Goal: Task Accomplishment & Management: Manage account settings

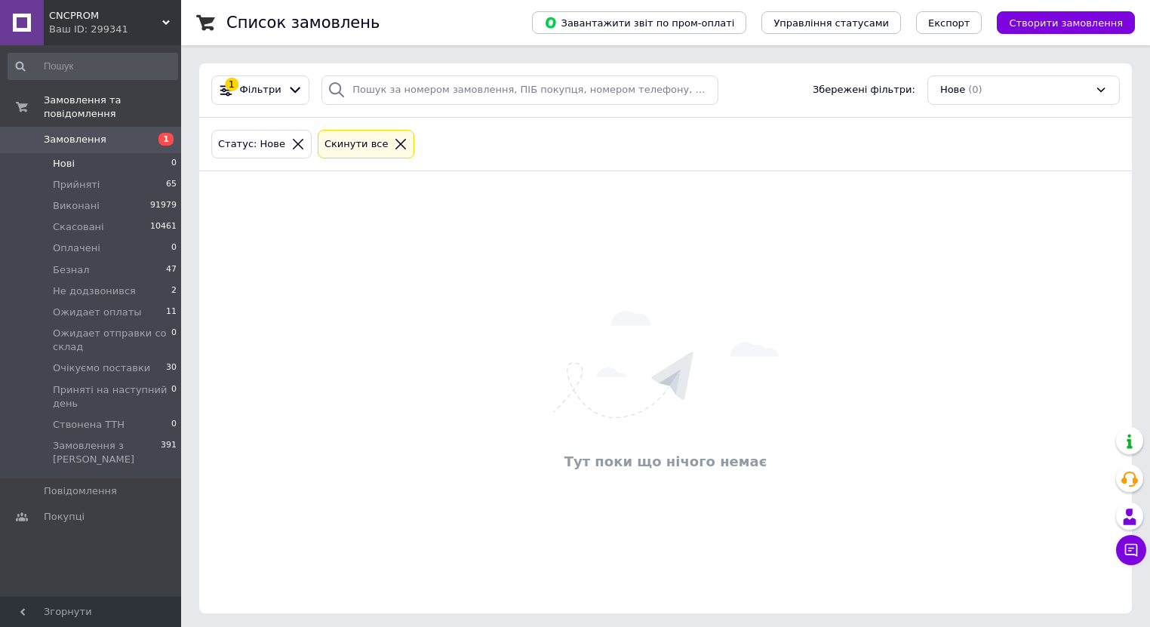
click at [53, 157] on span "Нові" at bounding box center [64, 164] width 22 height 14
click at [78, 156] on li "Нові 0" at bounding box center [93, 163] width 186 height 21
click at [293, 145] on icon at bounding box center [298, 144] width 11 height 11
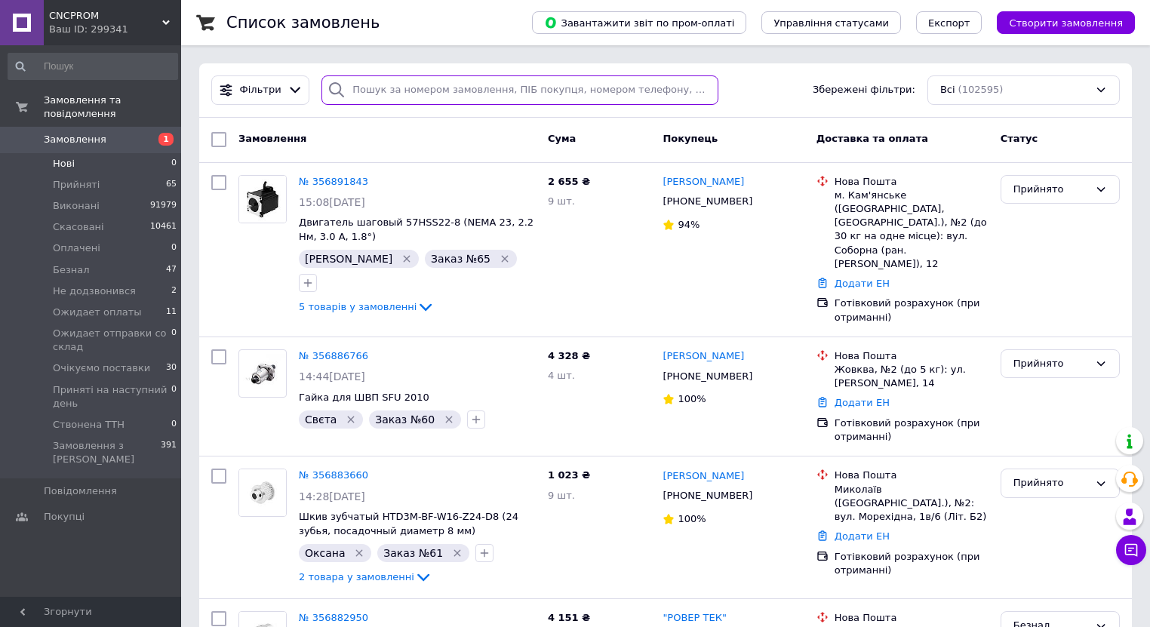
click at [395, 92] on input "search" at bounding box center [519, 89] width 397 height 29
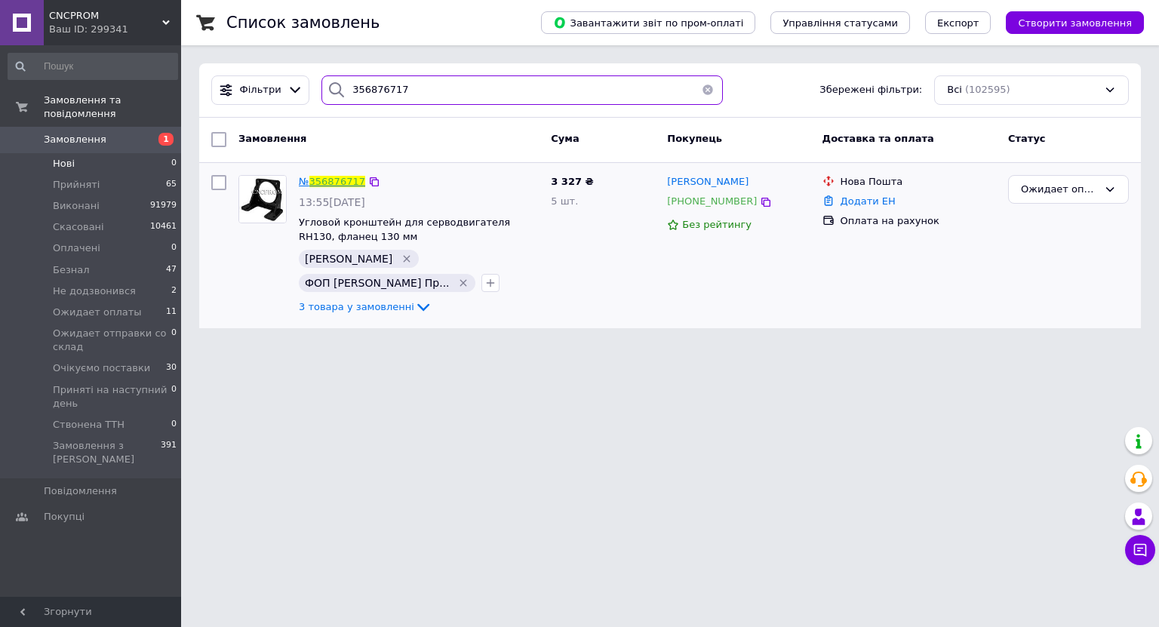
type input "356876717"
click at [342, 181] on link "356876717" at bounding box center [337, 181] width 56 height 11
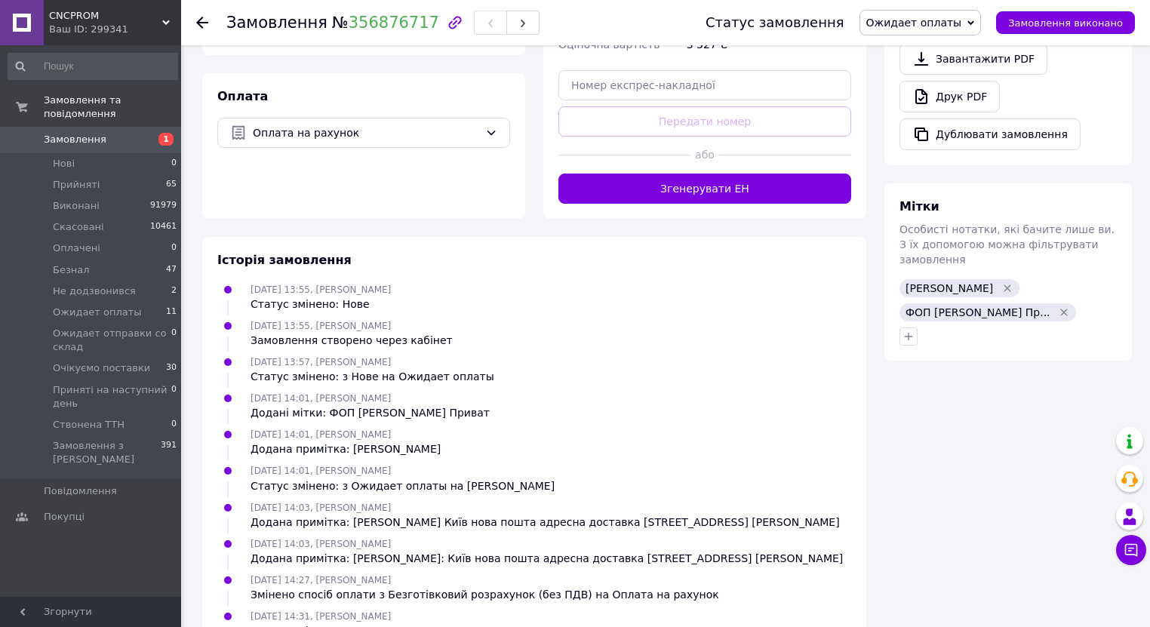
scroll to position [791, 0]
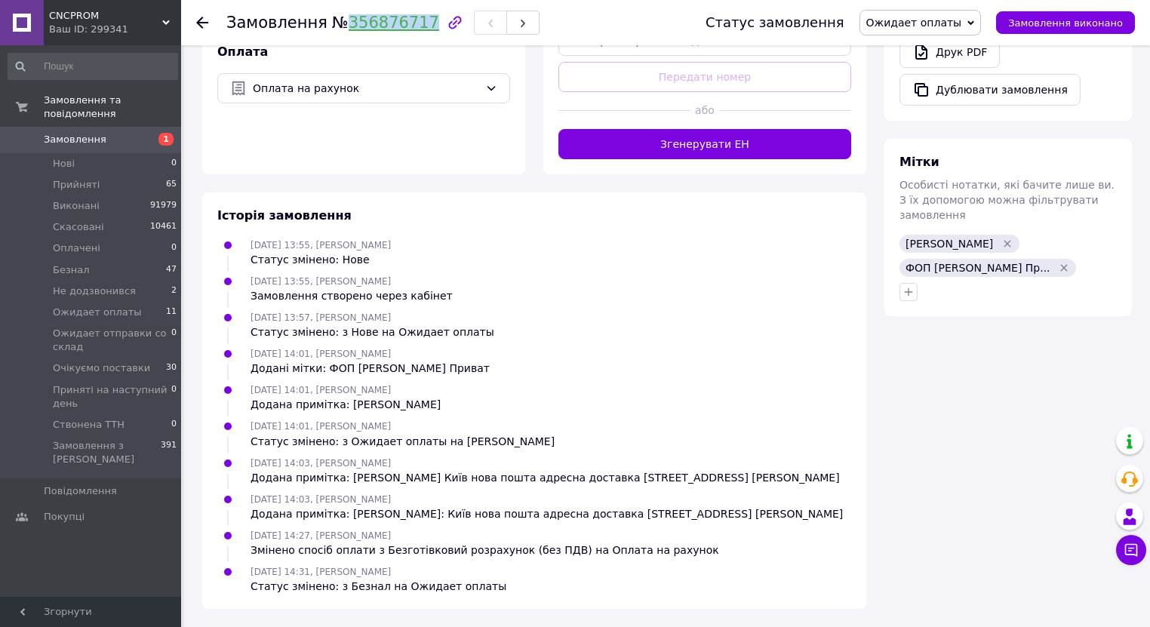
drag, startPoint x: 335, startPoint y: 24, endPoint x: 411, endPoint y: 24, distance: 76.2
click at [411, 24] on span "№ 356876717" at bounding box center [385, 23] width 107 height 18
copy link "356876717"
click at [1067, 264] on icon "Видалити мітку" at bounding box center [1064, 267] width 7 height 7
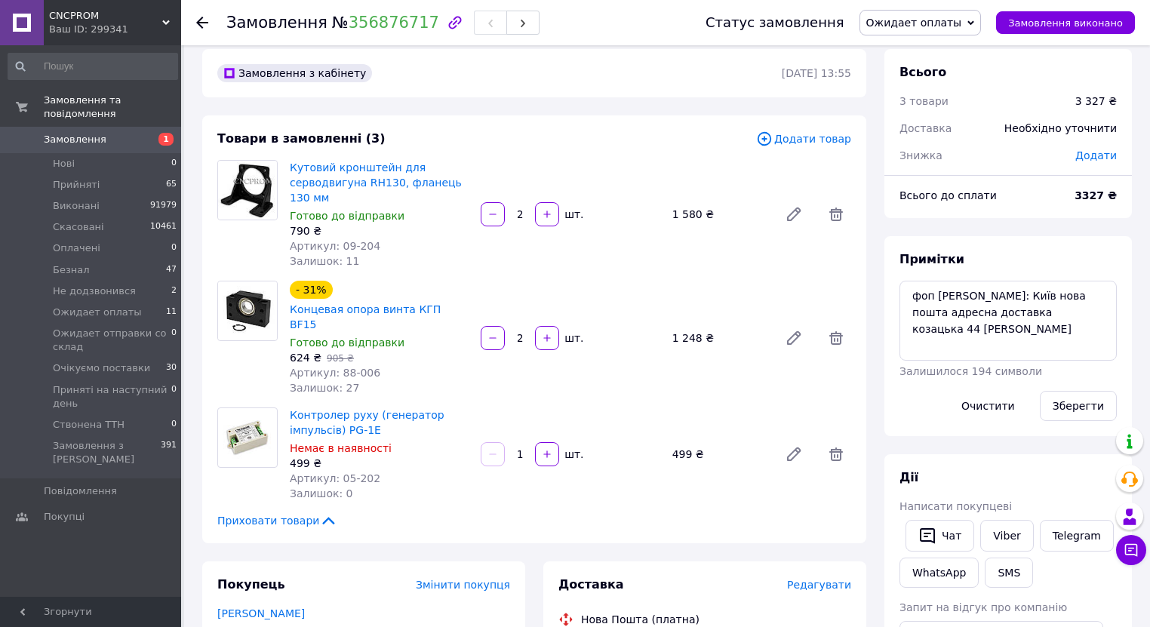
scroll to position [7, 0]
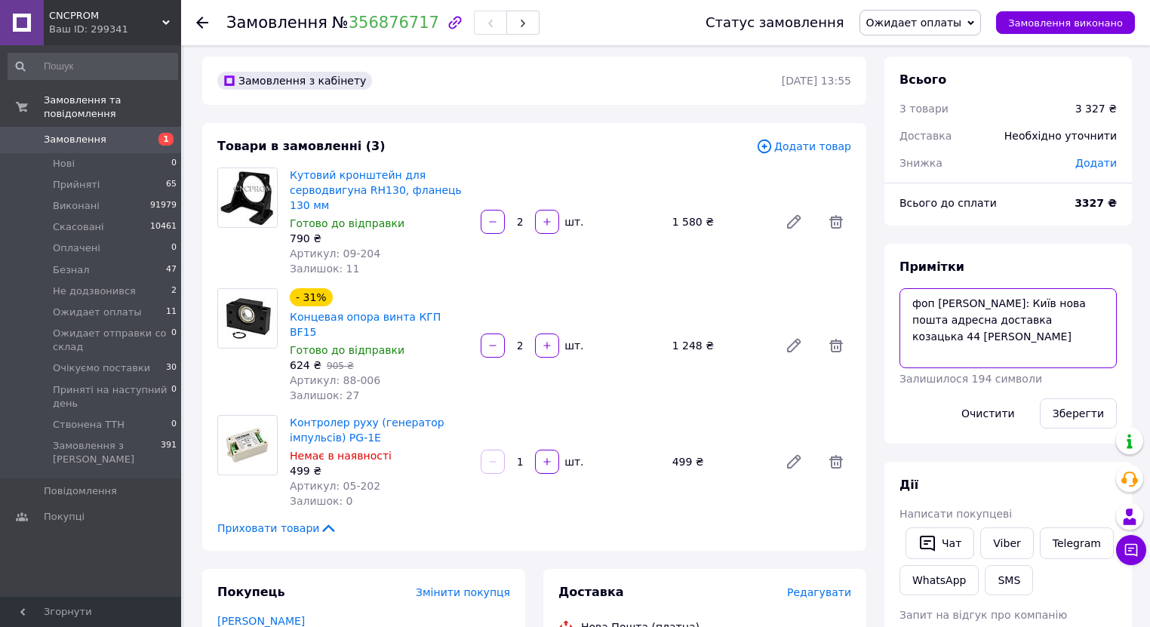
drag, startPoint x: 1090, startPoint y: 302, endPoint x: 898, endPoint y: 308, distance: 191.7
click at [898, 308] on div "Примітки фоп мельник петро миколайович Доставка: Київ нова пошта адресна достав…" at bounding box center [1007, 344] width 247 height 200
type textarea "66 Доставка: Київ нова пошта адресна доставка козацька 44 Мельник Юрій Петрович"
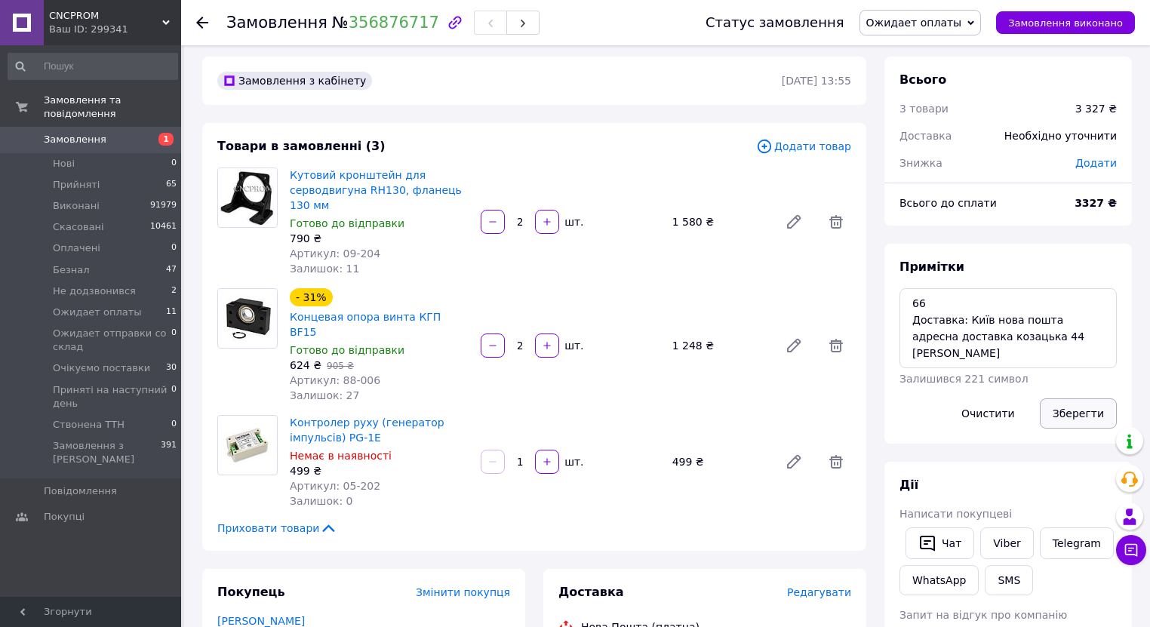
click at [1084, 411] on button "Зберегти" at bounding box center [1078, 413] width 77 height 30
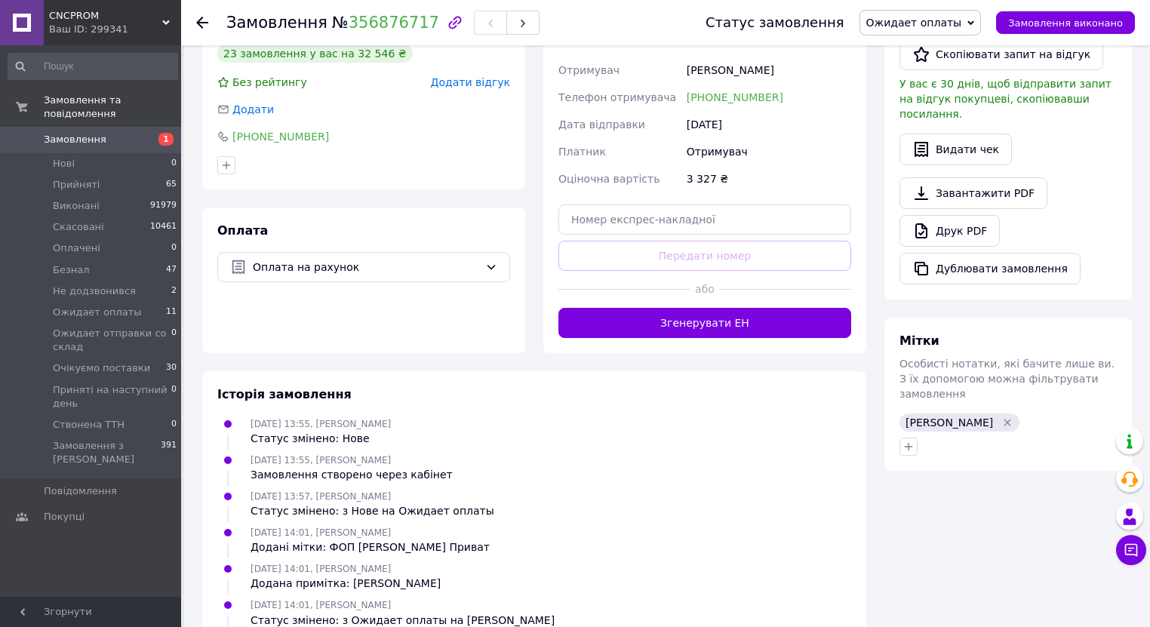
scroll to position [610, 0]
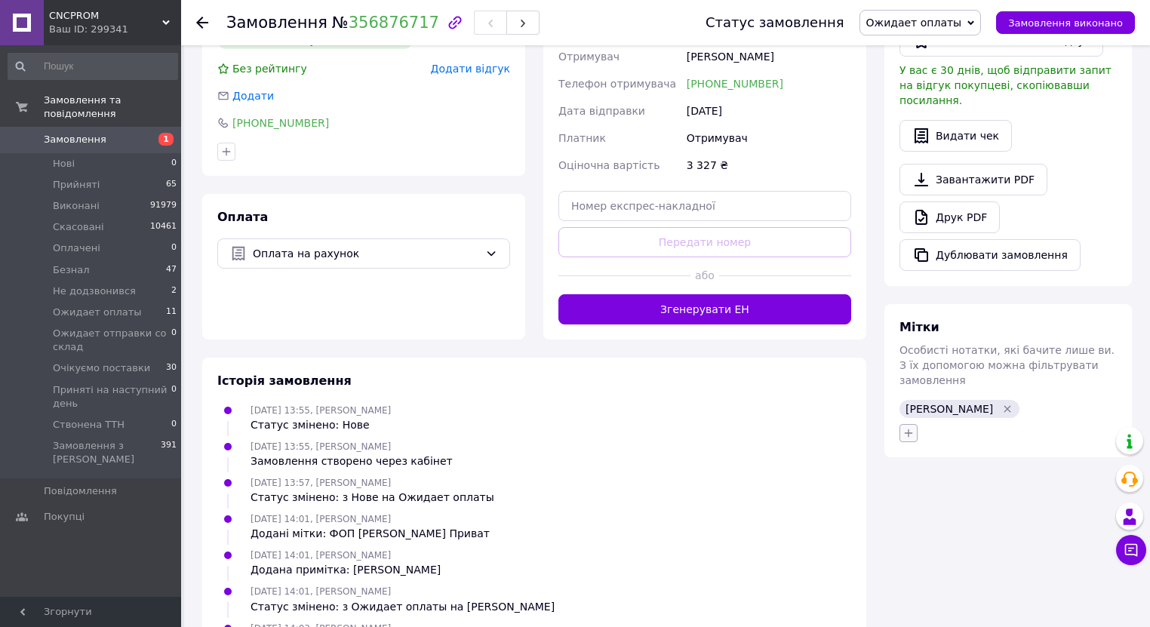
click at [911, 427] on icon "button" at bounding box center [908, 433] width 12 height 12
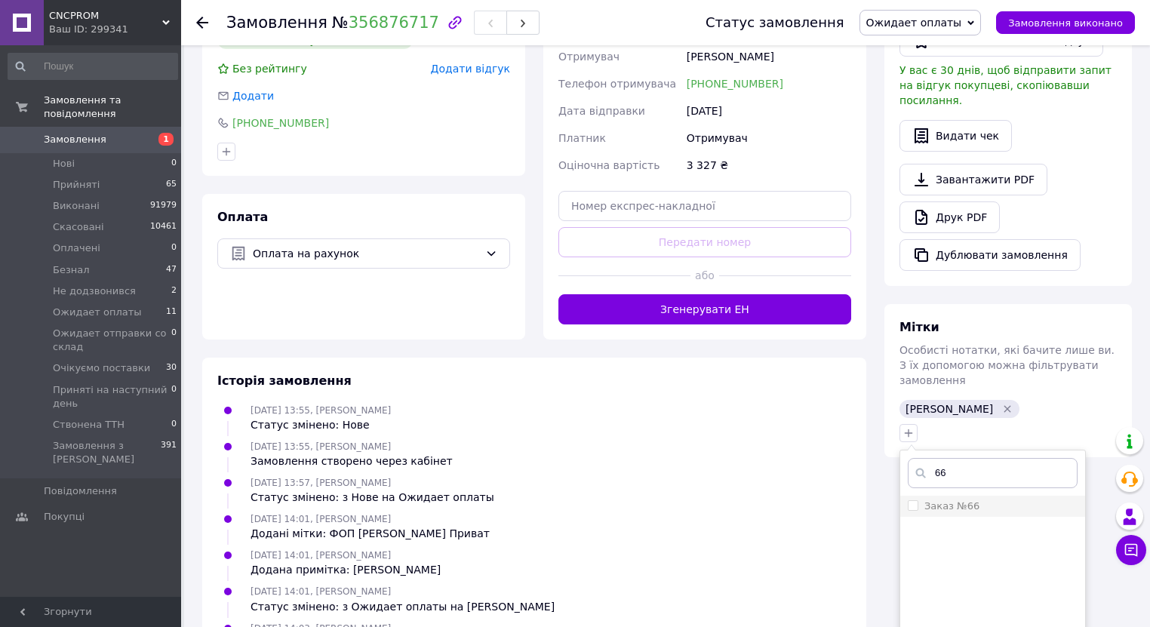
type input "66"
click at [910, 500] on input "Заказ №66" at bounding box center [913, 505] width 10 height 10
checkbox input "true"
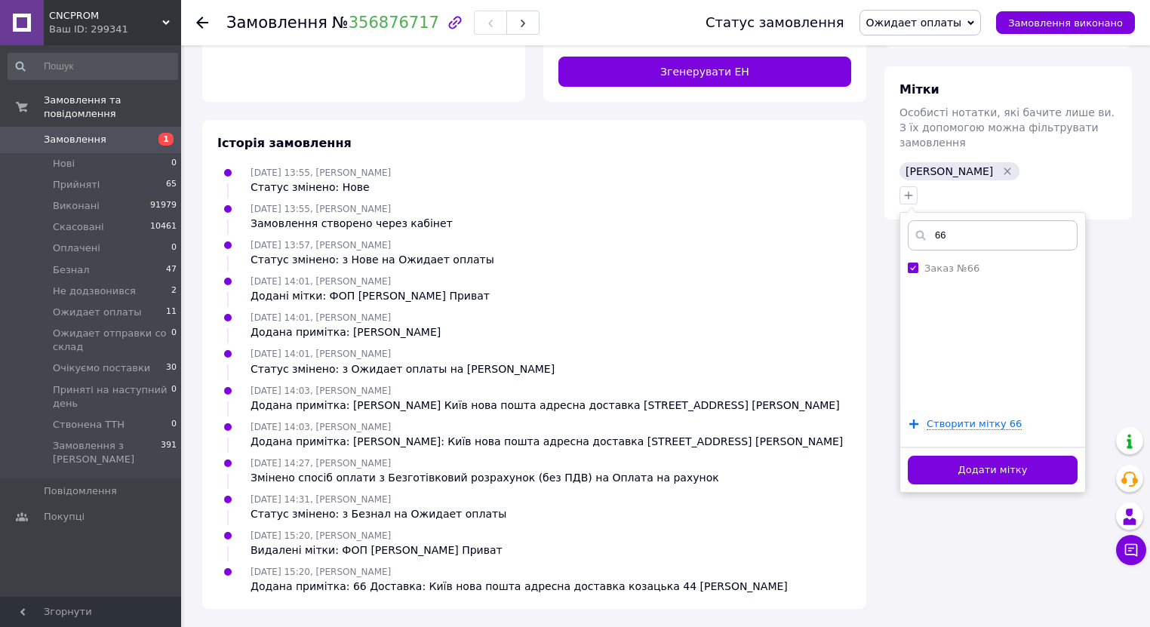
scroll to position [855, 0]
click at [963, 456] on button "Додати мітку" at bounding box center [993, 470] width 170 height 29
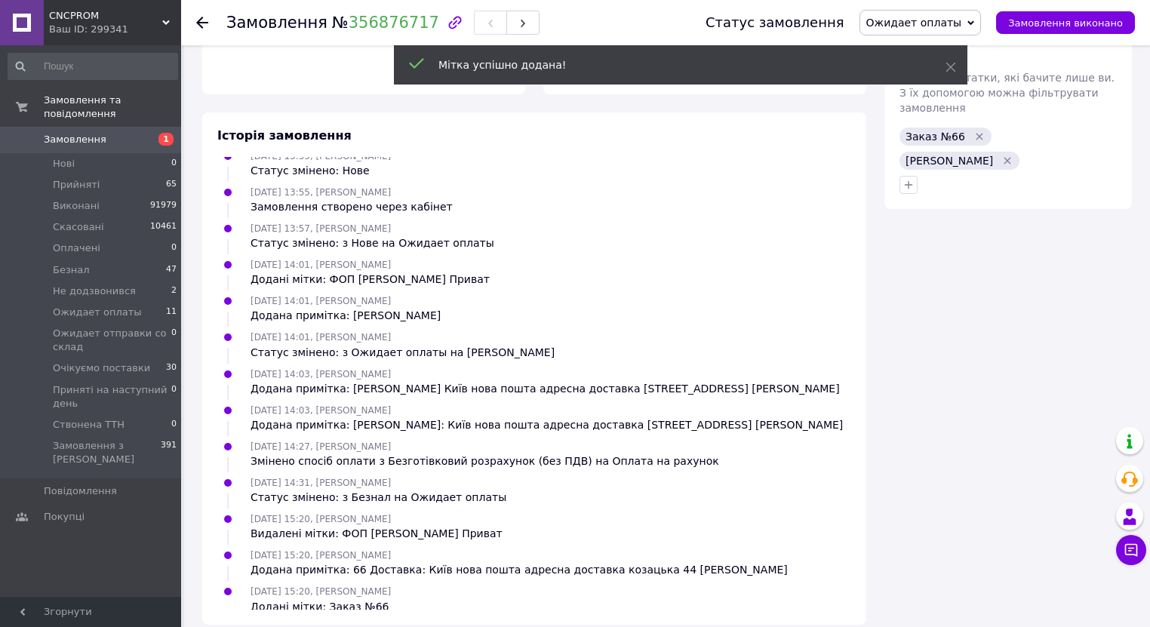
scroll to position [45, 0]
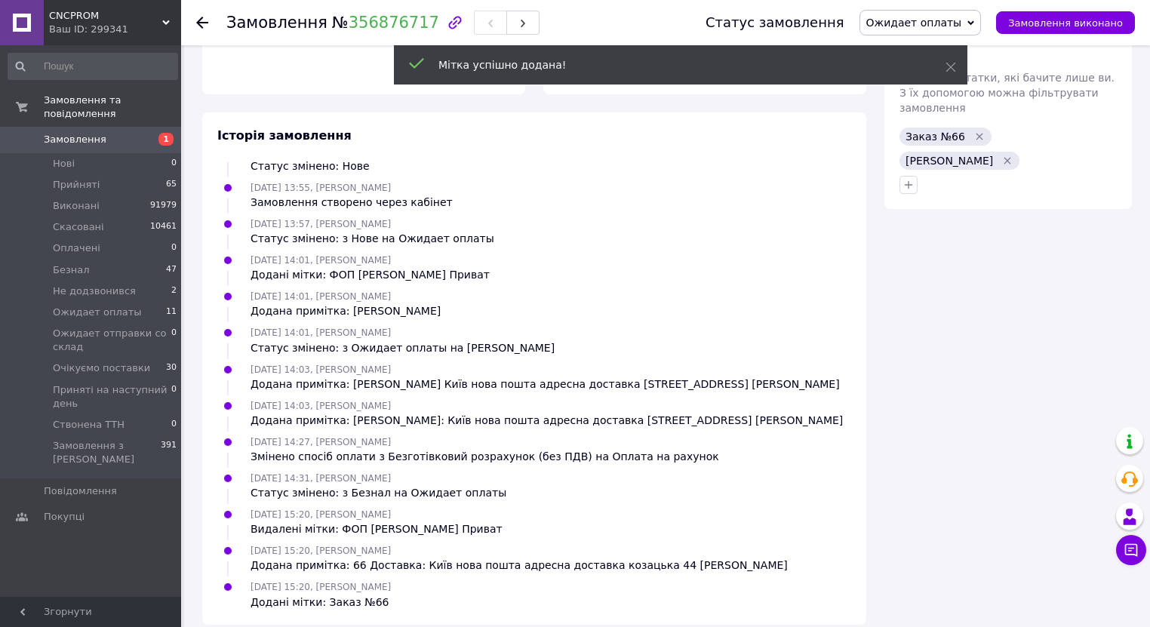
click at [962, 19] on span "Ожидает оплаты" at bounding box center [914, 23] width 96 height 12
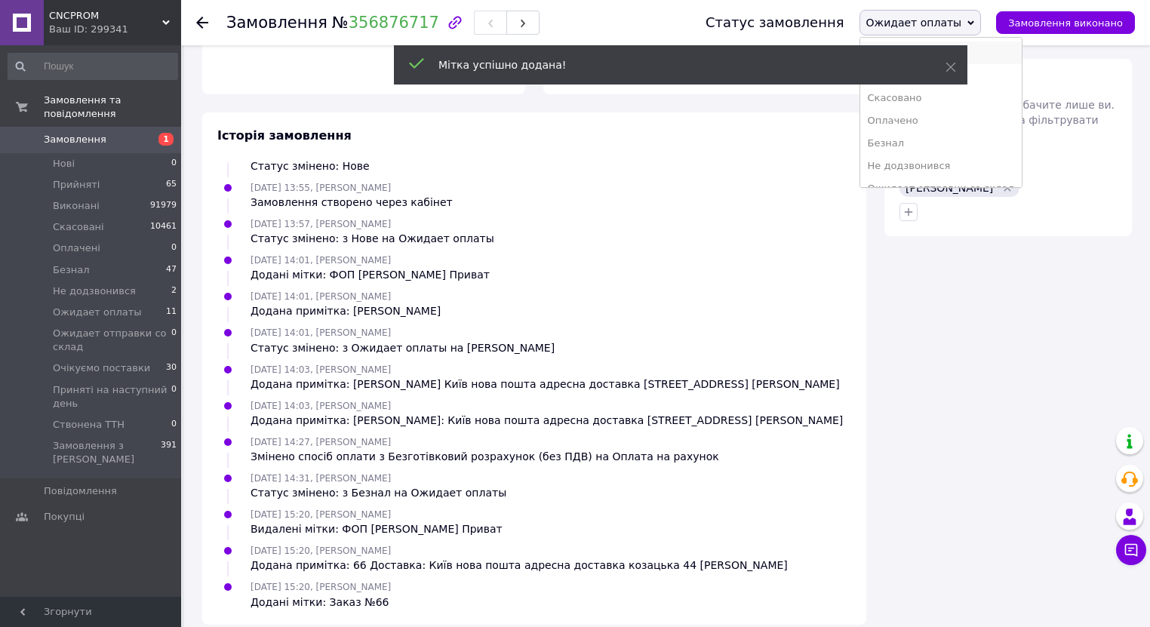
click at [972, 51] on li "Прийнято" at bounding box center [941, 52] width 162 height 23
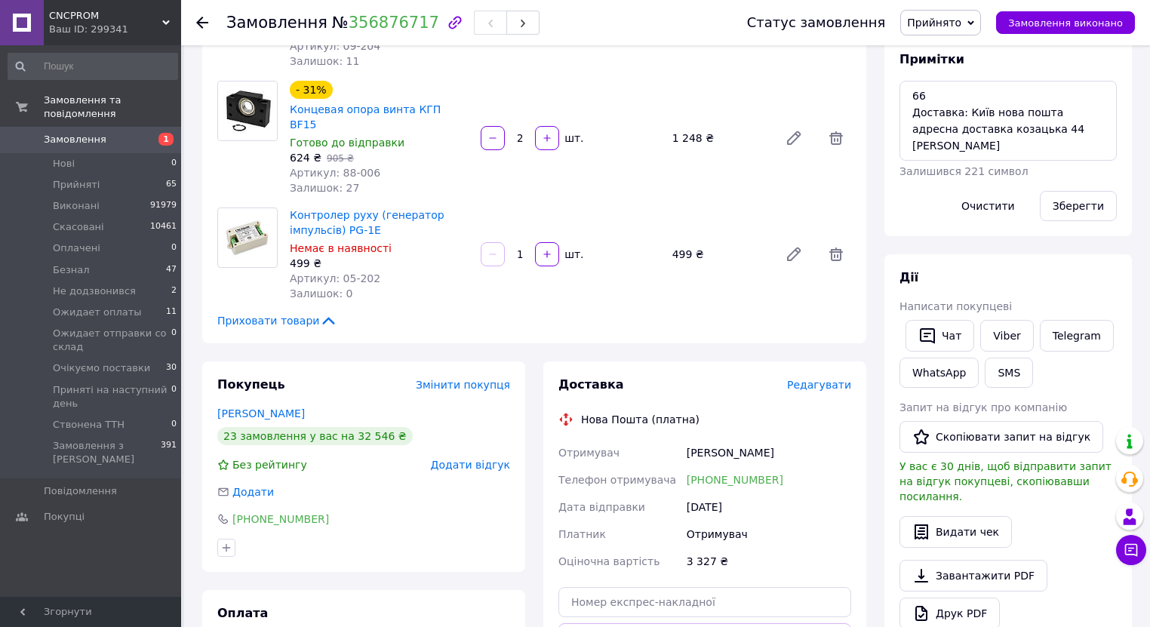
scroll to position [422, 0]
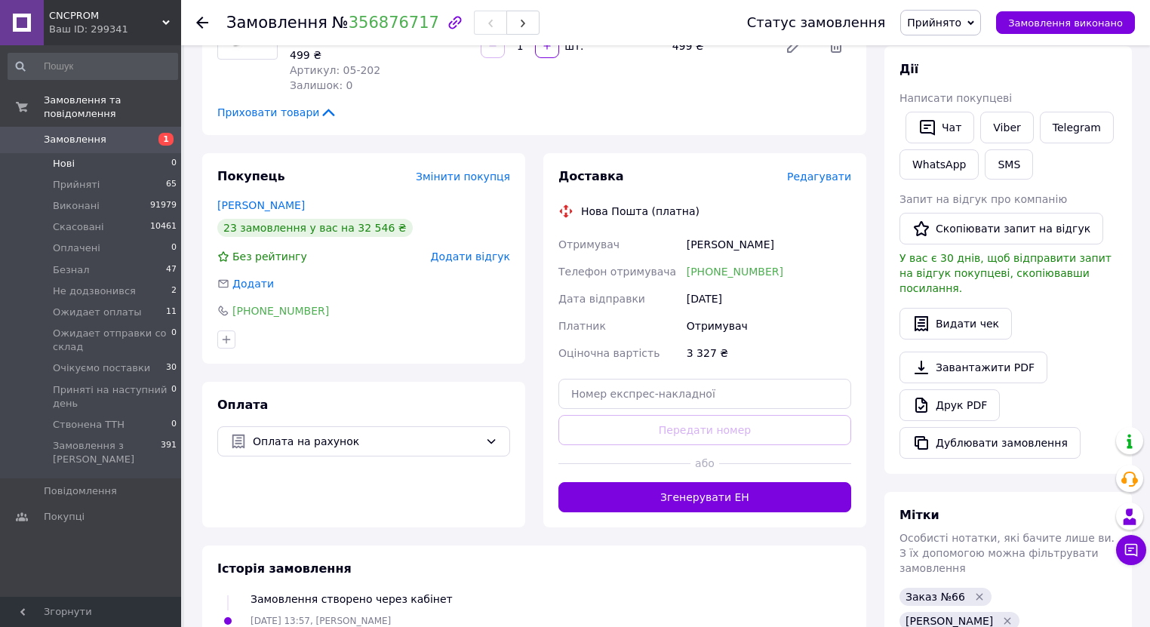
click at [59, 157] on span "Нові" at bounding box center [64, 164] width 22 height 14
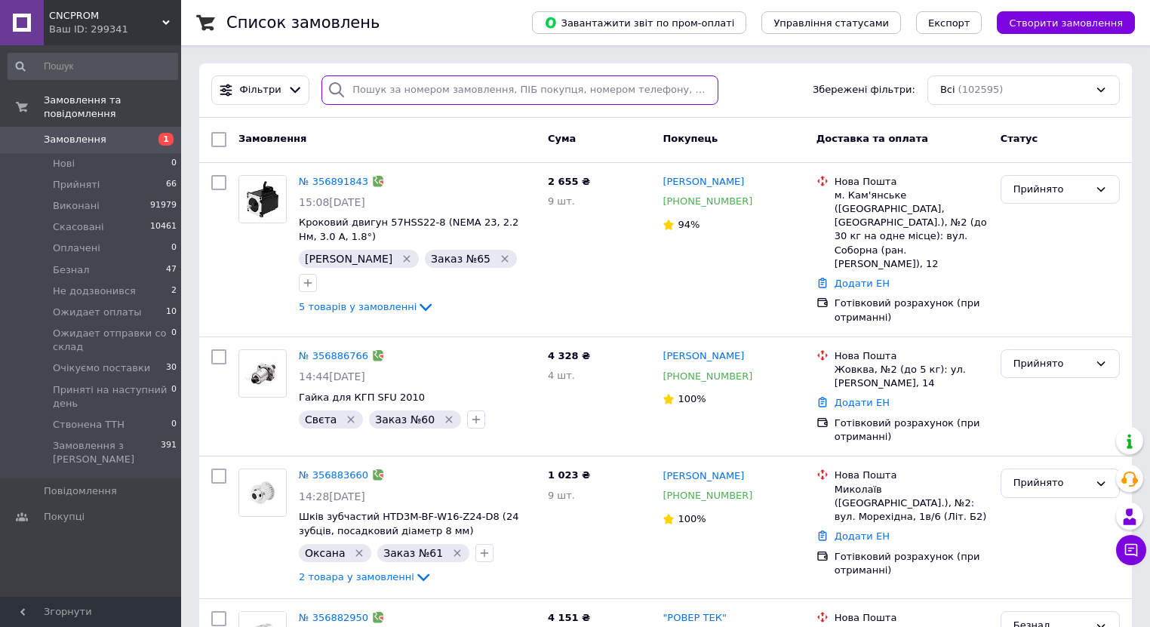
click at [395, 98] on input "search" at bounding box center [519, 89] width 397 height 29
paste input "+380673320678"
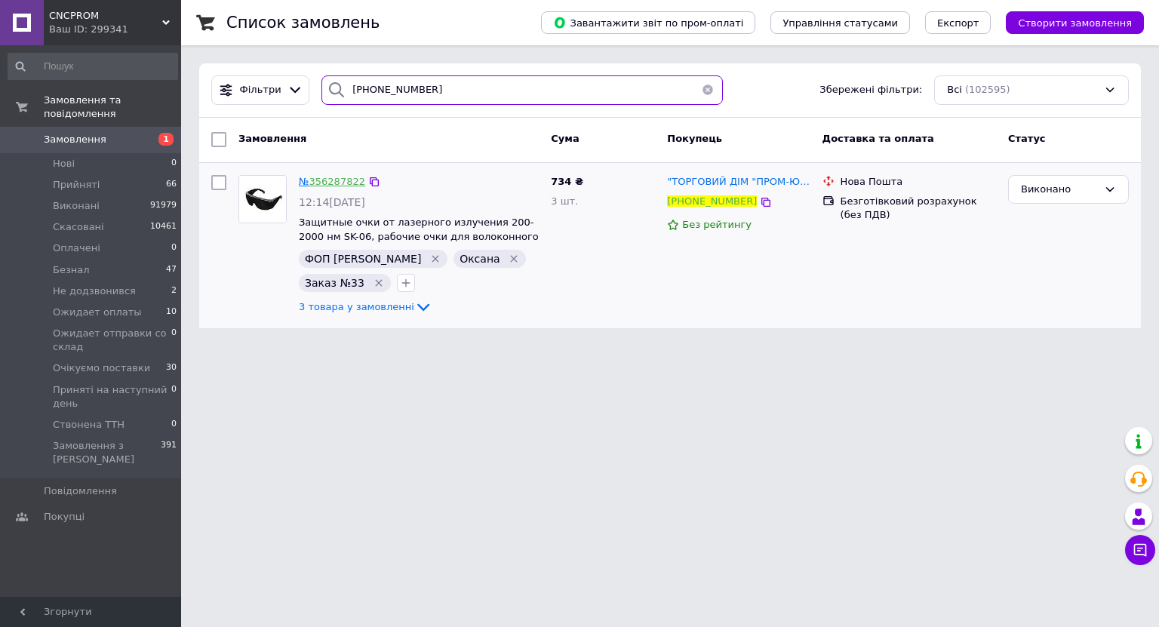
type input "+380673320678"
click at [347, 178] on link "356287822" at bounding box center [337, 181] width 56 height 11
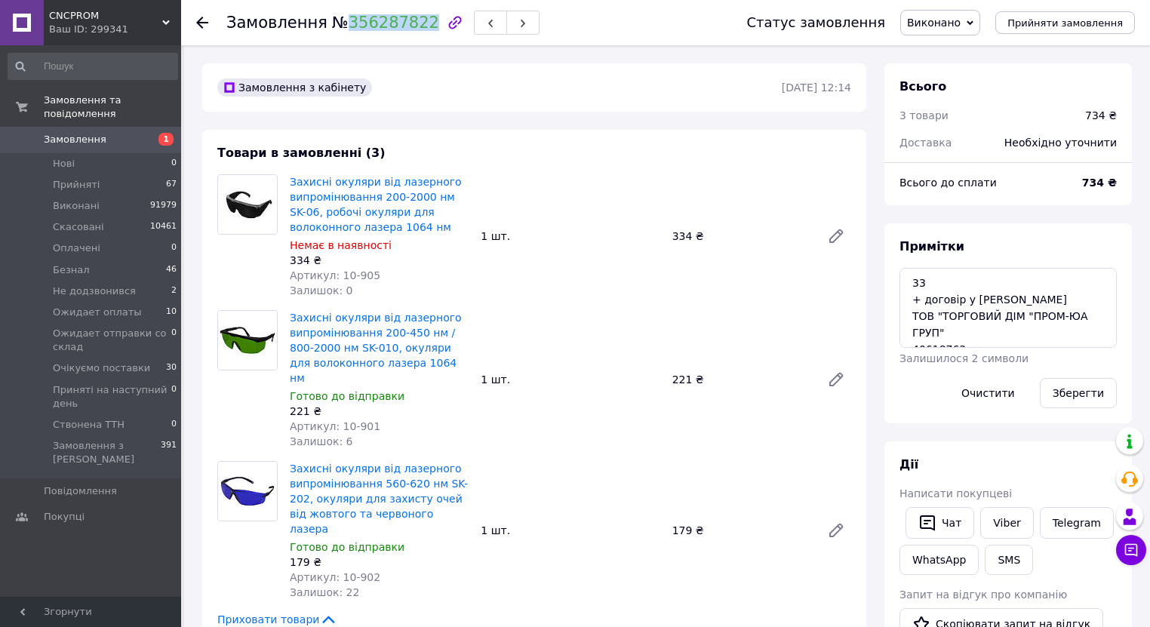
drag, startPoint x: 336, startPoint y: 21, endPoint x: 413, endPoint y: 25, distance: 77.8
click at [413, 25] on div "Замовлення № 356287822" at bounding box center [382, 23] width 313 height 26
copy h1 "Замовлення №"
drag, startPoint x: 335, startPoint y: 23, endPoint x: 412, endPoint y: 30, distance: 77.2
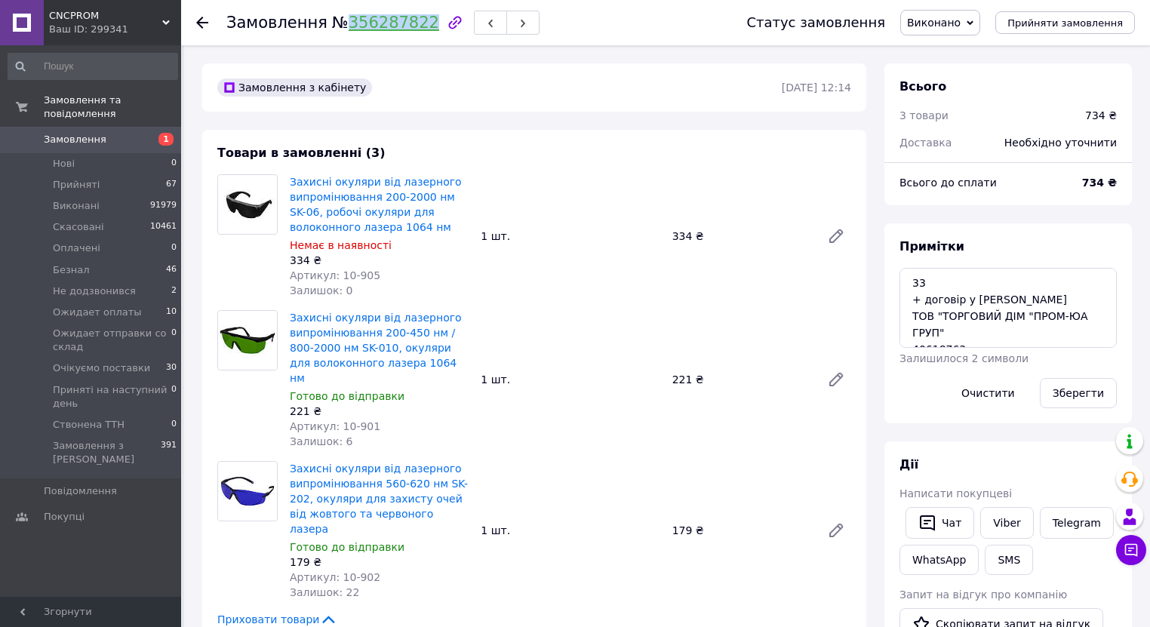
click at [412, 30] on span "№ 356287822" at bounding box center [385, 23] width 107 height 18
copy link "356287822"
click at [69, 157] on span "Нові" at bounding box center [64, 164] width 22 height 14
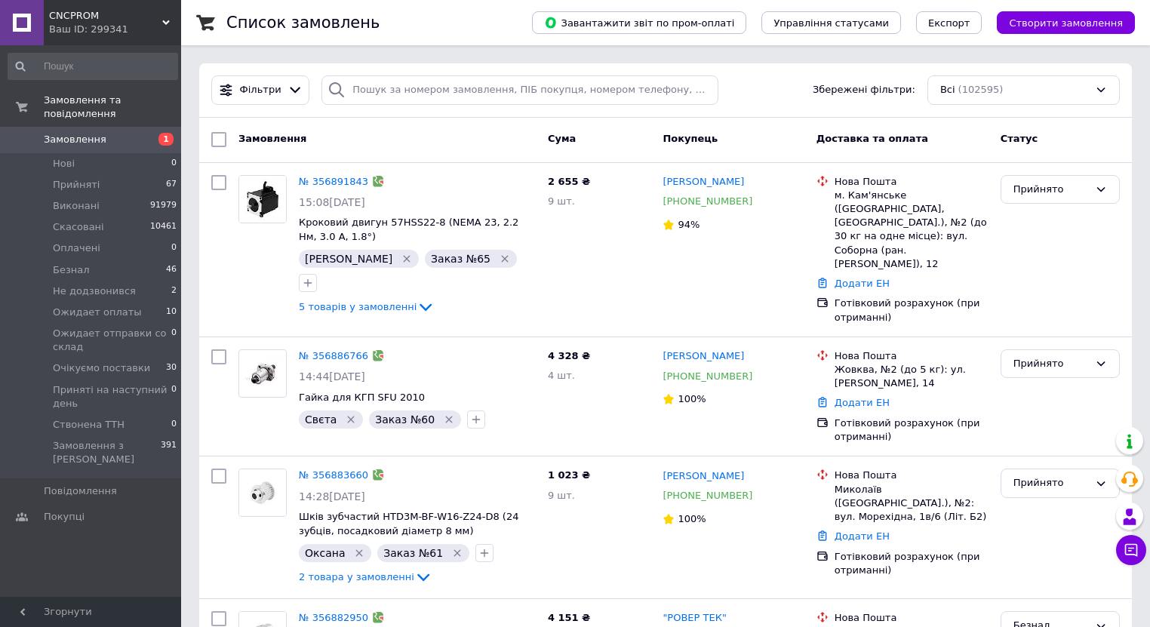
click at [112, 133] on link "Замовлення 1" at bounding box center [93, 140] width 186 height 26
drag, startPoint x: 72, startPoint y: 146, endPoint x: 706, endPoint y: 5, distance: 649.9
click at [72, 157] on span "Нові" at bounding box center [64, 164] width 22 height 14
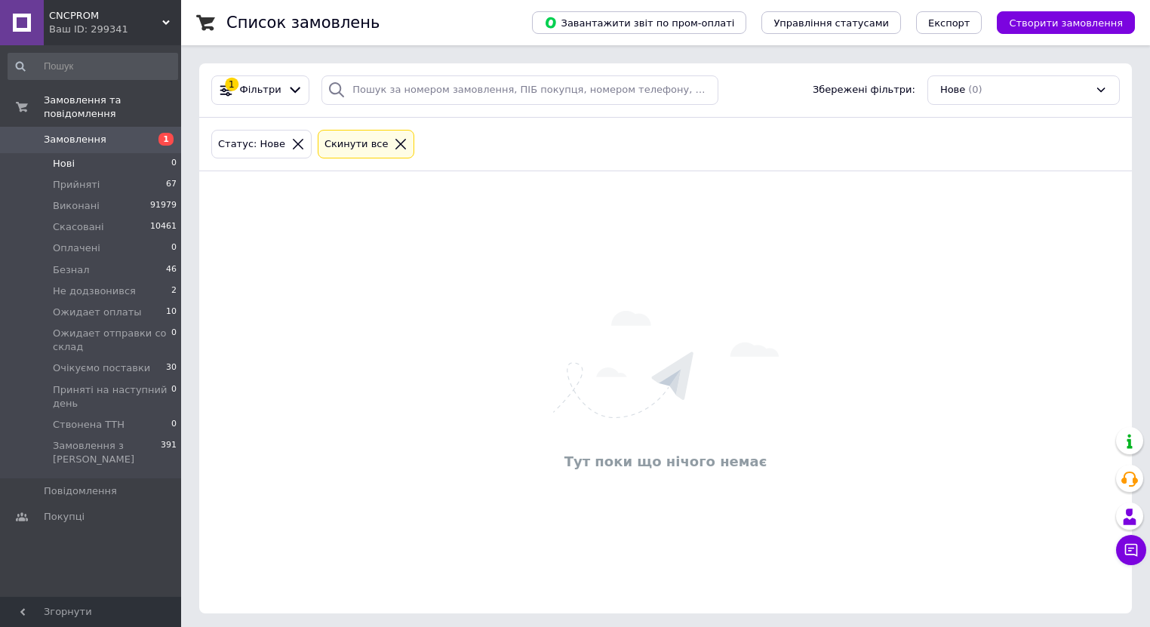
click at [114, 133] on span "Замовлення" at bounding box center [92, 140] width 96 height 14
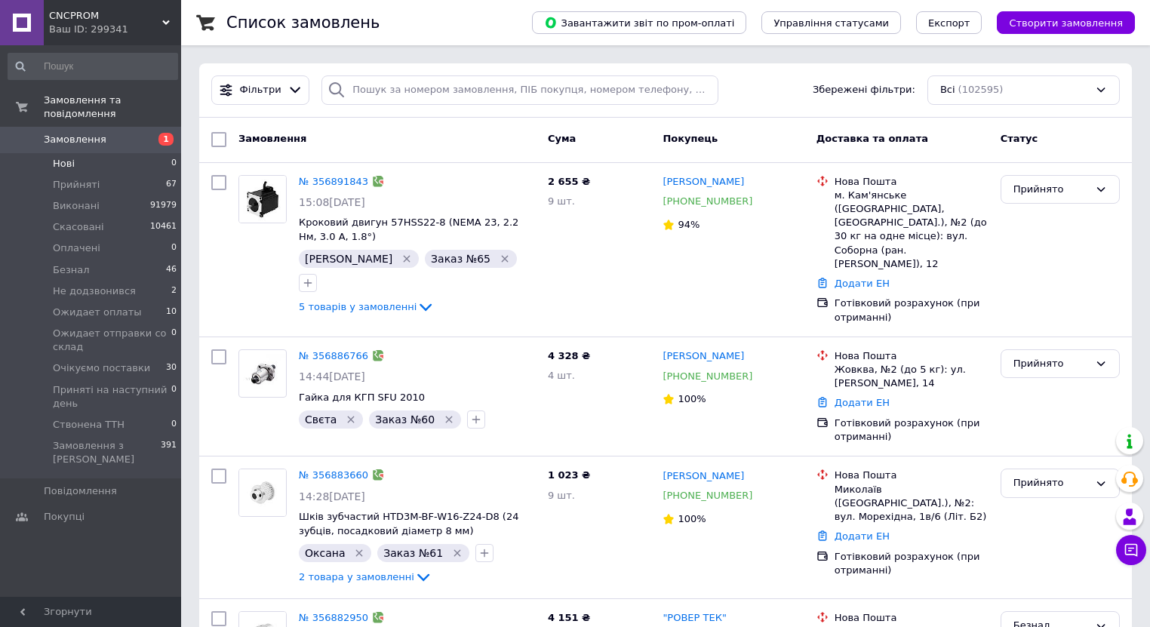
click at [60, 157] on span "Нові" at bounding box center [64, 164] width 22 height 14
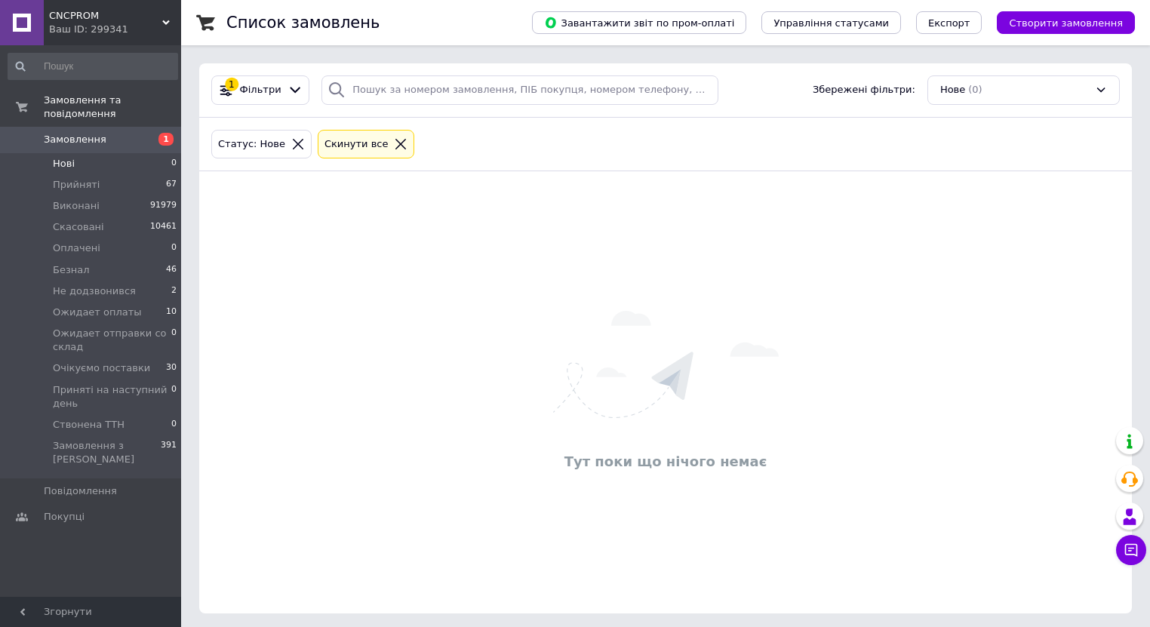
click at [109, 127] on link "Замовлення 1" at bounding box center [93, 140] width 186 height 26
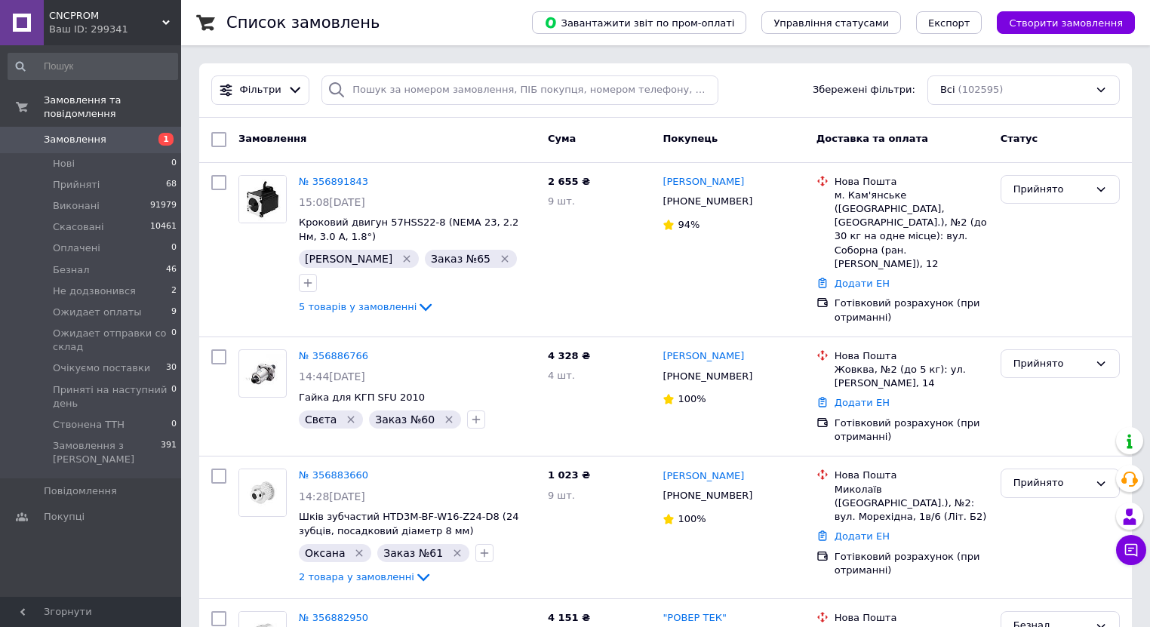
click at [75, 133] on span "Замовлення" at bounding box center [75, 140] width 63 height 14
click at [81, 153] on li "Нові 0" at bounding box center [93, 163] width 186 height 21
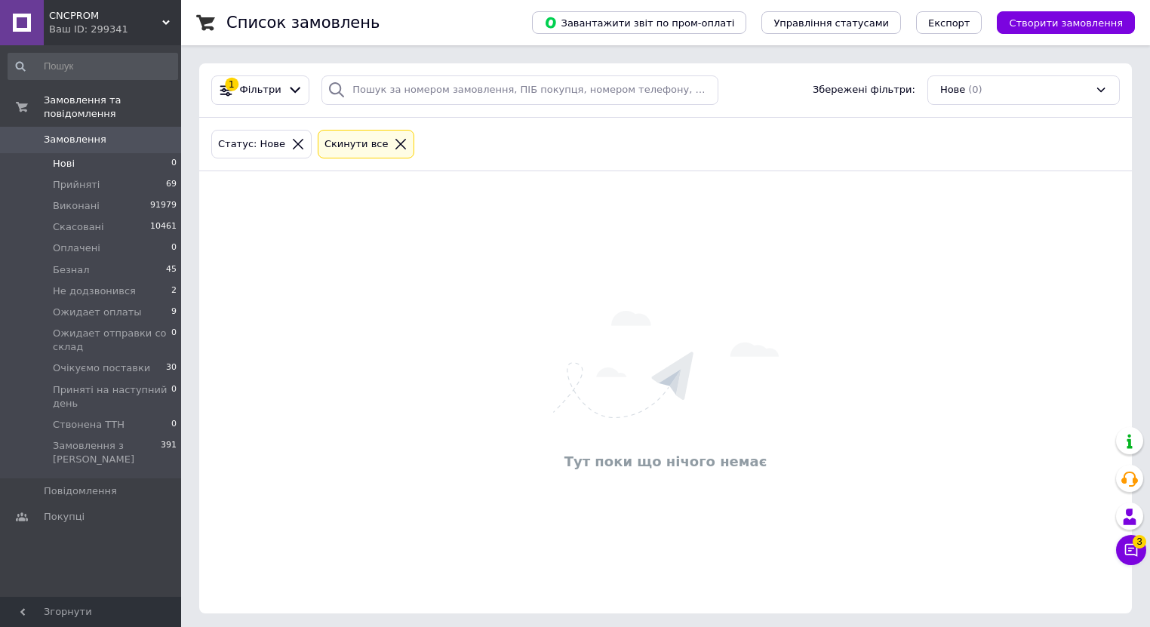
click at [89, 155] on li "Нові 0" at bounding box center [93, 163] width 186 height 21
click at [159, 133] on span "0" at bounding box center [160, 140] width 41 height 14
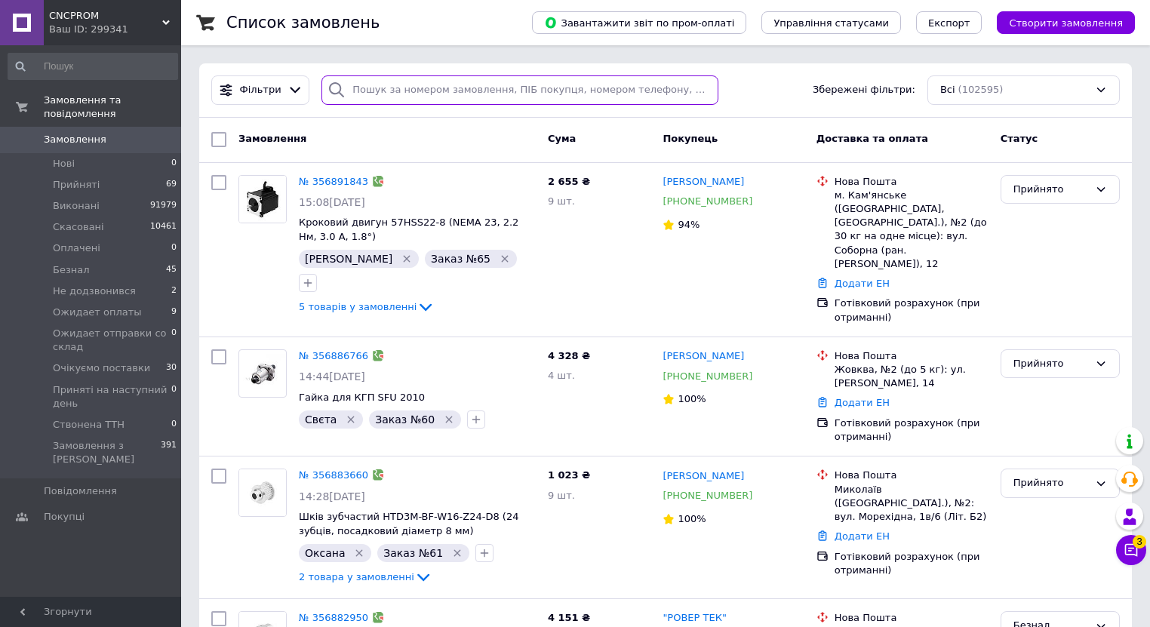
click at [407, 94] on input "search" at bounding box center [519, 89] width 397 height 29
paste input "380671206985"
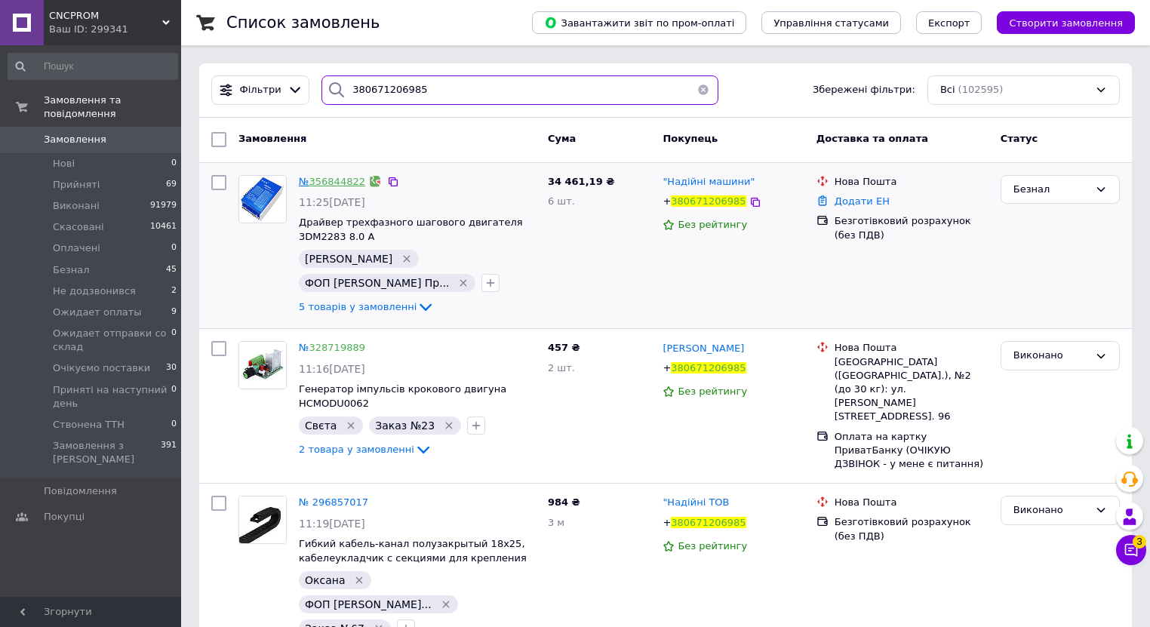
type input "380671206985"
click at [350, 176] on link "356844822" at bounding box center [337, 181] width 56 height 11
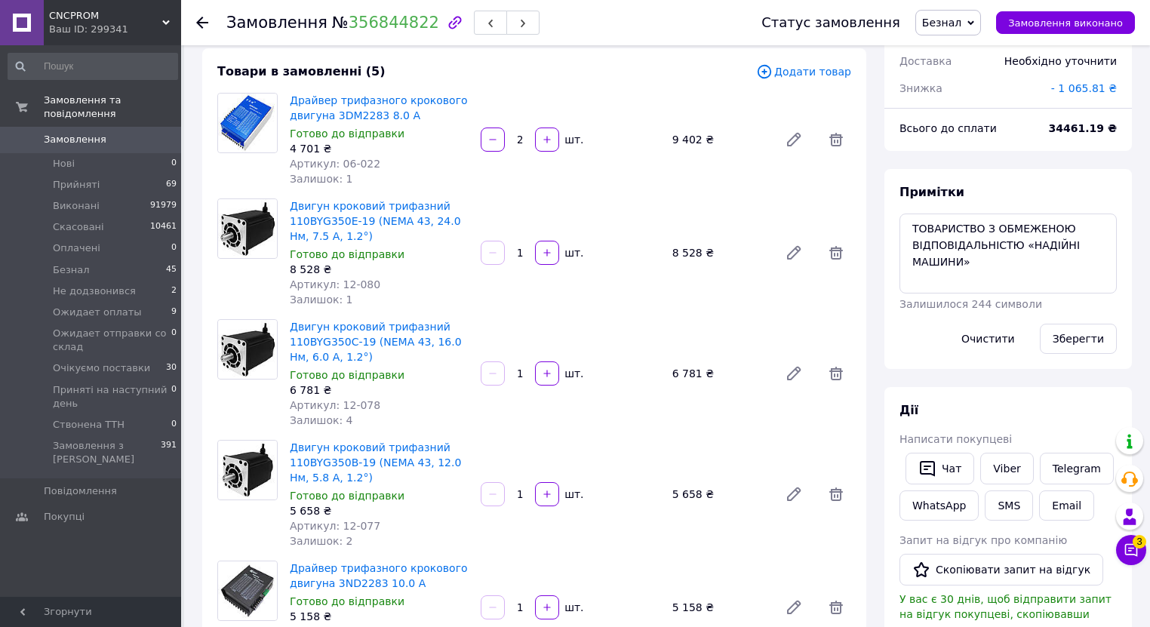
scroll to position [60, 0]
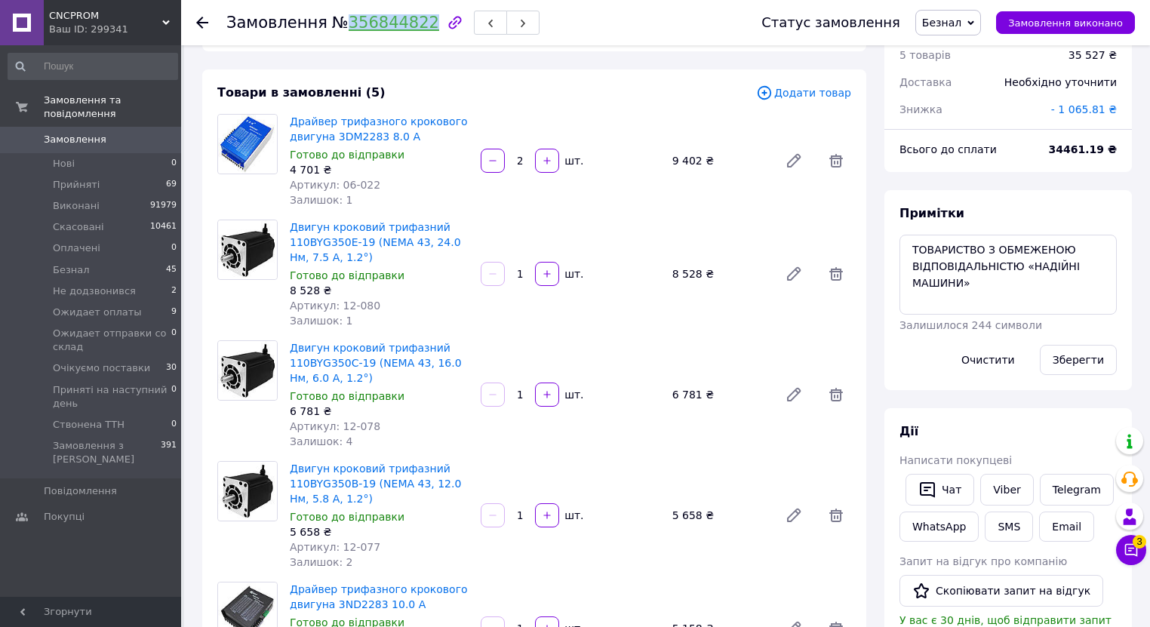
drag, startPoint x: 335, startPoint y: 23, endPoint x: 411, endPoint y: 21, distance: 76.2
click at [411, 21] on span "№ 356844822" at bounding box center [385, 23] width 107 height 18
copy link "356844822"
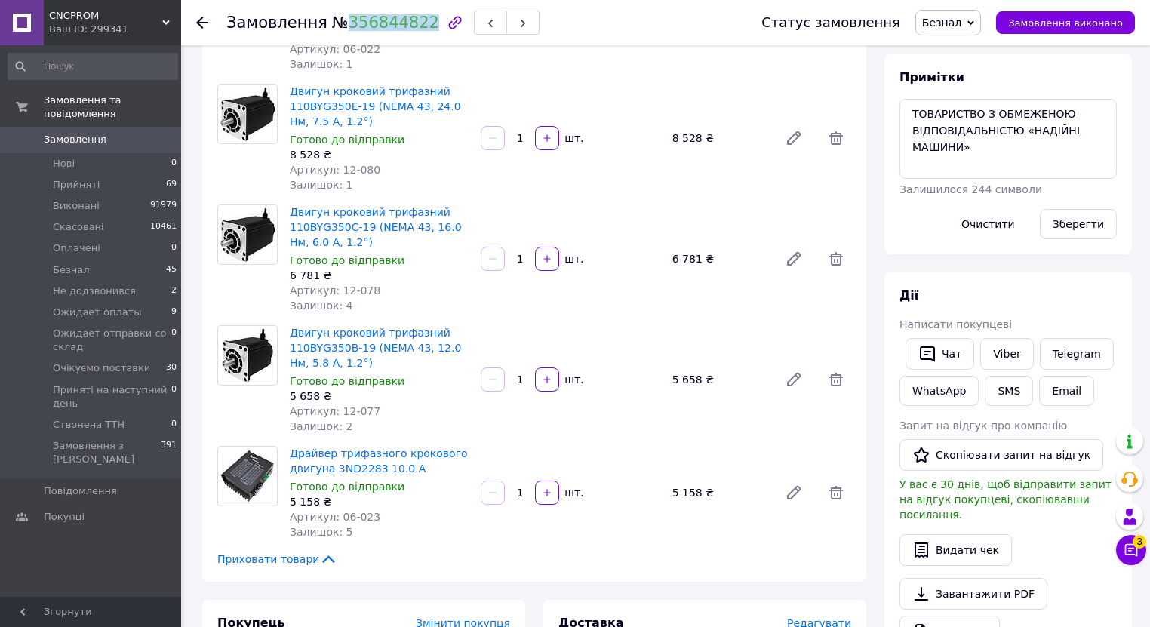
scroll to position [121, 0]
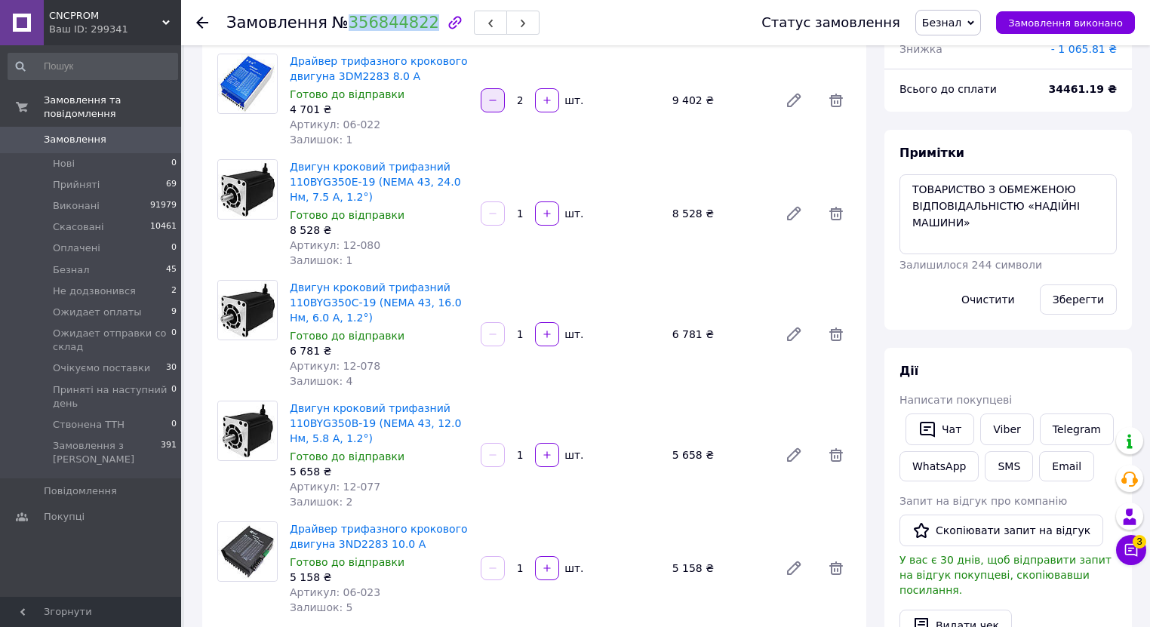
click at [492, 106] on button "button" at bounding box center [493, 100] width 24 height 24
type input "1"
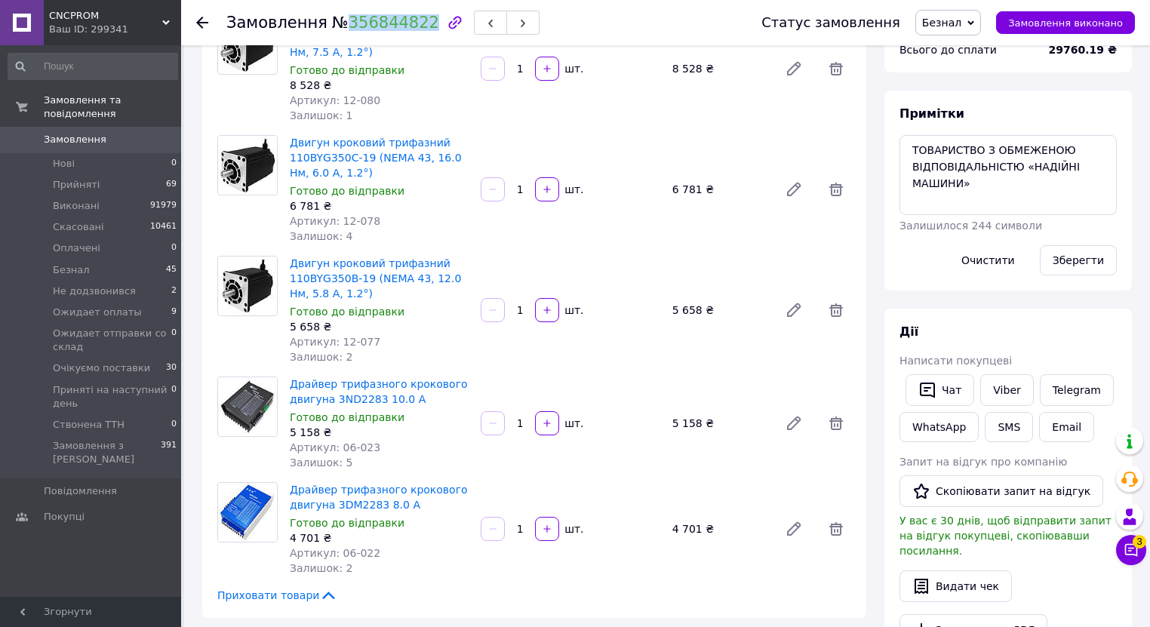
scroll to position [181, 0]
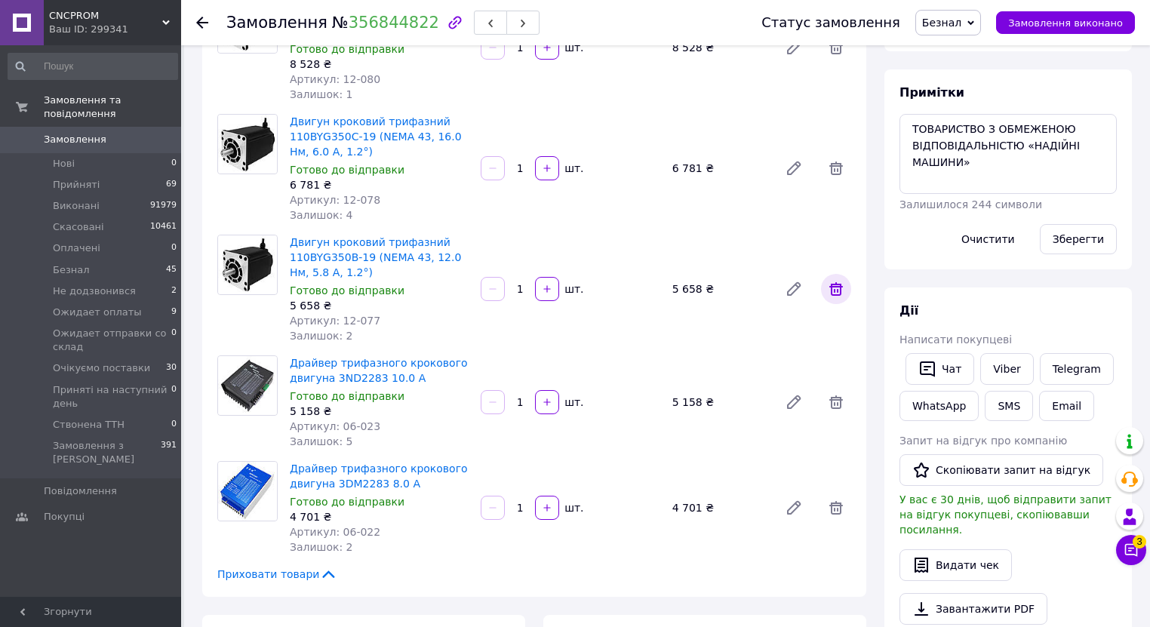
click at [834, 290] on icon at bounding box center [836, 289] width 14 height 14
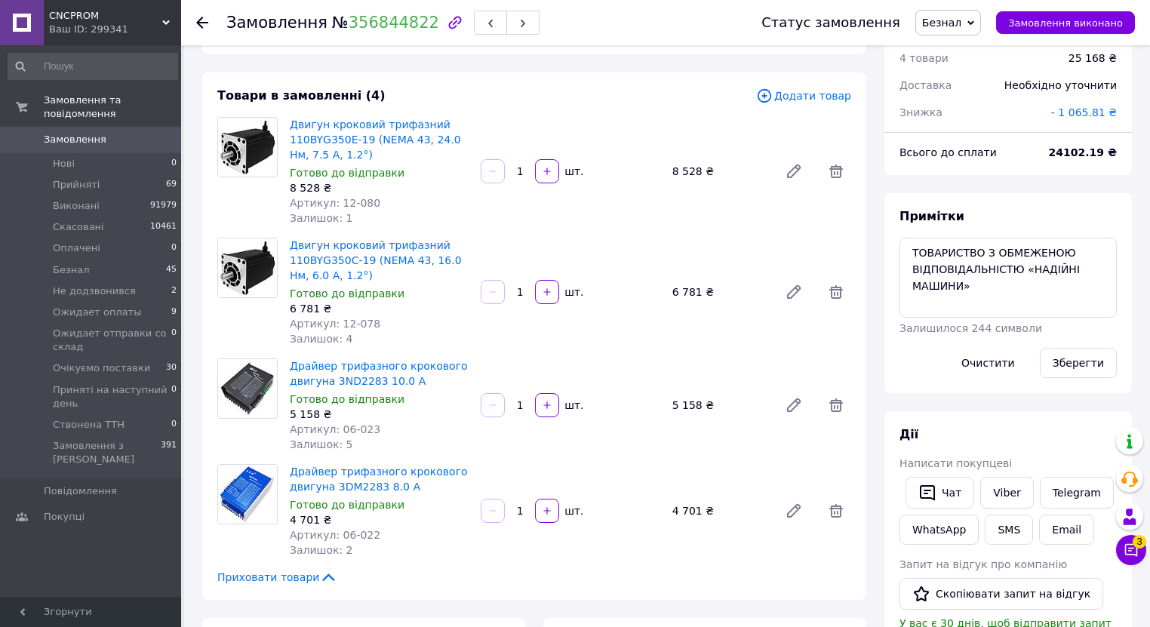
scroll to position [0, 0]
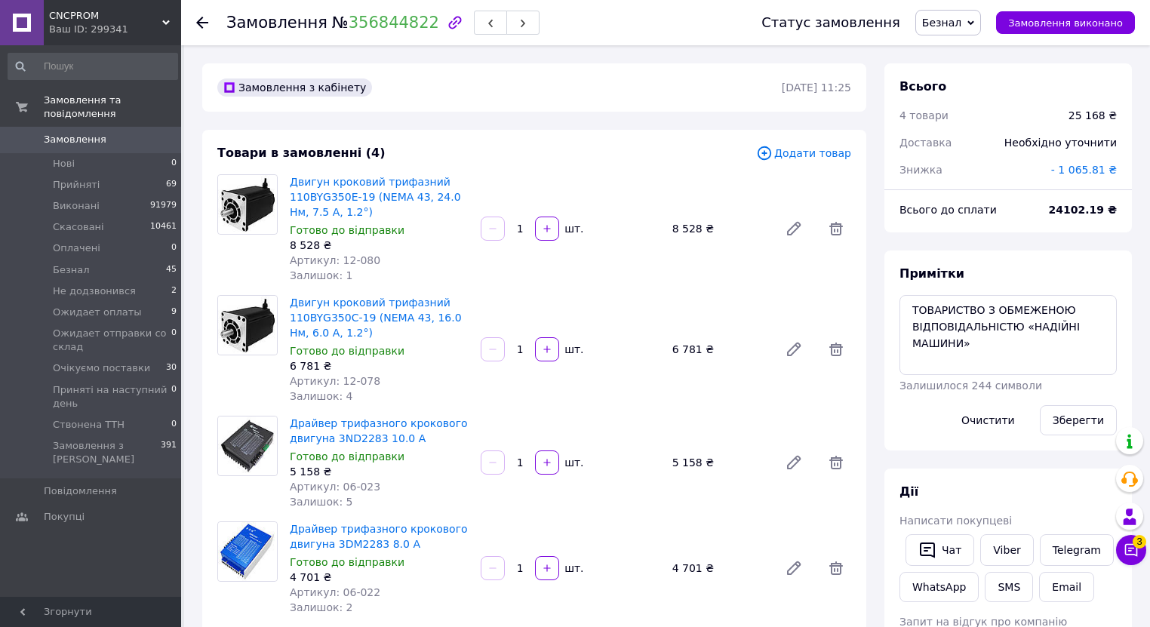
click at [1087, 170] on span "- 1 065.81 ₴" at bounding box center [1084, 170] width 66 height 12
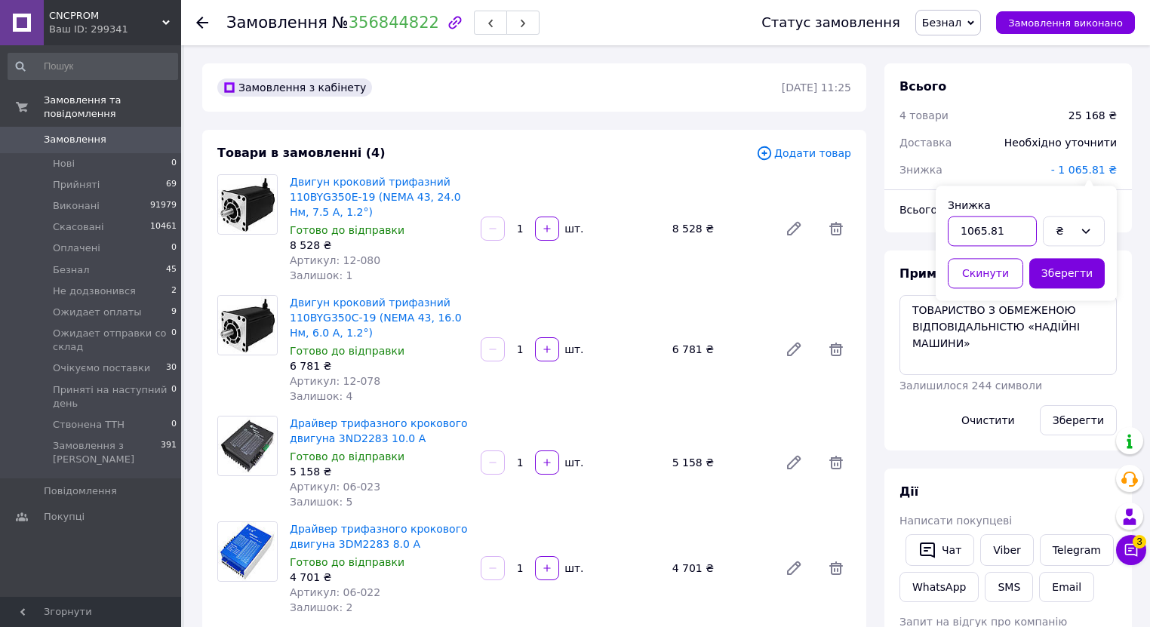
click at [1027, 232] on input "1065.81" at bounding box center [992, 231] width 89 height 30
type input "1"
type input "3"
click at [1080, 232] on icon at bounding box center [1086, 231] width 12 height 12
click at [1065, 296] on li "%" at bounding box center [1073, 292] width 60 height 29
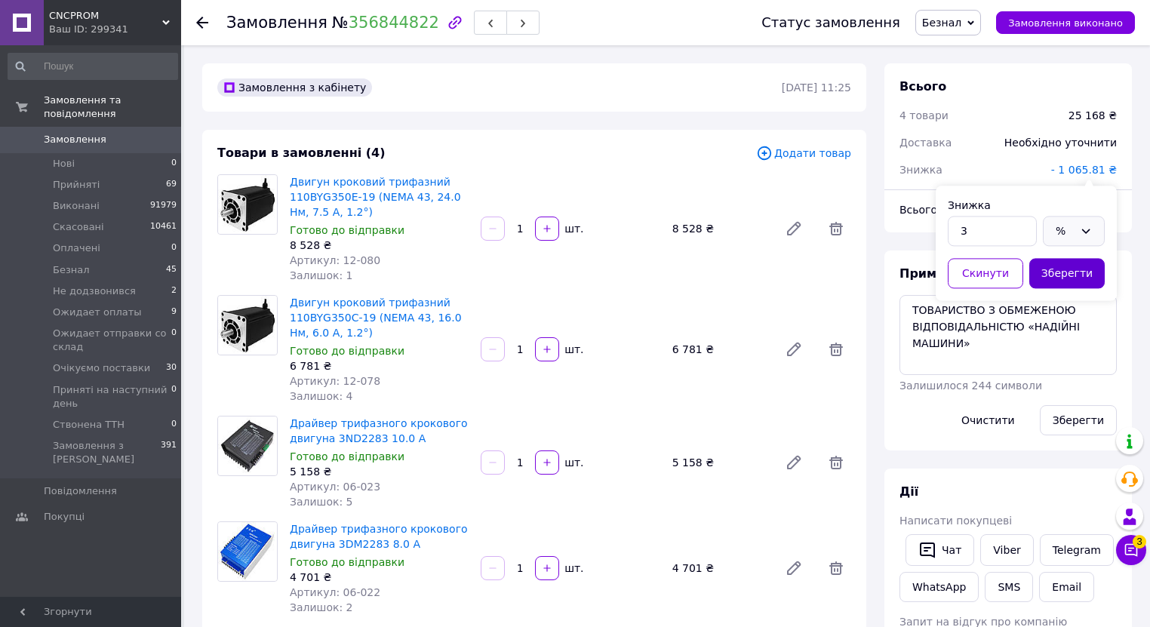
click at [1073, 278] on button "Зберегти" at bounding box center [1066, 273] width 75 height 30
click at [1110, 172] on span "- 755.04 ₴" at bounding box center [1089, 170] width 56 height 12
click at [1092, 227] on div "₴" at bounding box center [1074, 231] width 62 height 30
click at [1069, 293] on li "%" at bounding box center [1073, 292] width 60 height 29
click at [1056, 275] on div "Зберегти" at bounding box center [1066, 273] width 81 height 36
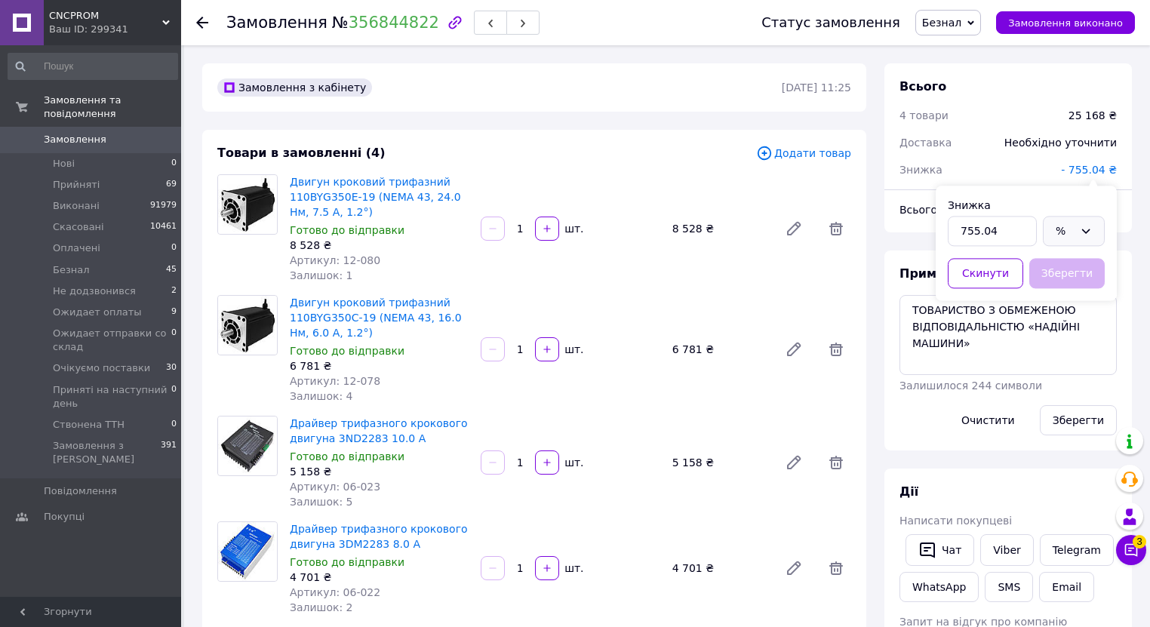
click at [1129, 287] on div "Примітки ТОВАРИСТВО З ОБМЕЖЕНОЮ ВІДПОВІДАЛЬНІСТЮ «НАДІЙНІ МАШИНИ» Залишилося 24…" at bounding box center [1007, 350] width 247 height 200
click at [1080, 169] on span "- 755.04 ₴" at bounding box center [1089, 170] width 56 height 12
click at [1000, 276] on button "Скинути" at bounding box center [985, 273] width 75 height 30
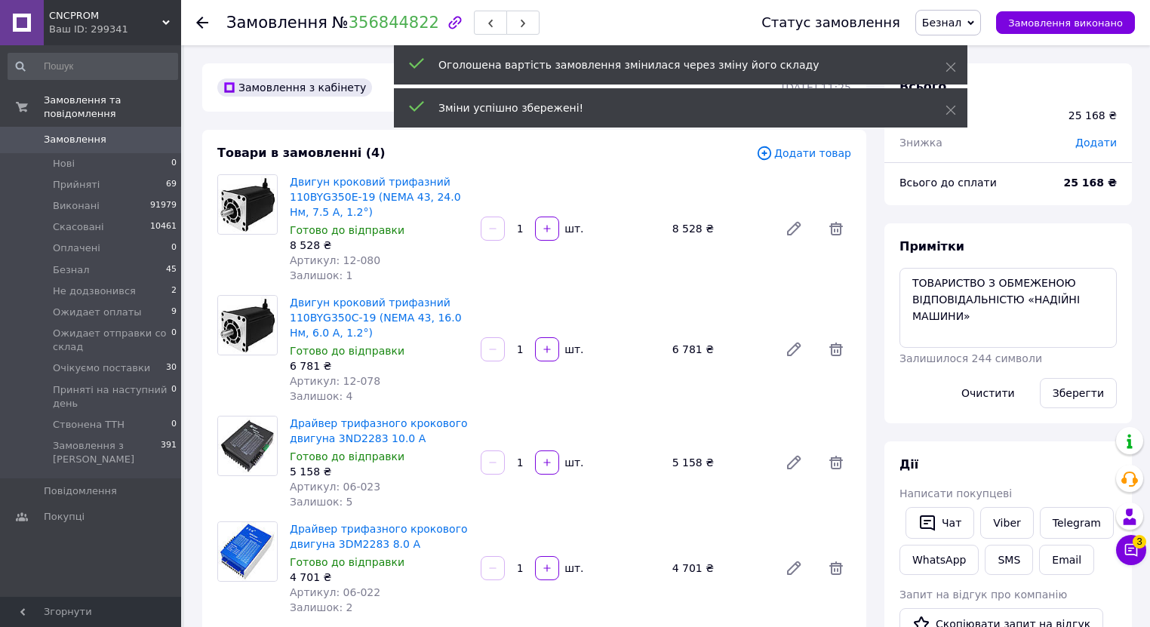
click at [1102, 144] on span "Додати" at bounding box center [1095, 143] width 41 height 12
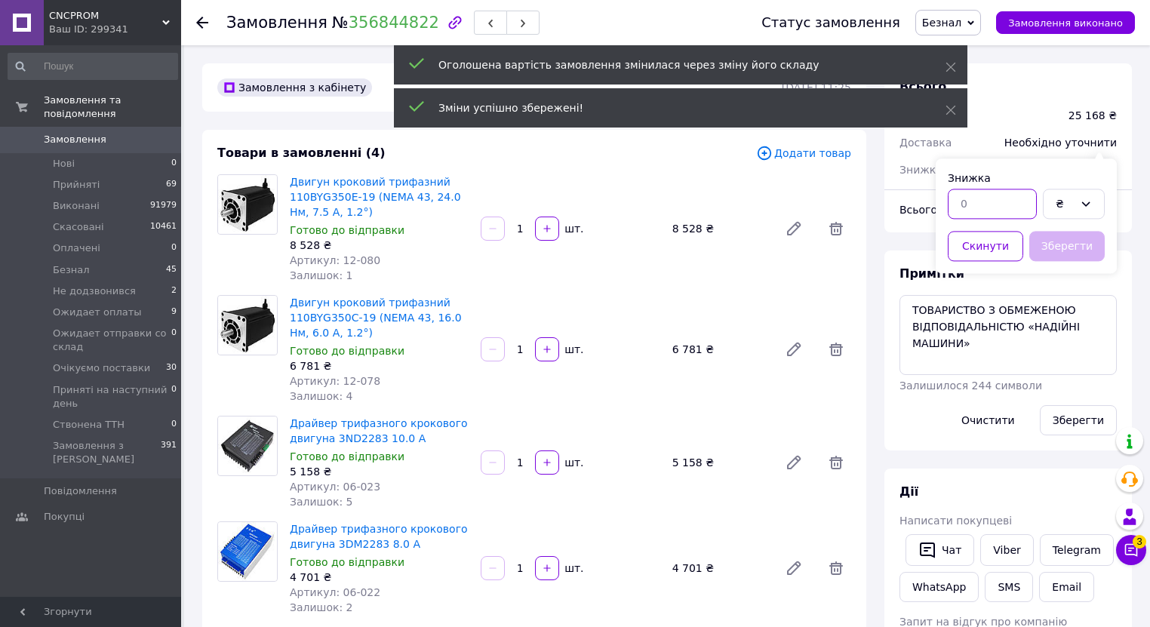
click at [981, 211] on input "text" at bounding box center [992, 204] width 89 height 30
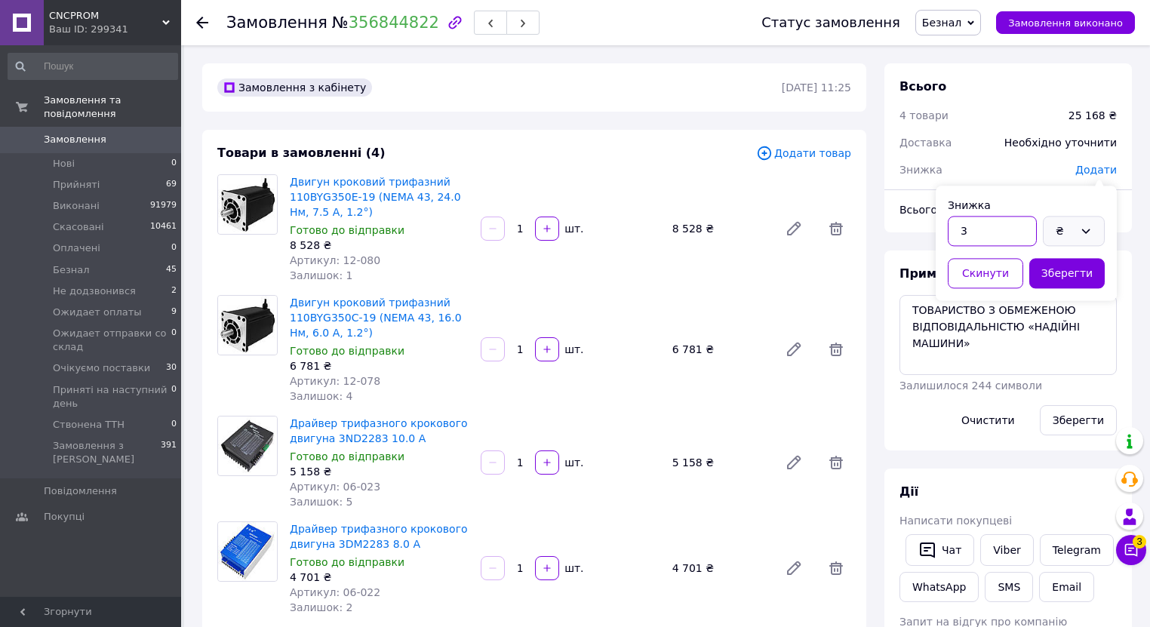
type input "3"
click at [1083, 222] on div "₴" at bounding box center [1074, 231] width 62 height 30
click at [1060, 295] on li "%" at bounding box center [1073, 292] width 60 height 29
click at [1065, 275] on button "Зберегти" at bounding box center [1066, 273] width 75 height 30
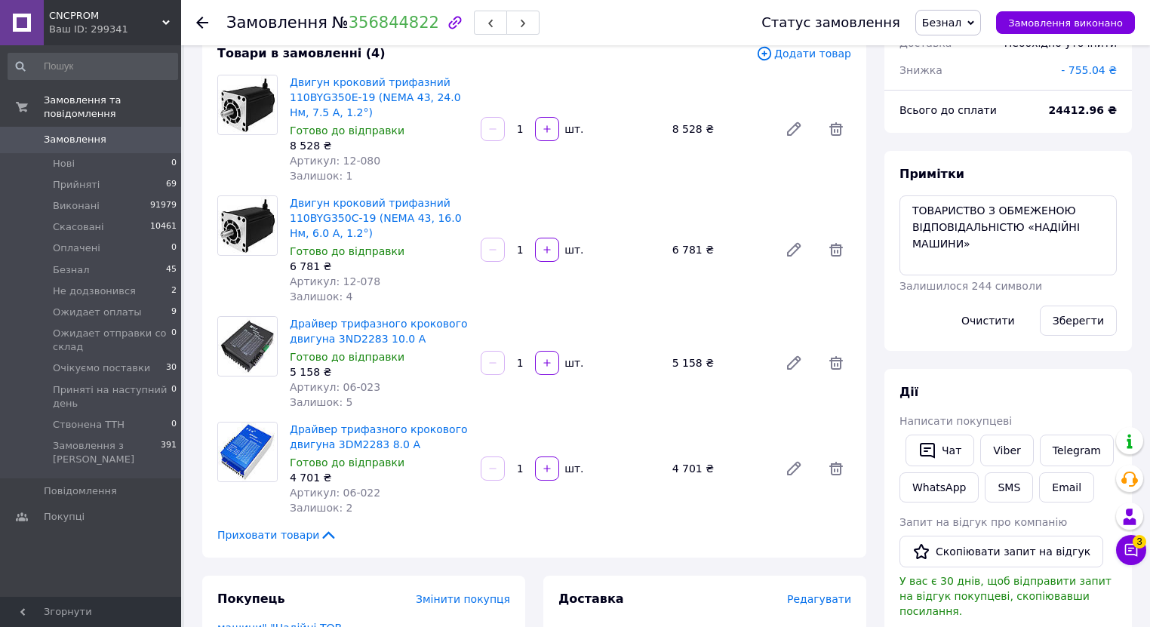
scroll to position [30, 0]
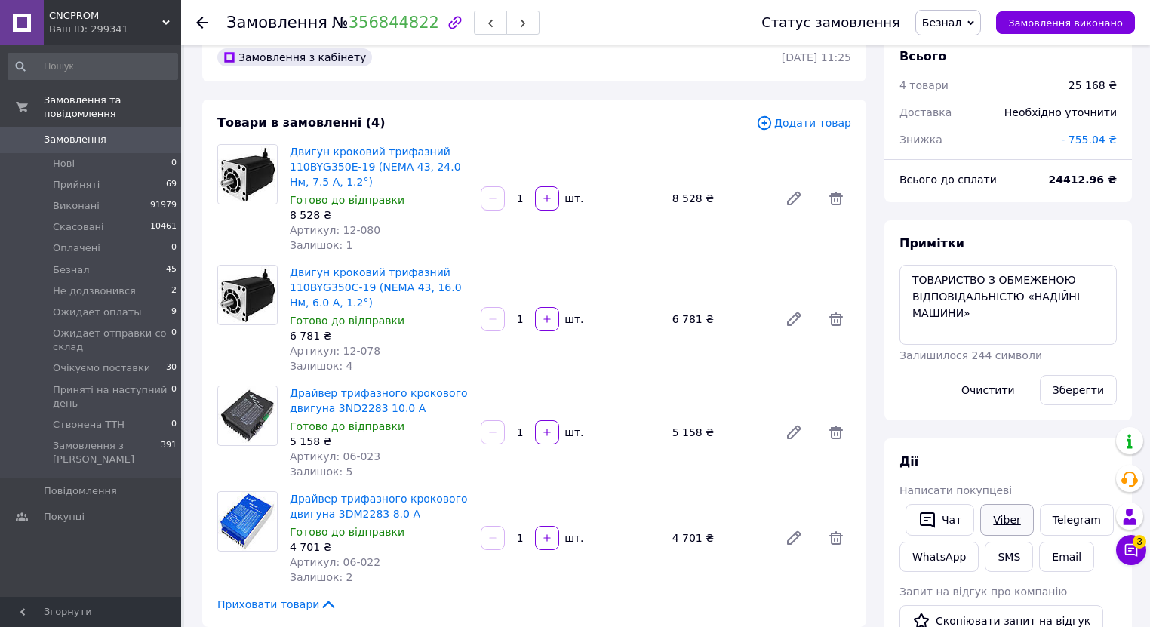
click at [1000, 518] on link "Viber" at bounding box center [1006, 520] width 53 height 32
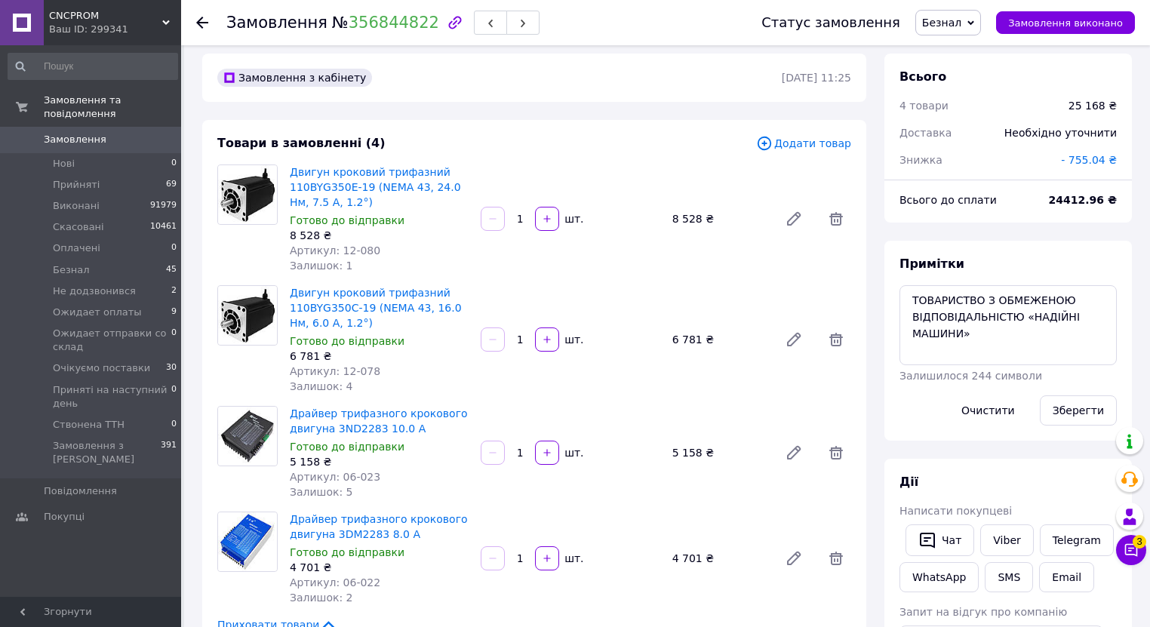
scroll to position [0, 0]
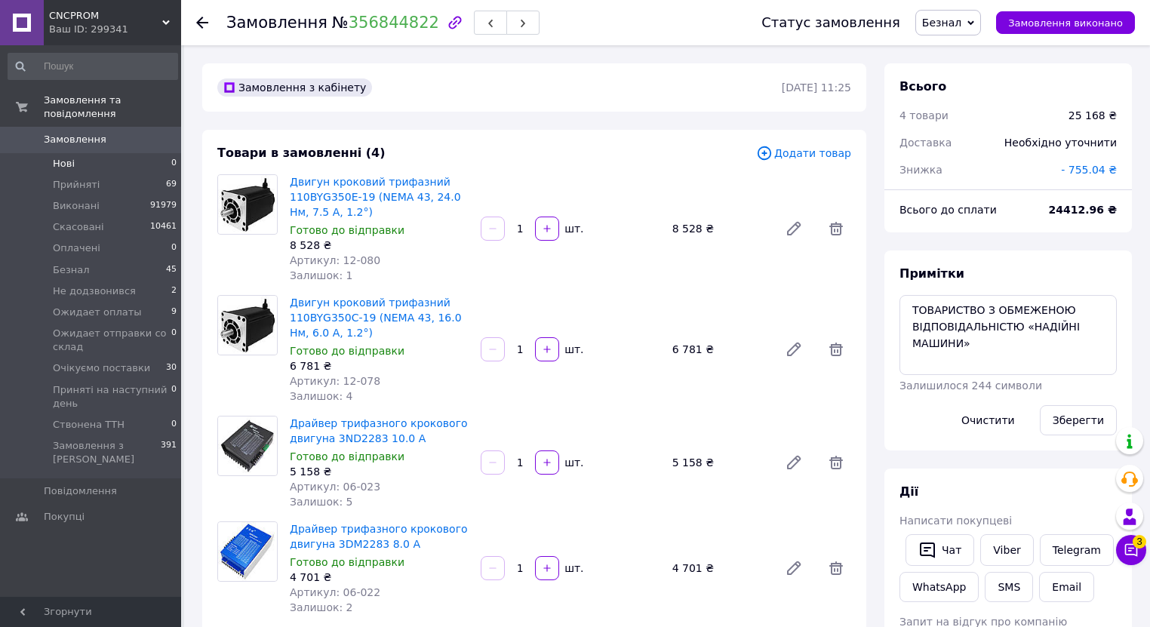
click at [56, 157] on span "Нові" at bounding box center [64, 164] width 22 height 14
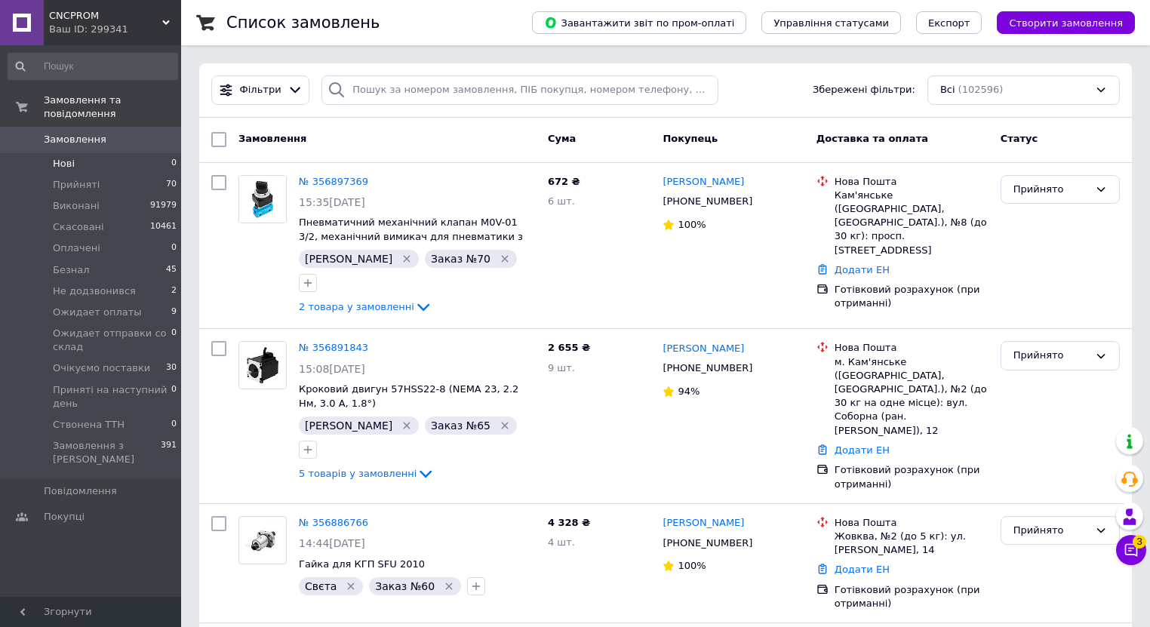
click at [56, 157] on span "Нові" at bounding box center [64, 164] width 22 height 14
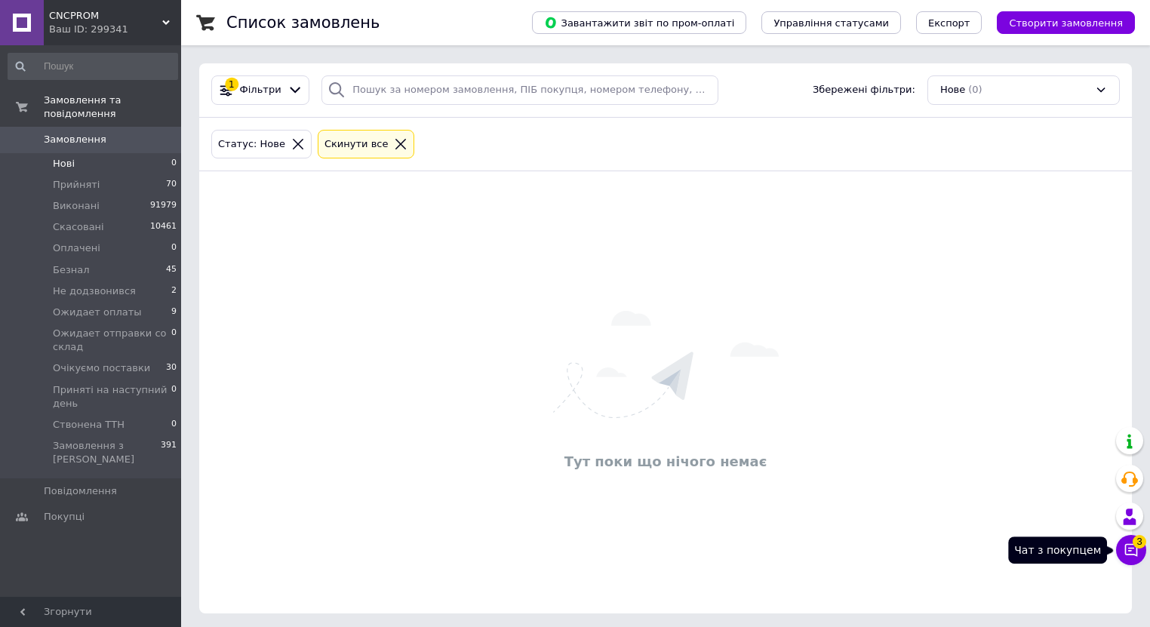
click at [1135, 546] on button "Чат з покупцем 3" at bounding box center [1131, 550] width 30 height 30
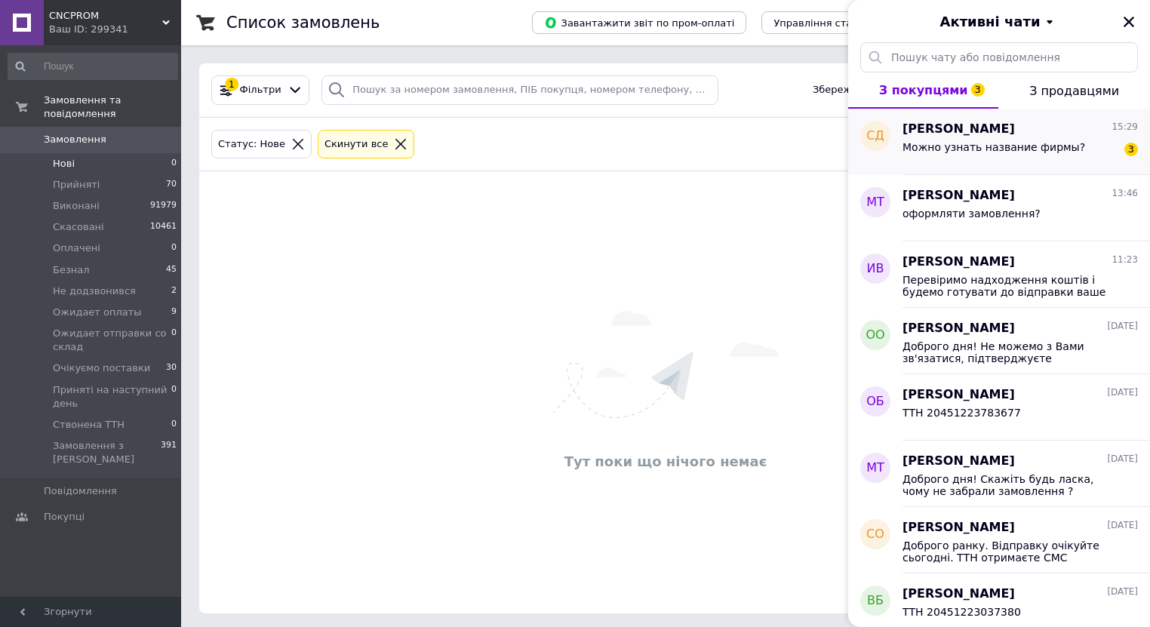
click at [969, 156] on div "Можно узнать название фирмы?" at bounding box center [993, 151] width 183 height 21
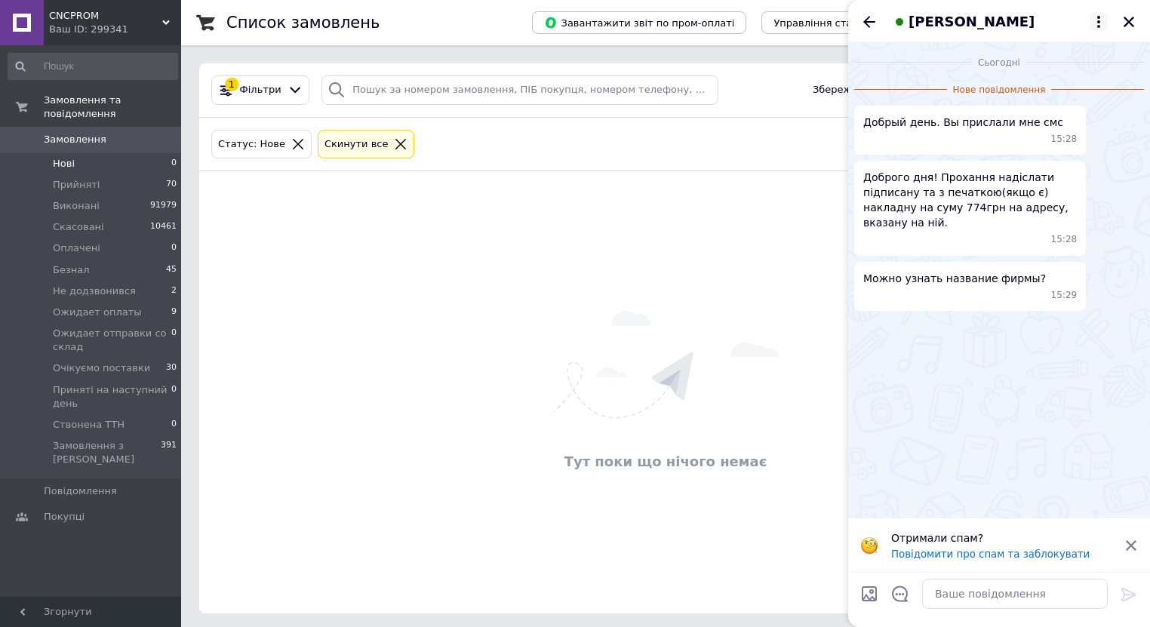
click at [1098, 24] on icon at bounding box center [1098, 22] width 18 height 18
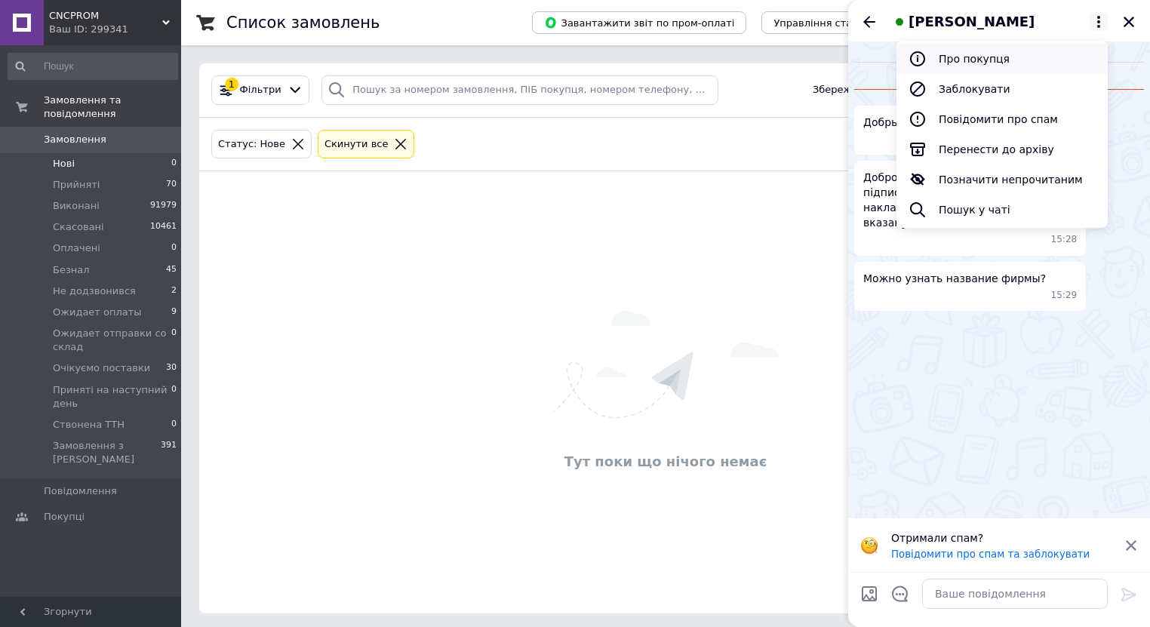
click at [1007, 65] on button "Про покупця" at bounding box center [1001, 59] width 211 height 30
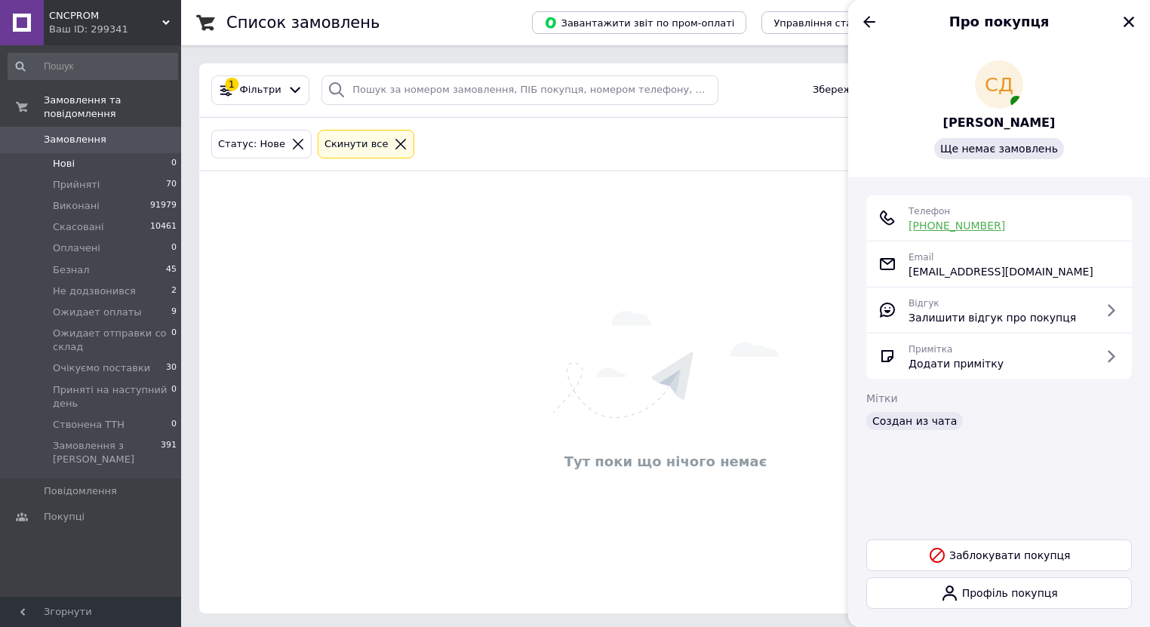
drag, startPoint x: 1014, startPoint y: 227, endPoint x: 911, endPoint y: 230, distance: 102.6
click at [911, 230] on div "Телефон +380 (96) 154-12-16" at bounding box center [998, 218] width 241 height 30
copy link "+380 (96) 154-12-16"
click at [1128, 25] on icon "Закрити" at bounding box center [1129, 22] width 14 height 14
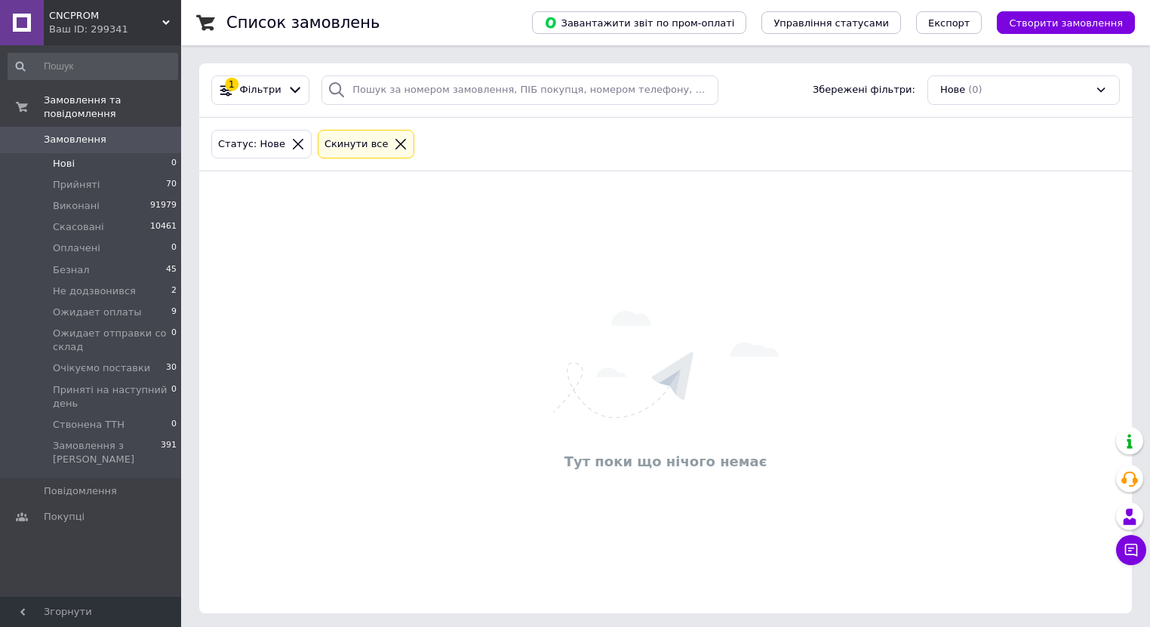
click at [69, 133] on span "Замовлення" at bounding box center [75, 140] width 63 height 14
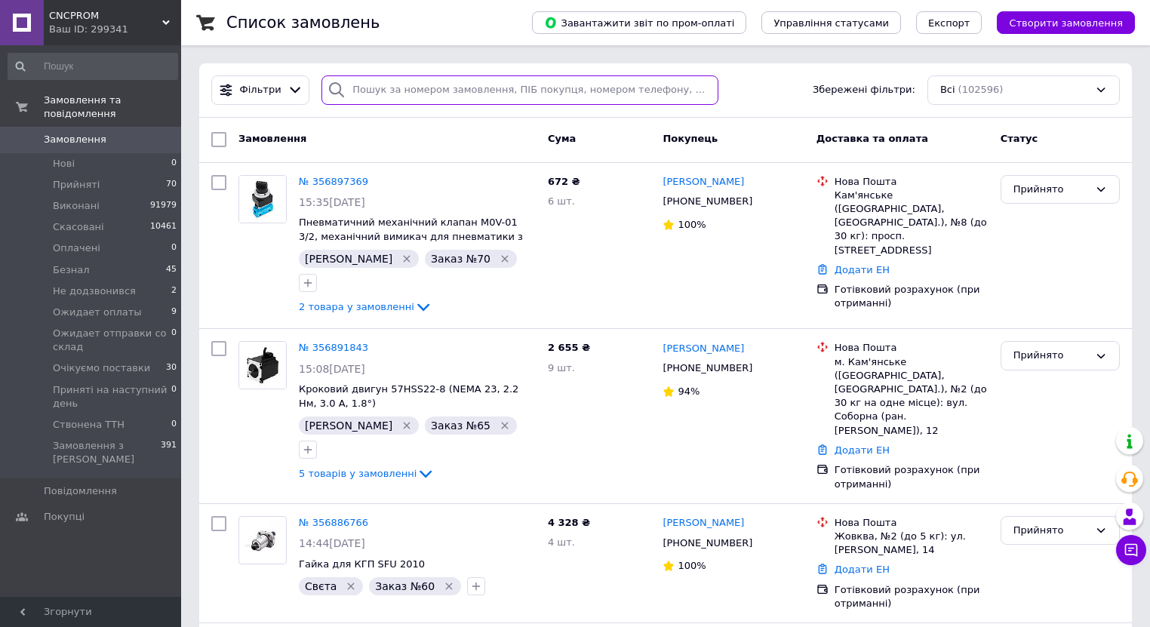
click at [410, 88] on input "search" at bounding box center [519, 89] width 397 height 29
paste input "+380 (96) 154-12-16"
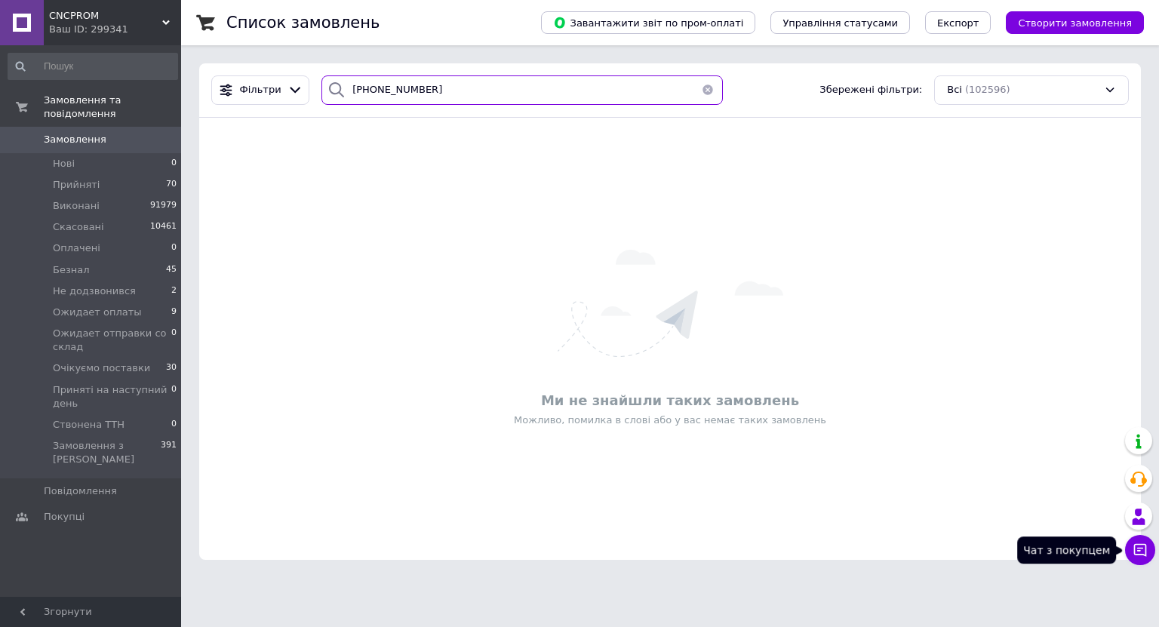
type input "+380961541216"
click at [1136, 551] on icon at bounding box center [1139, 549] width 15 height 15
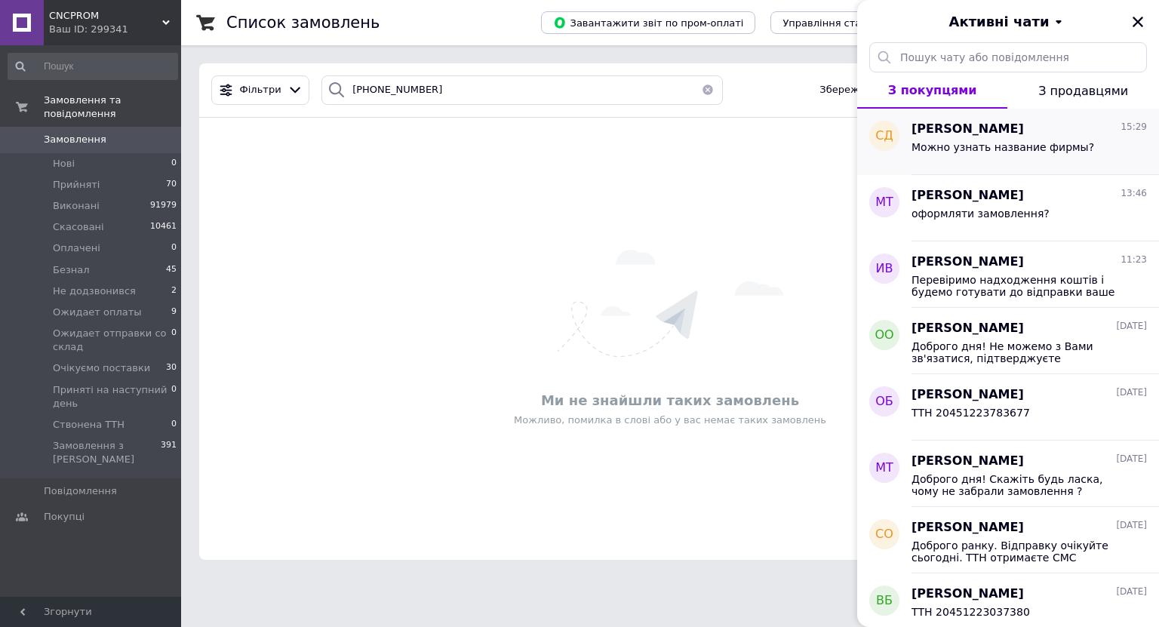
click at [988, 143] on span "Можно узнать название фирмы?" at bounding box center [1002, 147] width 183 height 12
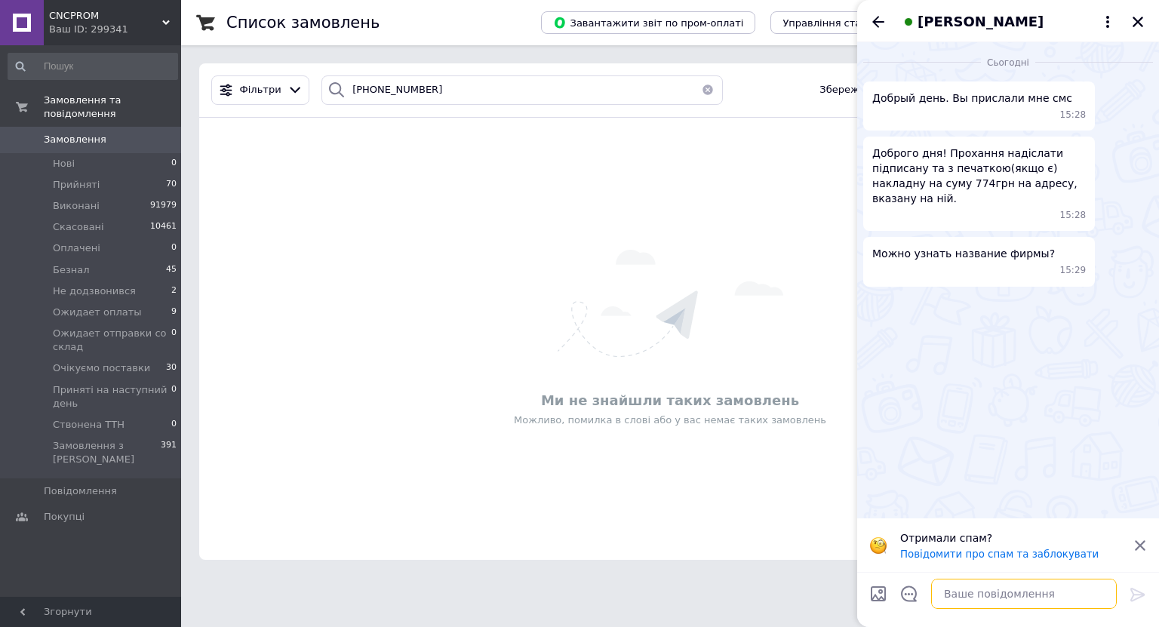
click at [971, 591] on textarea at bounding box center [1024, 594] width 186 height 30
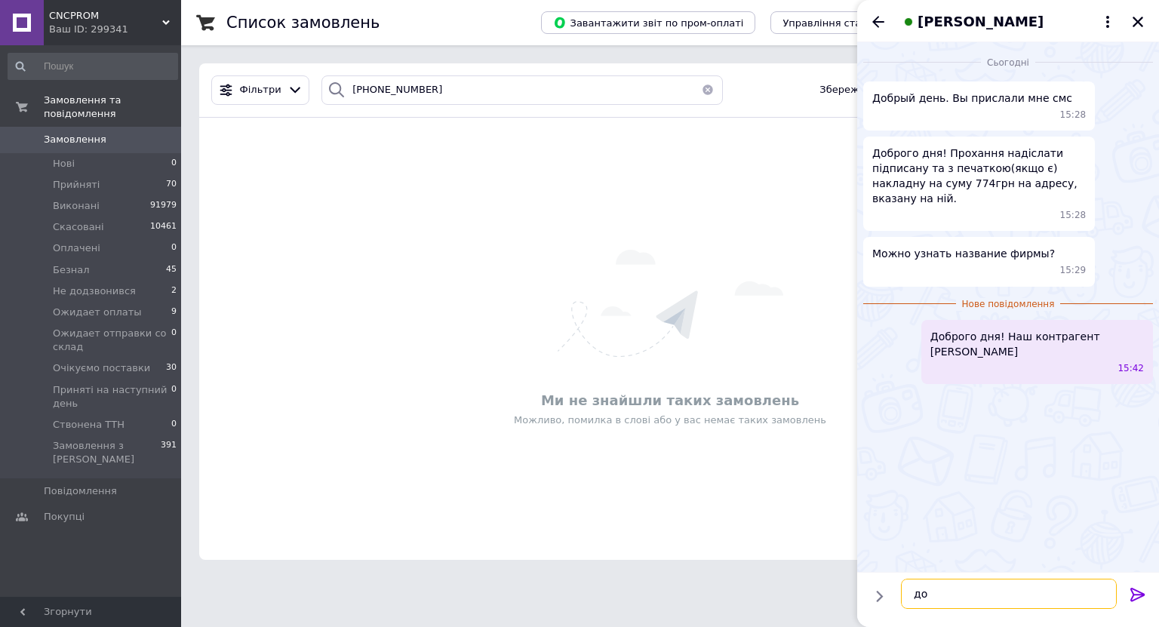
type textarea "д"
click at [1140, 21] on icon "Закрити" at bounding box center [1138, 22] width 14 height 14
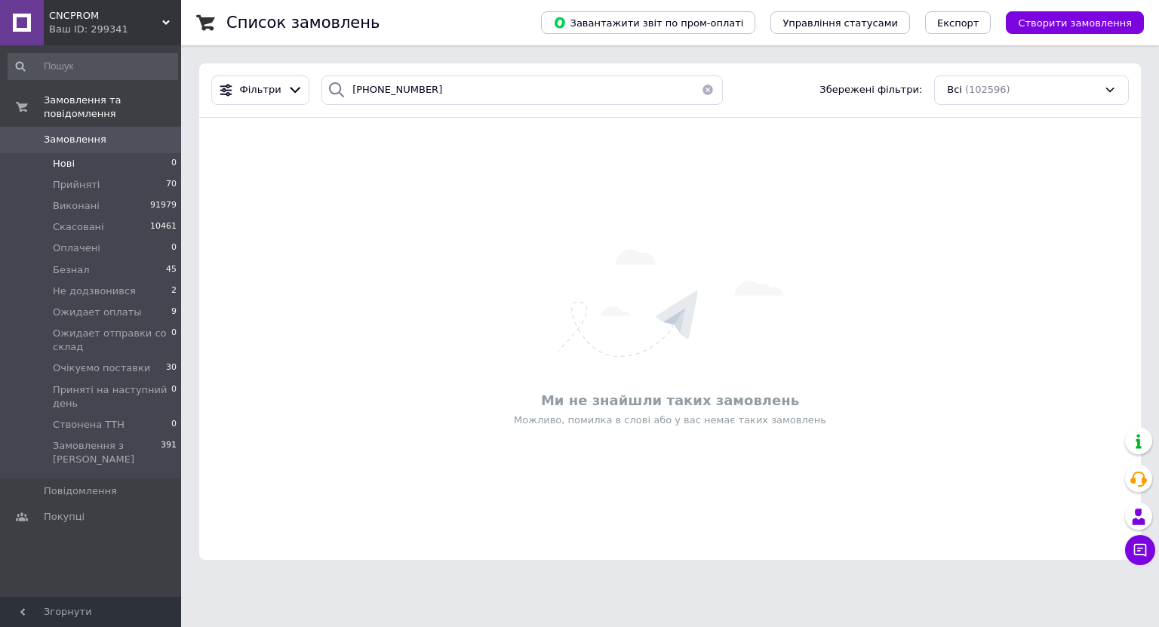
click at [73, 153] on li "Нові 0" at bounding box center [93, 163] width 186 height 21
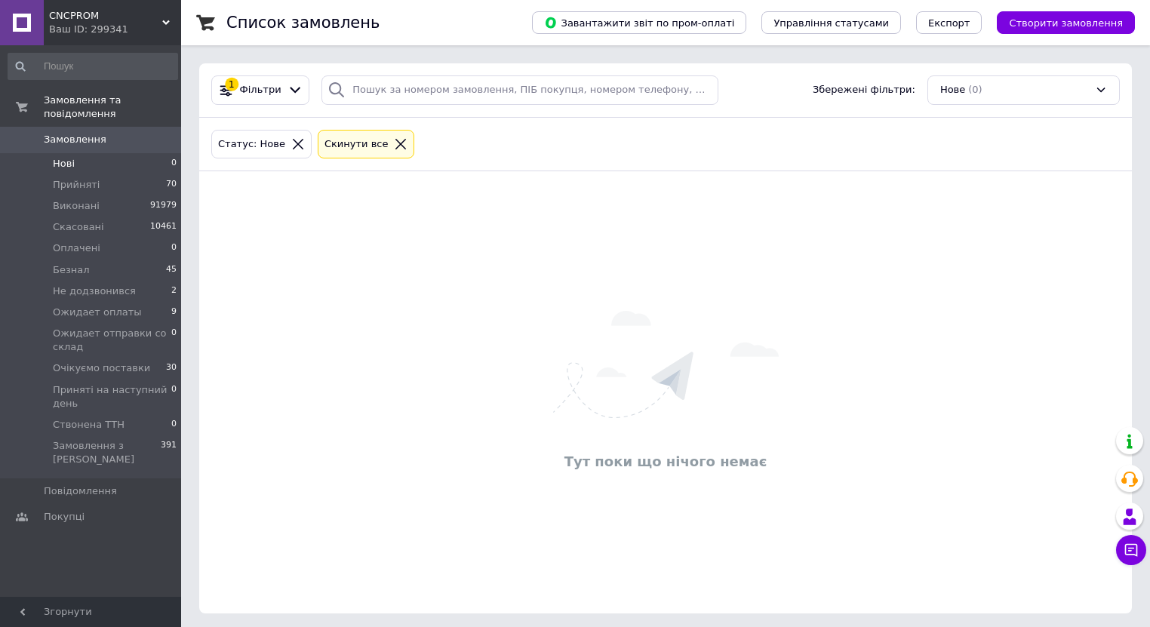
click at [53, 157] on span "Нові" at bounding box center [64, 164] width 22 height 14
click at [131, 133] on span "Замовлення" at bounding box center [92, 140] width 96 height 14
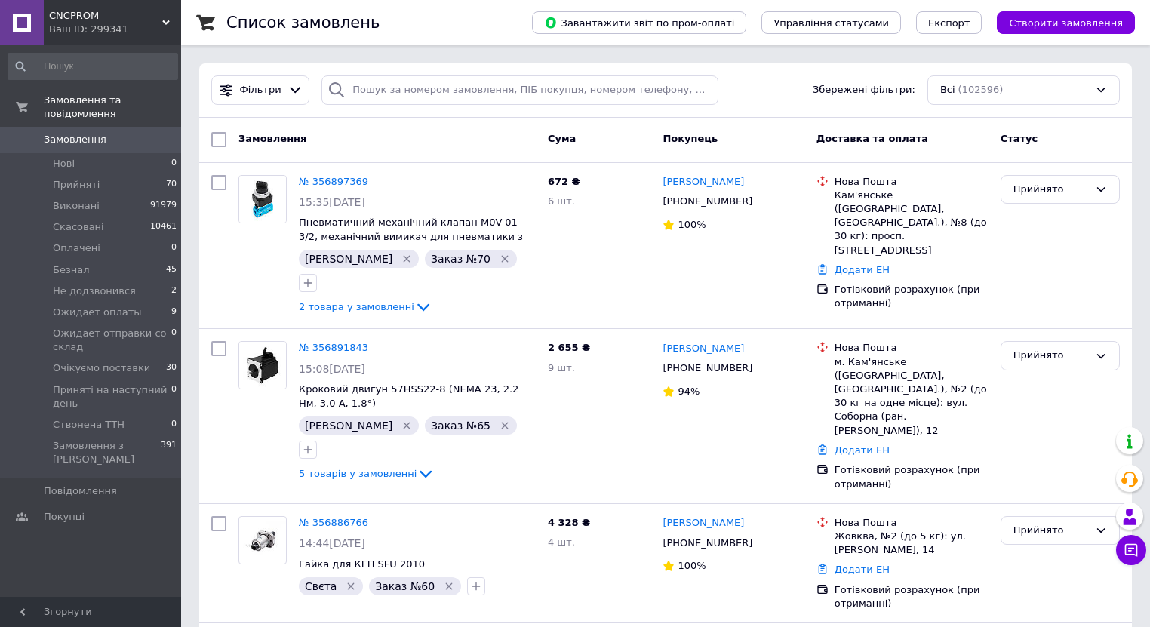
click at [395, 104] on div "Фільтри Збережені фільтри: Всі (102596)" at bounding box center [665, 90] width 932 height 54
click at [398, 97] on input "search" at bounding box center [519, 89] width 397 height 29
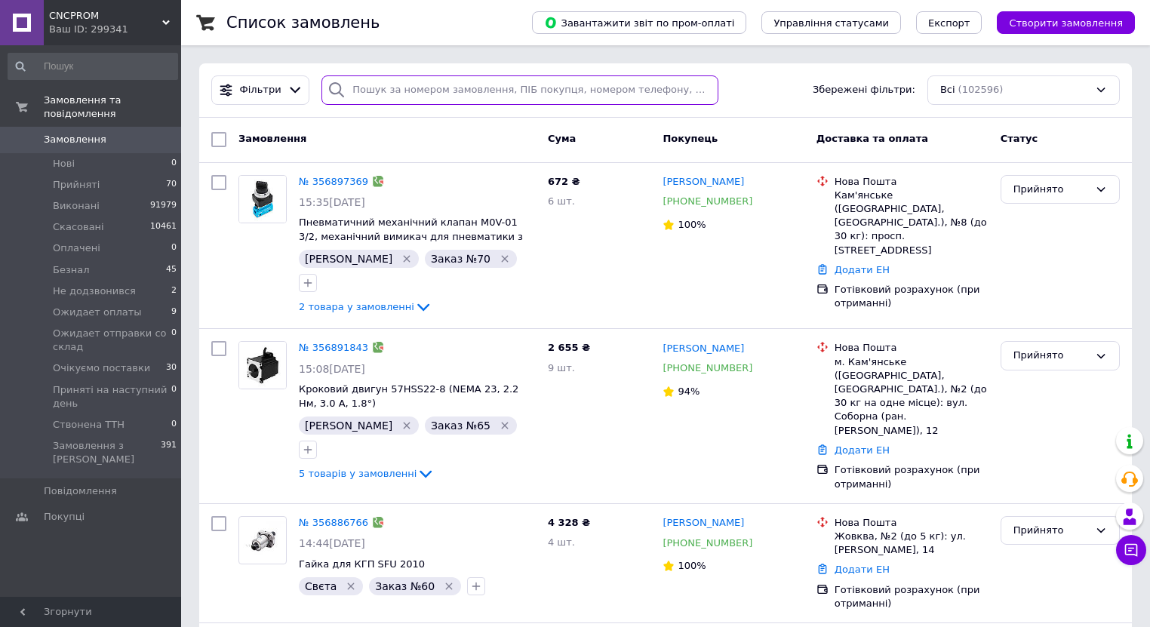
paste input "380969917499"
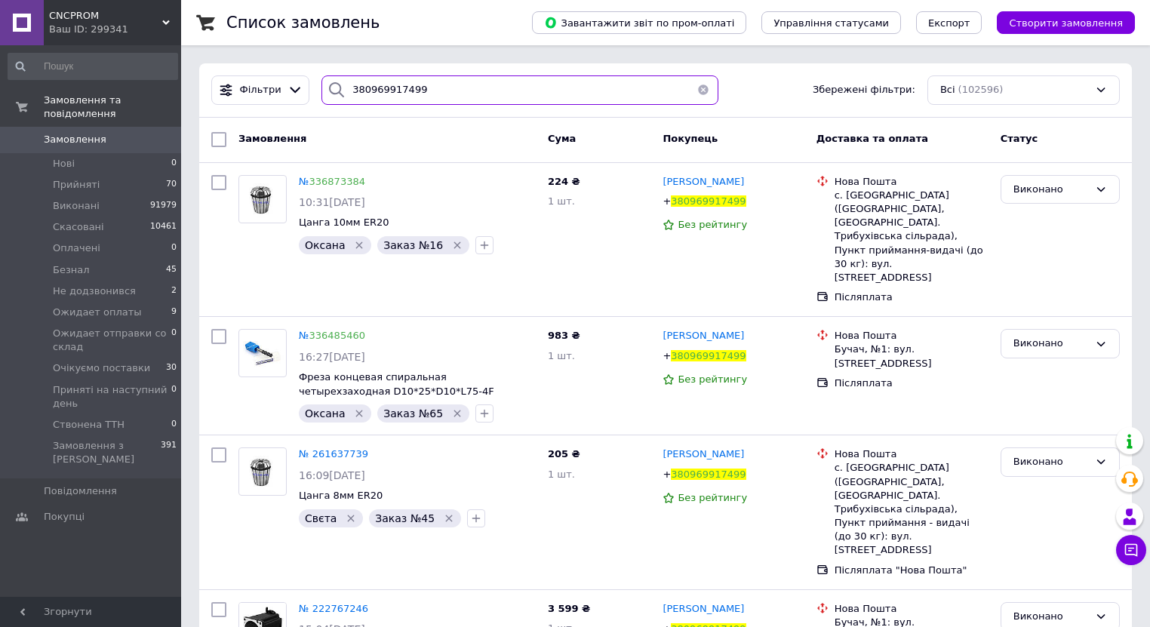
type input "380969917499"
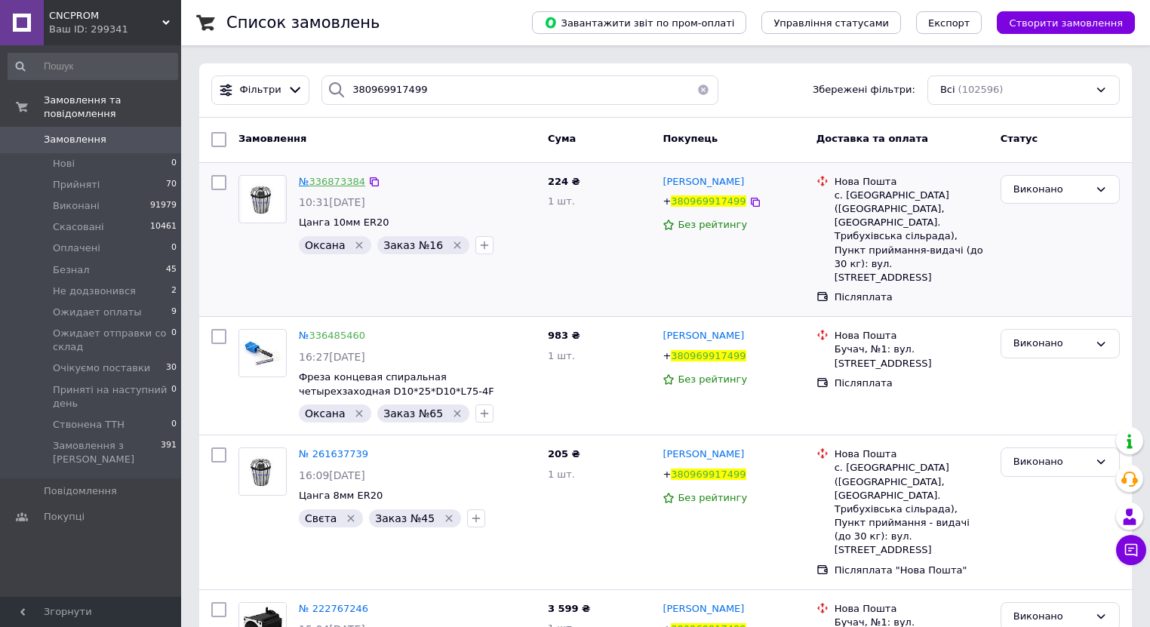
click at [326, 184] on link "336873384" at bounding box center [337, 181] width 56 height 11
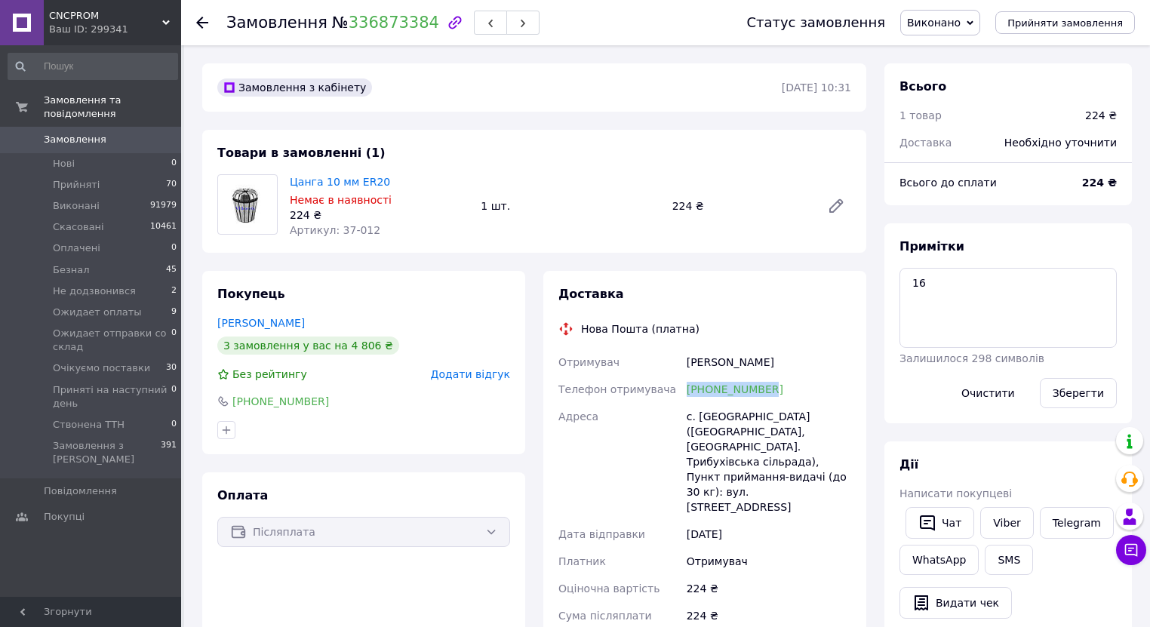
drag, startPoint x: 680, startPoint y: 392, endPoint x: 774, endPoint y: 401, distance: 94.7
click at [774, 401] on div "Отримувач Карнаус Микола Телефон отримувача +380969917499 Адреса с. Трибухівці …" at bounding box center [704, 524] width 299 height 350
copy div "Телефон отримувача +380969917499"
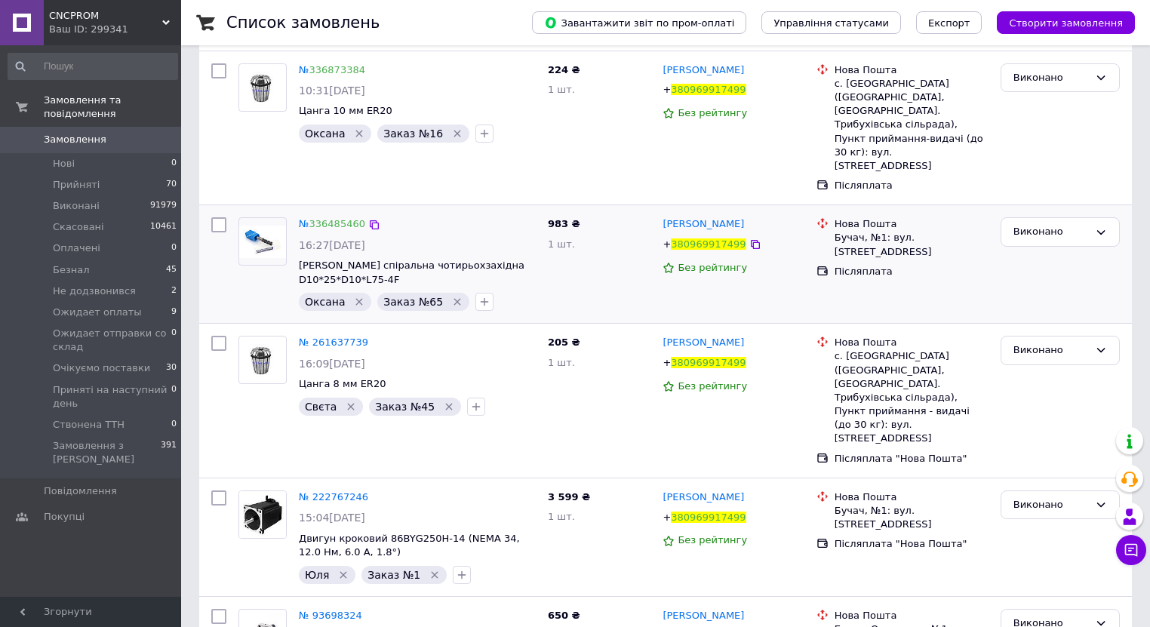
scroll to position [69, 0]
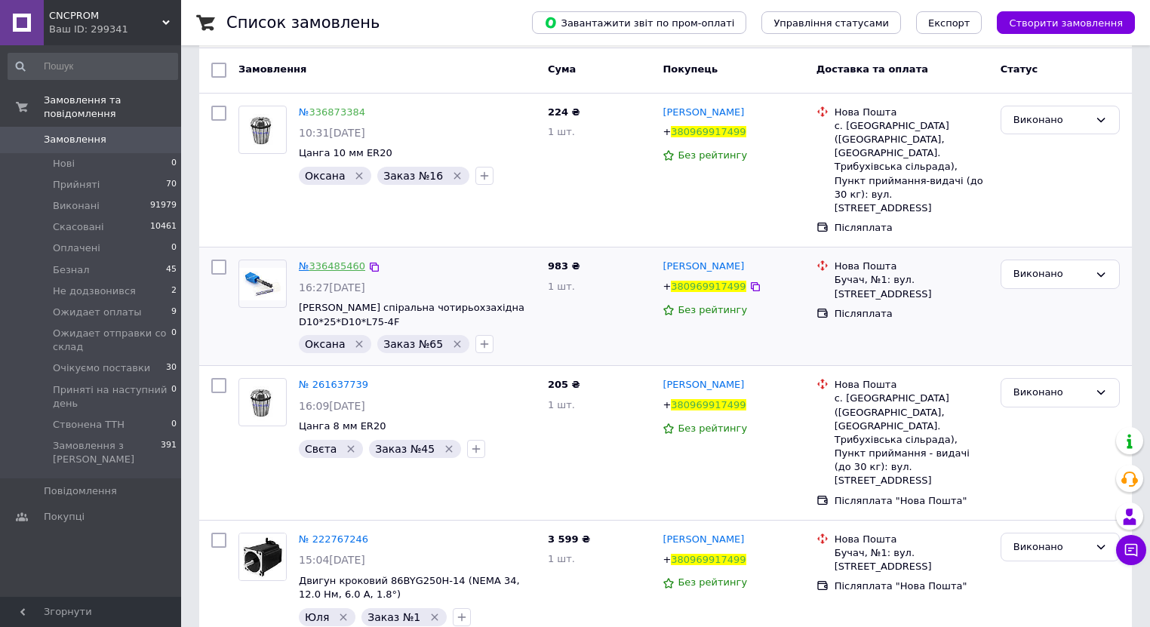
click at [333, 260] on link "336485460" at bounding box center [337, 265] width 56 height 11
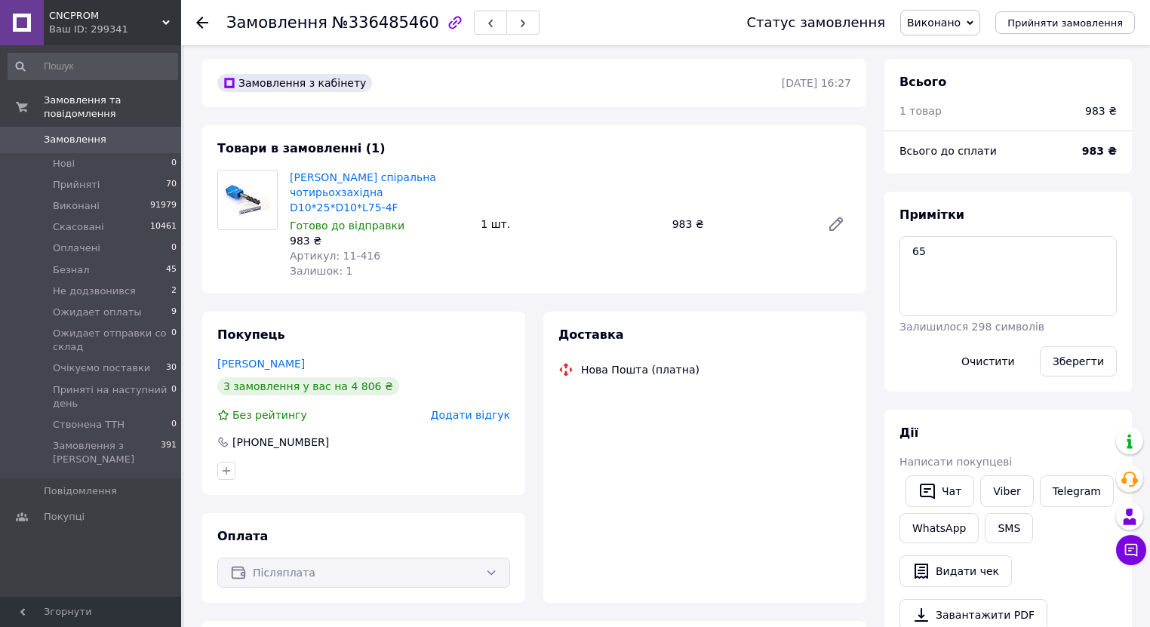
scroll to position [69, 0]
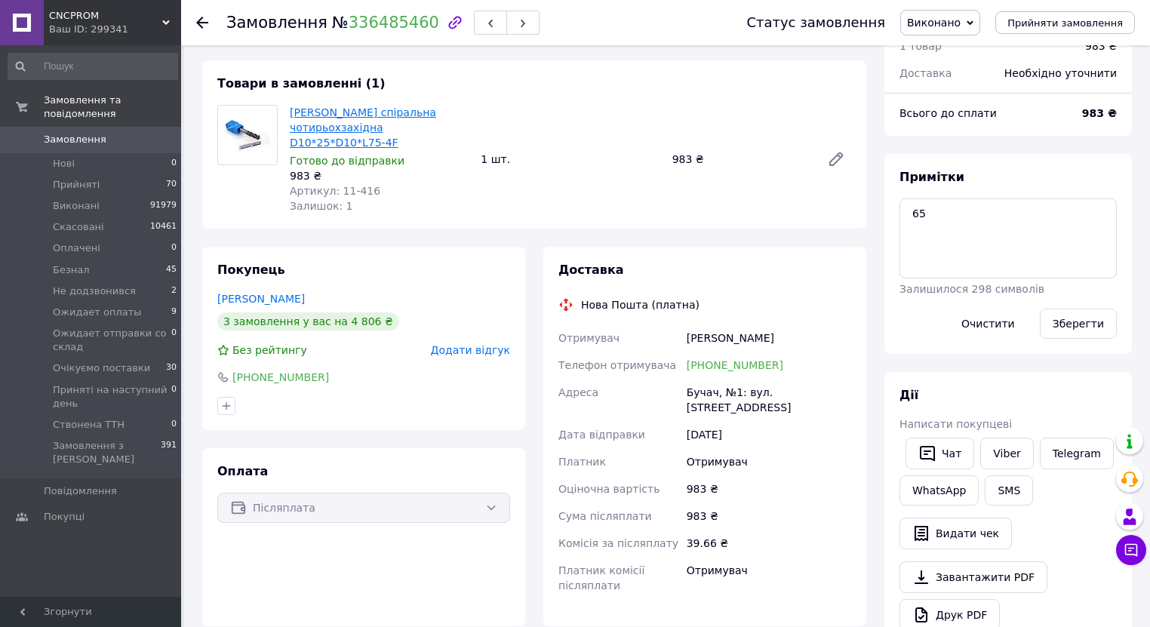
click at [382, 109] on link "Фреза кінцева спіральна чотирьохзахідна D10*25*D10*L75-4F" at bounding box center [363, 127] width 146 height 42
drag, startPoint x: 680, startPoint y: 353, endPoint x: 767, endPoint y: 347, distance: 87.7
click at [767, 347] on div "Отримувач Карнаус Микола Телефон отримувача +380969917499 Адреса Бучач, №1: вул…" at bounding box center [704, 461] width 299 height 275
copy div "Телефон отримувача +380969917499"
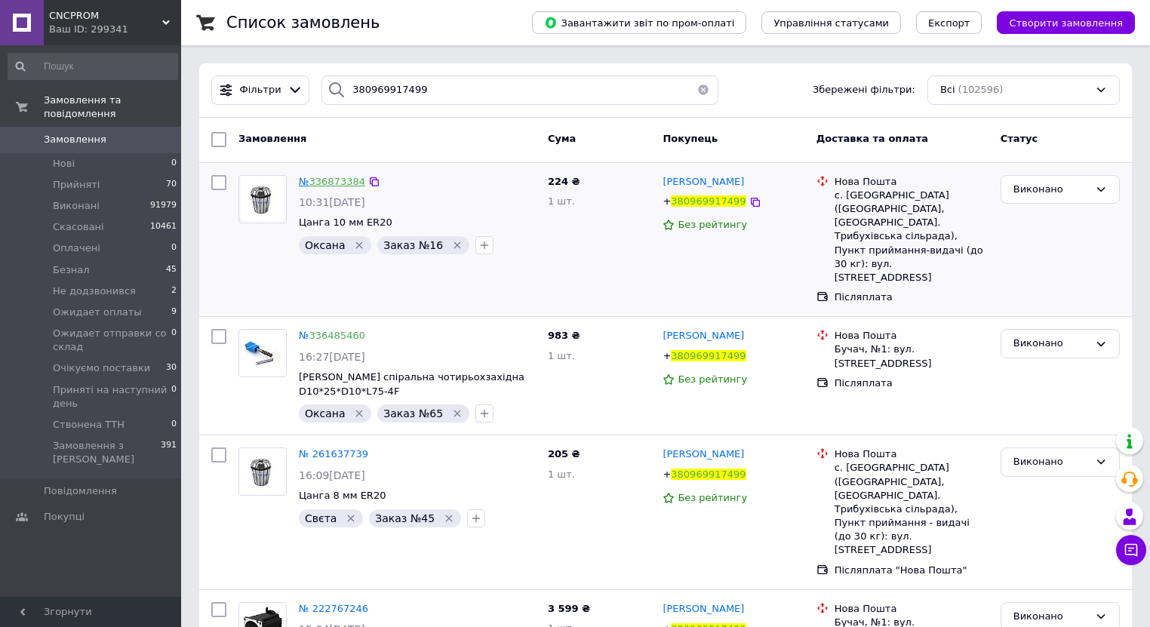
click at [344, 182] on link "336873384" at bounding box center [337, 181] width 56 height 11
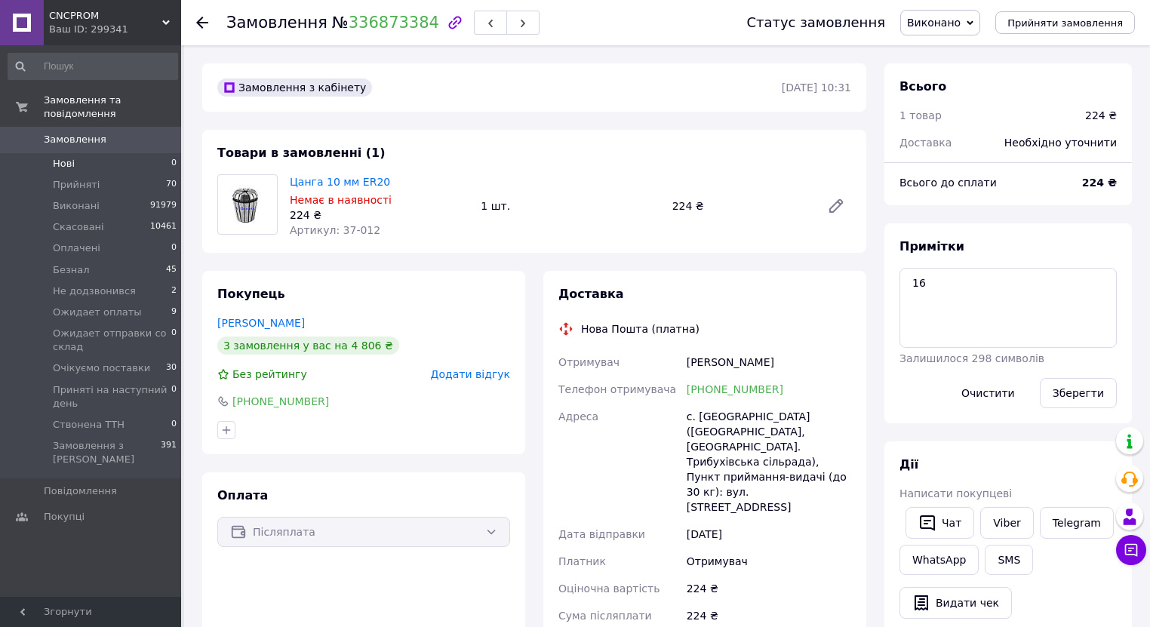
click at [72, 157] on span "Нові" at bounding box center [64, 164] width 22 height 14
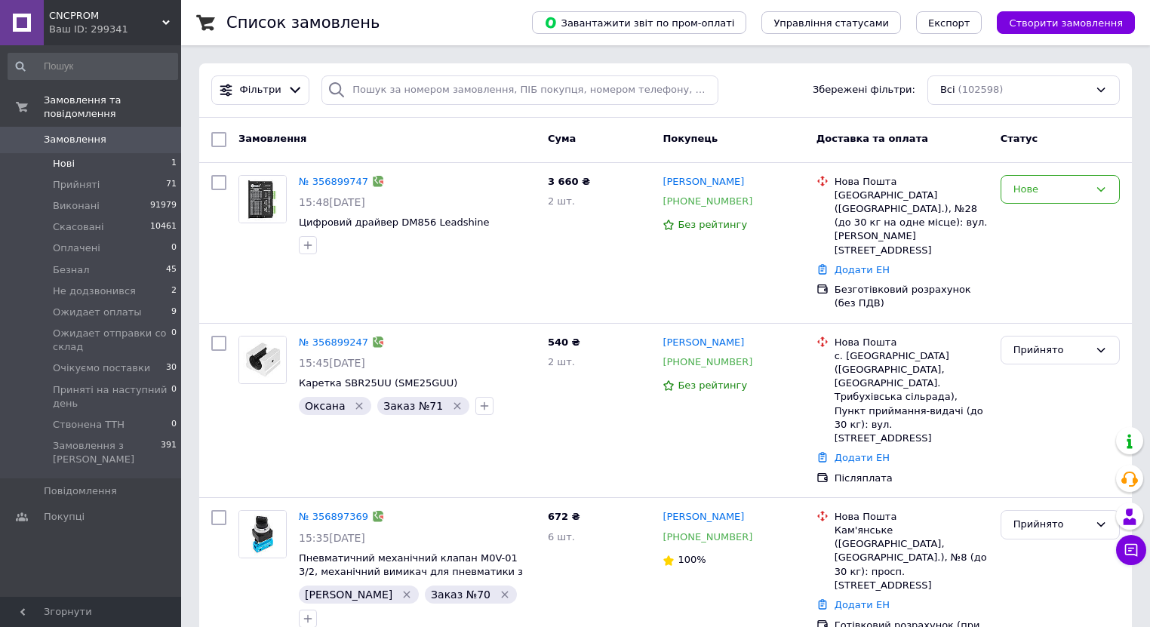
click at [61, 157] on span "Нові" at bounding box center [64, 164] width 22 height 14
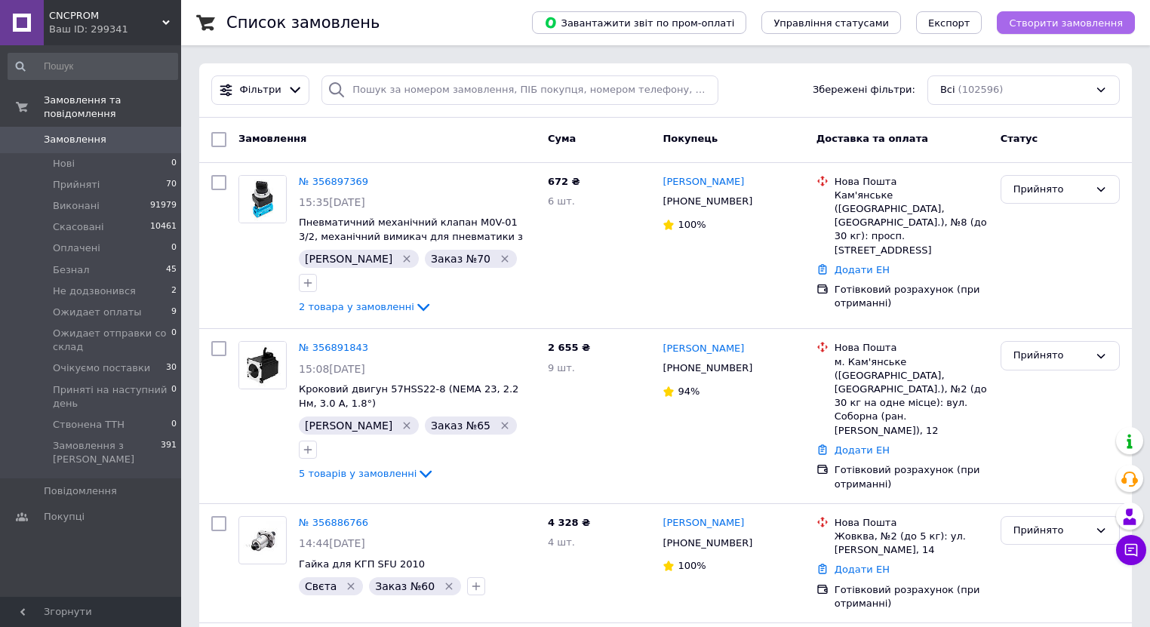
click at [1066, 23] on span "Створити замовлення" at bounding box center [1066, 22] width 114 height 11
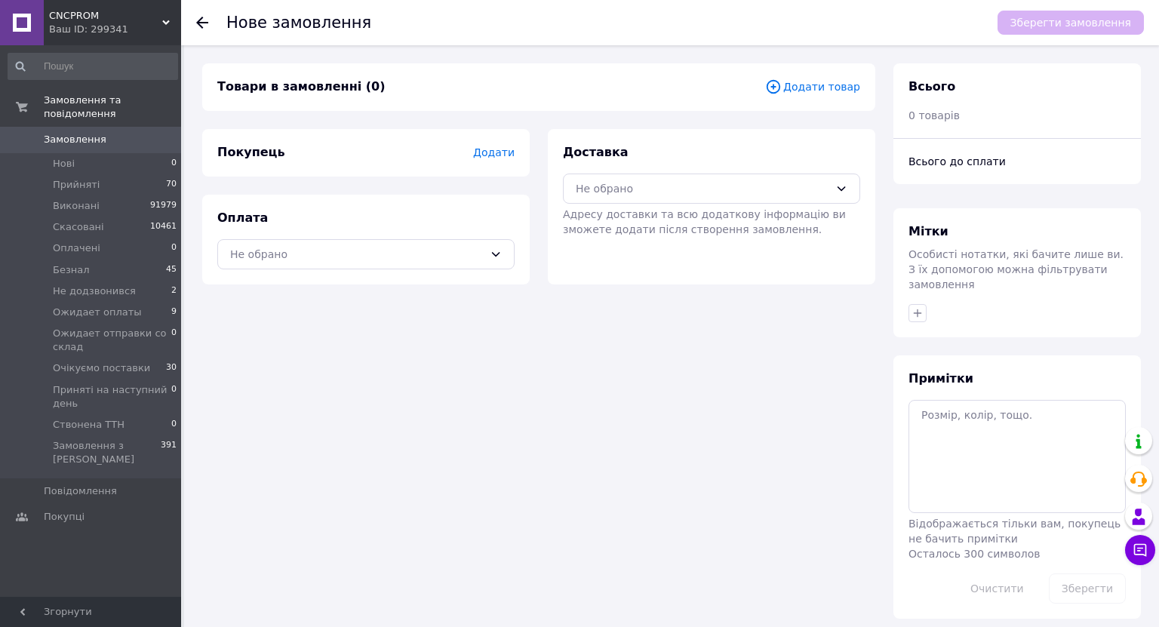
click at [782, 89] on icon at bounding box center [773, 86] width 17 height 17
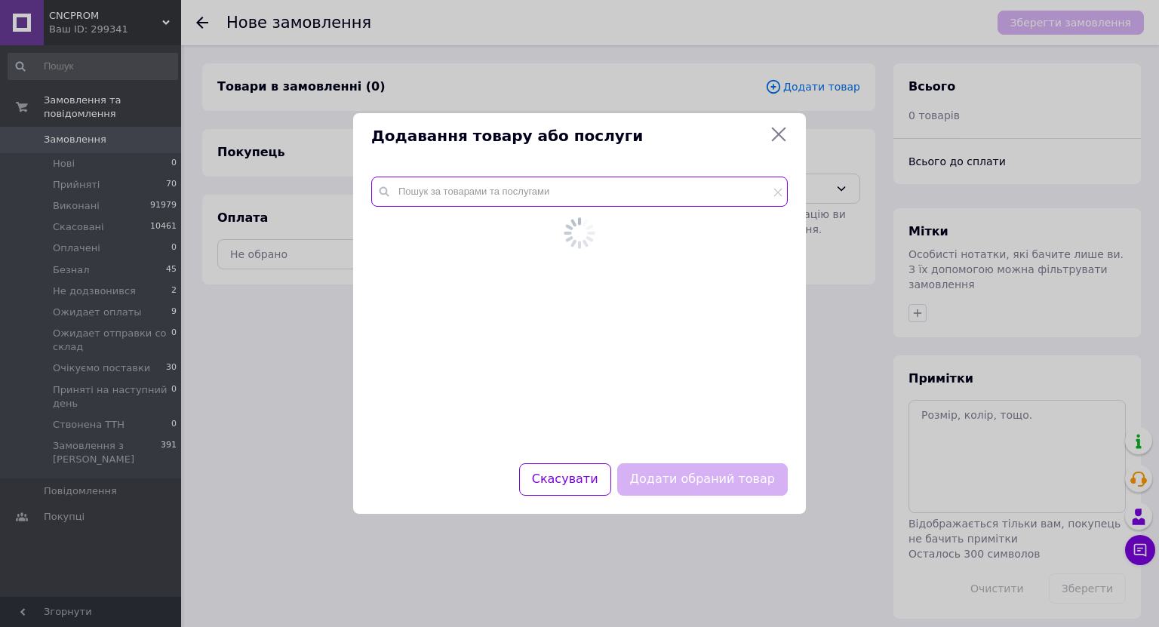
click at [444, 194] on input "text" at bounding box center [579, 192] width 416 height 30
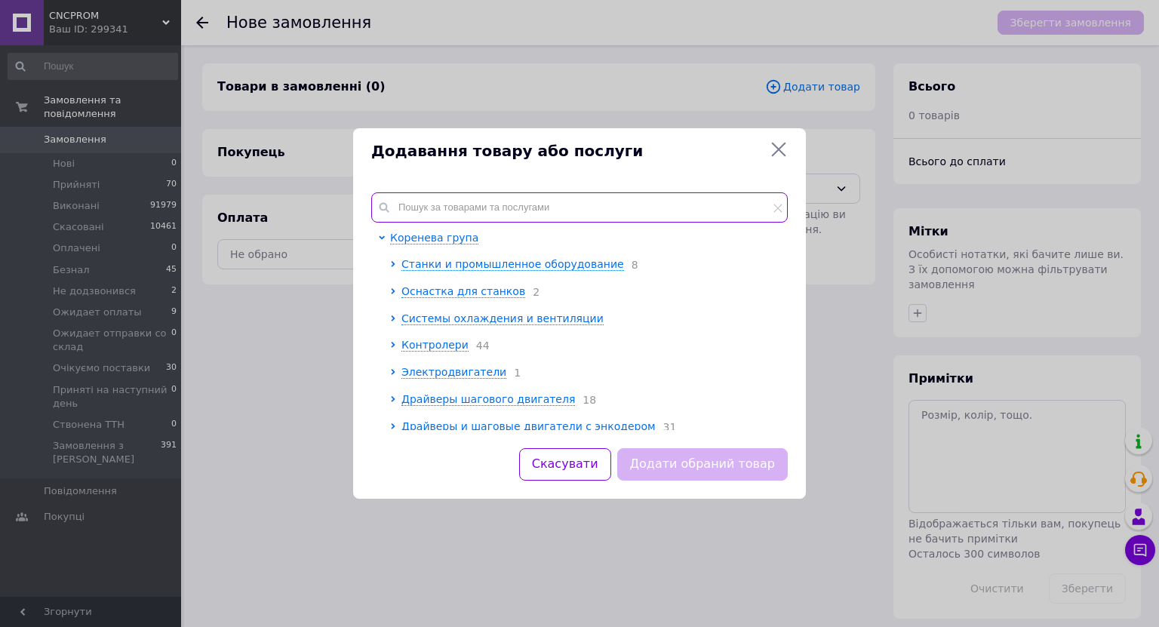
paste input "58-004"
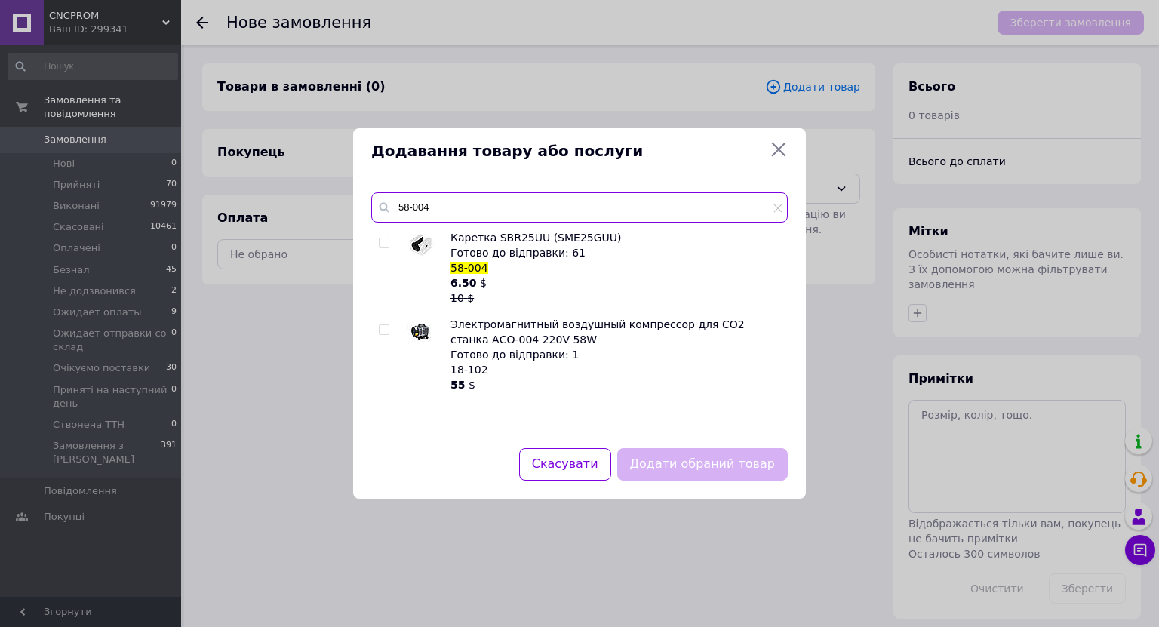
type input "58-004"
click at [387, 243] on input "checkbox" at bounding box center [384, 243] width 10 height 10
checkbox input "true"
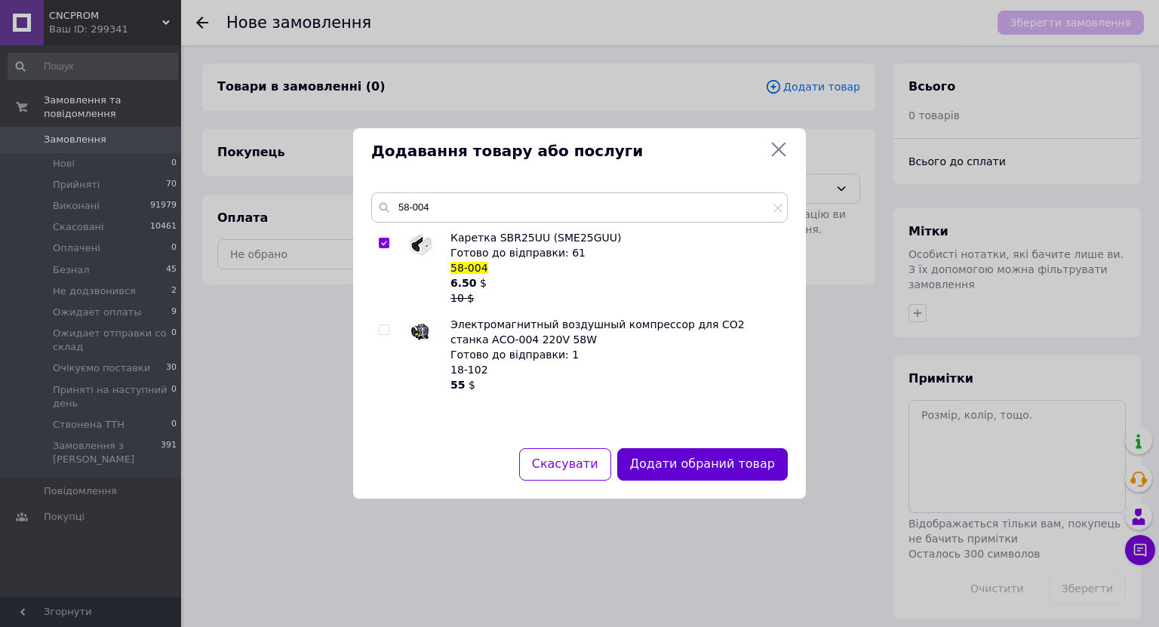
click at [702, 466] on button "Додати обраний товар" at bounding box center [702, 464] width 170 height 32
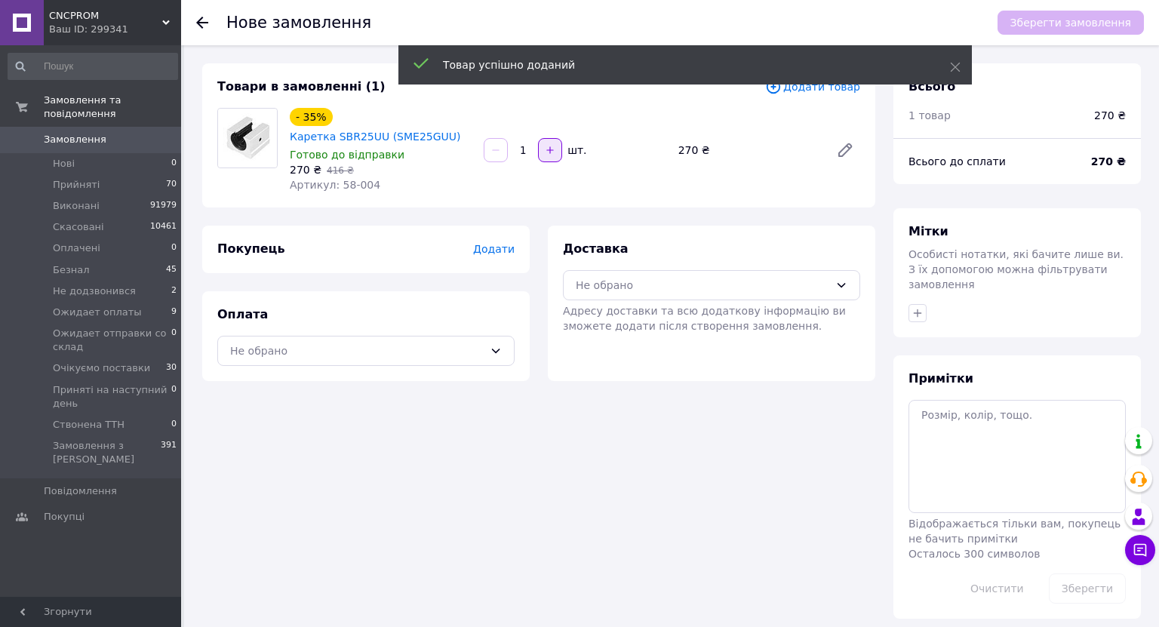
click at [551, 146] on icon "button" at bounding box center [550, 150] width 11 height 11
type input "2"
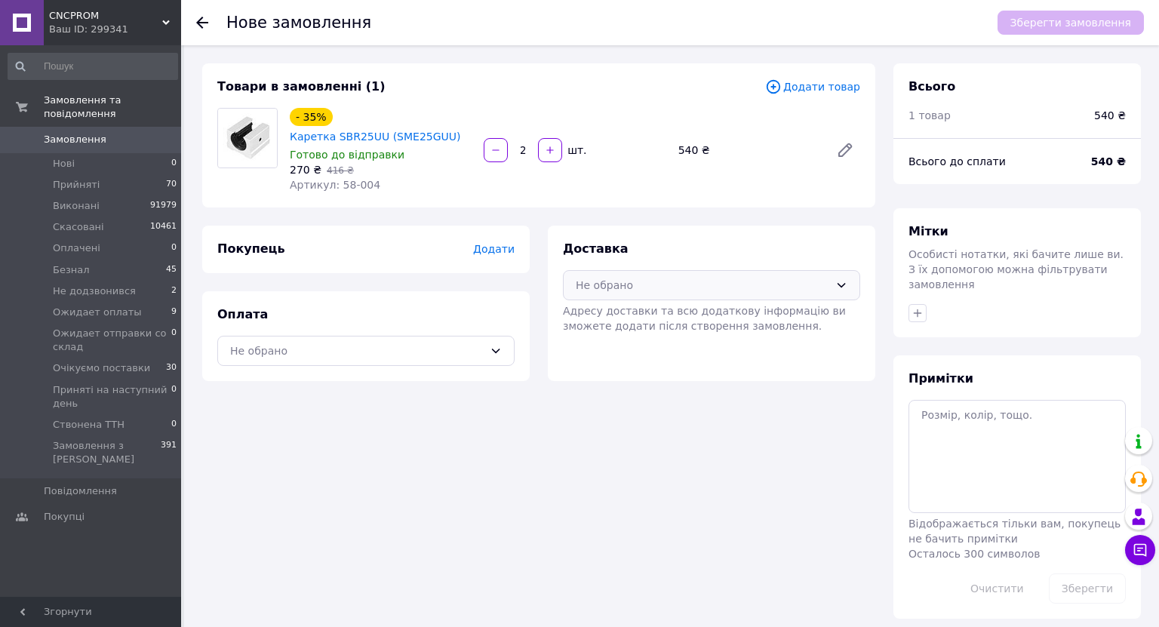
click at [618, 279] on div "Не обрано" at bounding box center [702, 285] width 253 height 17
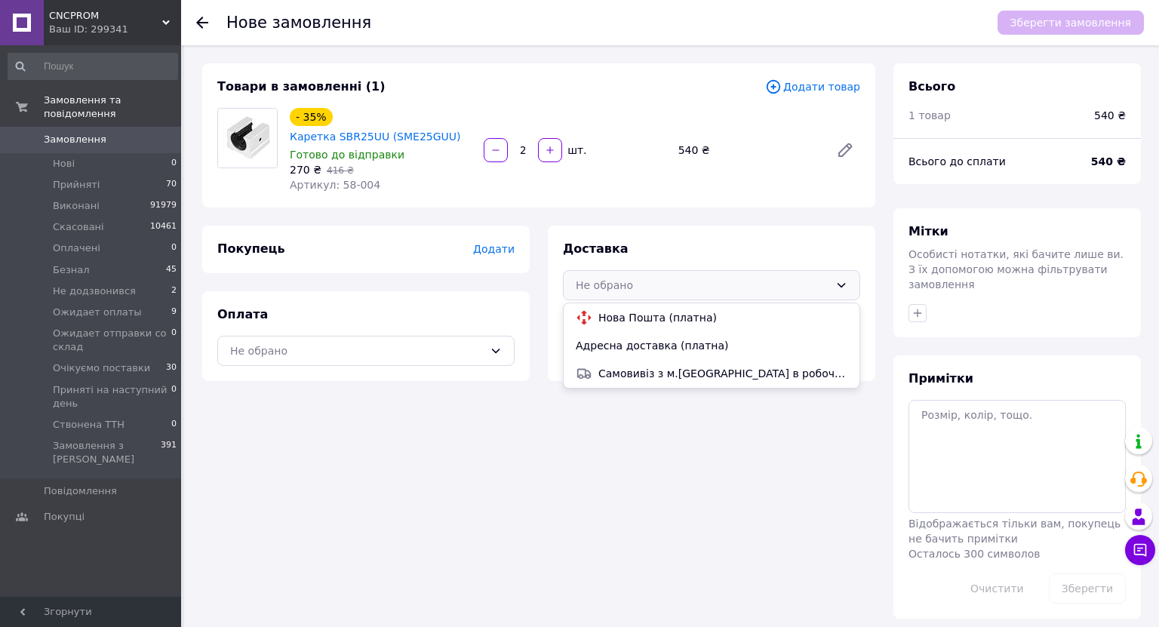
click at [616, 312] on span "Нова Пошта (платна)" at bounding box center [722, 317] width 249 height 15
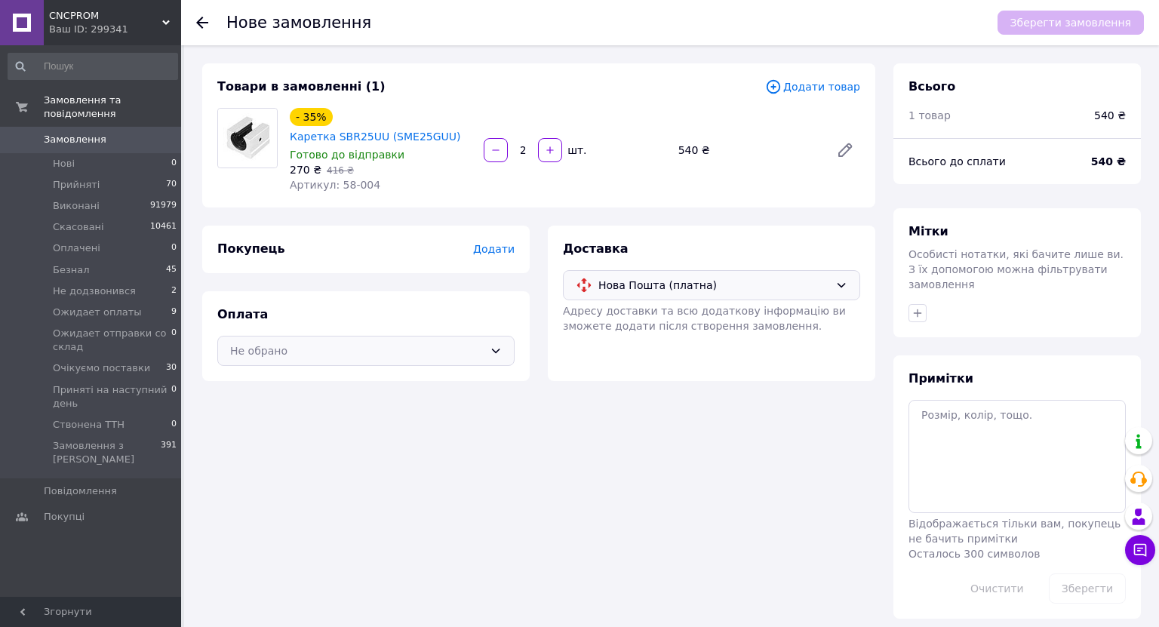
click at [462, 352] on div "Не обрано" at bounding box center [356, 350] width 253 height 17
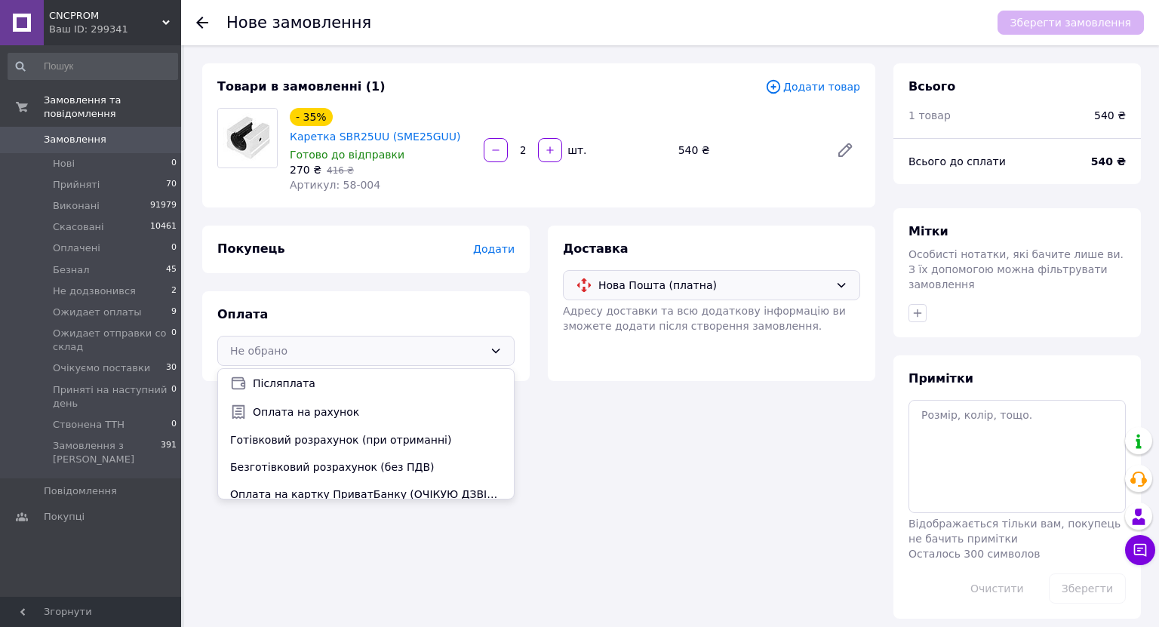
click at [329, 383] on span "Післяплата" at bounding box center [377, 383] width 249 height 15
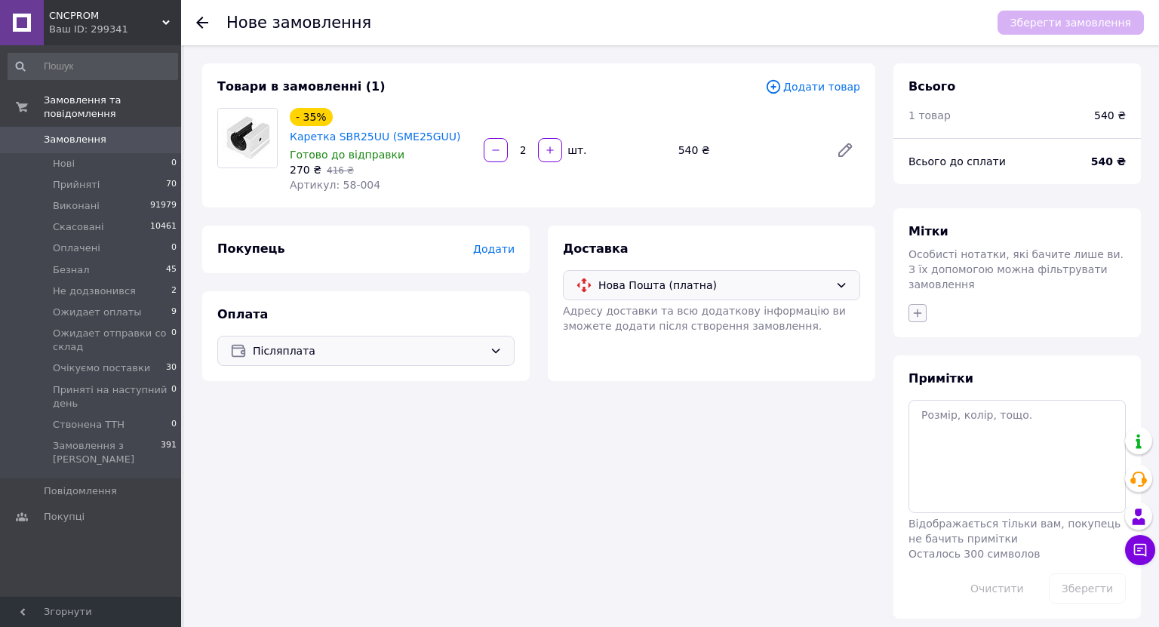
click at [917, 307] on icon "button" at bounding box center [917, 313] width 12 height 12
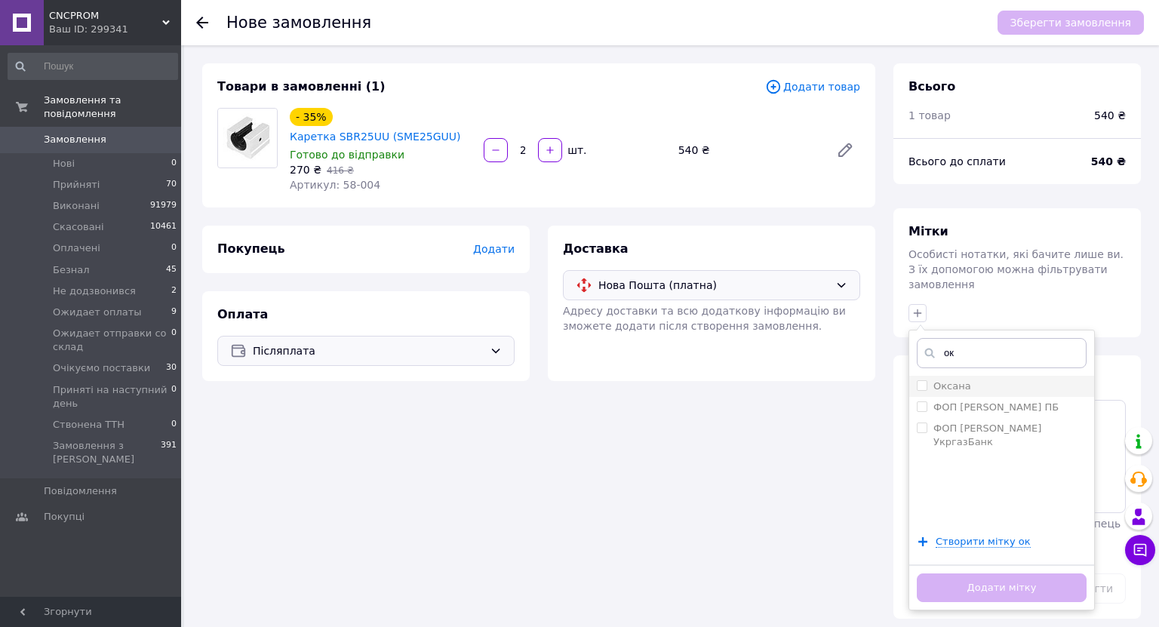
type input "ок"
click at [921, 380] on input "Оксана" at bounding box center [922, 385] width 10 height 10
checkbox input "true"
click at [972, 573] on button "Додати мітку" at bounding box center [1002, 587] width 170 height 29
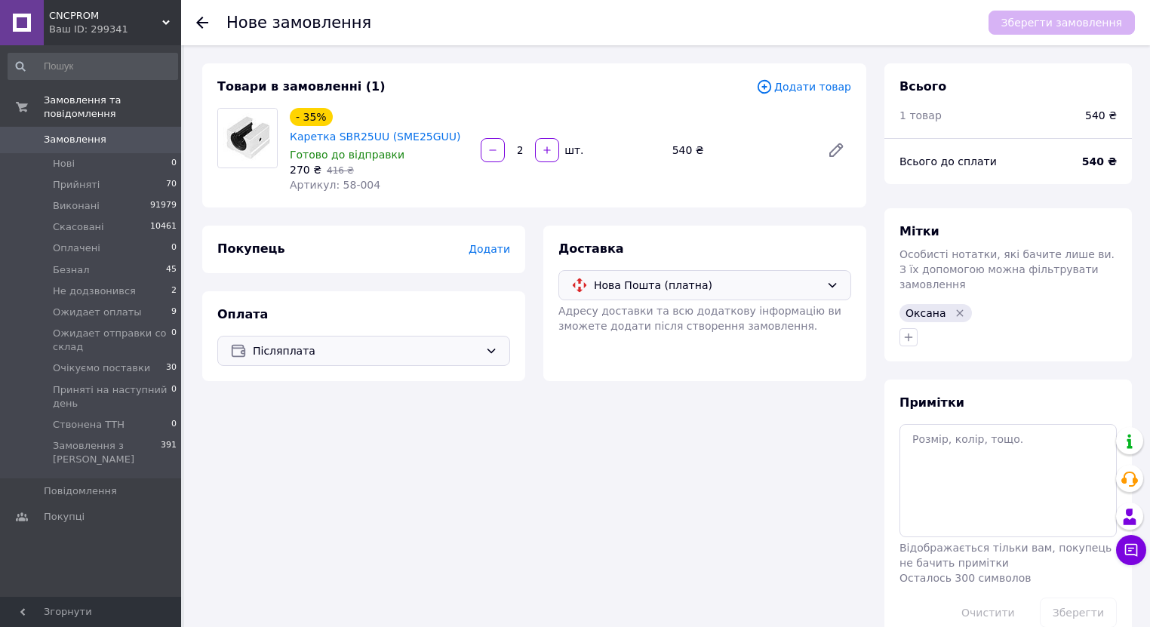
click at [499, 252] on span "Додати" at bounding box center [488, 249] width 41 height 12
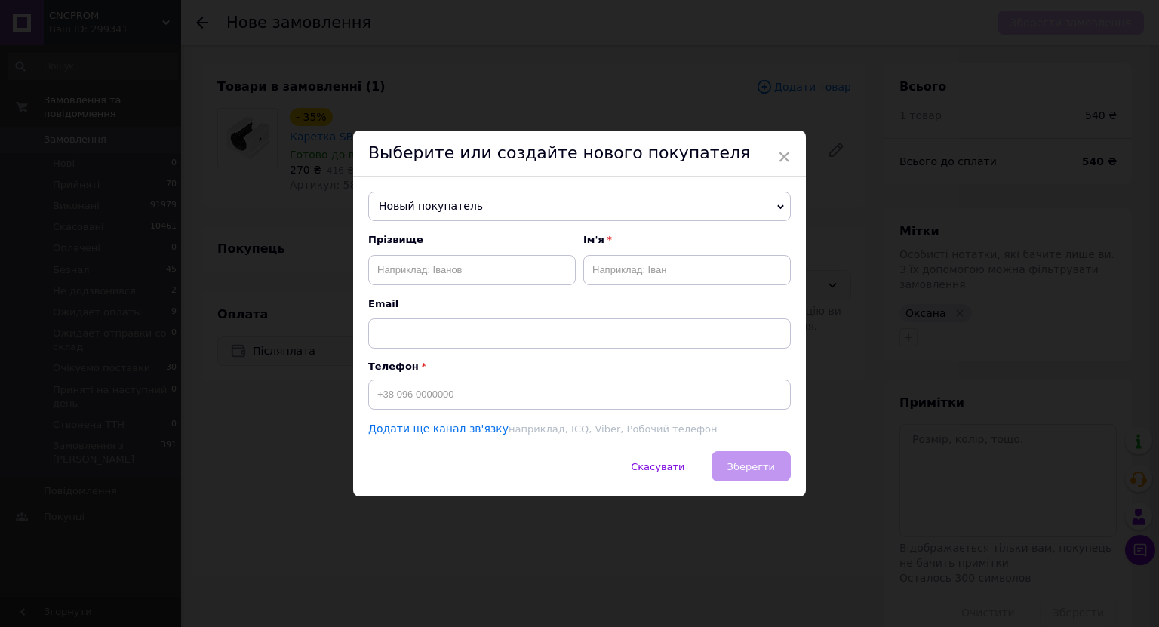
click at [477, 212] on span "Новый покупатель" at bounding box center [579, 207] width 422 height 30
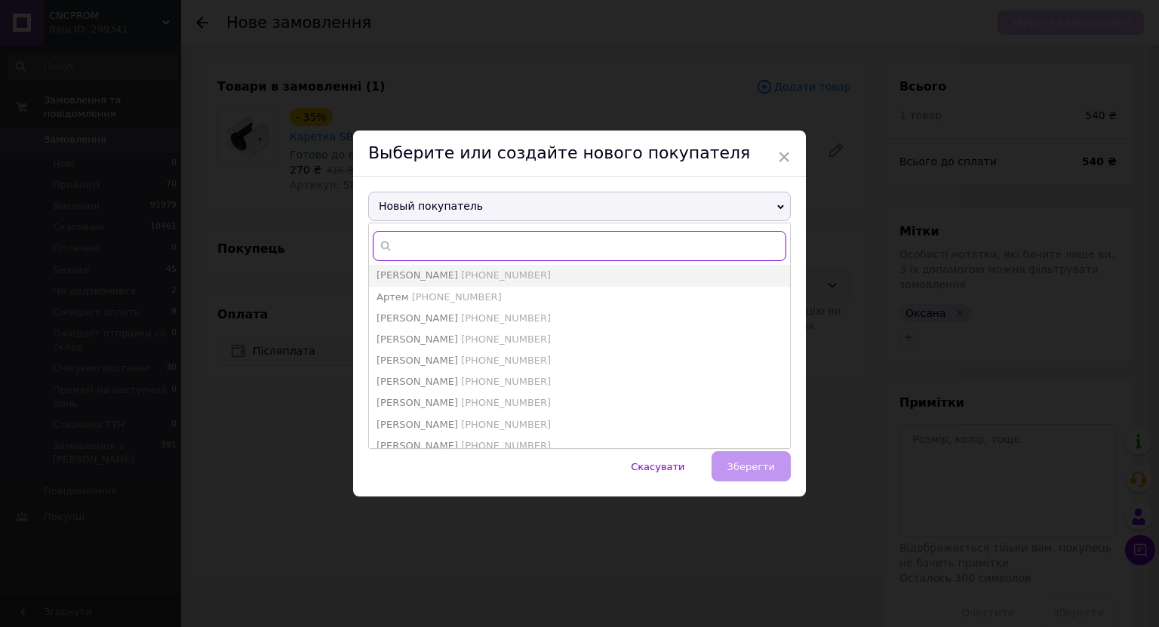
paste input "[PHONE_NUMBER]"
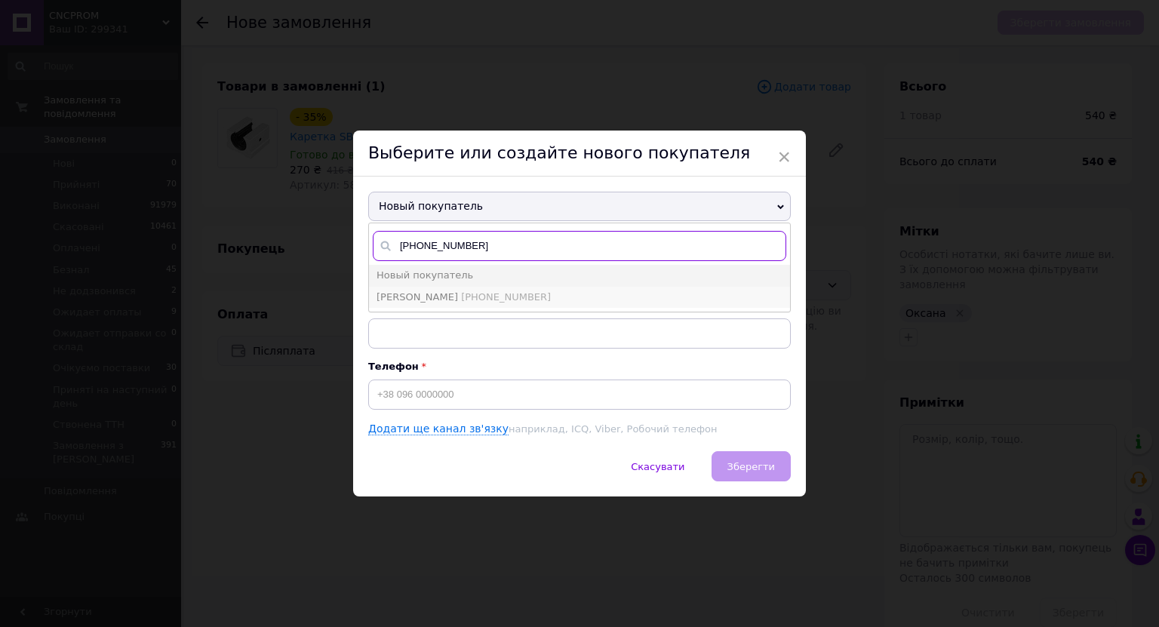
type input "[PHONE_NUMBER]"
click at [464, 293] on link "[PHONE_NUMBER]" at bounding box center [506, 296] width 90 height 11
type input "Карнаус Микола"
type input "[PHONE_NUMBER]"
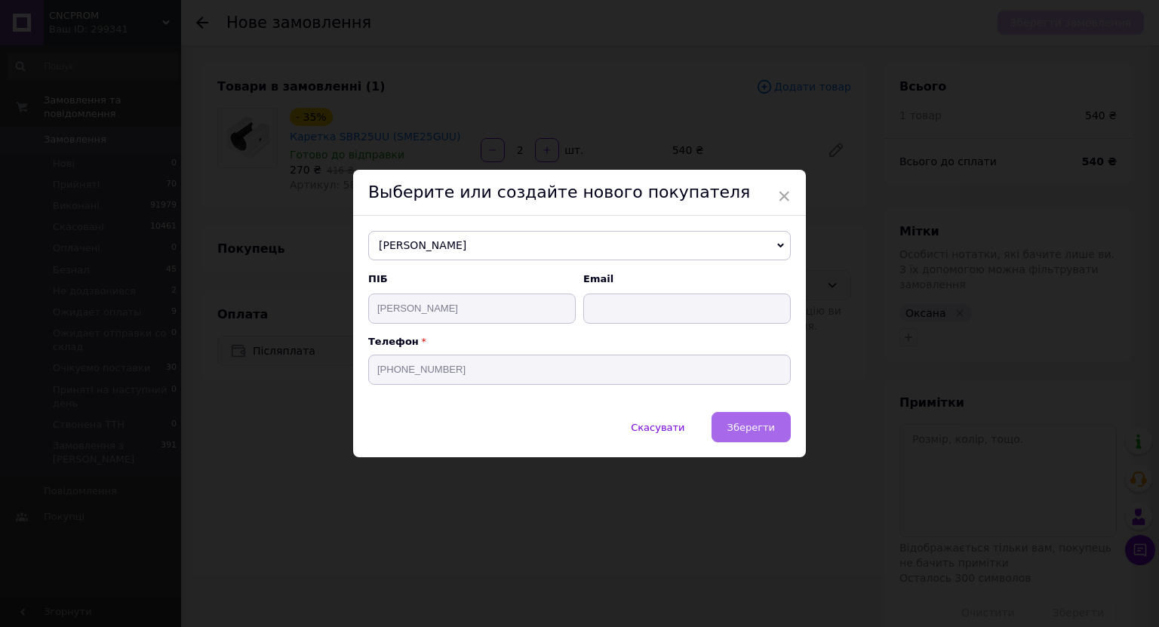
click at [742, 425] on span "Зберегти" at bounding box center [751, 427] width 48 height 11
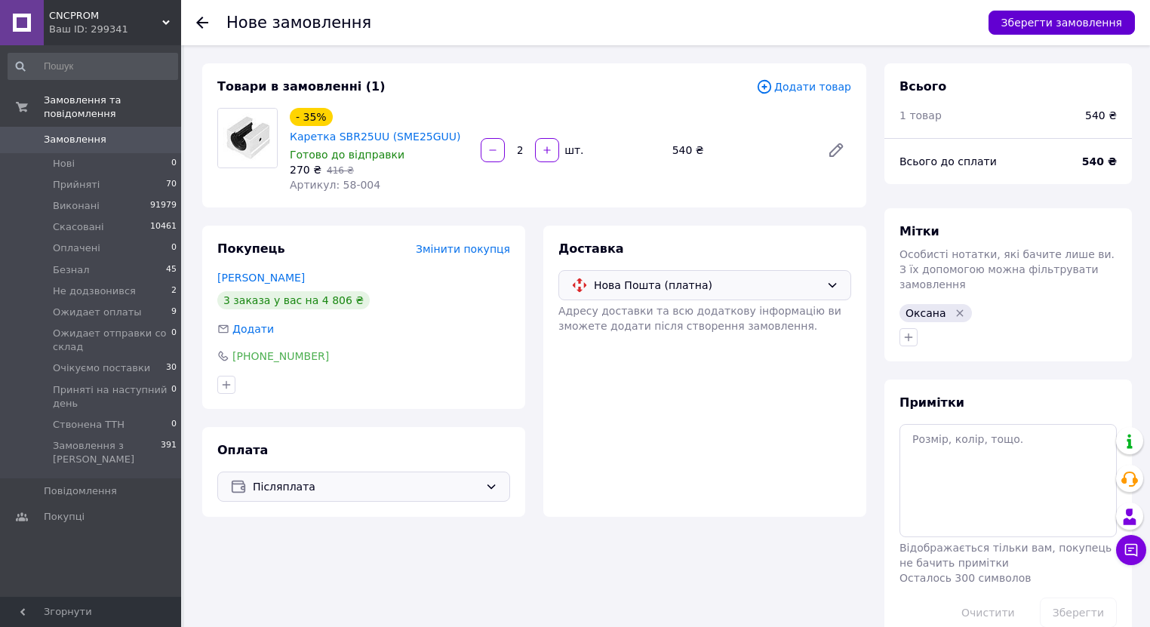
click at [1043, 19] on button "Зберегти замовлення" at bounding box center [1061, 23] width 146 height 24
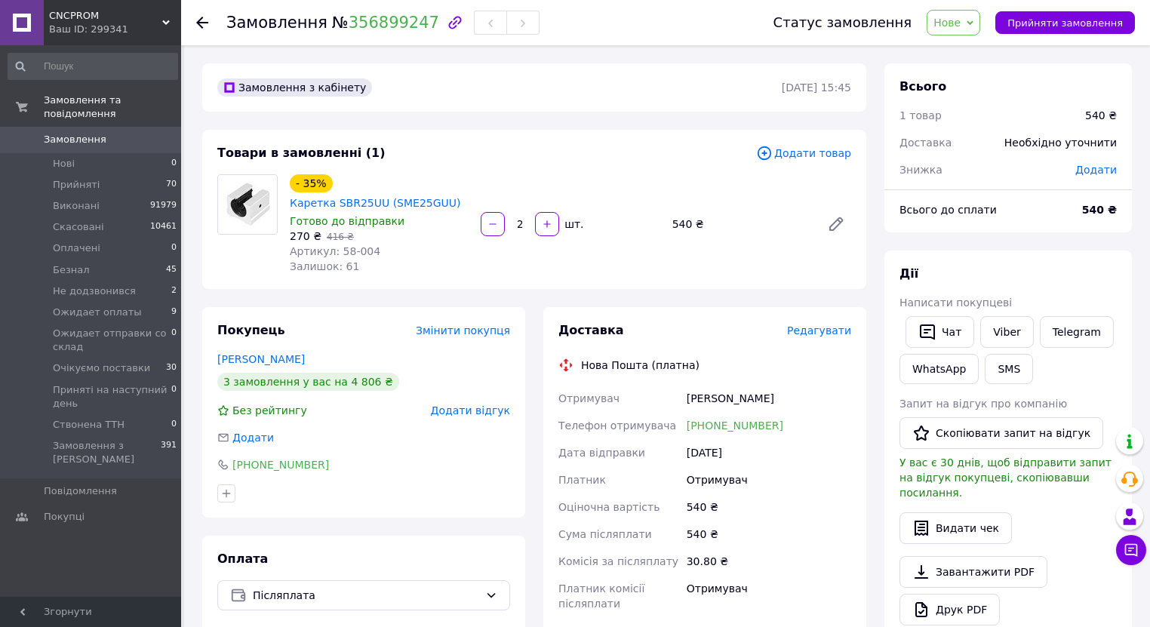
click at [818, 331] on span "Редагувати" at bounding box center [819, 330] width 64 height 12
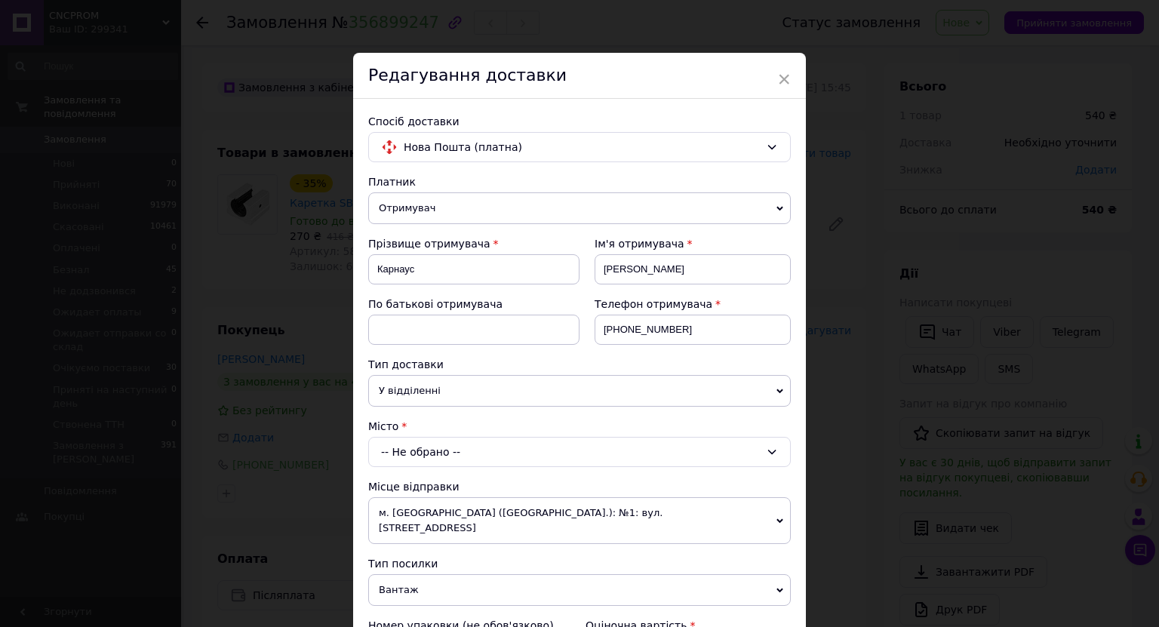
click at [445, 382] on span "У відділенні" at bounding box center [579, 391] width 422 height 32
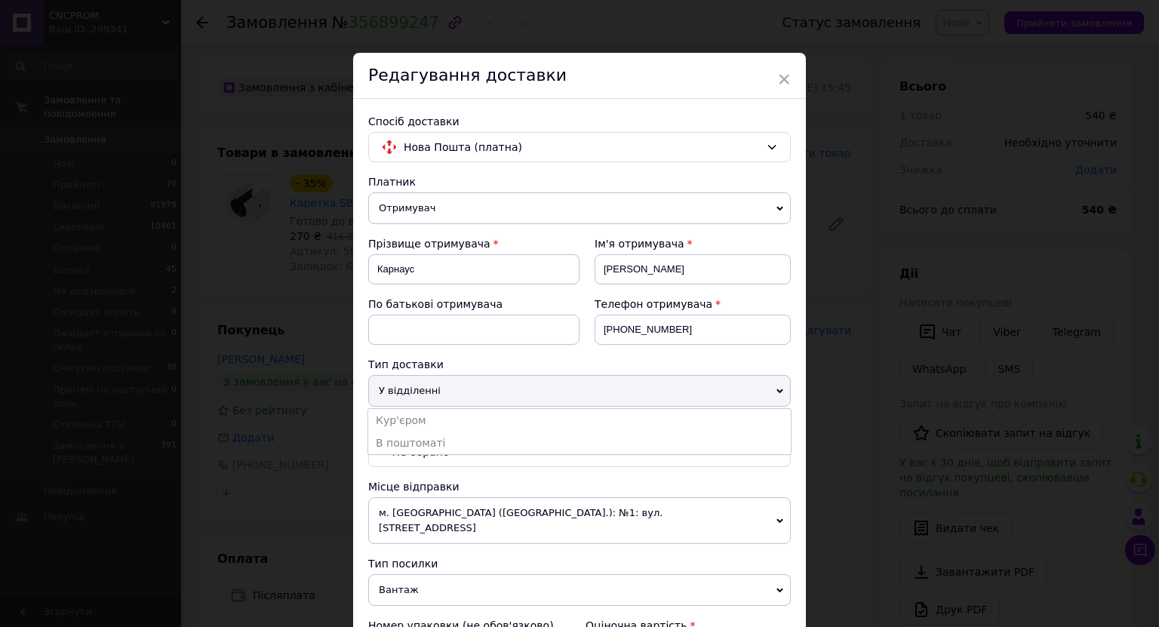
click at [445, 382] on span "У відділенні" at bounding box center [579, 391] width 422 height 32
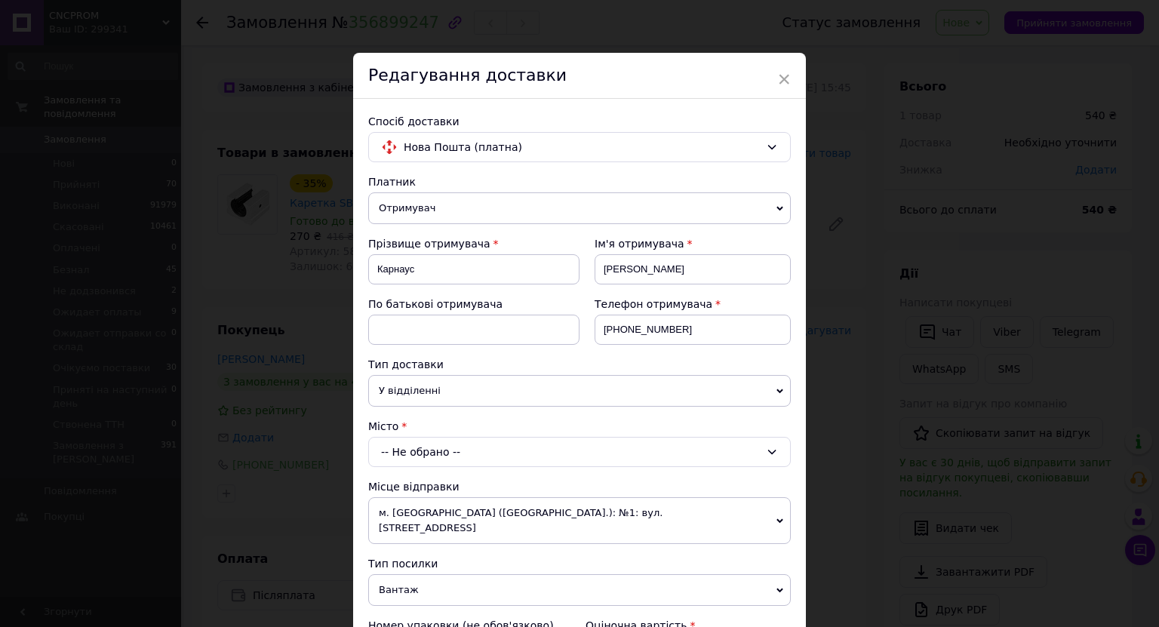
click at [443, 447] on div "-- Не обрано --" at bounding box center [579, 452] width 422 height 30
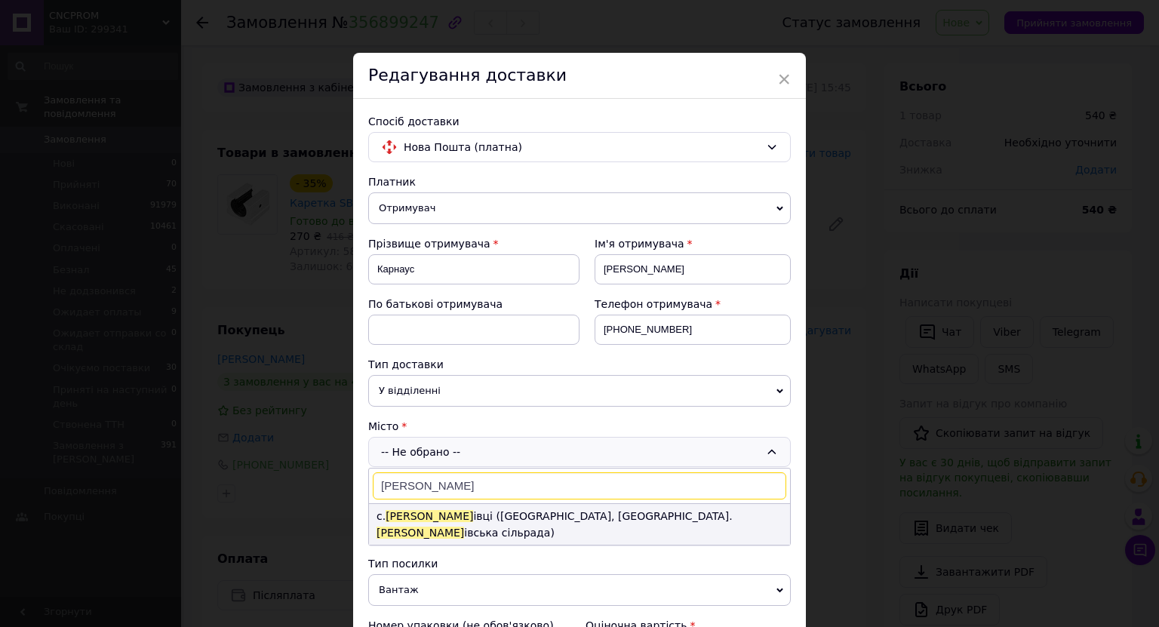
type input "трибух"
click at [465, 516] on li "с. Трибух івці (Тернопільська обл., Чортківський р-н. Трибух івська сільрада)" at bounding box center [579, 524] width 421 height 41
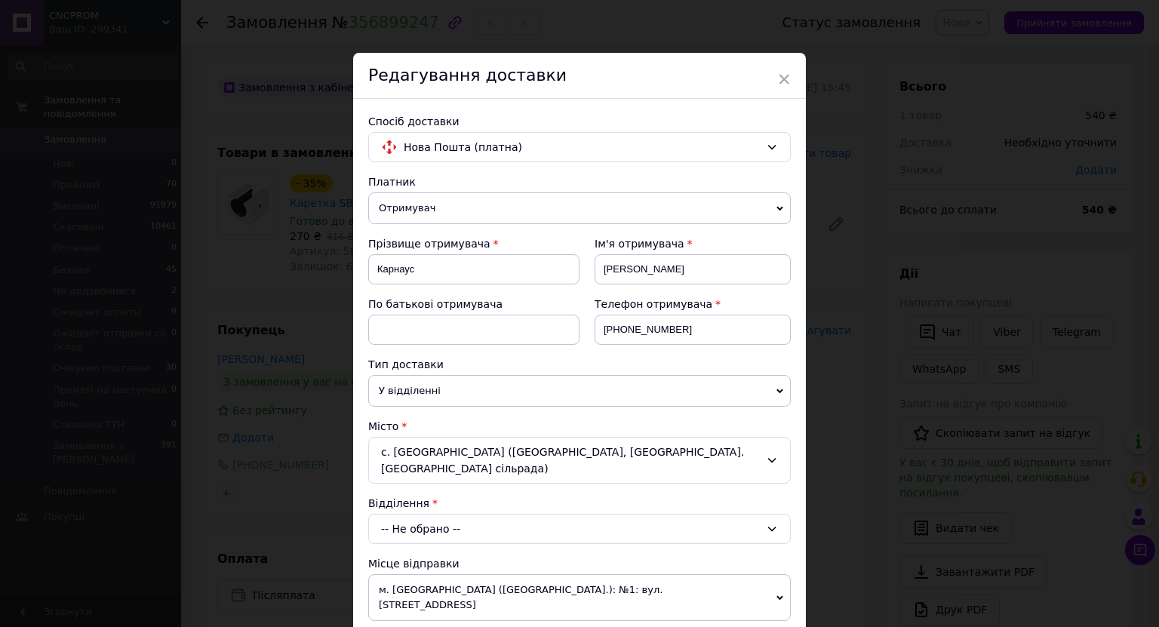
click at [468, 514] on div "-- Не обрано --" at bounding box center [579, 529] width 422 height 30
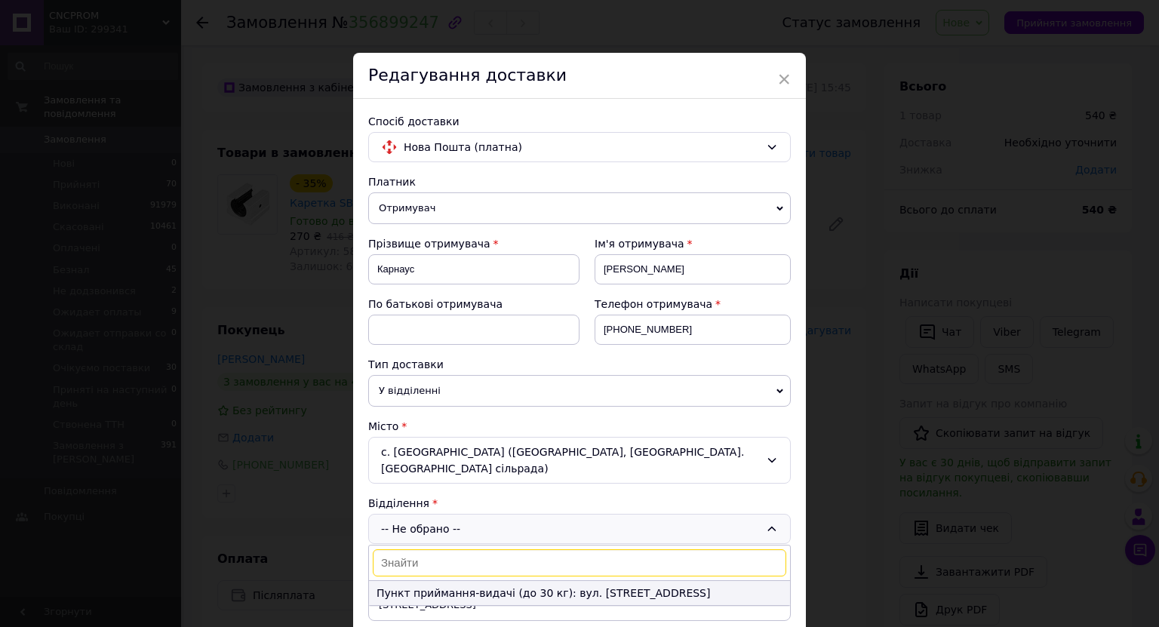
click at [465, 581] on li "Пункт приймання-видачі (до 30 кг): вул. Язлівецька, 60а" at bounding box center [579, 593] width 421 height 24
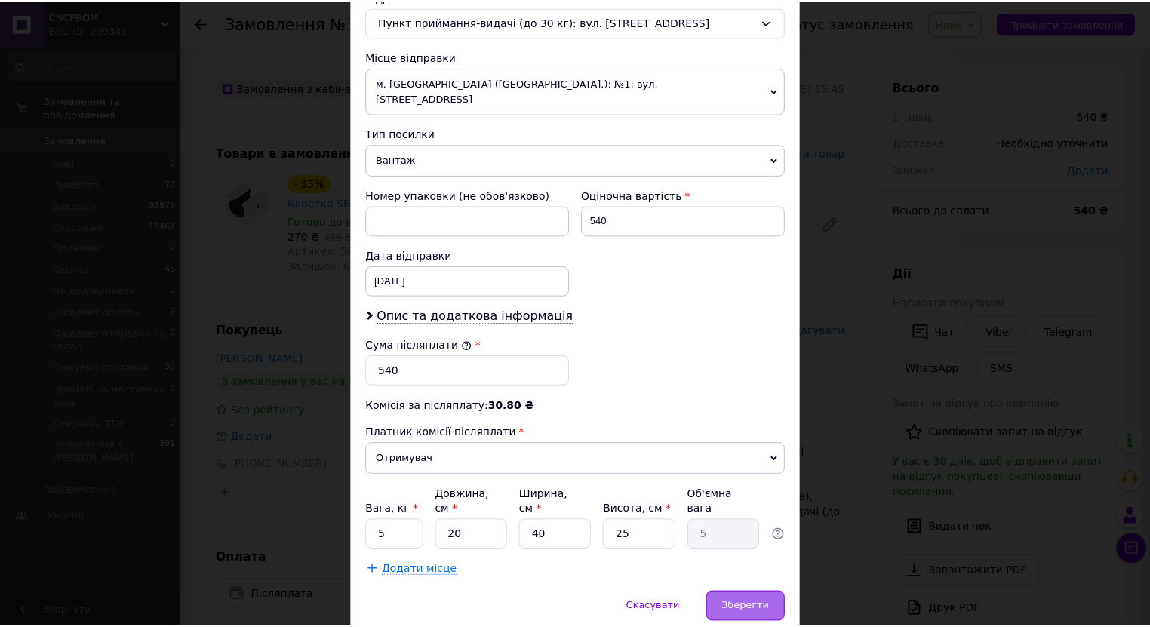
scroll to position [519, 0]
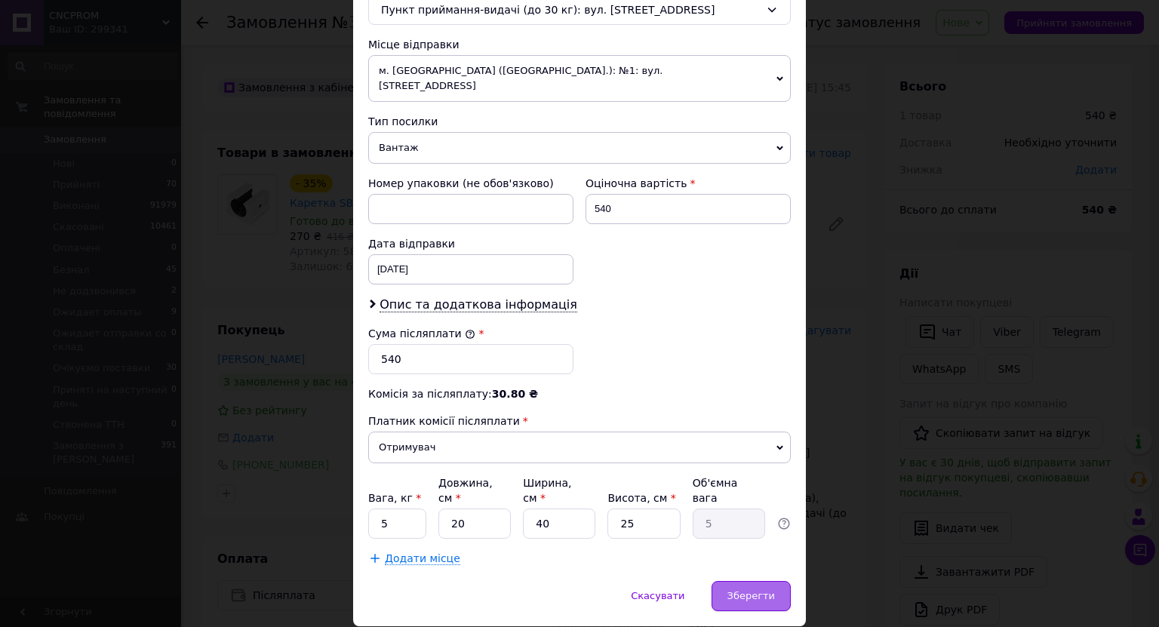
click at [736, 590] on span "Зберегти" at bounding box center [751, 595] width 48 height 11
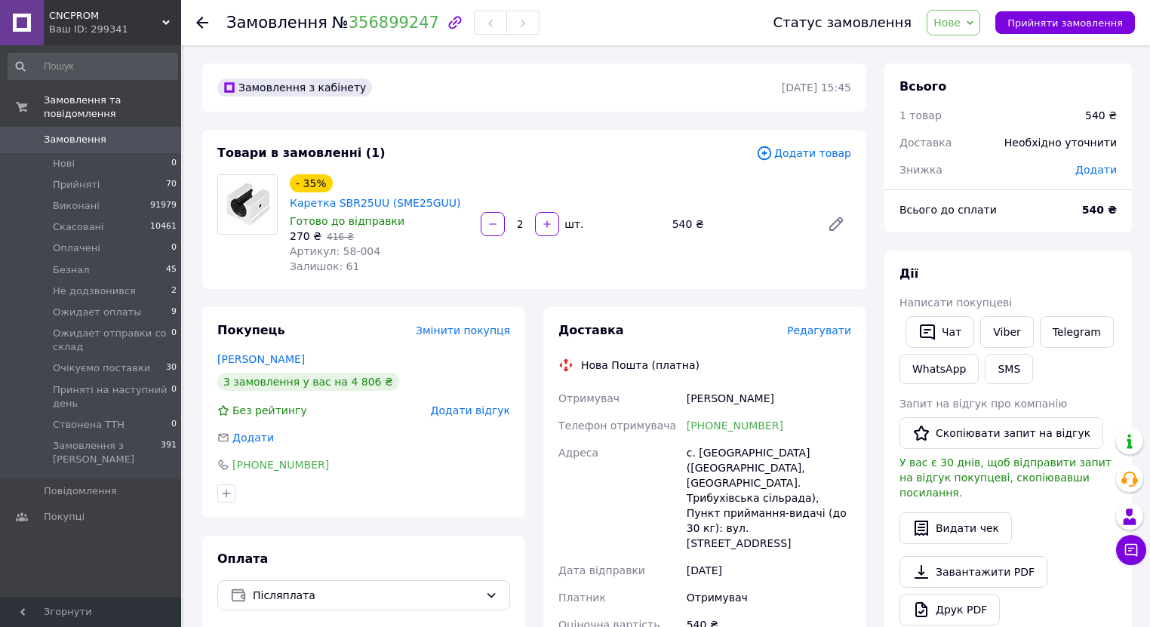
click at [134, 134] on link "Замовлення 0" at bounding box center [93, 140] width 186 height 26
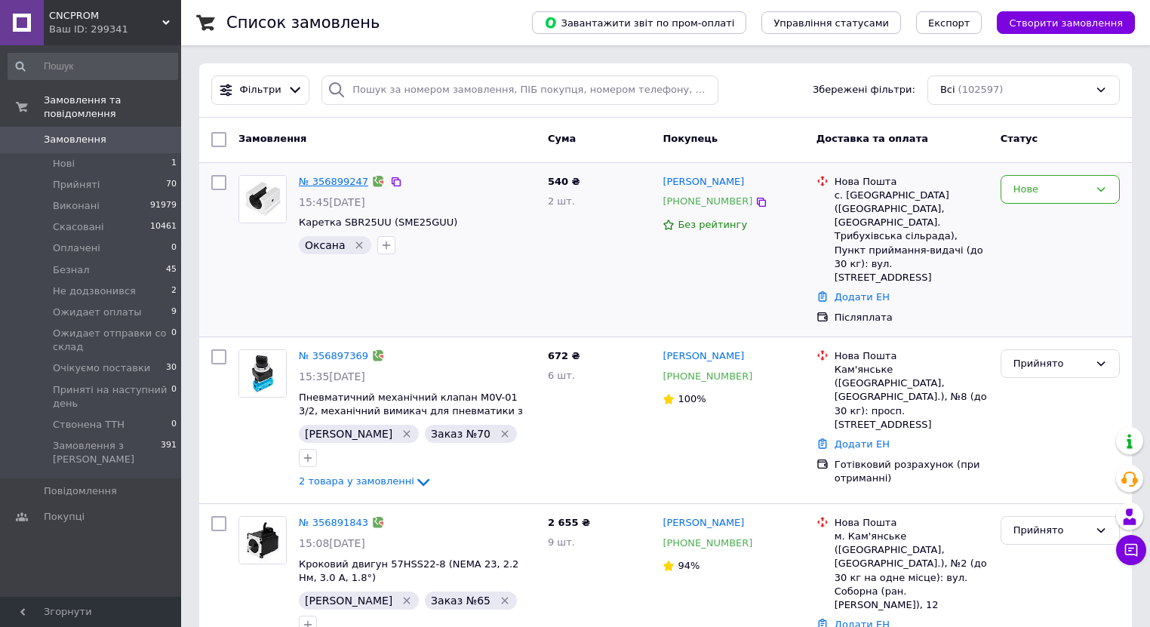
click at [324, 184] on link "№ 356899247" at bounding box center [333, 181] width 69 height 11
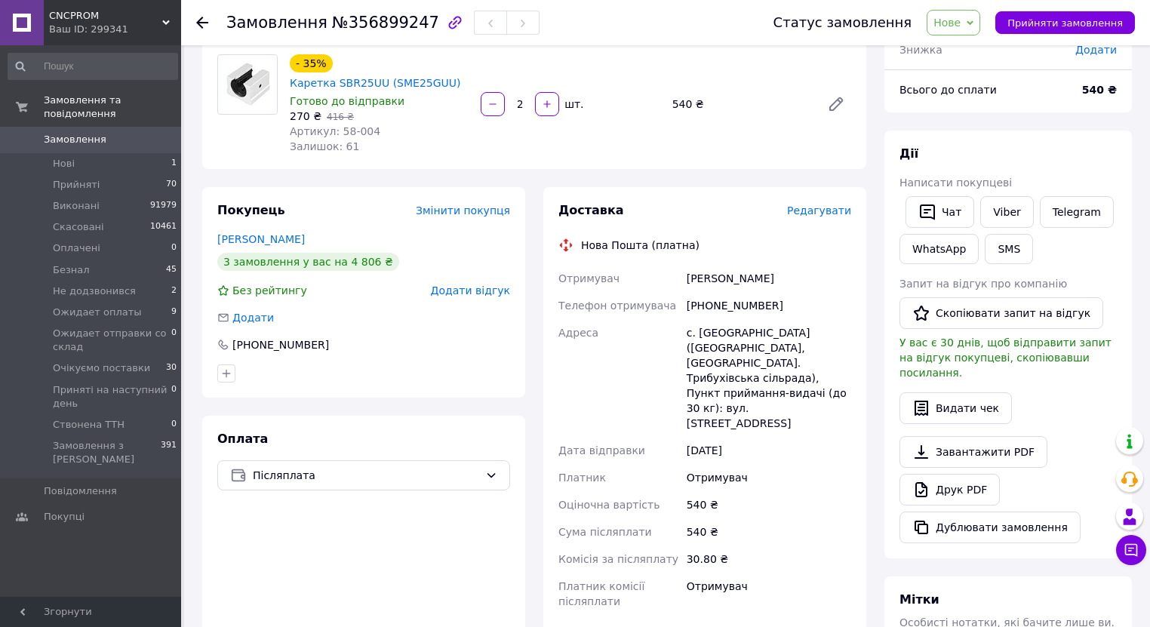
scroll to position [483, 0]
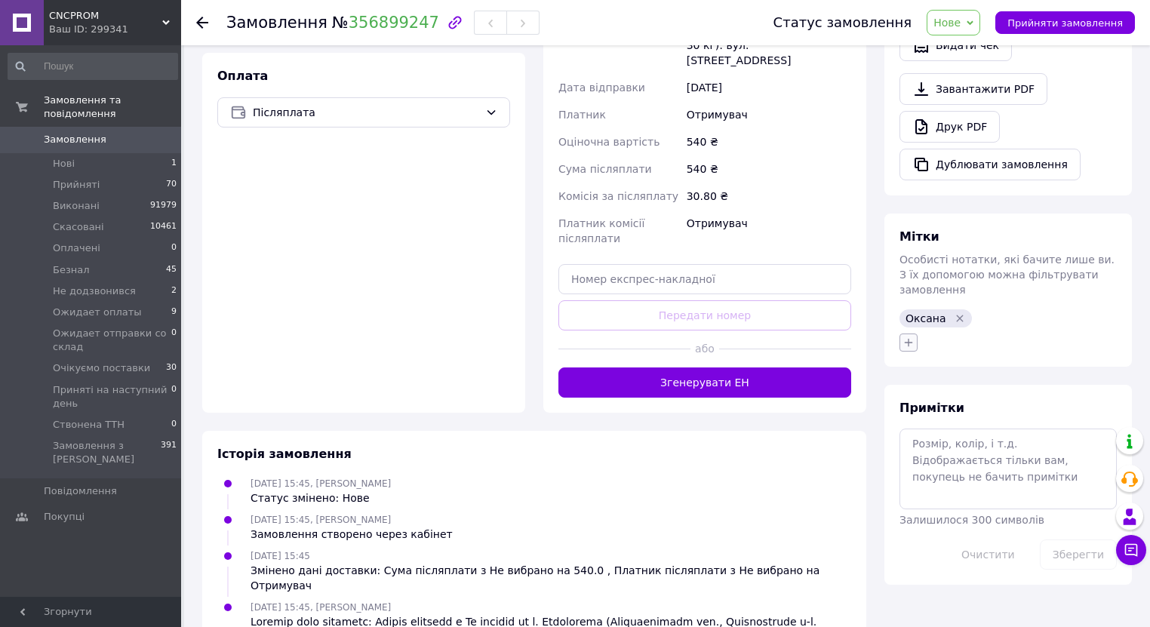
click at [905, 336] on icon "button" at bounding box center [908, 342] width 12 height 12
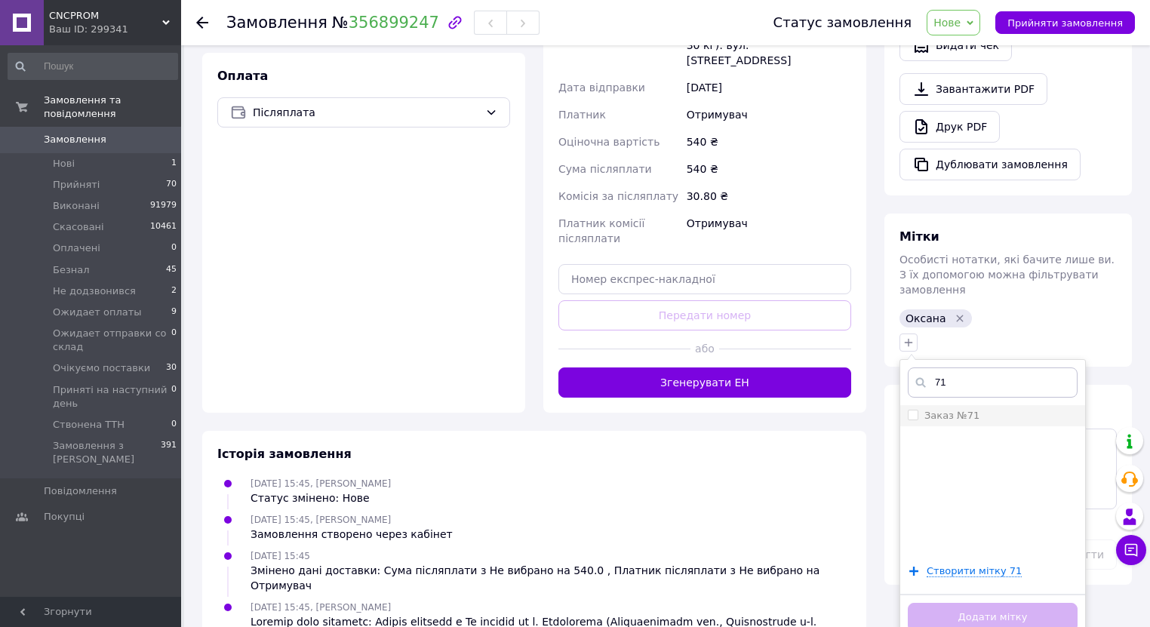
type input "71"
click at [913, 410] on input "Заказ №71" at bounding box center [913, 415] width 10 height 10
checkbox input "true"
click at [975, 603] on button "Додати мітку" at bounding box center [993, 617] width 170 height 29
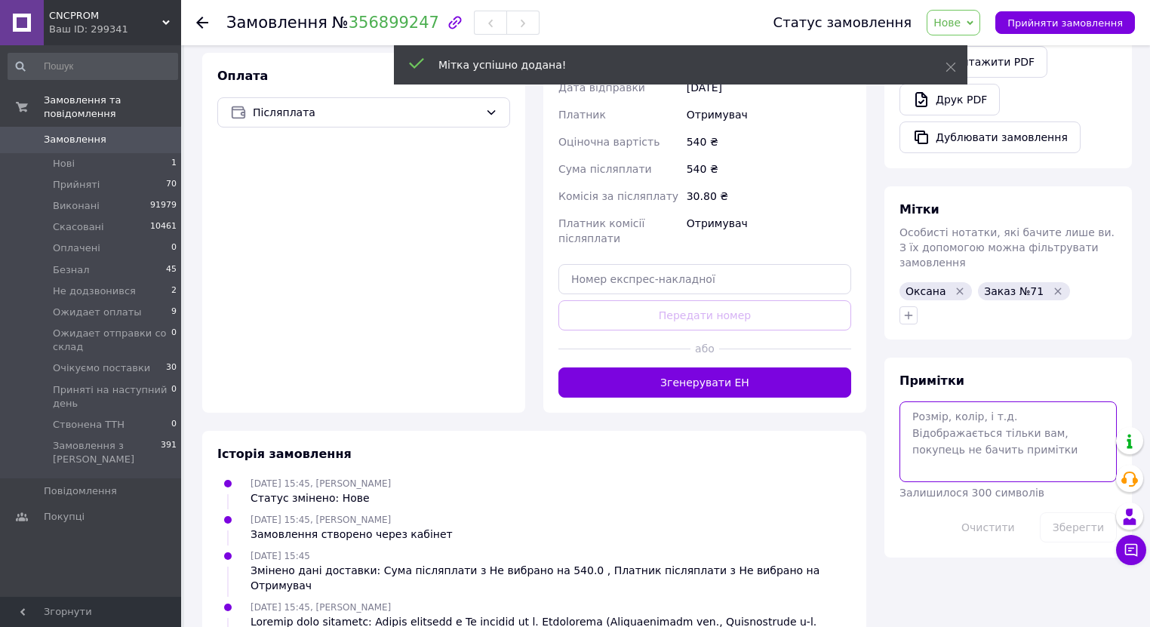
click at [935, 410] on textarea at bounding box center [1007, 441] width 217 height 80
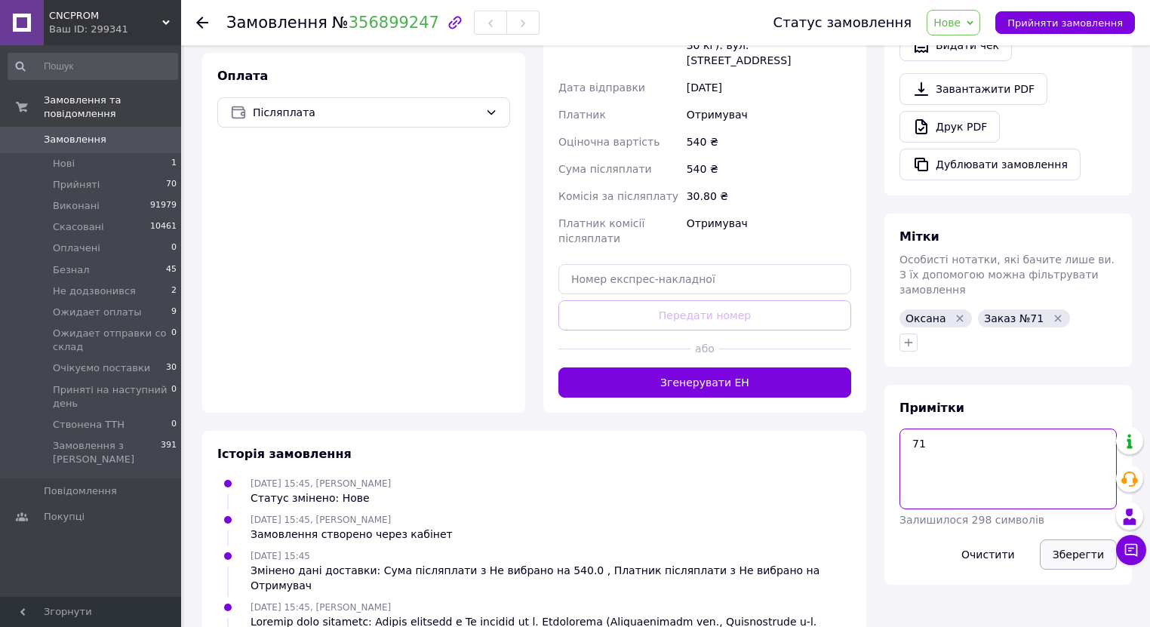
type textarea "71"
click at [1074, 539] on button "Зберегти" at bounding box center [1078, 554] width 77 height 30
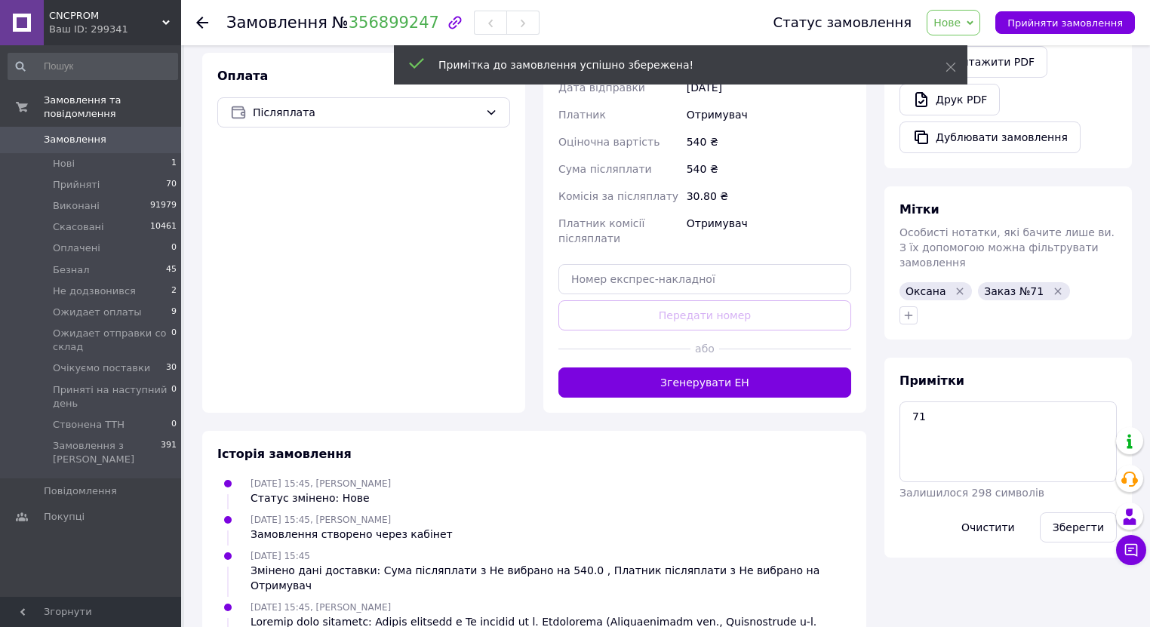
click at [978, 23] on span "Нове" at bounding box center [953, 23] width 54 height 26
click at [978, 48] on li "Прийнято" at bounding box center [1008, 52] width 162 height 23
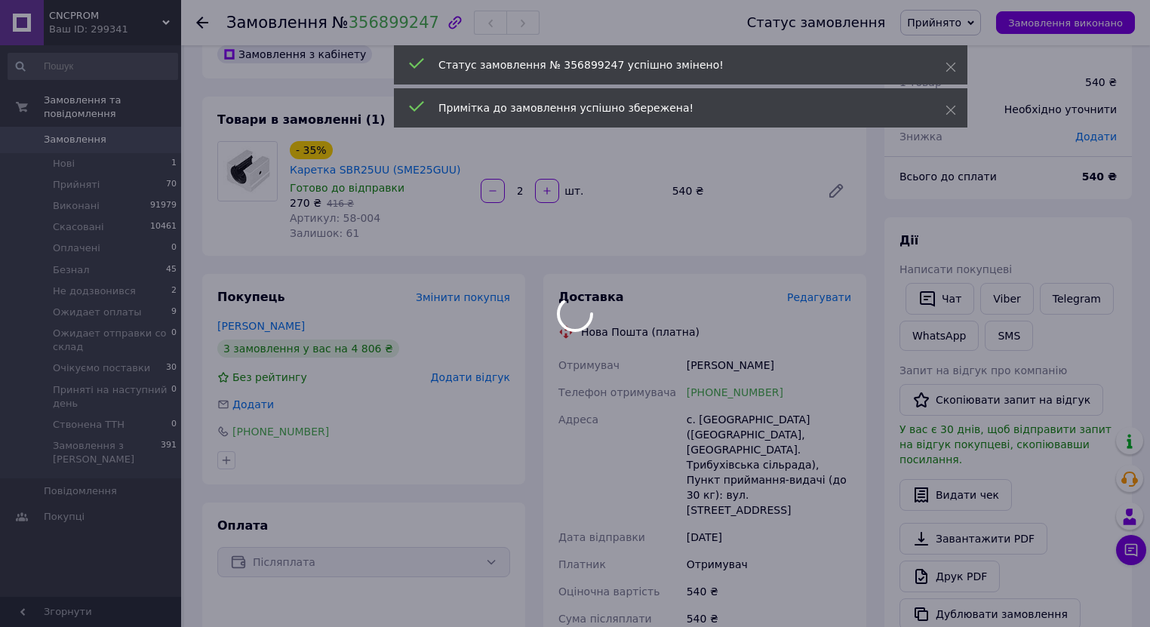
scroll to position [0, 0]
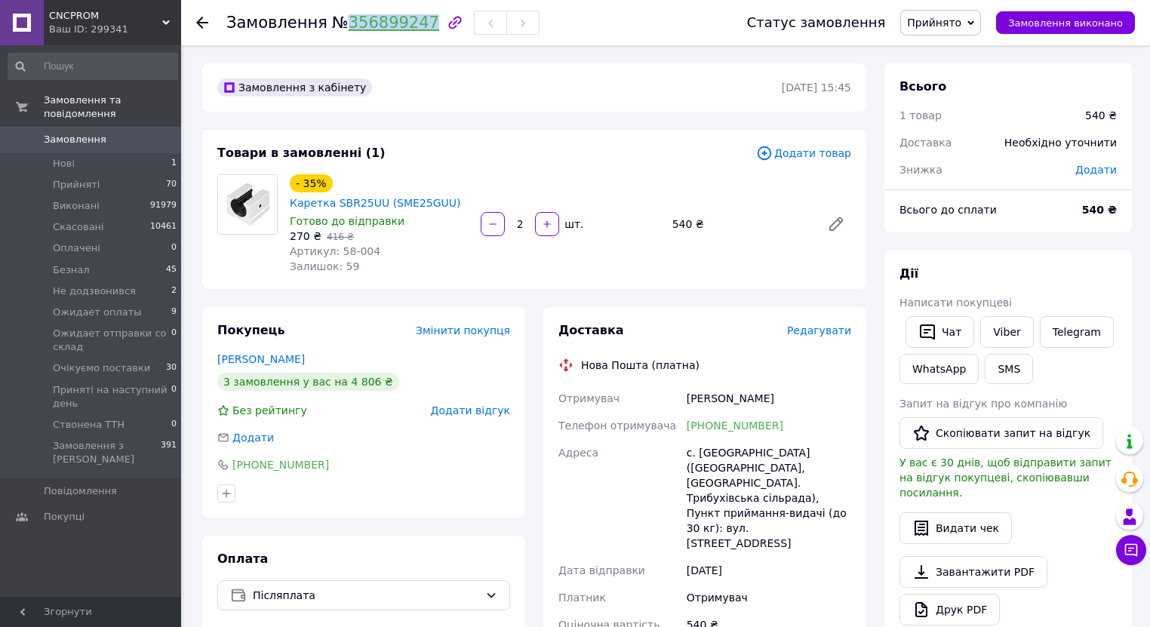
drag, startPoint x: 333, startPoint y: 23, endPoint x: 413, endPoint y: 24, distance: 80.0
click at [413, 24] on span "№ 356899247" at bounding box center [385, 23] width 107 height 18
copy link "356899247"
click at [723, 457] on div "с. Трибухівці (Тернопільська обл., Чортківський р-н. Трибухівська сільрада), Пу…" at bounding box center [768, 498] width 170 height 118
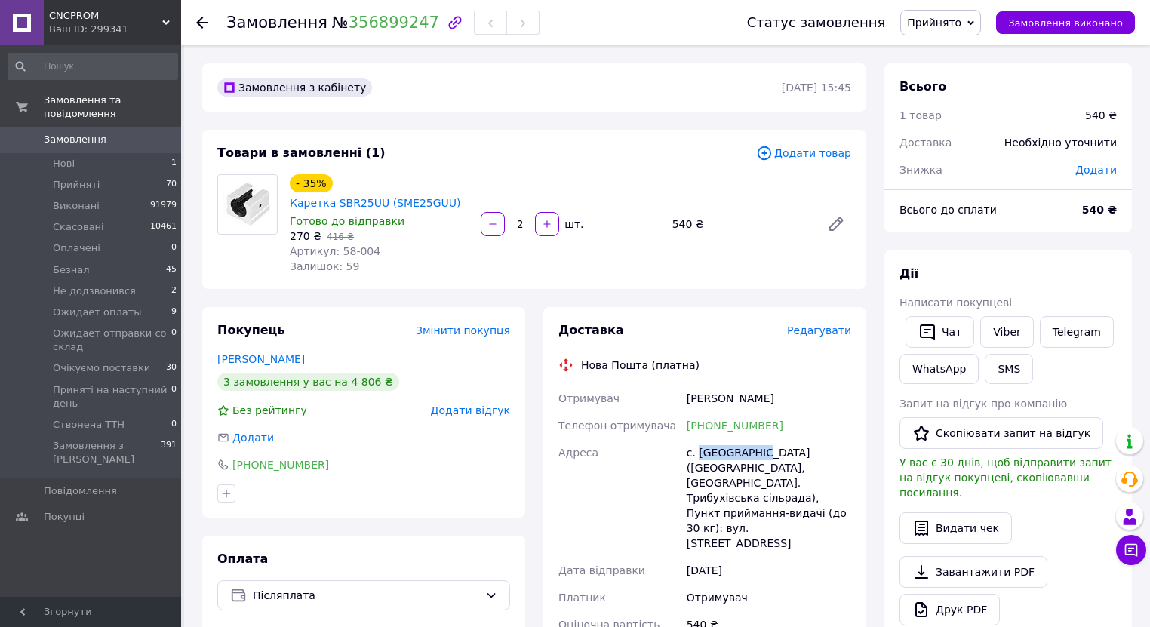
copy div "Трибухівці"
click at [63, 157] on span "Нові" at bounding box center [64, 164] width 22 height 14
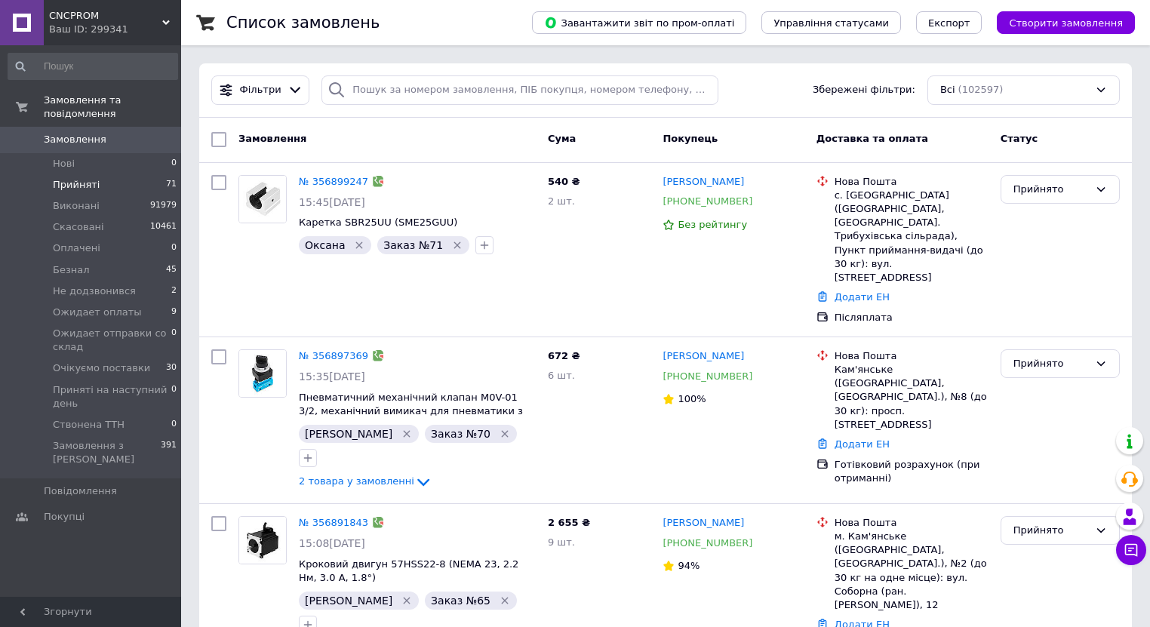
click at [73, 178] on span "Прийняті" at bounding box center [76, 185] width 47 height 14
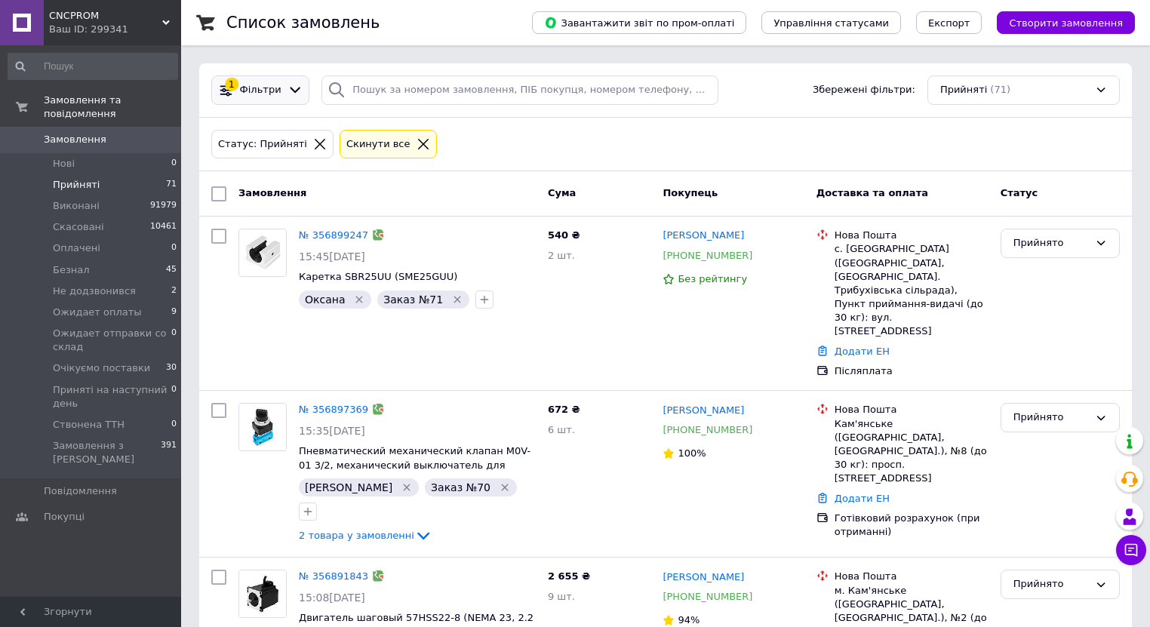
click at [290, 91] on icon at bounding box center [295, 91] width 11 height 6
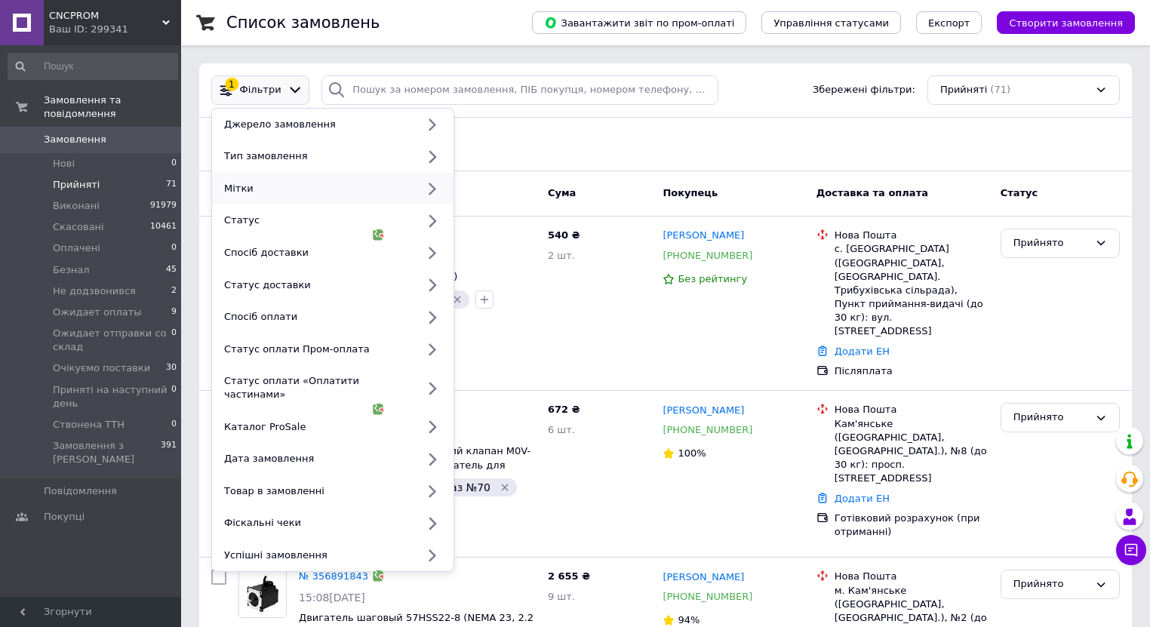
click at [420, 186] on div at bounding box center [431, 189] width 31 height 14
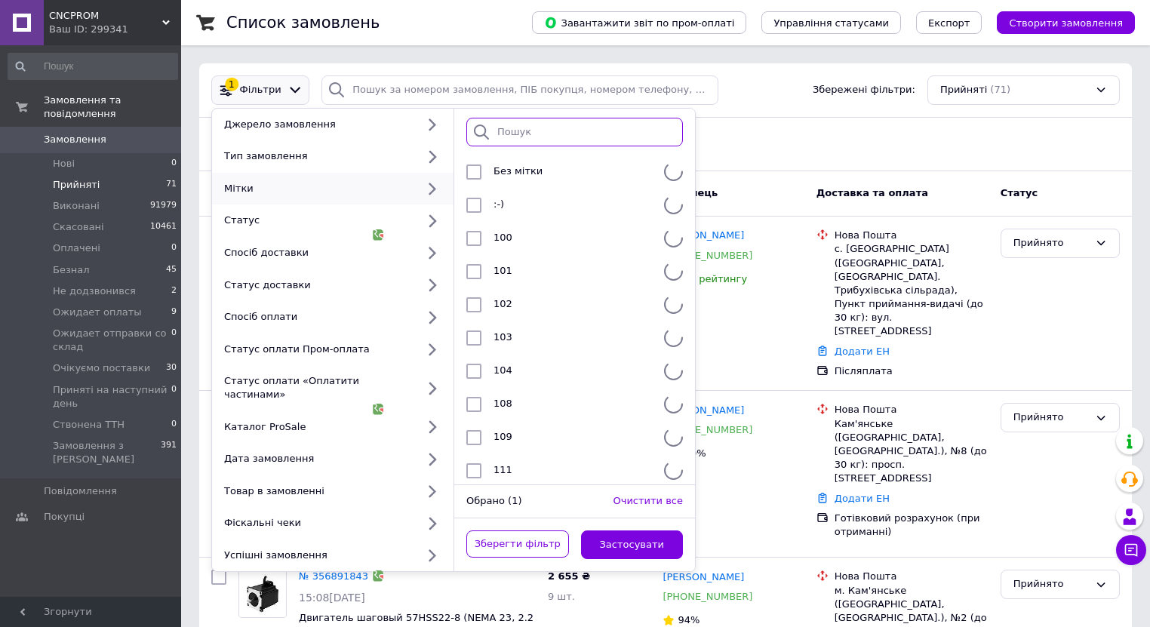
click at [521, 137] on input "search" at bounding box center [574, 132] width 217 height 29
type input "64"
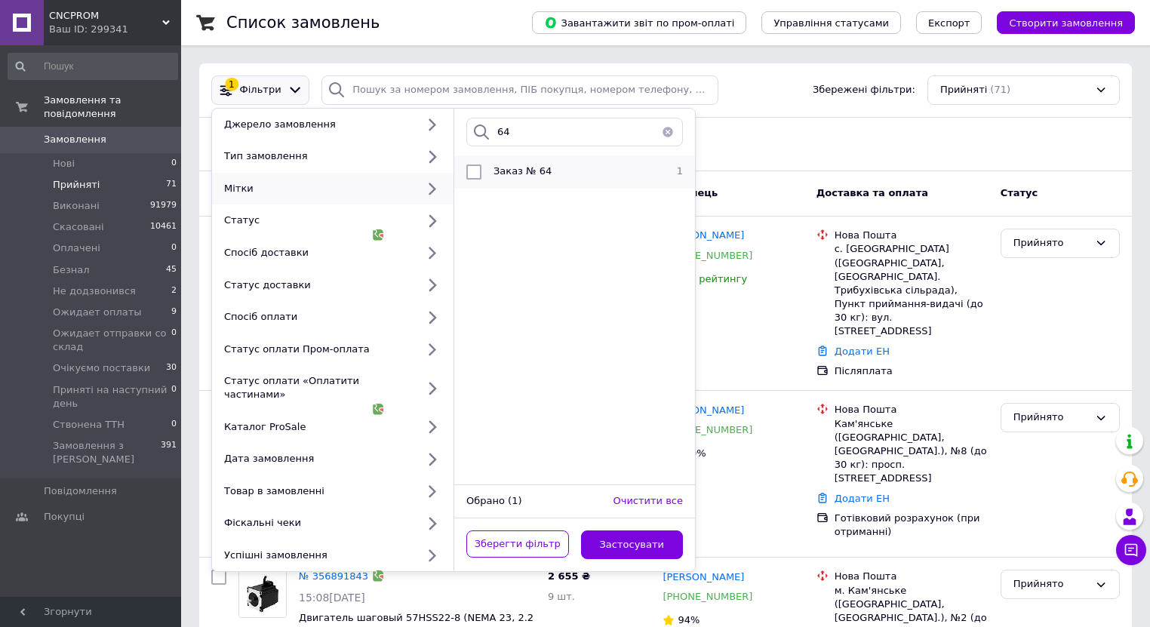
click at [477, 167] on input "checkbox" at bounding box center [473, 171] width 15 height 15
checkbox input "true"
click at [622, 538] on button "Застосувати" at bounding box center [632, 544] width 103 height 29
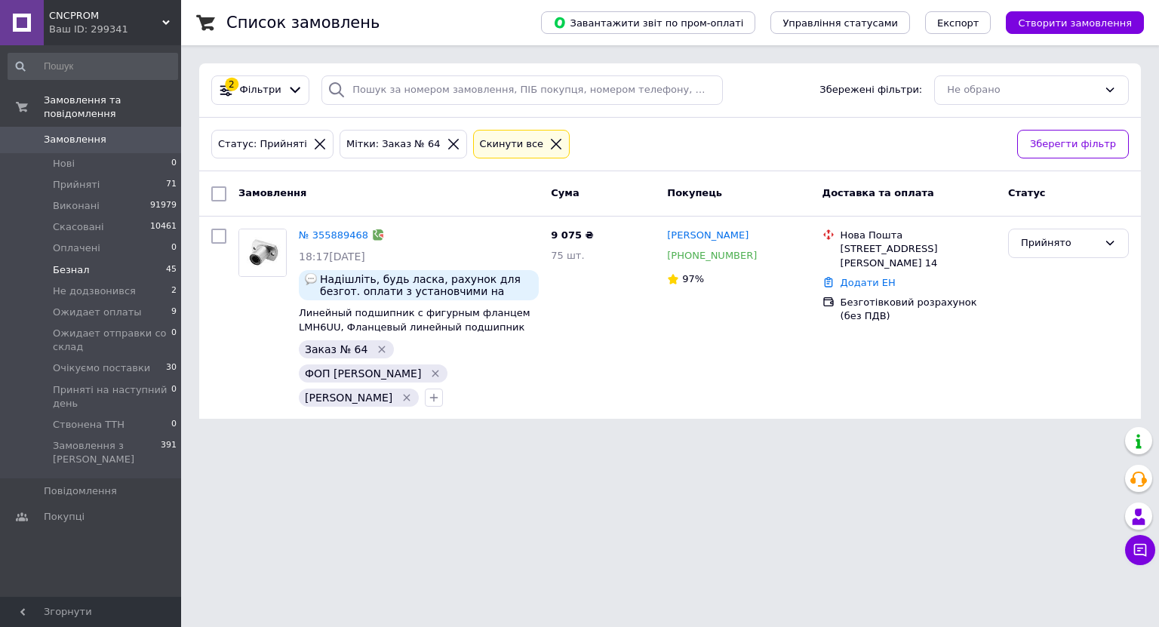
click at [69, 263] on span "Безнал" at bounding box center [71, 270] width 37 height 14
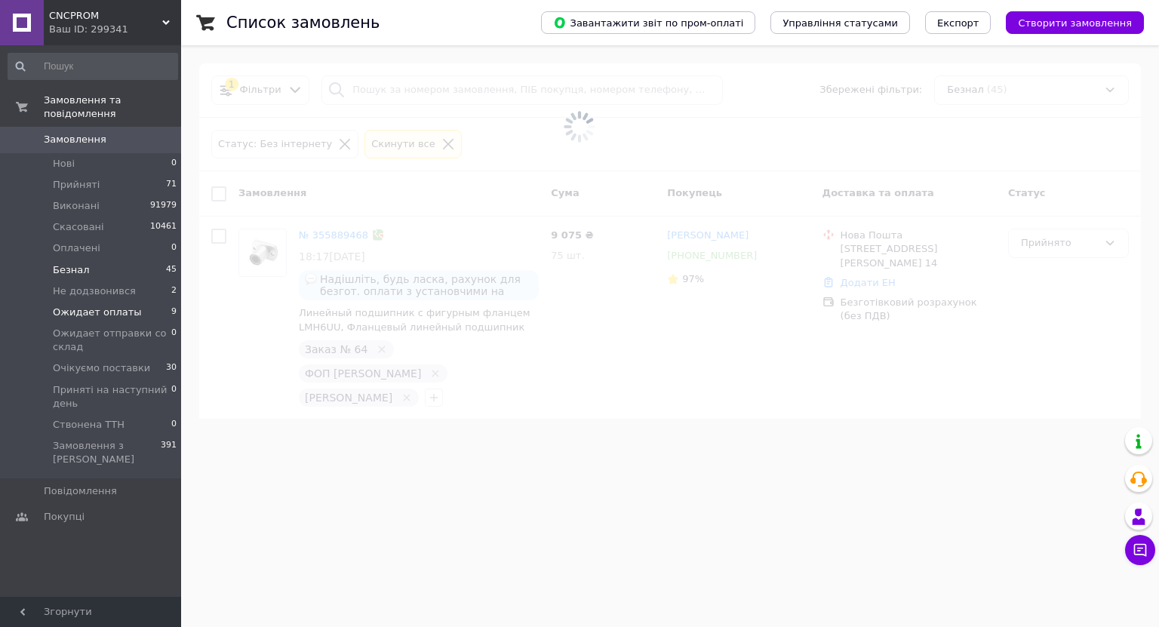
click at [93, 306] on span "Ожидает оплаты" at bounding box center [97, 313] width 89 height 14
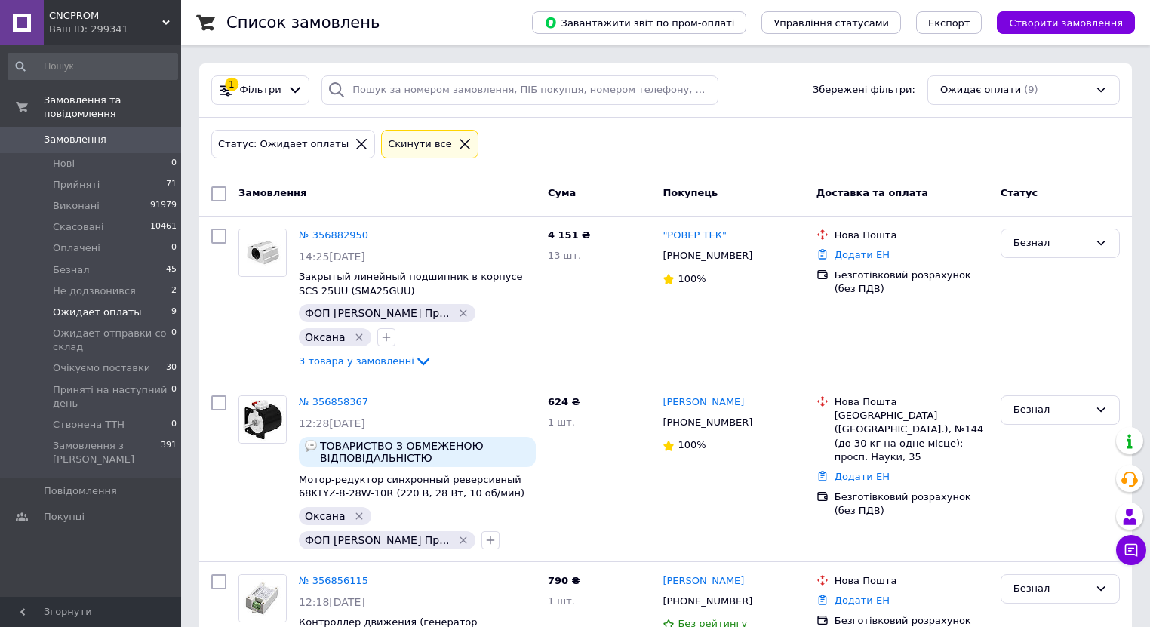
click at [93, 306] on span "Ожидает оплаты" at bounding box center [97, 313] width 89 height 14
click at [104, 306] on span "Ожидает оплаты" at bounding box center [97, 313] width 89 height 14
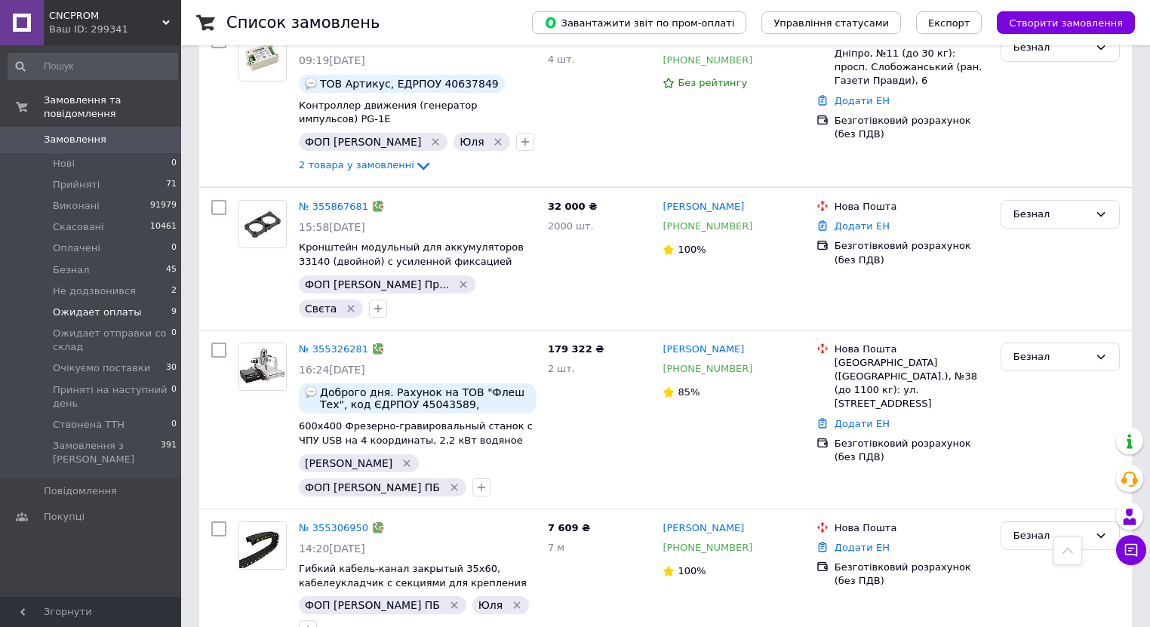
scroll to position [5132, 0]
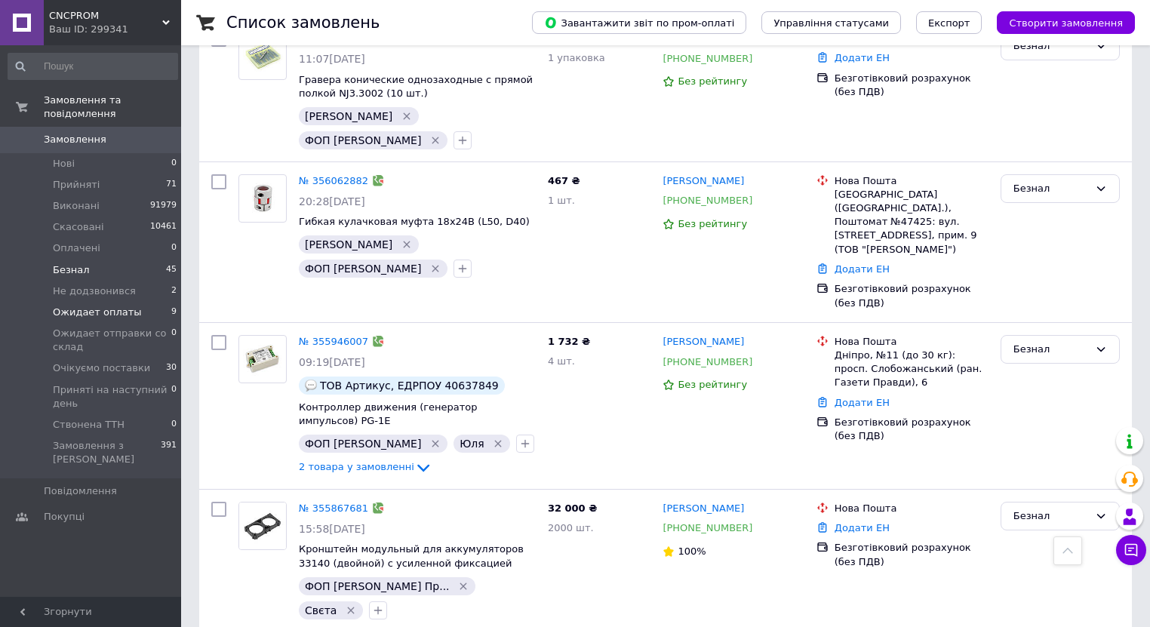
click at [75, 263] on span "Безнал" at bounding box center [71, 270] width 37 height 14
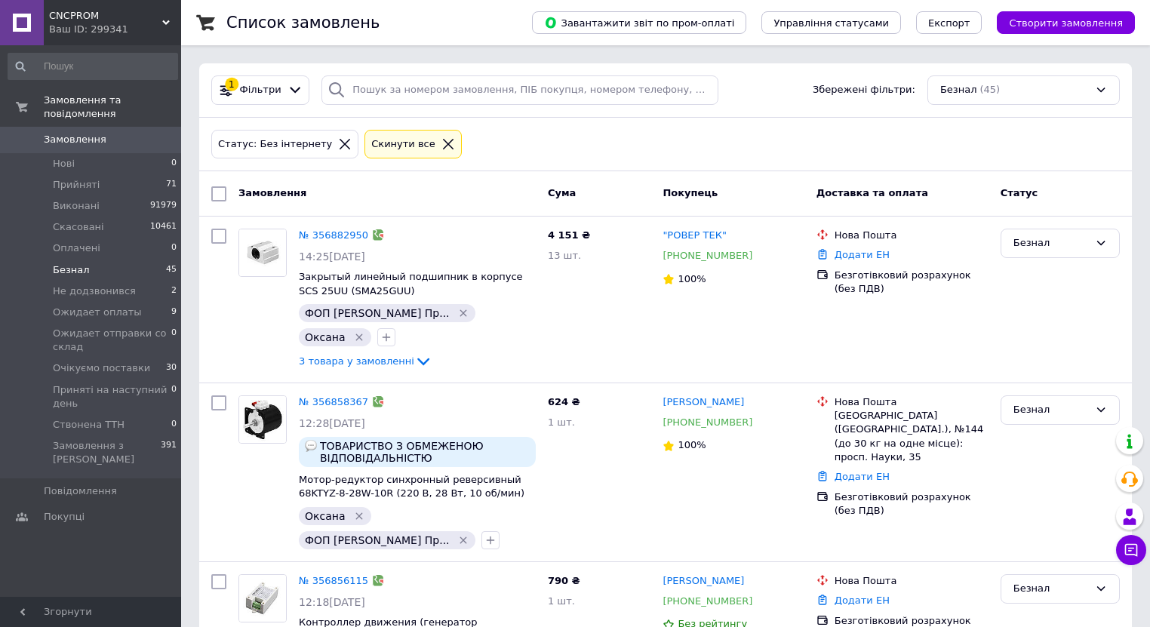
click at [75, 263] on span "Безнал" at bounding box center [71, 270] width 37 height 14
click at [63, 157] on span "Нові" at bounding box center [64, 164] width 22 height 14
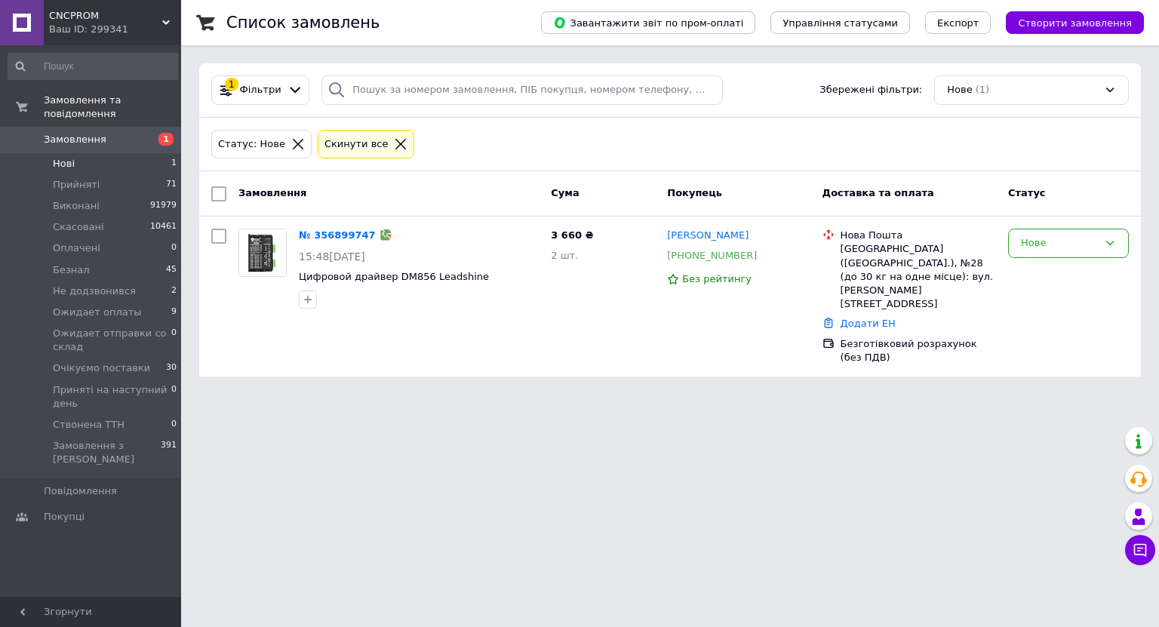
click at [63, 157] on span "Нові" at bounding box center [64, 164] width 22 height 14
click at [327, 238] on link "№ 356899747" at bounding box center [337, 234] width 77 height 11
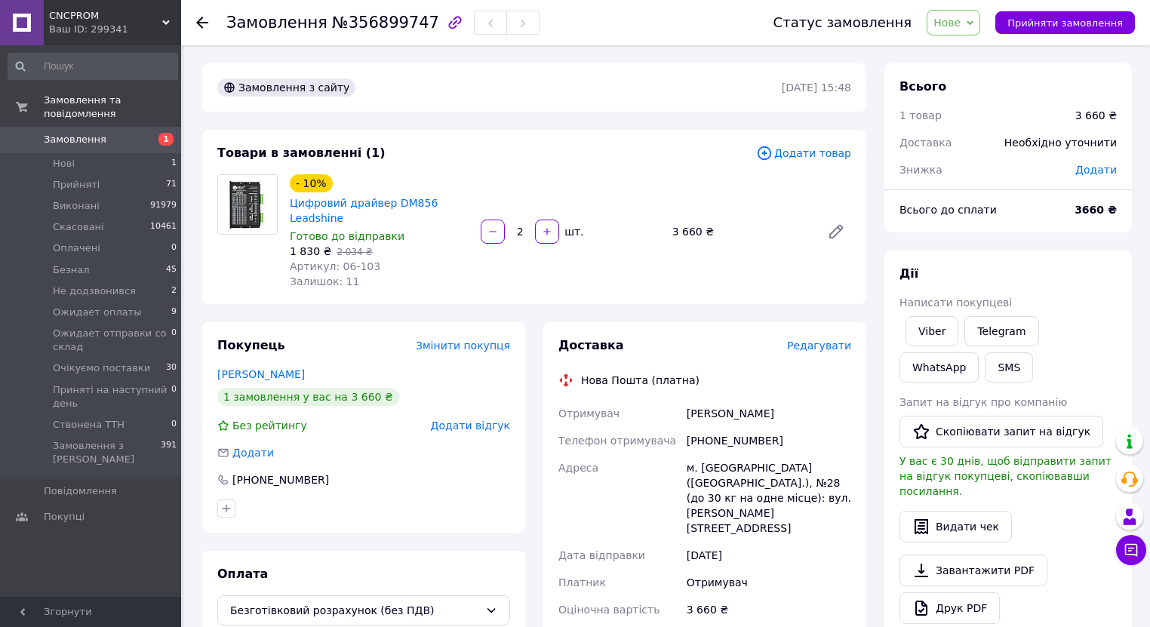
scroll to position [401, 0]
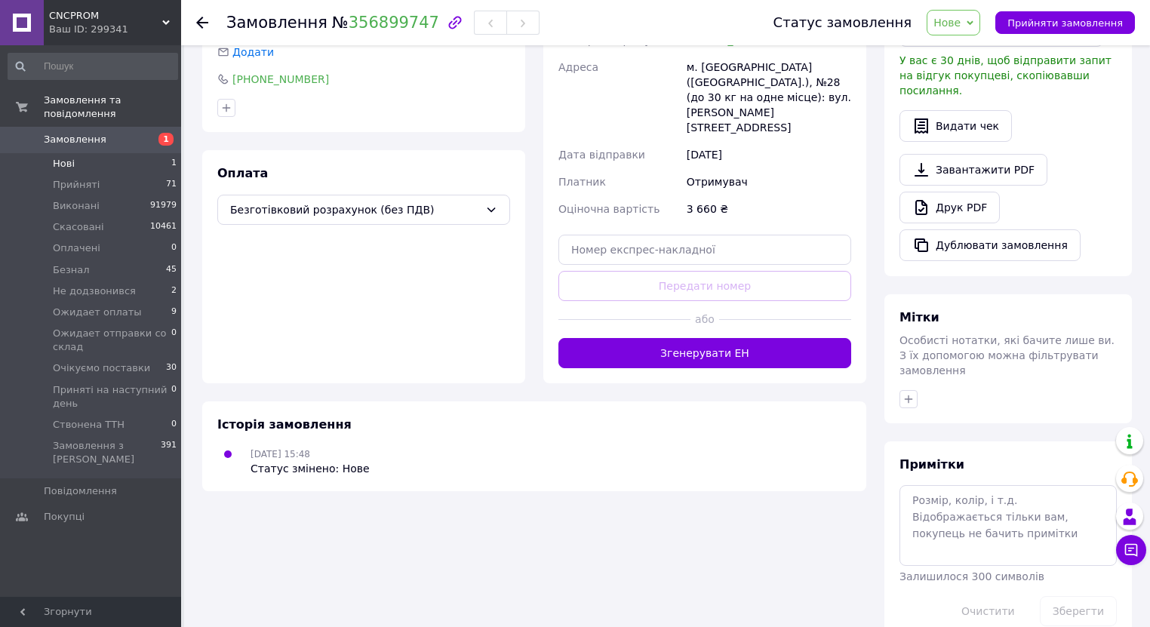
click at [65, 157] on span "Нові" at bounding box center [64, 164] width 22 height 14
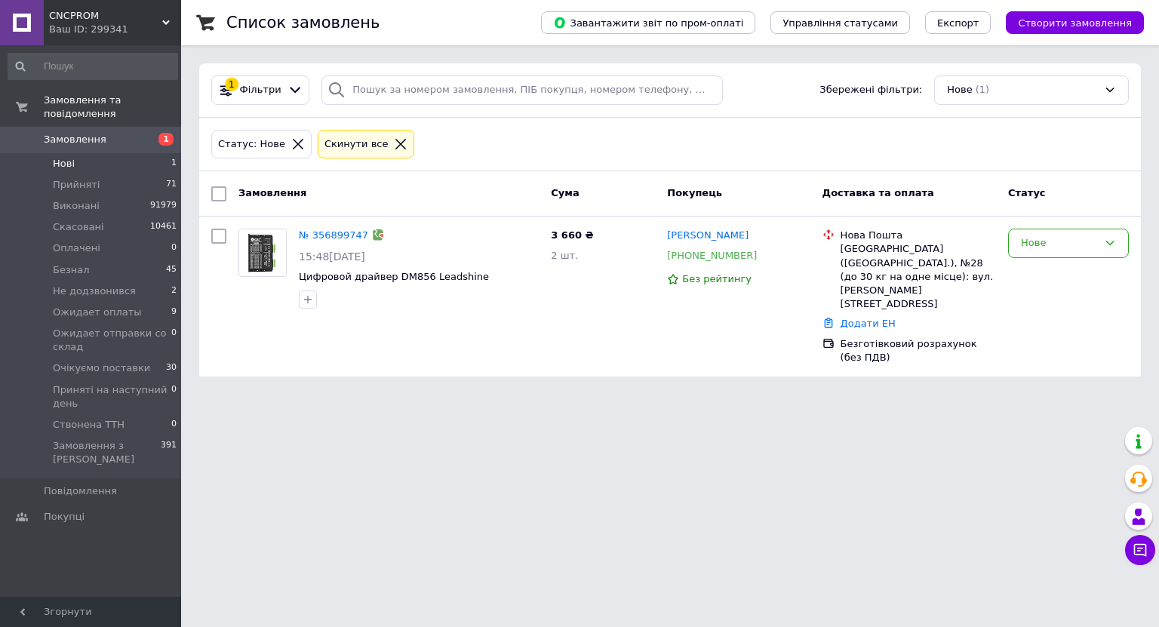
click at [75, 158] on li "Нові 1" at bounding box center [93, 163] width 186 height 21
click at [100, 153] on li "Нові 1" at bounding box center [93, 163] width 186 height 21
click at [142, 136] on link "Замовлення 1" at bounding box center [93, 140] width 186 height 26
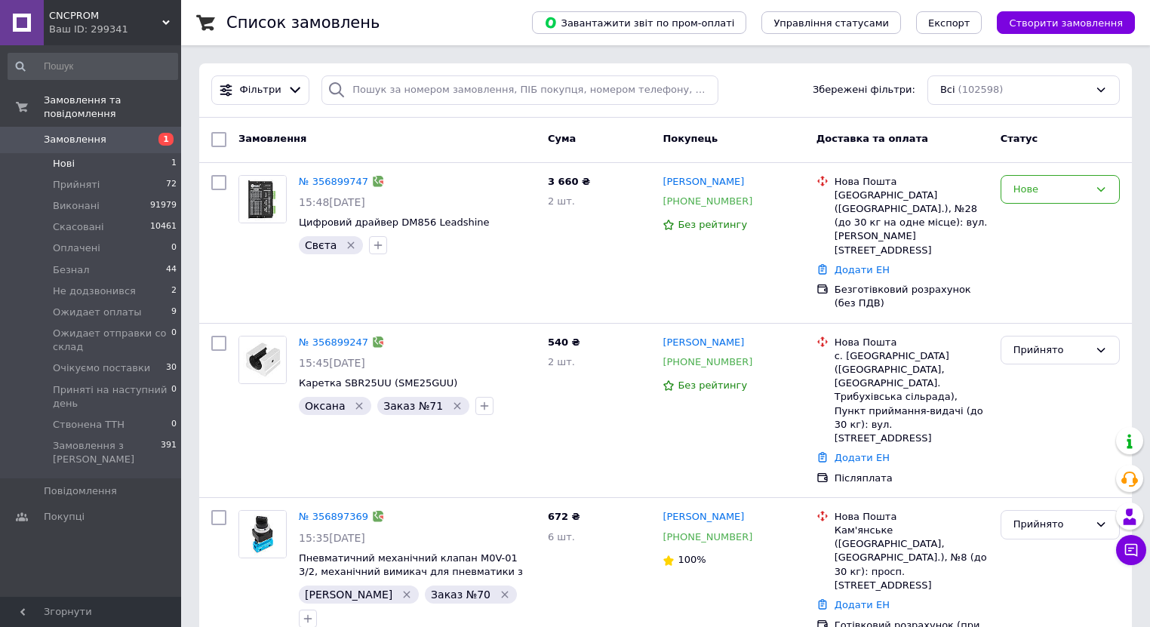
click at [72, 157] on span "Нові" at bounding box center [64, 164] width 22 height 14
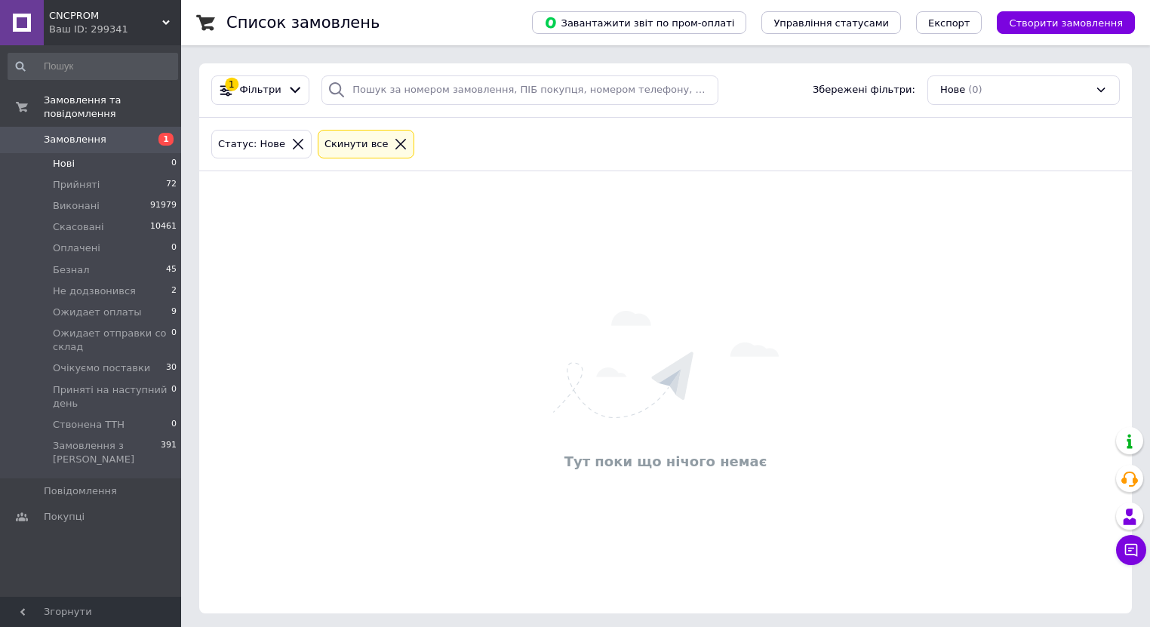
click at [75, 153] on li "Нові 0" at bounding box center [93, 163] width 186 height 21
click at [69, 157] on span "Нові" at bounding box center [64, 164] width 22 height 14
click at [130, 137] on link "Замовлення 1" at bounding box center [93, 140] width 186 height 26
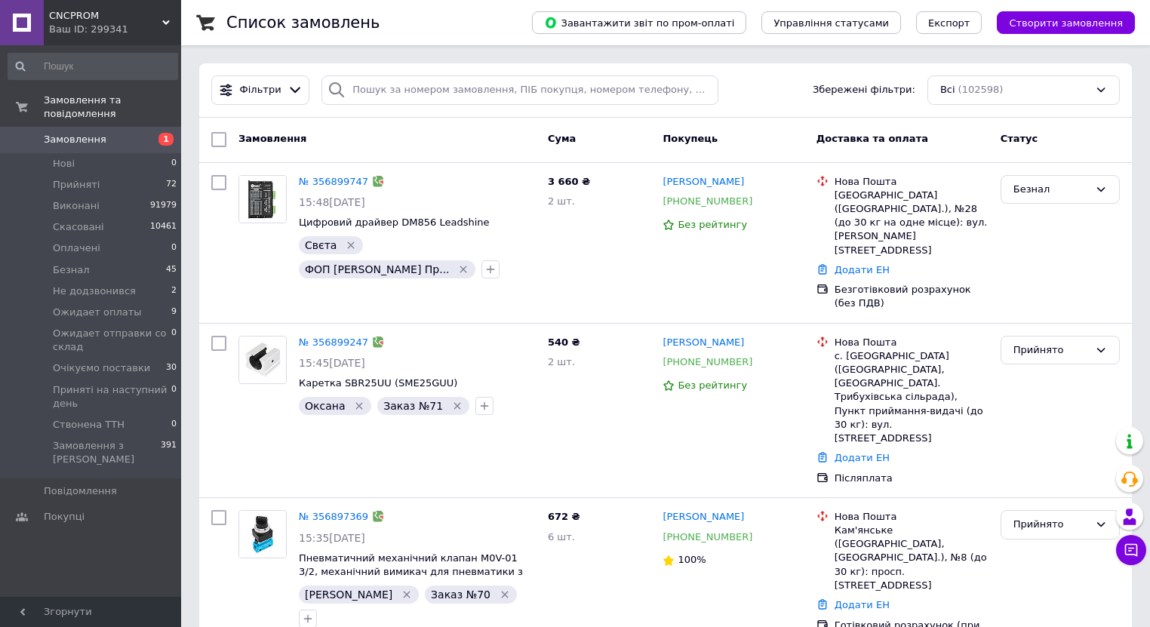
drag, startPoint x: 55, startPoint y: 149, endPoint x: 49, endPoint y: 0, distance: 149.5
click at [55, 157] on span "Нові" at bounding box center [64, 164] width 22 height 14
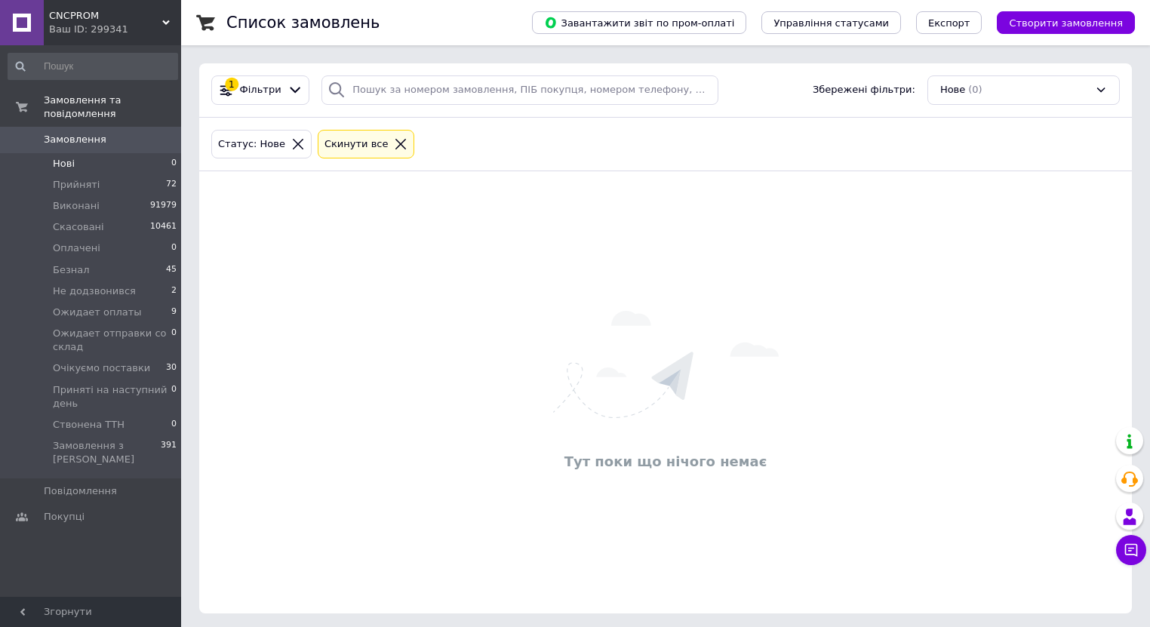
click at [63, 157] on span "Нові" at bounding box center [64, 164] width 22 height 14
click at [60, 157] on span "Нові" at bounding box center [64, 164] width 22 height 14
click at [115, 133] on span "Замовлення" at bounding box center [92, 140] width 96 height 14
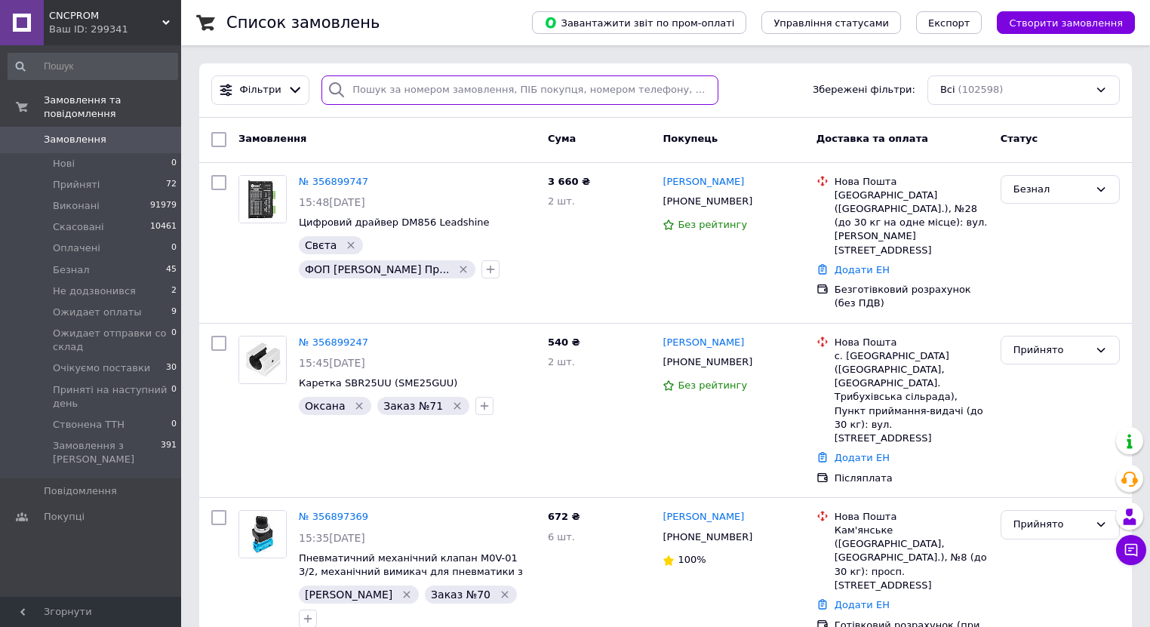
click at [401, 94] on input "search" at bounding box center [519, 89] width 397 height 29
paste input "380673703022"
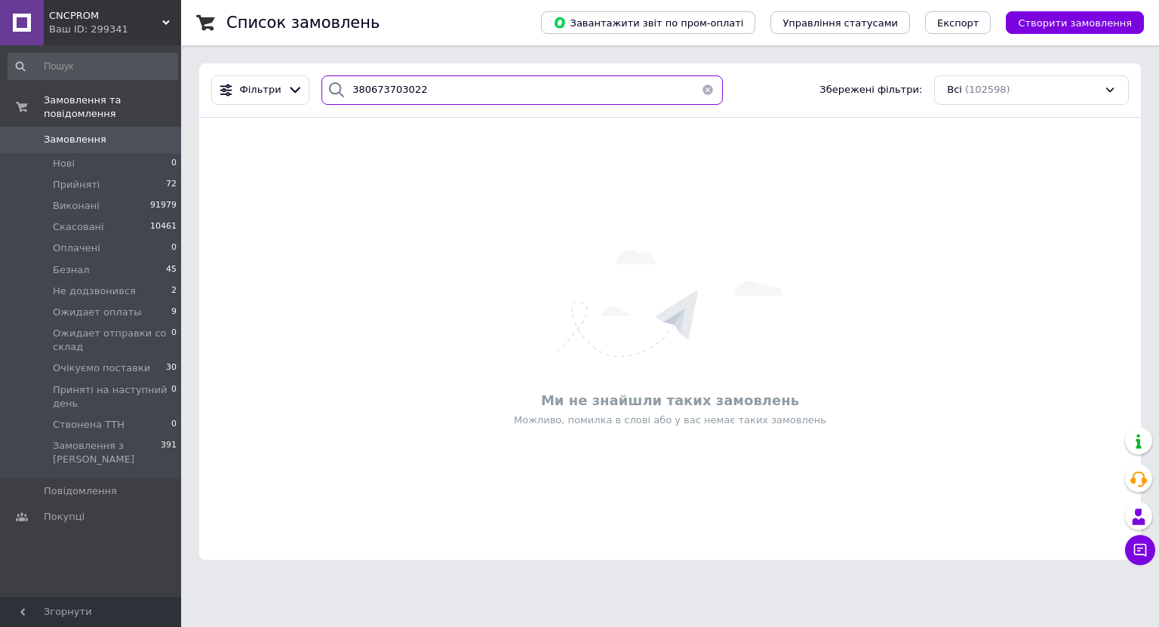
type input "380673703022"
drag, startPoint x: 426, startPoint y: 93, endPoint x: 337, endPoint y: 90, distance: 89.1
click at [337, 90] on div "380673703022" at bounding box center [521, 89] width 401 height 29
paste input "356899747"
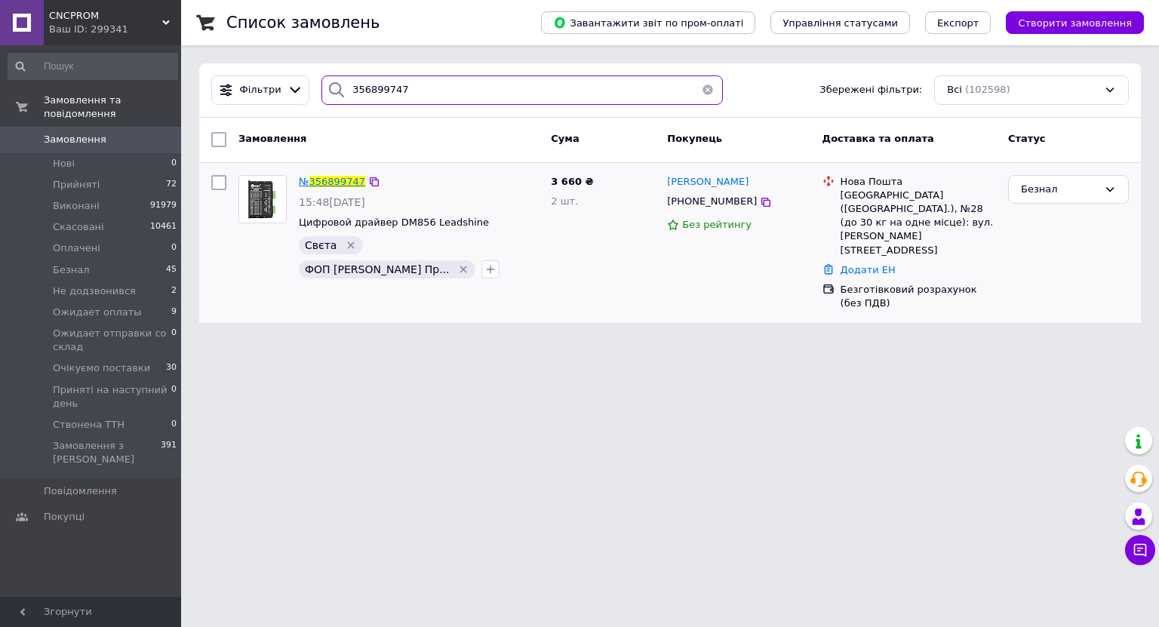
type input "356899747"
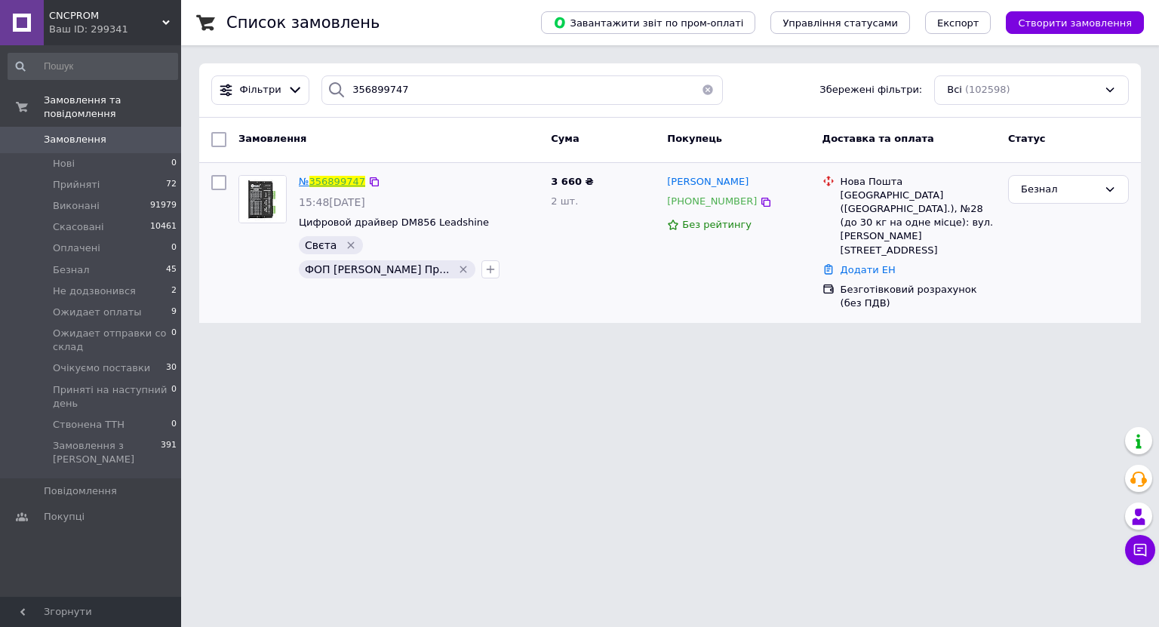
click at [333, 180] on span "356899747" at bounding box center [337, 181] width 56 height 11
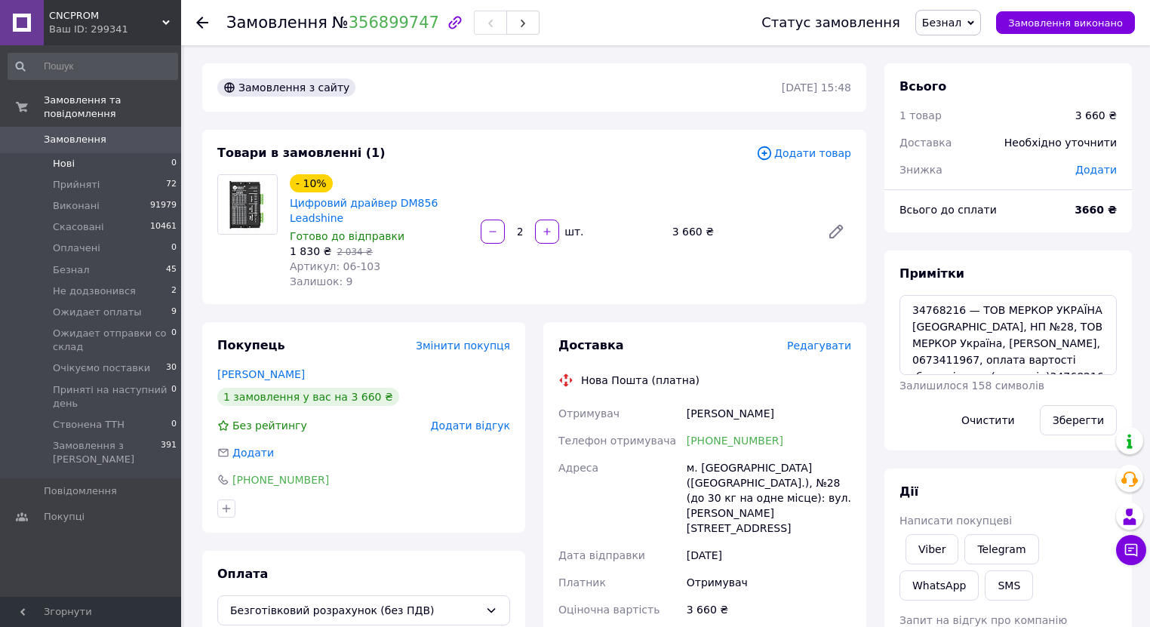
click at [51, 153] on li "Нові 0" at bounding box center [93, 163] width 186 height 21
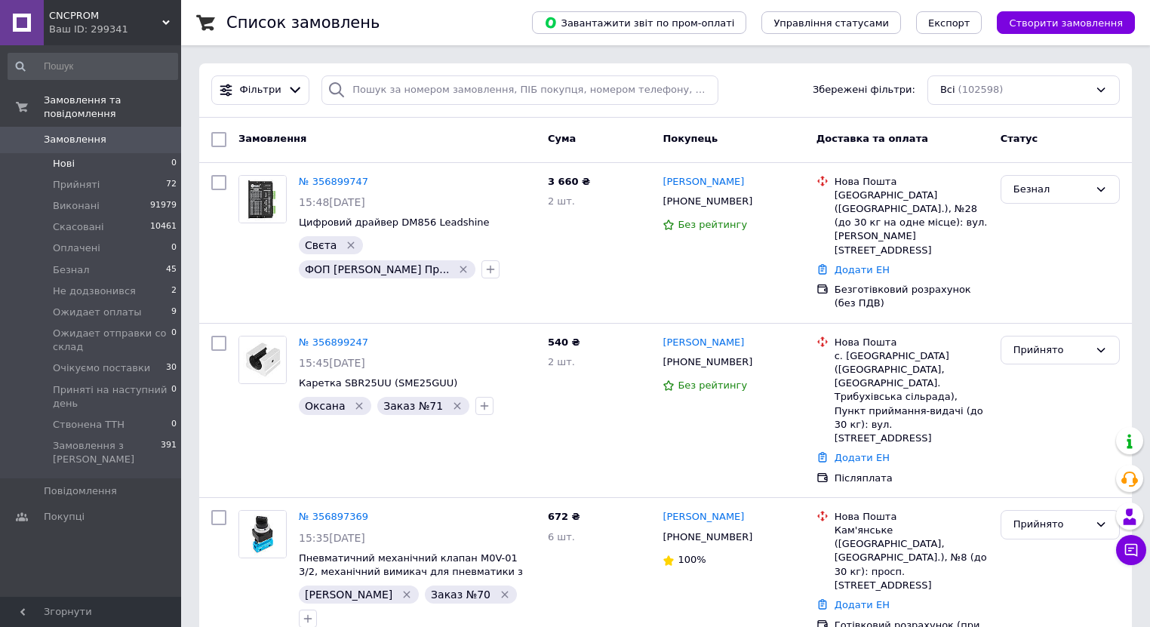
click at [73, 153] on li "Нові 0" at bounding box center [93, 163] width 186 height 21
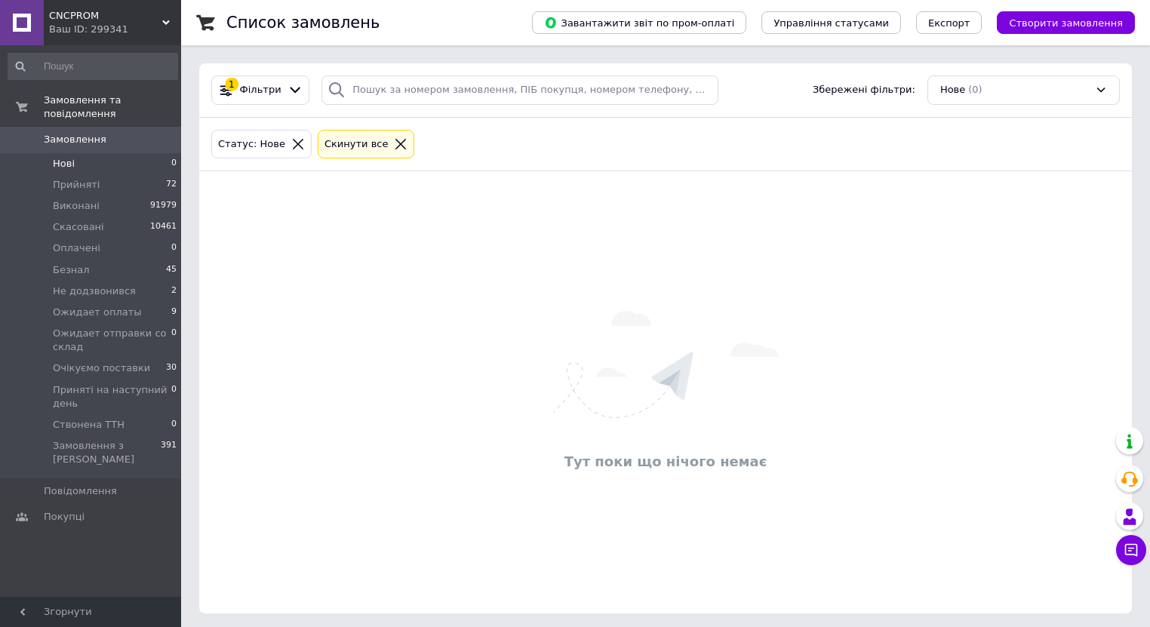
click at [49, 153] on li "Нові 0" at bounding box center [93, 163] width 186 height 21
click at [68, 157] on span "Нові" at bounding box center [64, 164] width 22 height 14
click at [152, 133] on span "0" at bounding box center [160, 140] width 41 height 14
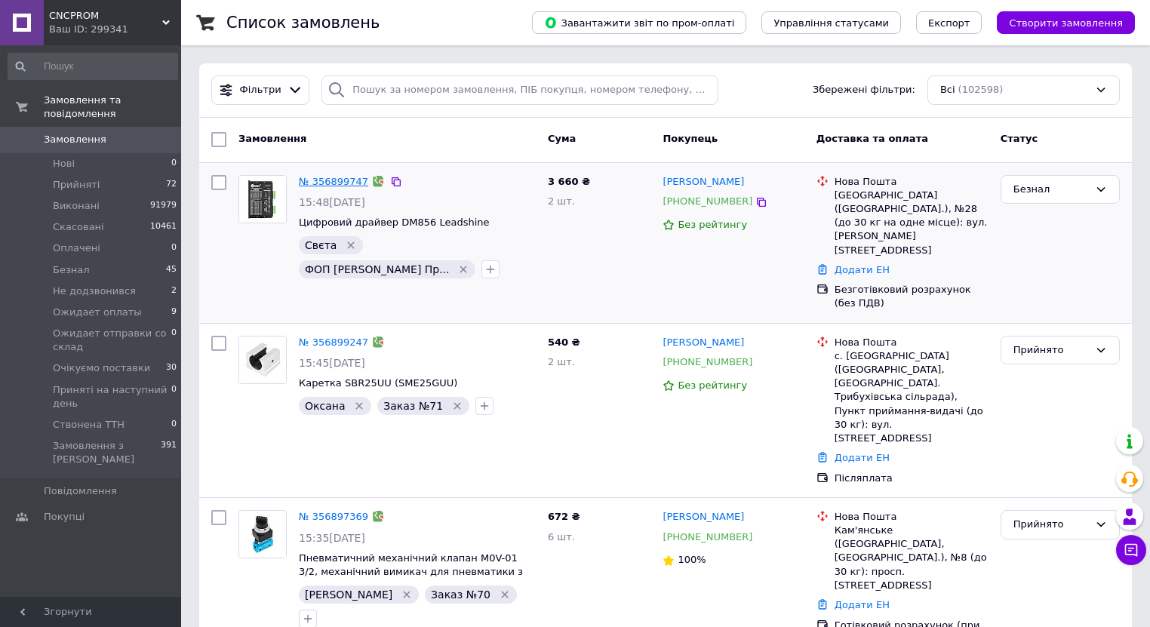
click at [311, 184] on link "№ 356899747" at bounding box center [333, 181] width 69 height 11
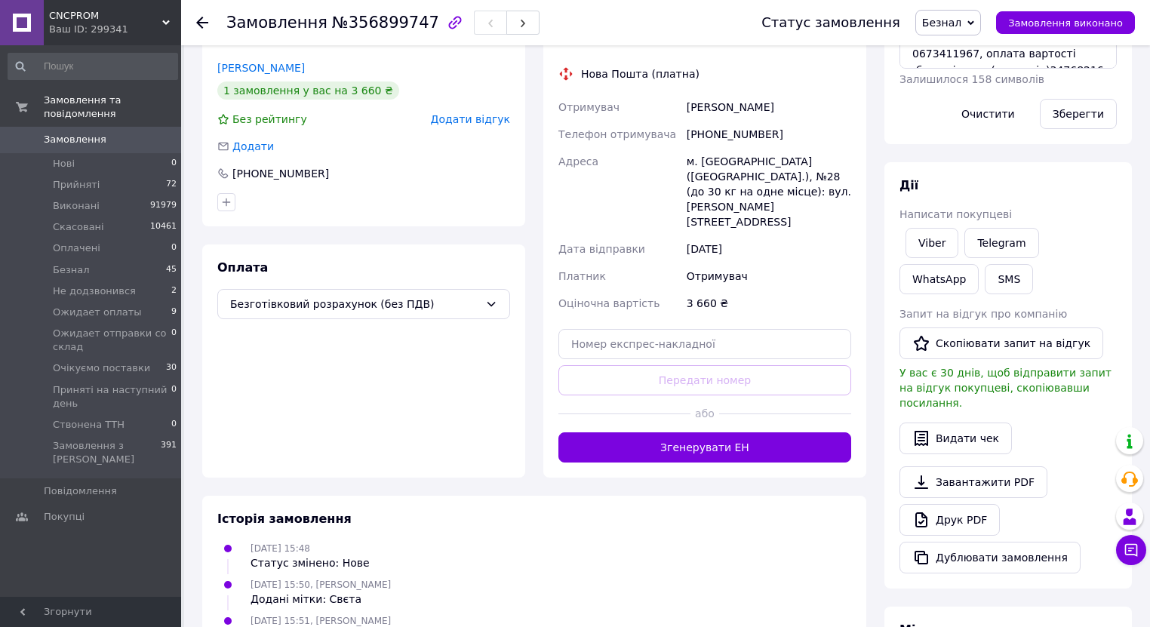
scroll to position [302, 0]
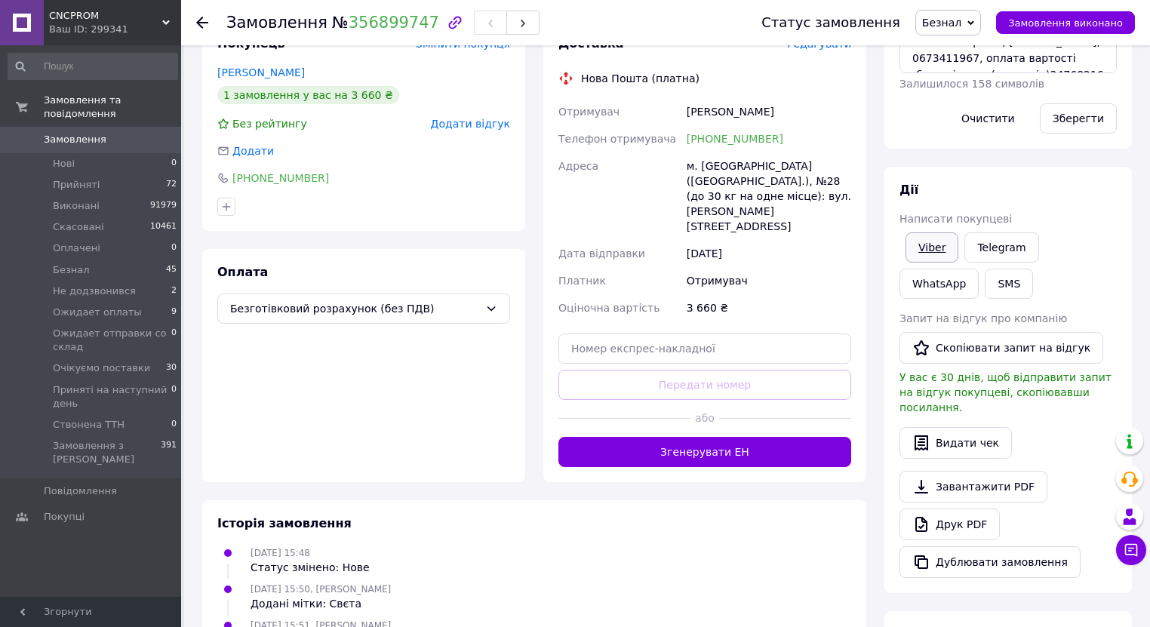
click at [933, 256] on link "Viber" at bounding box center [931, 247] width 53 height 30
click at [94, 133] on span "Замовлення" at bounding box center [75, 140] width 63 height 14
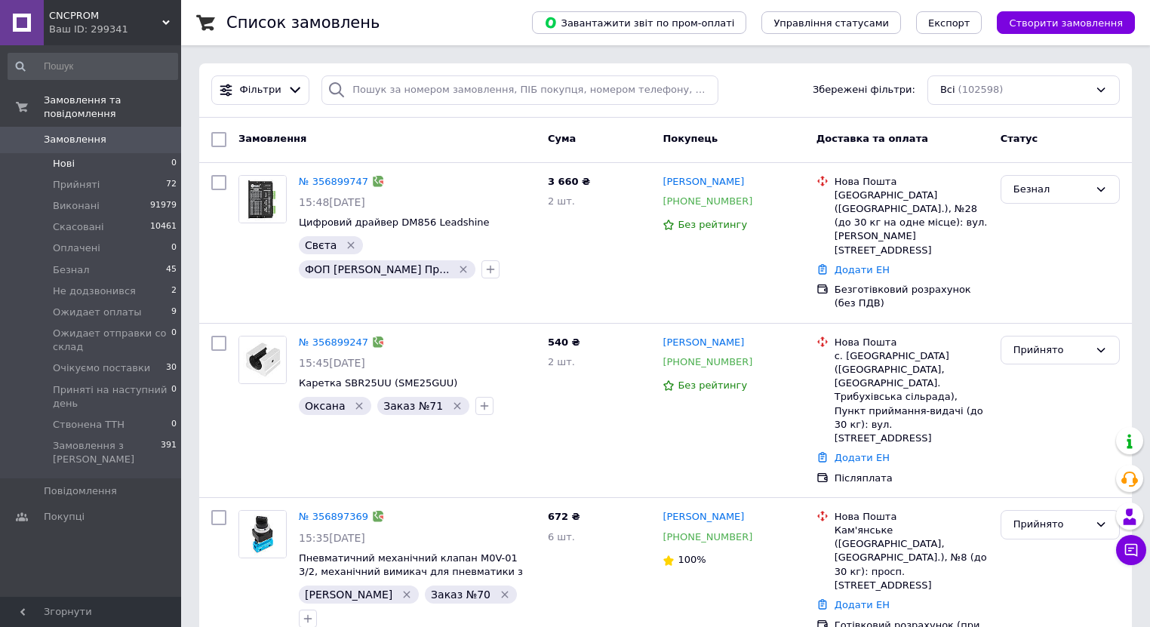
click at [62, 157] on span "Нові" at bounding box center [64, 164] width 22 height 14
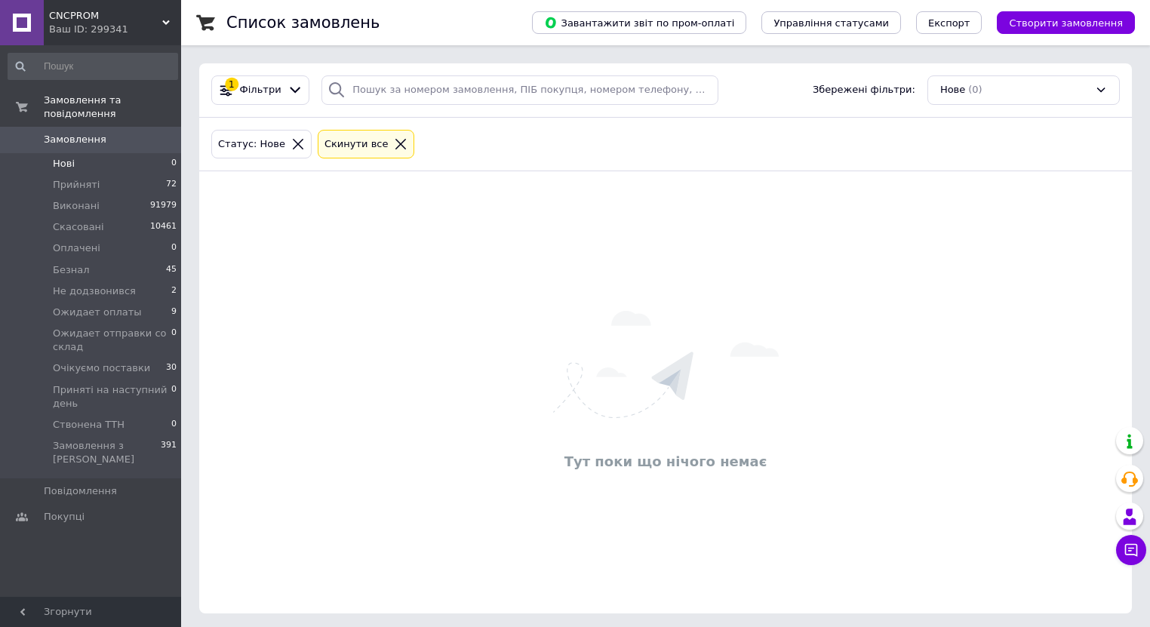
click at [56, 157] on li "Нові 0" at bounding box center [93, 163] width 186 height 21
click at [293, 142] on icon at bounding box center [298, 144] width 11 height 11
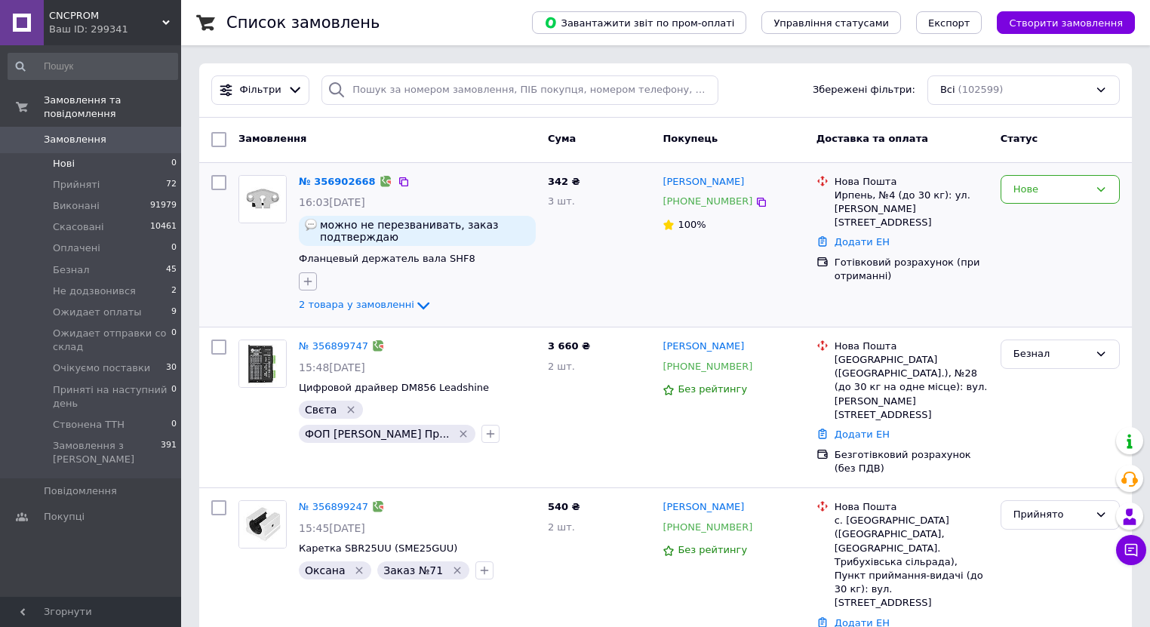
click at [309, 281] on icon "button" at bounding box center [308, 281] width 12 height 12
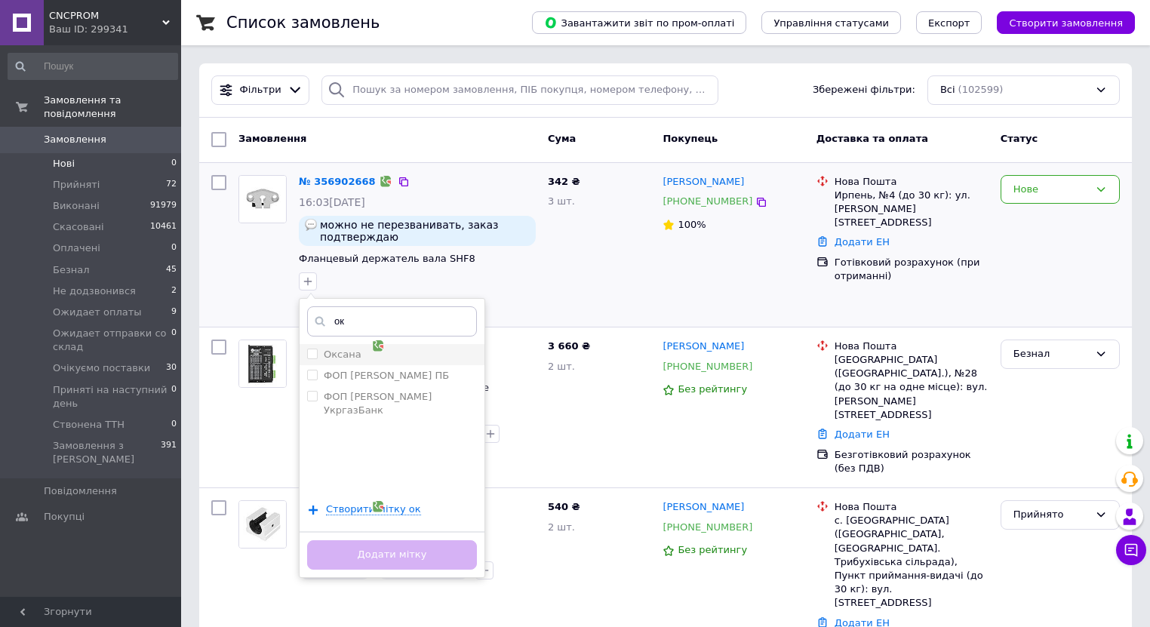
type input "ок"
click at [311, 349] on input "Оксана" at bounding box center [312, 354] width 10 height 10
checkbox input "true"
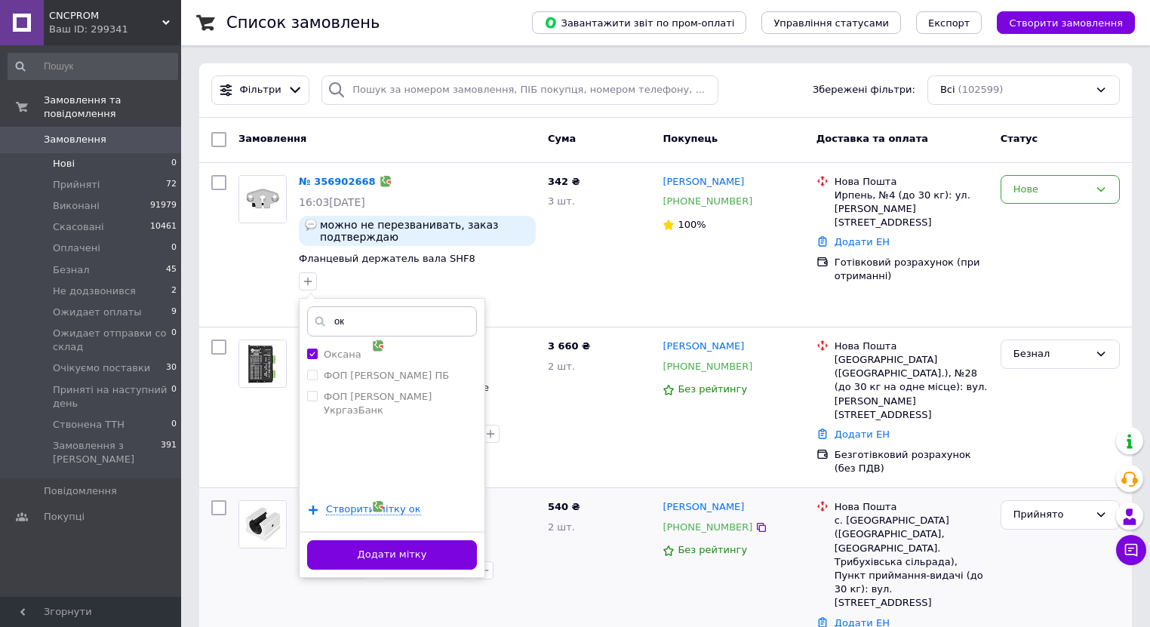
click at [404, 558] on button "Додати мітку" at bounding box center [392, 554] width 170 height 29
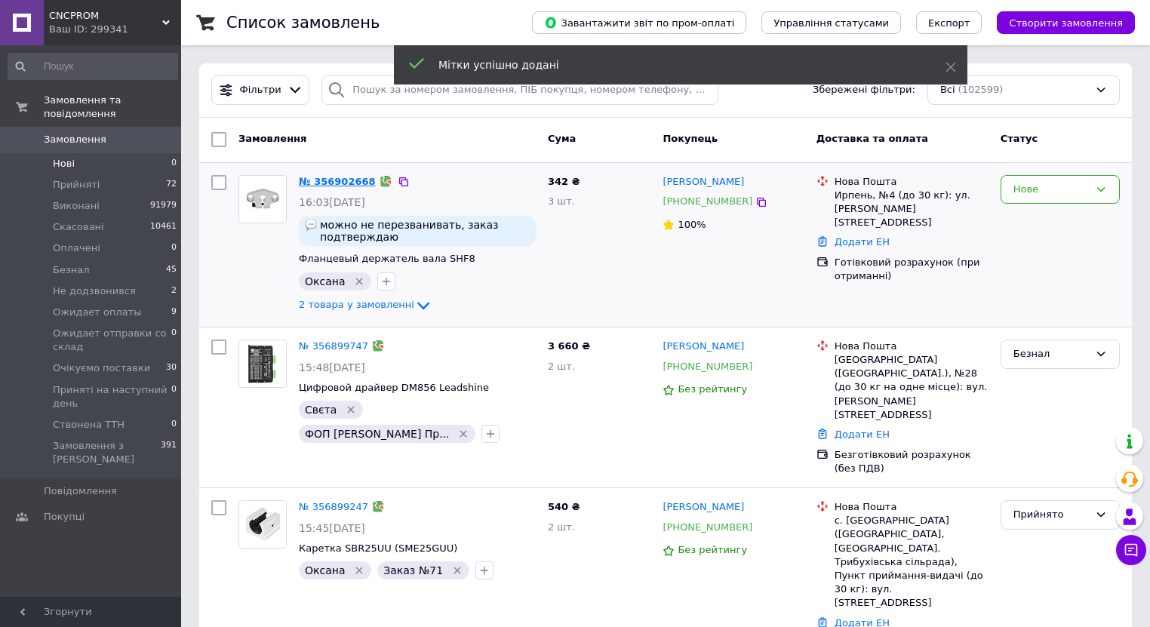
click at [344, 180] on link "№ 356902668" at bounding box center [337, 181] width 77 height 11
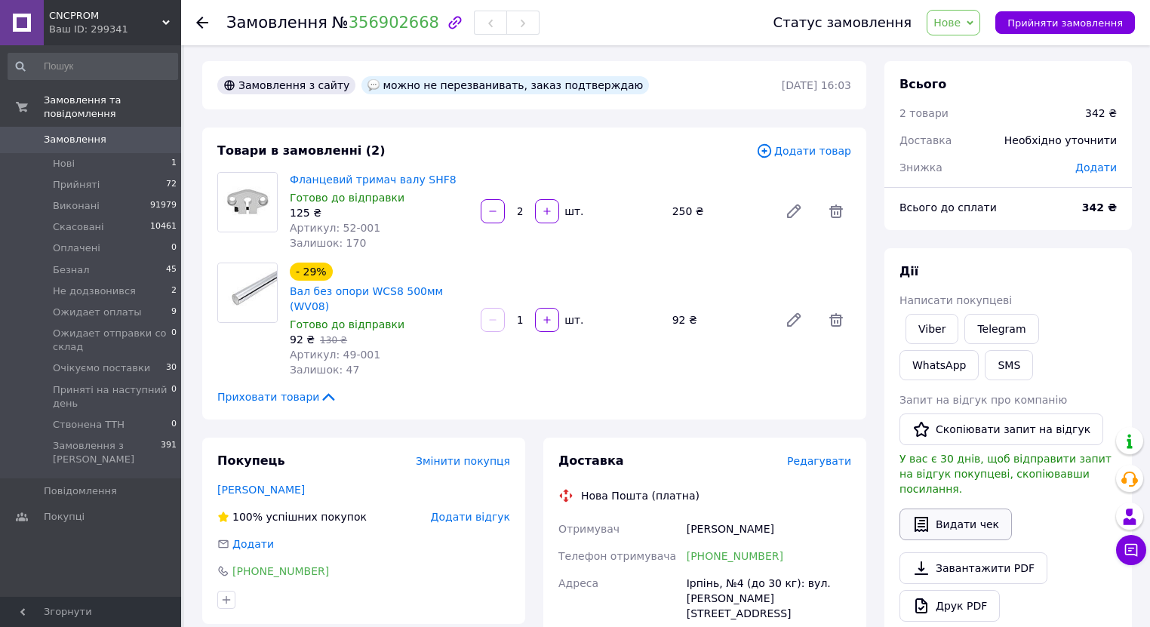
scroll to position [425, 0]
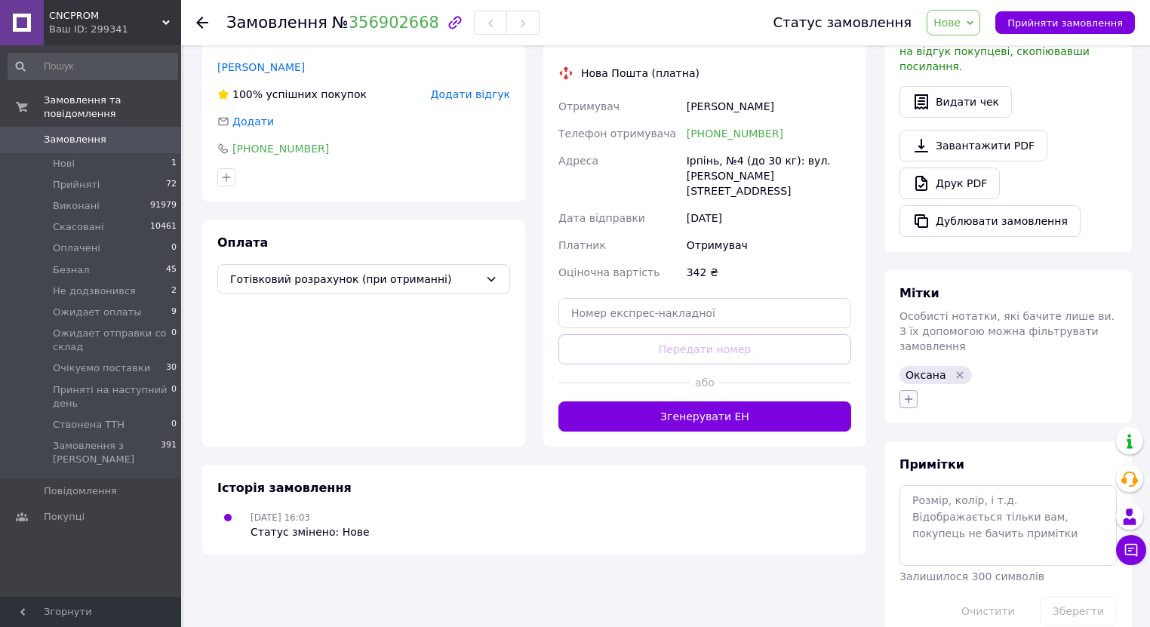
click at [911, 393] on icon "button" at bounding box center [908, 399] width 12 height 12
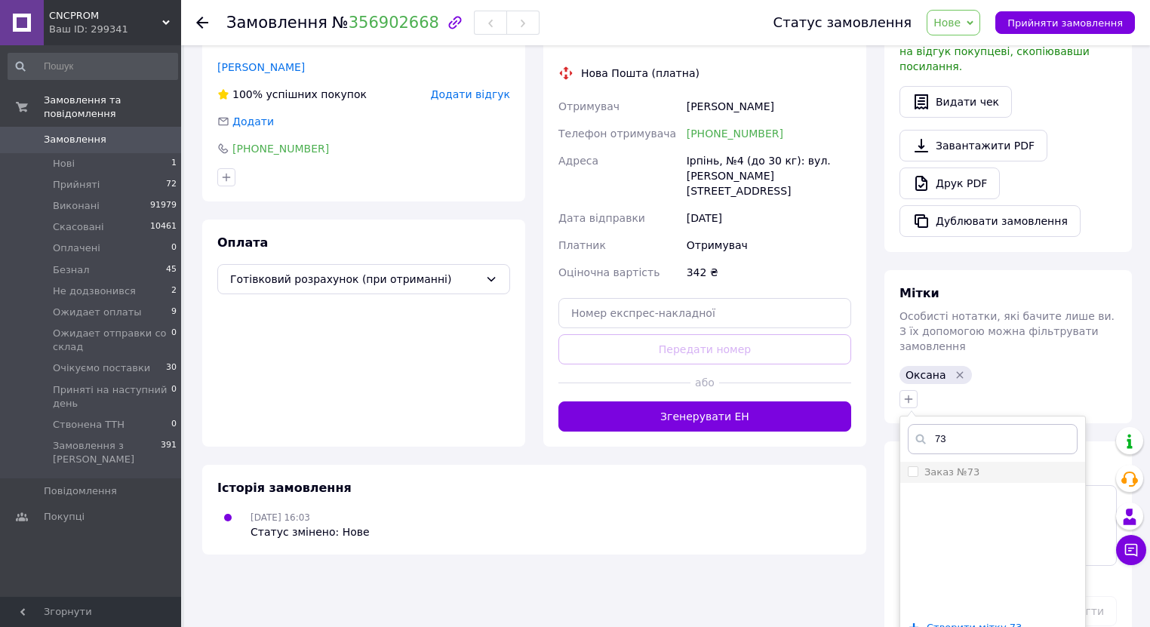
type input "73"
click at [912, 466] on input "Заказ №73" at bounding box center [913, 471] width 10 height 10
checkbox input "true"
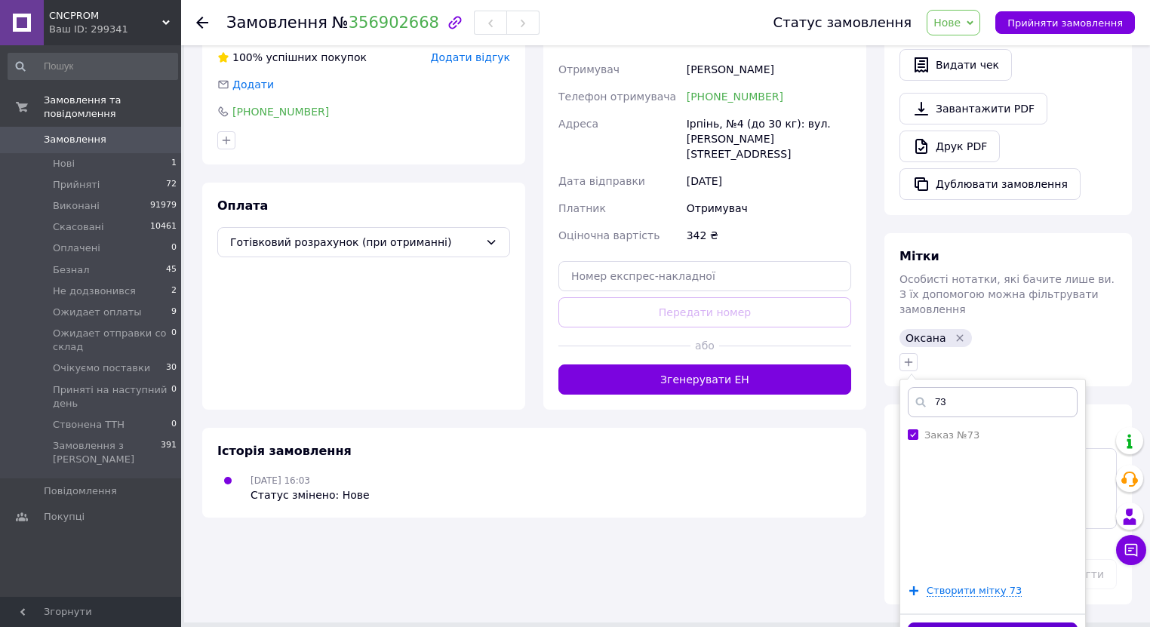
click at [984, 622] on button "Додати мітку" at bounding box center [993, 636] width 170 height 29
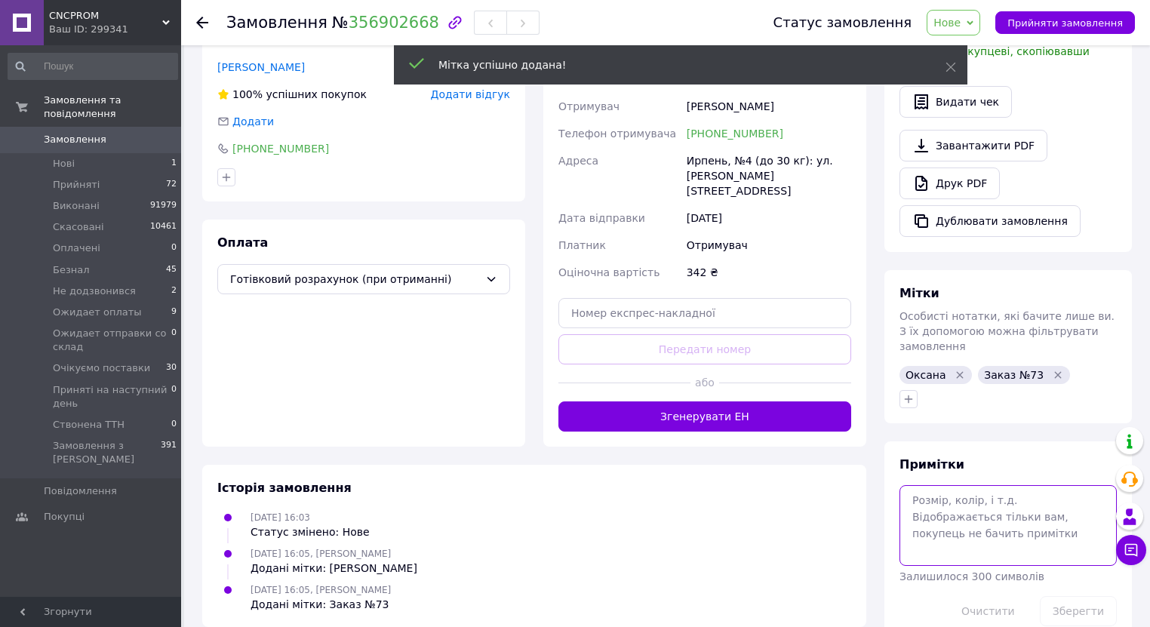
click at [932, 493] on textarea at bounding box center [1007, 525] width 217 height 80
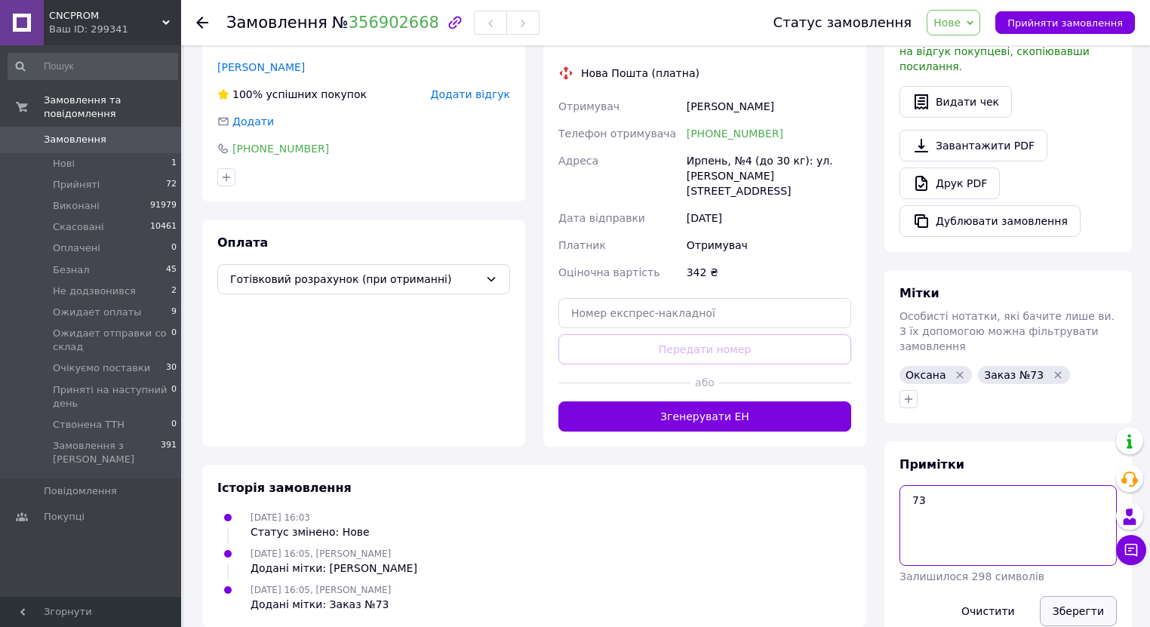
type textarea "73"
click at [1074, 596] on button "Зберегти" at bounding box center [1078, 611] width 77 height 30
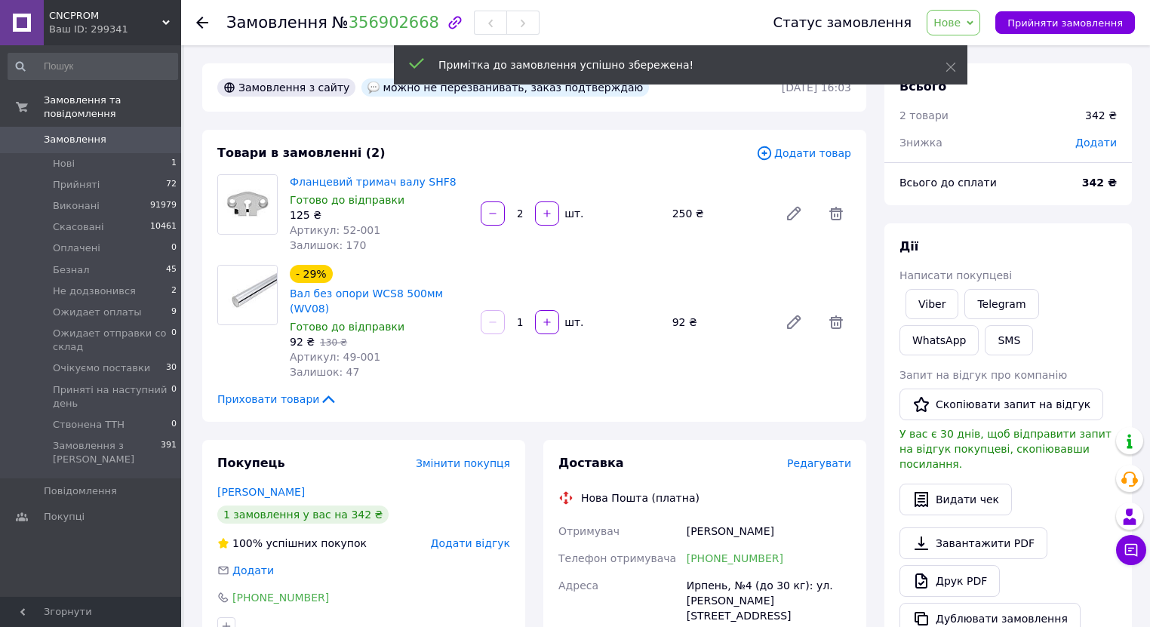
scroll to position [0, 0]
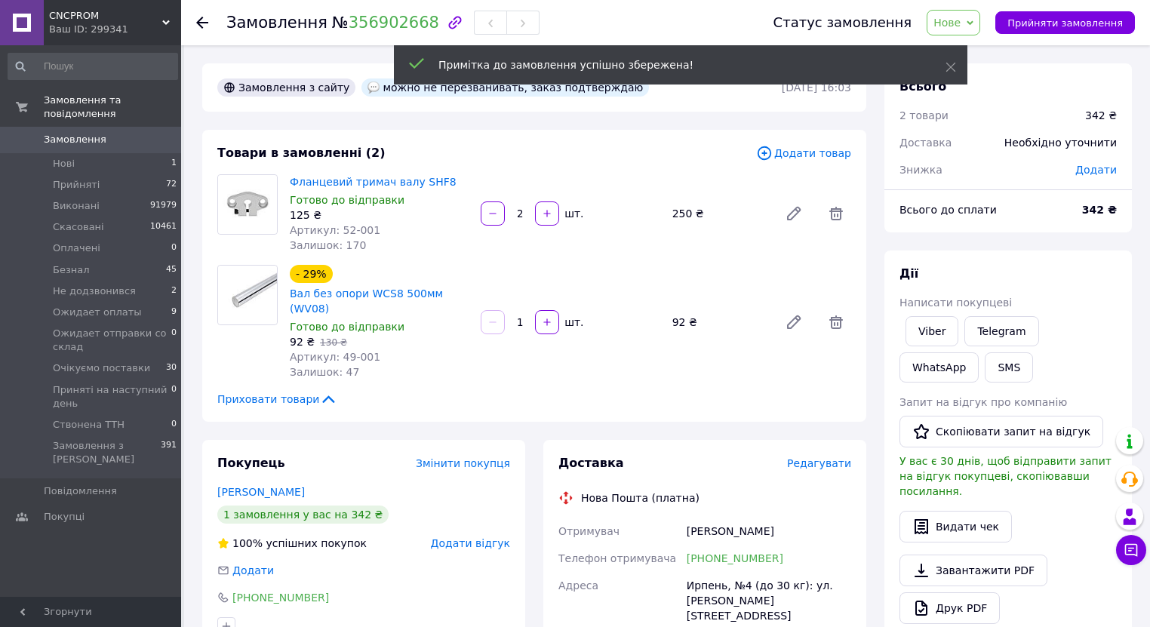
click at [980, 29] on span "Нове" at bounding box center [953, 23] width 54 height 26
click at [978, 48] on li "Прийнято" at bounding box center [1008, 52] width 162 height 23
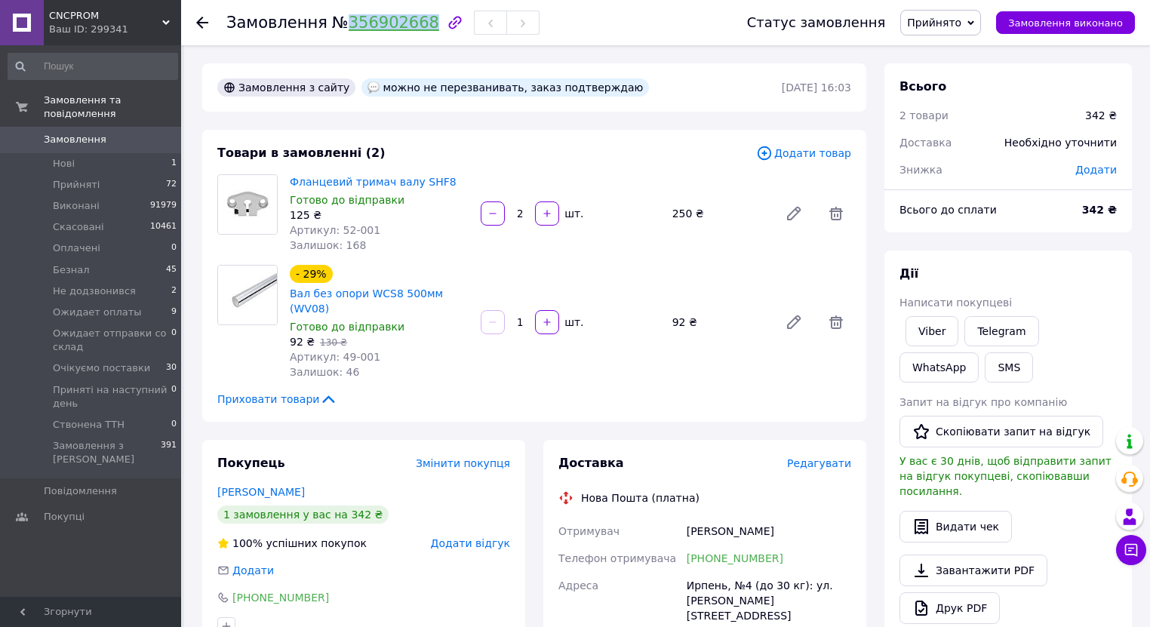
drag, startPoint x: 335, startPoint y: 24, endPoint x: 412, endPoint y: 27, distance: 77.0
click at [412, 27] on span "№ 356902668" at bounding box center [385, 23] width 107 height 18
copy link "356902668"
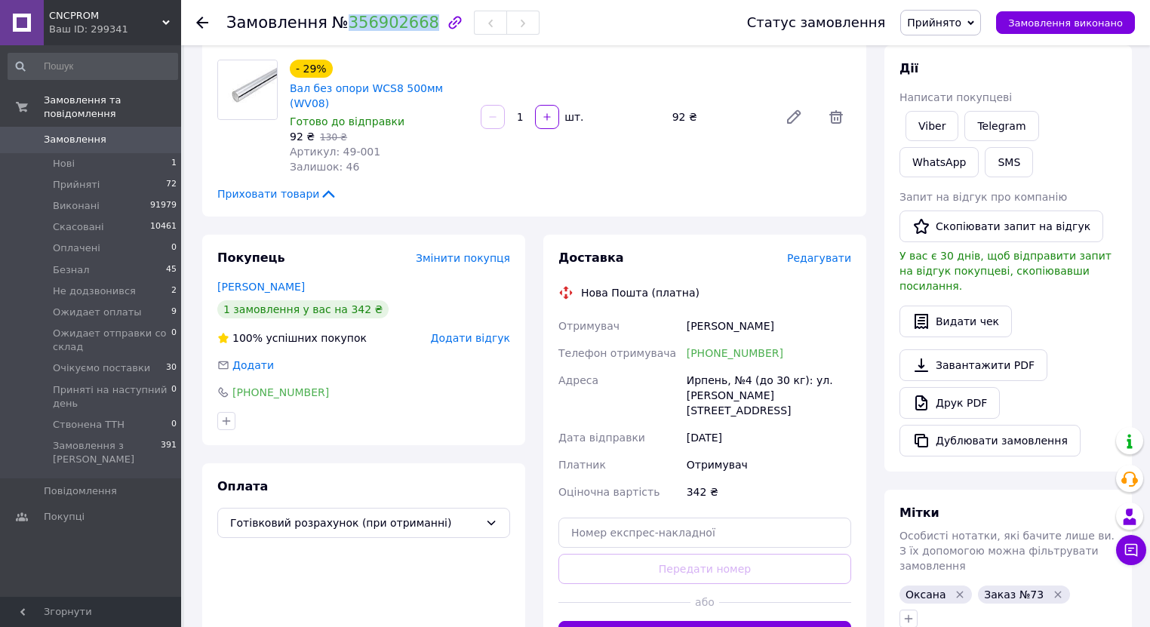
scroll to position [302, 0]
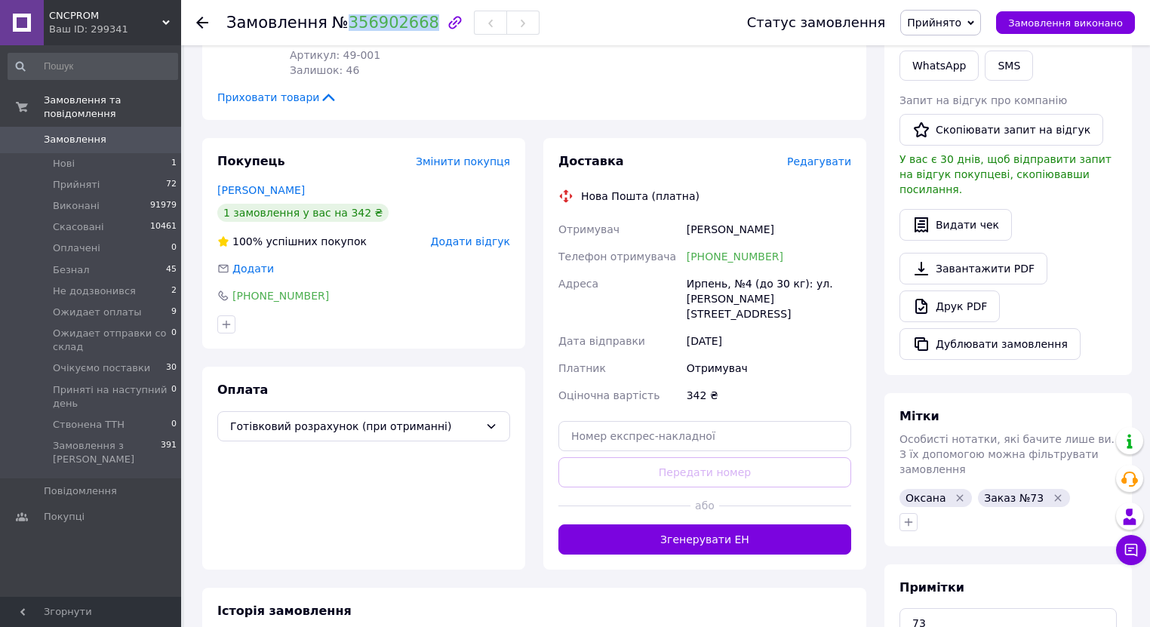
click at [156, 133] on span "0" at bounding box center [160, 140] width 41 height 14
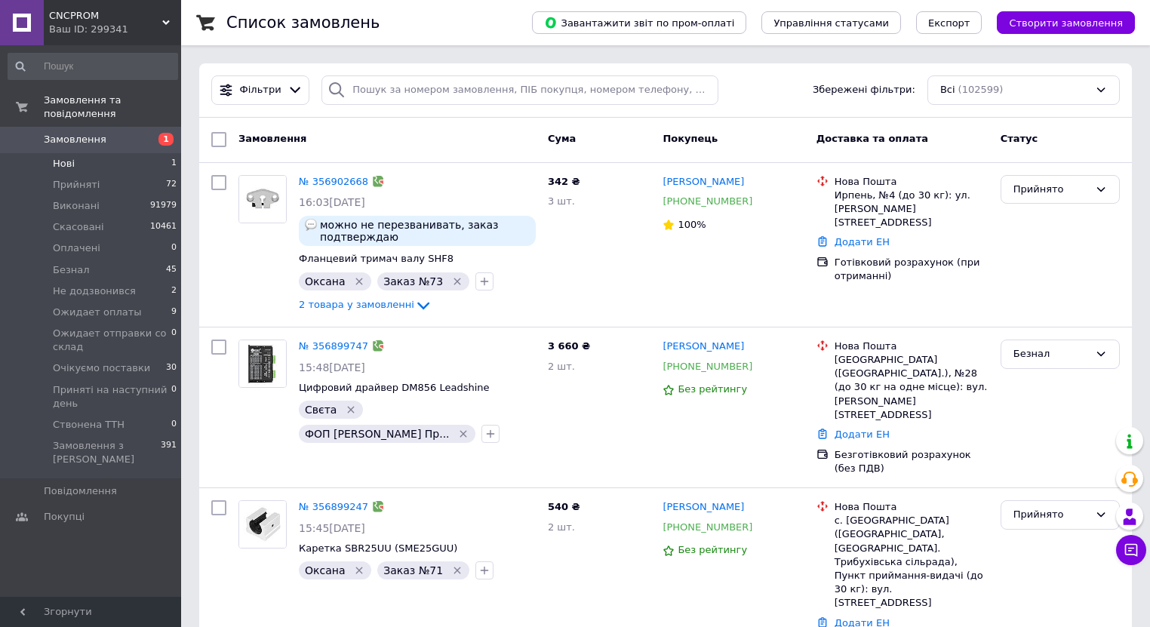
click at [59, 157] on span "Нові" at bounding box center [64, 164] width 22 height 14
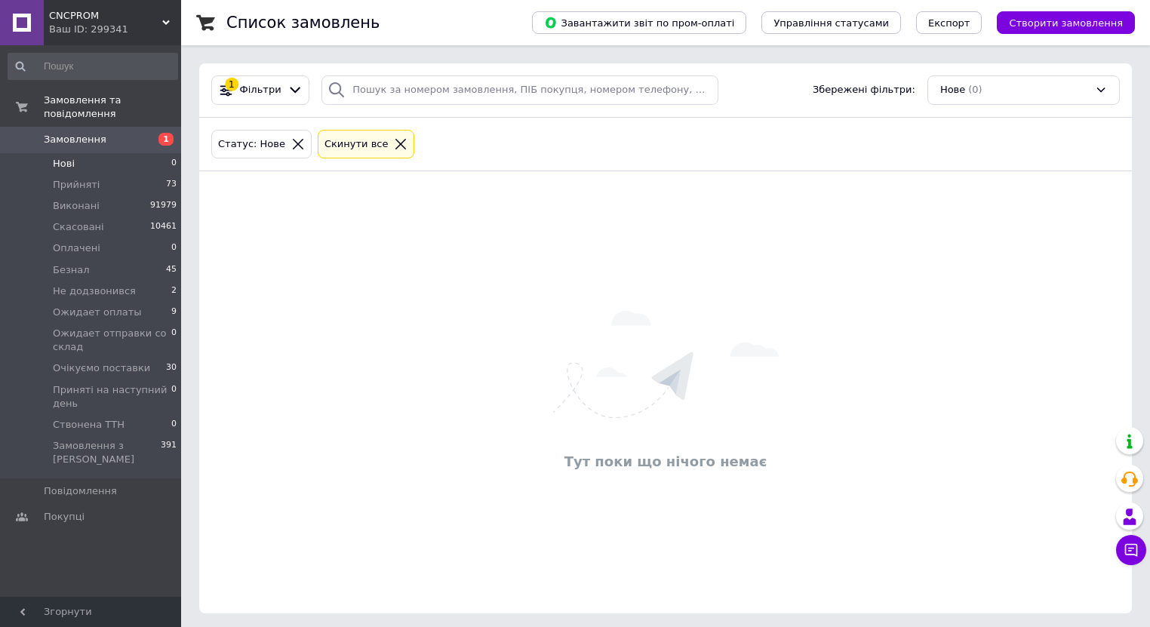
click at [78, 153] on li "Нові 0" at bounding box center [93, 163] width 186 height 21
click at [59, 157] on span "Нові" at bounding box center [64, 164] width 22 height 14
click at [142, 133] on span "1" at bounding box center [160, 140] width 41 height 14
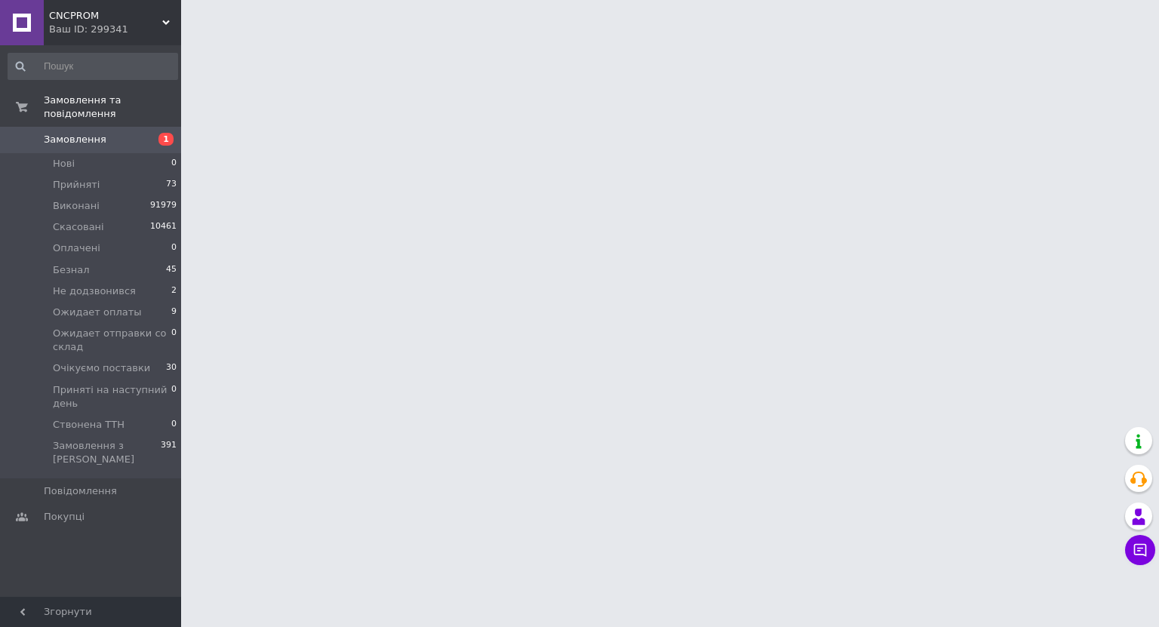
click at [112, 133] on span "Замовлення" at bounding box center [92, 140] width 96 height 14
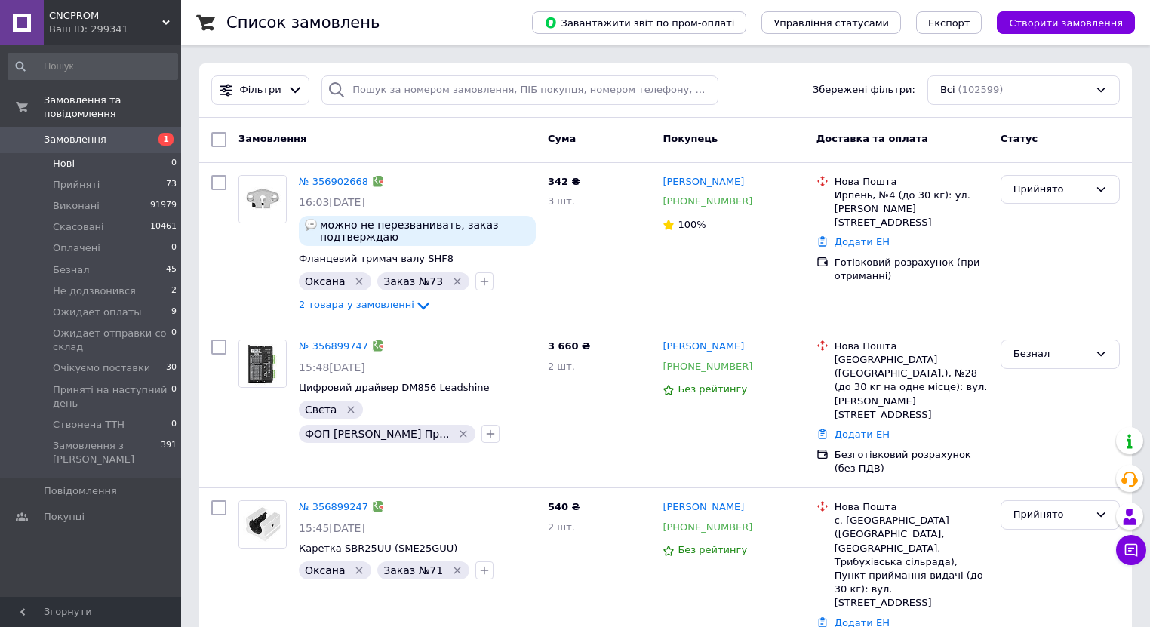
click at [78, 153] on li "Нові 0" at bounding box center [93, 163] width 186 height 21
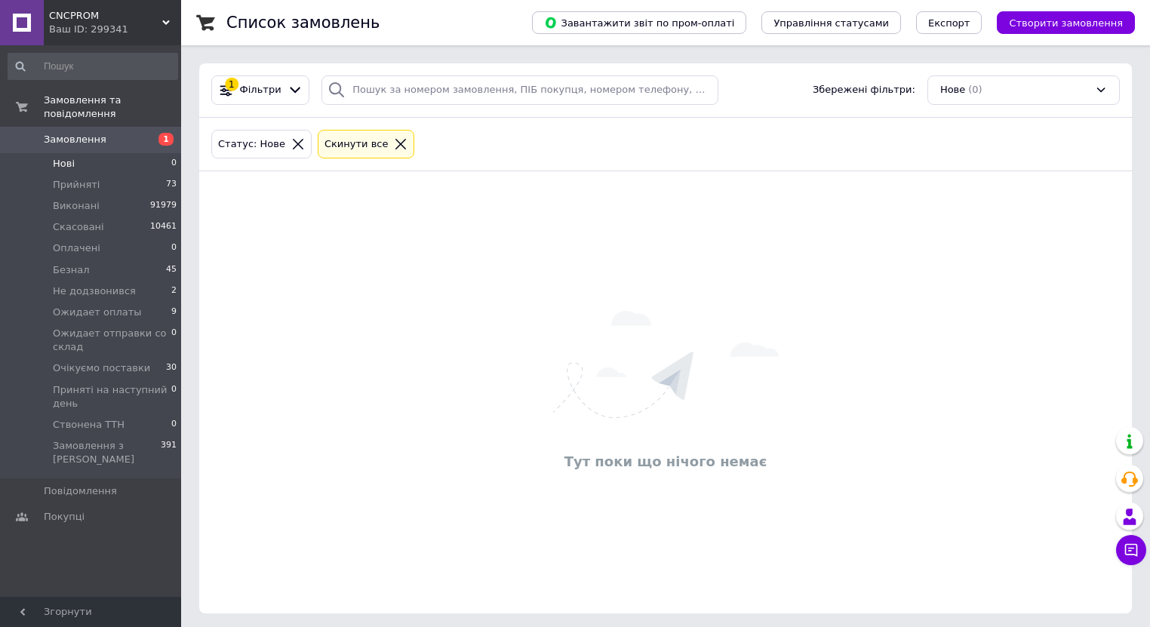
click at [68, 157] on span "Нові" at bounding box center [64, 164] width 22 height 14
click at [106, 284] on span "Не додзвонився" at bounding box center [94, 291] width 83 height 14
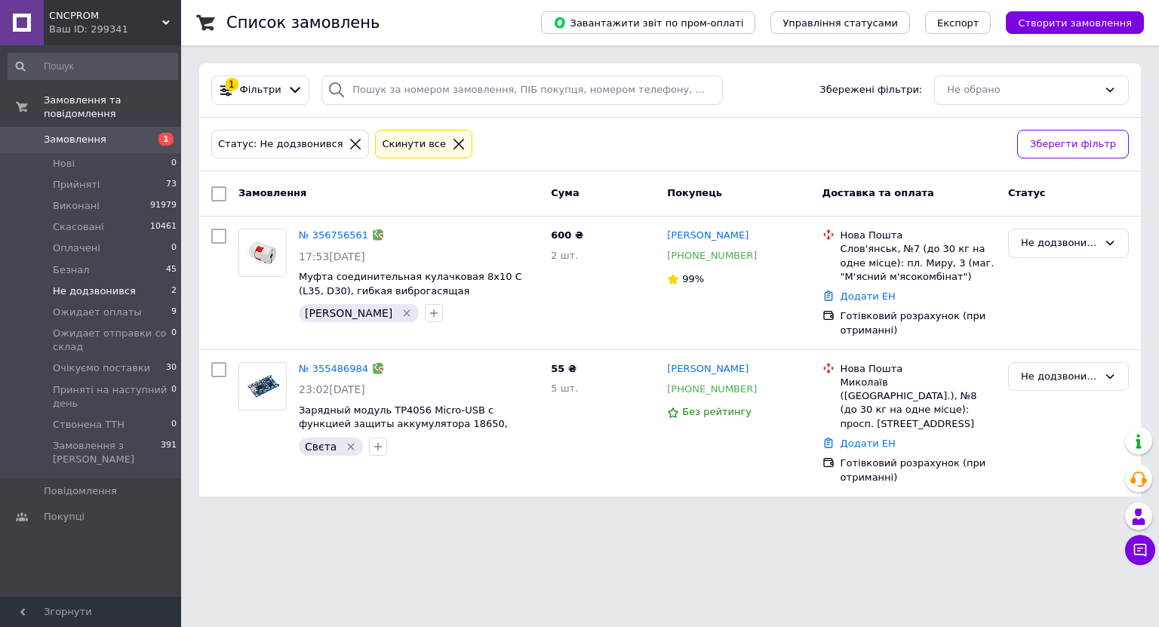
drag, startPoint x: 65, startPoint y: 152, endPoint x: 88, endPoint y: 134, distance: 29.5
click at [65, 157] on span "Нові" at bounding box center [64, 164] width 22 height 14
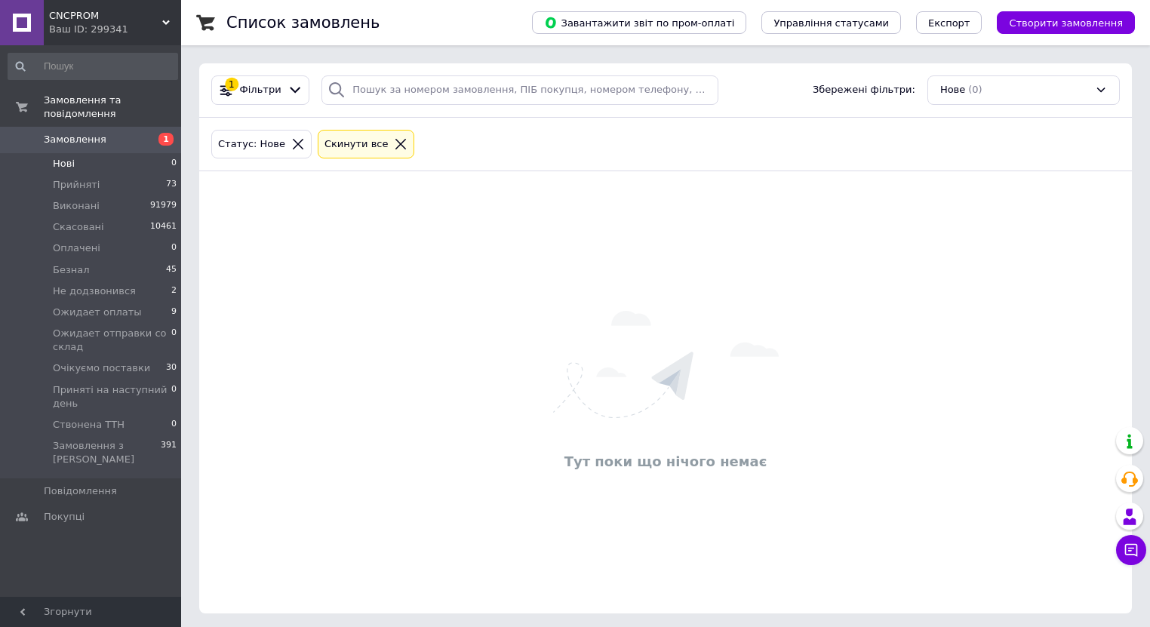
click at [125, 133] on span "Замовлення" at bounding box center [92, 140] width 96 height 14
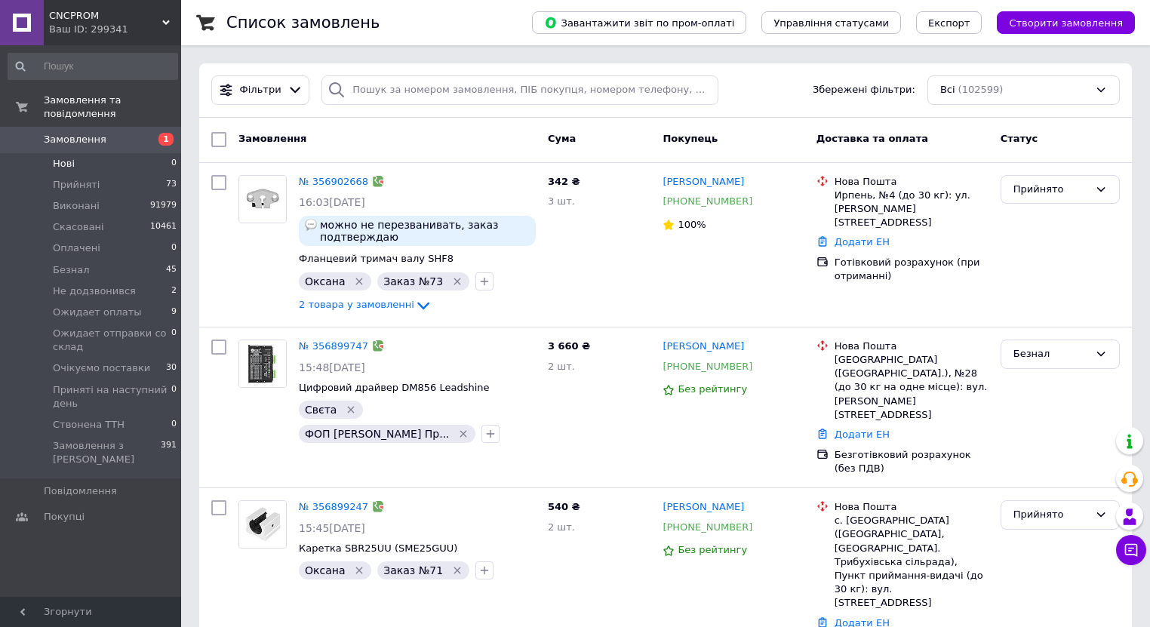
click at [78, 153] on li "Нові 0" at bounding box center [93, 163] width 186 height 21
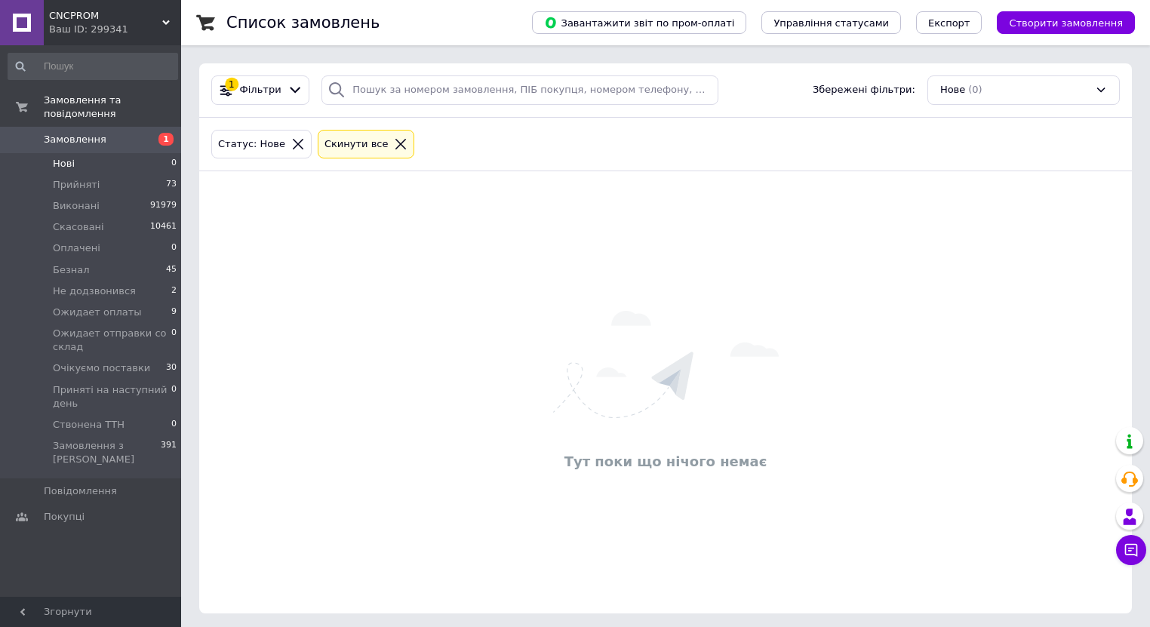
click at [104, 133] on span "Замовлення" at bounding box center [92, 140] width 96 height 14
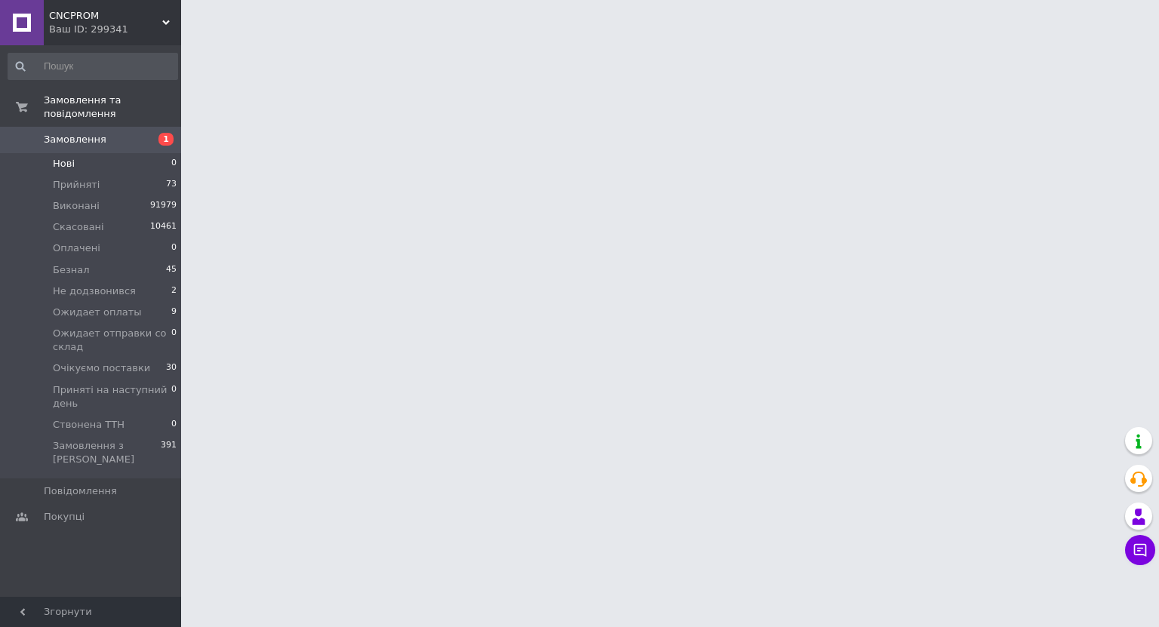
click at [60, 157] on span "Нові" at bounding box center [64, 164] width 22 height 14
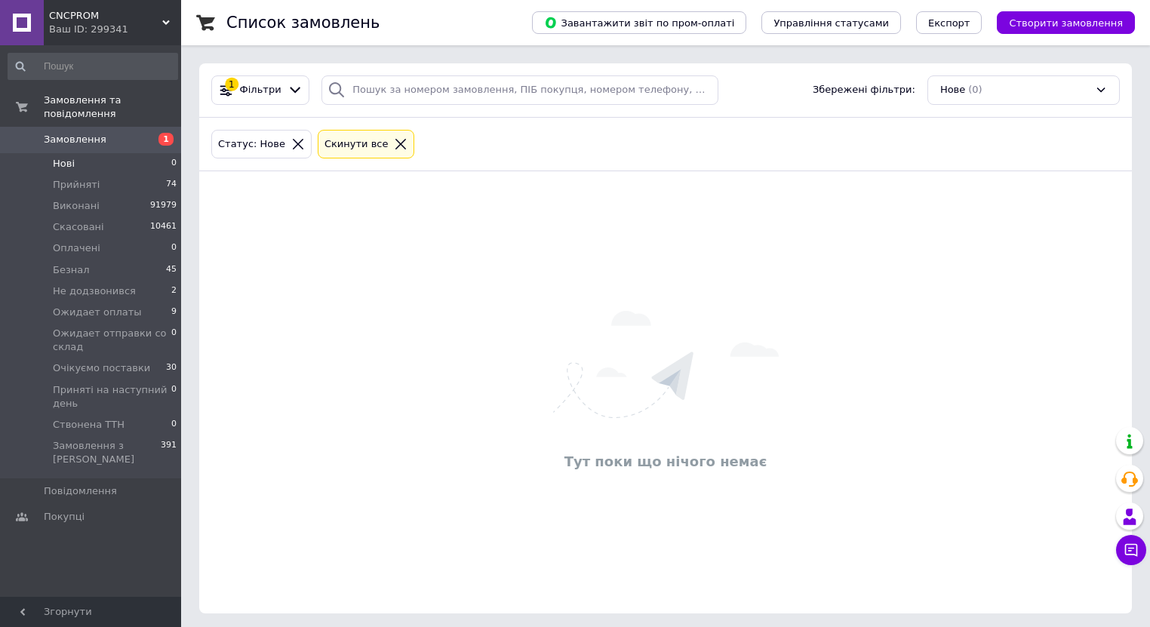
click at [106, 133] on span "Замовлення" at bounding box center [92, 140] width 96 height 14
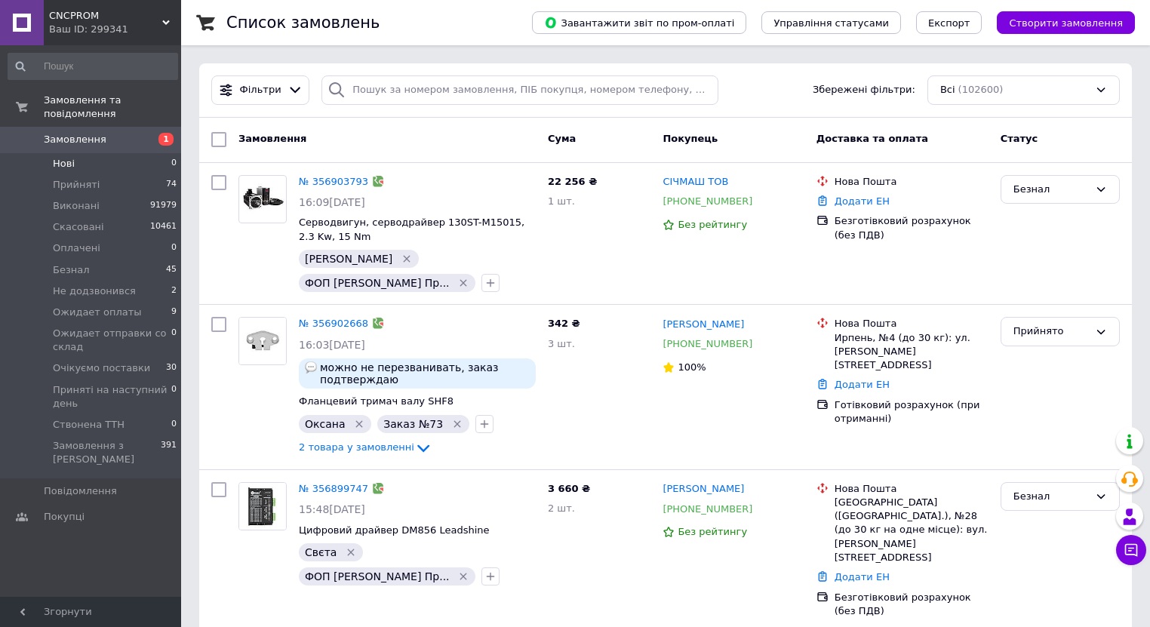
click at [72, 157] on span "Нові" at bounding box center [64, 164] width 22 height 14
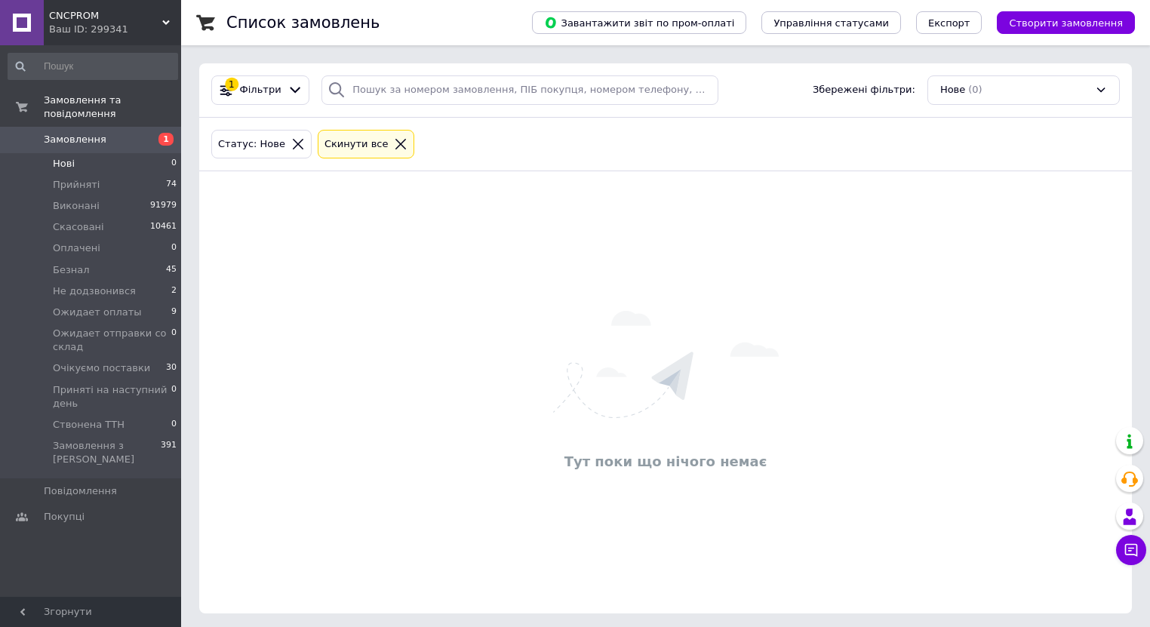
click at [126, 138] on link "Замовлення 1" at bounding box center [93, 140] width 186 height 26
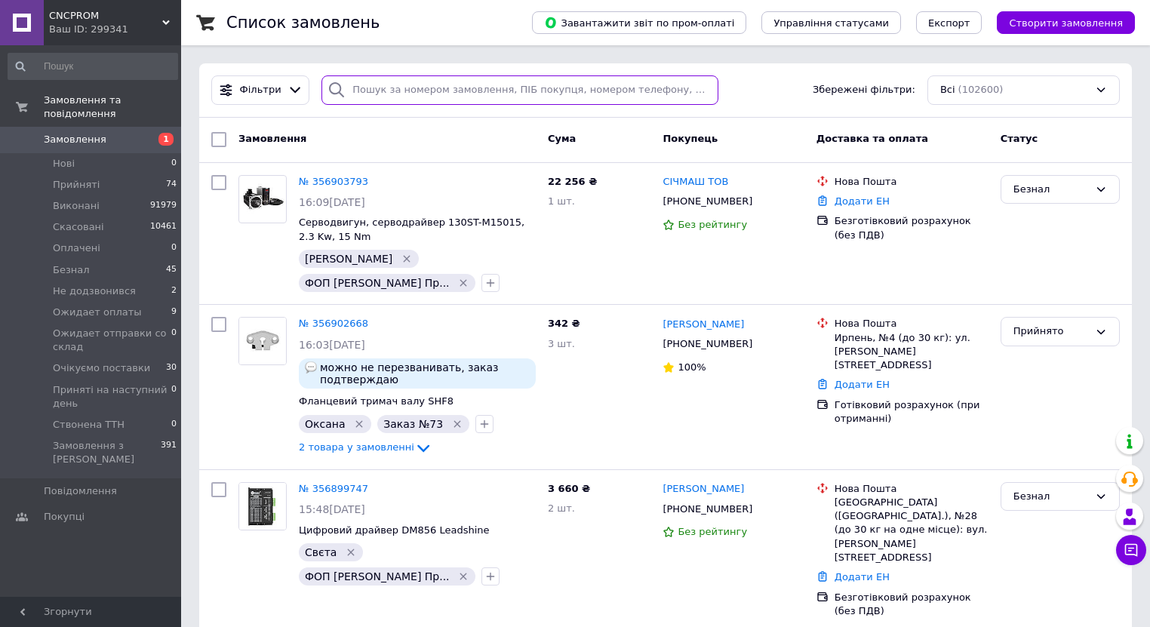
click at [382, 84] on input "search" at bounding box center [519, 89] width 397 height 29
paste input "[PHONE_NUMBER]"
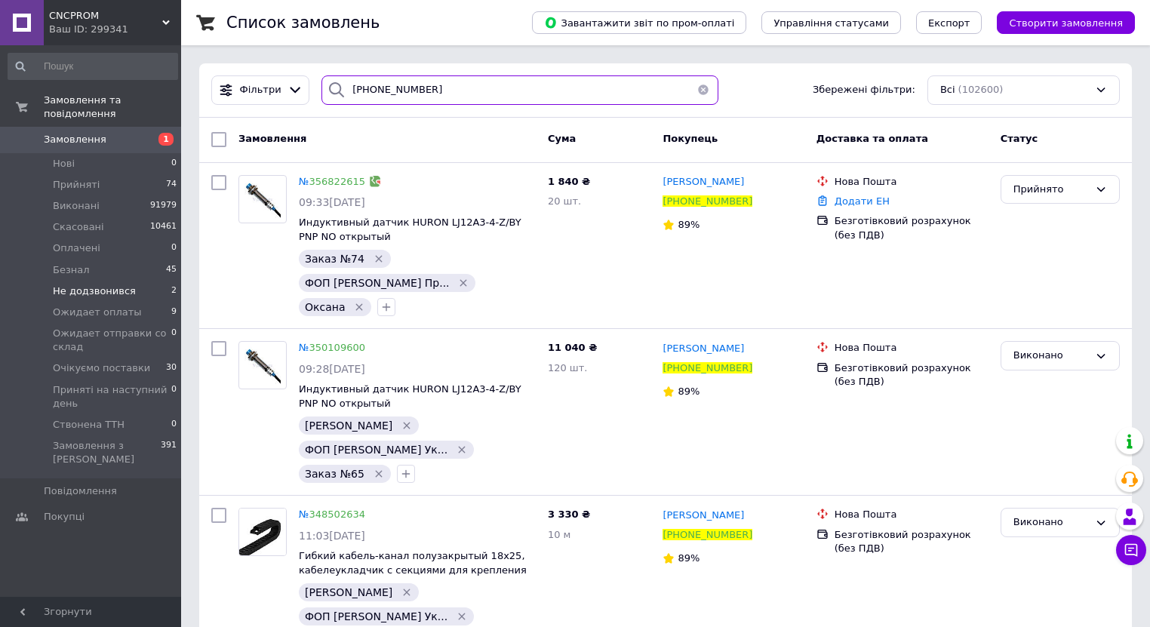
type input "[PHONE_NUMBER]"
click at [121, 284] on span "Не додзвонився" at bounding box center [94, 291] width 83 height 14
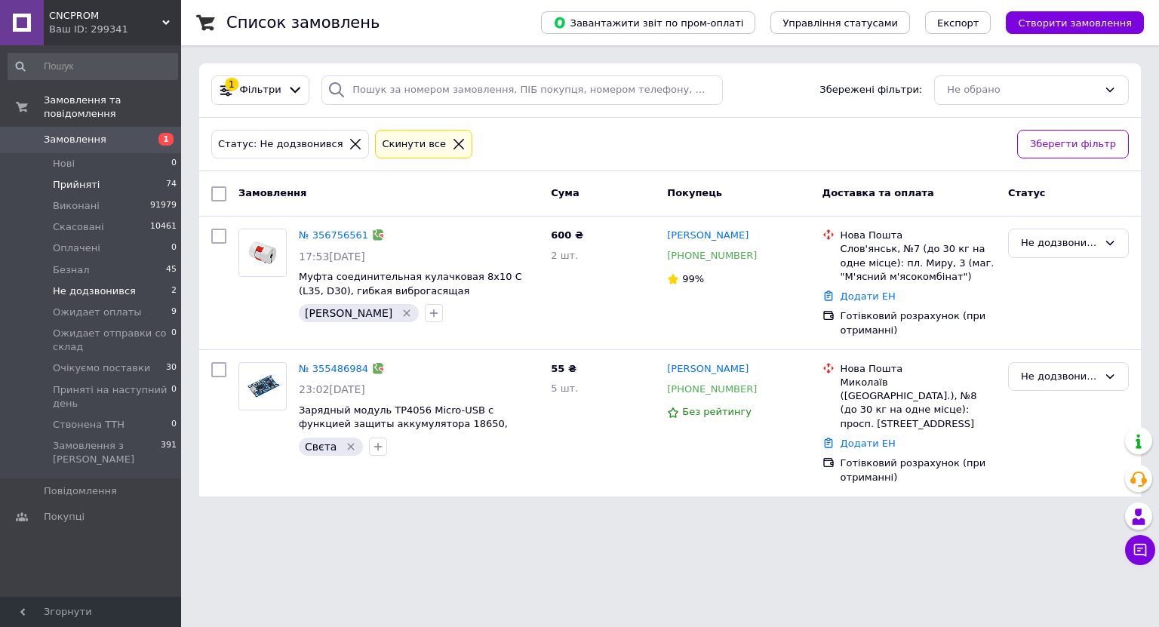
click at [81, 178] on span "Прийняті" at bounding box center [76, 185] width 47 height 14
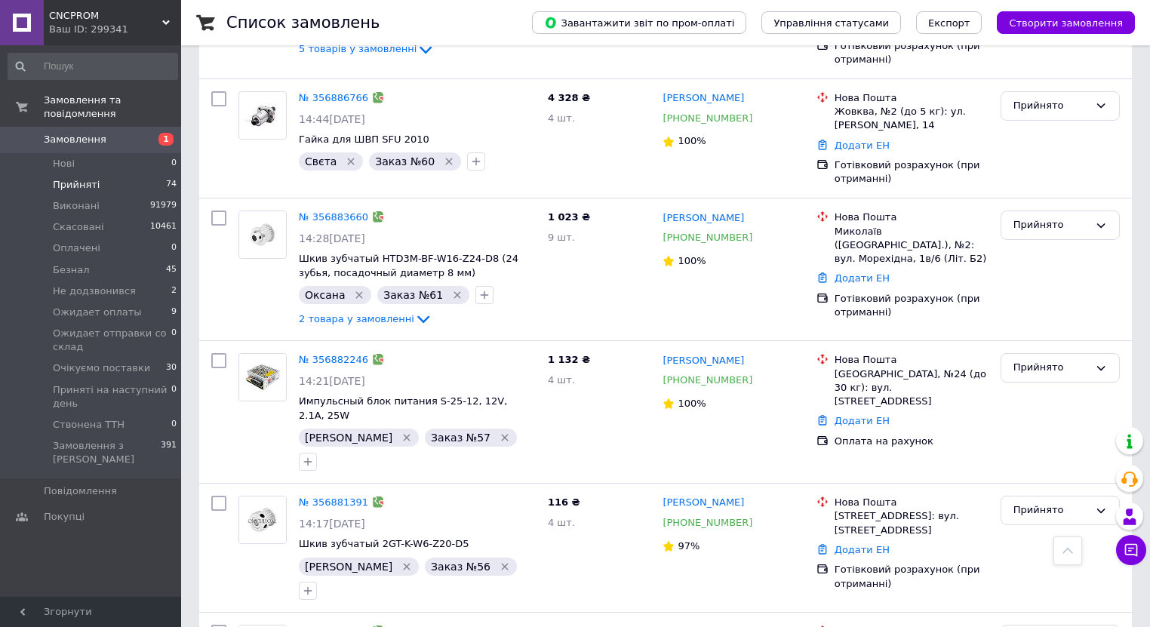
scroll to position [845, 0]
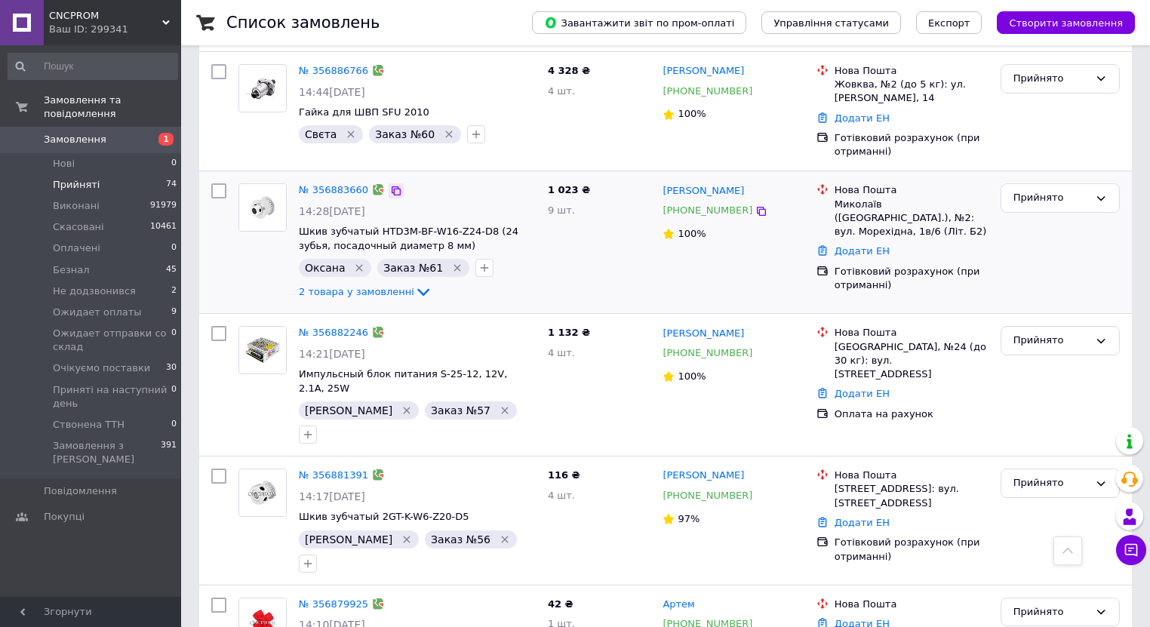
click at [392, 186] on icon at bounding box center [396, 190] width 9 height 9
click at [96, 153] on li "Нові 0" at bounding box center [93, 163] width 186 height 21
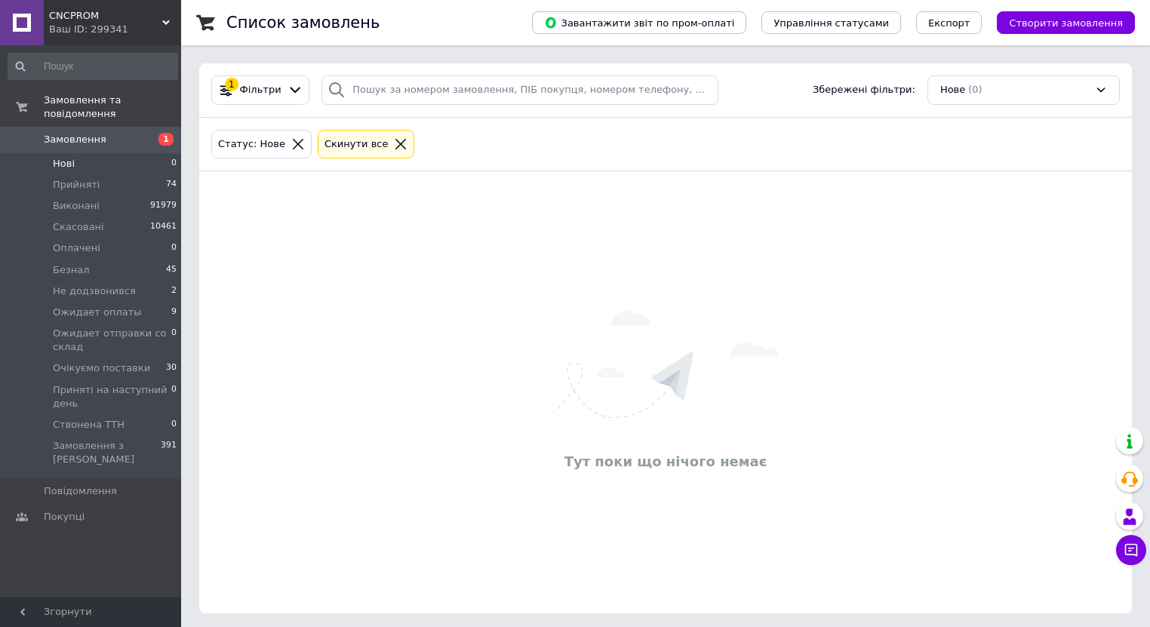
click at [112, 133] on span "Замовлення" at bounding box center [92, 140] width 96 height 14
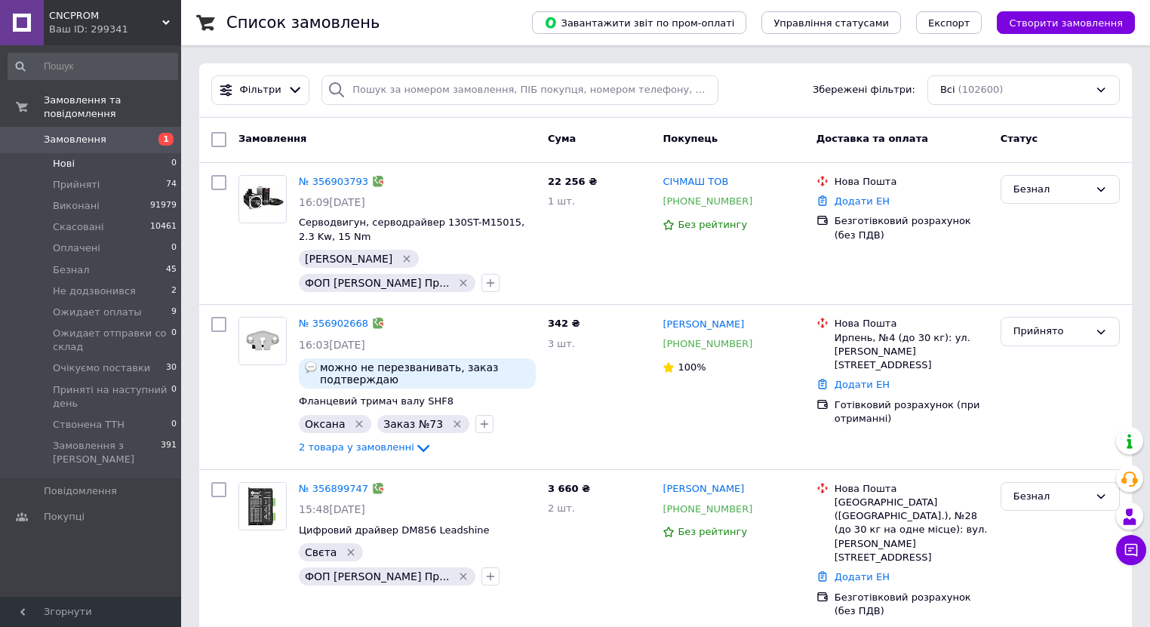
click at [67, 157] on span "Нові" at bounding box center [64, 164] width 22 height 14
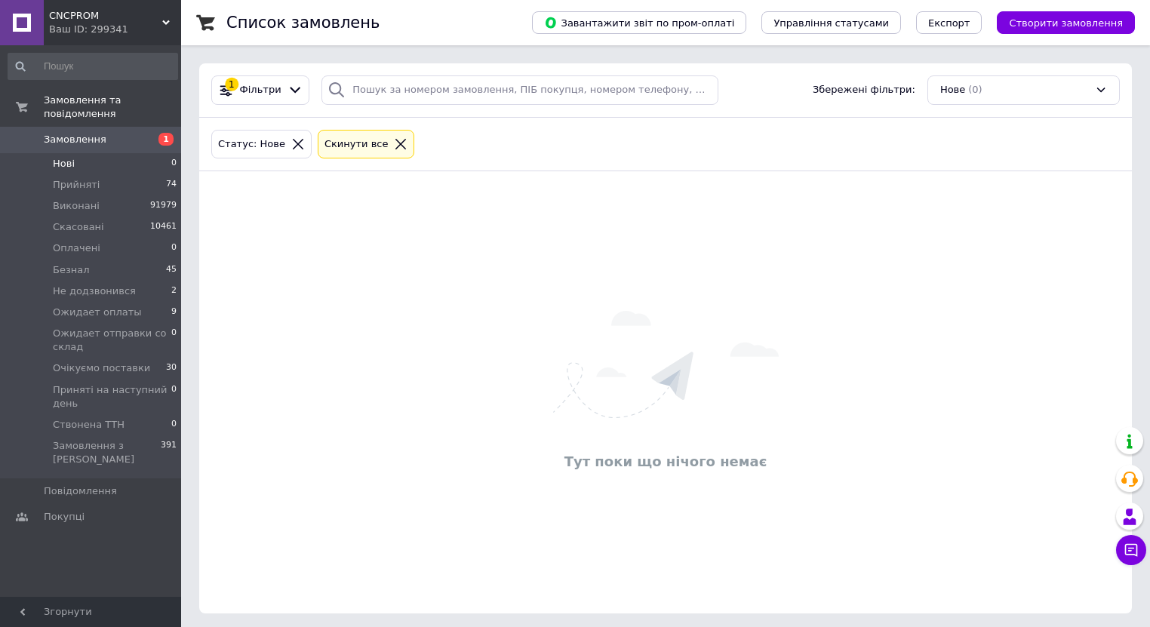
click at [66, 157] on span "Нові" at bounding box center [64, 164] width 22 height 14
click at [57, 157] on li "Нові 0" at bounding box center [93, 163] width 186 height 21
click at [124, 133] on span "Замовлення" at bounding box center [92, 140] width 96 height 14
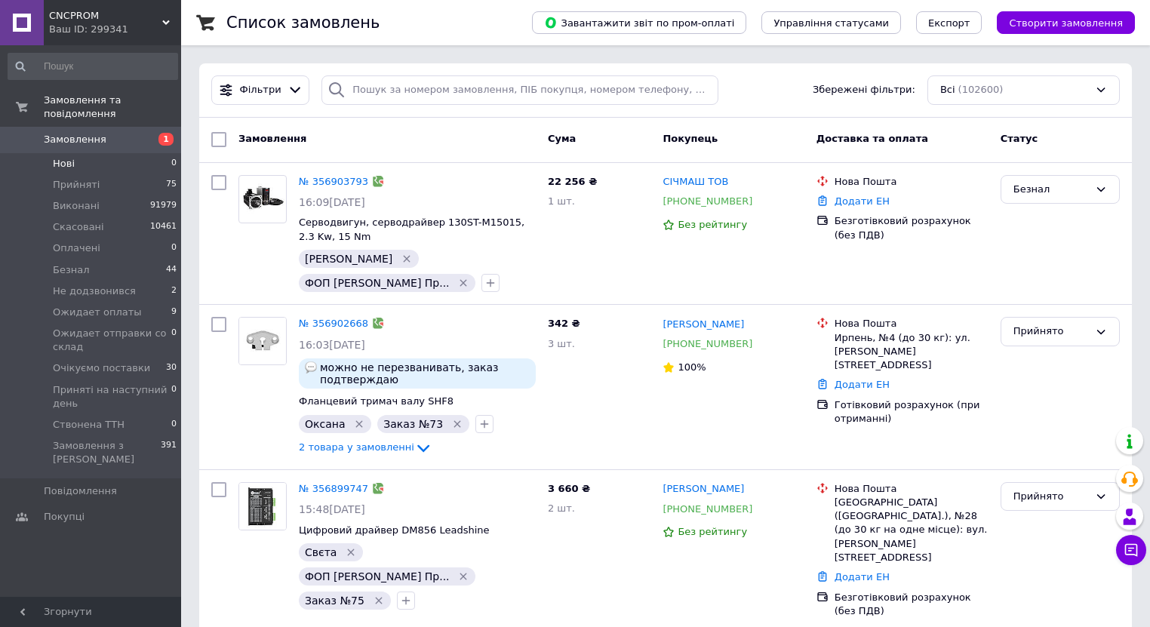
click at [71, 153] on li "Нові 0" at bounding box center [93, 163] width 186 height 21
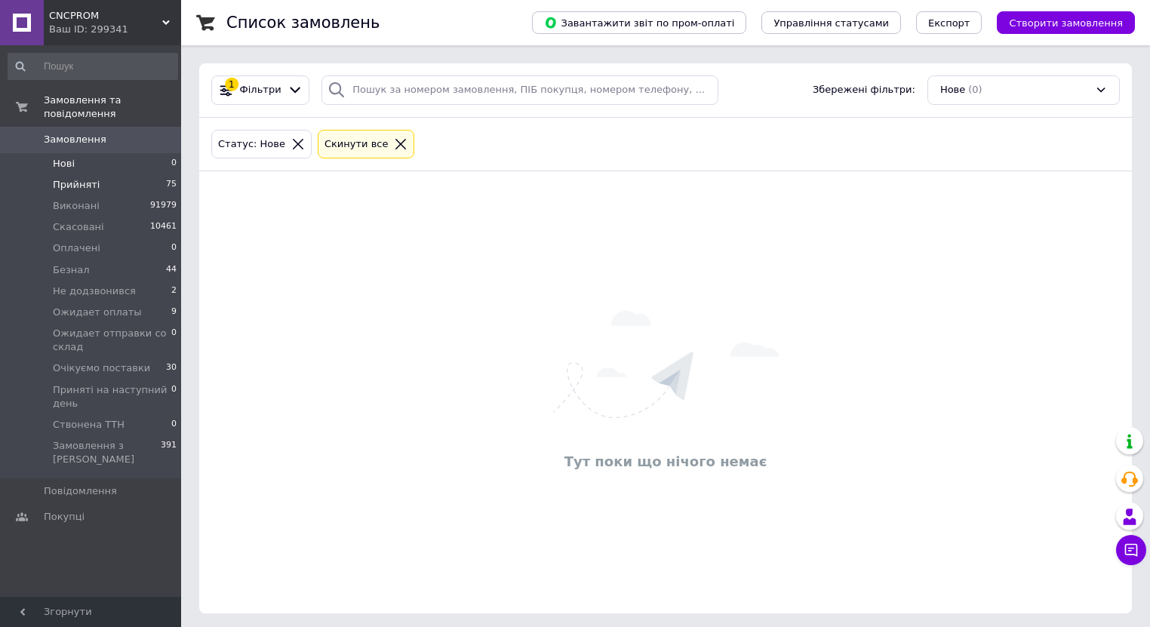
click at [78, 178] on span "Прийняті" at bounding box center [76, 185] width 47 height 14
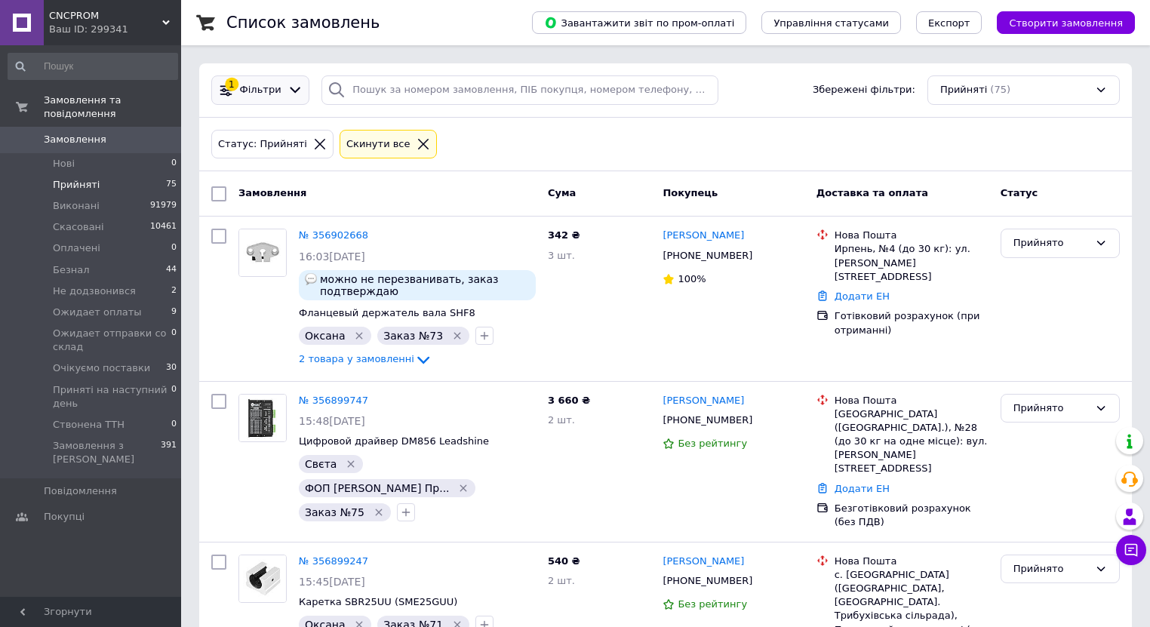
click at [293, 91] on icon at bounding box center [295, 90] width 16 height 16
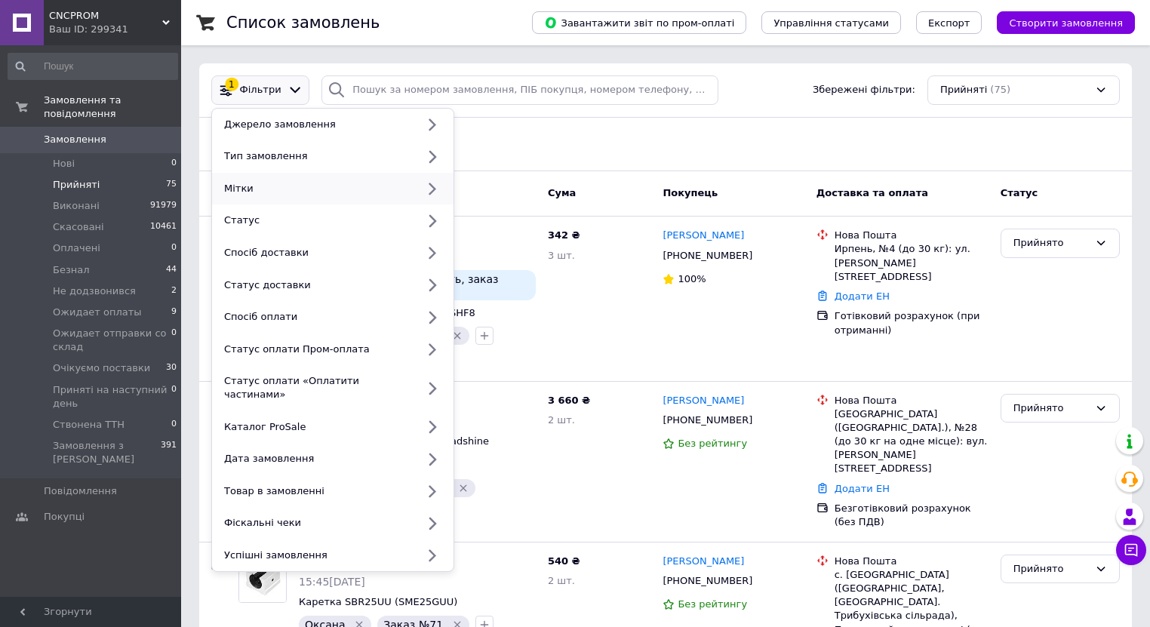
click at [428, 191] on icon at bounding box center [431, 189] width 19 height 19
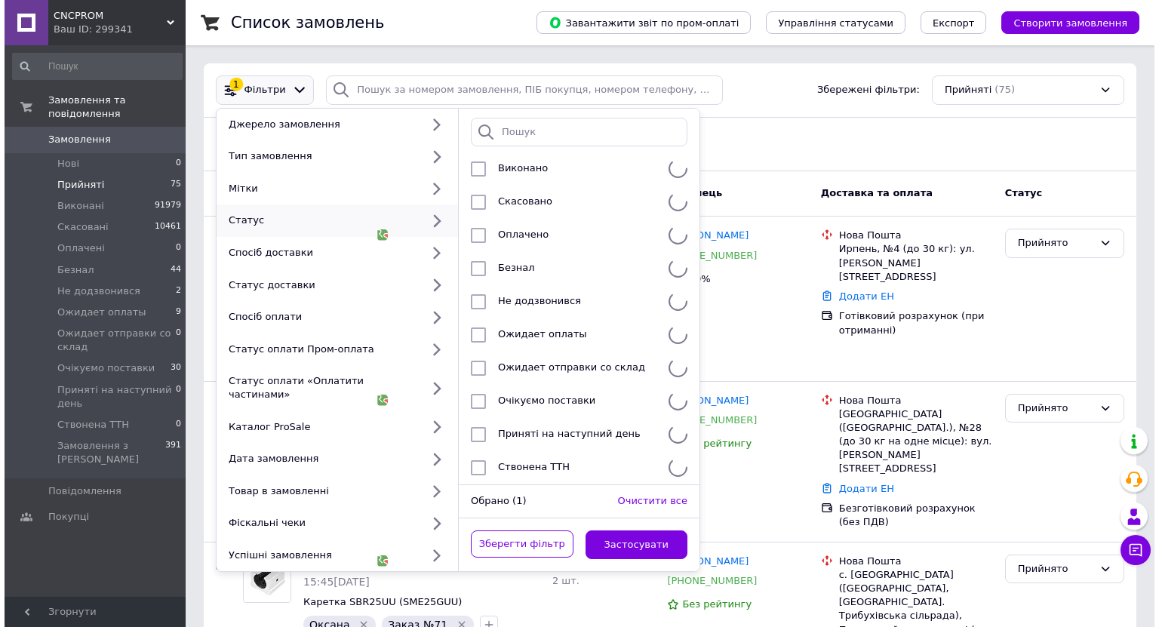
scroll to position [81, 0]
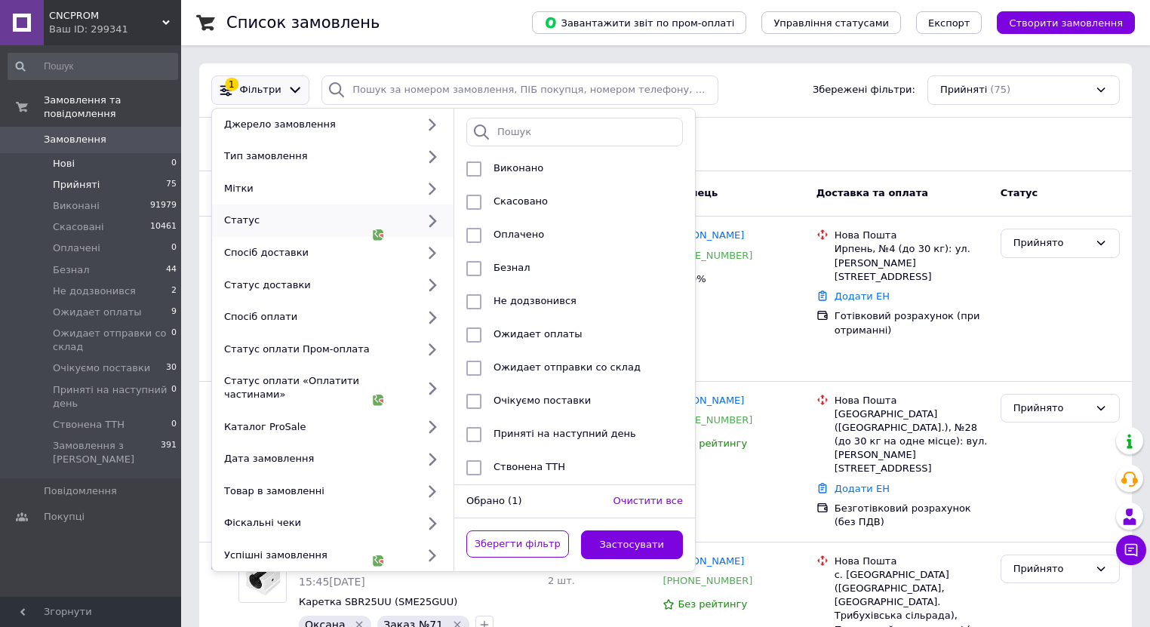
click at [66, 157] on span "Нові" at bounding box center [64, 164] width 22 height 14
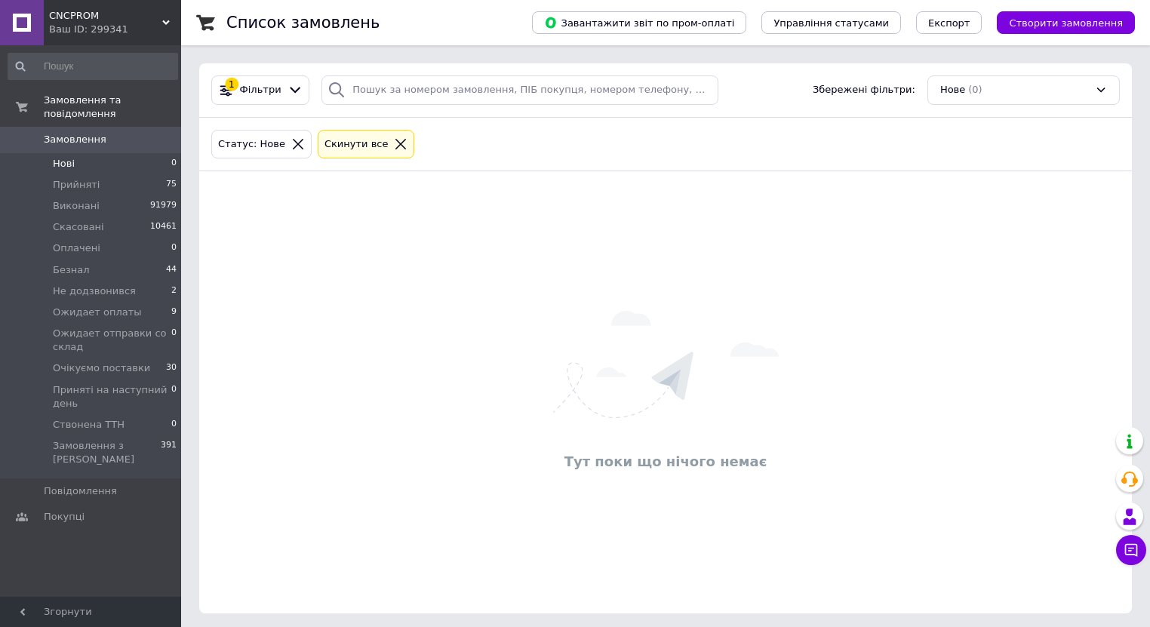
click at [122, 133] on span "Замовлення" at bounding box center [92, 140] width 96 height 14
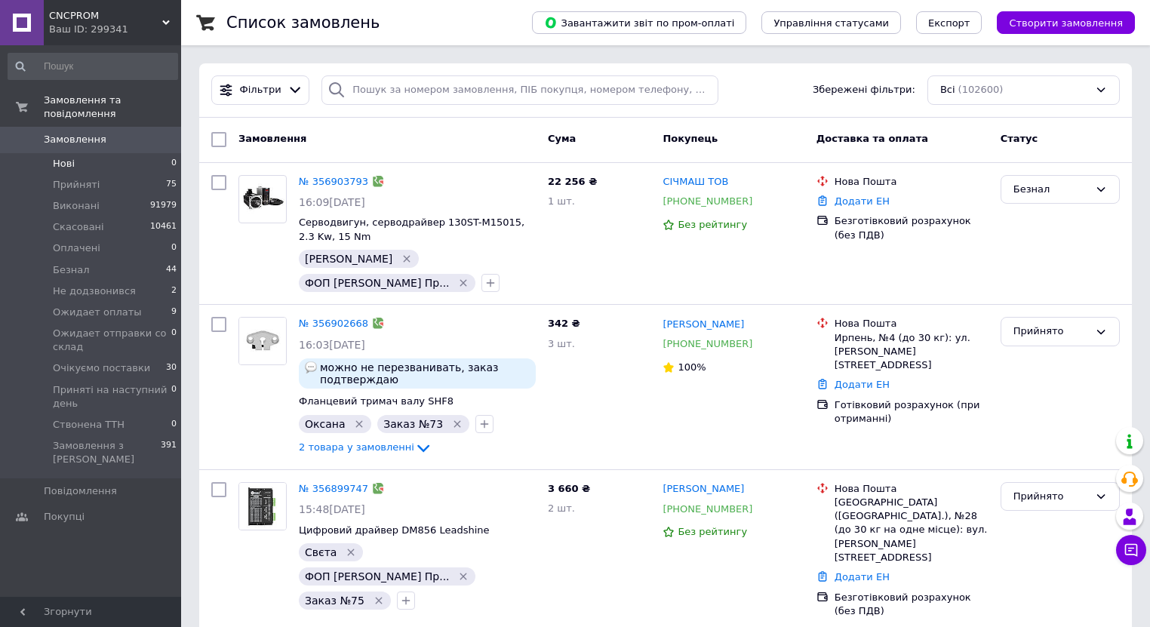
click at [81, 153] on li "Нові 0" at bounding box center [93, 163] width 186 height 21
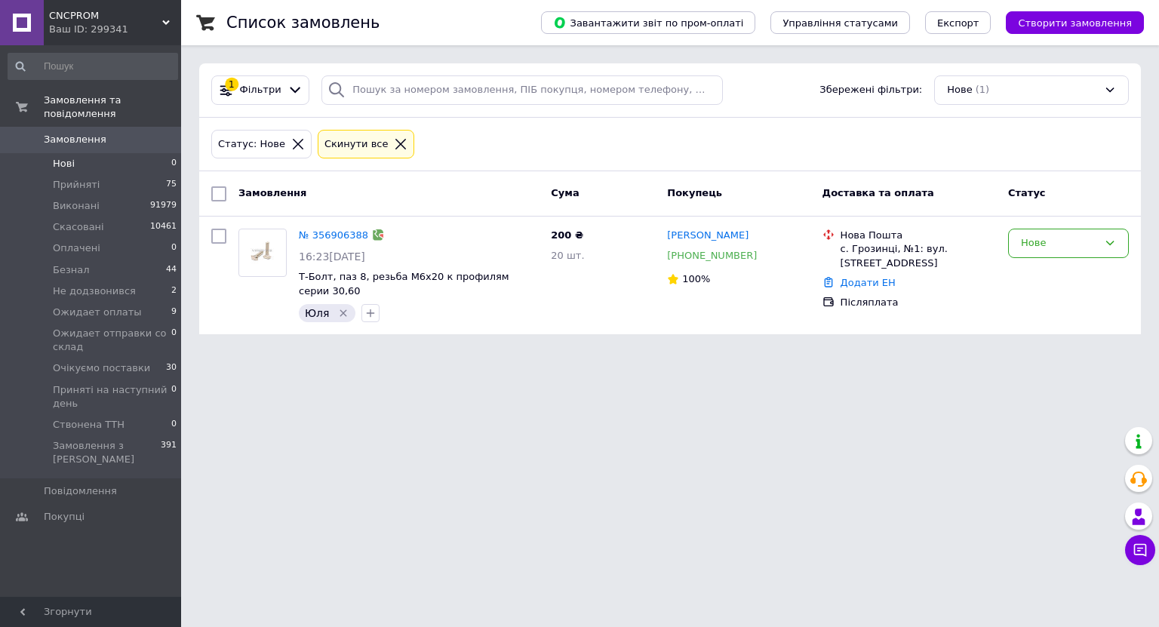
click at [81, 153] on li "Нові 0" at bounding box center [93, 163] width 186 height 21
click at [57, 157] on span "Нові" at bounding box center [64, 164] width 22 height 14
click at [869, 157] on div "Статус: Нове Cкинути все" at bounding box center [669, 144] width 923 height 35
click at [122, 133] on span "Замовлення" at bounding box center [92, 140] width 96 height 14
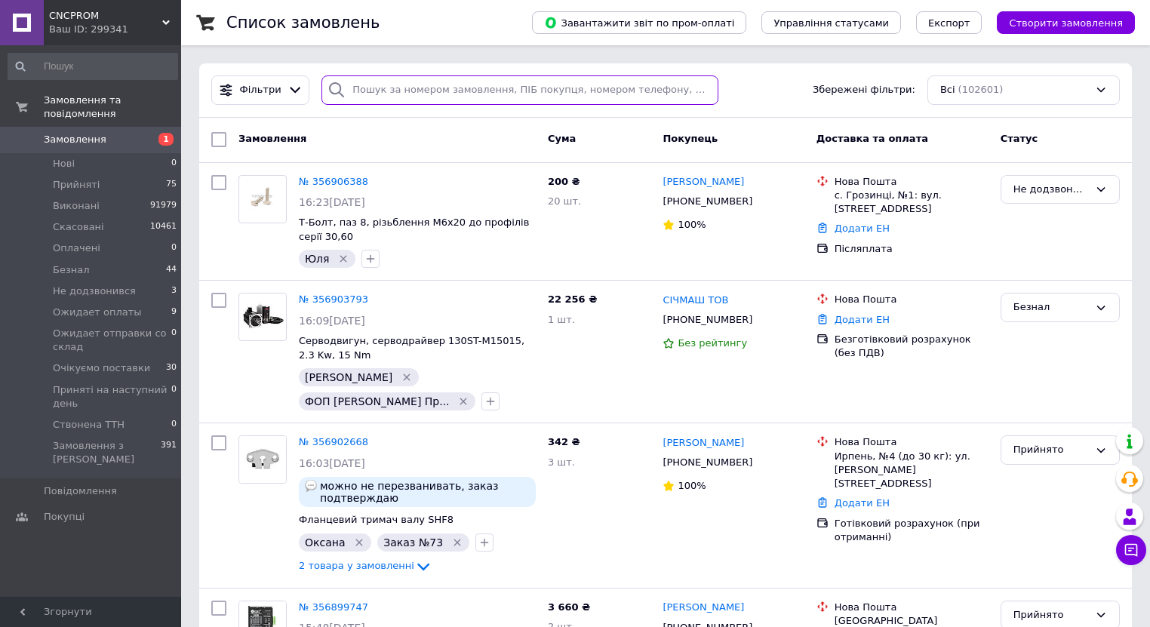
click at [391, 91] on input "search" at bounding box center [519, 89] width 397 height 29
paste input "[PHONE_NUMBER]"
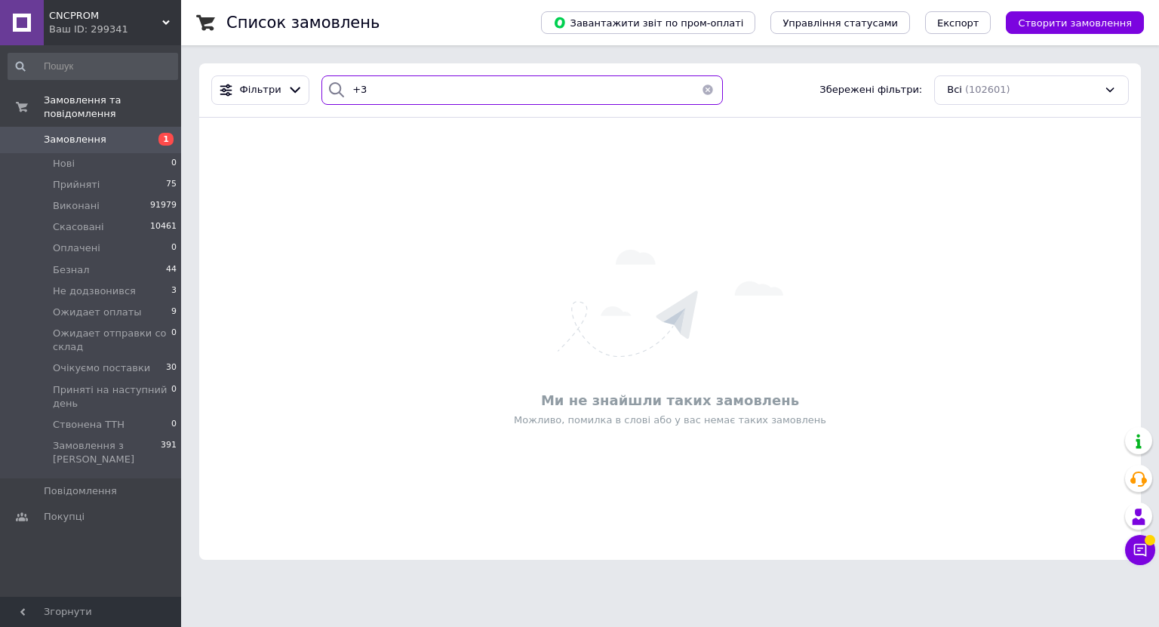
type input "+"
type input "[PHONE_NUMBER]"
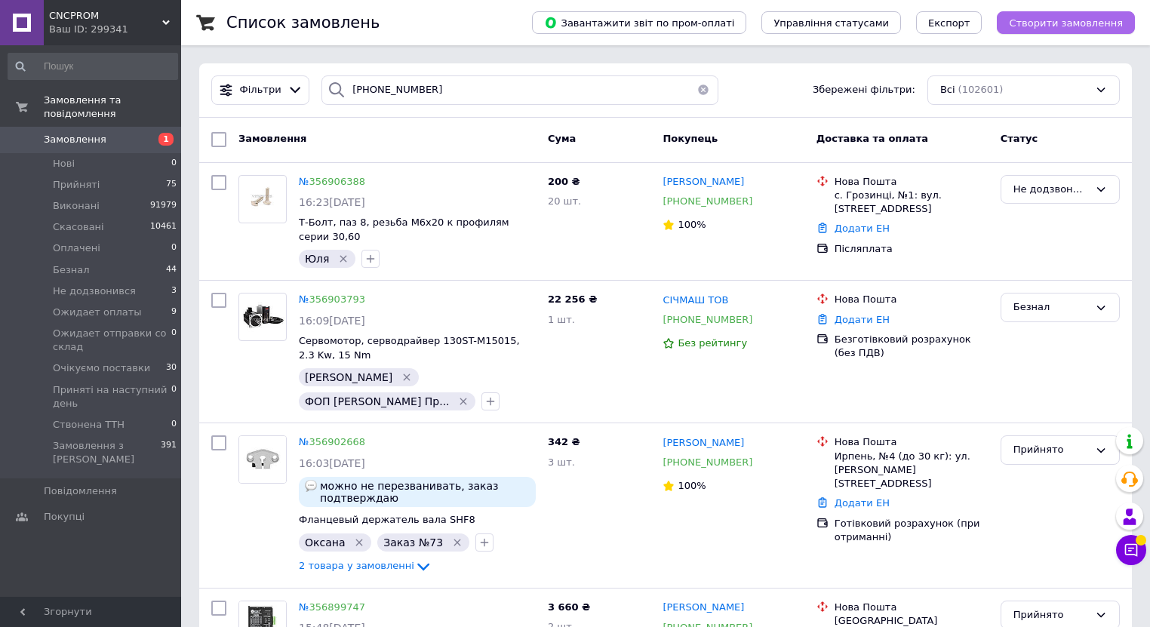
click at [1032, 24] on span "Створити замовлення" at bounding box center [1066, 22] width 114 height 11
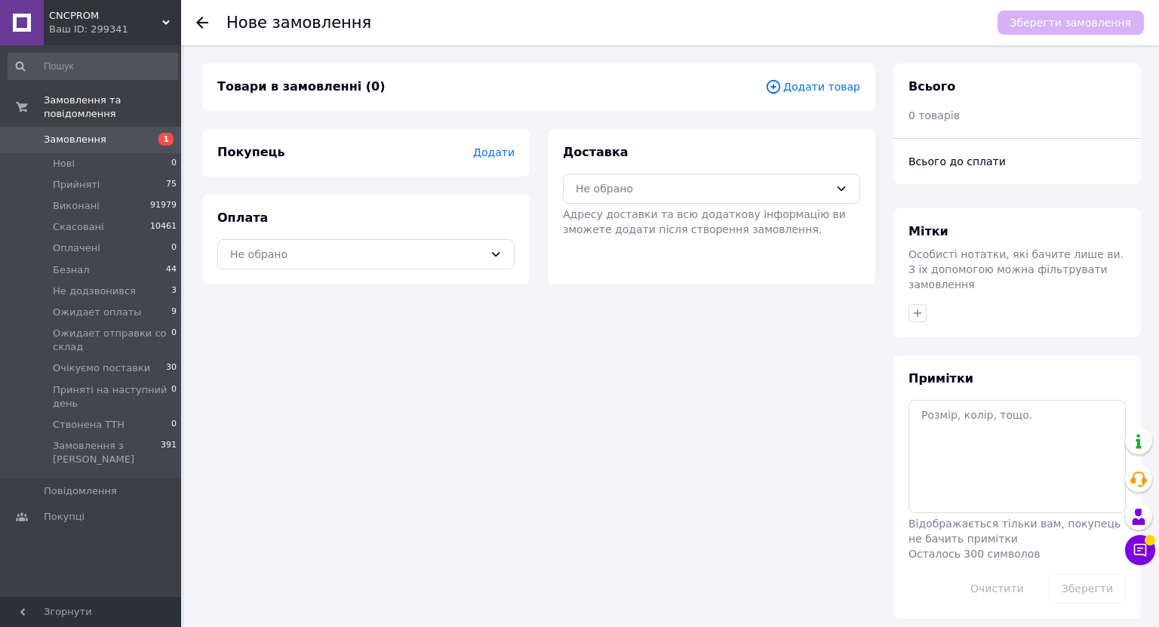
click at [809, 88] on span "Додати товар" at bounding box center [812, 86] width 95 height 17
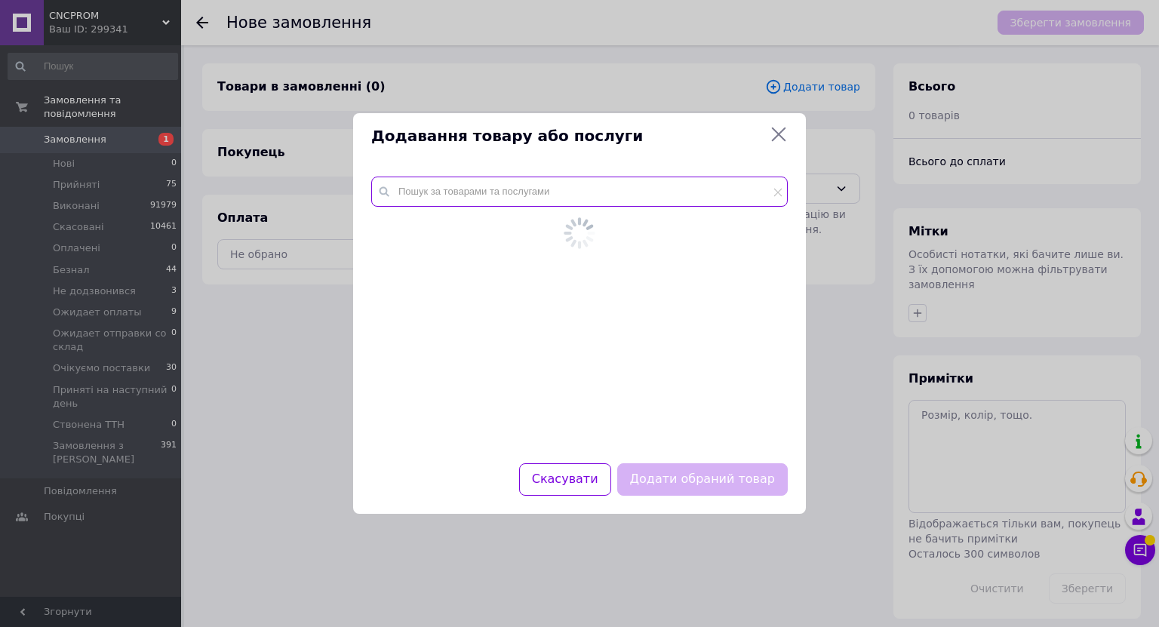
click at [527, 198] on input "text" at bounding box center [579, 192] width 416 height 30
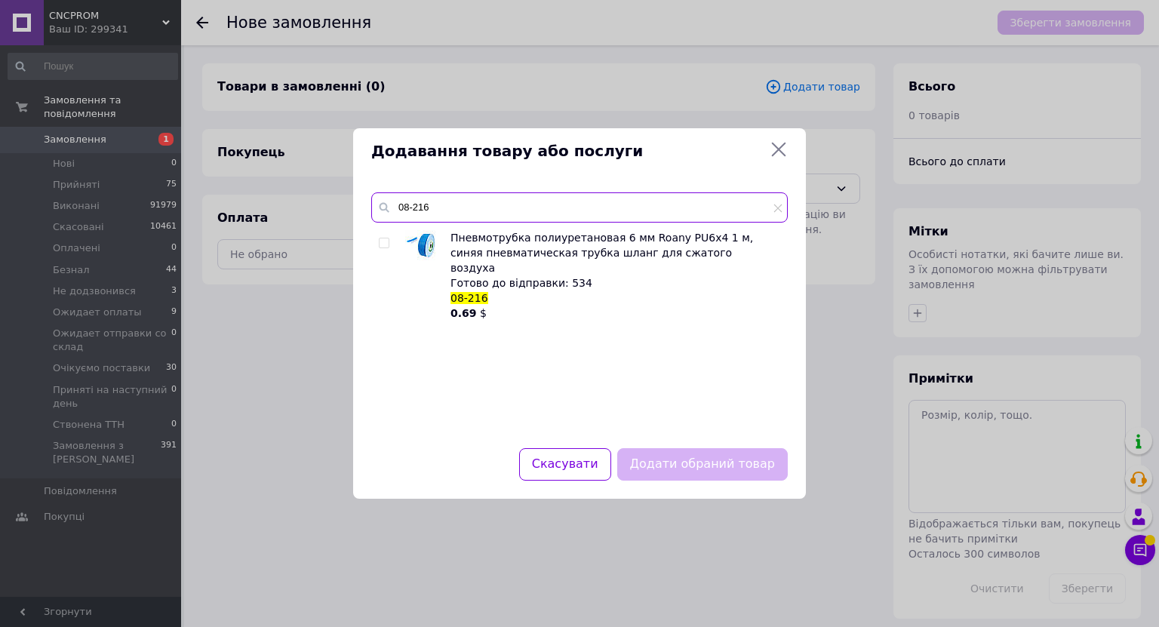
type input "08-216"
click at [382, 241] on input "checkbox" at bounding box center [384, 243] width 10 height 10
checkbox input "true"
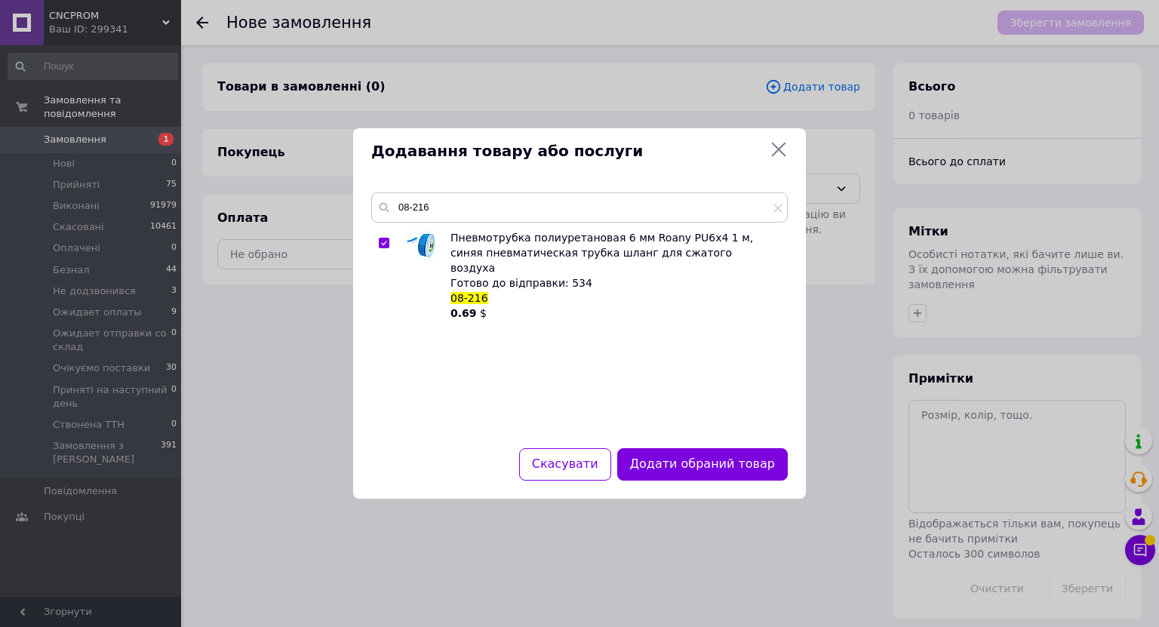
click at [668, 465] on button "Додати обраний товар" at bounding box center [702, 464] width 170 height 32
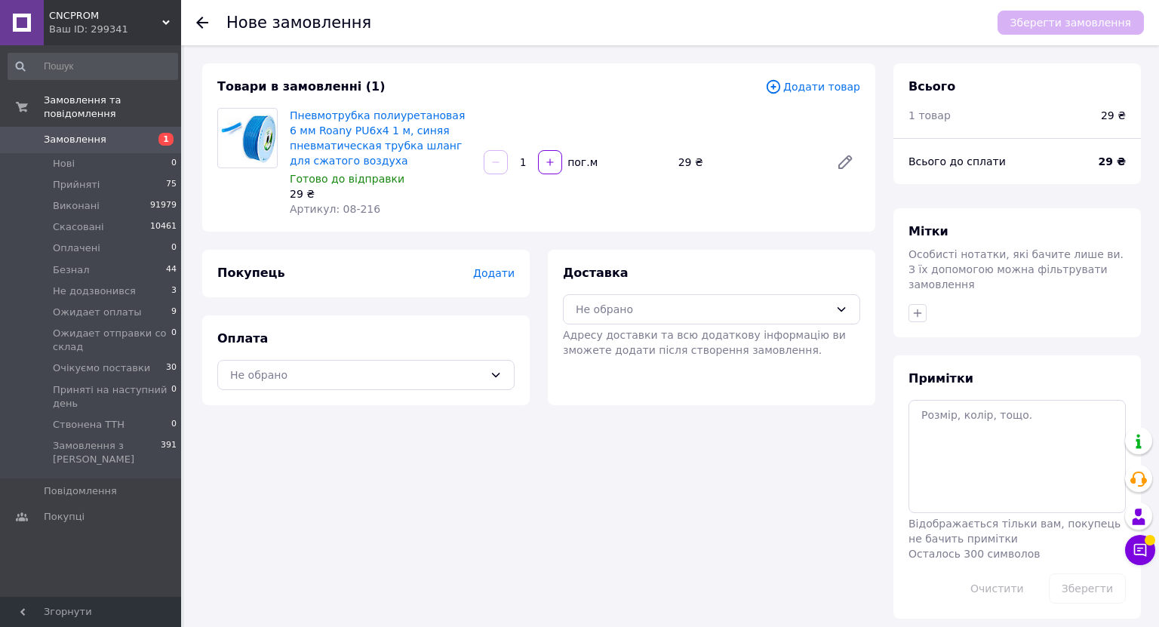
click at [528, 163] on input "1" at bounding box center [523, 162] width 24 height 11
type input "42"
click at [662, 301] on div "Не обрано" at bounding box center [702, 309] width 253 height 17
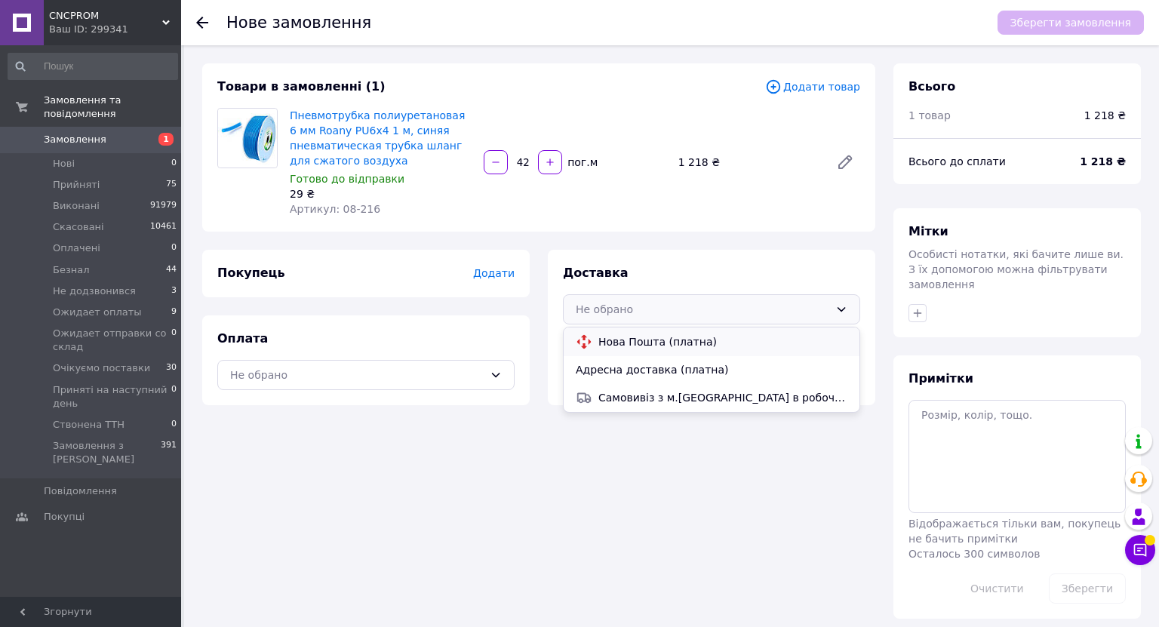
click at [671, 349] on div "Нова Пошта (платна)" at bounding box center [712, 341] width 278 height 17
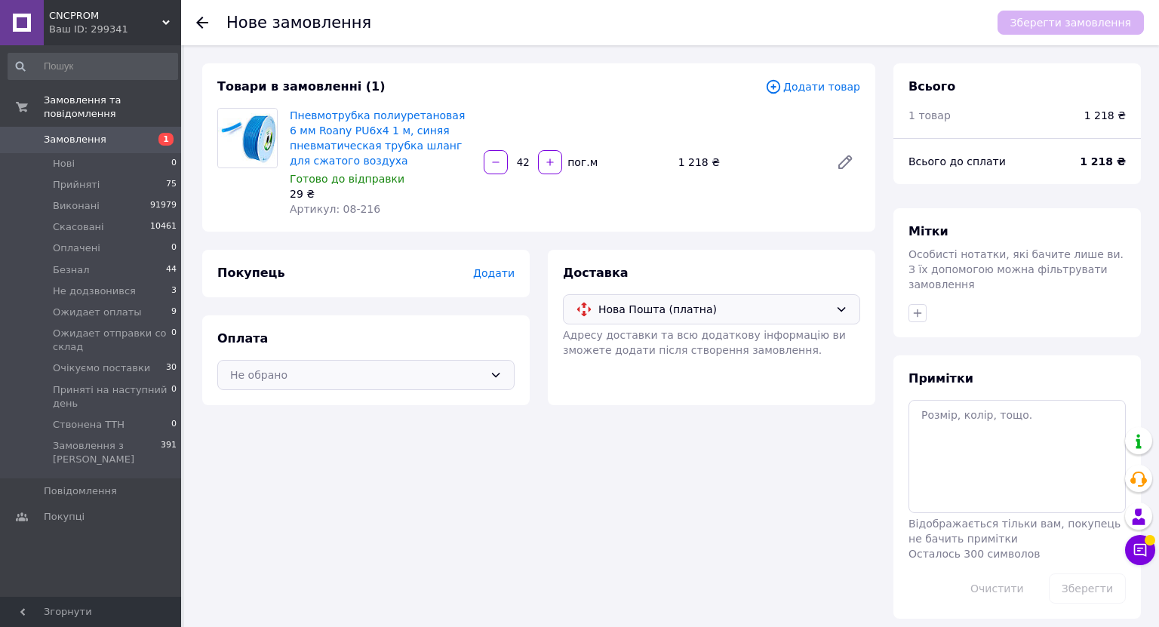
click at [484, 375] on div "Не обрано" at bounding box center [365, 375] width 297 height 30
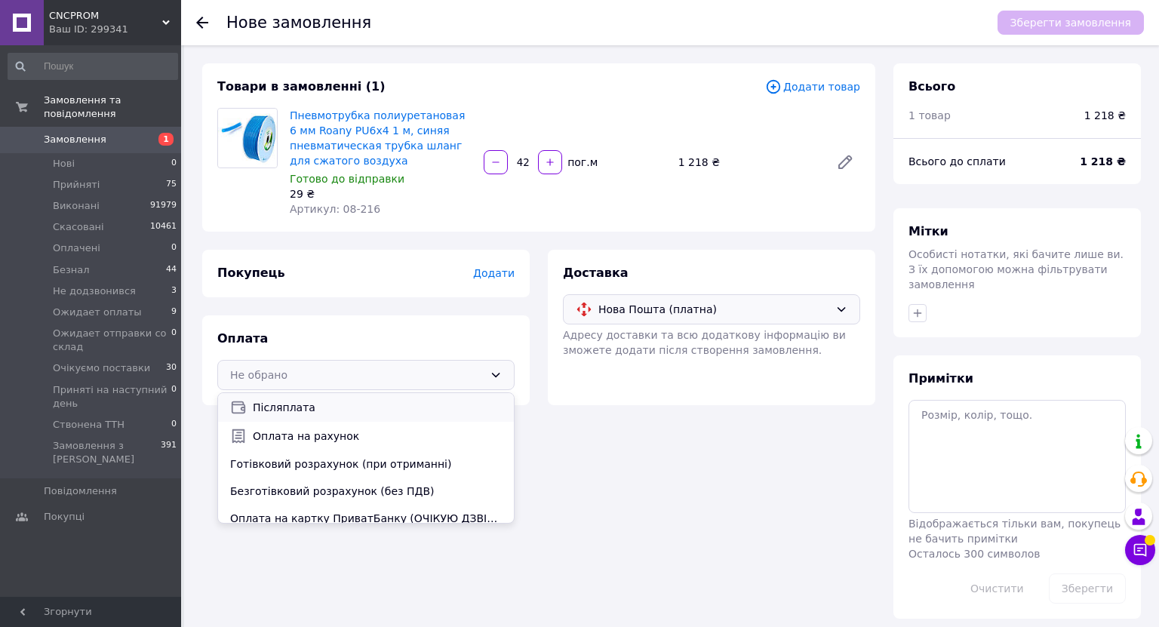
click at [364, 406] on span "Післяплата" at bounding box center [377, 407] width 249 height 15
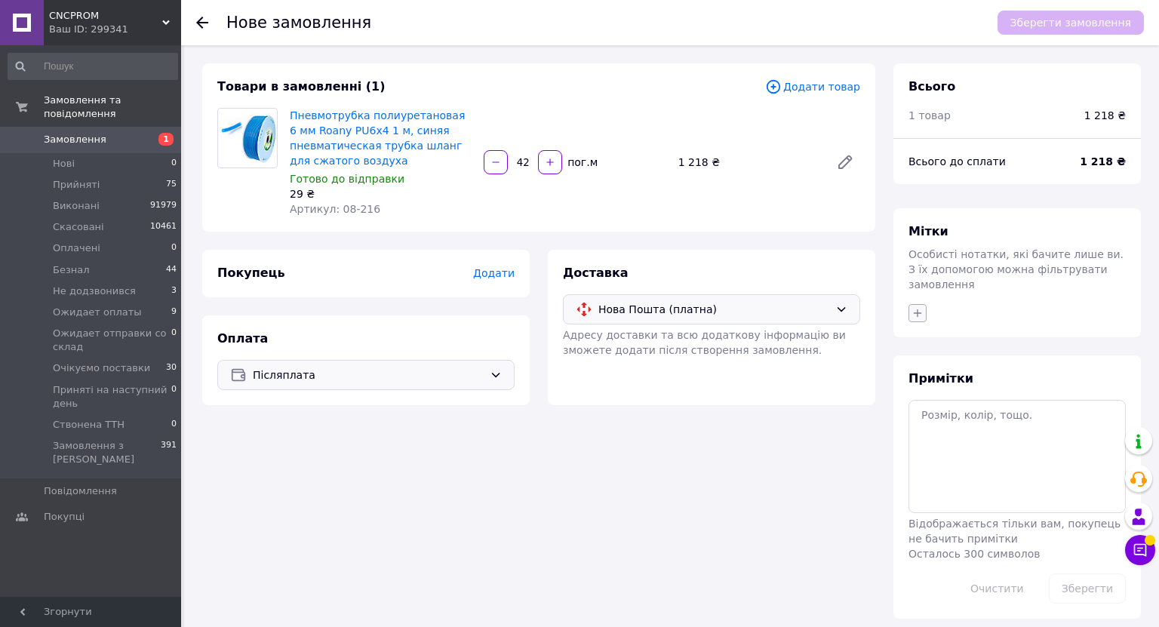
click at [909, 304] on button "button" at bounding box center [917, 313] width 18 height 18
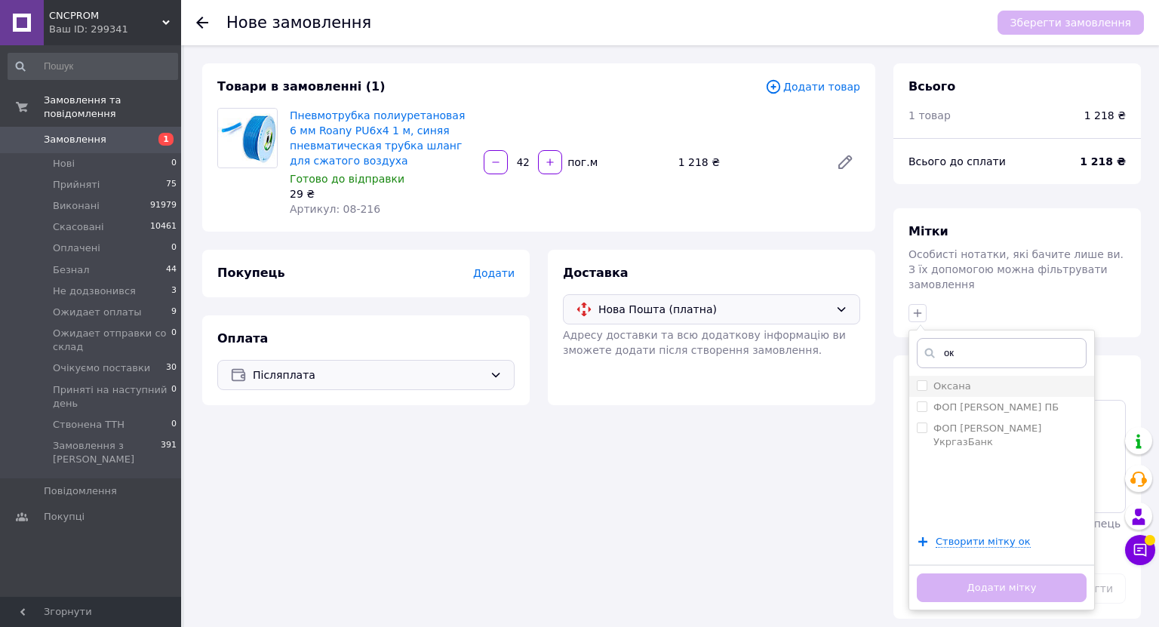
type input "ок"
click at [914, 376] on li "Оксана" at bounding box center [1001, 386] width 185 height 21
checkbox input "true"
click at [952, 573] on button "Додати мітку" at bounding box center [1002, 587] width 170 height 29
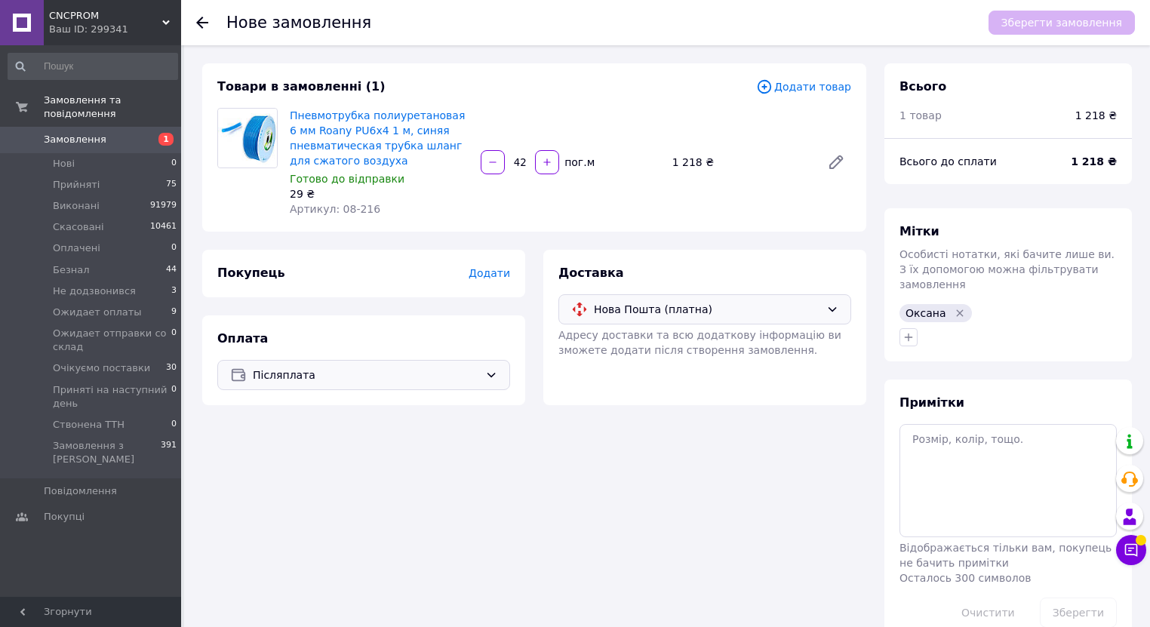
click at [495, 272] on span "Додати" at bounding box center [488, 273] width 41 height 12
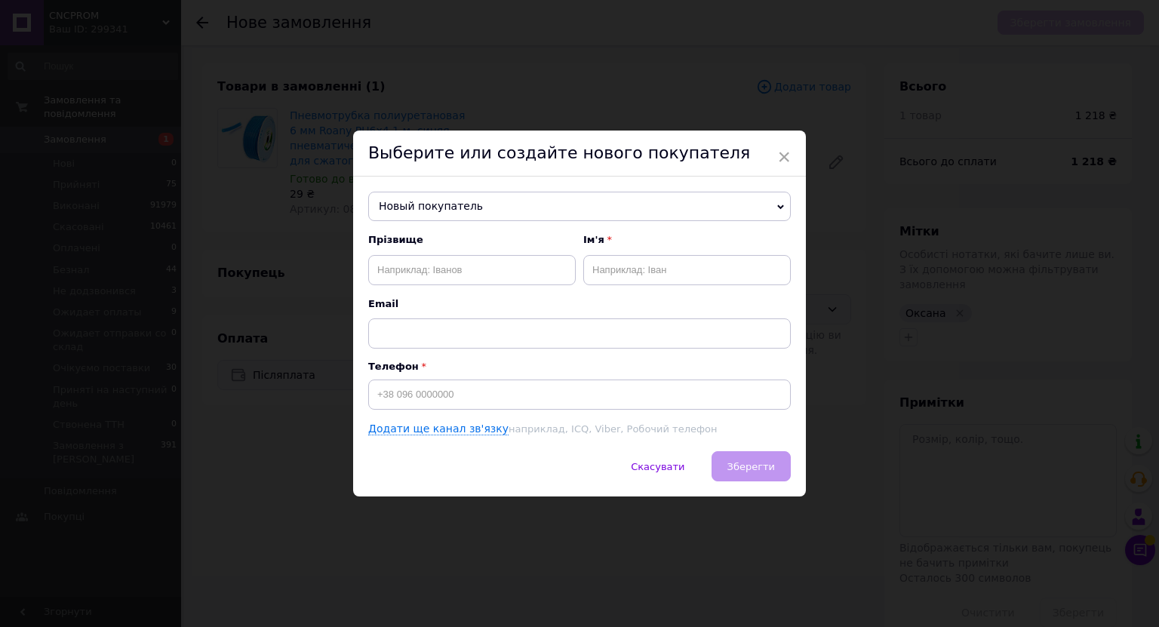
click at [483, 211] on span "Новый покупатель" at bounding box center [579, 207] width 422 height 30
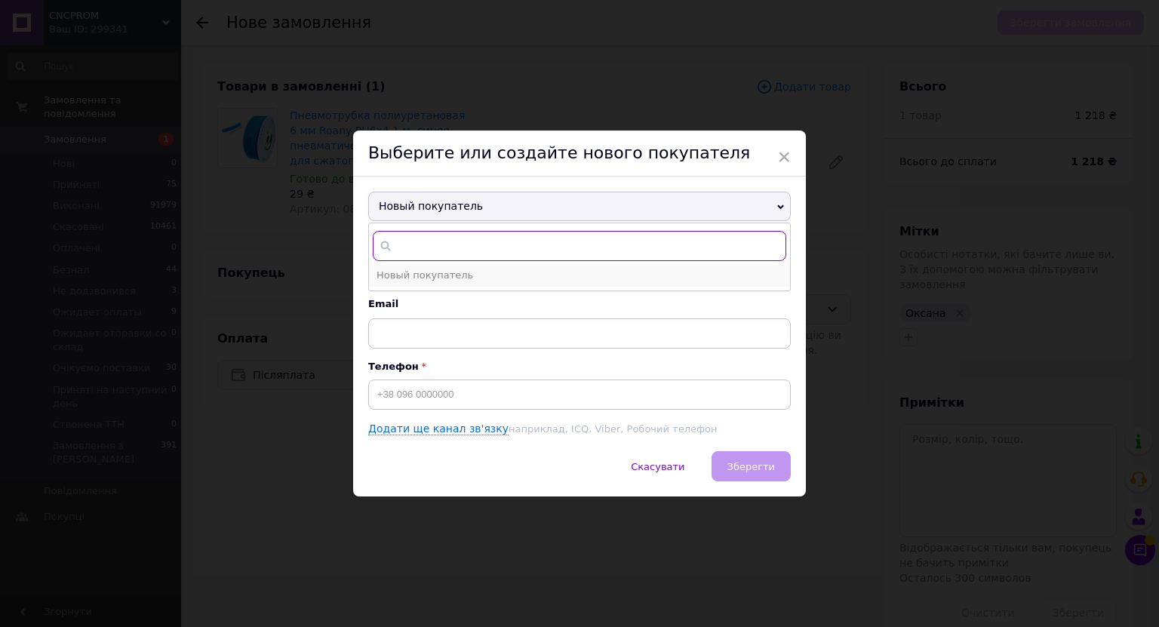
paste input "[PHONE_NUMBER]"
type input "[PHONE_NUMBER]"
click at [436, 275] on span "Новый покупатель" at bounding box center [424, 274] width 97 height 11
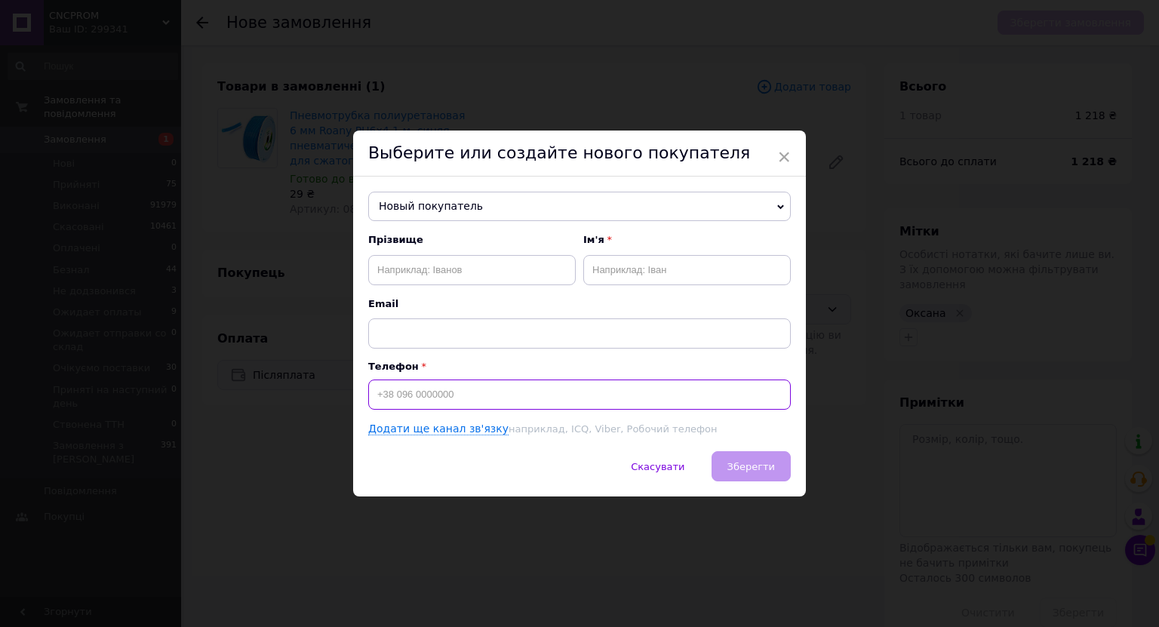
click at [401, 390] on input at bounding box center [579, 394] width 422 height 30
paste input "[PHONE_NUMBER]"
type input "[PHONE_NUMBER]"
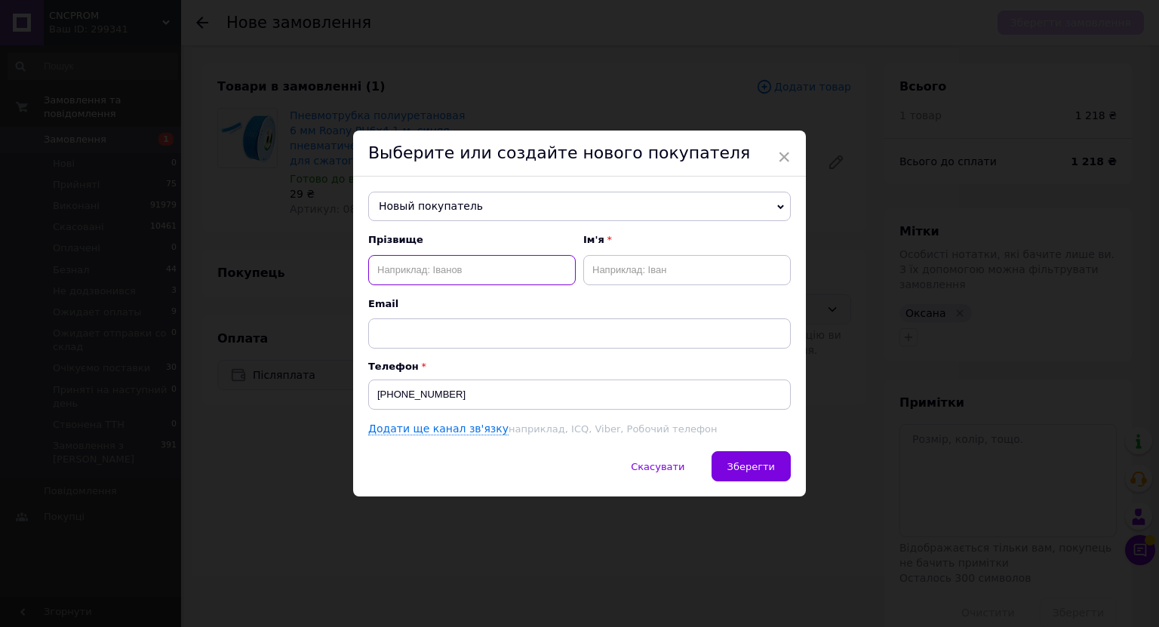
click at [402, 278] on input "text" at bounding box center [471, 270] width 207 height 30
type input "[PERSON_NAME]"
click at [625, 269] on input "text" at bounding box center [686, 270] width 207 height 30
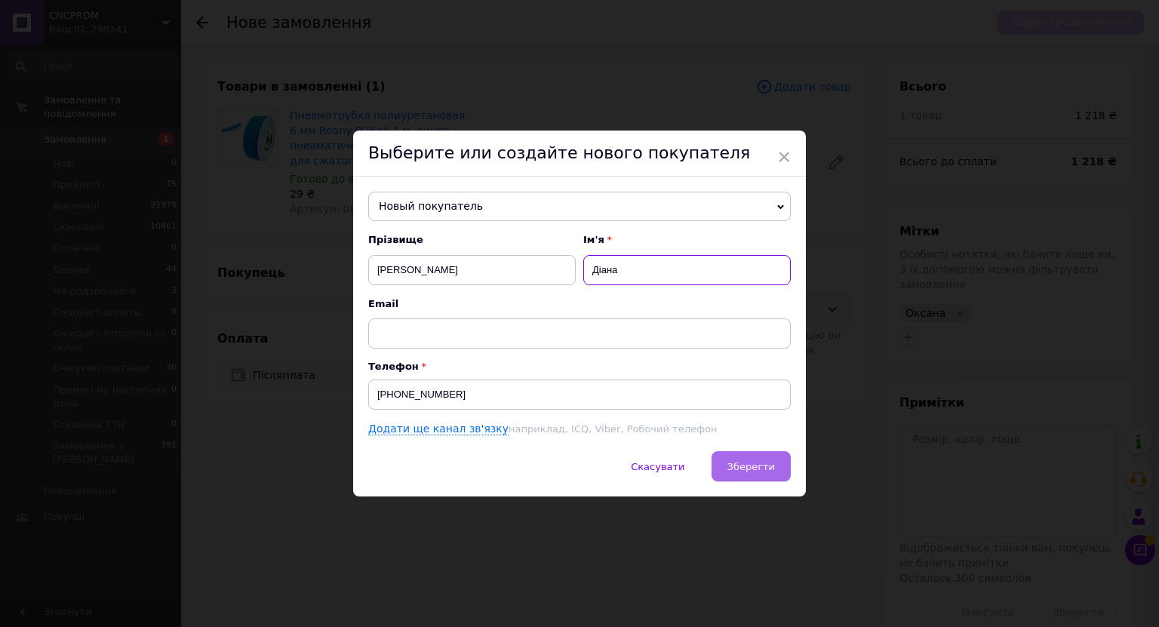
type input "Діана"
click at [726, 470] on button "Зберегти" at bounding box center [750, 466] width 79 height 30
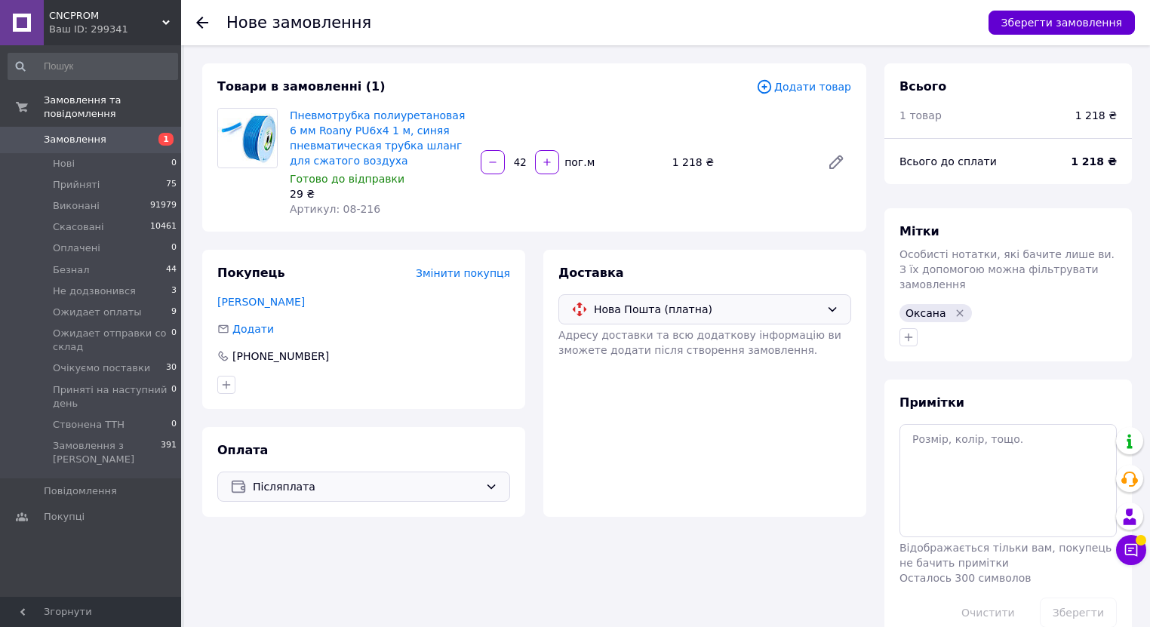
click at [1052, 32] on button "Зберегти замовлення" at bounding box center [1061, 23] width 146 height 24
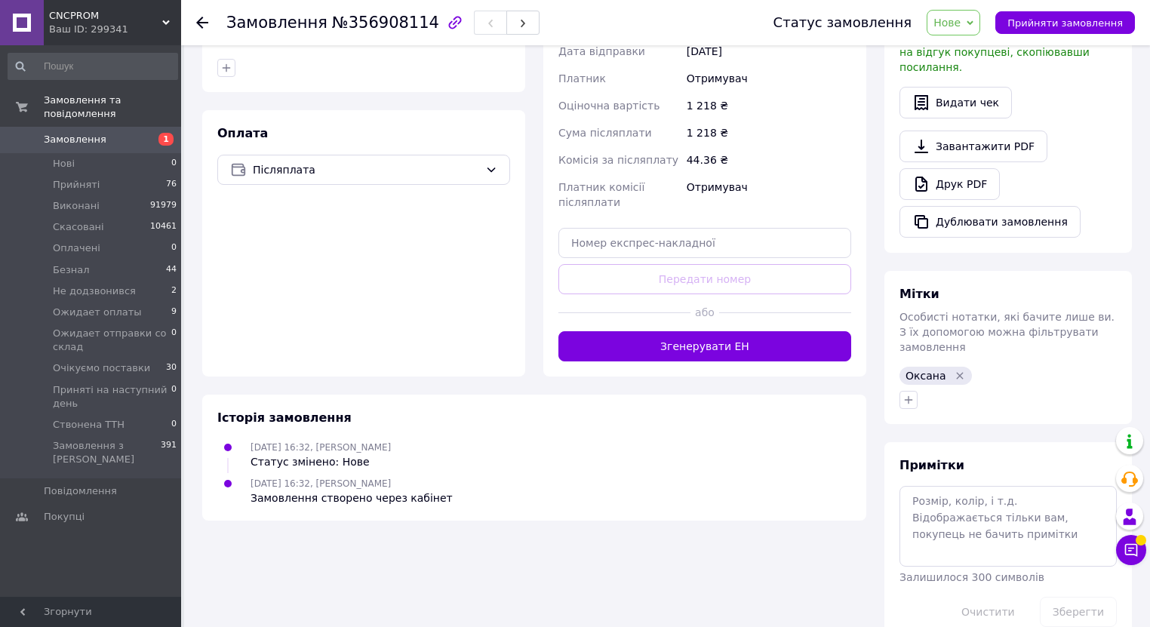
scroll to position [426, 0]
click at [935, 485] on textarea at bounding box center [1007, 525] width 217 height 80
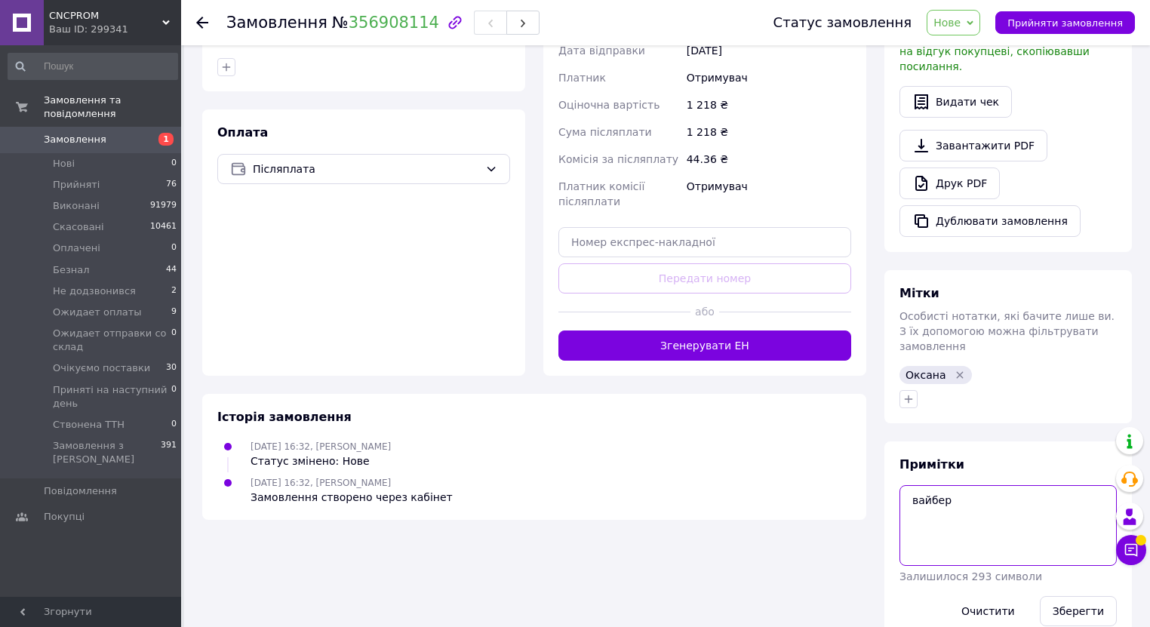
paste textarea "[PHONE_NUMBER]"
type textarea "вайбер [PHONE_NUMBER]"
click at [1059, 596] on button "Зберегти" at bounding box center [1078, 611] width 77 height 30
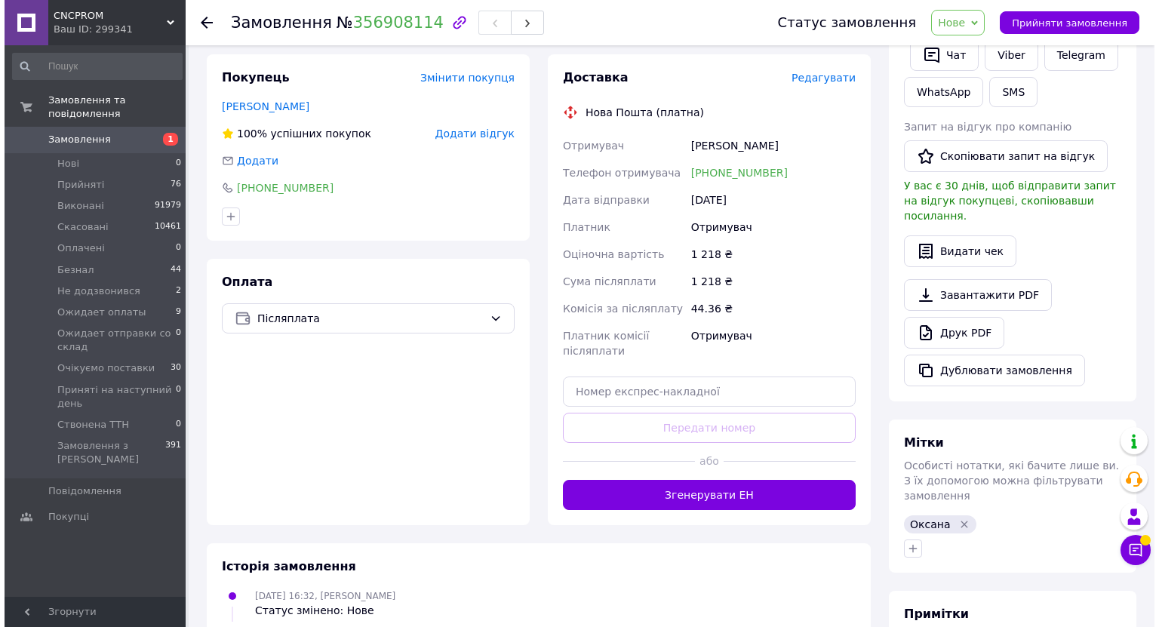
scroll to position [245, 0]
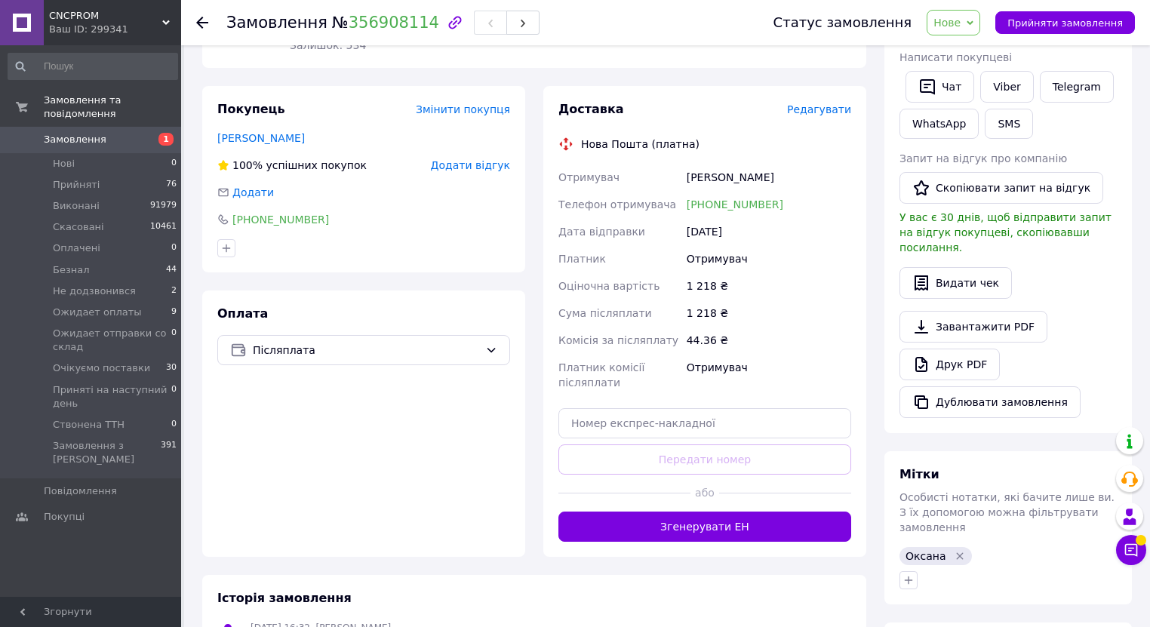
click at [824, 112] on span "Редагувати" at bounding box center [819, 109] width 64 height 12
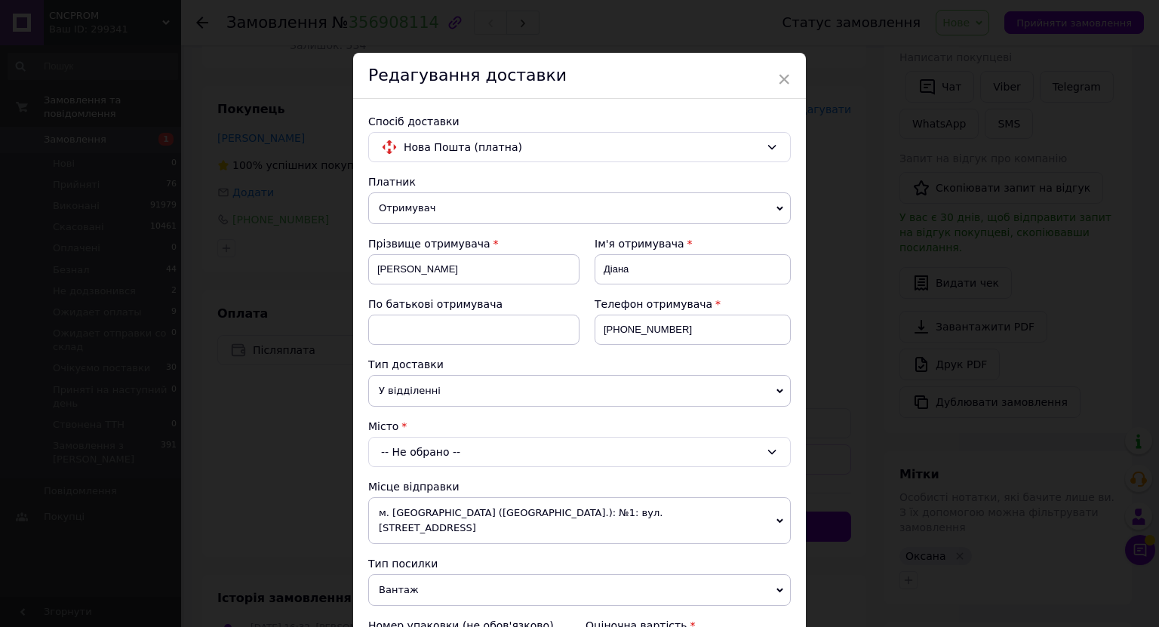
click at [460, 447] on div "-- Не обрано --" at bounding box center [579, 452] width 422 height 30
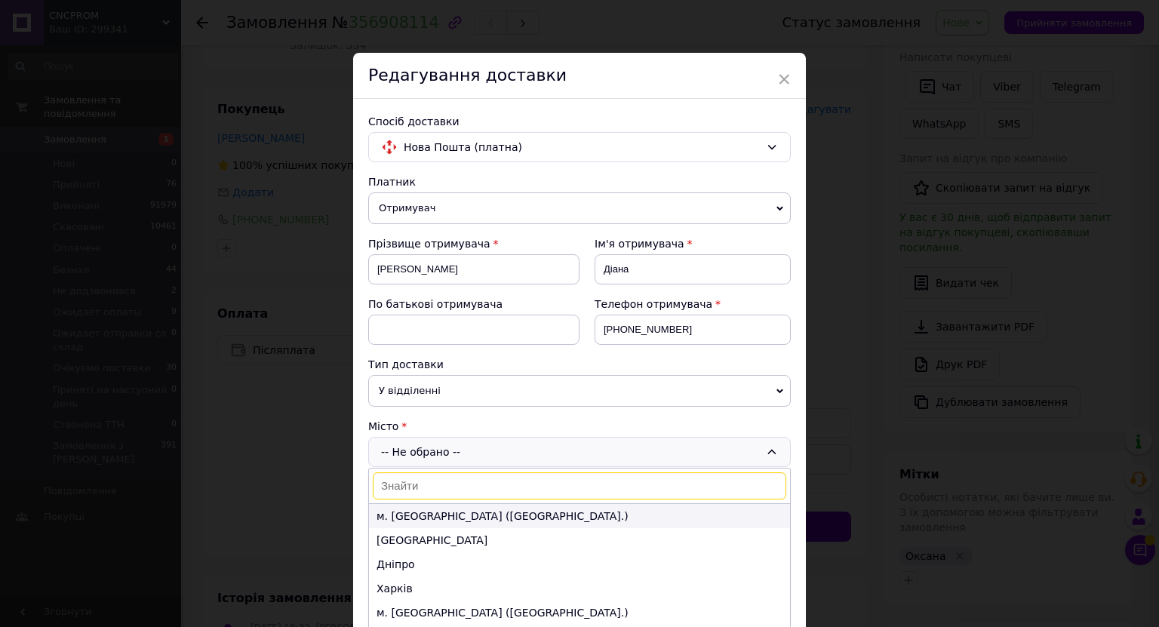
click at [422, 510] on li "м. [GEOGRAPHIC_DATA] ([GEOGRAPHIC_DATA].)" at bounding box center [579, 516] width 421 height 24
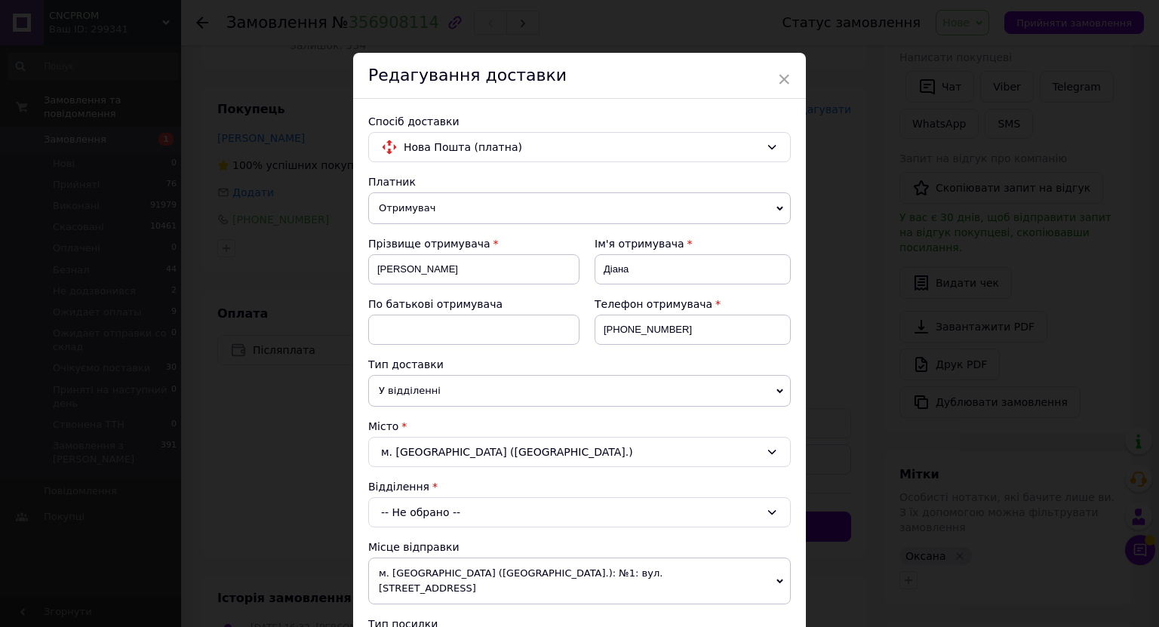
click at [441, 511] on div "-- Не обрано --" at bounding box center [579, 512] width 422 height 30
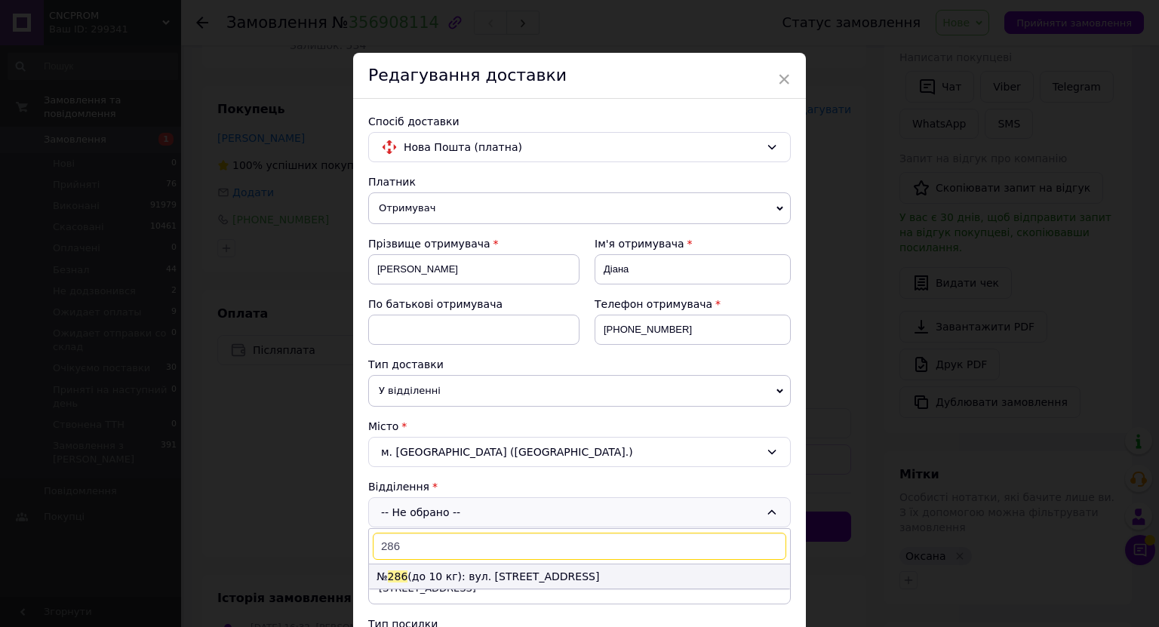
type input "286"
click at [447, 576] on li "№ 286 (до 10 кг): вул. [STREET_ADDRESS]" at bounding box center [579, 576] width 421 height 24
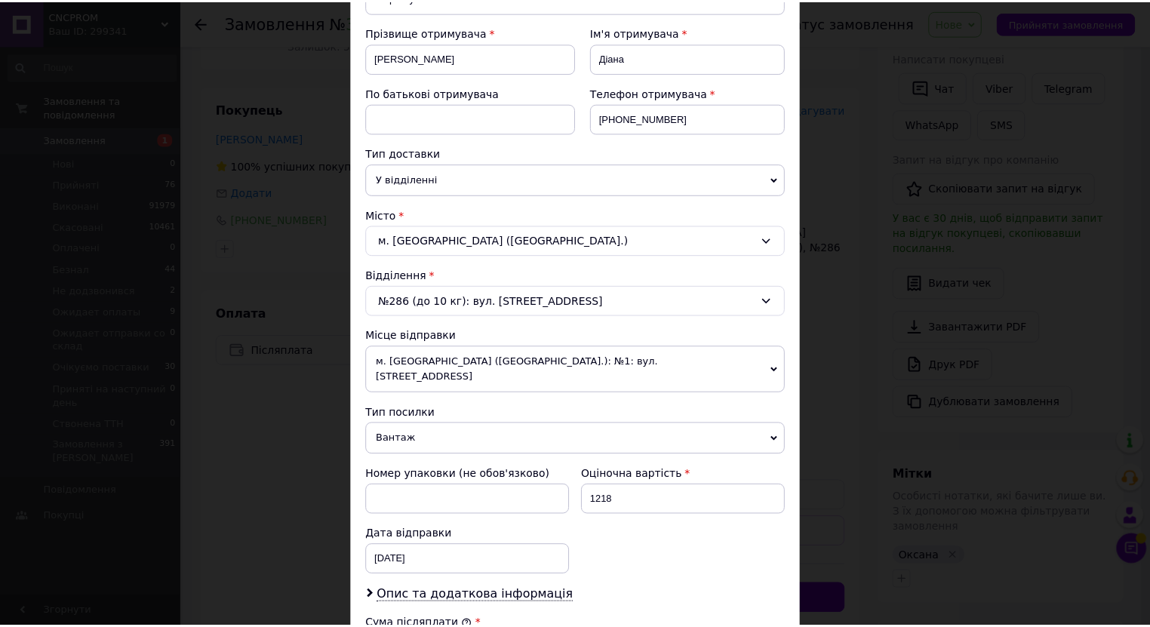
scroll to position [483, 0]
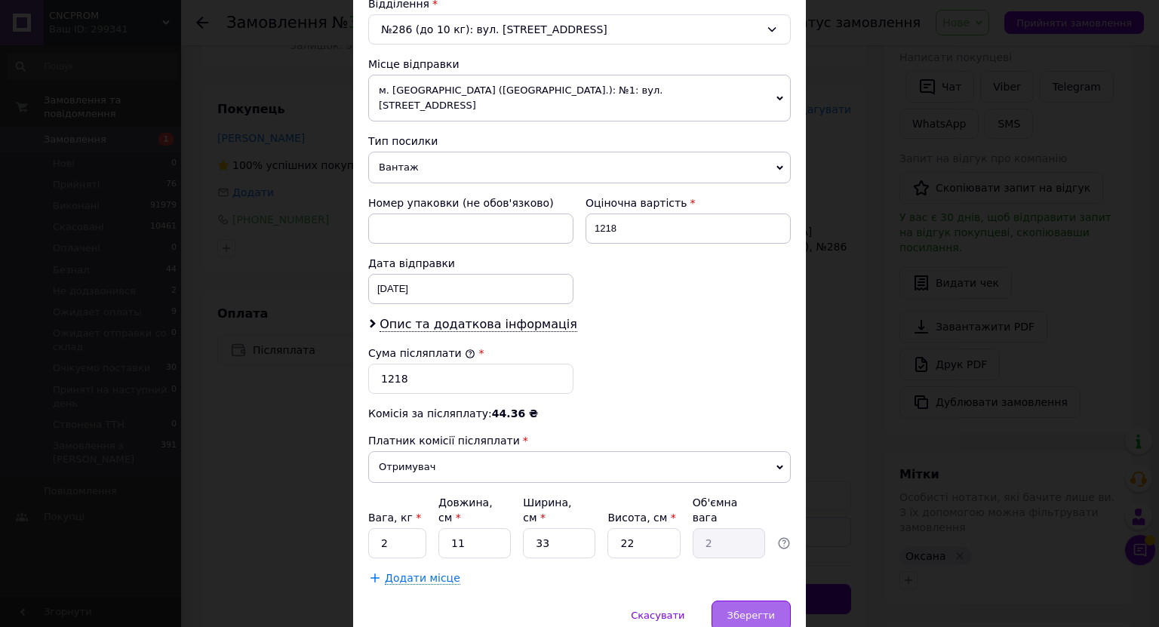
click at [730, 600] on div "Зберегти" at bounding box center [750, 615] width 79 height 30
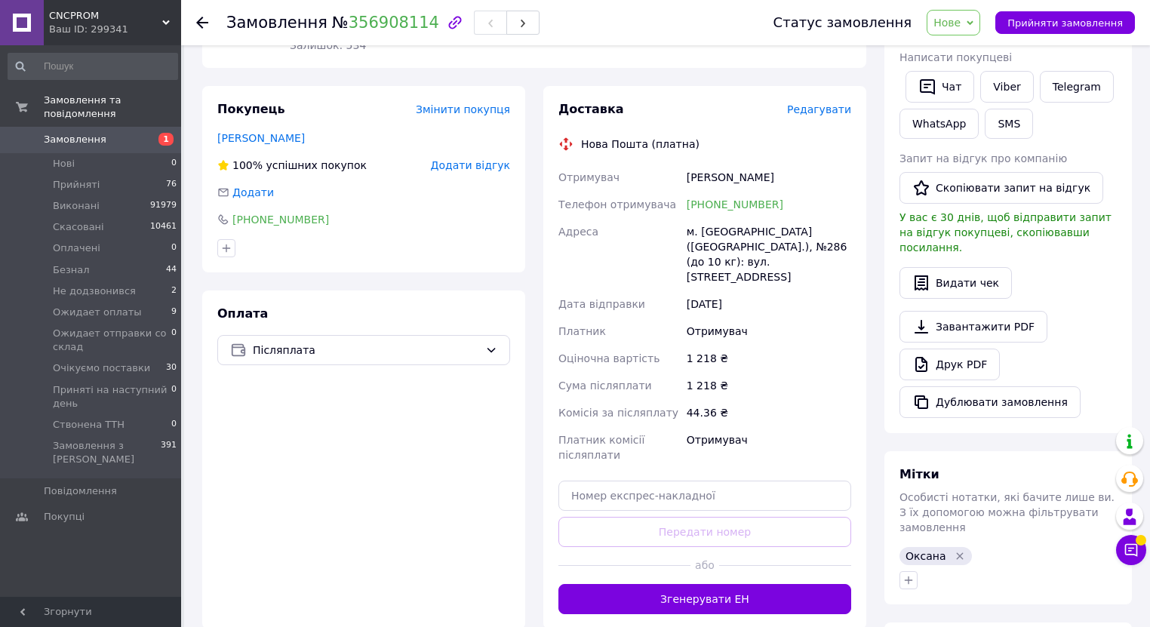
click at [134, 134] on link "Замовлення 1" at bounding box center [93, 140] width 186 height 26
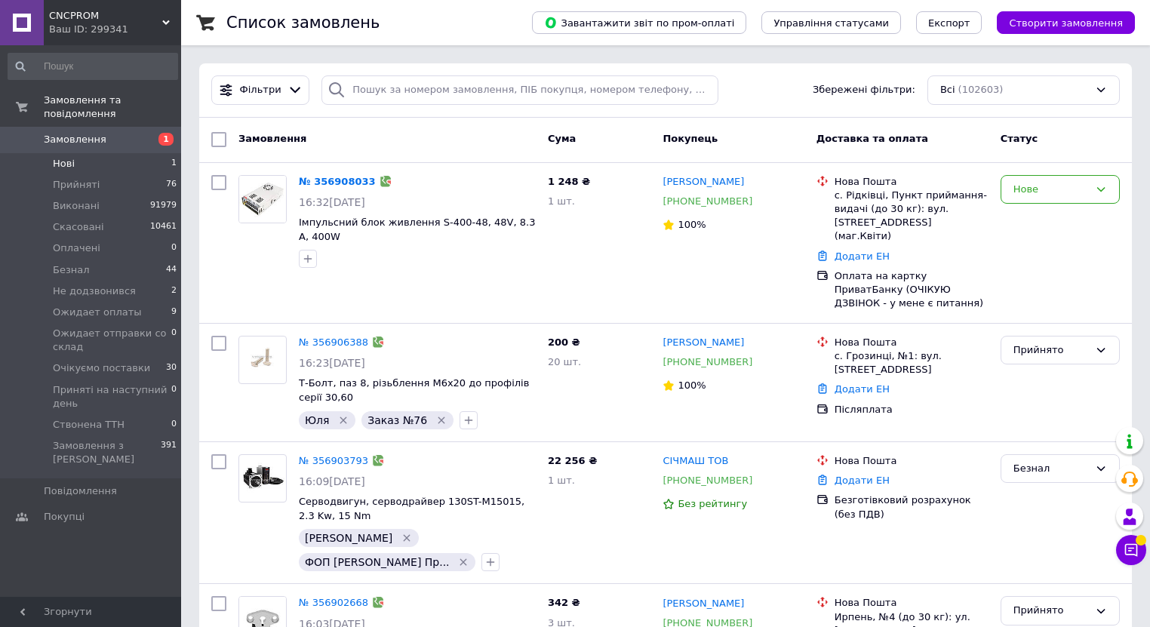
click at [84, 153] on li "Нові 1" at bounding box center [93, 163] width 186 height 21
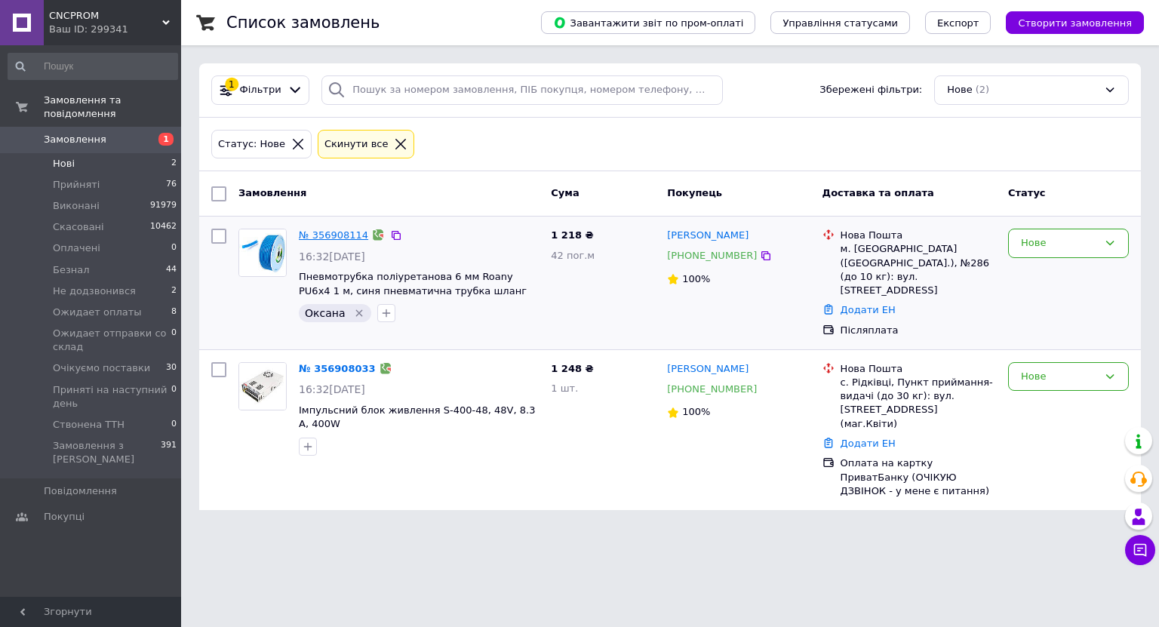
click at [336, 237] on link "№ 356908114" at bounding box center [333, 234] width 69 height 11
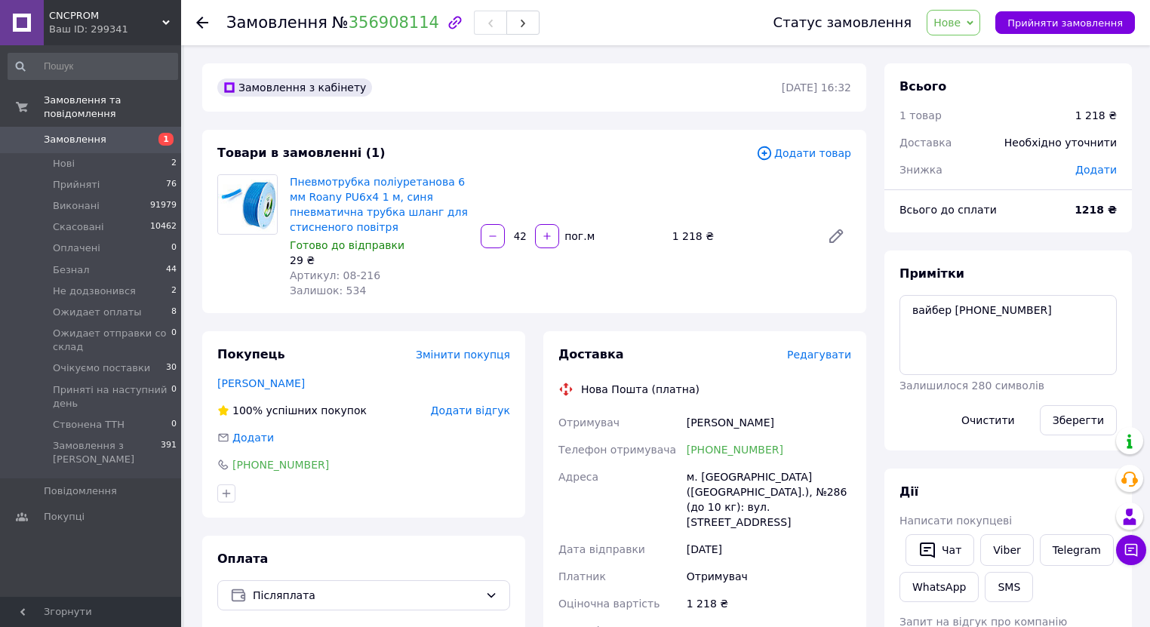
click at [960, 25] on span "Нове" at bounding box center [946, 23] width 27 height 12
click at [971, 119] on li "Ожидает оплаты" at bounding box center [1008, 128] width 162 height 23
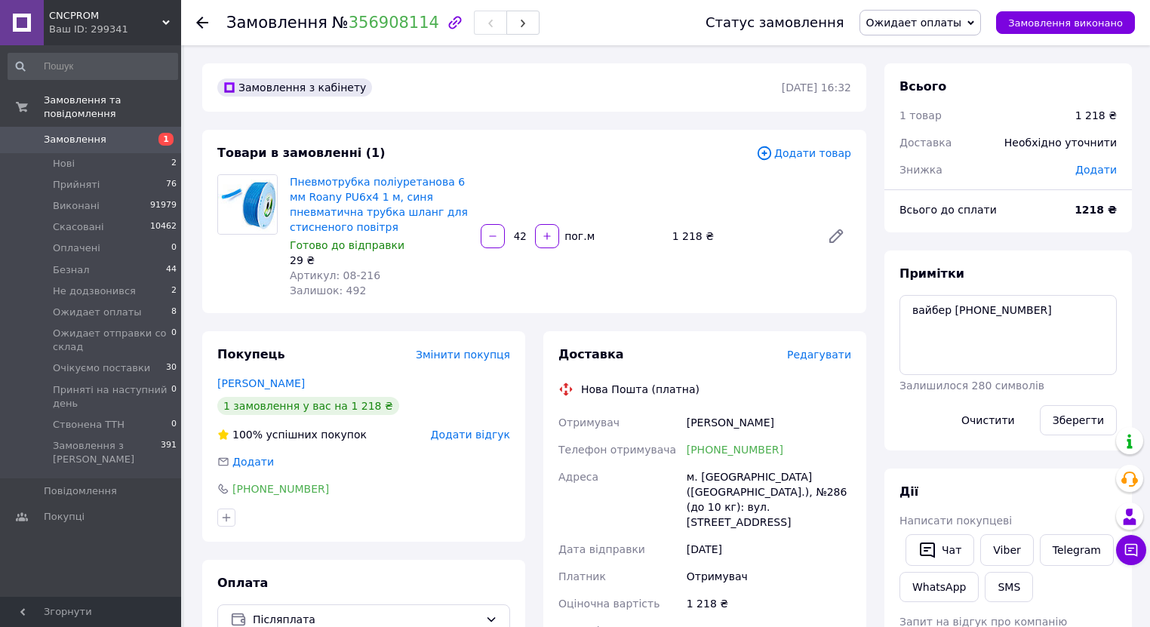
click at [135, 133] on span "Замовлення" at bounding box center [92, 140] width 96 height 14
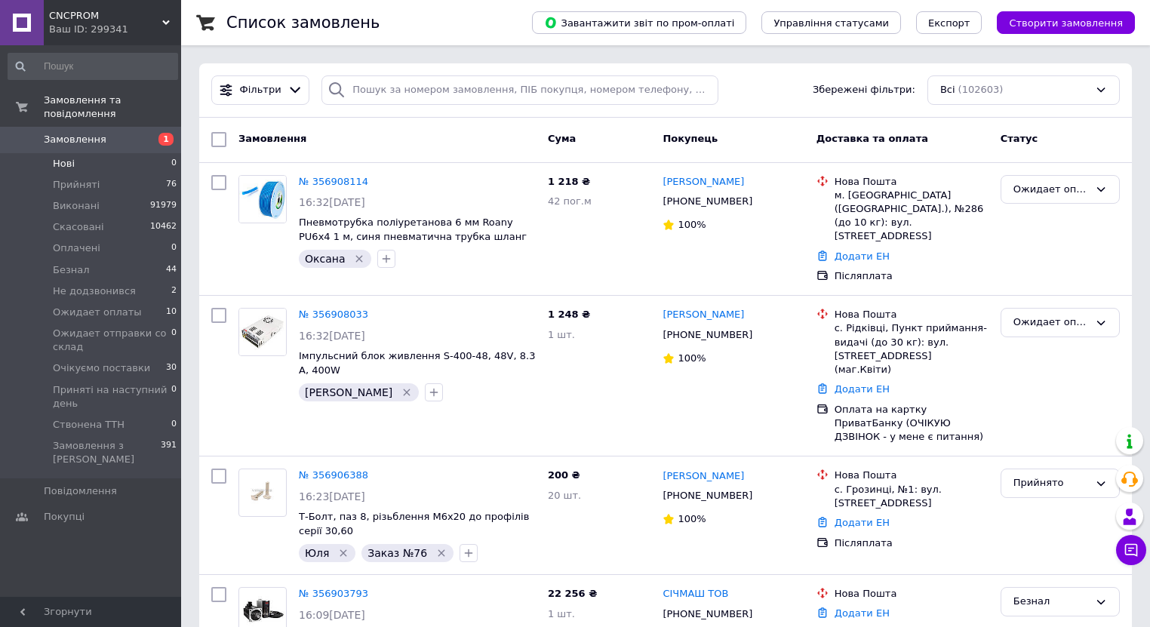
click at [57, 157] on span "Нові" at bounding box center [64, 164] width 22 height 14
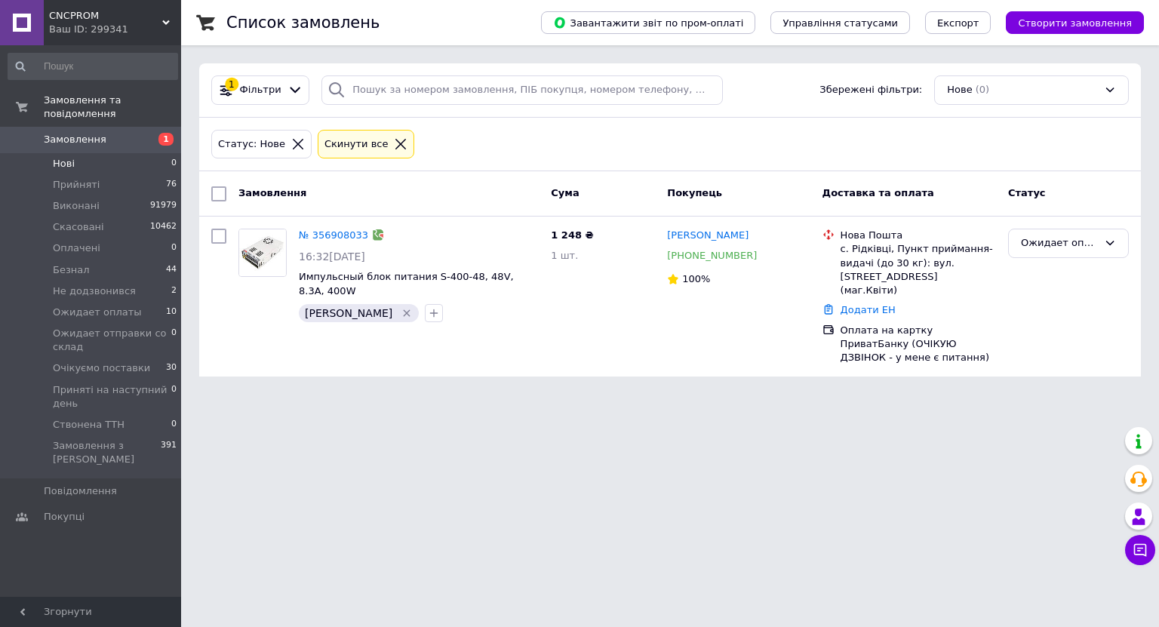
click at [96, 133] on span "Замовлення" at bounding box center [75, 140] width 63 height 14
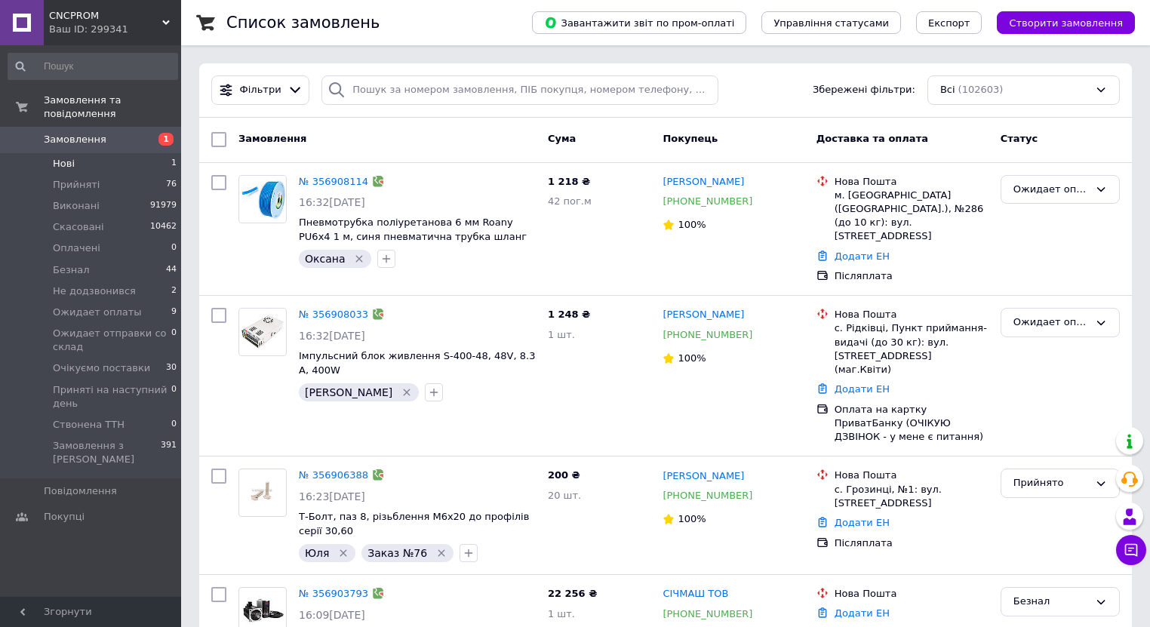
click at [78, 153] on li "Нові 1" at bounding box center [93, 163] width 186 height 21
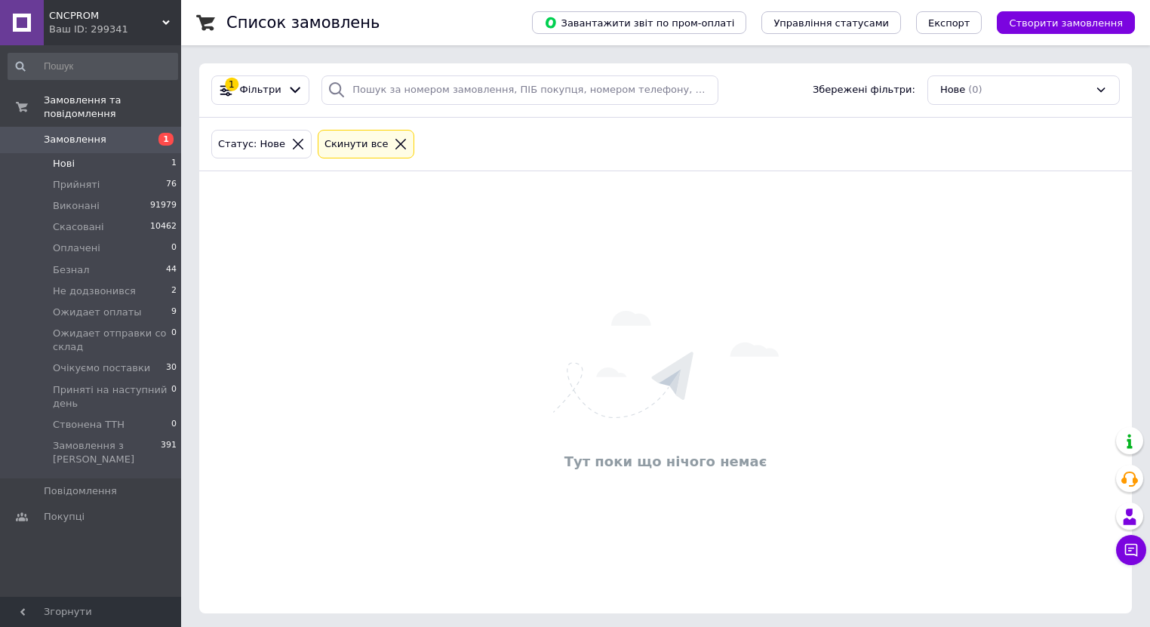
click at [60, 157] on span "Нові" at bounding box center [64, 164] width 22 height 14
click at [131, 133] on span "Замовлення" at bounding box center [92, 140] width 96 height 14
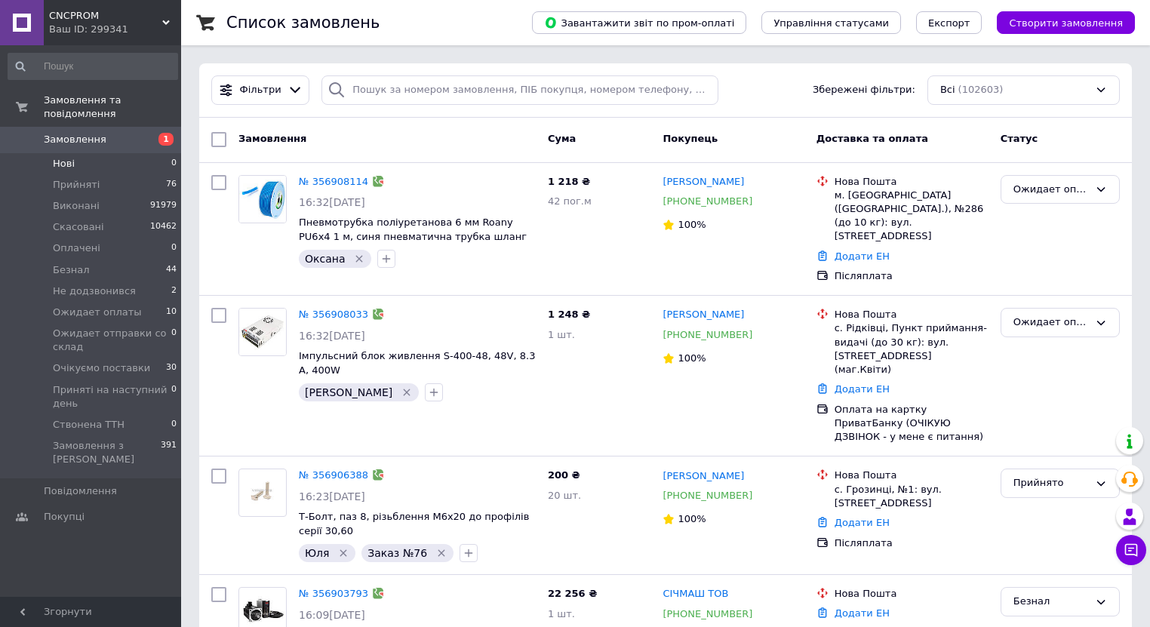
click at [72, 157] on span "Нові" at bounding box center [64, 164] width 22 height 14
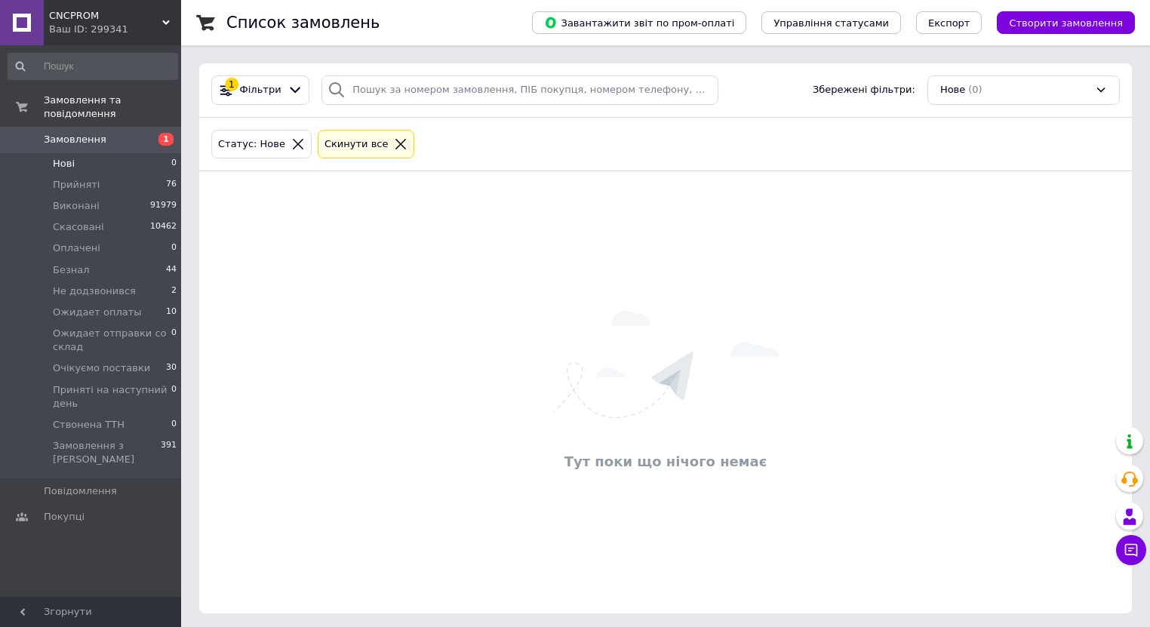
click at [72, 157] on span "Нові" at bounding box center [64, 164] width 22 height 14
click at [125, 133] on span "Замовлення" at bounding box center [92, 140] width 96 height 14
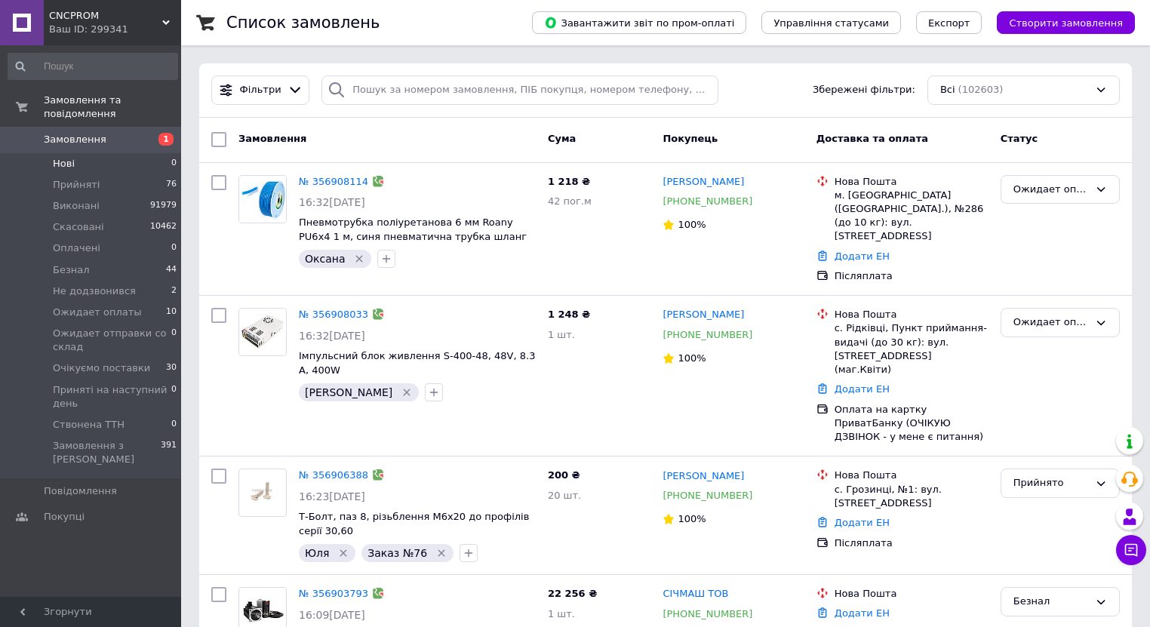
click at [81, 153] on li "Нові 0" at bounding box center [93, 163] width 186 height 21
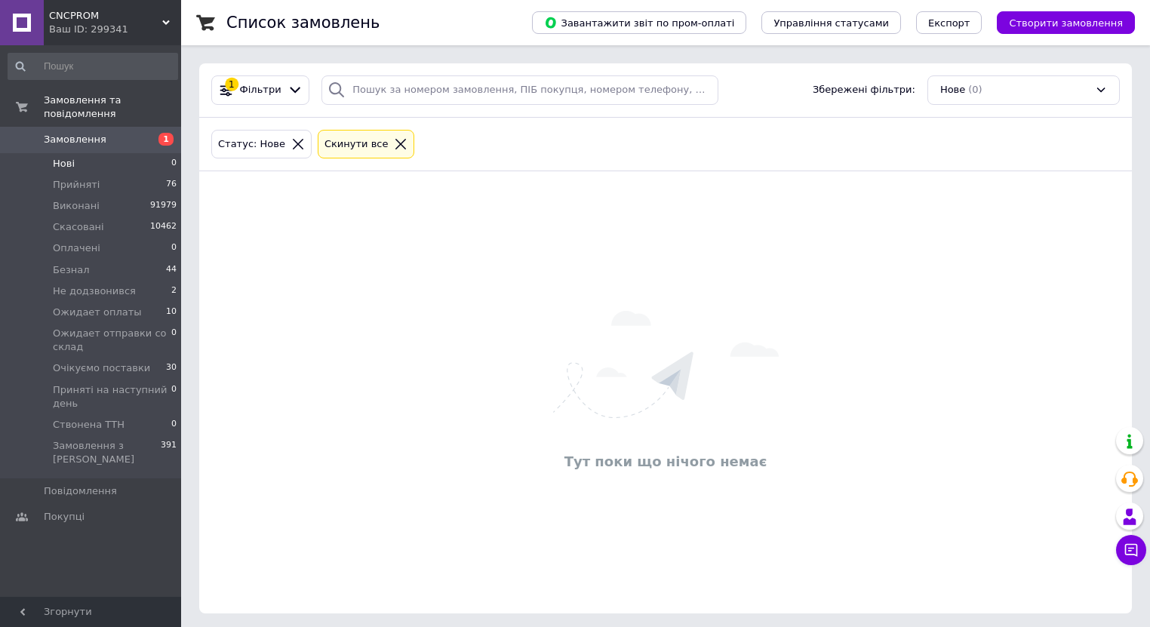
click at [142, 133] on span "1" at bounding box center [160, 140] width 41 height 14
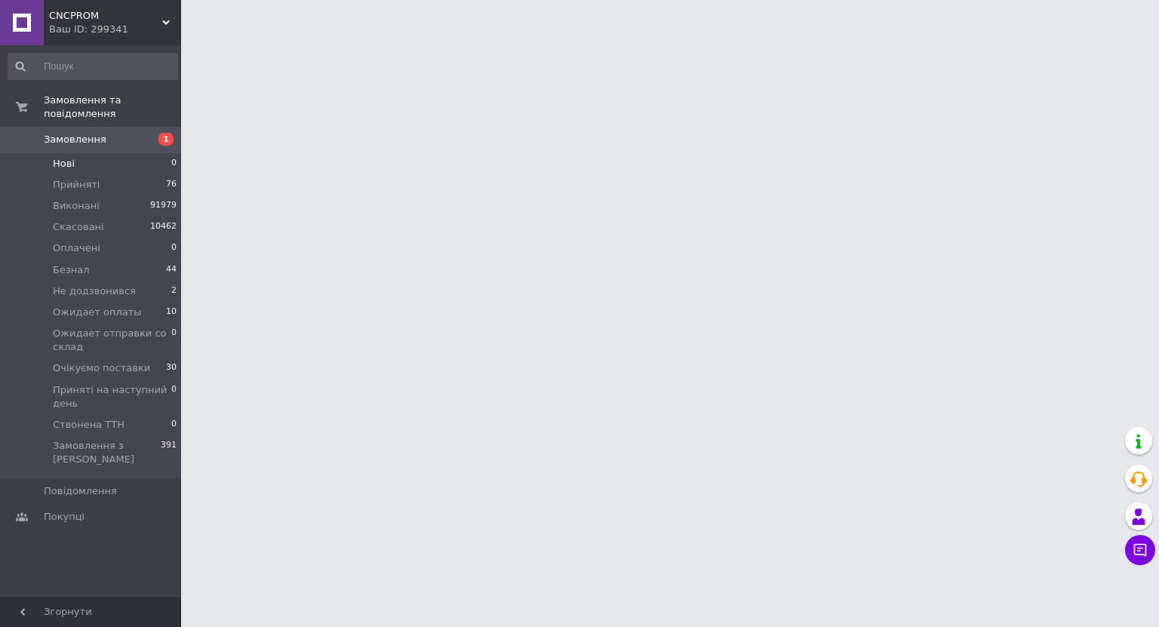
click at [76, 153] on li "Нові 0" at bounding box center [93, 163] width 186 height 21
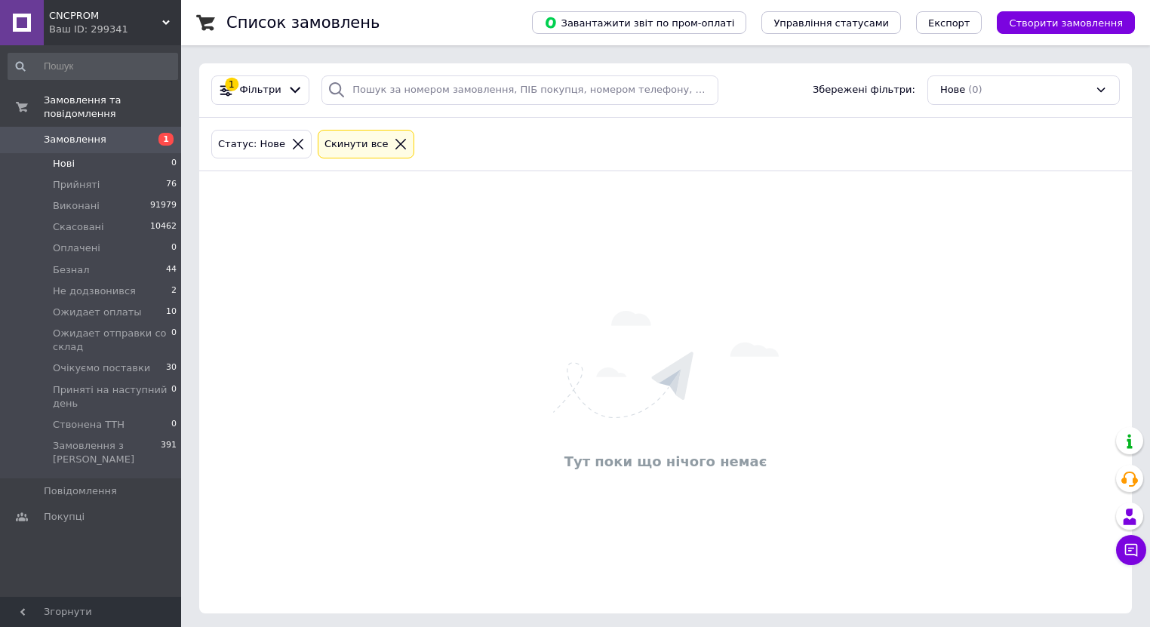
click at [134, 133] on span "Замовлення" at bounding box center [92, 140] width 96 height 14
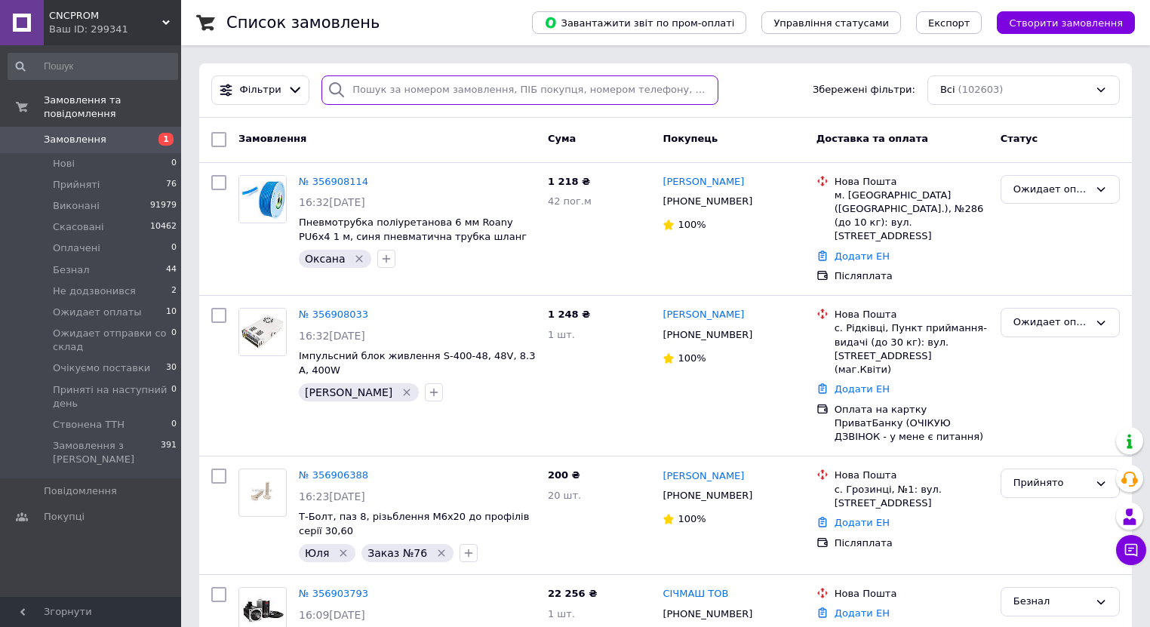
click at [353, 97] on input "search" at bounding box center [519, 89] width 397 height 29
paste input "+380672463326"
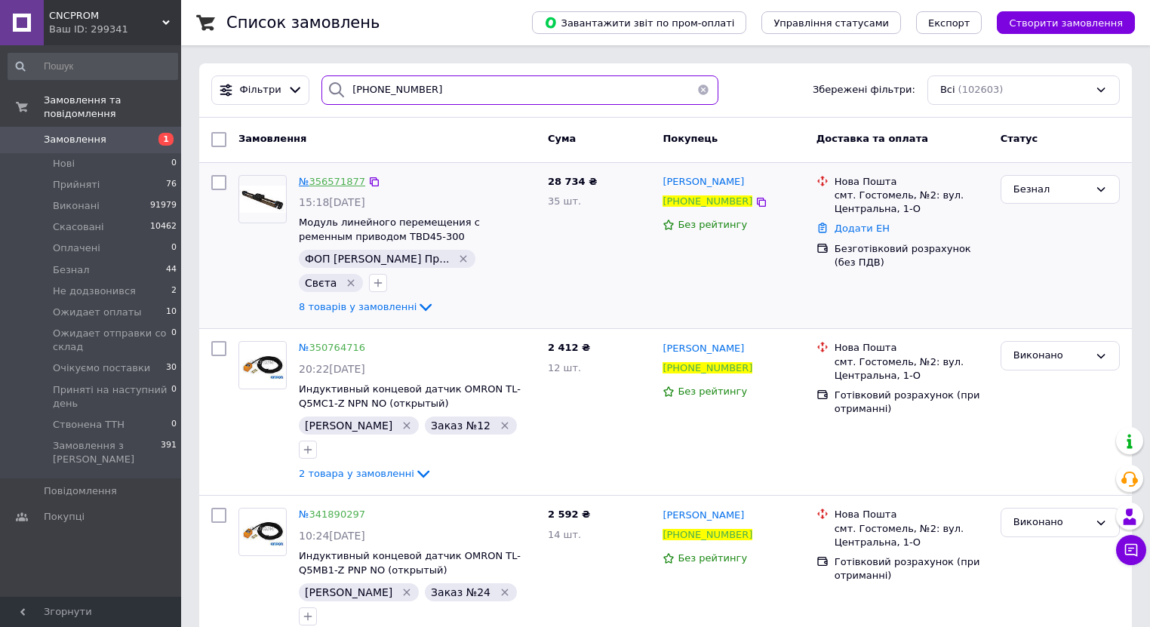
type input "+380672463326"
click at [333, 176] on link "356571877" at bounding box center [337, 181] width 56 height 11
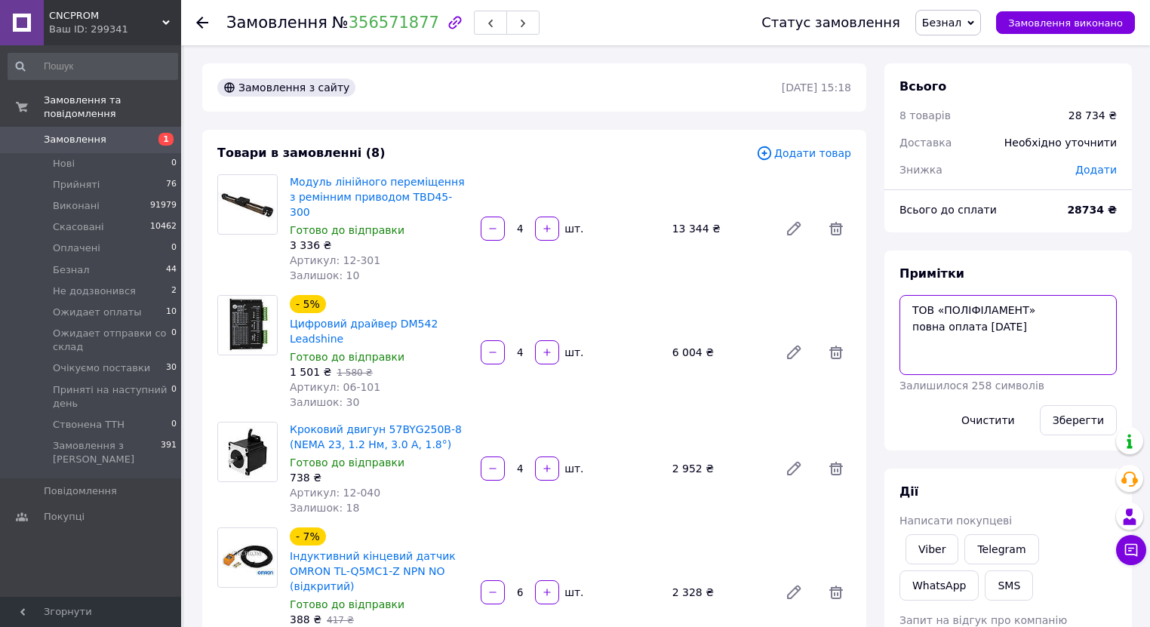
click at [1041, 333] on textarea "ТОВ «ПОЛІФІЛАМЕНТ» повна оплата 12.08.2025" at bounding box center [1007, 335] width 217 height 80
paste textarea "Київ, НП 447. ЄДРПОУ 45284393 Конт ос. Сова Надія 0662125946"
click at [905, 308] on textarea "ТОВ «ПОЛІФІЛАМЕНТ» повна оплата 12.08.2025 Київ, НП 447. ЄДРПОУ 45284393 Конт о…" at bounding box center [1007, 335] width 217 height 80
type textarea "77 ТОВ «ПОЛІФІЛАМЕНТ» повна оплата 12.08.2025 Київ, НП 447. ЄДРПОУ 45284393 Кон…"
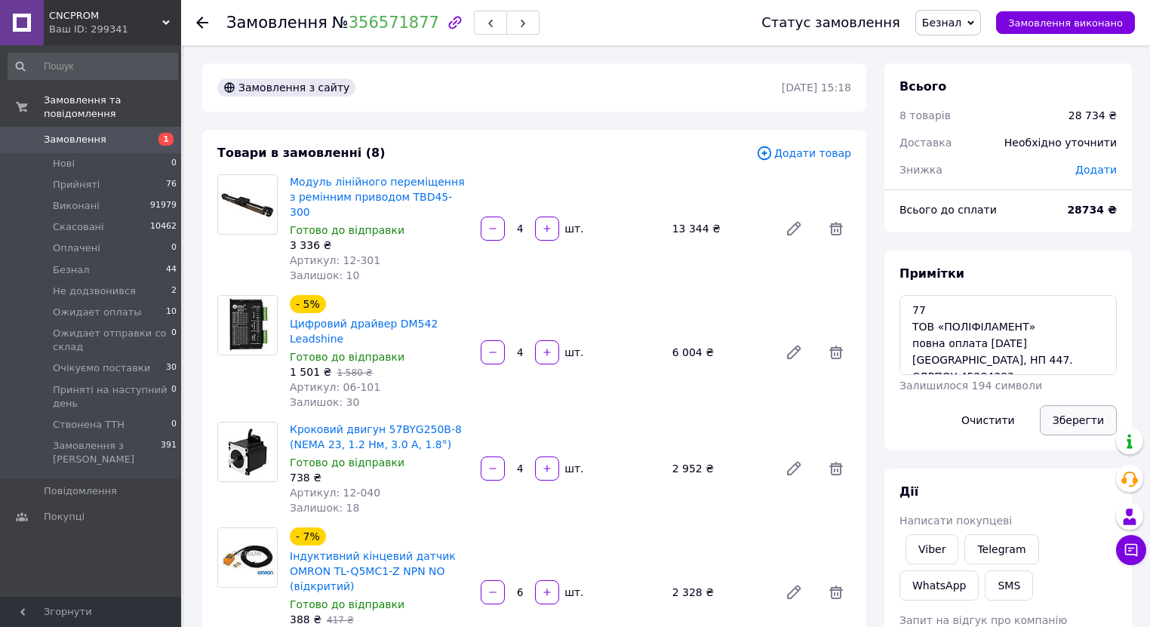
click at [1072, 416] on button "Зберегти" at bounding box center [1078, 420] width 77 height 30
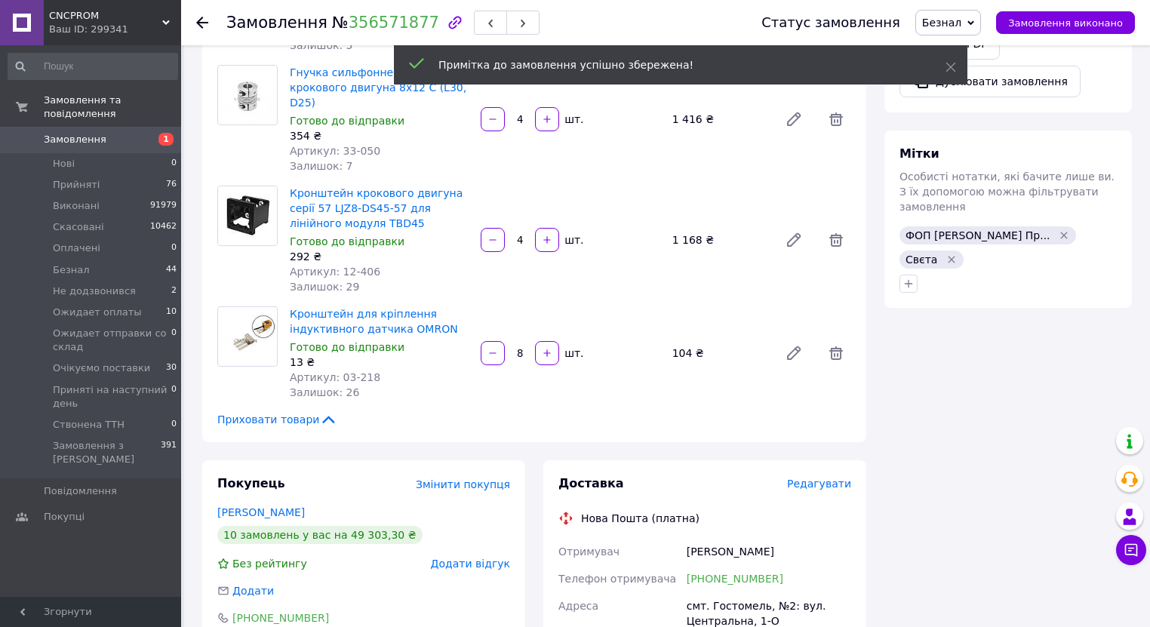
scroll to position [664, 0]
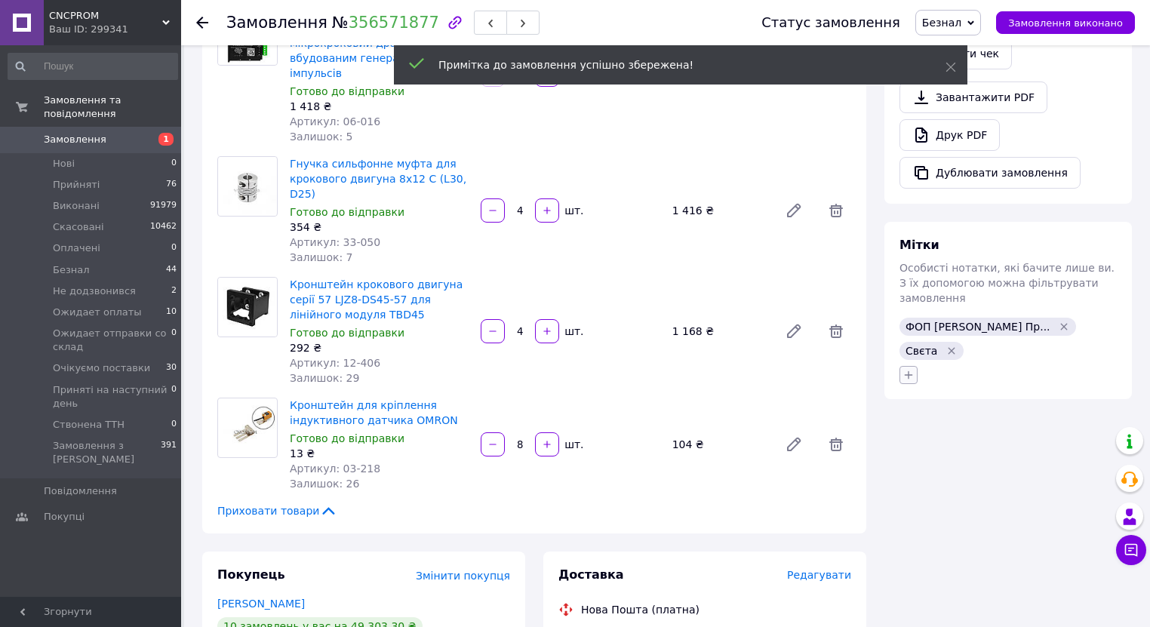
click at [906, 321] on span "ФОП [PERSON_NAME] Пр..." at bounding box center [977, 327] width 145 height 12
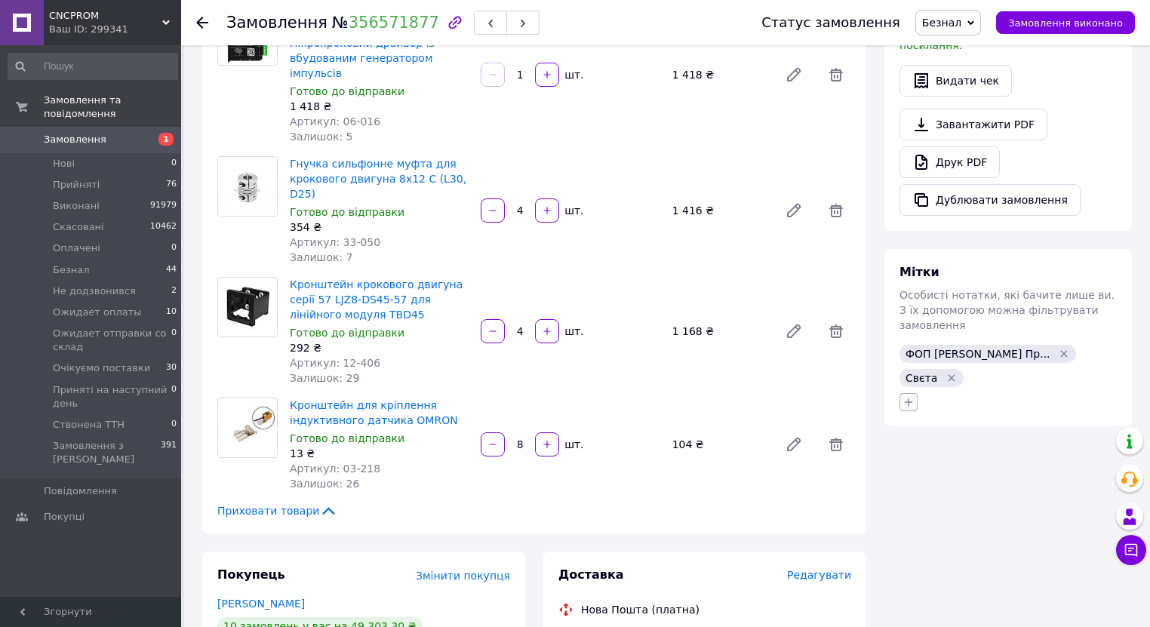
click at [906, 396] on icon "button" at bounding box center [908, 402] width 12 height 12
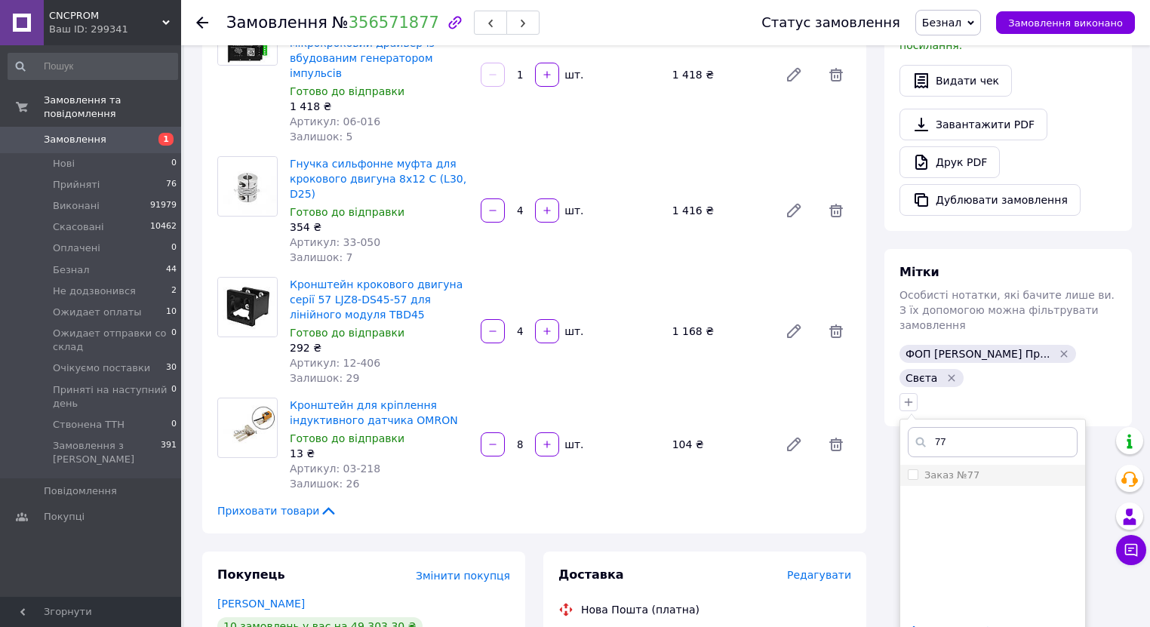
type input "77"
click at [908, 469] on input "Заказ №77" at bounding box center [913, 474] width 10 height 10
checkbox input "true"
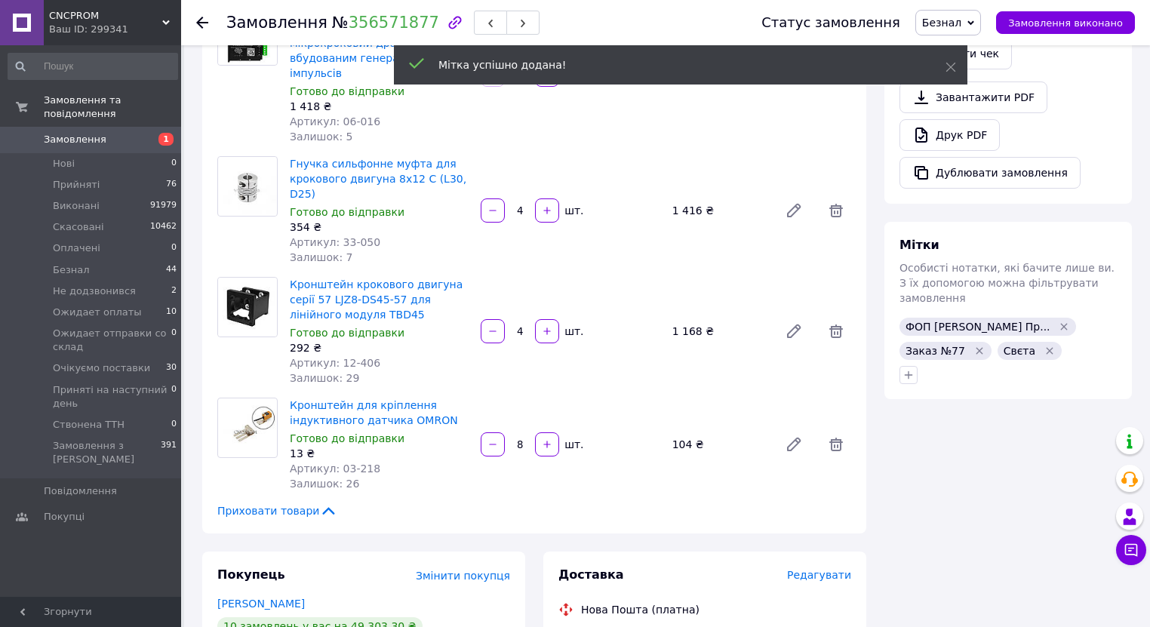
click at [961, 17] on span "Безнал" at bounding box center [941, 23] width 39 height 12
click at [979, 54] on li "Прийнято" at bounding box center [997, 52] width 162 height 23
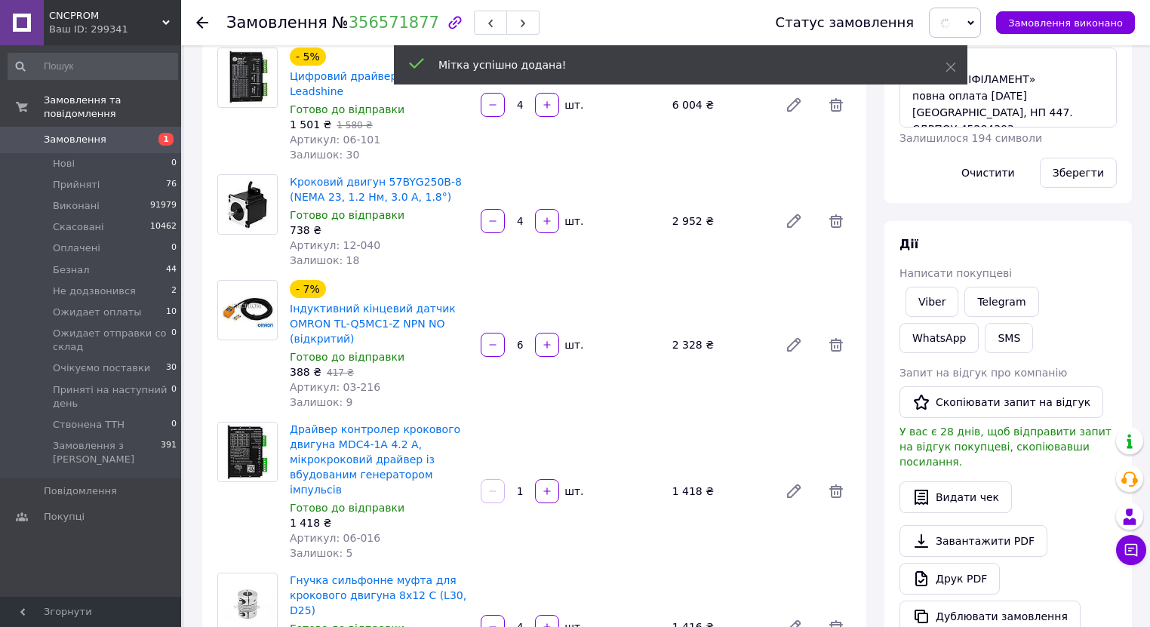
scroll to position [0, 0]
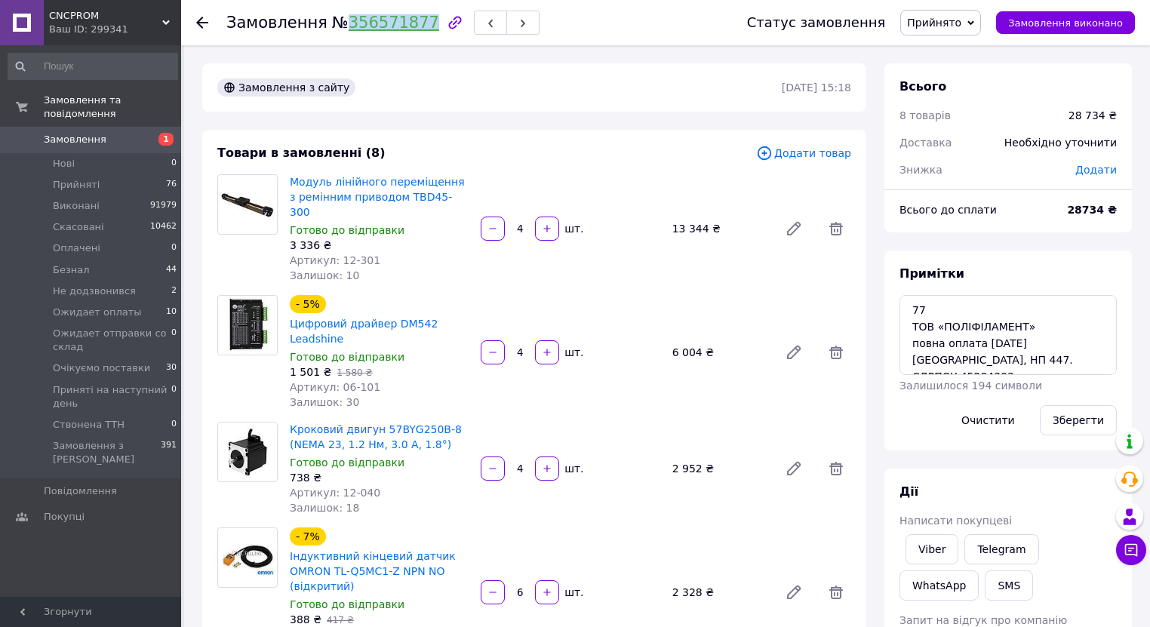
drag, startPoint x: 335, startPoint y: 23, endPoint x: 410, endPoint y: 26, distance: 75.5
click at [410, 26] on span "№ 356571877" at bounding box center [385, 23] width 107 height 18
copy link "356571877"
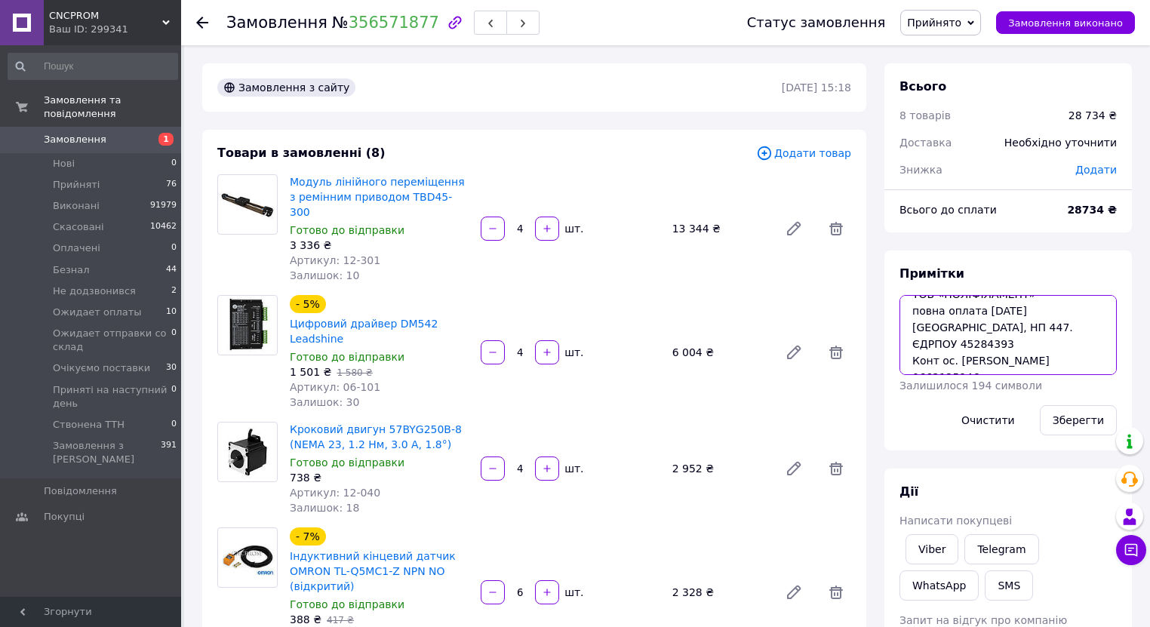
drag, startPoint x: 1074, startPoint y: 362, endPoint x: 1008, endPoint y: 364, distance: 66.4
click at [1008, 364] on textarea "77 ТОВ «ПОЛІФІЛАМЕНТ» повна оплата 12.08.2025 Київ, НП 447. ЄДРПОУ 45284393 Кон…" at bounding box center [1007, 335] width 217 height 80
click at [931, 552] on link "Viber" at bounding box center [931, 549] width 53 height 30
click at [158, 133] on span "1" at bounding box center [160, 140] width 41 height 14
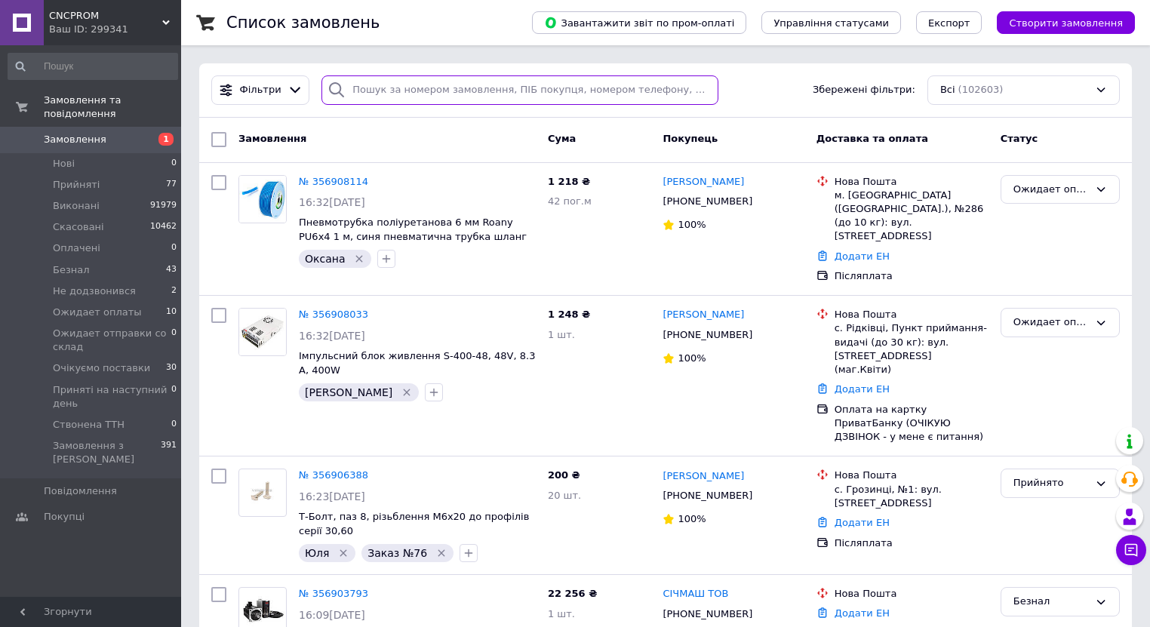
click at [478, 88] on input "search" at bounding box center [519, 89] width 397 height 29
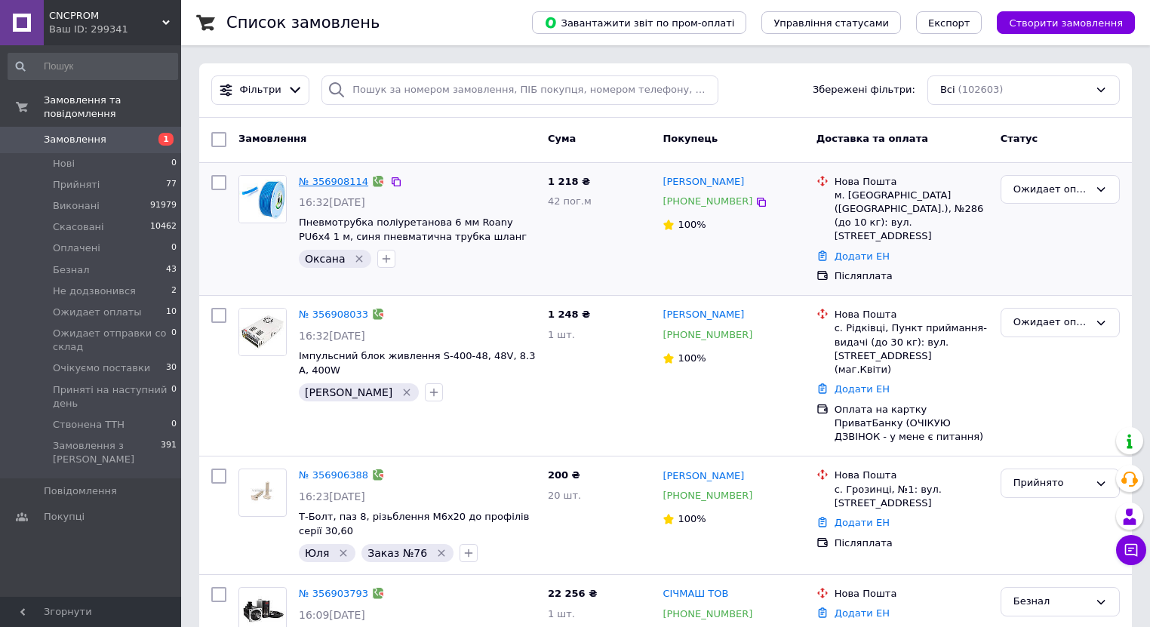
click at [344, 181] on link "№ 356908114" at bounding box center [333, 181] width 69 height 11
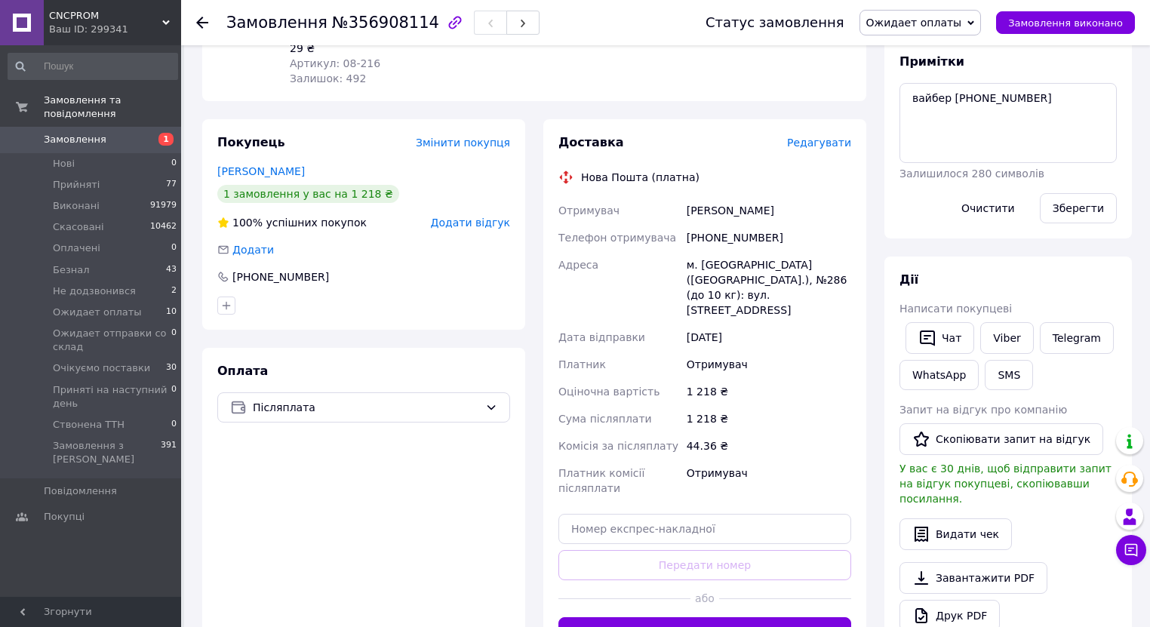
scroll to position [302, 0]
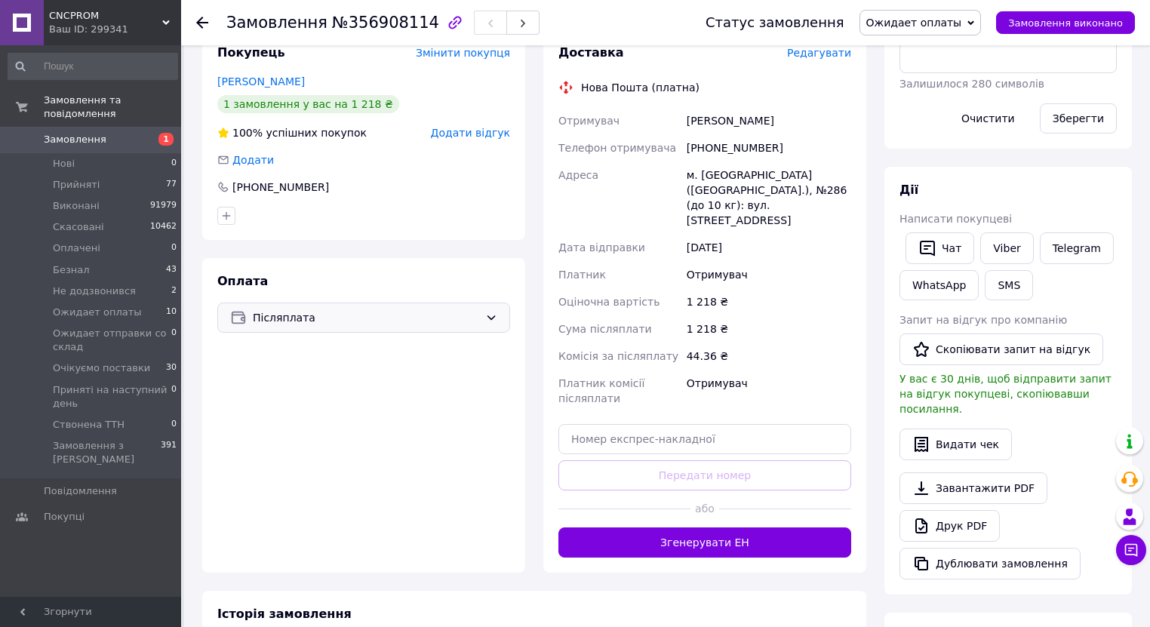
click at [478, 309] on span "Післяплата" at bounding box center [366, 317] width 226 height 17
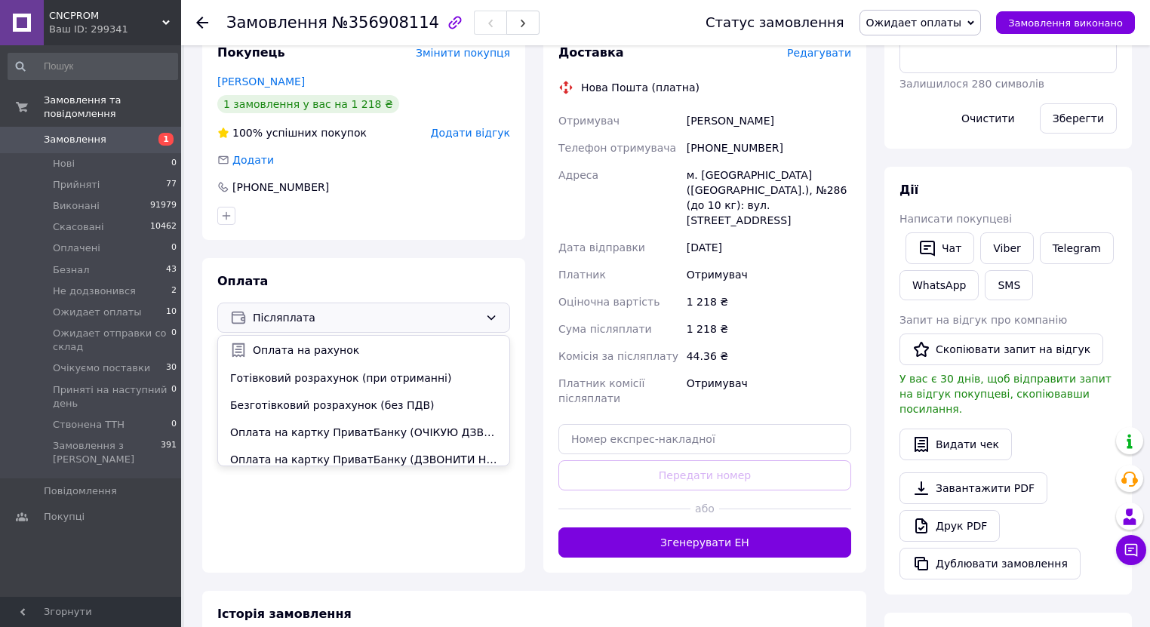
scroll to position [36, 0]
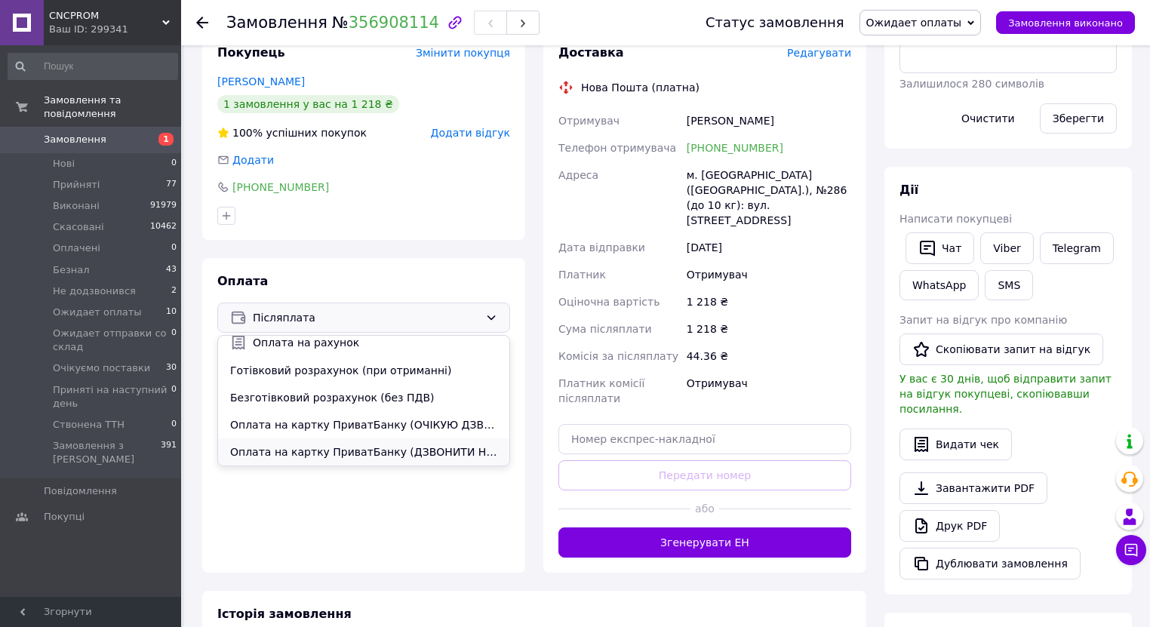
click at [454, 459] on span "Оплата на картку ПриватБанку (ДЗВОНИТИ НЕ ОБОВ'ЯЗКОВО-замовлення підтверджую і …" at bounding box center [363, 451] width 267 height 15
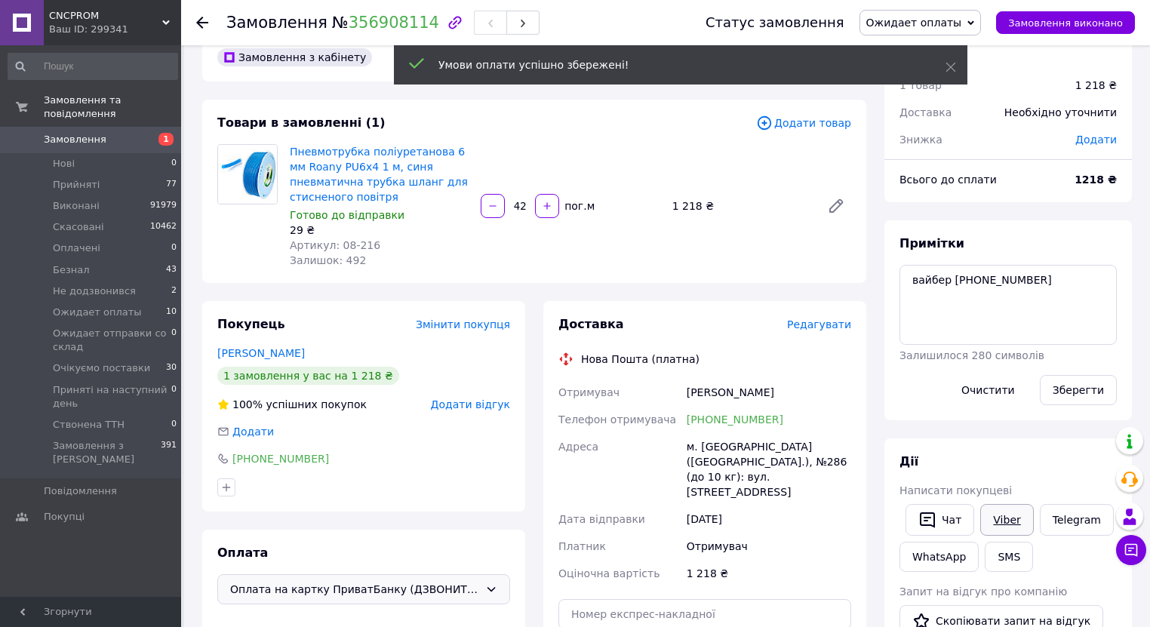
scroll to position [60, 0]
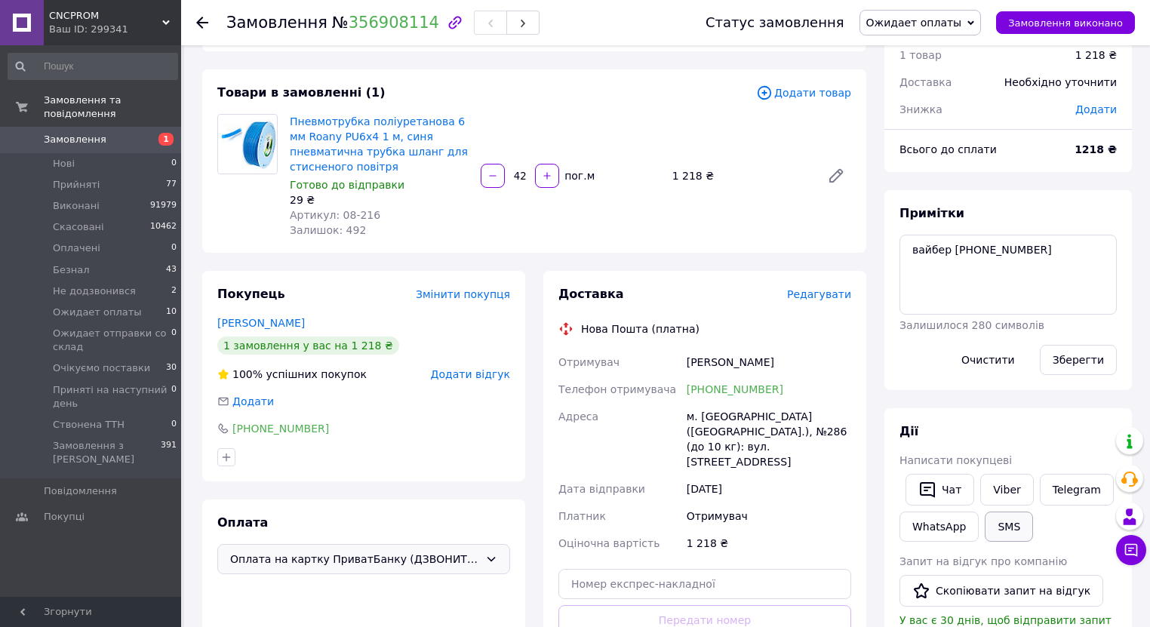
click at [1002, 525] on button "SMS" at bounding box center [1008, 526] width 48 height 30
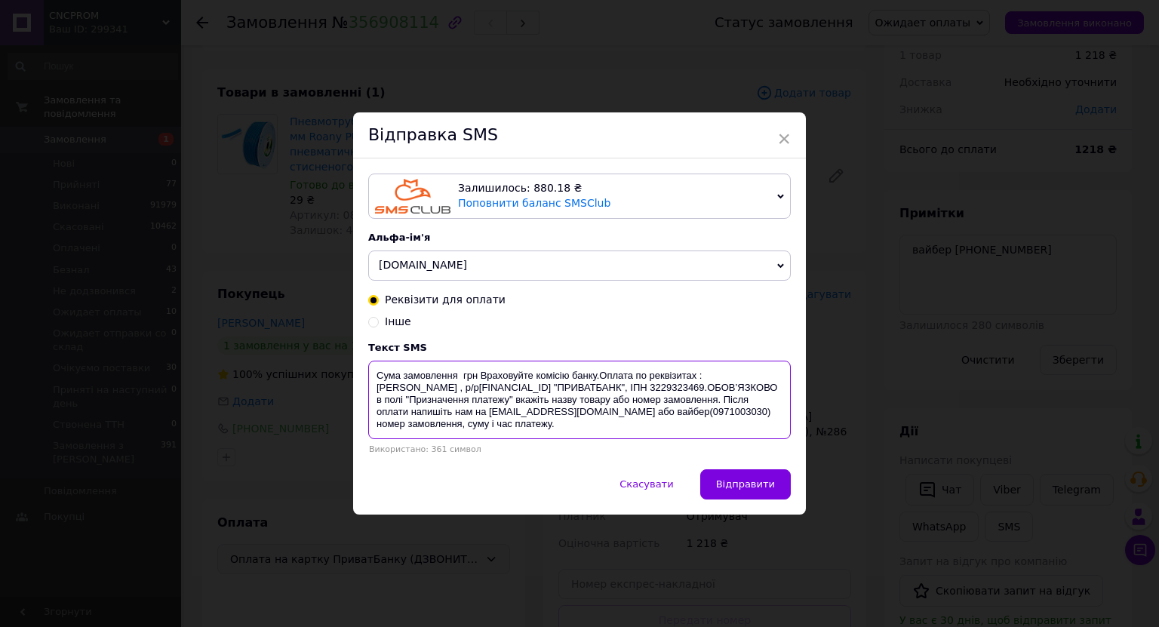
click at [456, 374] on textarea "Сума замовлення грн Враховуйте комісію банку.Оплата по реквізитах : ФОП Пашковс…" at bounding box center [579, 400] width 422 height 78
drag, startPoint x: 375, startPoint y: 377, endPoint x: 694, endPoint y: 436, distance: 324.5
click at [694, 436] on textarea "Сума замовлення 1 218 грн Враховуйте комісію банку.Оплата по реквізитах : ФОП П…" at bounding box center [579, 400] width 422 height 78
type textarea "Сума замовлення 1 218 грн Враховуйте комісію банку.Оплата по реквізитах : ФОП П…"
click at [670, 481] on span "Скасувати" at bounding box center [646, 483] width 54 height 11
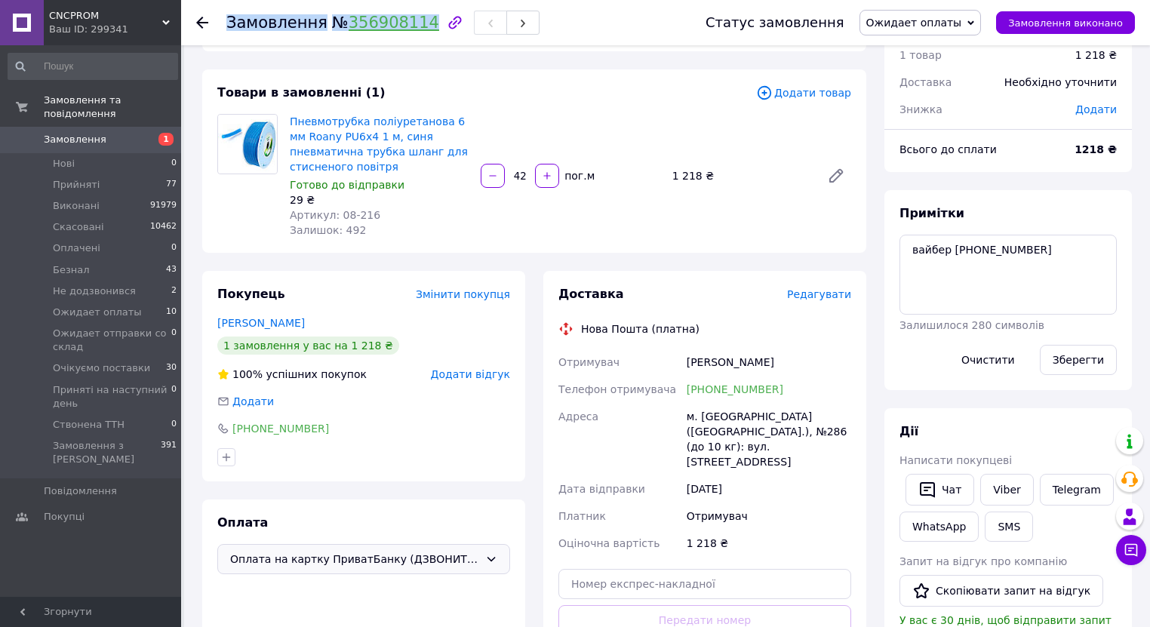
drag, startPoint x: 223, startPoint y: 25, endPoint x: 413, endPoint y: 27, distance: 189.4
click at [413, 27] on div "Замовлення № 356908114 Статус замовлення Ожидает оплаты Прийнято Виконано Скасо…" at bounding box center [665, 22] width 938 height 45
copy h1 "Замовлення № 356908114"
click at [42, 153] on li "Нові 0" at bounding box center [93, 163] width 186 height 21
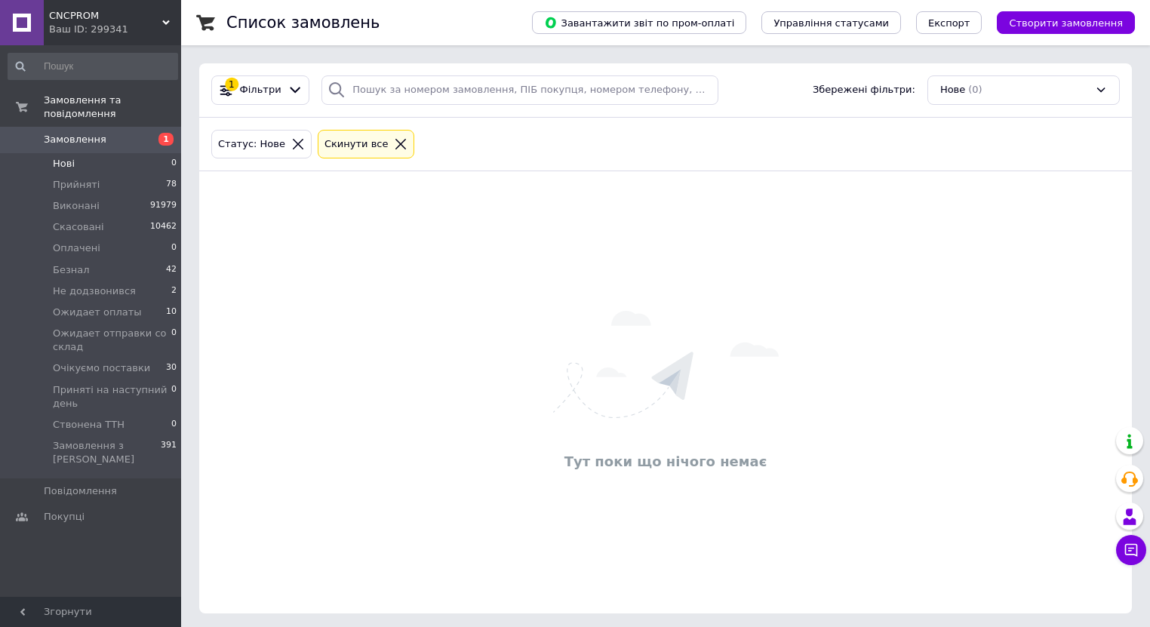
click at [282, 150] on div "Статус: Нове" at bounding box center [261, 145] width 93 height 16
click at [291, 145] on icon at bounding box center [298, 144] width 14 height 14
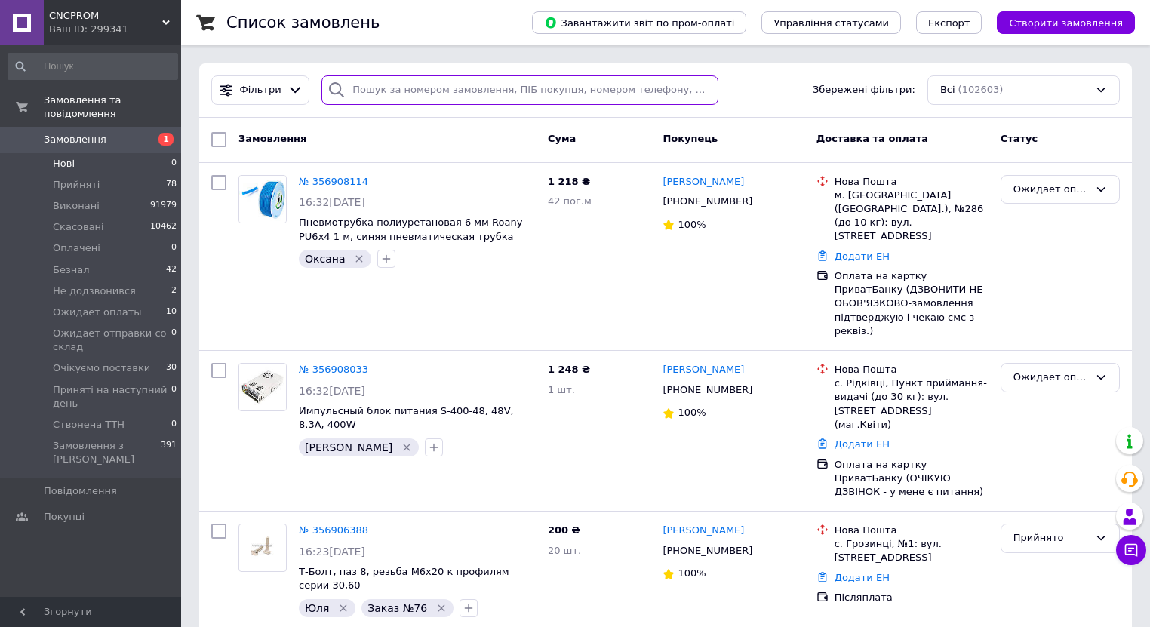
click at [393, 97] on input "search" at bounding box center [519, 89] width 397 height 29
paste input "356853882"
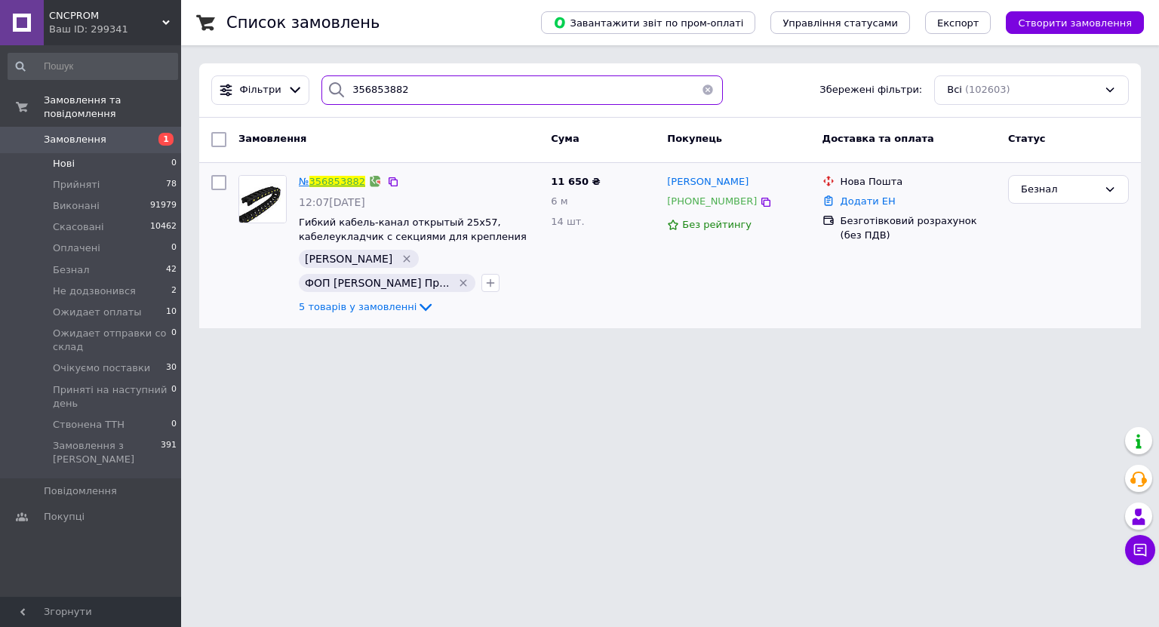
type input "356853882"
click at [344, 180] on link "356853882" at bounding box center [337, 181] width 56 height 11
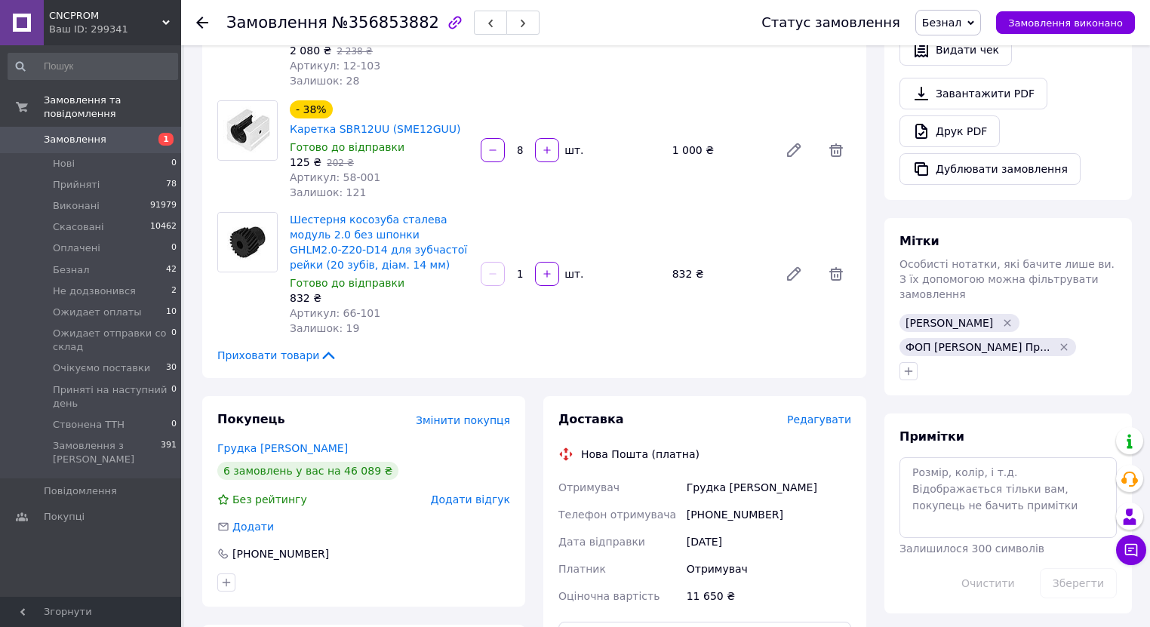
scroll to position [543, 0]
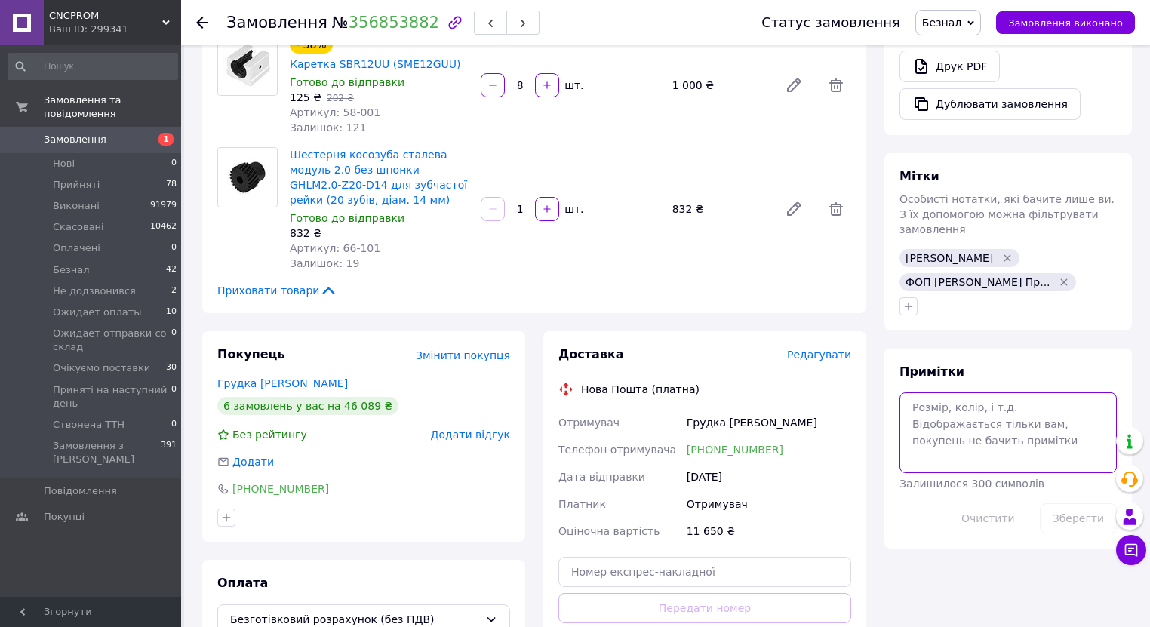
click at [945, 392] on textarea at bounding box center [1007, 432] width 217 height 80
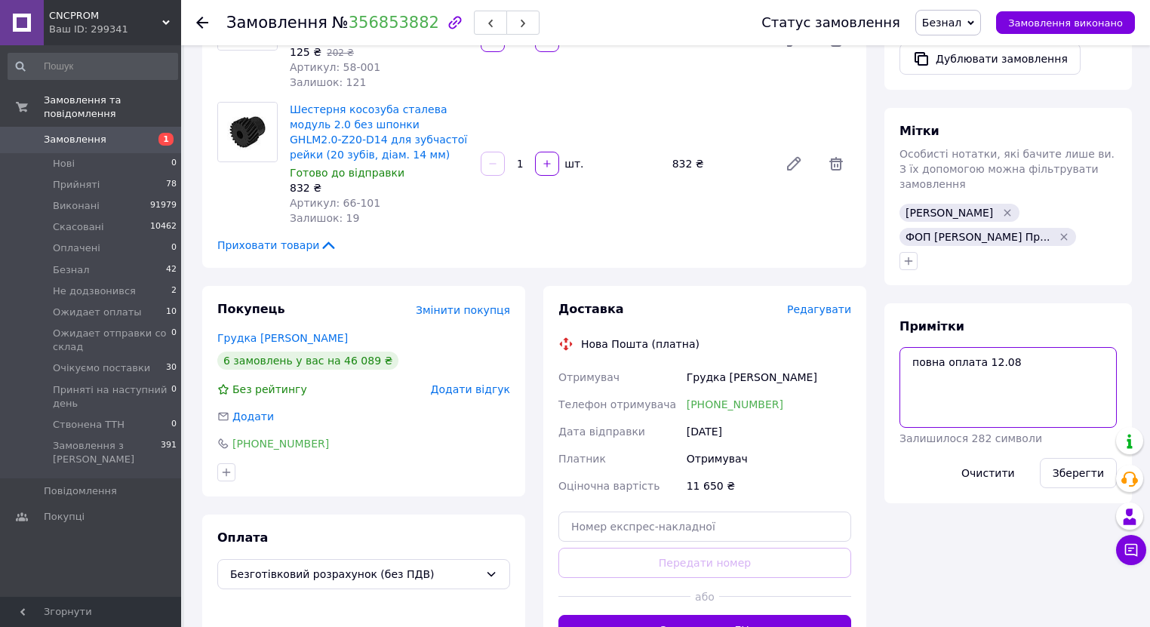
scroll to position [664, 0]
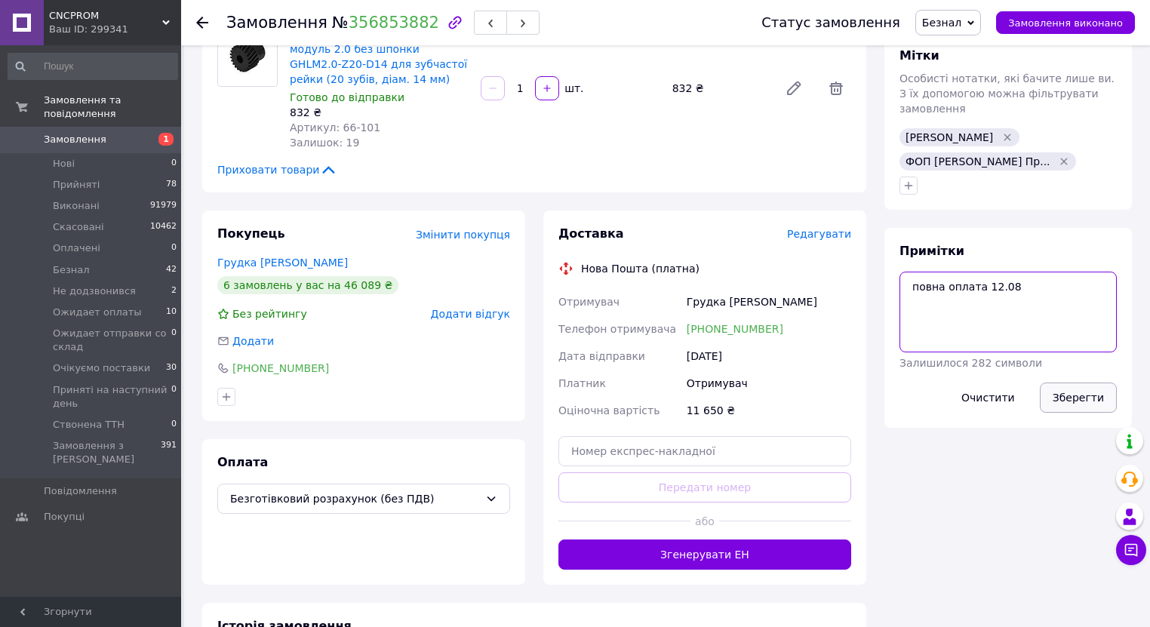
type textarea "повна оплата 12.08"
click at [1083, 382] on button "Зберегти" at bounding box center [1078, 397] width 77 height 30
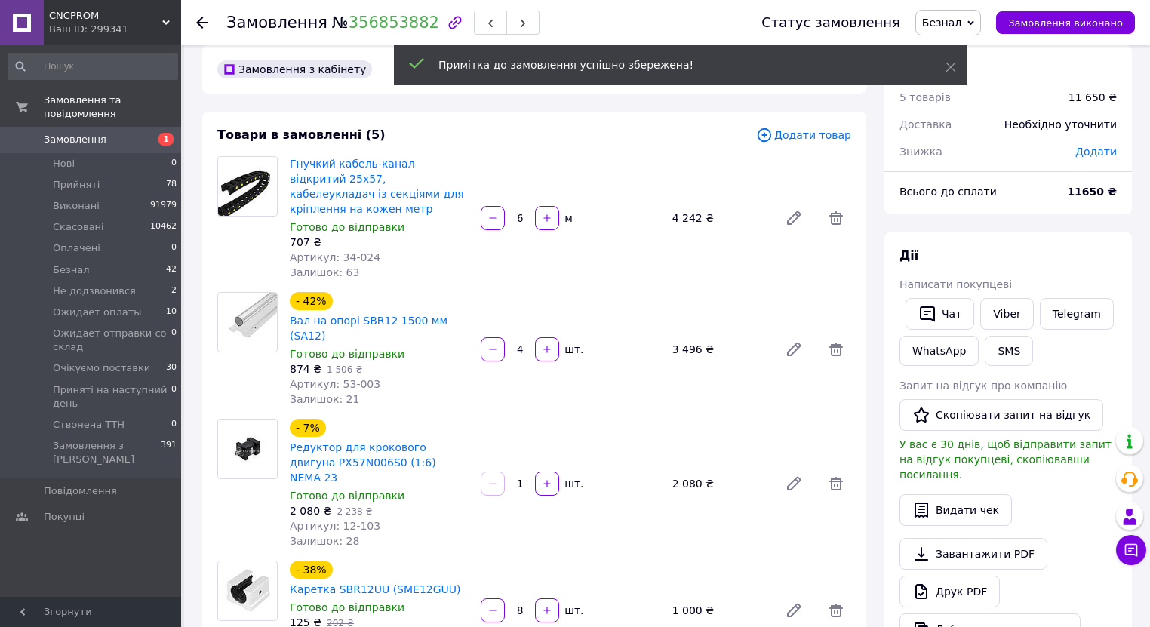
scroll to position [0, 0]
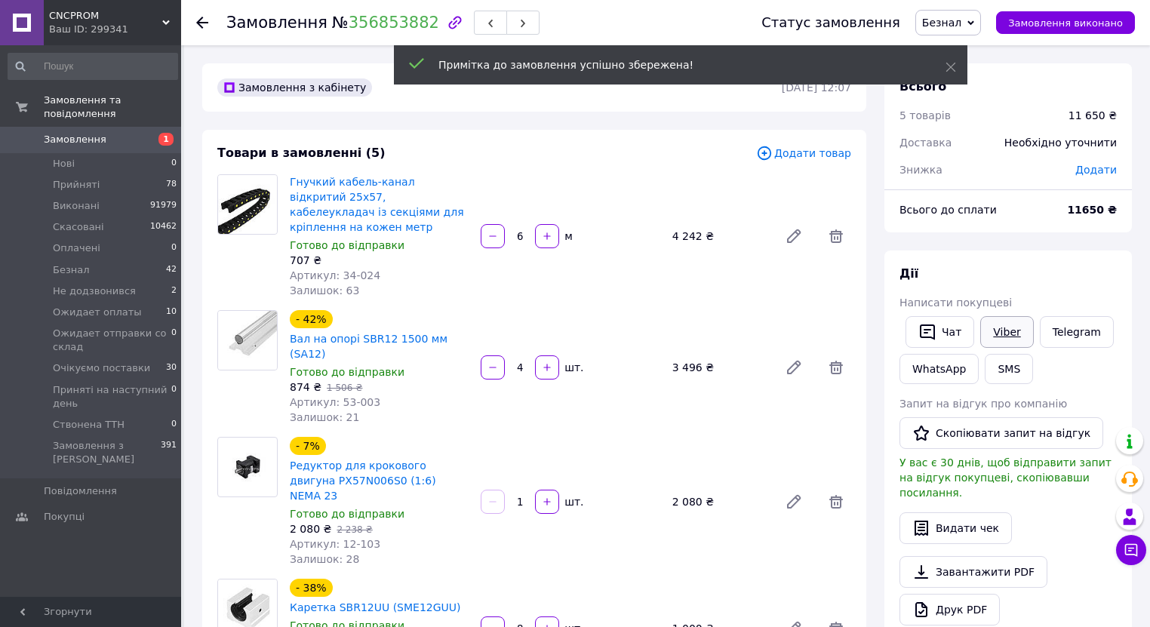
click at [994, 334] on link "Viber" at bounding box center [1006, 332] width 53 height 32
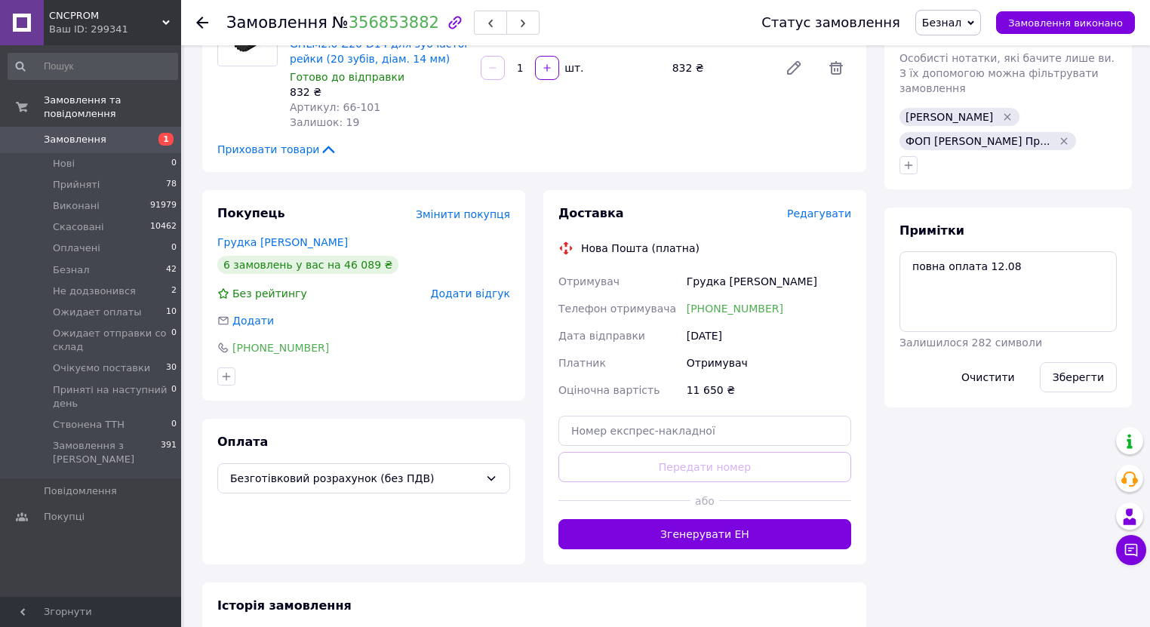
scroll to position [849, 0]
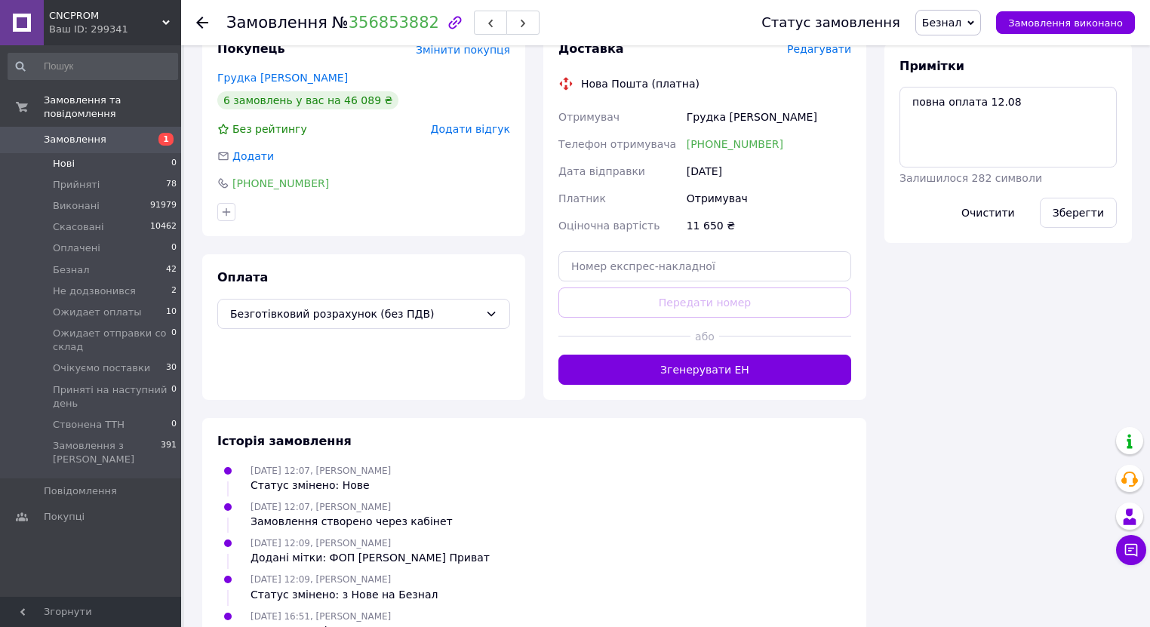
click at [72, 157] on span "Нові" at bounding box center [64, 164] width 22 height 14
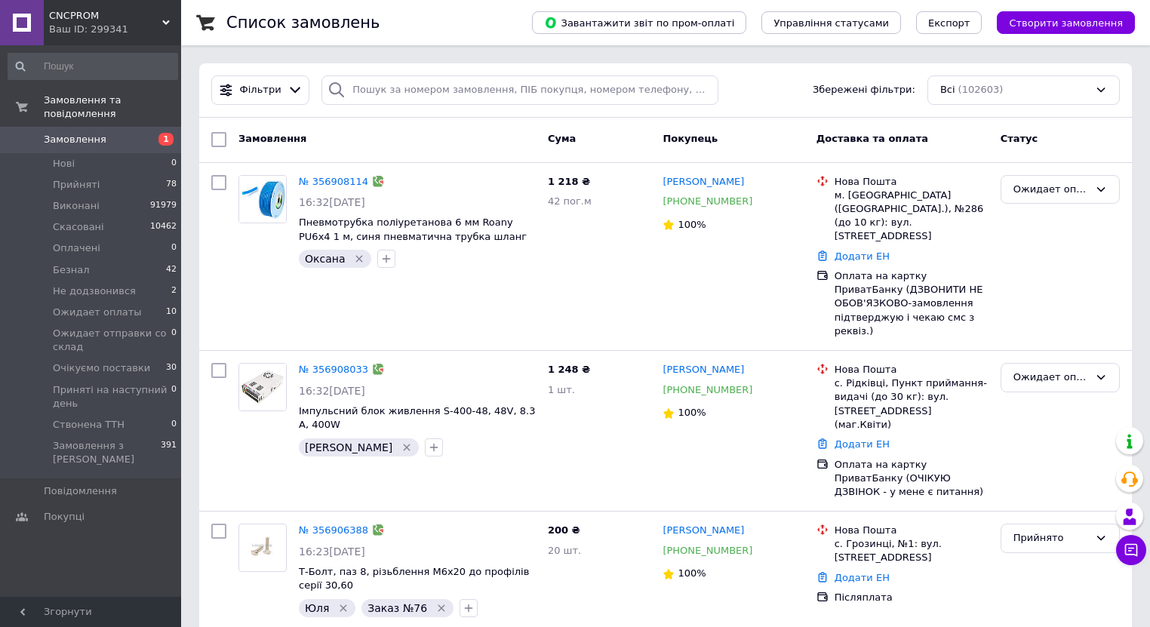
click at [158, 133] on span "1" at bounding box center [160, 140] width 41 height 14
drag, startPoint x: 54, startPoint y: 155, endPoint x: 180, endPoint y: 626, distance: 487.1
click at [54, 157] on span "Нові" at bounding box center [64, 164] width 22 height 14
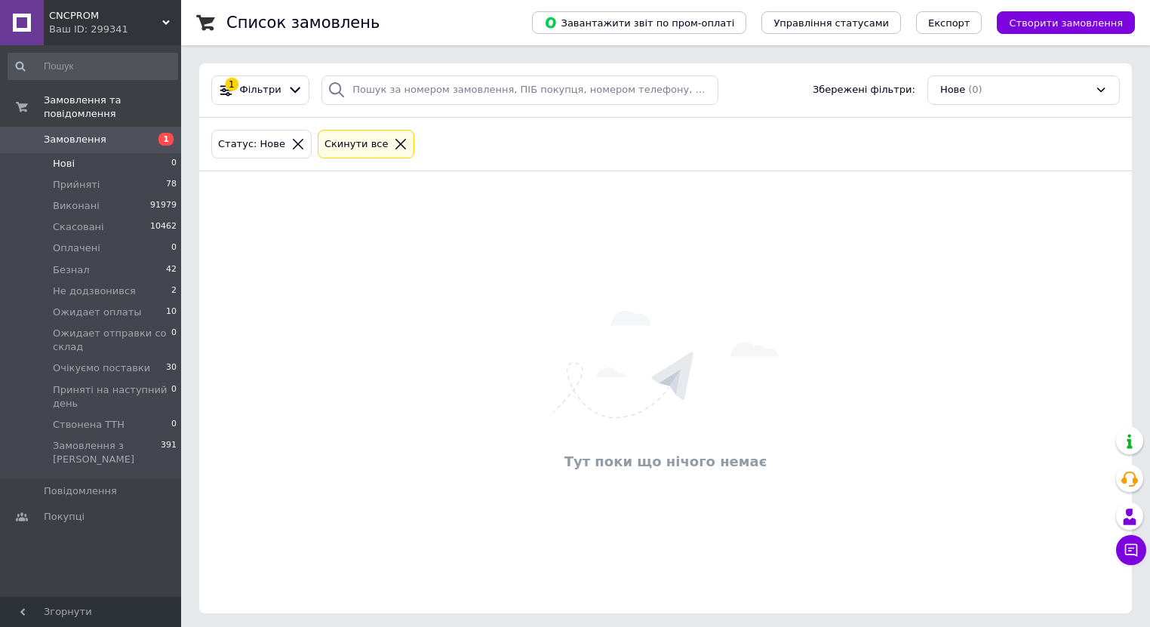
click at [54, 157] on span "Нові" at bounding box center [64, 164] width 22 height 14
click at [103, 306] on span "Ожидает оплаты" at bounding box center [97, 313] width 89 height 14
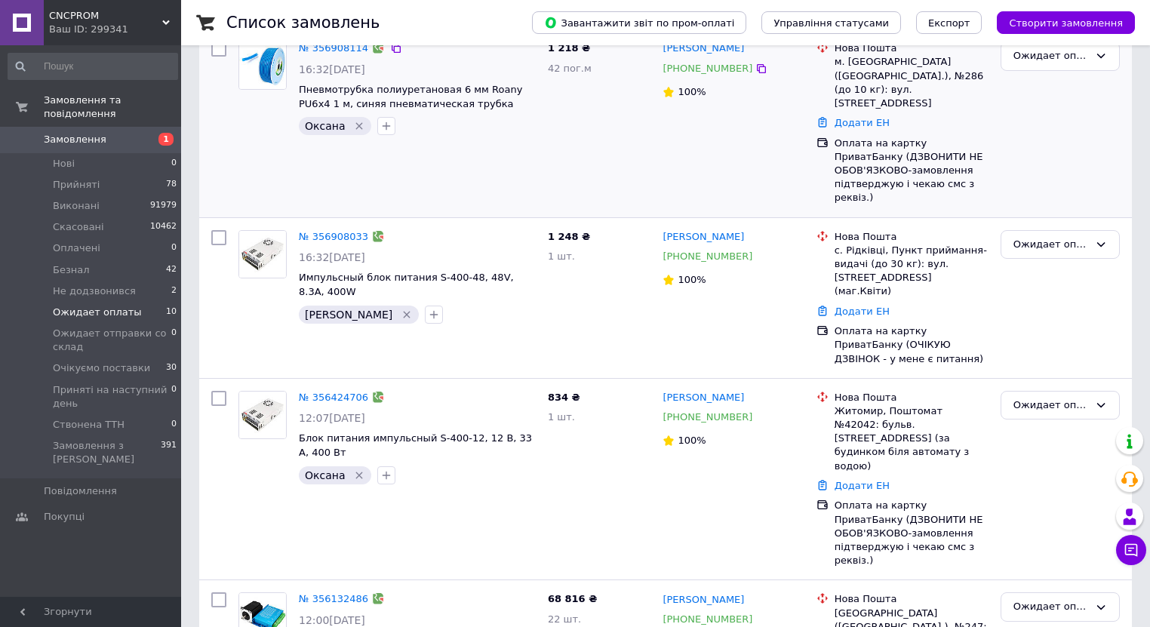
scroll to position [241, 0]
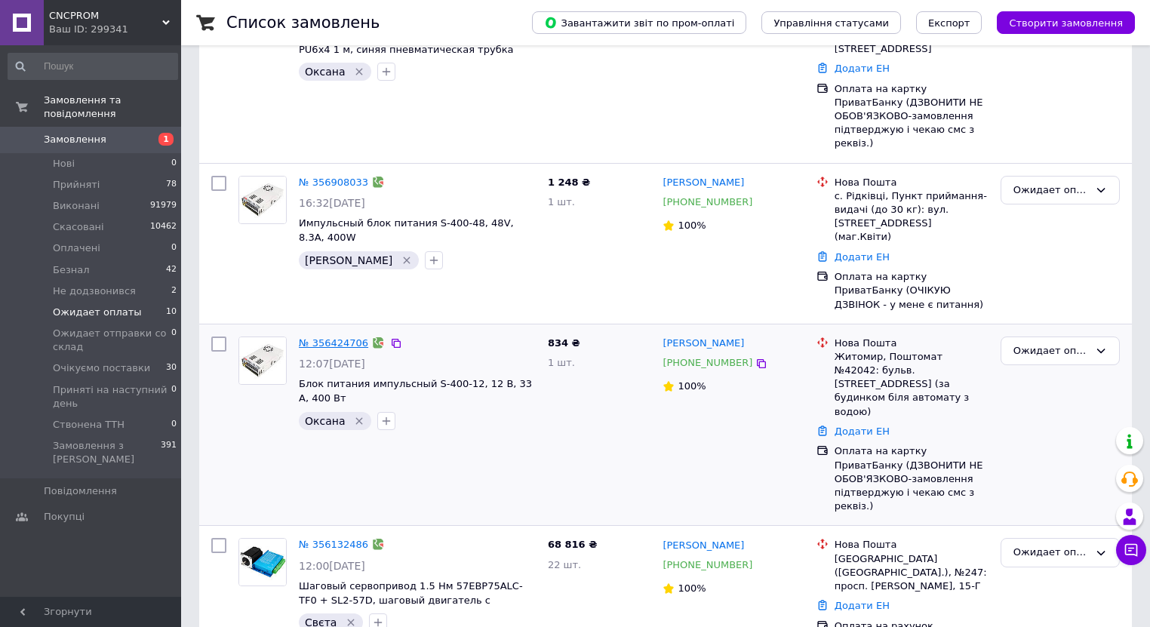
click at [327, 337] on link "№ 356424706" at bounding box center [333, 342] width 69 height 11
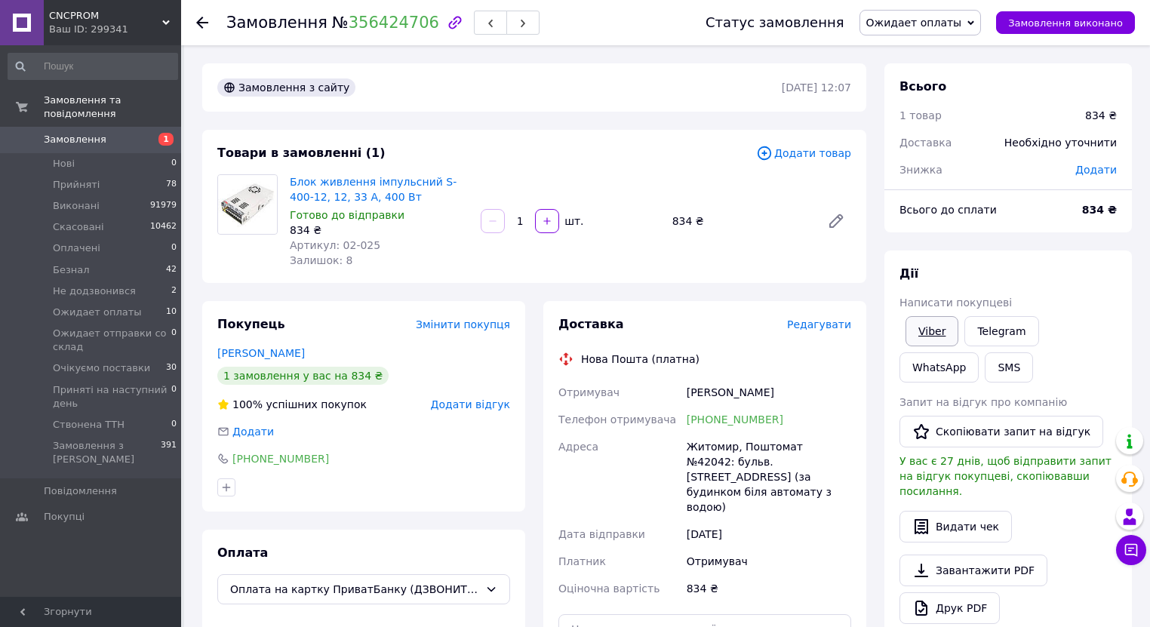
click at [936, 322] on link "Viber" at bounding box center [931, 331] width 53 height 30
click at [1141, 550] on button "Чат з покупцем 1" at bounding box center [1131, 550] width 30 height 30
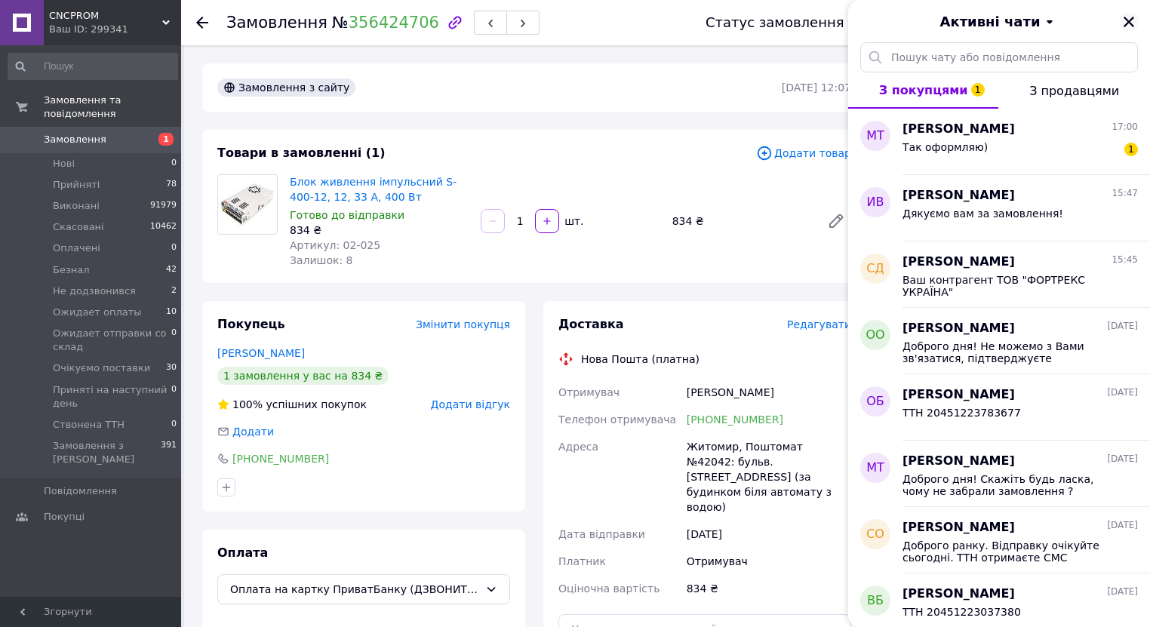
click at [1126, 22] on icon "Закрити" at bounding box center [1129, 22] width 14 height 14
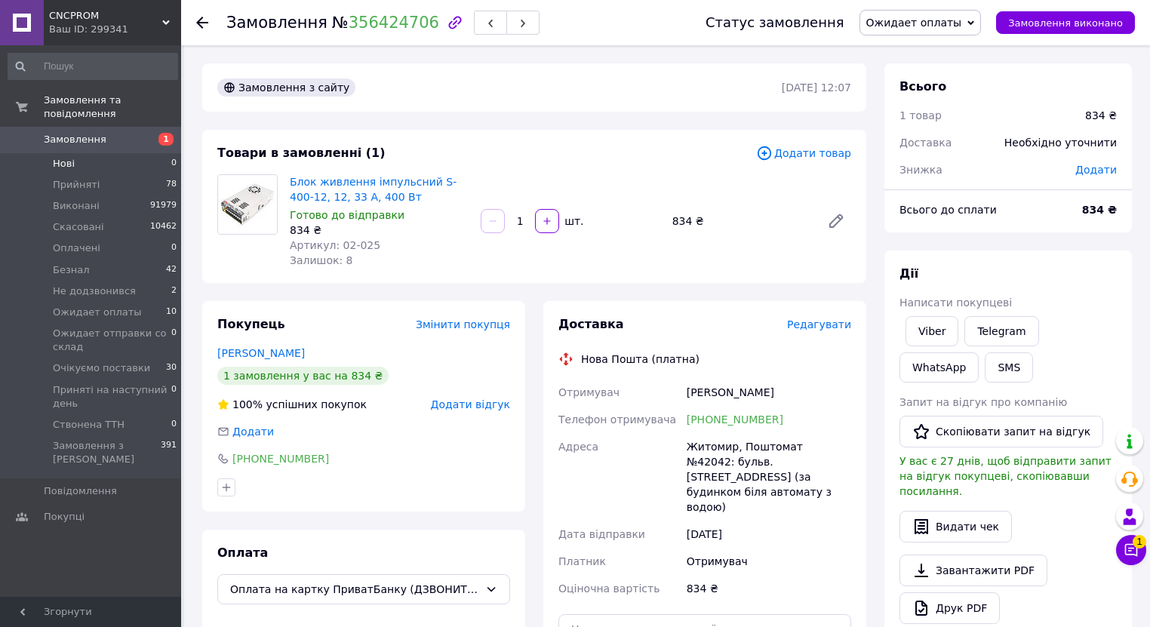
click at [59, 157] on span "Нові" at bounding box center [64, 164] width 22 height 14
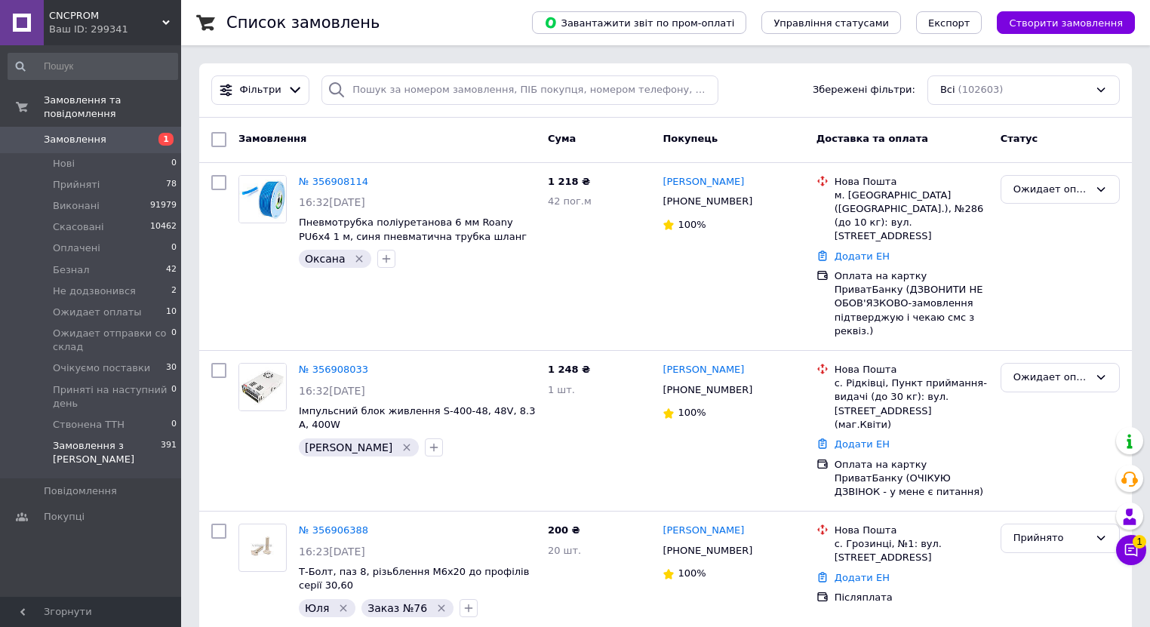
click at [87, 153] on li "Нові 0" at bounding box center [93, 163] width 186 height 21
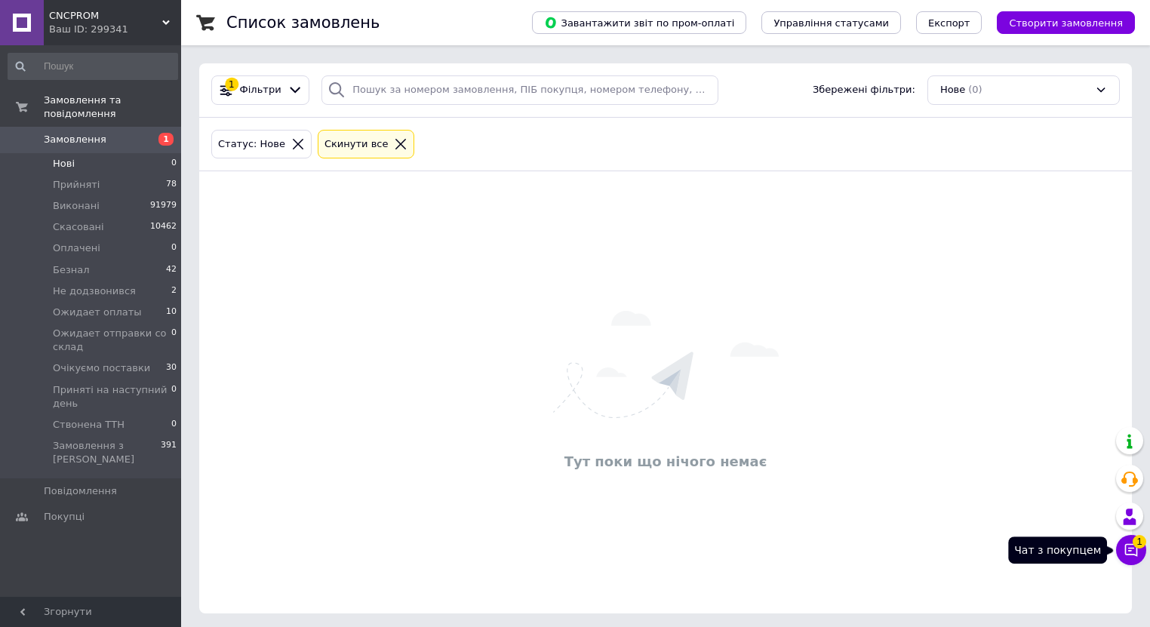
click at [1132, 549] on icon at bounding box center [1130, 549] width 15 height 15
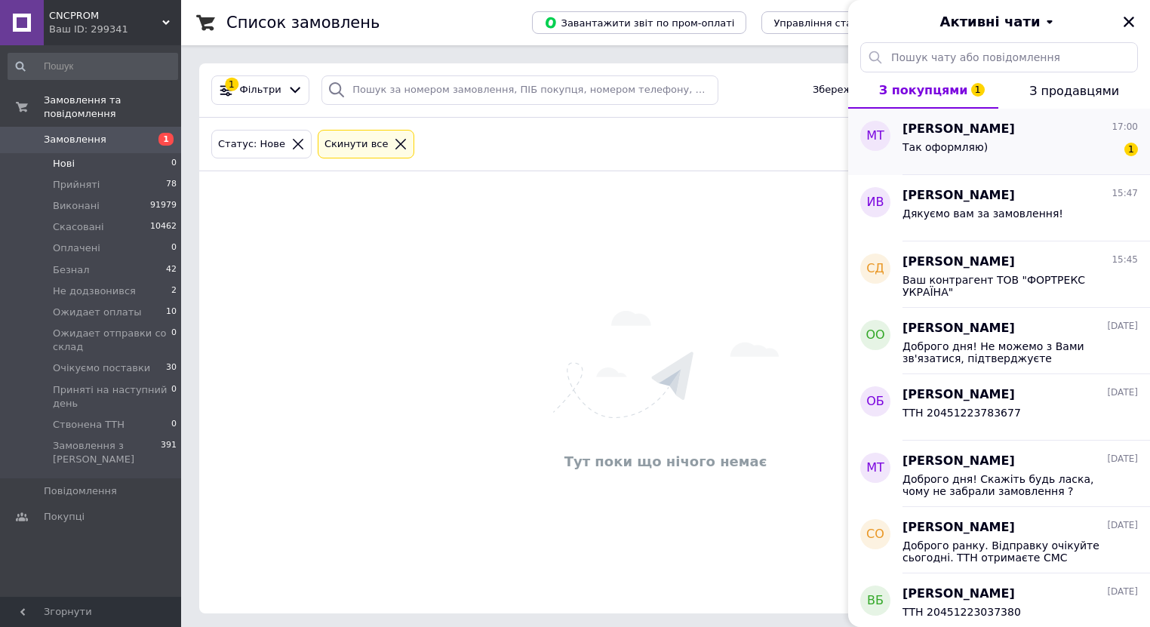
click at [972, 151] on span "Так оформляю)" at bounding box center [944, 147] width 85 height 12
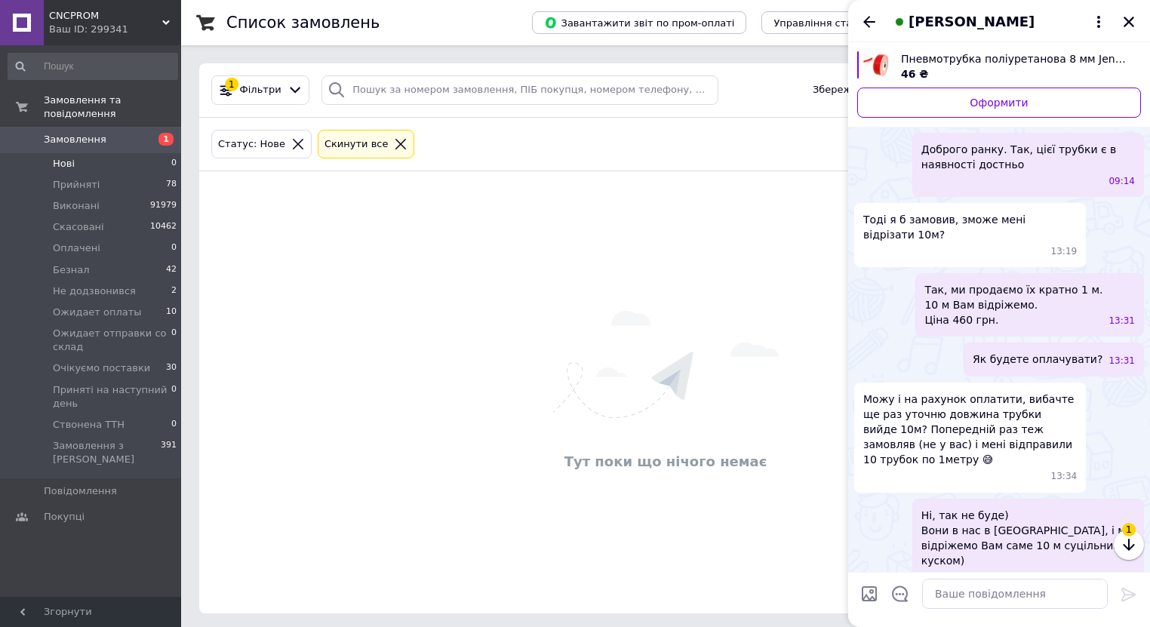
scroll to position [284, 0]
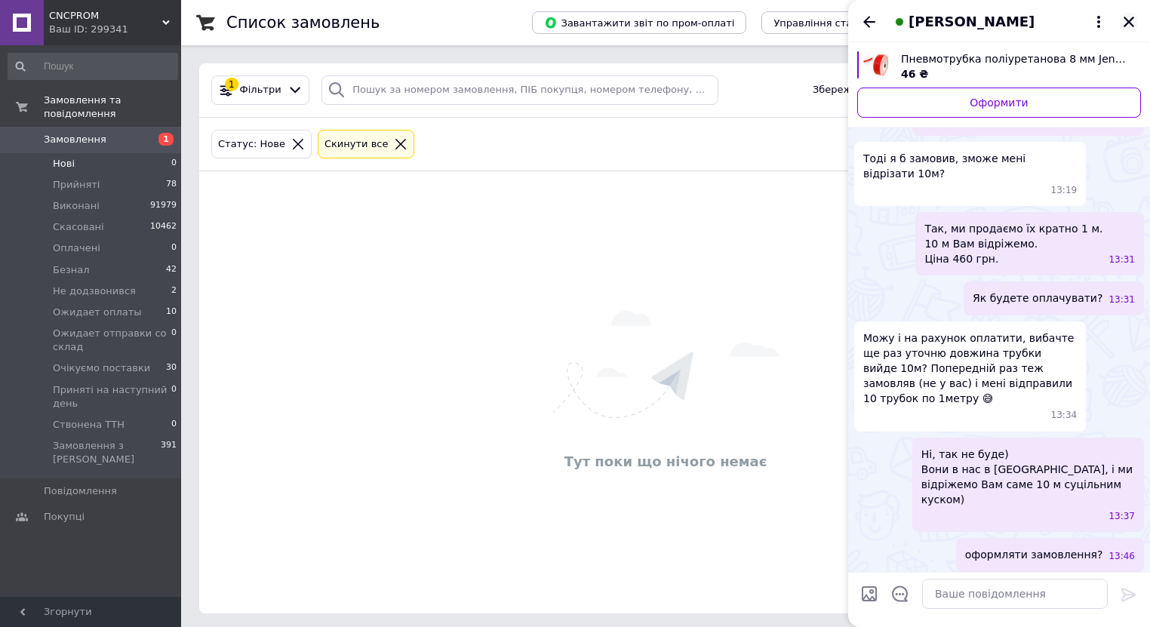
click at [1126, 20] on icon "Закрити" at bounding box center [1128, 22] width 11 height 11
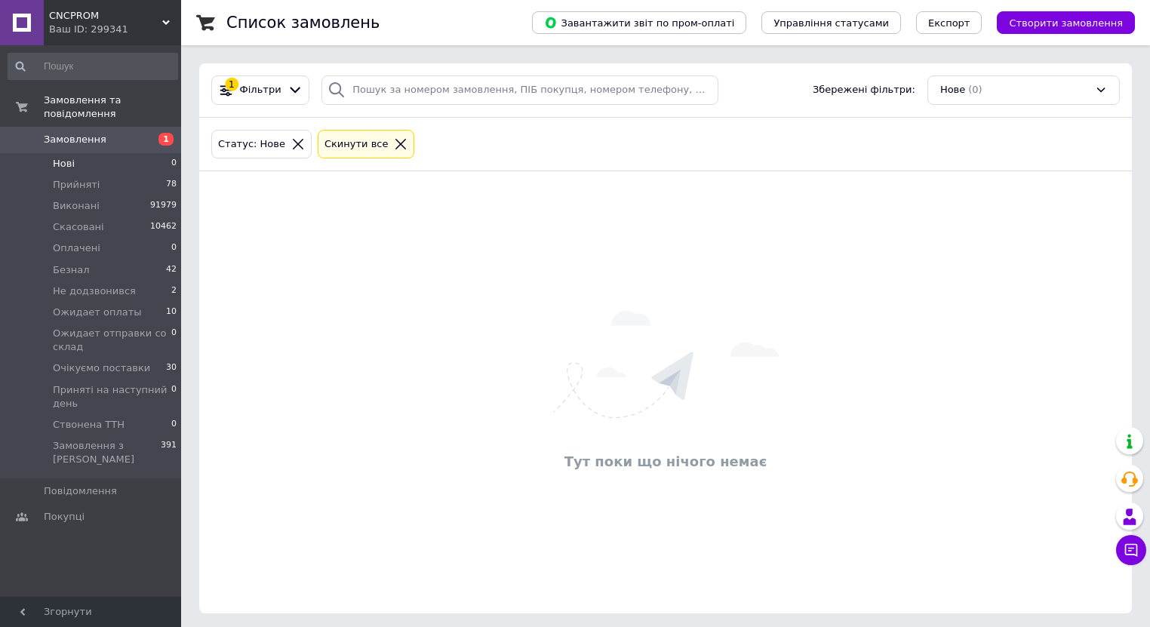
click at [63, 157] on span "Нові" at bounding box center [64, 164] width 22 height 14
click at [143, 133] on span "1" at bounding box center [160, 140] width 41 height 14
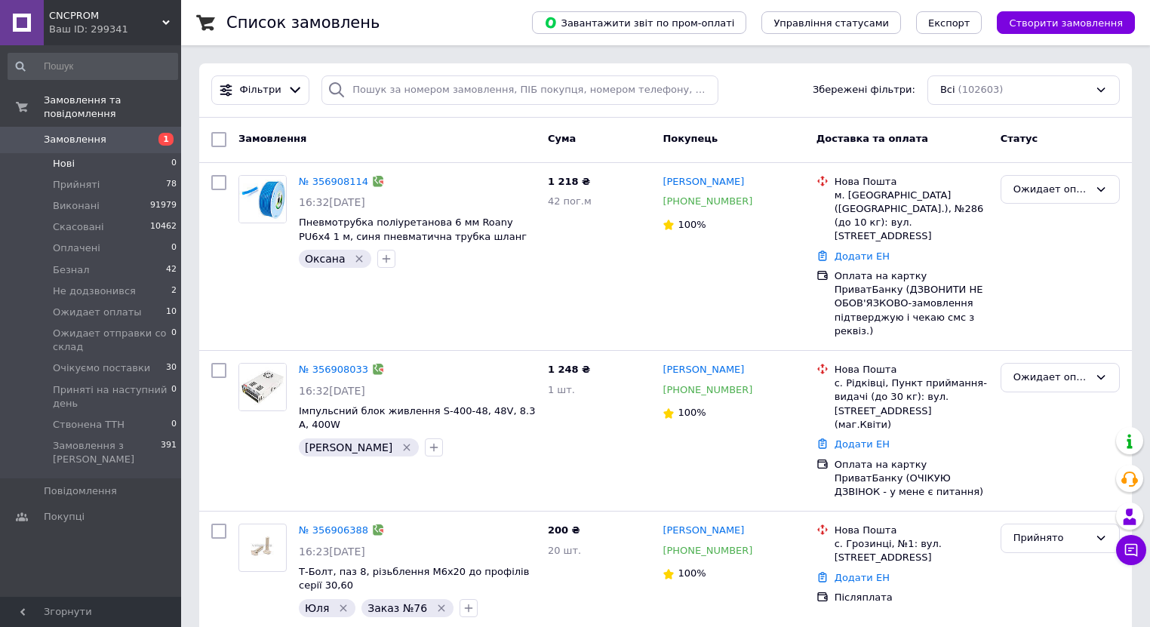
click at [79, 155] on li "Нові 0" at bounding box center [93, 163] width 186 height 21
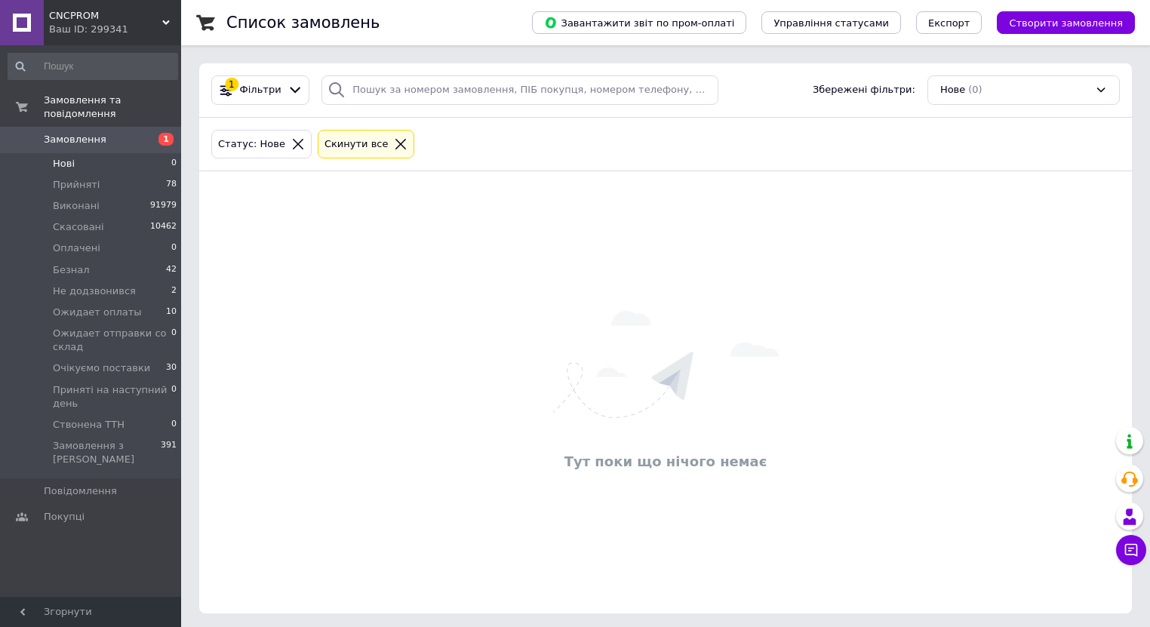
click at [103, 133] on span "Замовлення" at bounding box center [92, 140] width 96 height 14
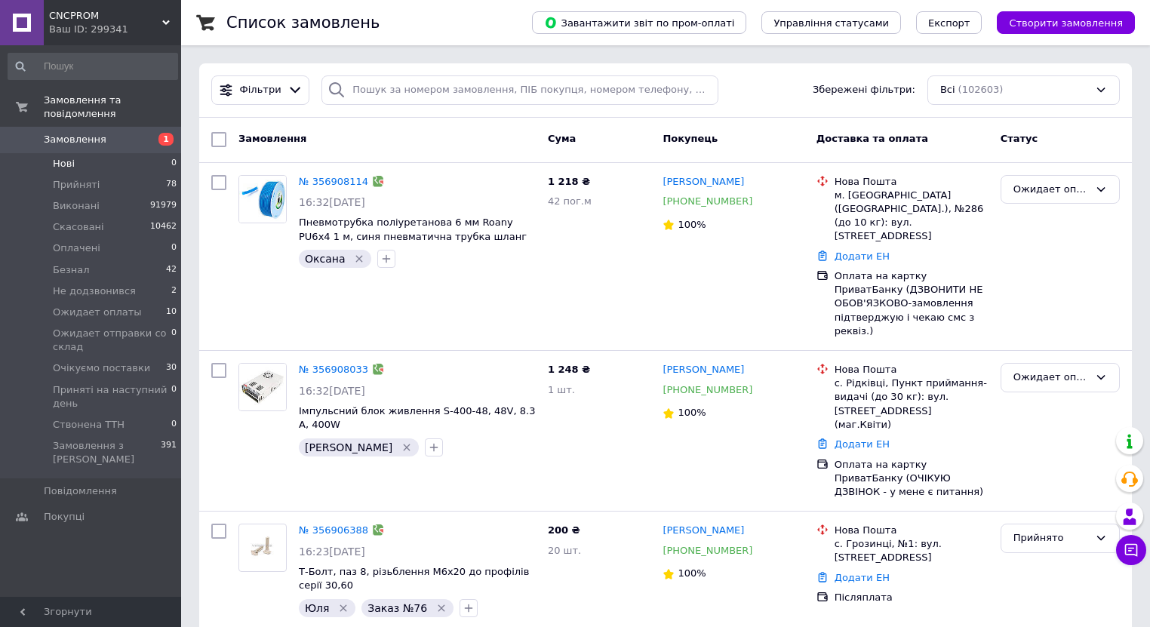
click at [53, 157] on span "Нові" at bounding box center [64, 164] width 22 height 14
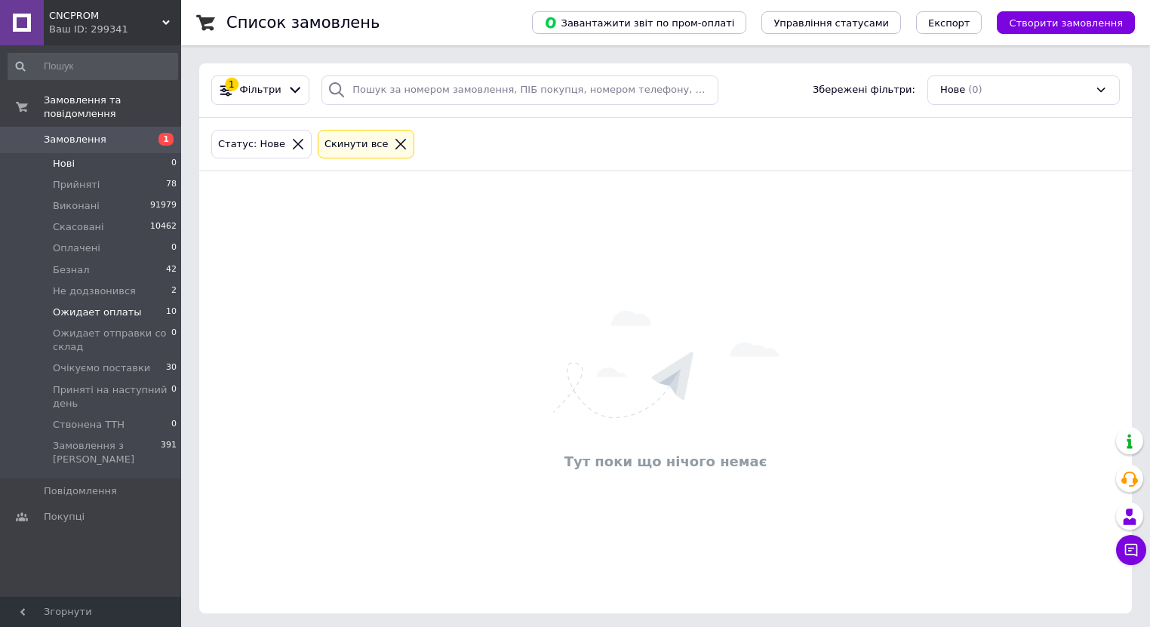
click at [111, 306] on span "Ожидает оплаты" at bounding box center [97, 313] width 89 height 14
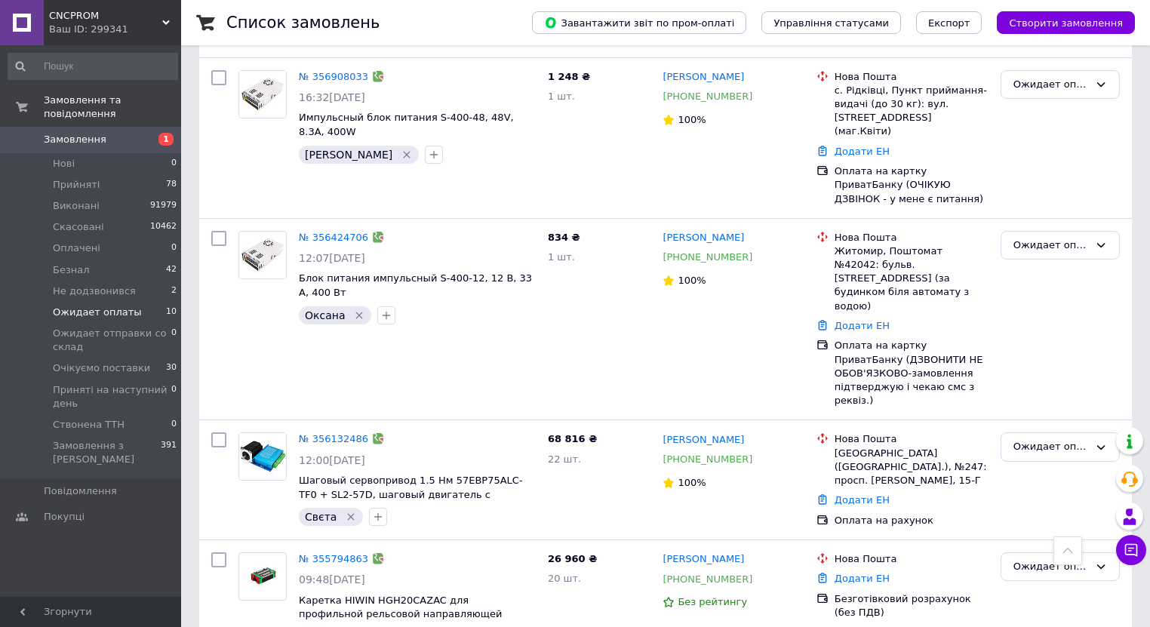
scroll to position [309, 0]
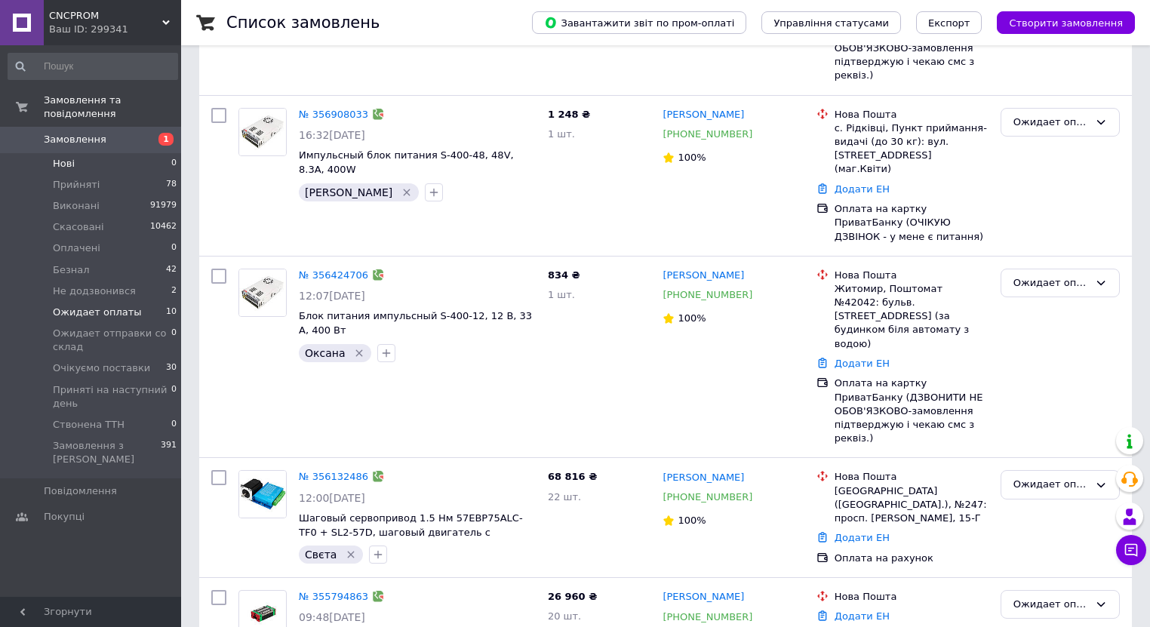
click at [84, 153] on li "Нові 0" at bounding box center [93, 163] width 186 height 21
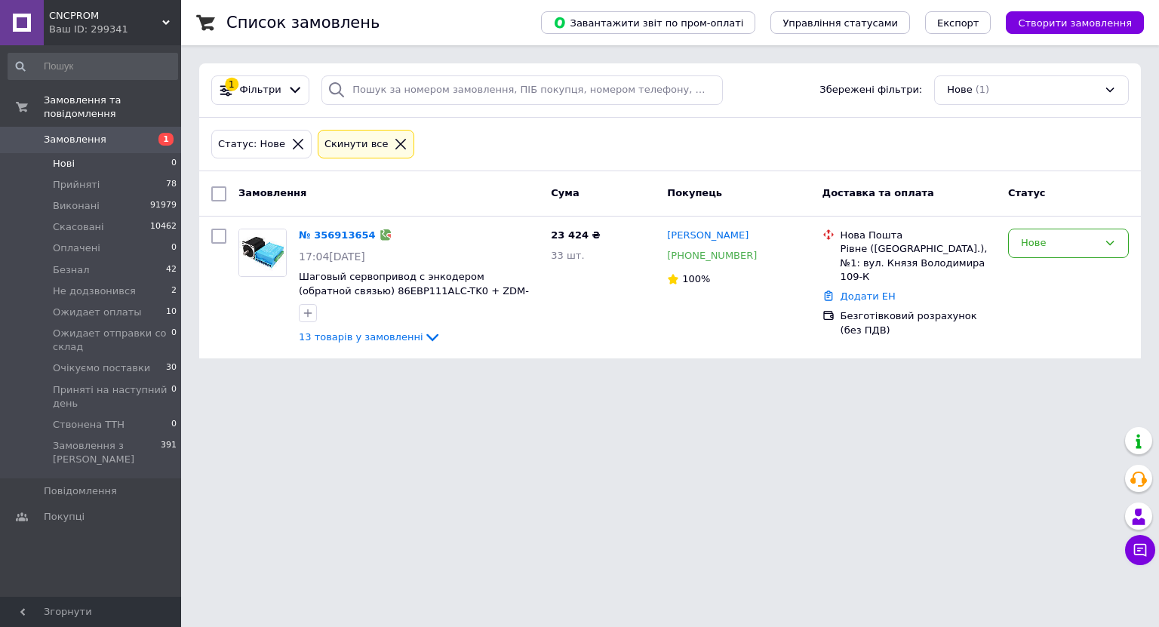
click at [69, 157] on span "Нові" at bounding box center [64, 164] width 22 height 14
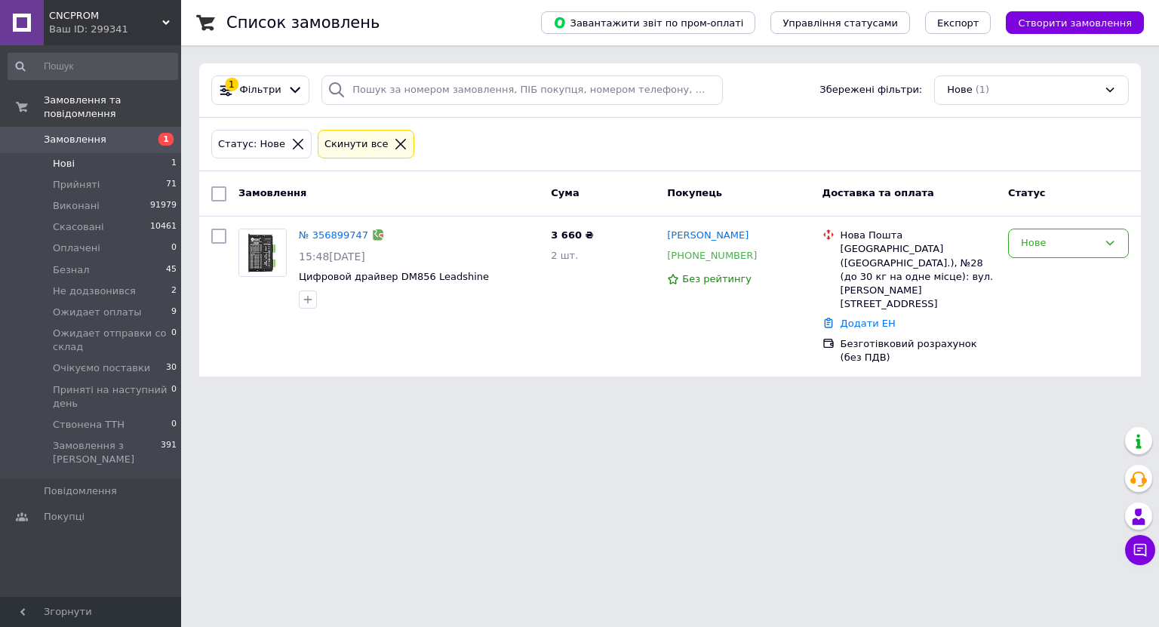
click at [291, 146] on icon at bounding box center [298, 144] width 14 height 14
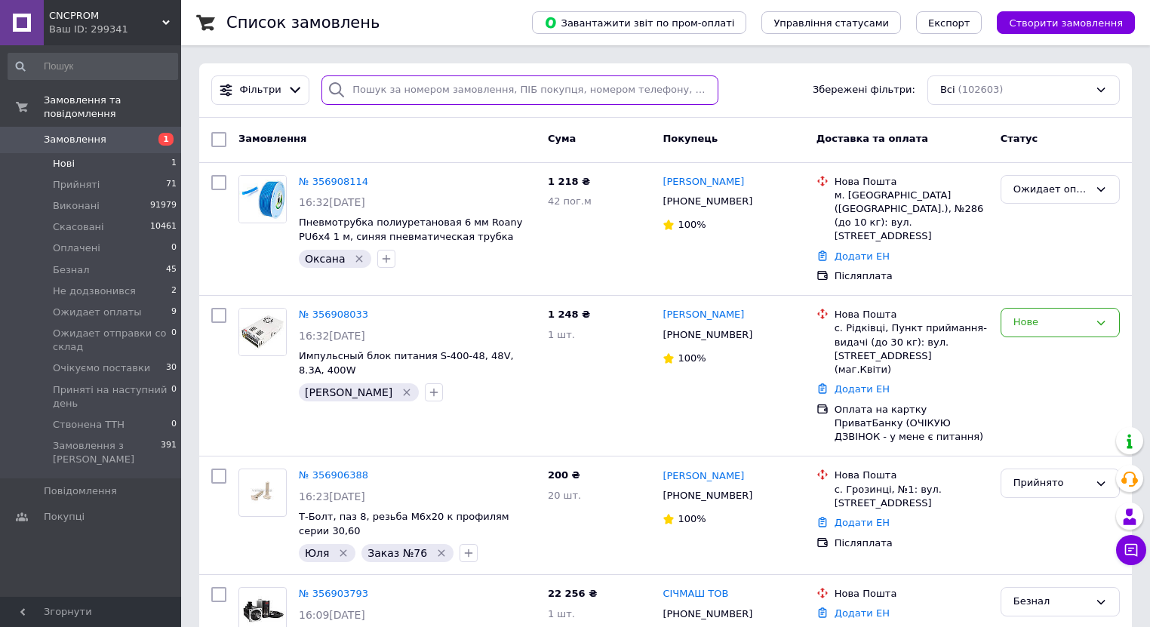
click at [389, 93] on input "search" at bounding box center [519, 89] width 397 height 29
paste input "380932205551"
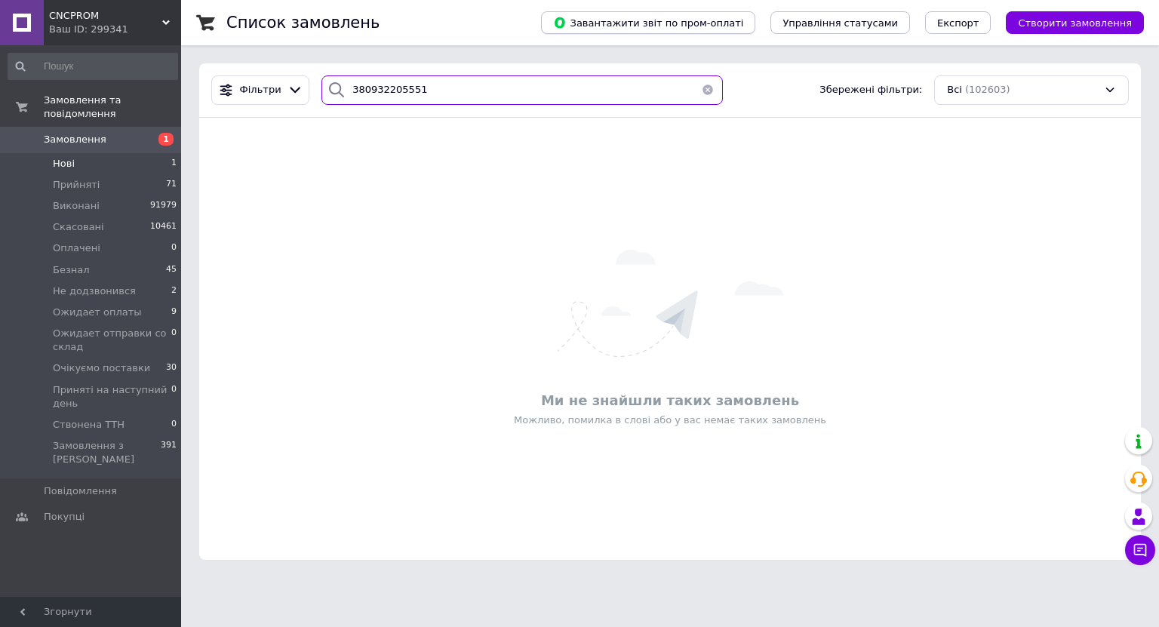
type input "380932205551"
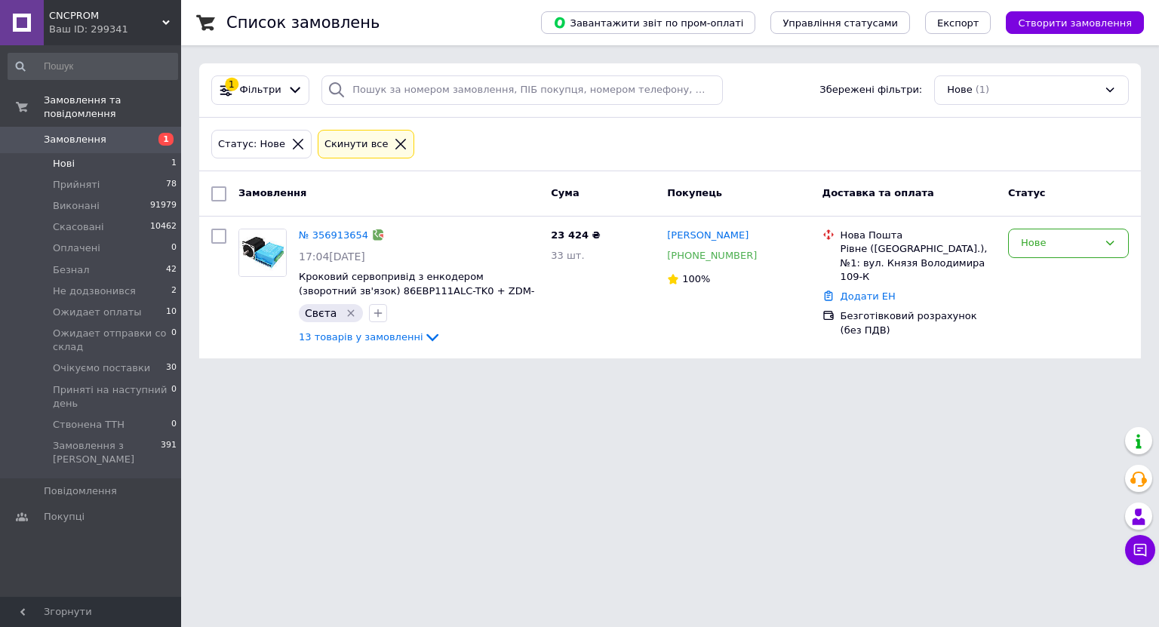
click at [100, 133] on span "Замовлення" at bounding box center [92, 140] width 96 height 14
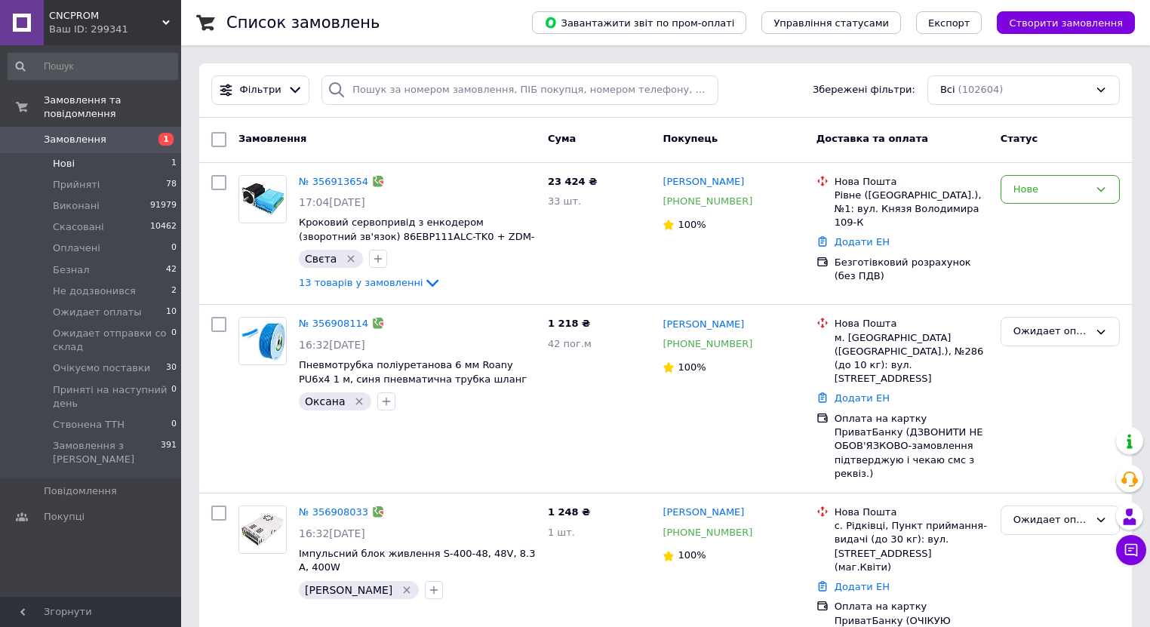
click at [76, 153] on li "Нові 1" at bounding box center [93, 163] width 186 height 21
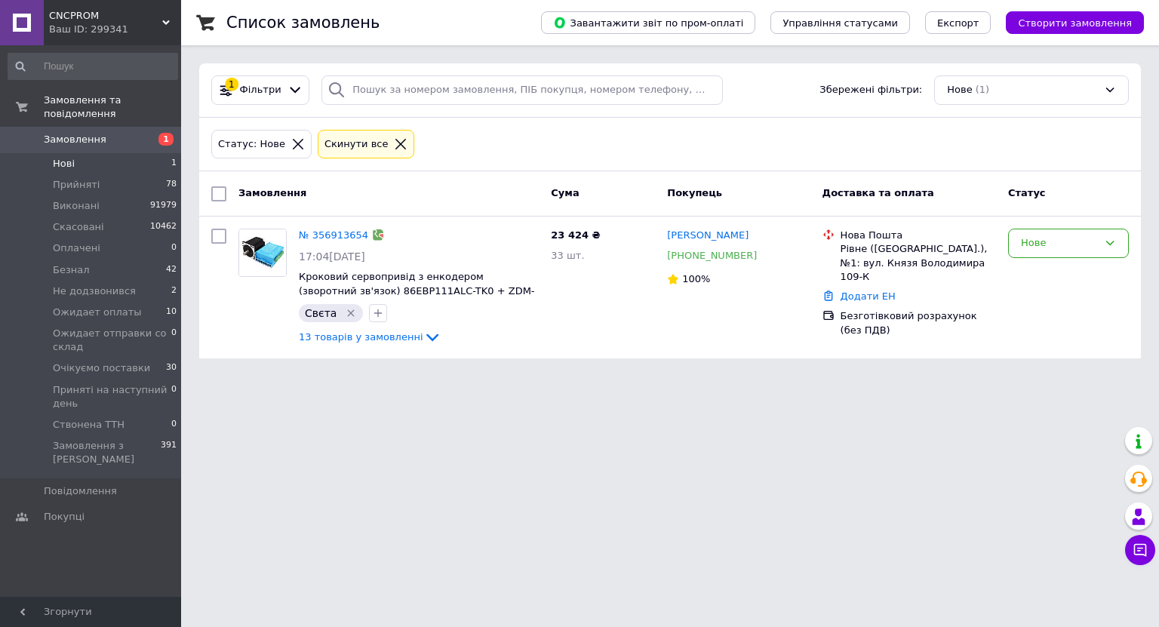
click at [102, 133] on span "Замовлення" at bounding box center [92, 140] width 96 height 14
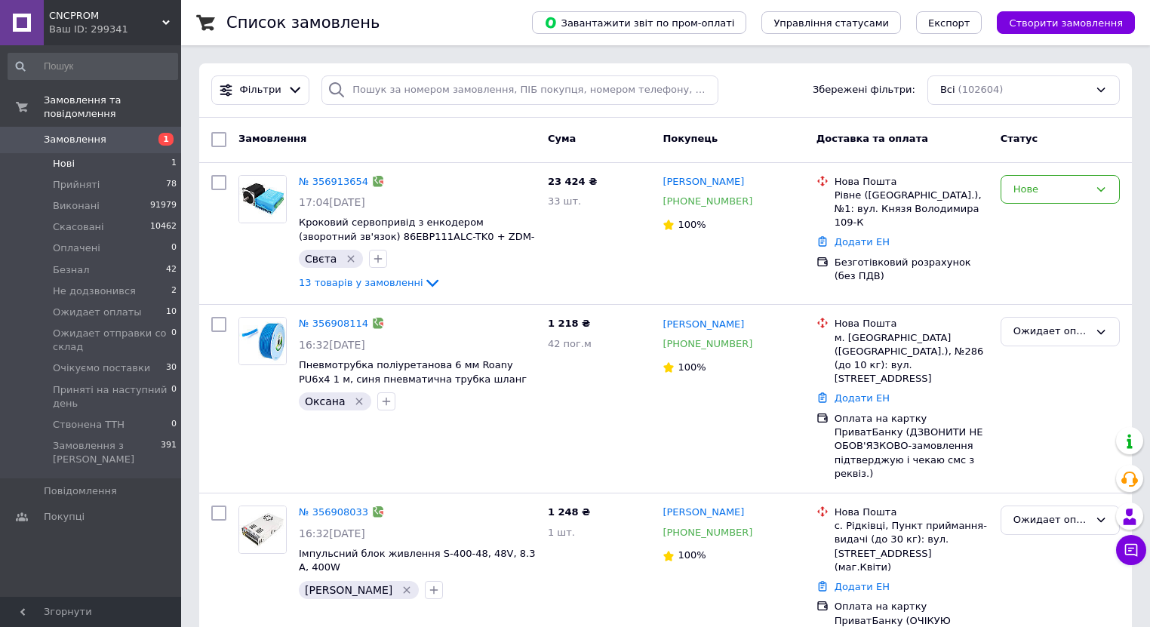
click at [75, 153] on li "Нові 1" at bounding box center [93, 163] width 186 height 21
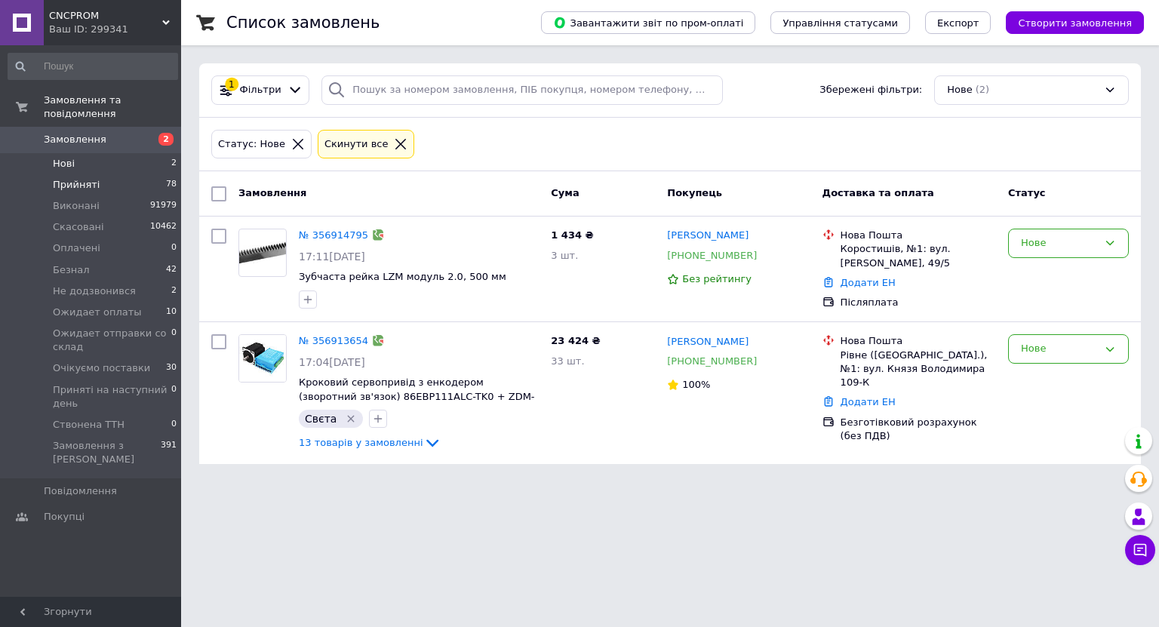
drag, startPoint x: 89, startPoint y: 132, endPoint x: 105, endPoint y: 168, distance: 39.5
click at [88, 133] on span "Замовлення" at bounding box center [75, 140] width 63 height 14
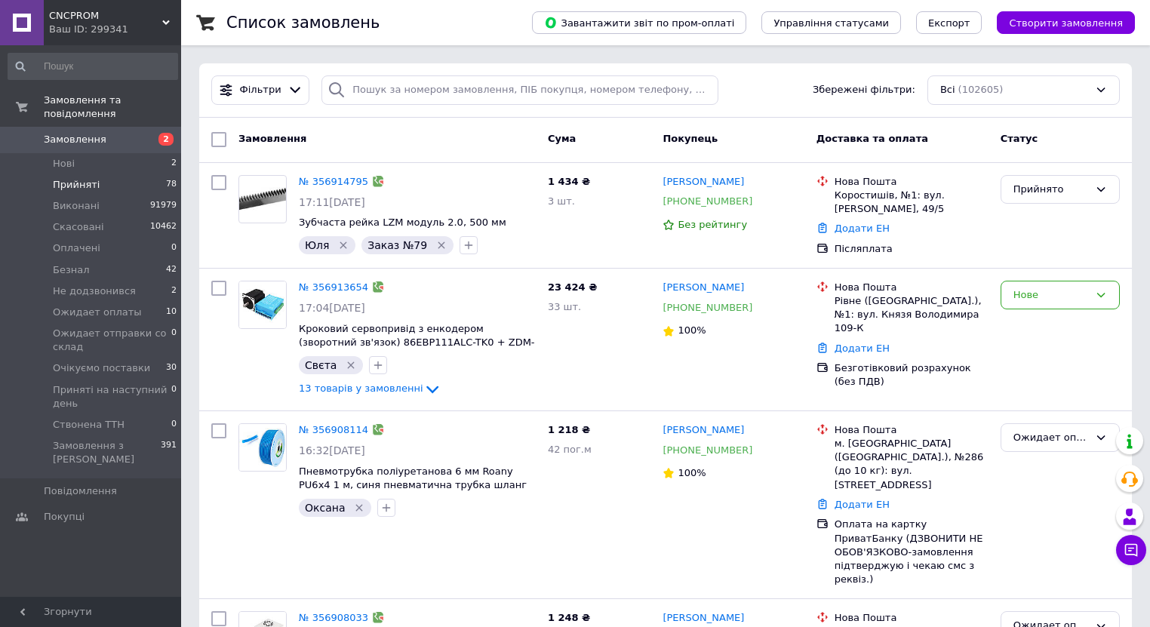
drag, startPoint x: 110, startPoint y: 127, endPoint x: 174, endPoint y: 164, distance: 73.4
click at [111, 133] on span "Замовлення" at bounding box center [92, 140] width 96 height 14
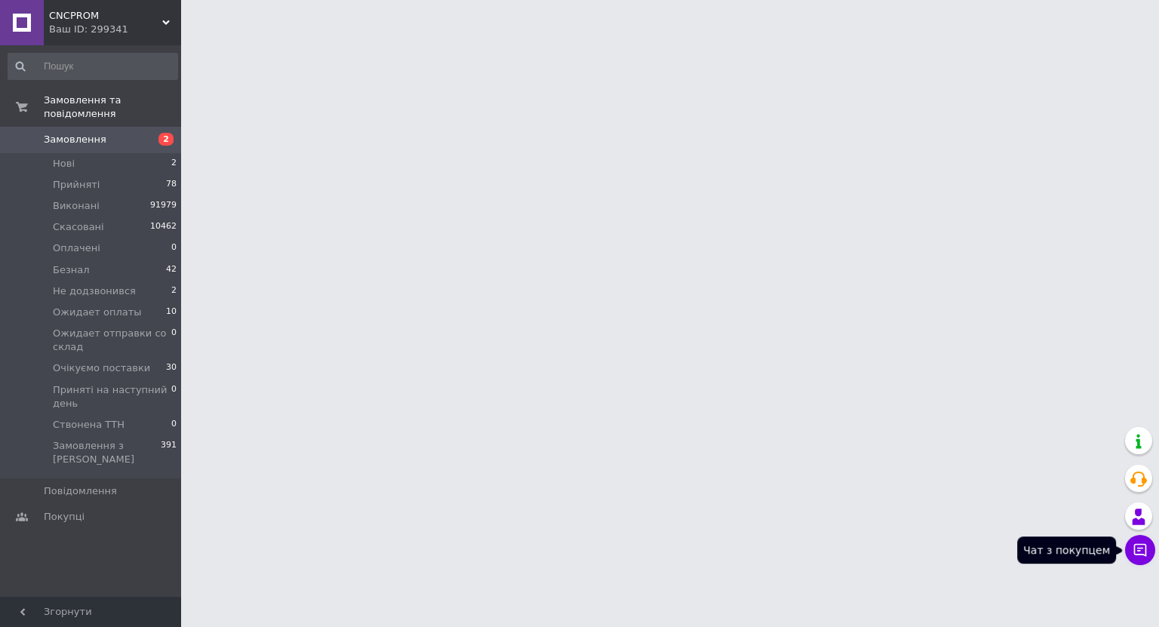
click at [1147, 556] on button "Чат з покупцем" at bounding box center [1140, 550] width 30 height 30
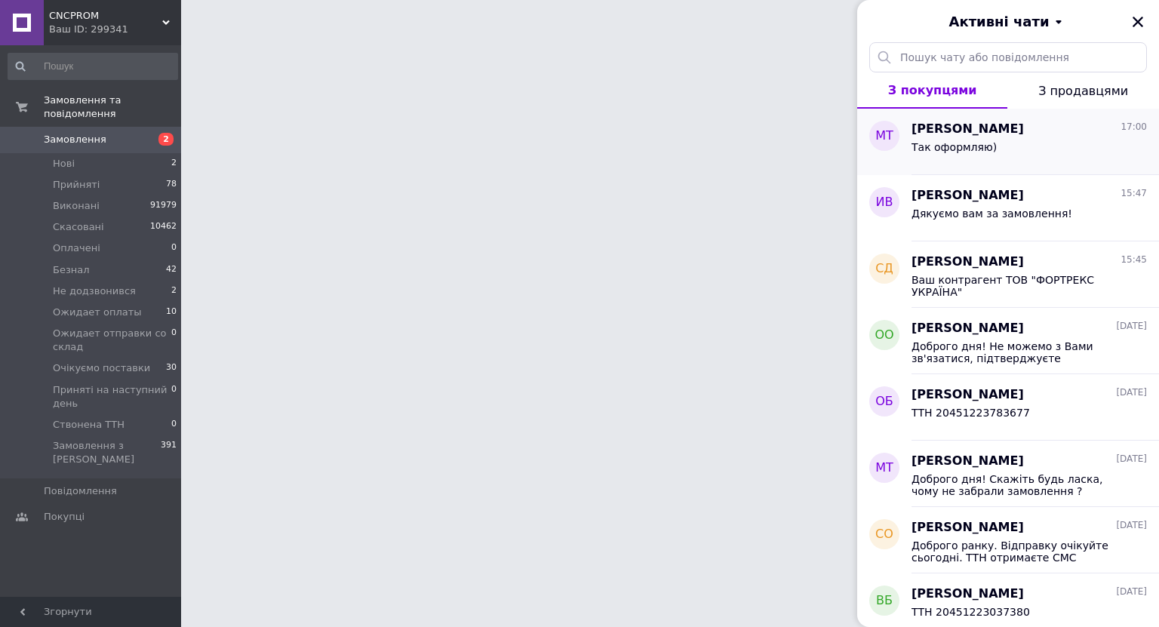
click at [932, 161] on div "Так оформляю)" at bounding box center [953, 151] width 85 height 21
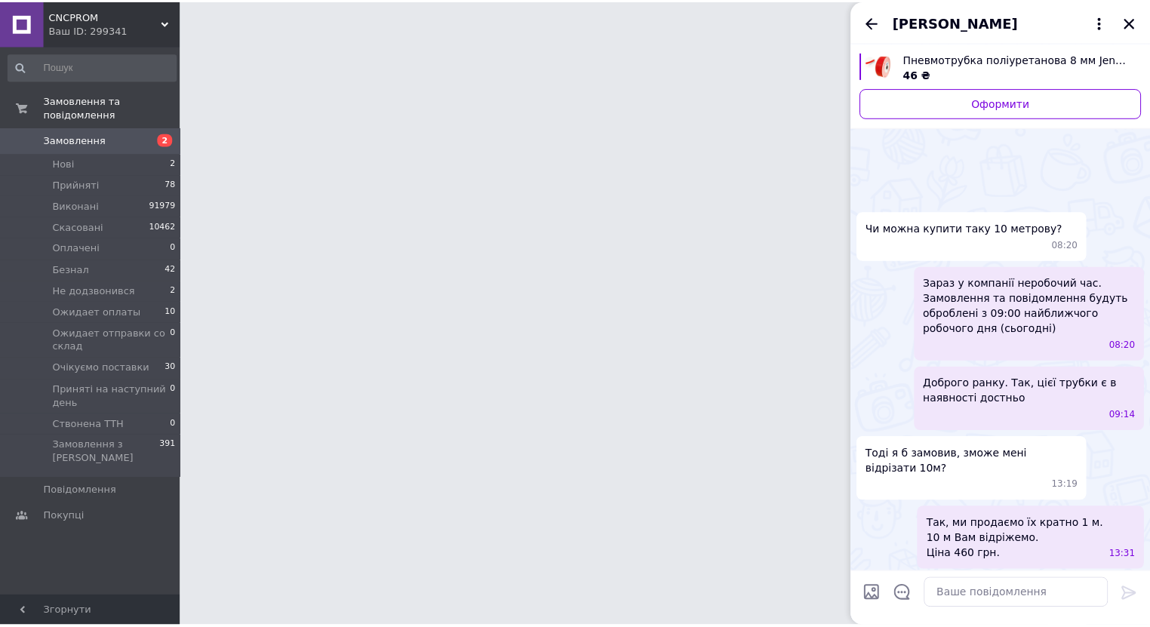
scroll to position [296, 0]
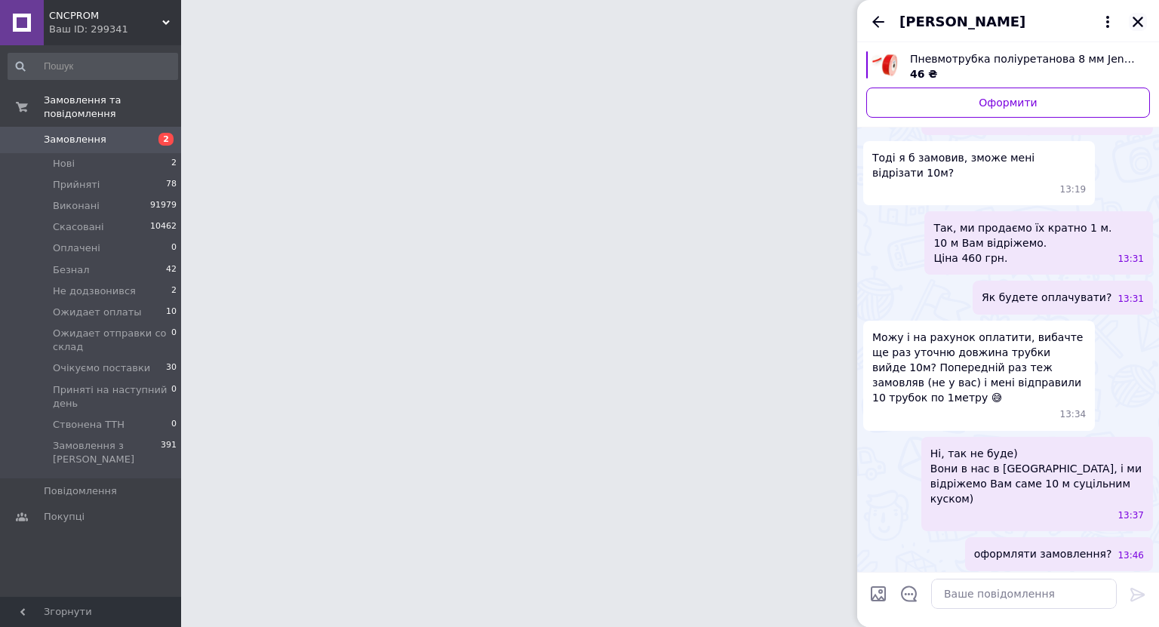
drag, startPoint x: 1131, startPoint y: 26, endPoint x: 62, endPoint y: 144, distance: 1075.4
click at [1129, 26] on button "Закрити" at bounding box center [1138, 22] width 18 height 18
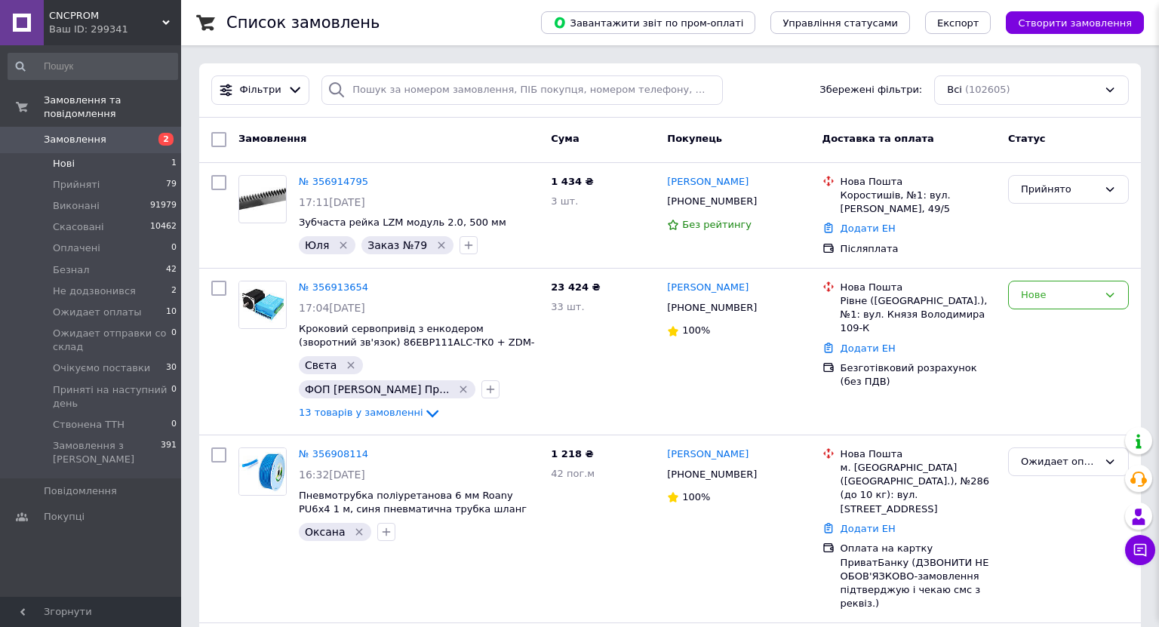
click at [62, 157] on span "Нові" at bounding box center [64, 164] width 22 height 14
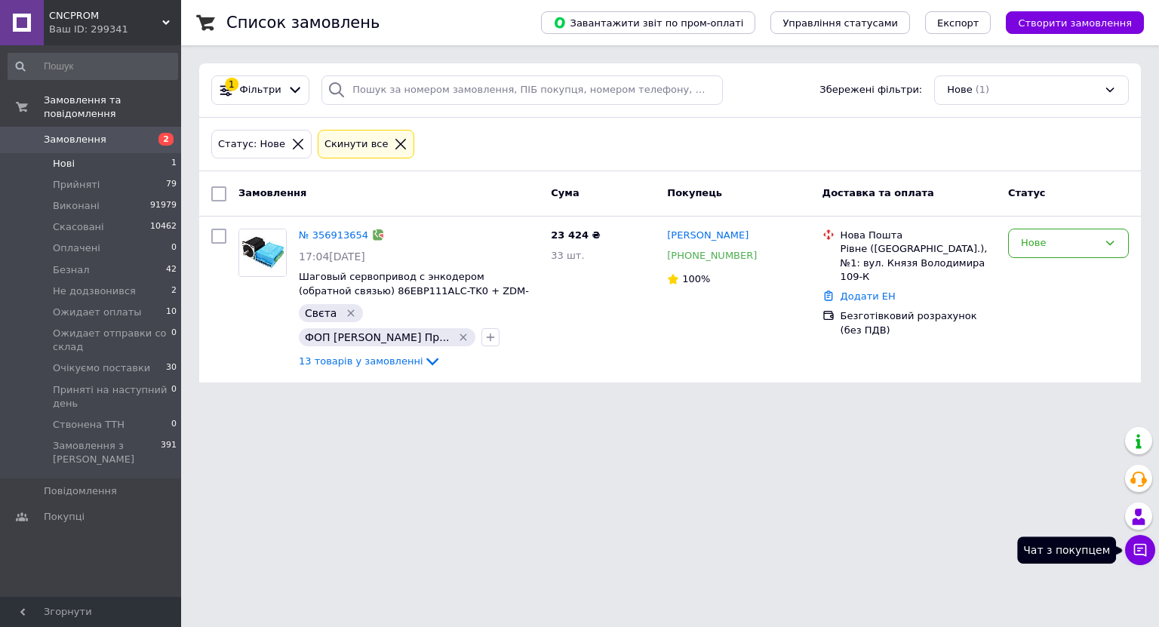
click at [1138, 553] on icon at bounding box center [1139, 549] width 15 height 15
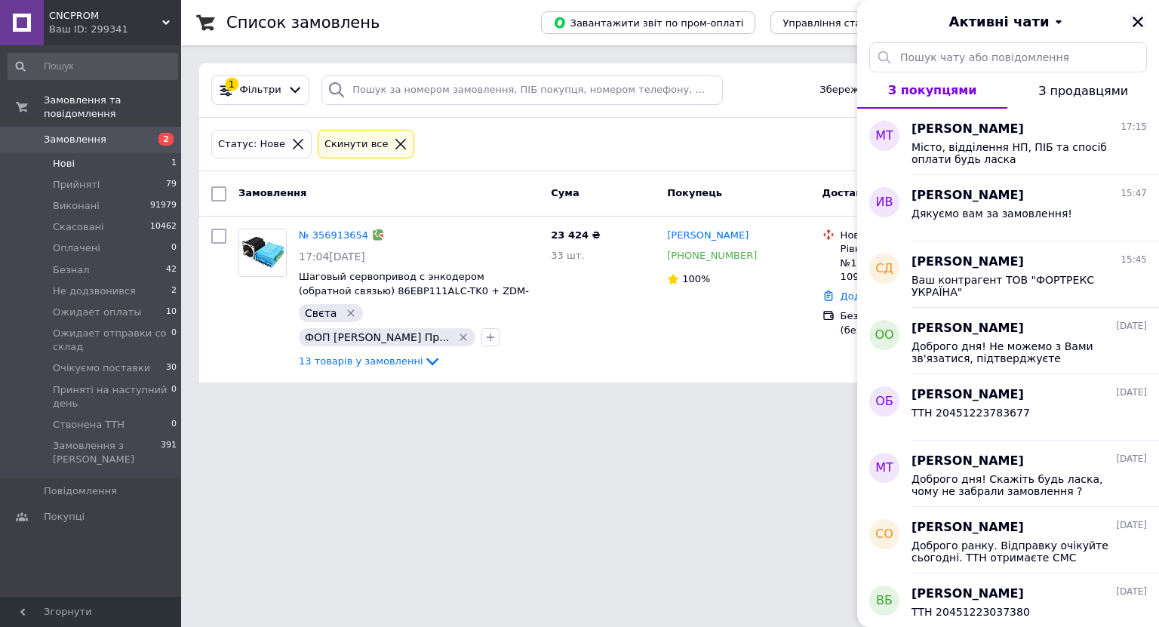
click at [1135, 17] on icon "Закрити" at bounding box center [1138, 22] width 14 height 14
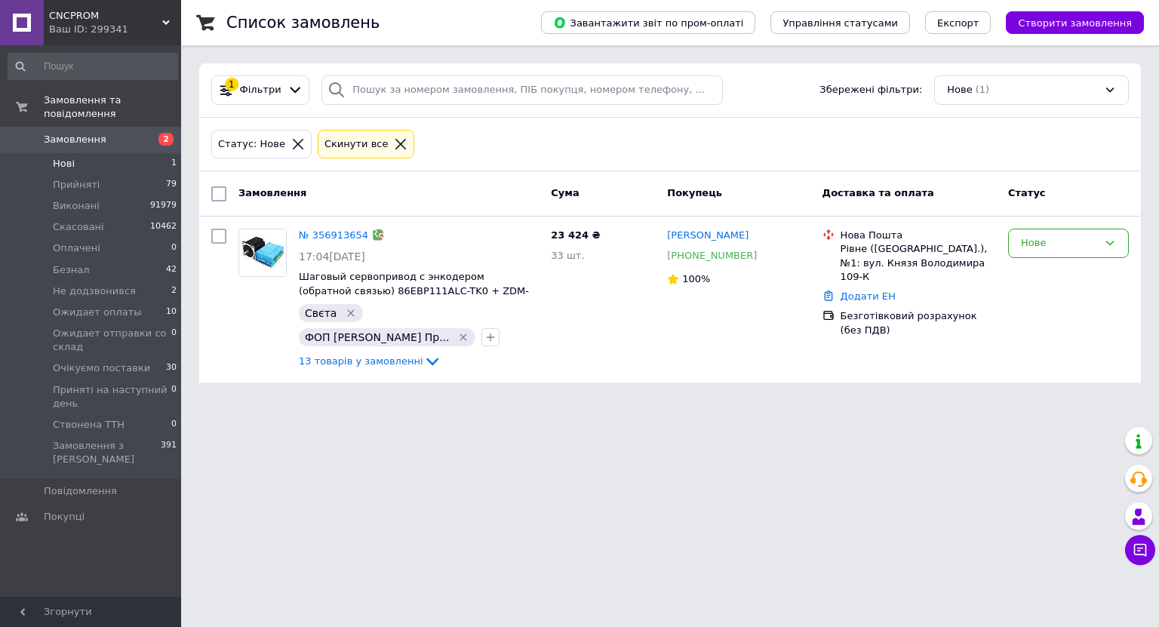
click at [77, 153] on li "Нові 1" at bounding box center [93, 163] width 186 height 21
click at [127, 133] on span "Замовлення" at bounding box center [92, 140] width 96 height 14
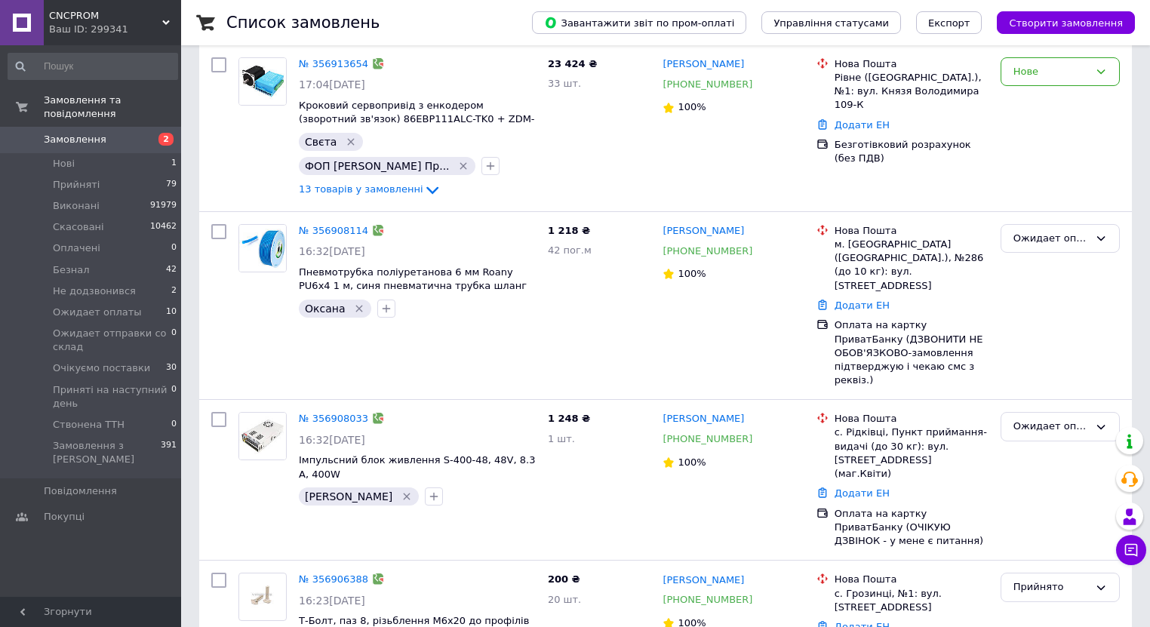
scroll to position [241, 0]
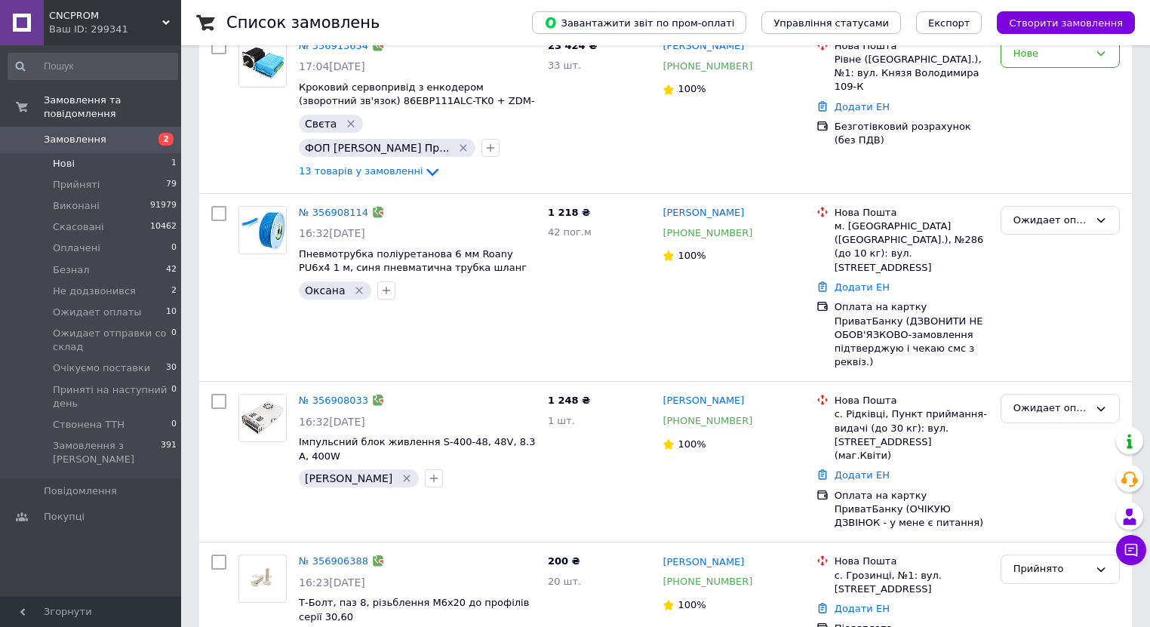
click at [77, 153] on li "Нові 1" at bounding box center [93, 163] width 186 height 21
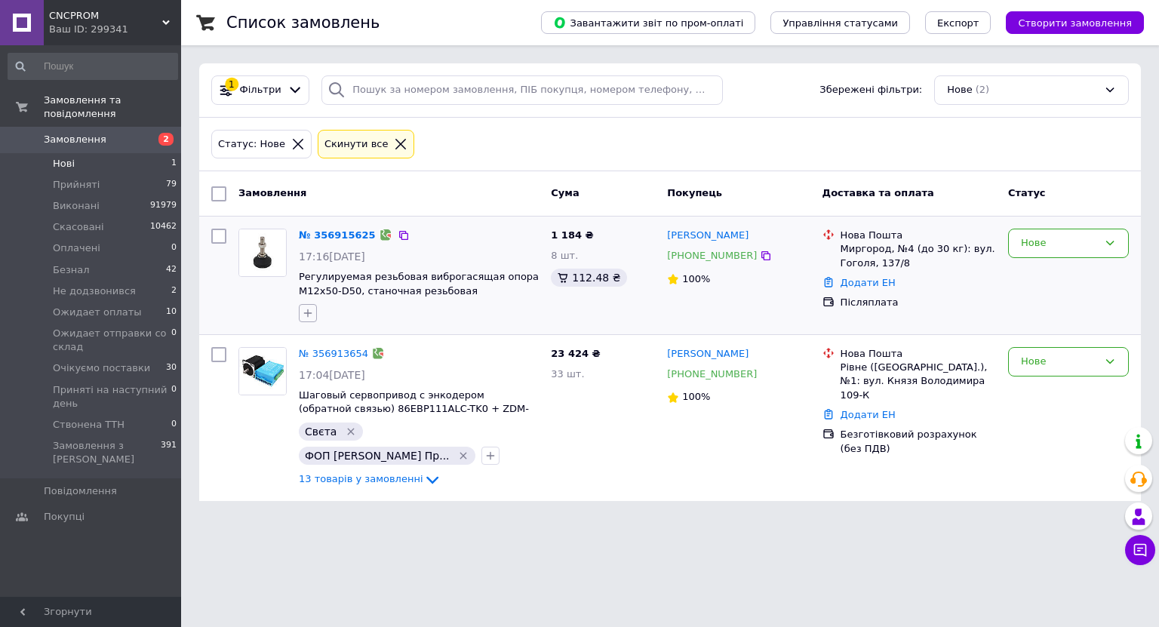
click at [305, 312] on icon "button" at bounding box center [308, 313] width 12 height 12
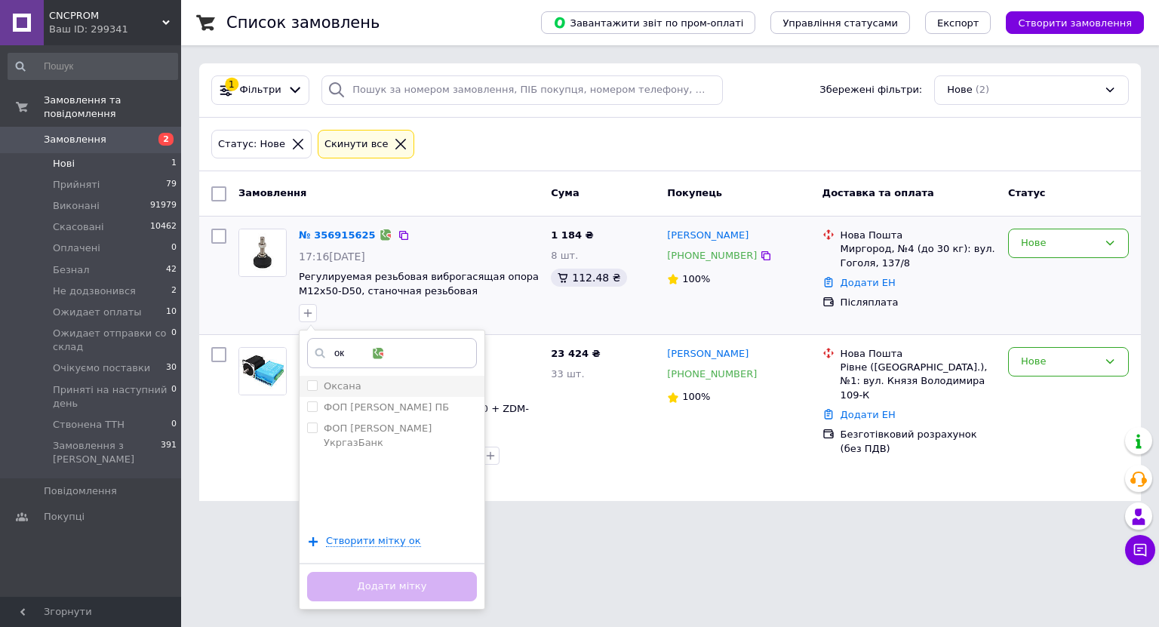
type input "ок"
click at [314, 382] on input "Оксана" at bounding box center [312, 385] width 10 height 10
checkbox input "true"
click at [399, 582] on button "Додати мітку" at bounding box center [392, 586] width 170 height 29
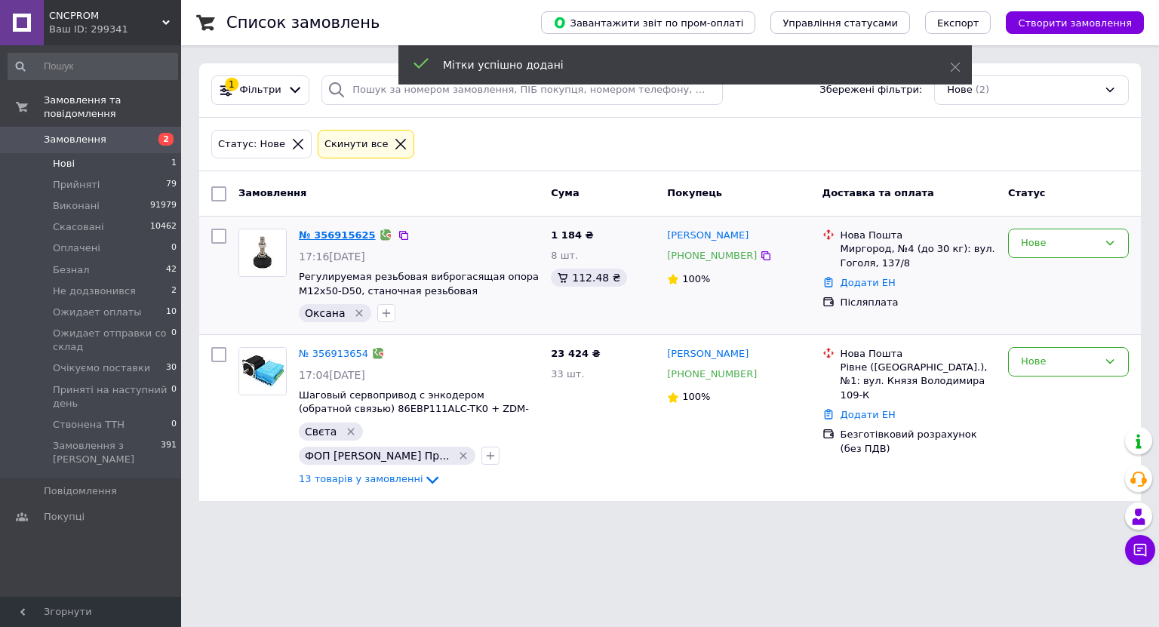
click at [321, 232] on link "№ 356915625" at bounding box center [337, 234] width 77 height 11
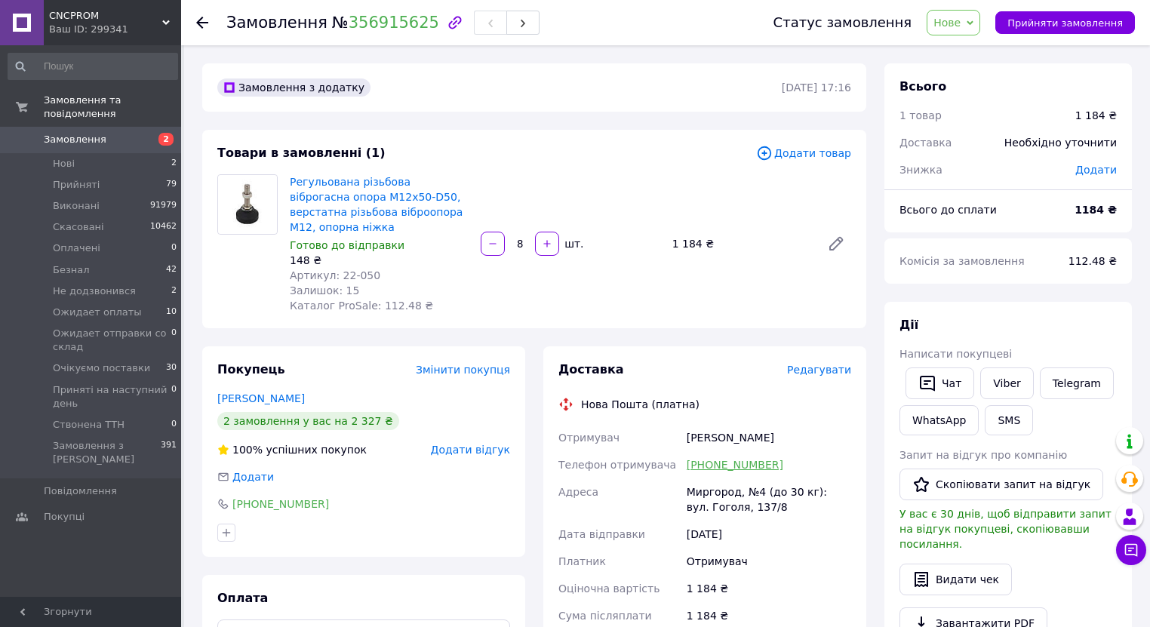
click at [742, 468] on link "[PHONE_NUMBER]" at bounding box center [734, 465] width 97 height 12
click at [960, 20] on span "Нове" at bounding box center [946, 23] width 27 height 12
click at [987, 164] on li "Не додзвонився" at bounding box center [1008, 166] width 162 height 23
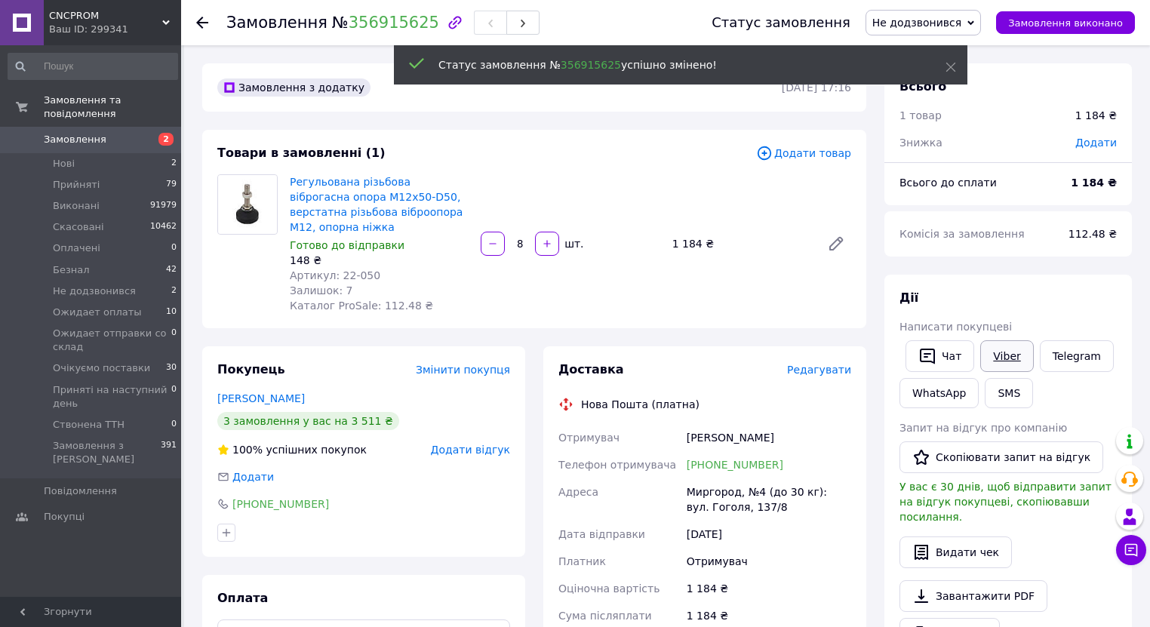
click at [1005, 359] on link "Viber" at bounding box center [1006, 356] width 53 height 32
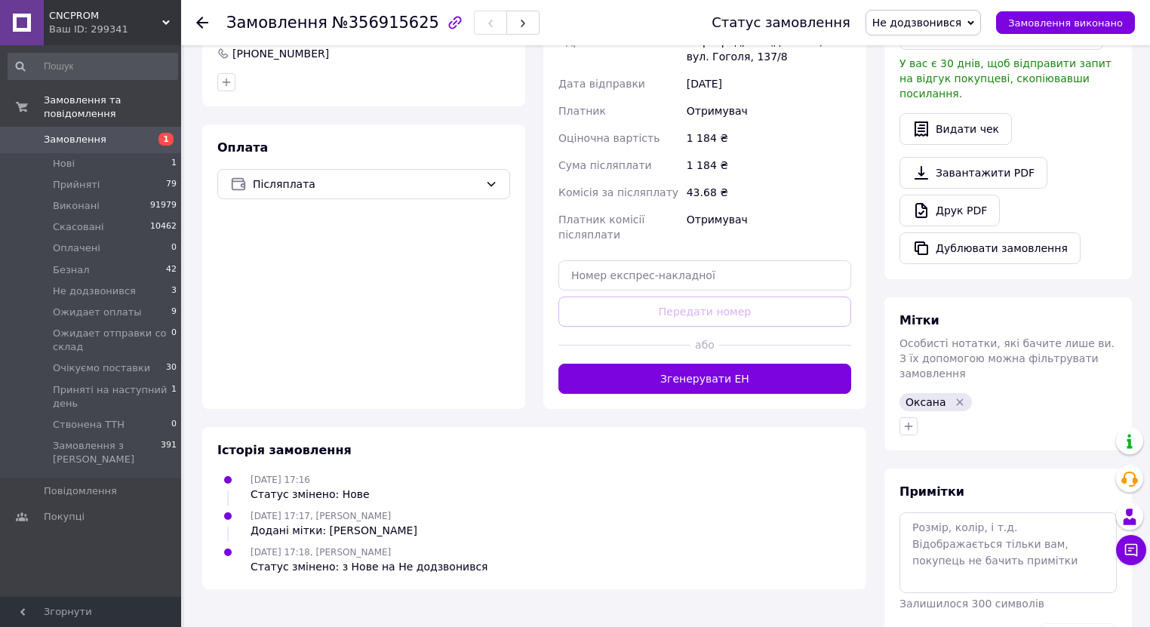
scroll to position [478, 0]
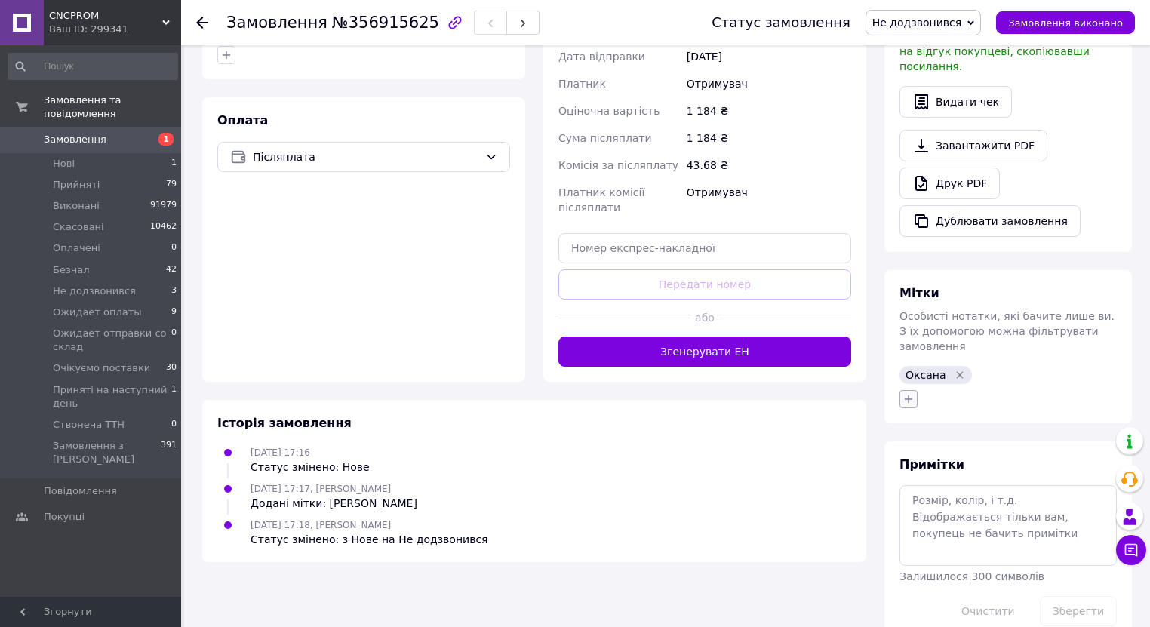
click at [905, 393] on icon "button" at bounding box center [908, 399] width 12 height 12
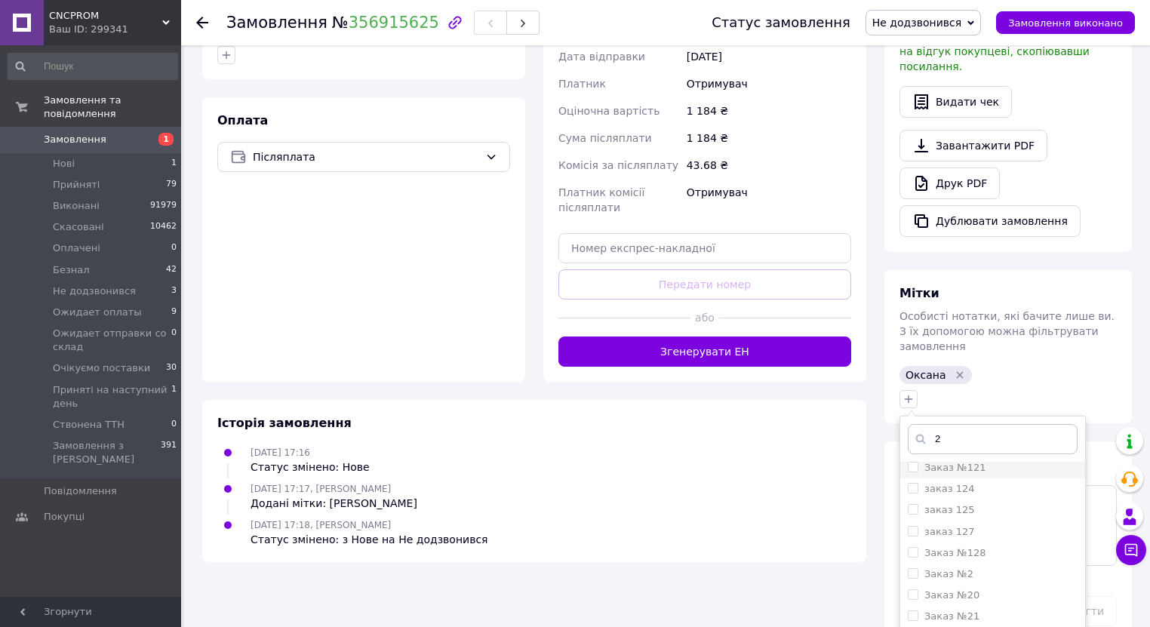
scroll to position [302, 0]
type input "2"
click at [903, 542] on li "Заказ №2" at bounding box center [992, 552] width 185 height 21
checkbox input "true"
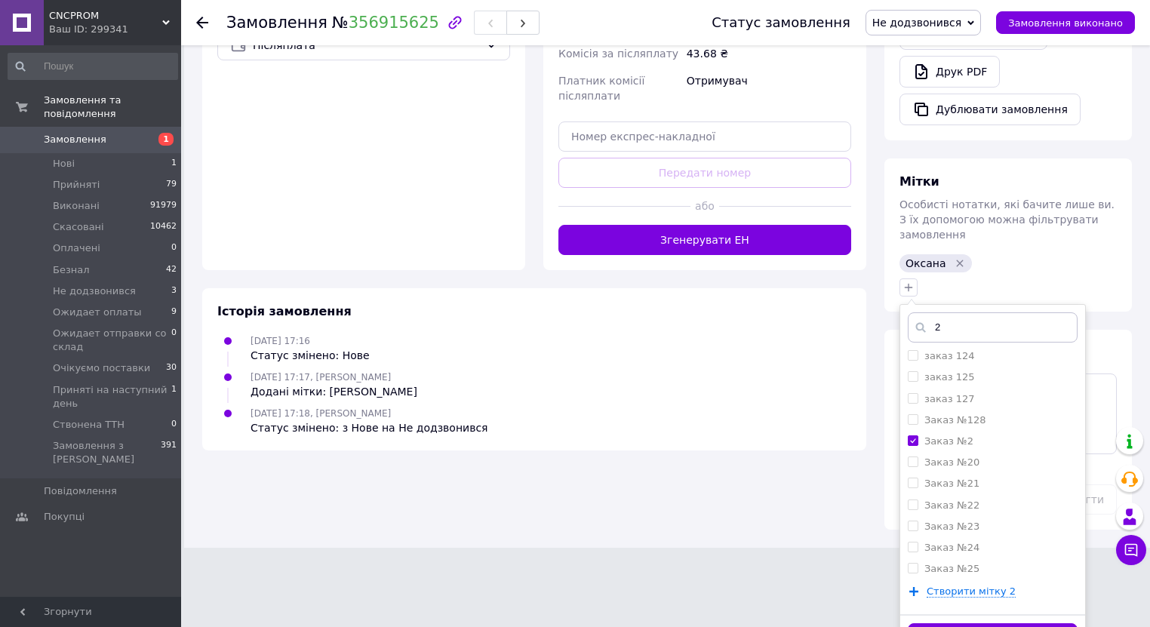
click at [969, 623] on button "Додати мітку" at bounding box center [993, 637] width 170 height 29
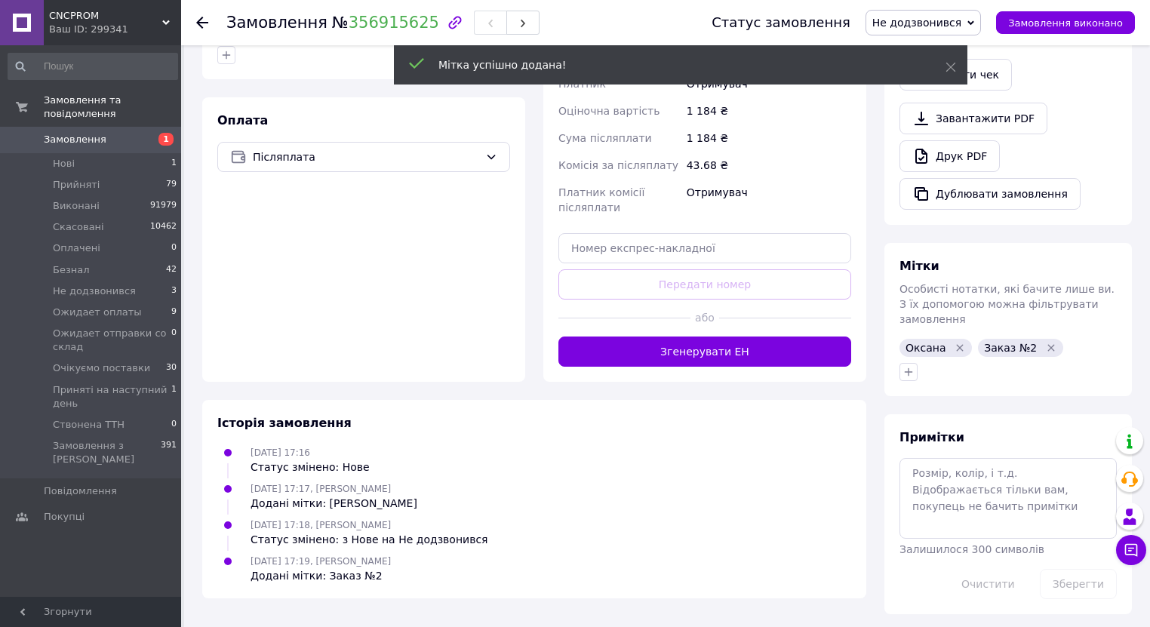
scroll to position [467, 0]
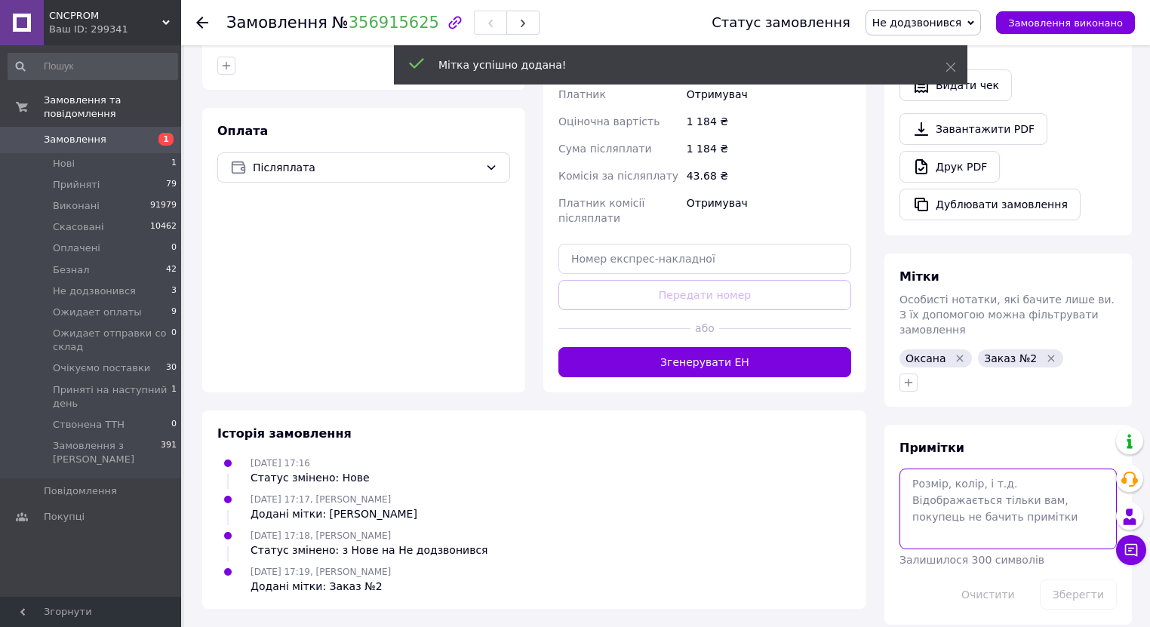
click at [935, 472] on textarea at bounding box center [1007, 508] width 217 height 80
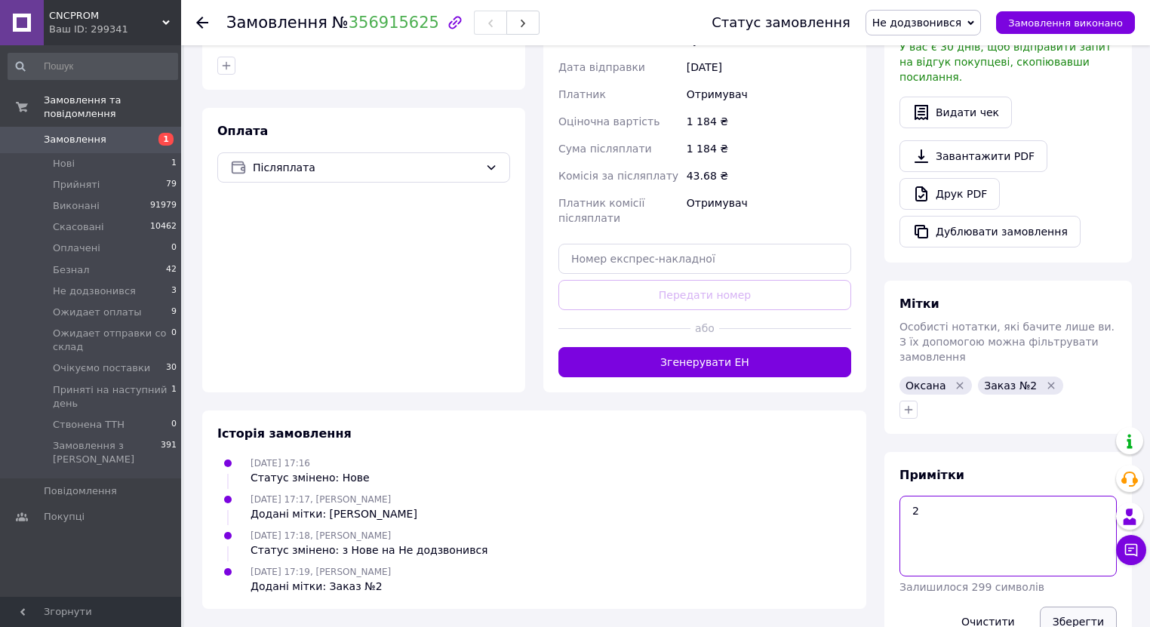
type textarea "2"
click at [1065, 607] on button "Зберегти" at bounding box center [1078, 622] width 77 height 30
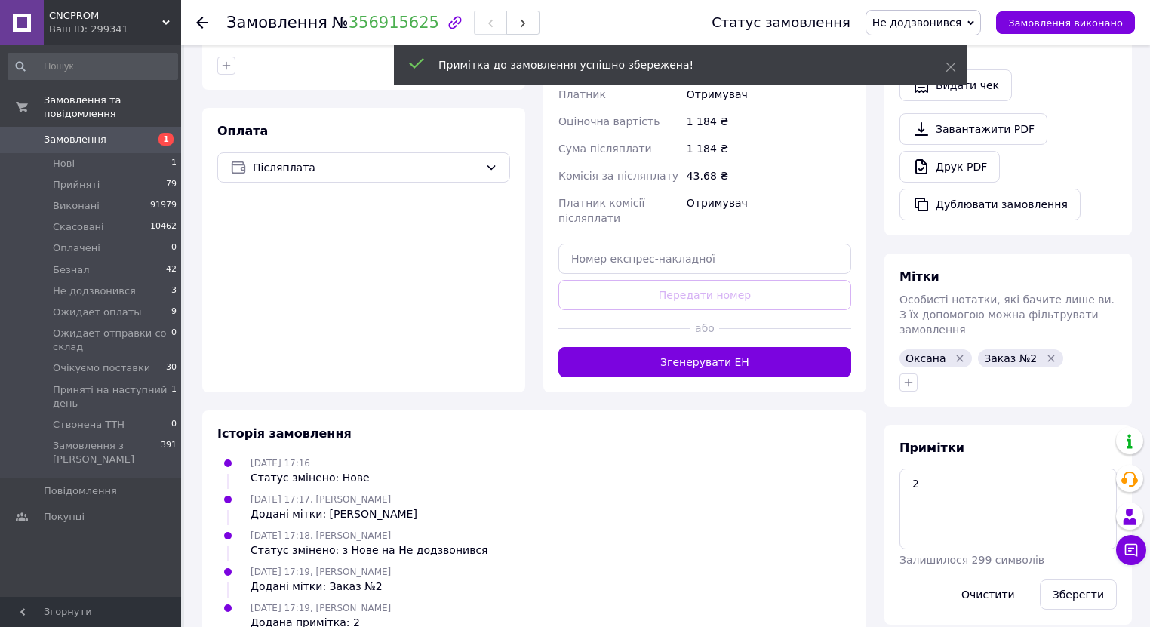
click at [974, 21] on icon at bounding box center [970, 23] width 7 height 7
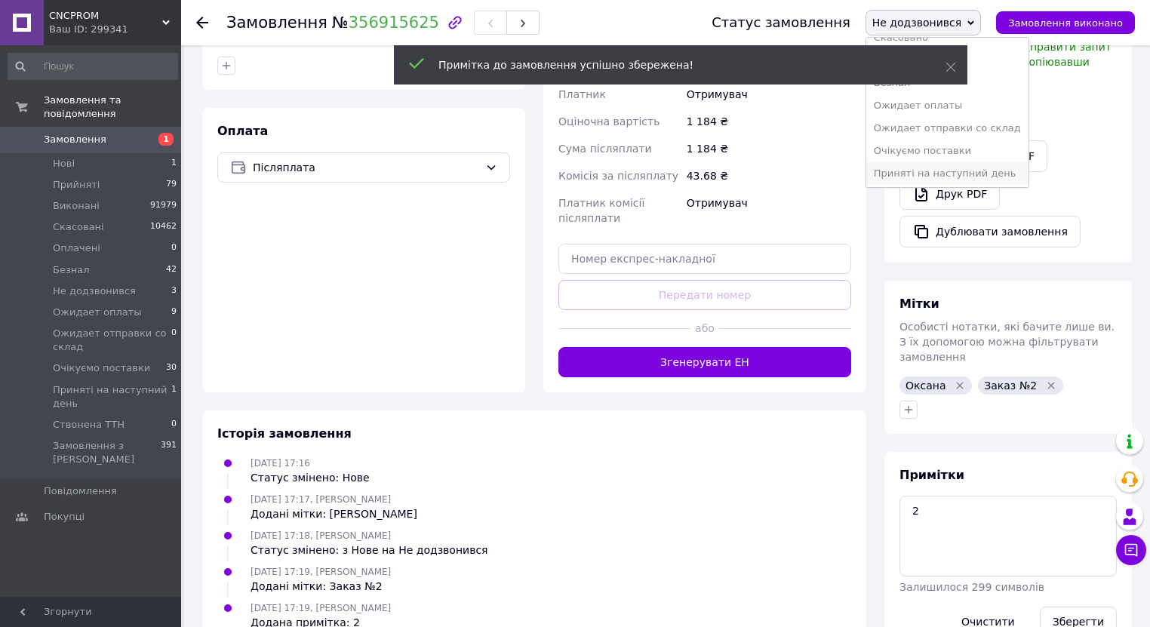
click at [983, 166] on li "Приняті на наступний день" at bounding box center [947, 173] width 162 height 23
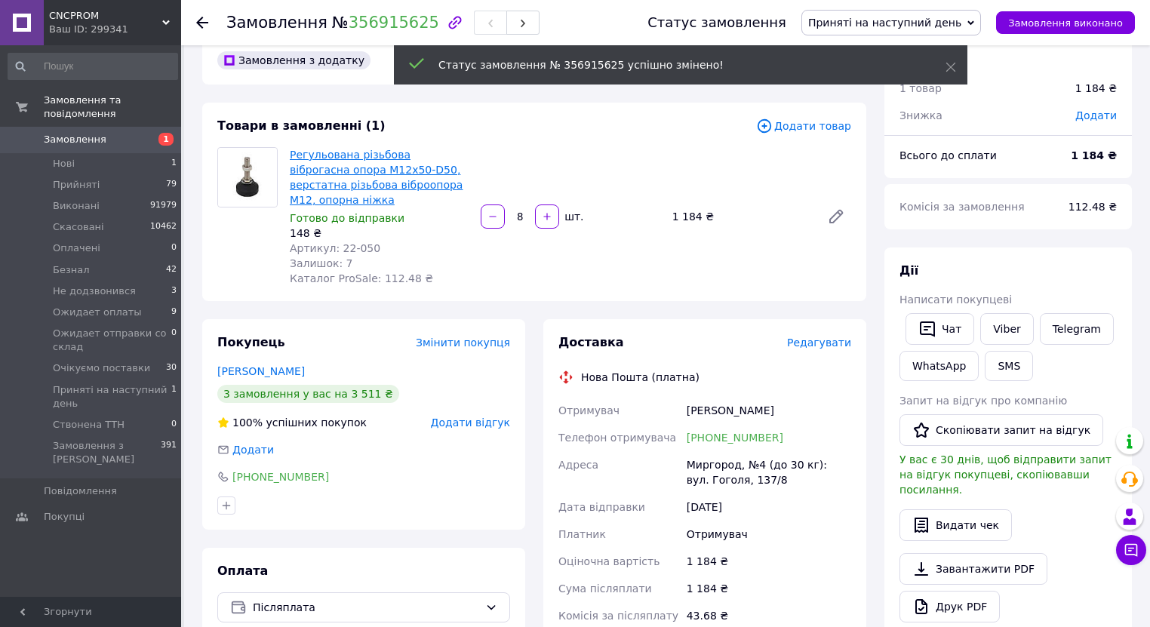
scroll to position [0, 0]
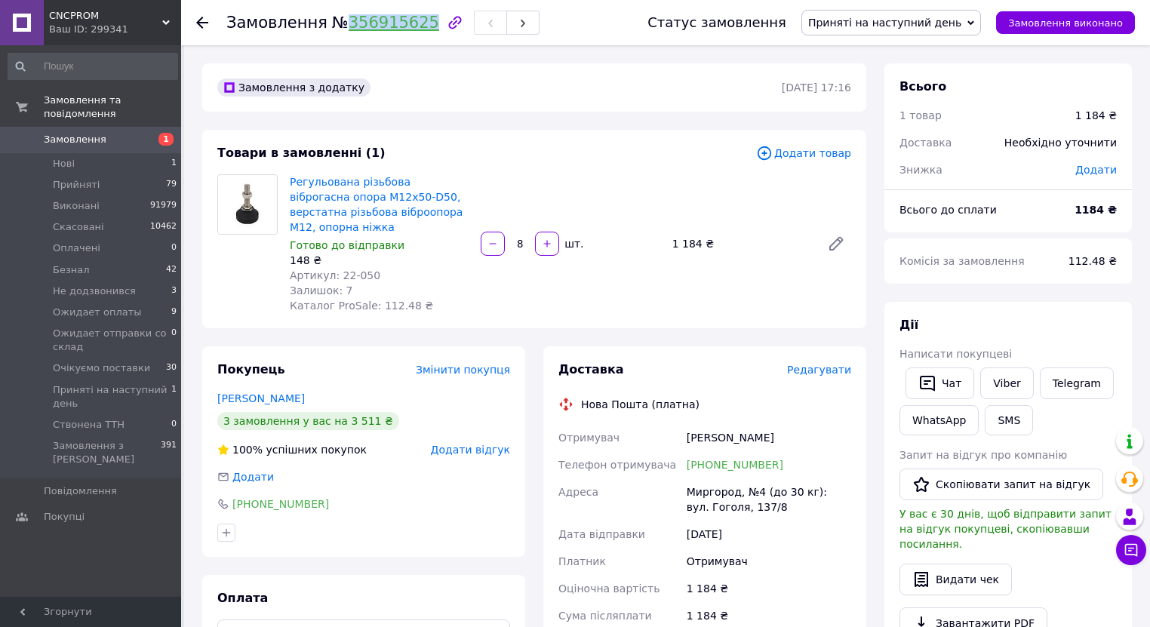
drag, startPoint x: 334, startPoint y: 22, endPoint x: 413, endPoint y: 23, distance: 79.2
click at [413, 23] on span "№ 356915625" at bounding box center [385, 23] width 107 height 18
copy link "356915625"
click at [69, 157] on span "Нові" at bounding box center [64, 164] width 22 height 14
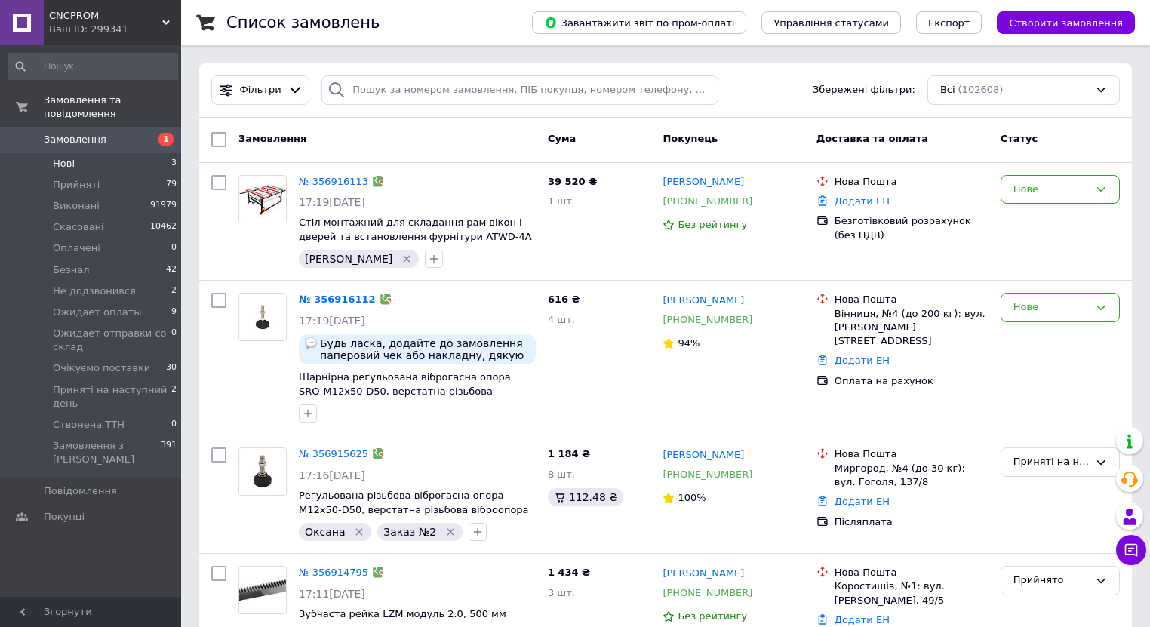
click at [54, 157] on span "Нові" at bounding box center [64, 164] width 22 height 14
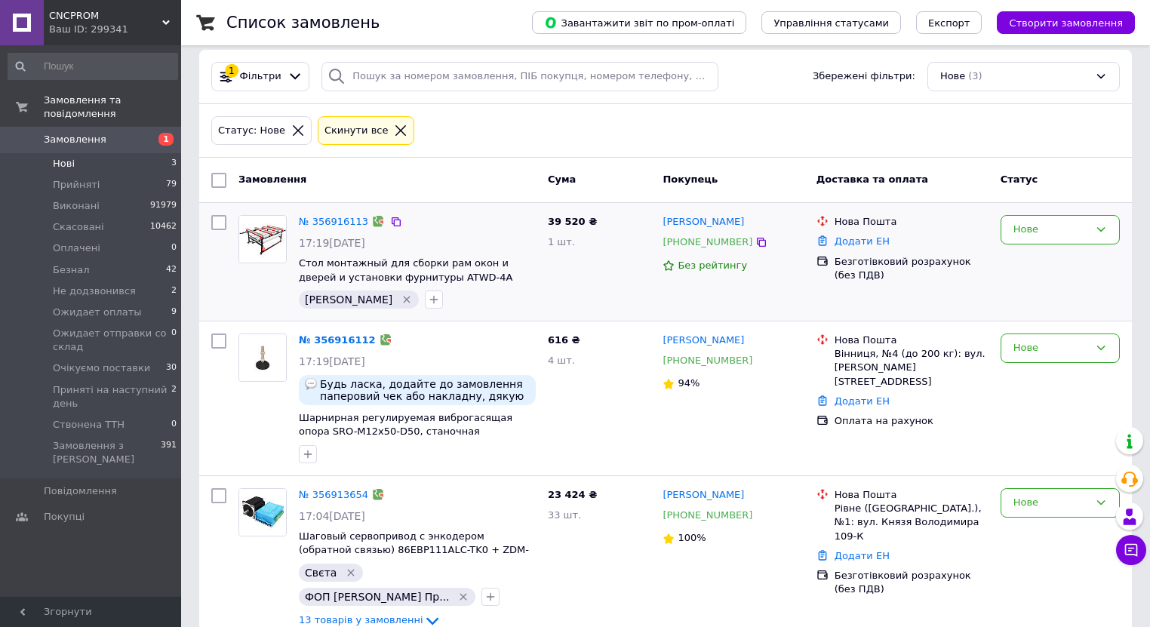
scroll to position [20, 0]
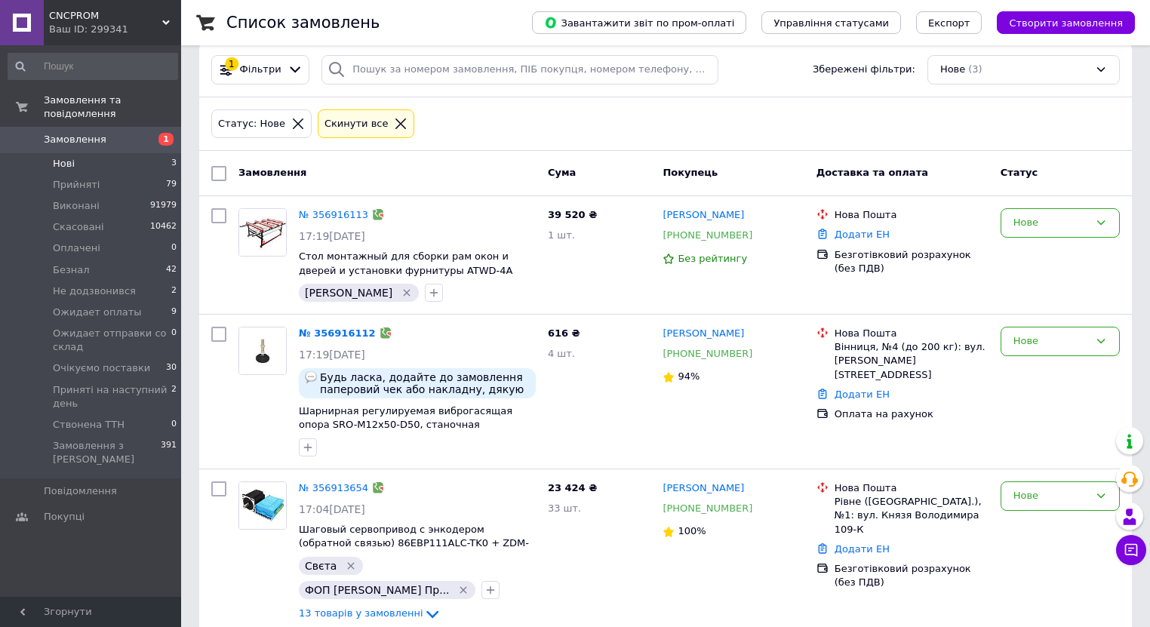
click at [68, 157] on span "Нові" at bounding box center [64, 164] width 22 height 14
click at [77, 153] on li "Нові 3" at bounding box center [93, 163] width 186 height 21
click at [72, 157] on span "Нові" at bounding box center [64, 164] width 22 height 14
click at [293, 118] on icon at bounding box center [298, 123] width 11 height 11
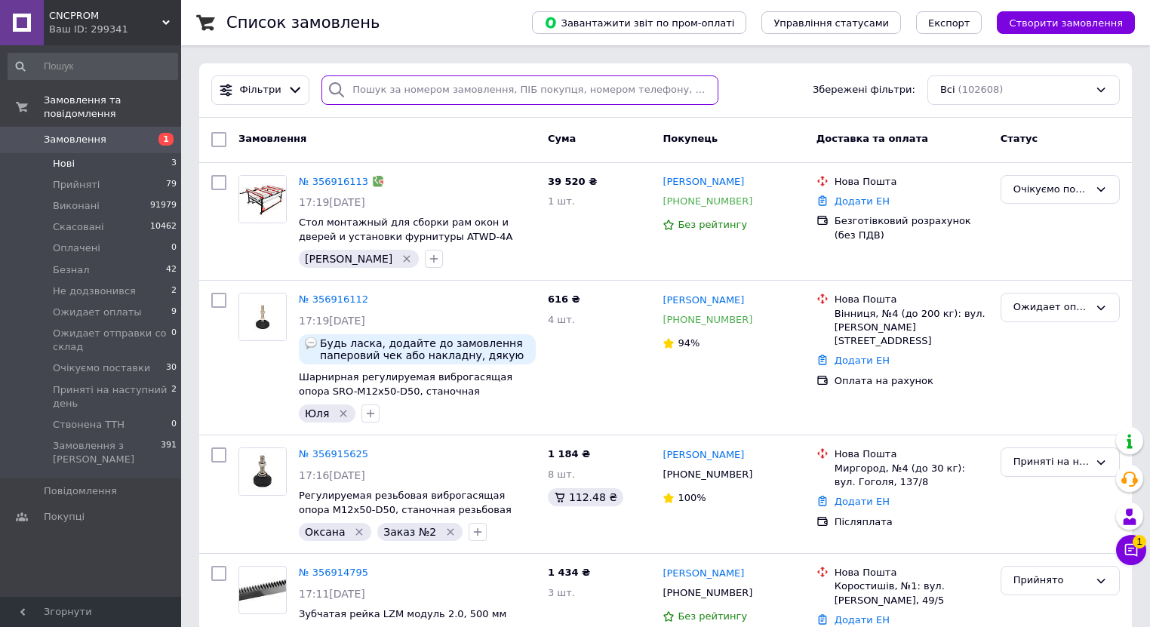
click at [378, 91] on input "search" at bounding box center [519, 89] width 397 height 29
paste input "353302790"
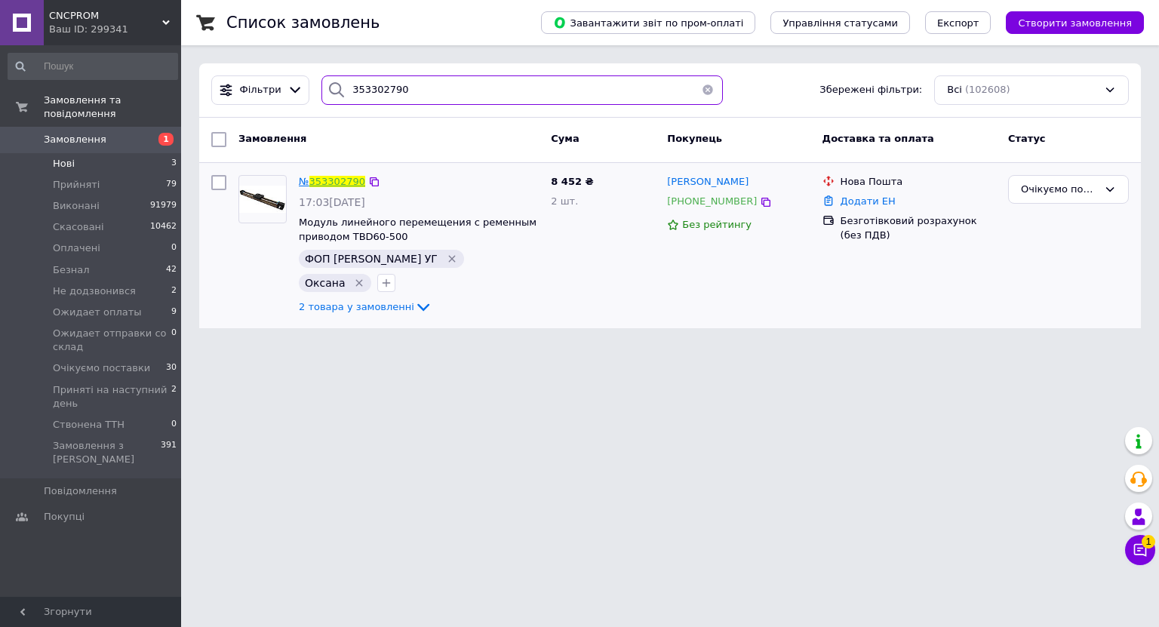
type input "353302790"
click at [346, 181] on link "353302790" at bounding box center [337, 181] width 56 height 11
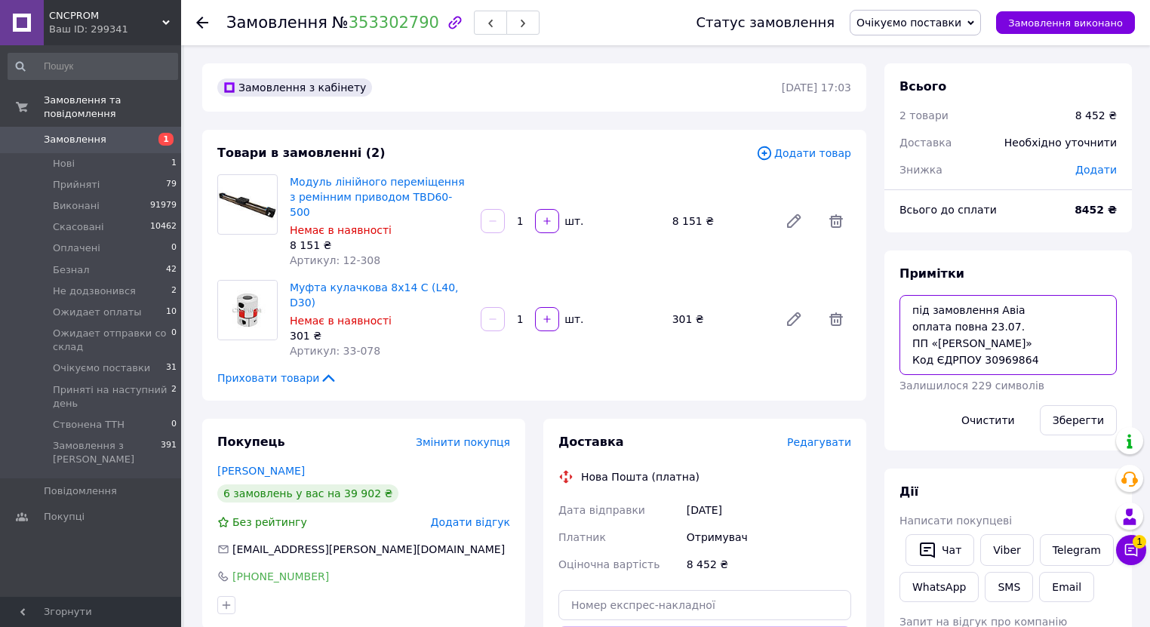
click at [1023, 314] on textarea "під замовлення Авіа оплата повна 23.07. ПП «ГЕНРІХ» Код ЄДРПОУ 30969864" at bounding box center [1007, 335] width 217 height 80
type textarea "під замовлення Авіа муфту отримали 12.08 оплата повна 23.07. ПП «ГЕНРІХ» Код ЄД…"
click at [1098, 422] on button "Зберегти" at bounding box center [1078, 420] width 77 height 30
click at [75, 133] on span "Замовлення" at bounding box center [75, 140] width 63 height 14
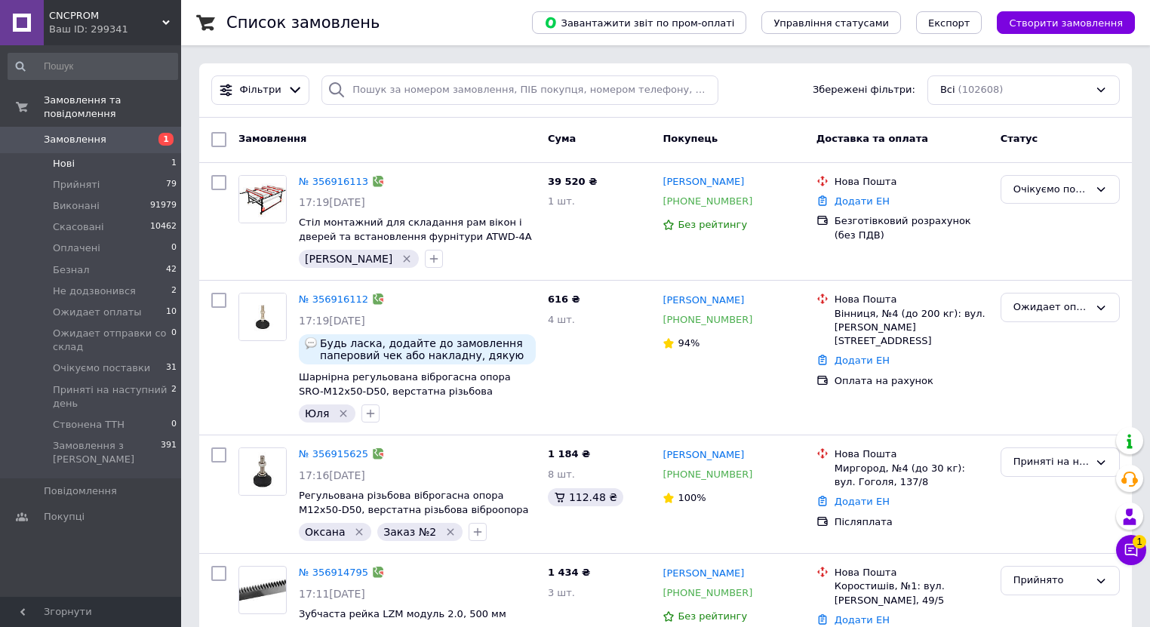
click at [60, 157] on span "Нові" at bounding box center [64, 164] width 22 height 14
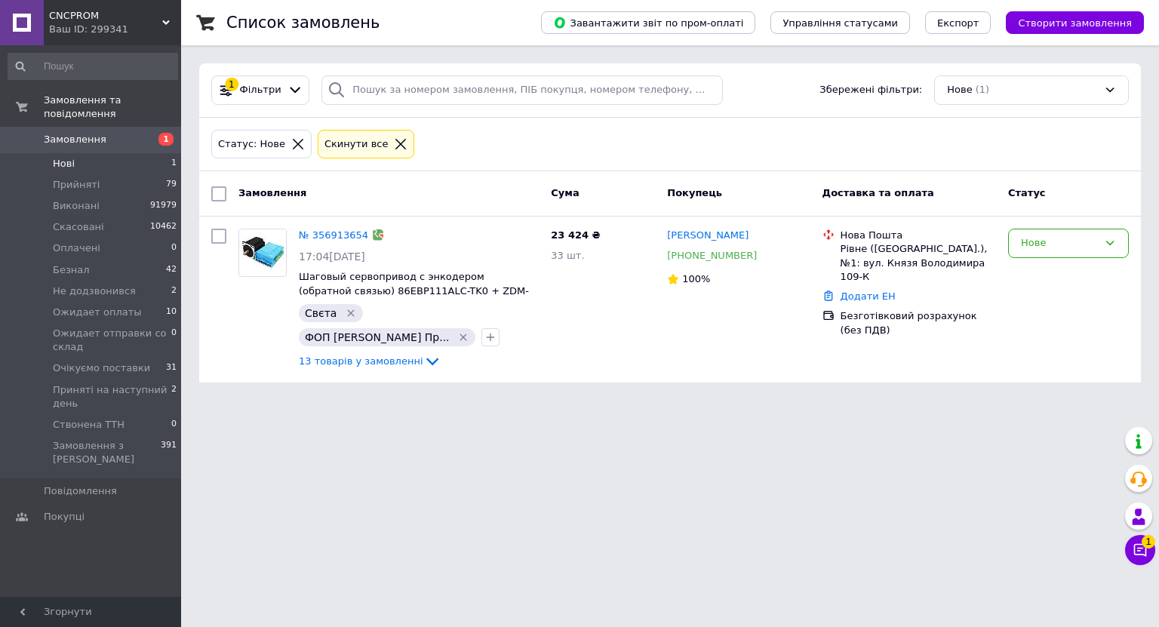
click at [80, 153] on li "Нові 1" at bounding box center [93, 163] width 186 height 21
click at [291, 142] on icon at bounding box center [298, 144] width 14 height 14
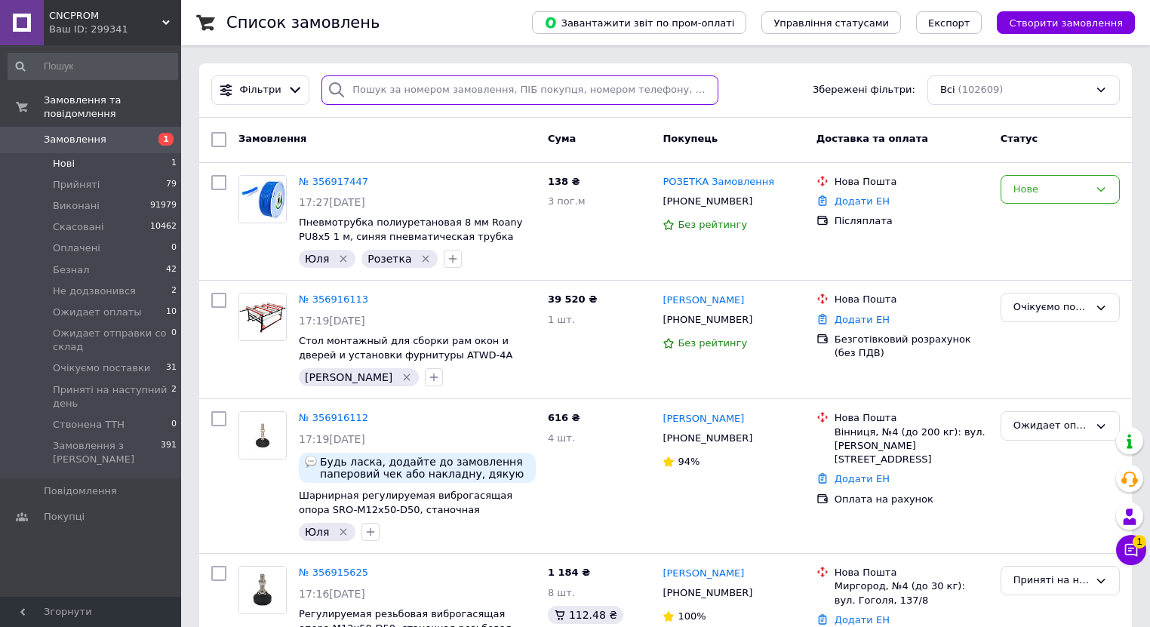
click at [401, 93] on input "search" at bounding box center [519, 89] width 397 height 29
paste input "353524960"
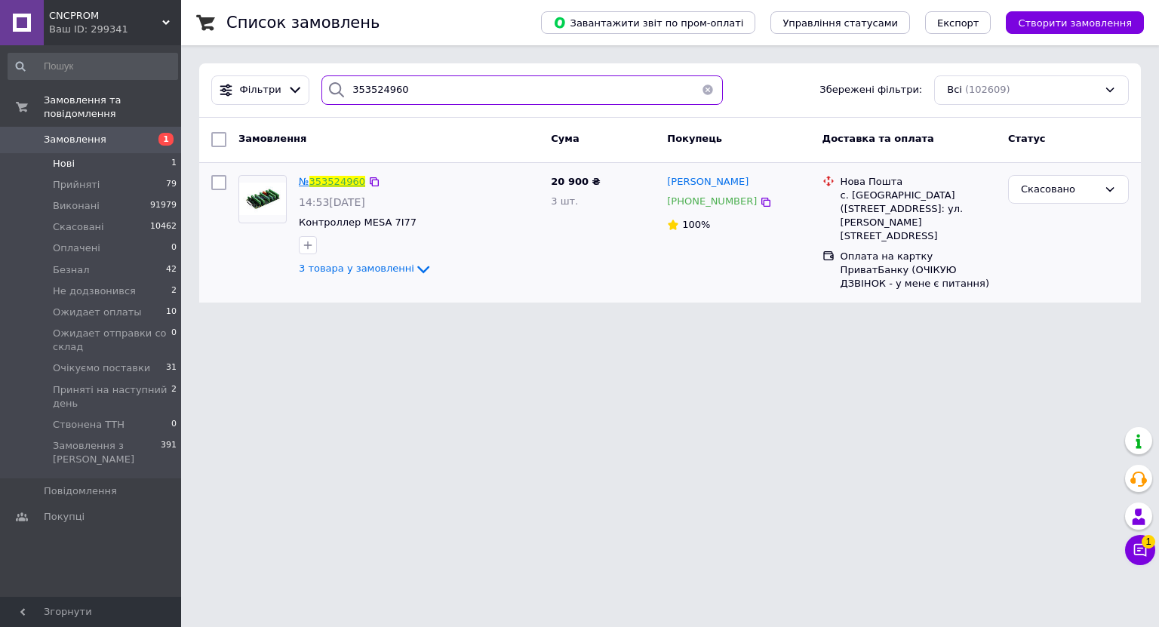
type input "353524960"
click at [325, 178] on link "353524960" at bounding box center [337, 181] width 56 height 11
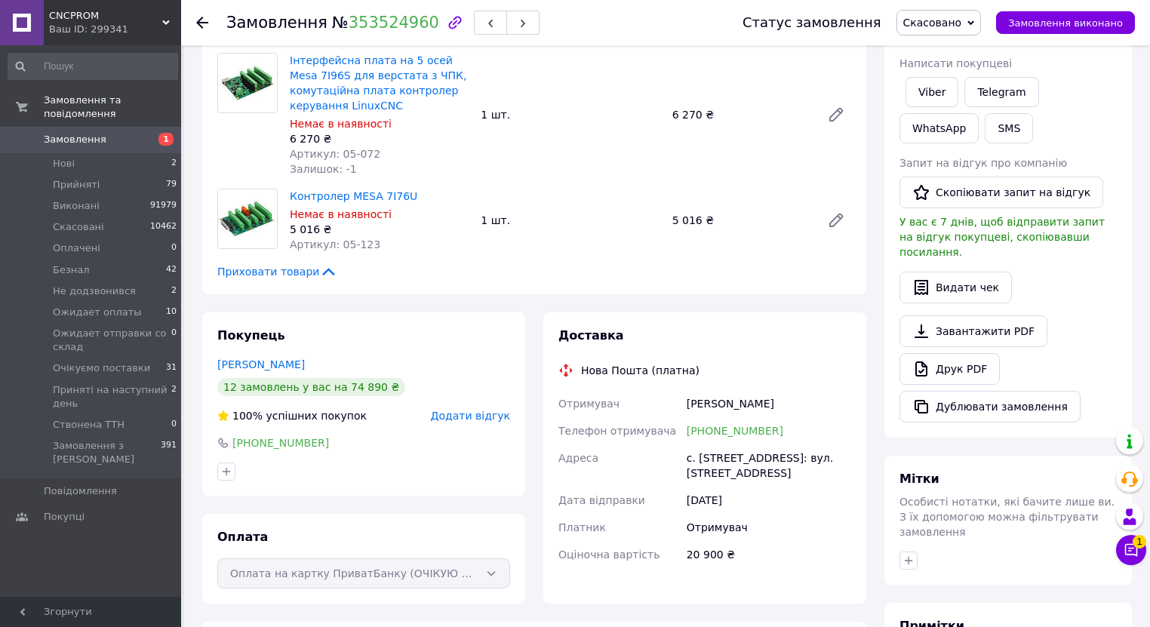
scroll to position [166, 0]
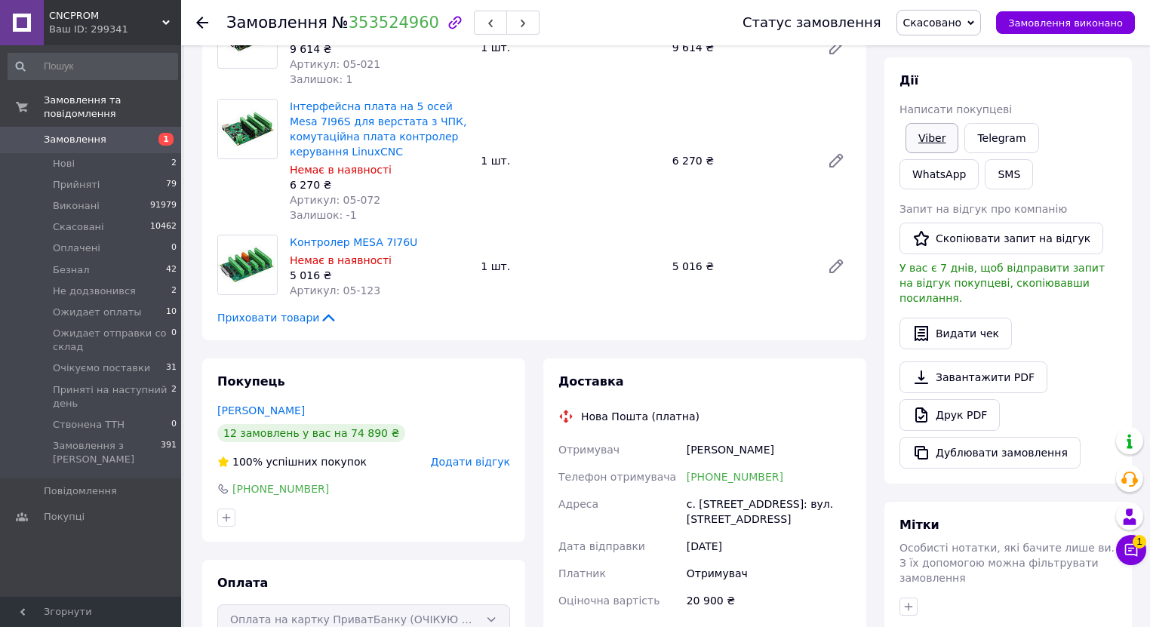
click at [929, 136] on link "Viber" at bounding box center [931, 138] width 53 height 30
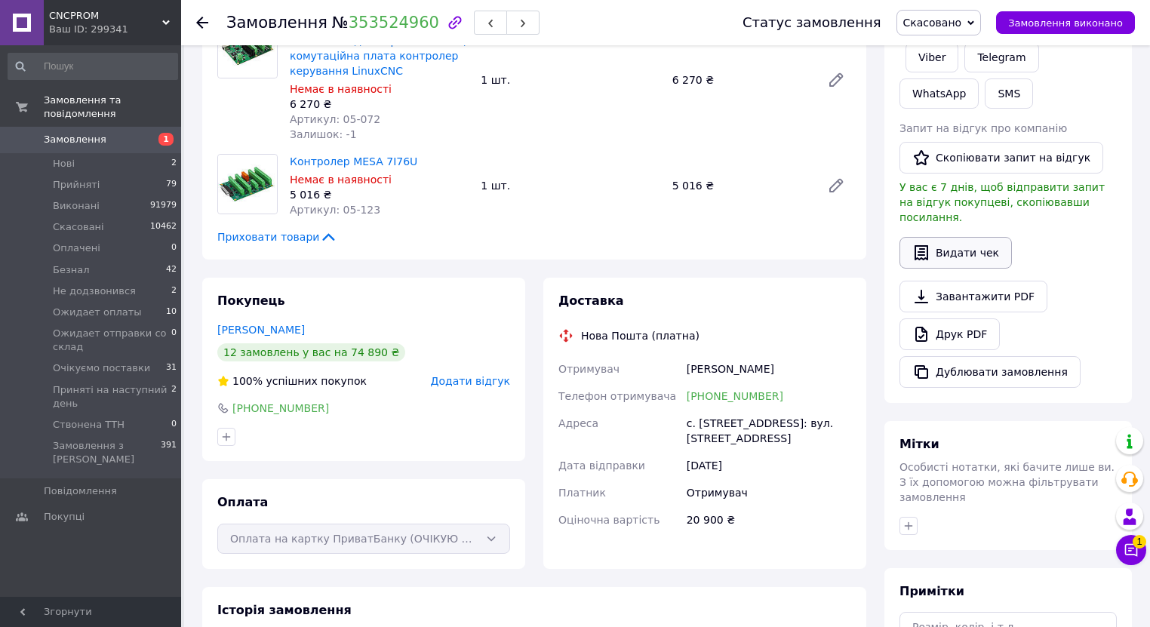
scroll to position [106, 0]
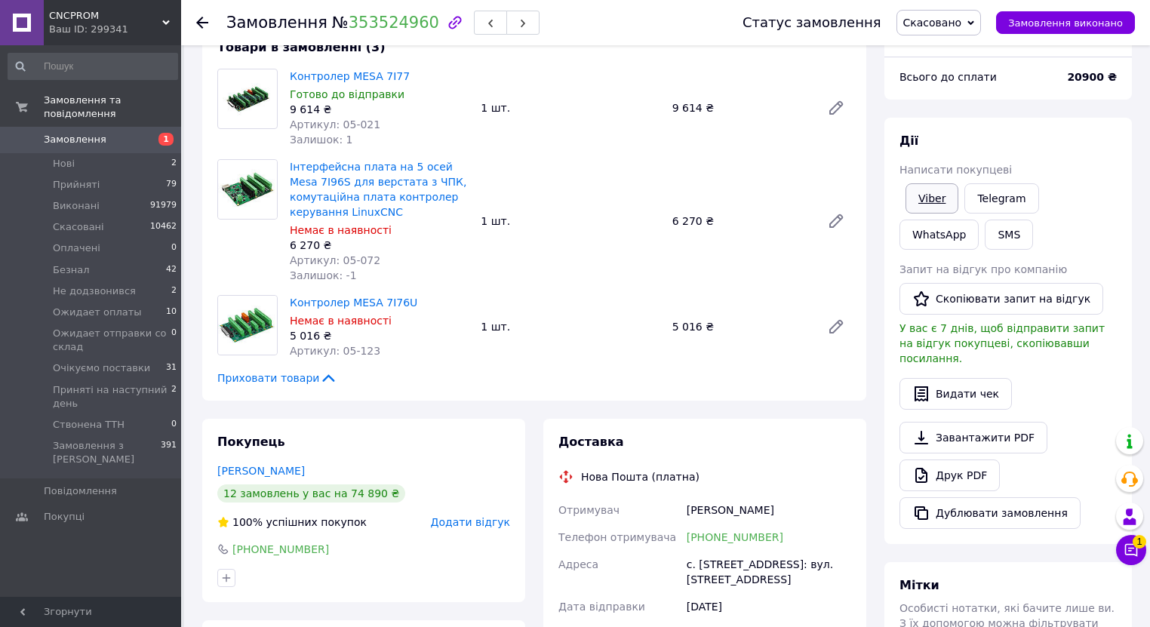
click at [933, 201] on link "Viber" at bounding box center [931, 198] width 53 height 30
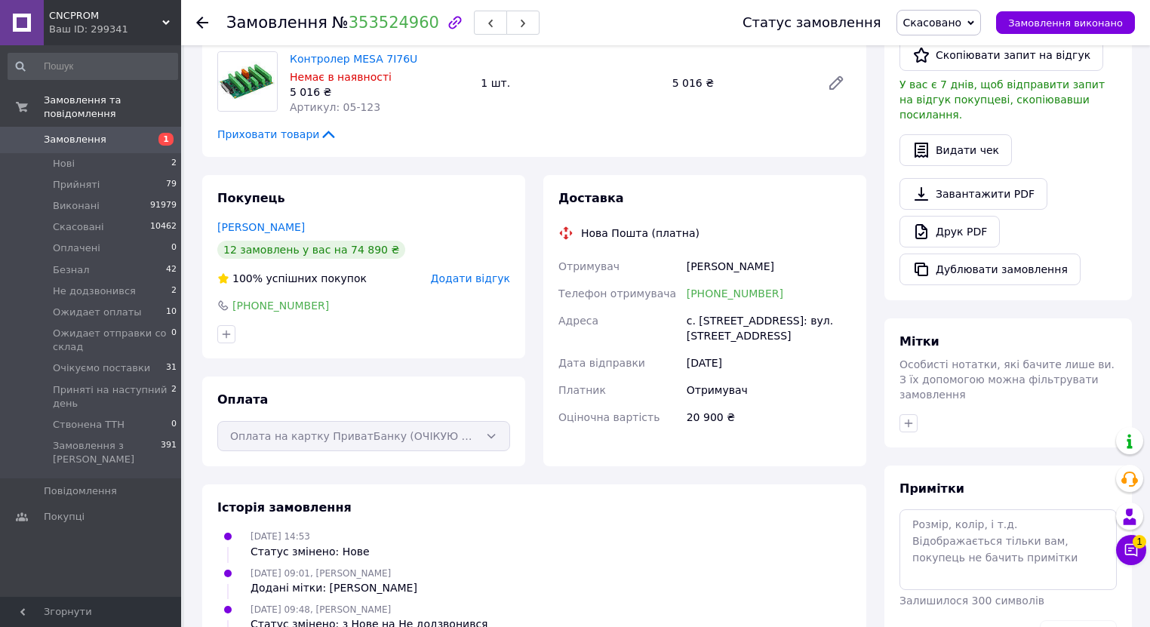
scroll to position [468, 0]
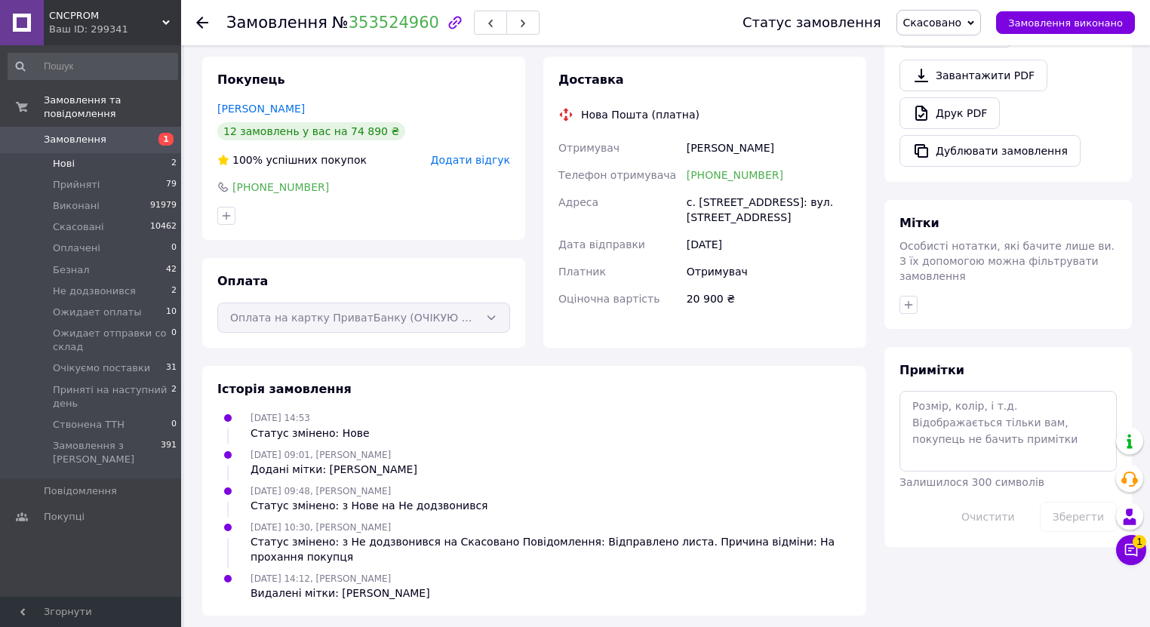
click at [69, 157] on span "Нові" at bounding box center [64, 164] width 22 height 14
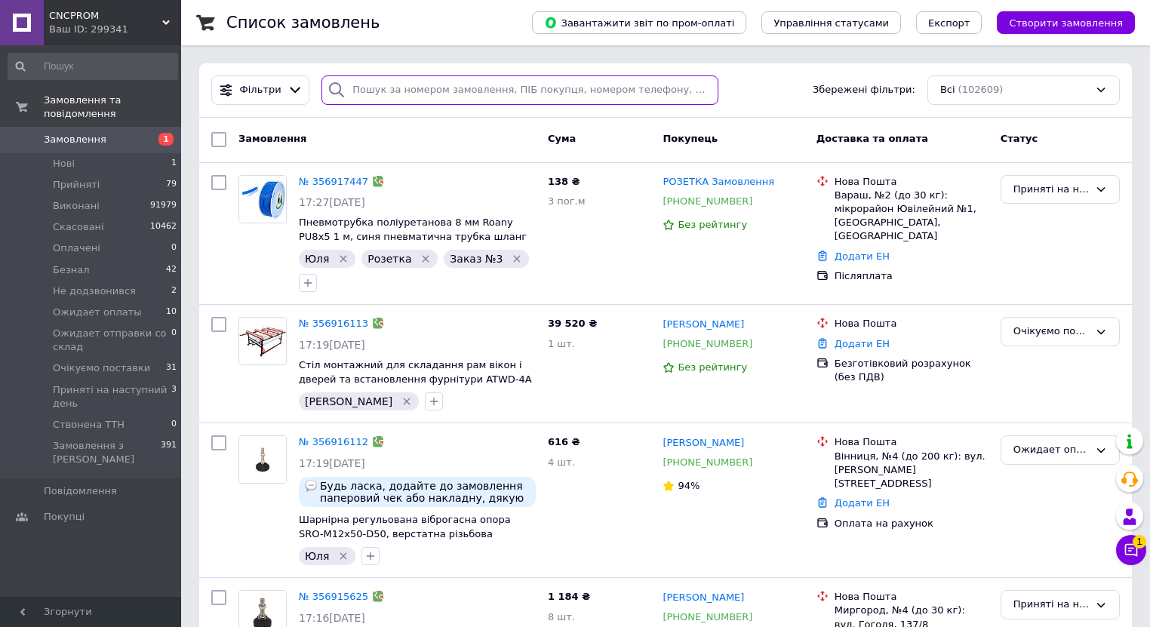
click at [429, 84] on input "search" at bounding box center [519, 89] width 397 height 29
paste input "354408781"
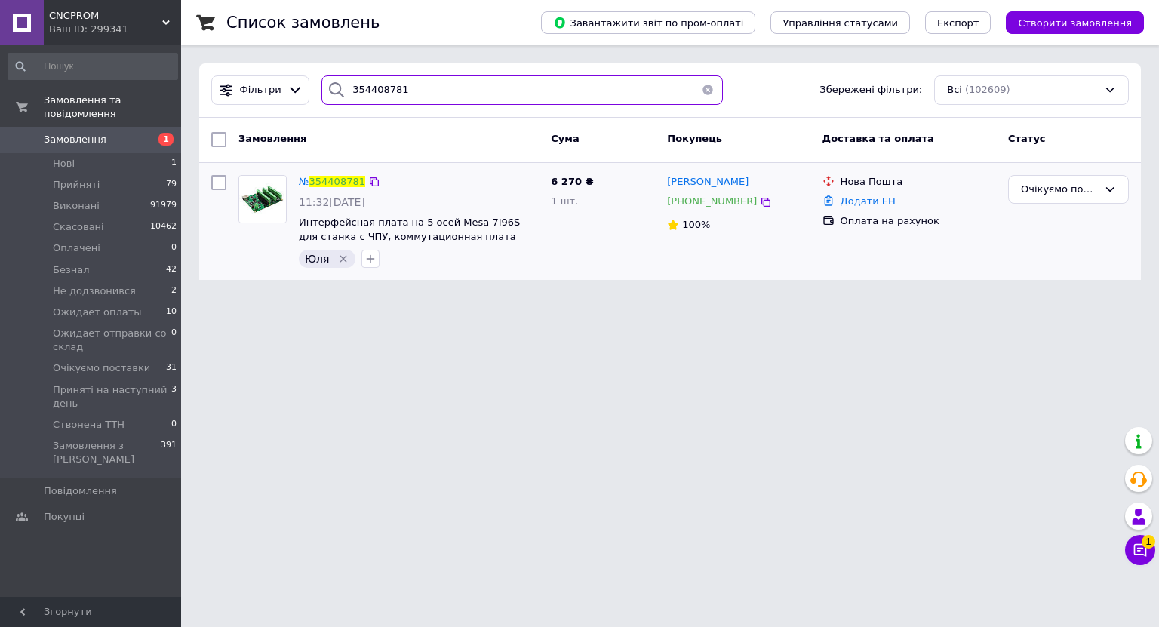
type input "354408781"
click at [335, 180] on link "354408781" at bounding box center [337, 181] width 56 height 11
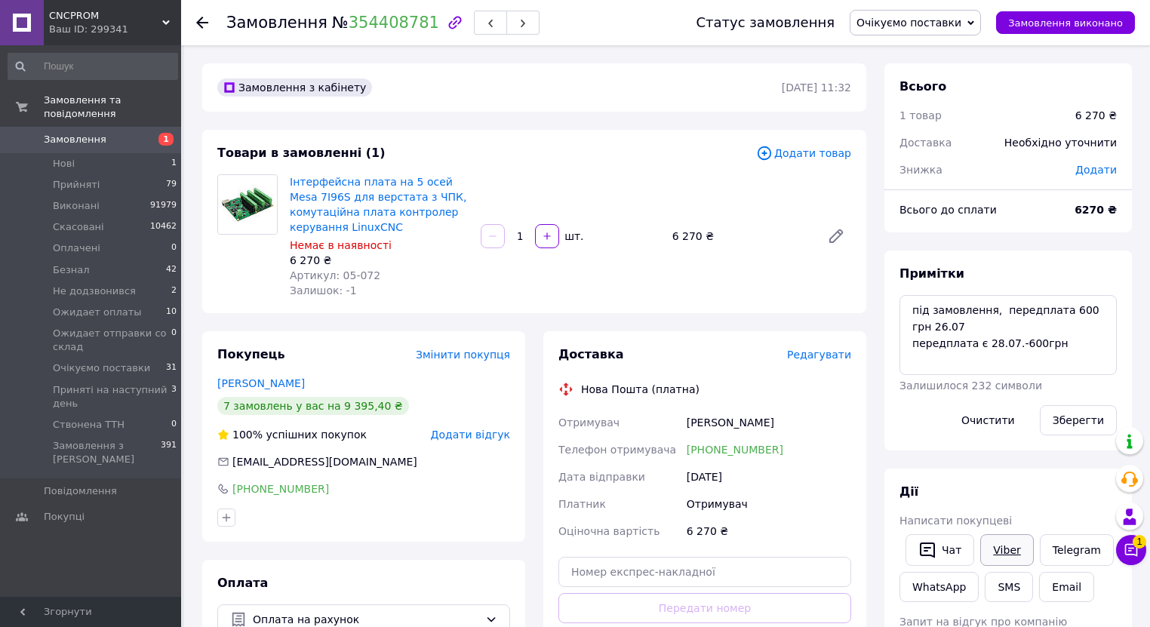
click at [995, 549] on link "Viber" at bounding box center [1006, 550] width 53 height 32
click at [148, 134] on link "Замовлення 1" at bounding box center [93, 140] width 186 height 26
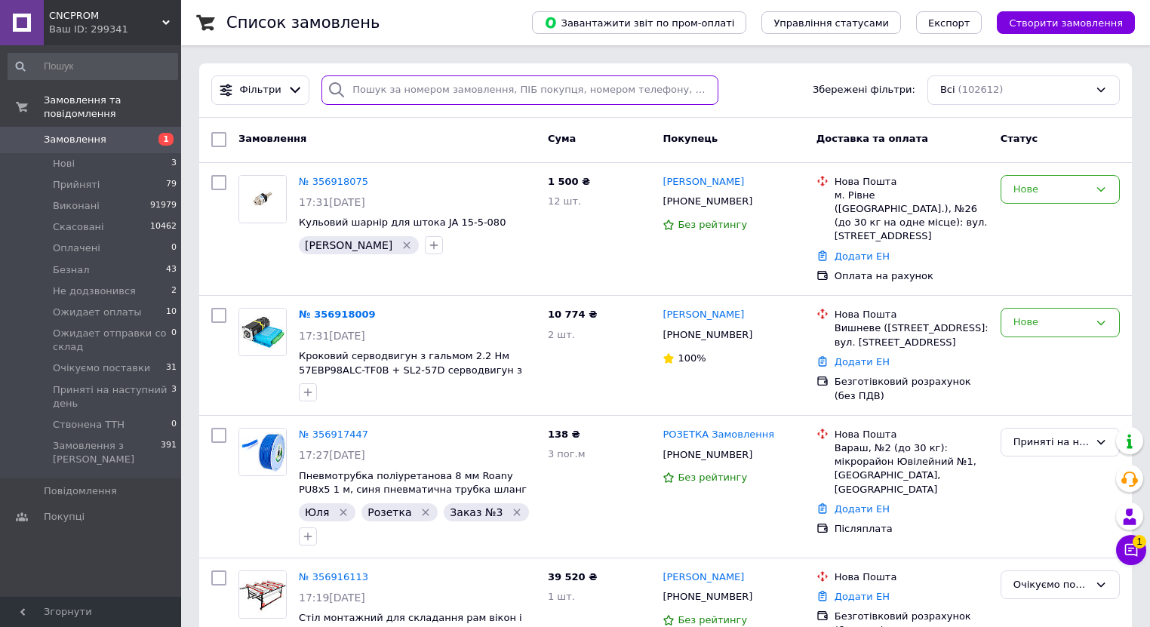
click at [408, 97] on input "search" at bounding box center [519, 89] width 397 height 29
paste input "354867458"
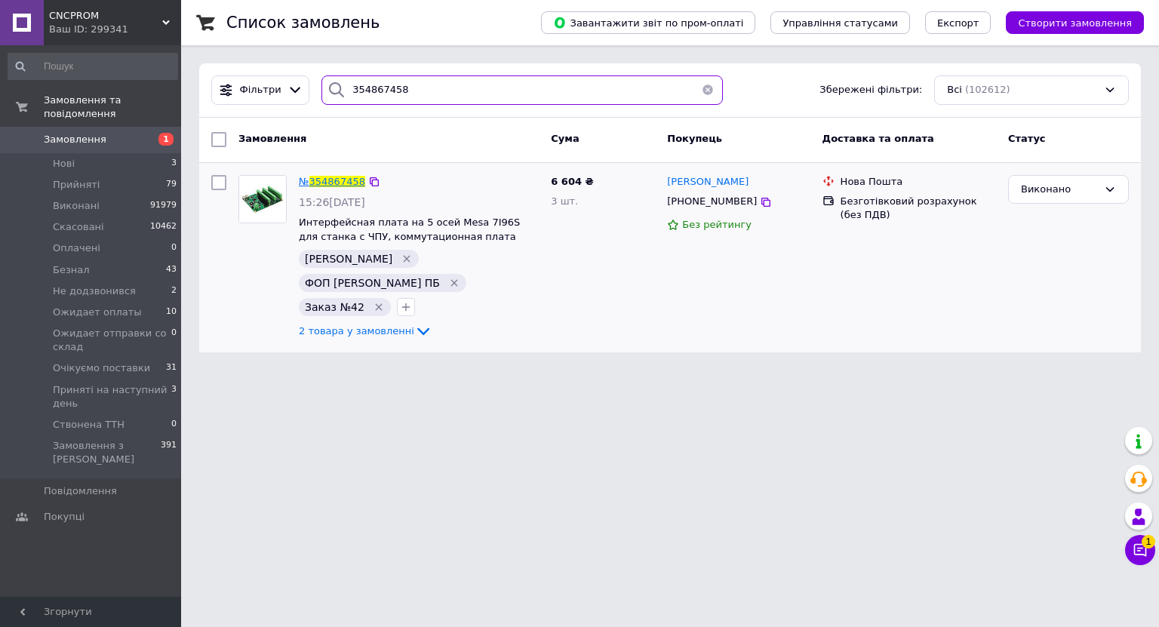
type input "354867458"
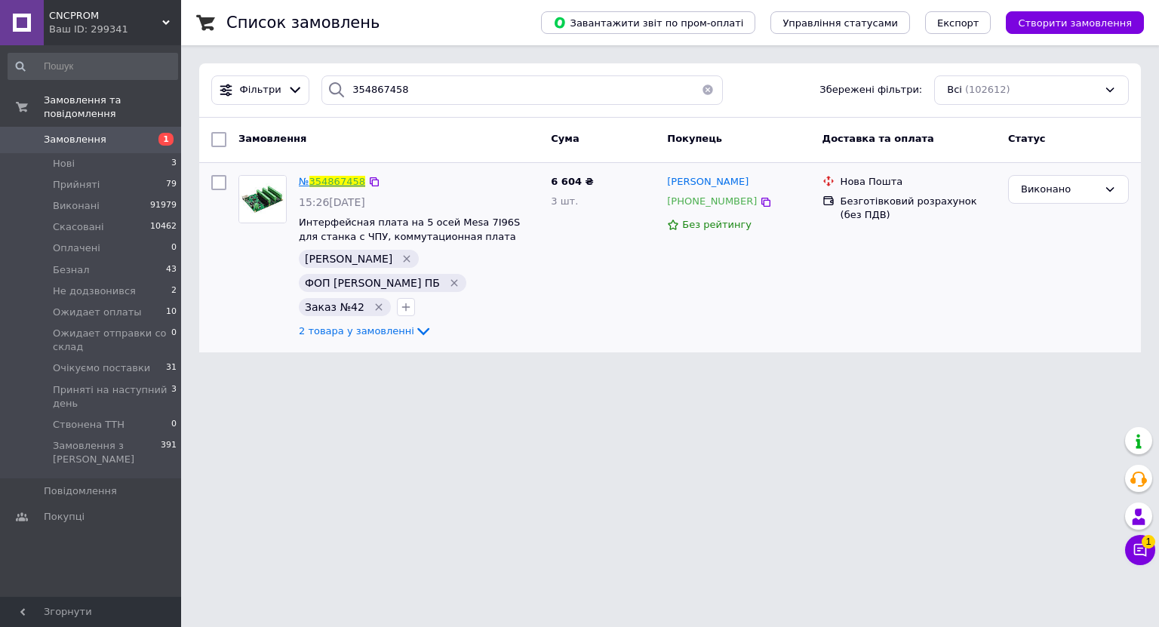
click at [330, 181] on link "354867458" at bounding box center [337, 181] width 56 height 11
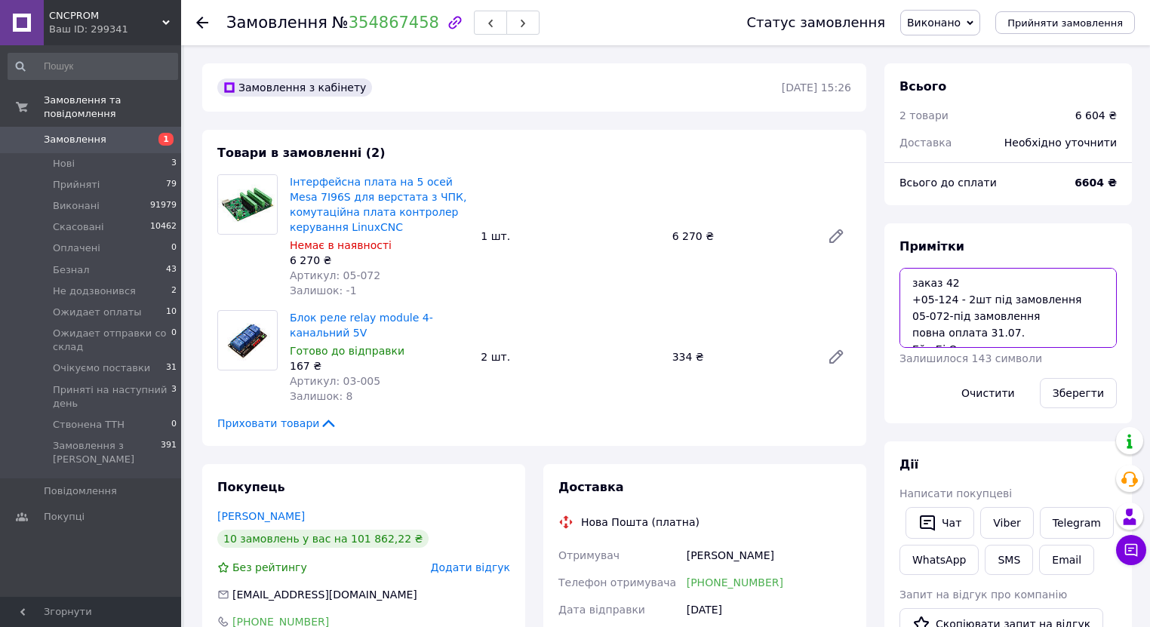
click at [1049, 321] on textarea "заказ 42 +05-124 - 2шт під замовлення 05-072-під замовлення повна оплата 31.07.…" at bounding box center [1007, 308] width 217 height 80
type textarea "заказ 42 +05-124 - 2шт під замовлення 05-072-приїхала 12.08 повна оплата 31.07.…"
click at [1070, 387] on button "Зберегти" at bounding box center [1078, 393] width 77 height 30
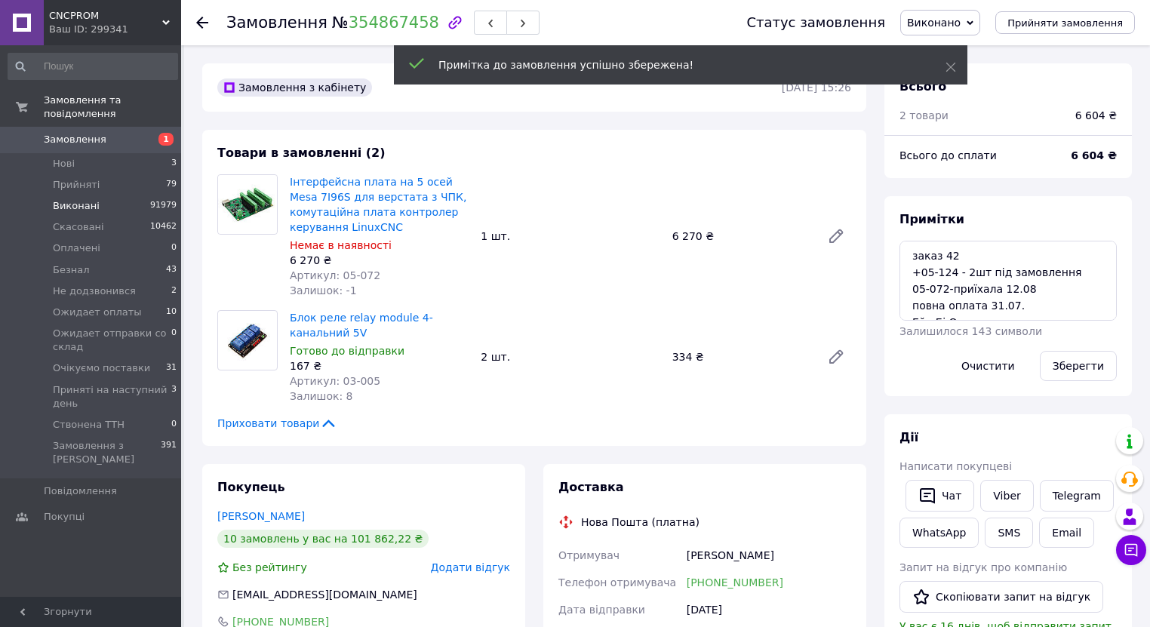
scroll to position [273, 0]
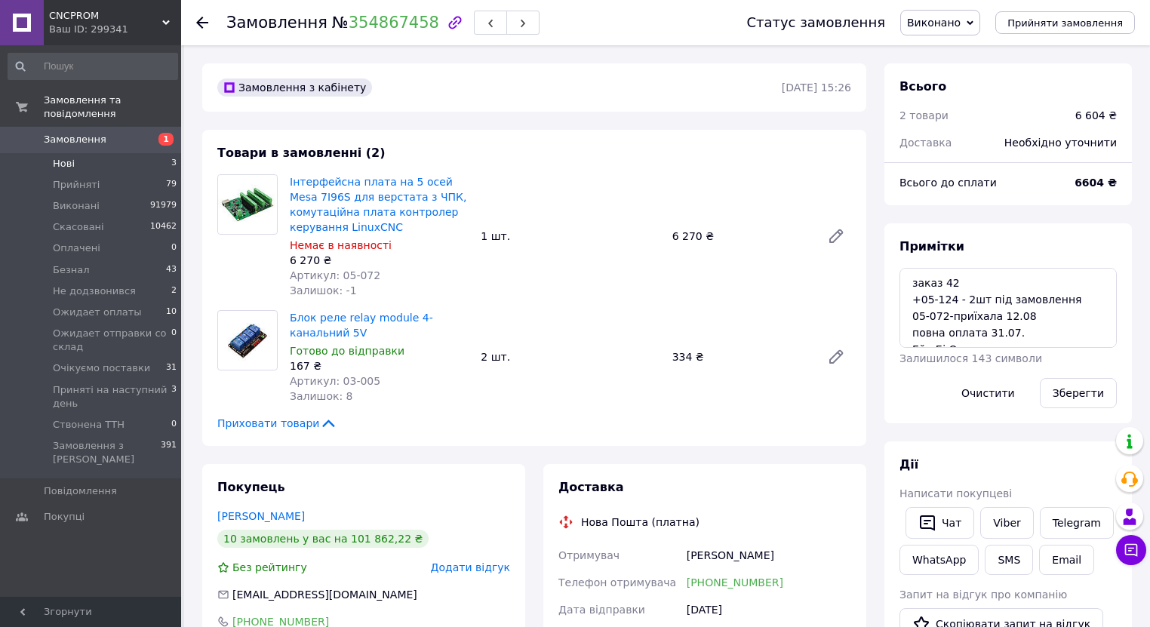
click at [60, 157] on span "Нові" at bounding box center [64, 164] width 22 height 14
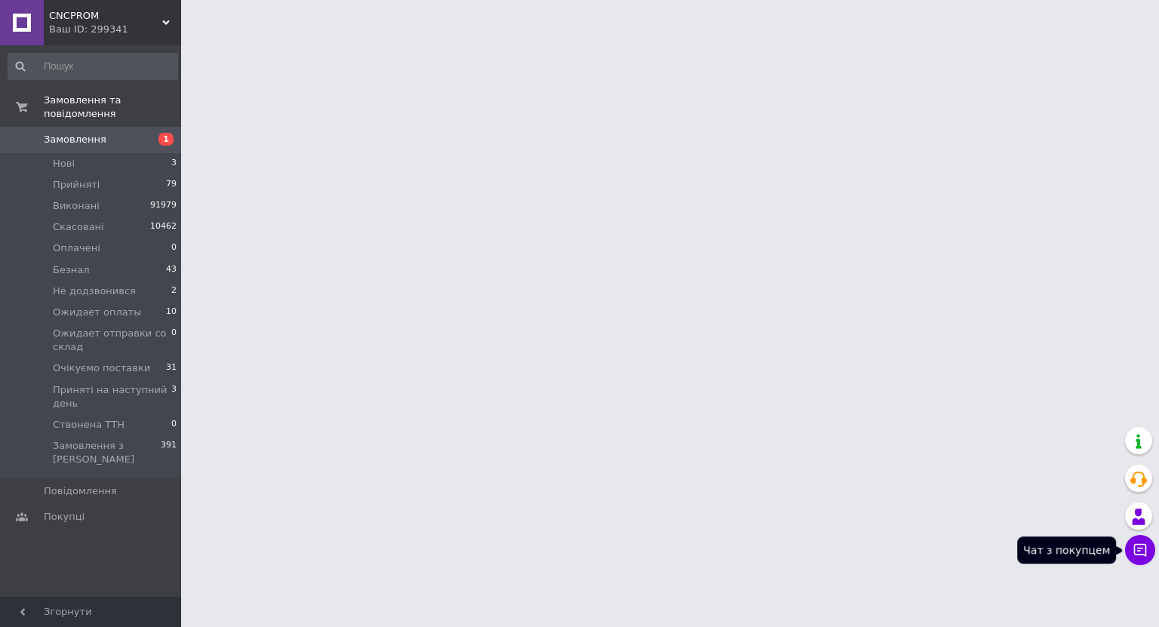
drag, startPoint x: 1141, startPoint y: 556, endPoint x: 1133, endPoint y: 555, distance: 7.6
click at [1141, 555] on icon at bounding box center [1139, 549] width 15 height 15
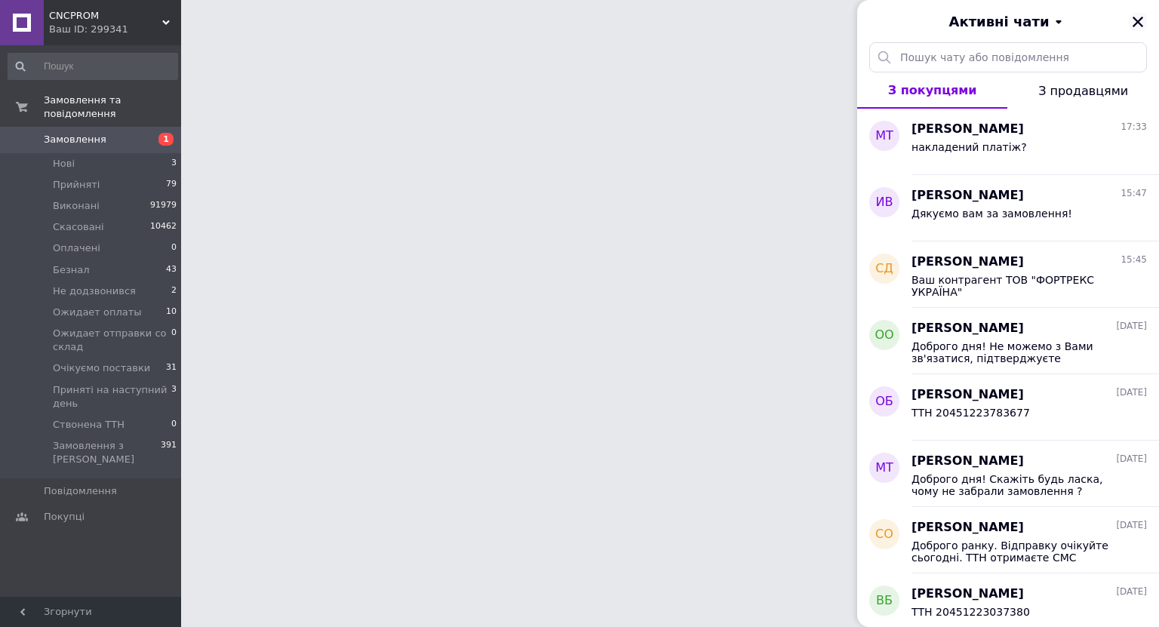
click at [1135, 18] on icon "Закрити" at bounding box center [1138, 22] width 14 height 14
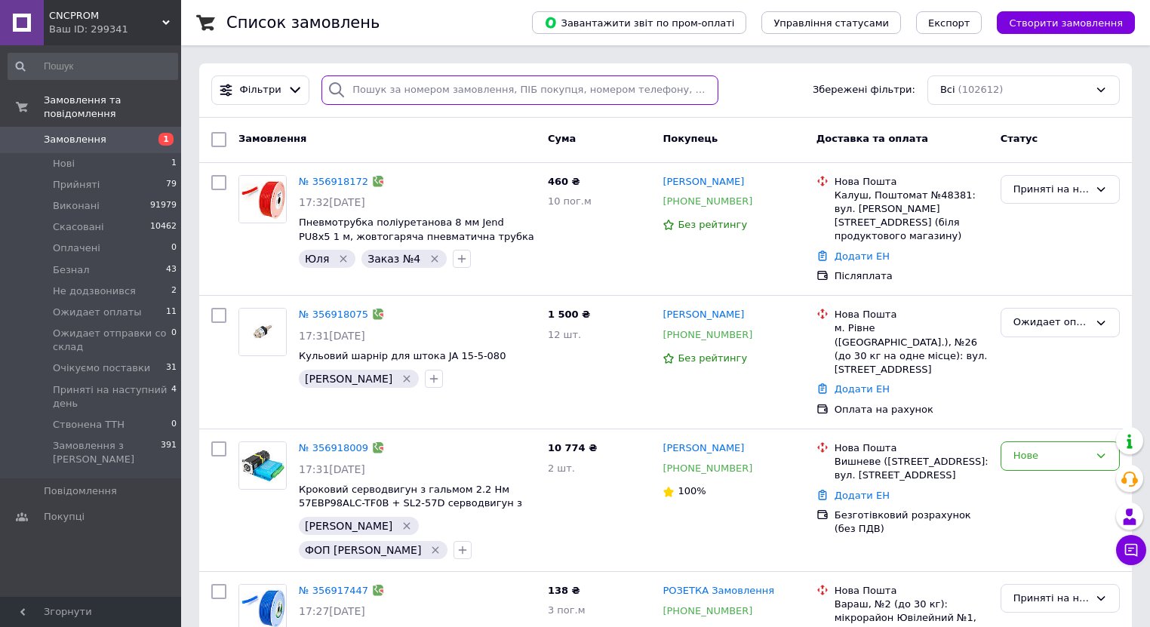
click at [410, 91] on input "search" at bounding box center [519, 89] width 397 height 29
paste input "+380504242421"
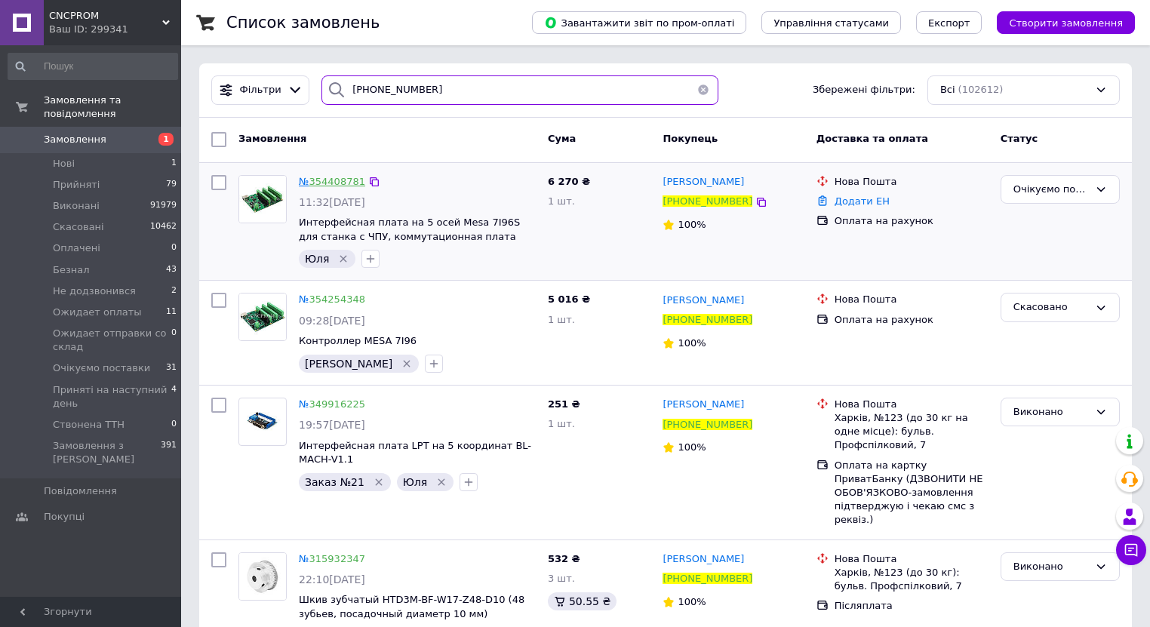
type input "+380504242421"
click at [330, 180] on link "354408781" at bounding box center [337, 181] width 56 height 11
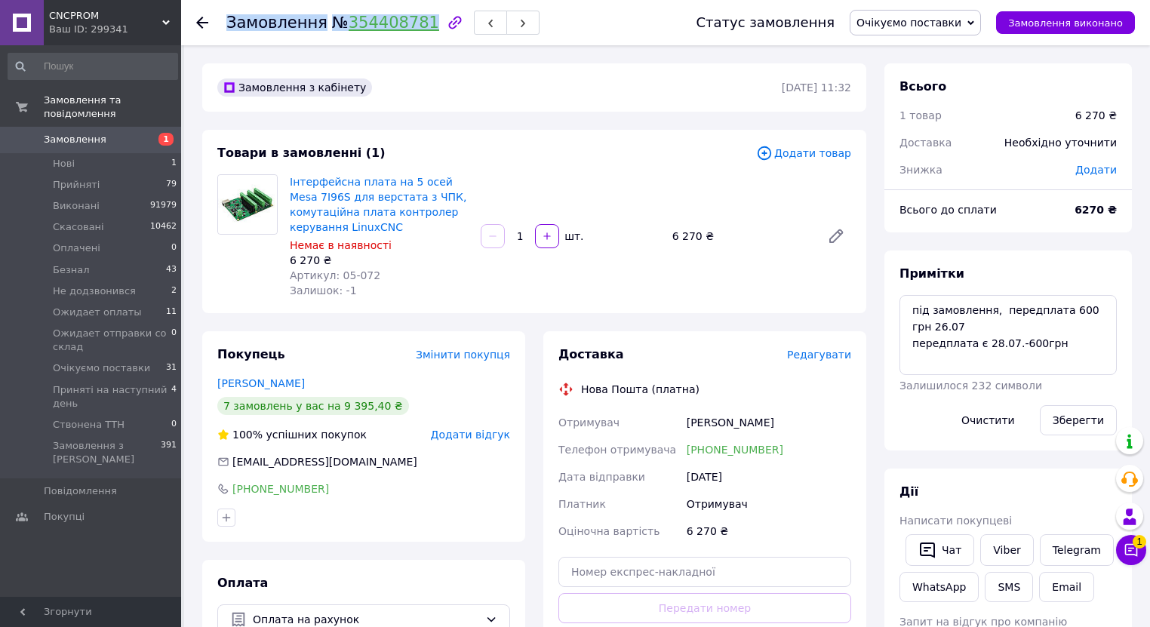
drag, startPoint x: 211, startPoint y: 19, endPoint x: 410, endPoint y: 25, distance: 199.3
click at [410, 25] on div "Замовлення № 354408781 Статус замовлення Очікуємо поставки Прийнято Виконано Ск…" at bounding box center [665, 22] width 938 height 45
copy h1 "Замовлення № 354408781"
click at [906, 23] on span "Очікуємо поставки" at bounding box center [908, 23] width 105 height 12
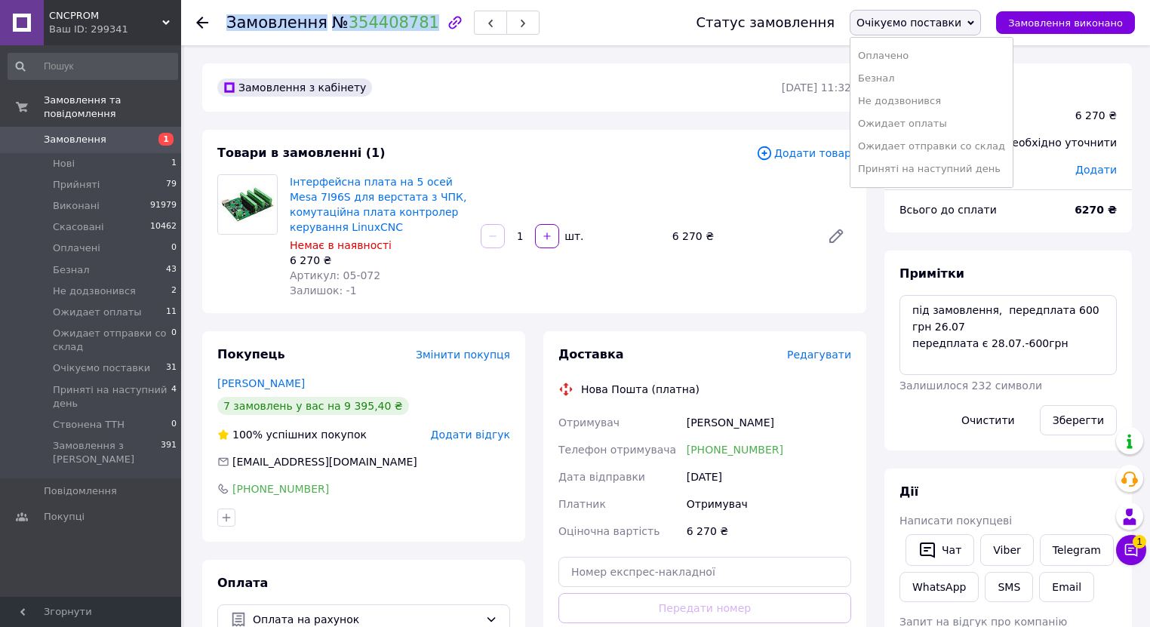
scroll to position [84, 0]
click at [935, 100] on li "Ожидает оплаты" at bounding box center [931, 104] width 162 height 23
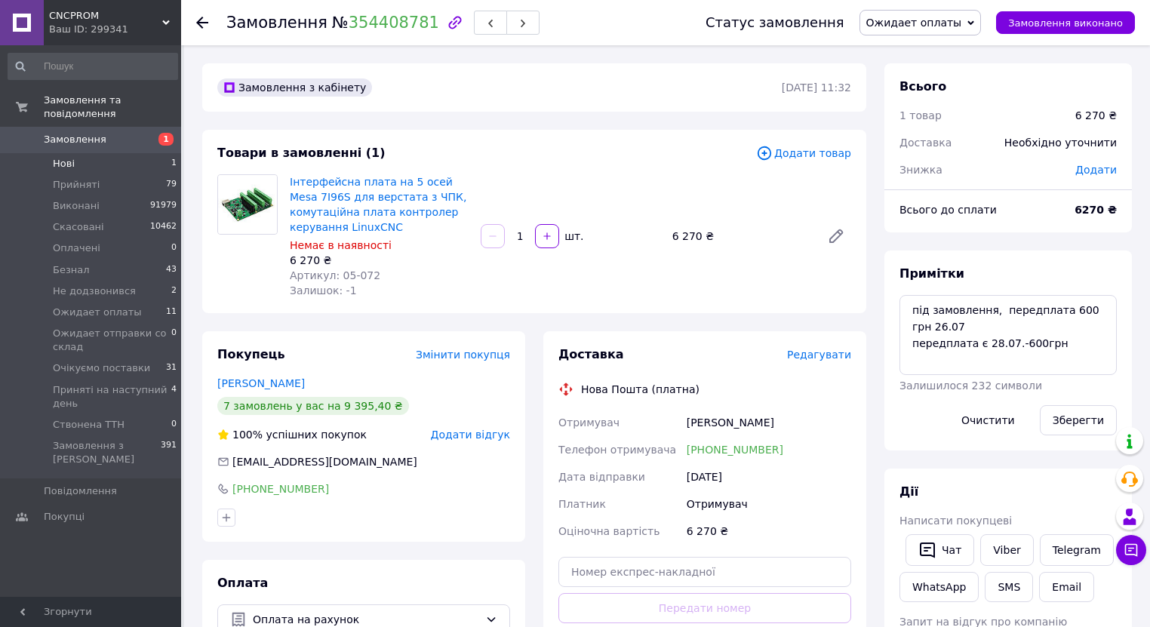
click at [84, 153] on li "Нові 1" at bounding box center [93, 163] width 186 height 21
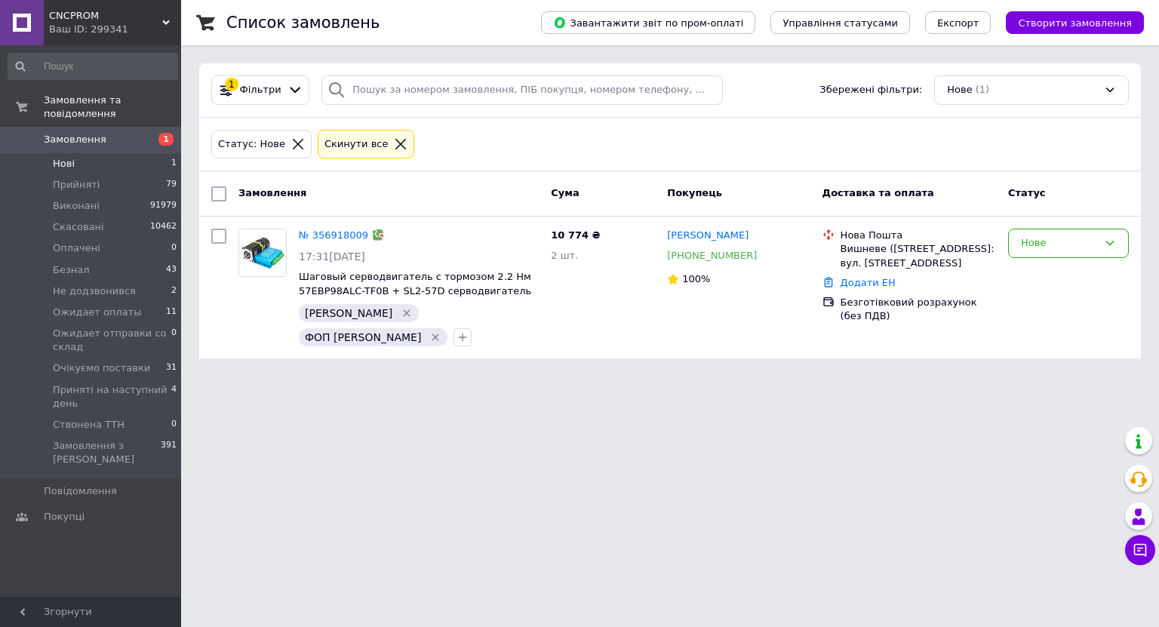
click at [72, 157] on span "Нові" at bounding box center [64, 164] width 22 height 14
click at [123, 383] on span "Приняті на наступний день" at bounding box center [112, 396] width 118 height 27
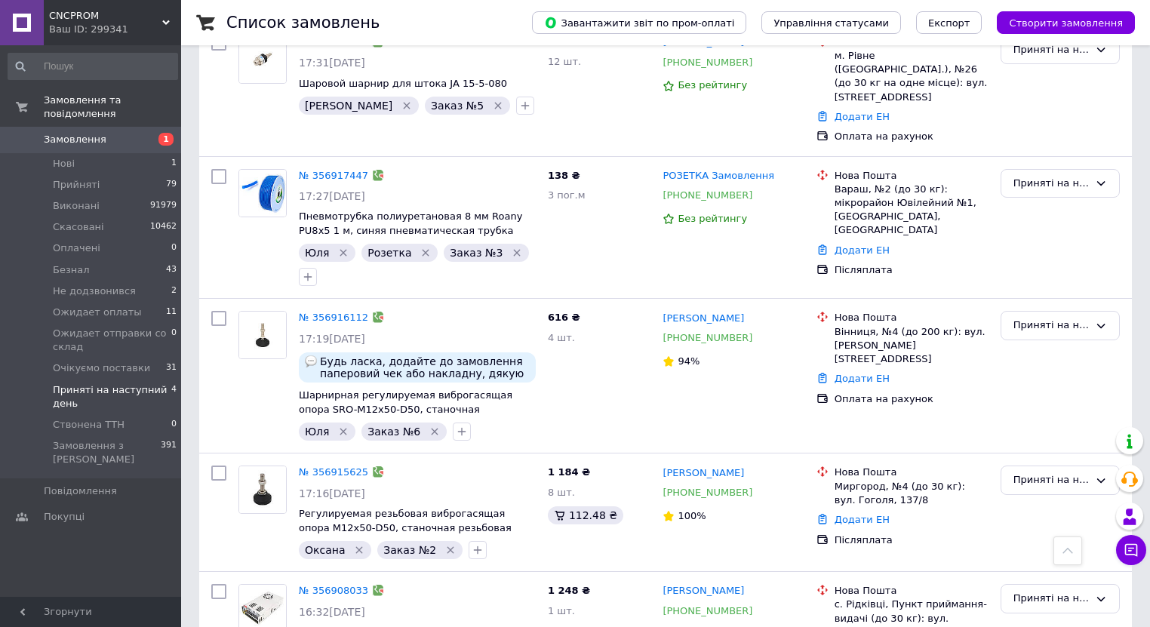
scroll to position [226, 0]
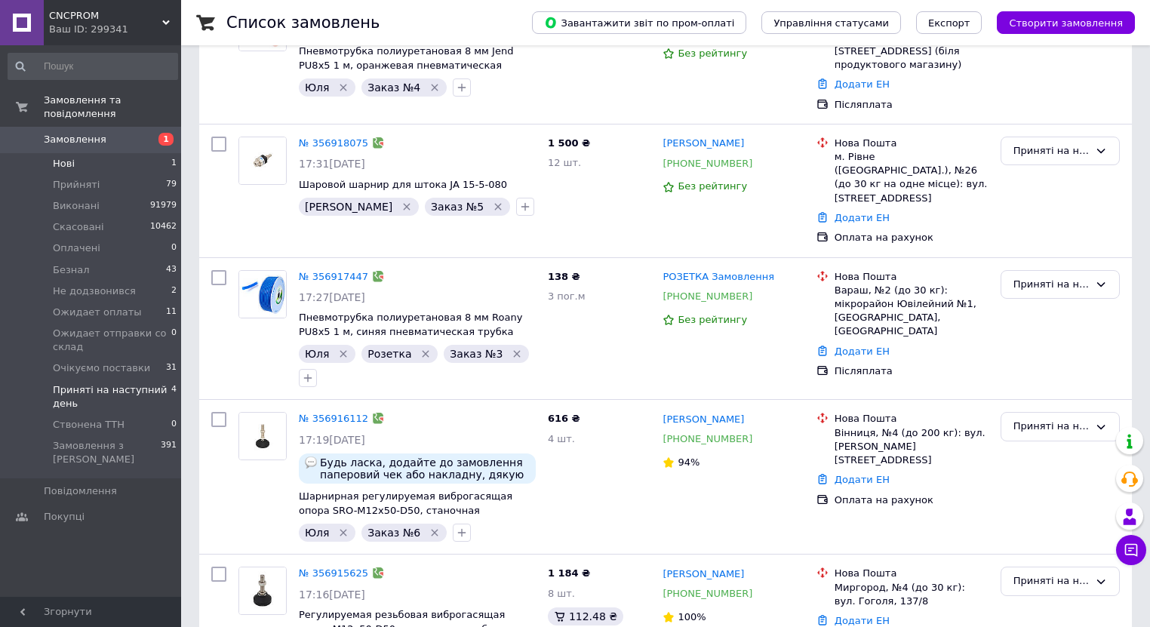
click at [75, 153] on li "Нові 1" at bounding box center [93, 163] width 186 height 21
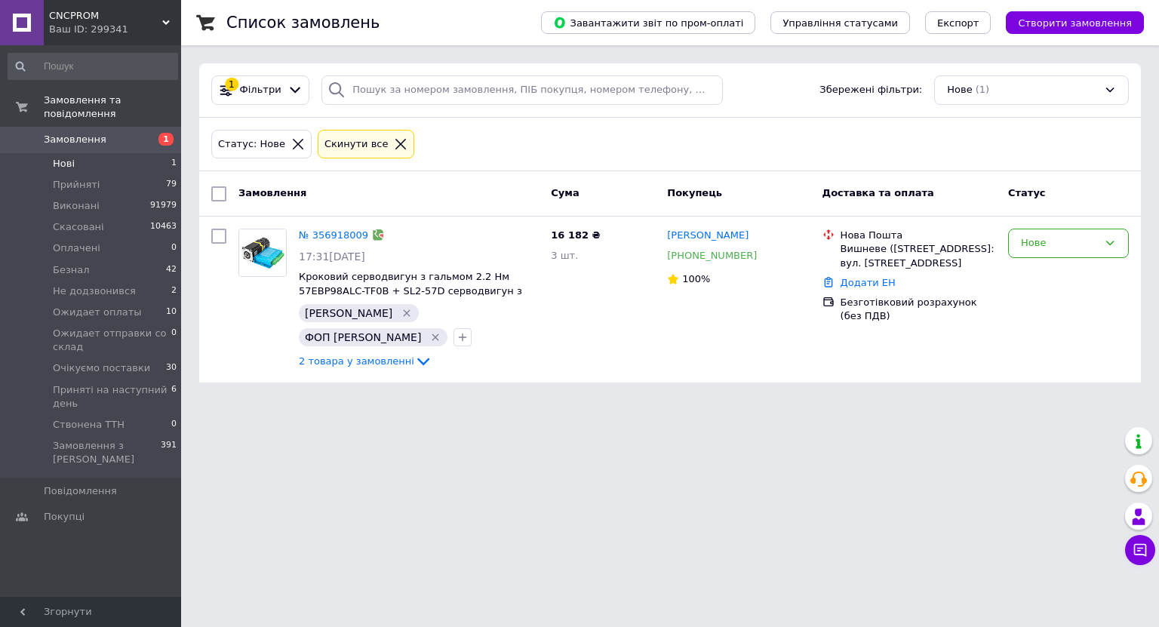
drag, startPoint x: 123, startPoint y: 123, endPoint x: 131, endPoint y: 149, distance: 27.0
click at [124, 133] on span "Замовлення" at bounding box center [92, 140] width 96 height 14
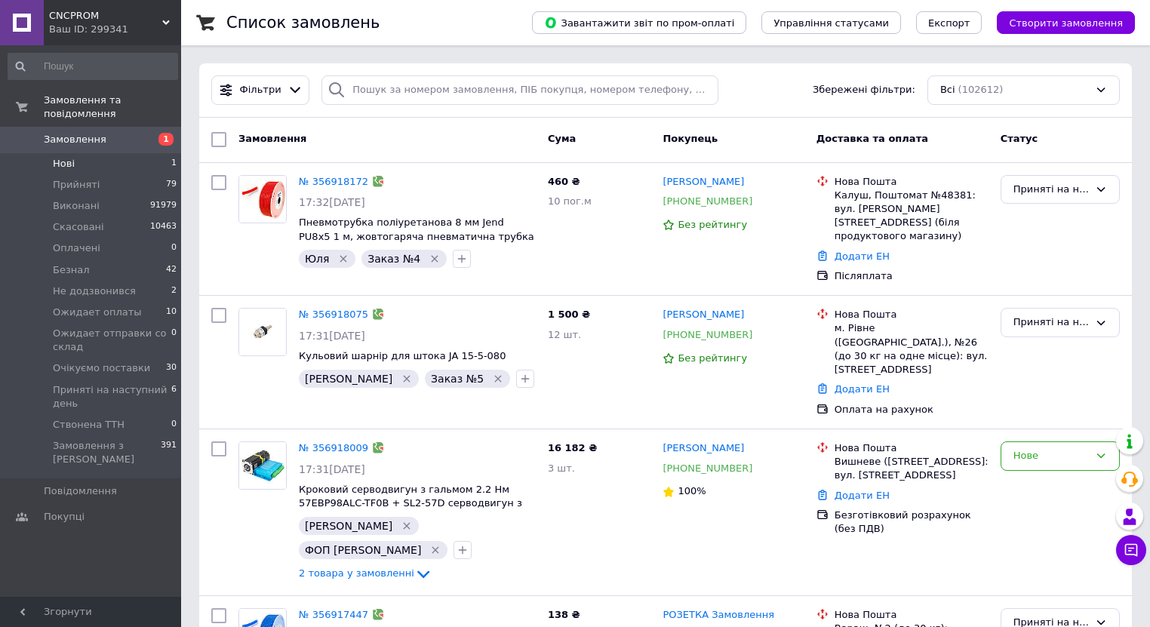
click at [64, 157] on span "Нові" at bounding box center [64, 164] width 22 height 14
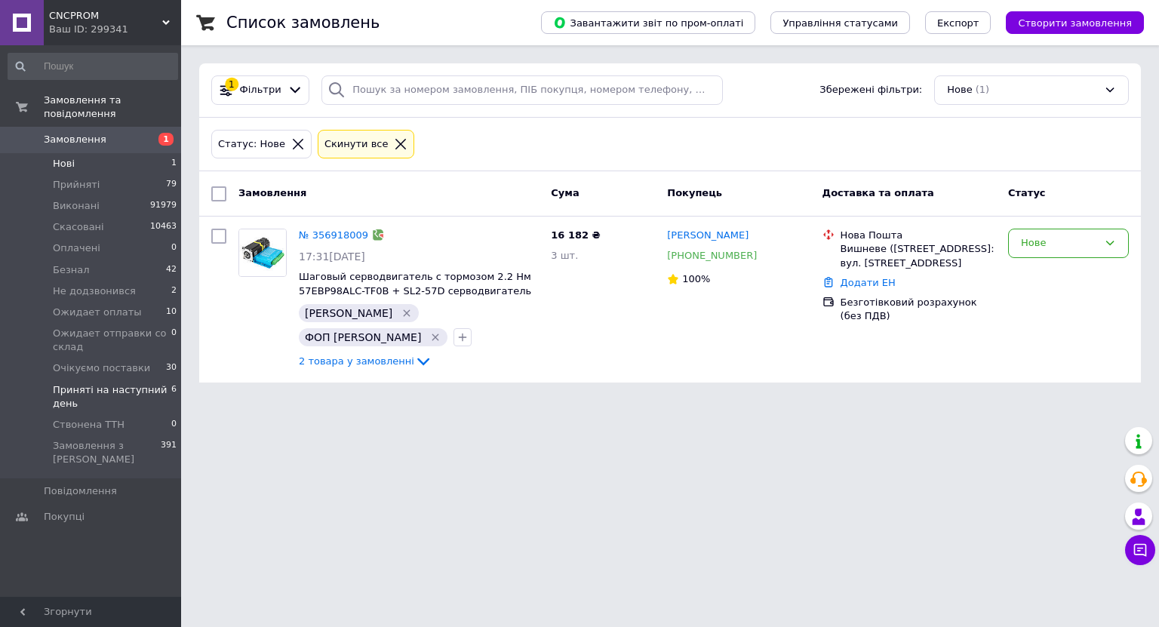
click at [137, 383] on span "Приняті на наступний день" at bounding box center [112, 396] width 118 height 27
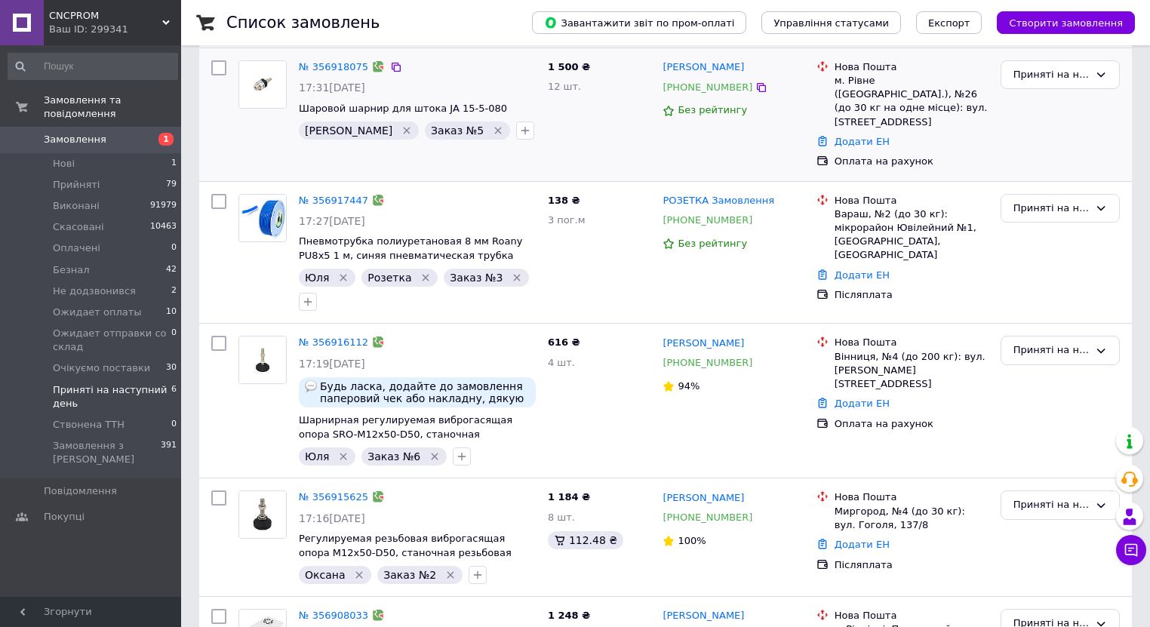
scroll to position [407, 0]
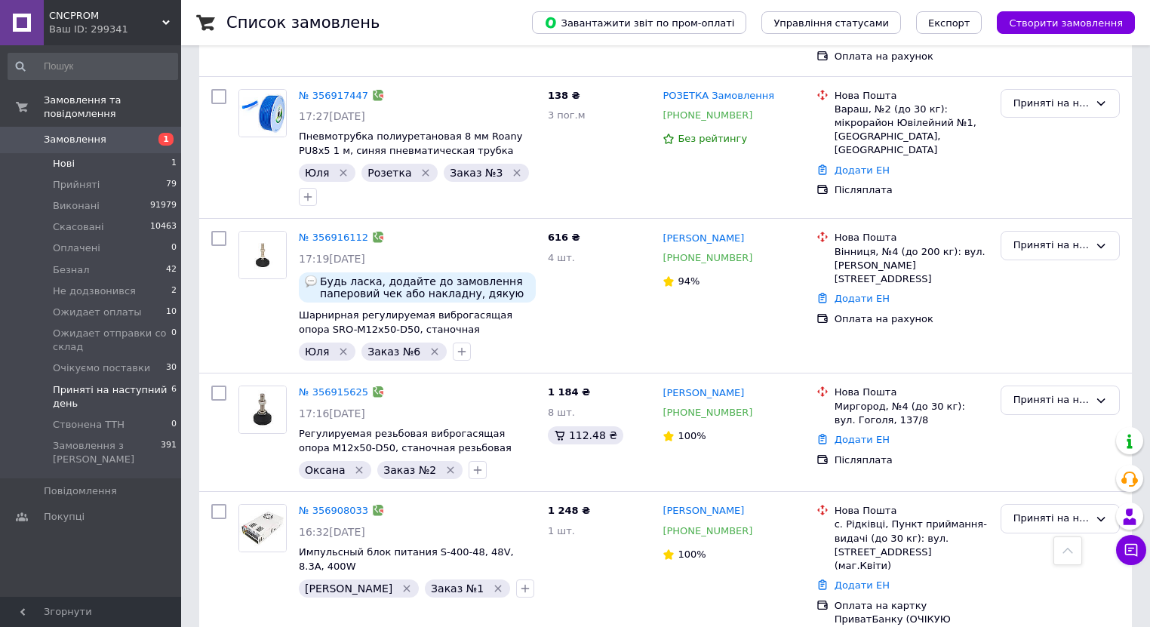
click at [72, 157] on span "Нові" at bounding box center [64, 164] width 22 height 14
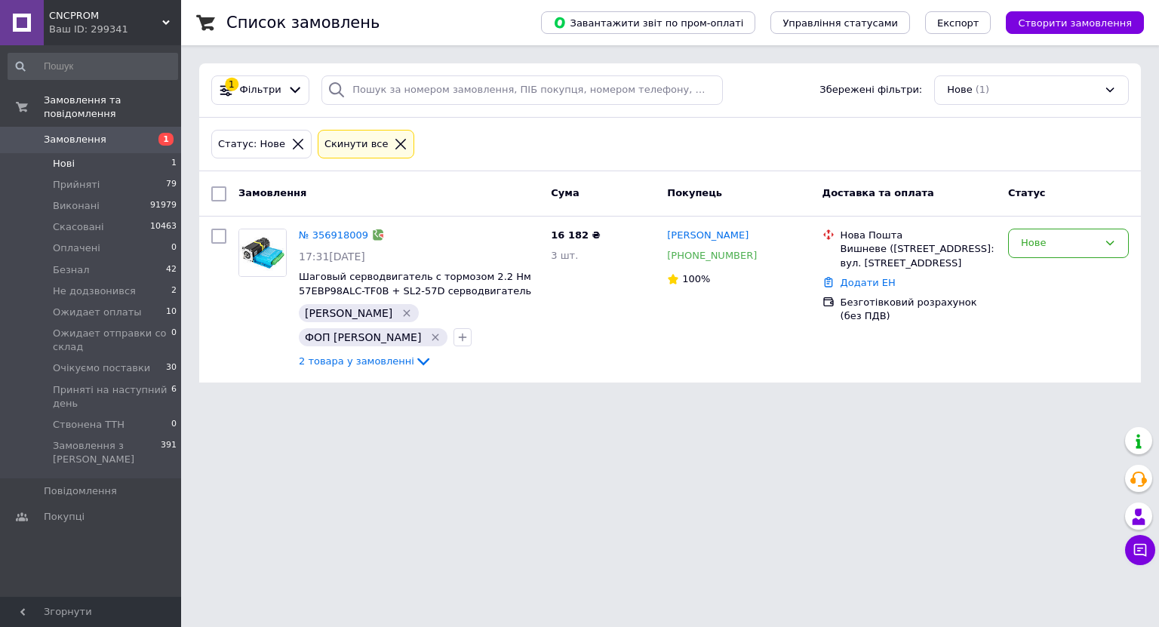
click at [78, 153] on li "Нові 1" at bounding box center [93, 163] width 186 height 21
click at [80, 133] on span "Замовлення" at bounding box center [75, 140] width 63 height 14
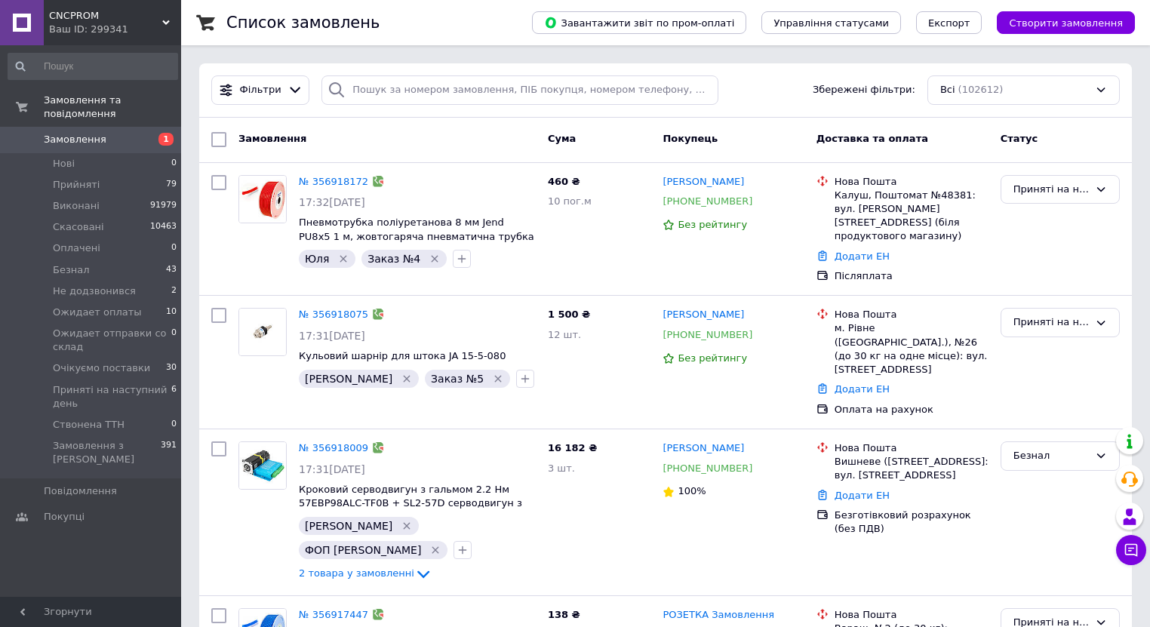
click at [121, 133] on span "Замовлення" at bounding box center [92, 140] width 96 height 14
click at [69, 157] on span "Нові" at bounding box center [64, 164] width 22 height 14
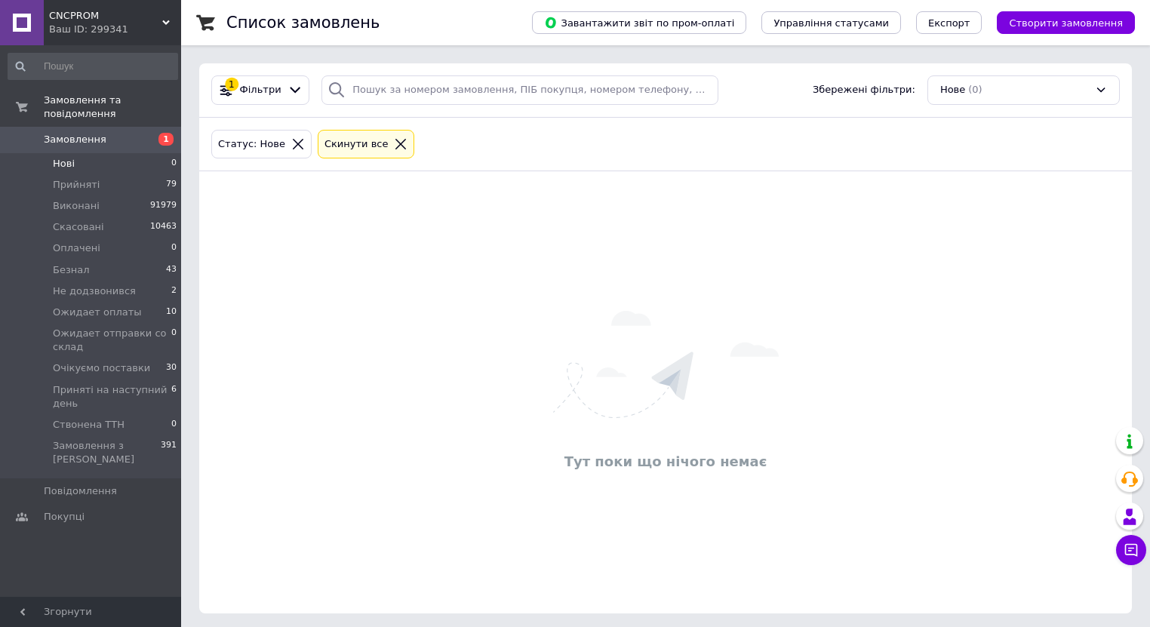
click at [73, 133] on span "Замовлення" at bounding box center [75, 140] width 63 height 14
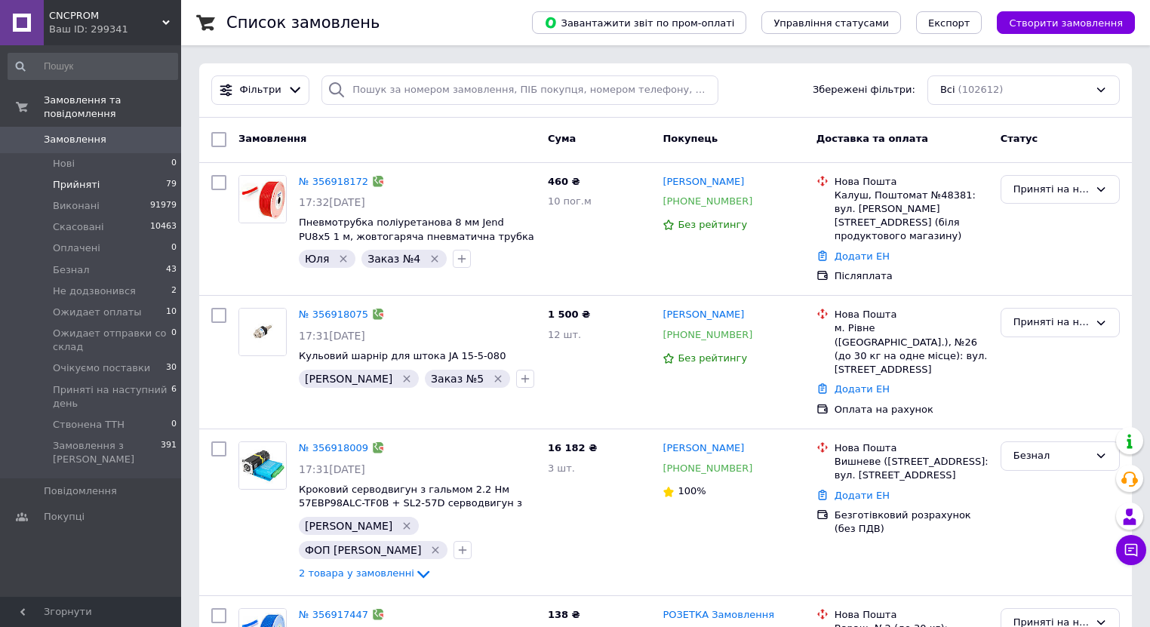
click at [84, 178] on span "Прийняті" at bounding box center [76, 185] width 47 height 14
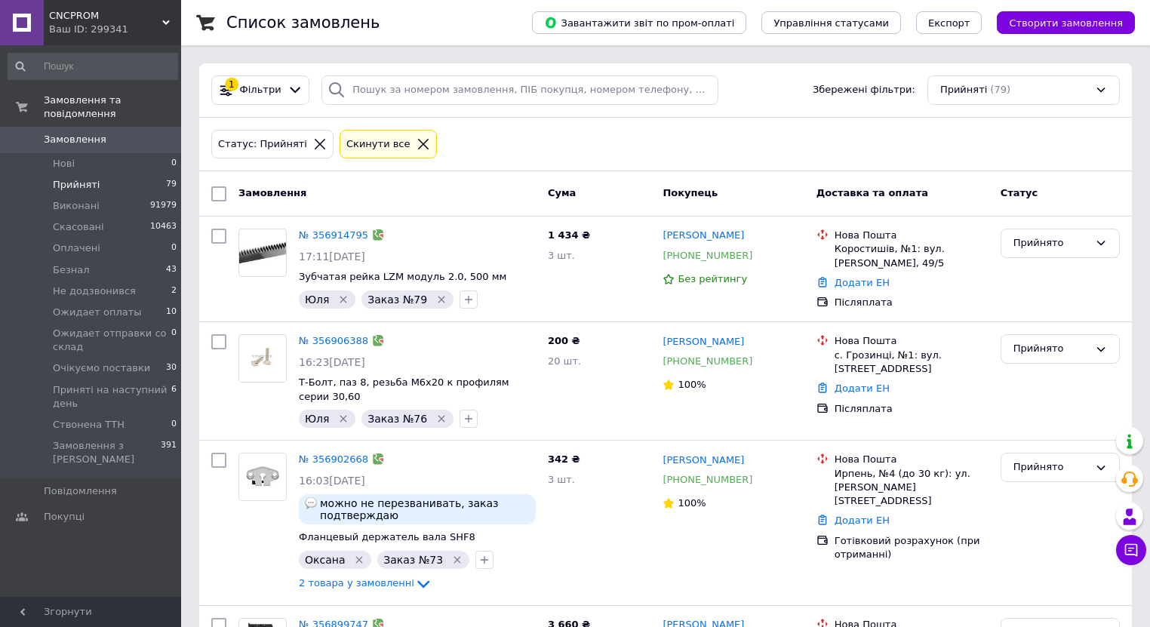
click at [221, 196] on input "checkbox" at bounding box center [218, 193] width 15 height 15
checkbox input "true"
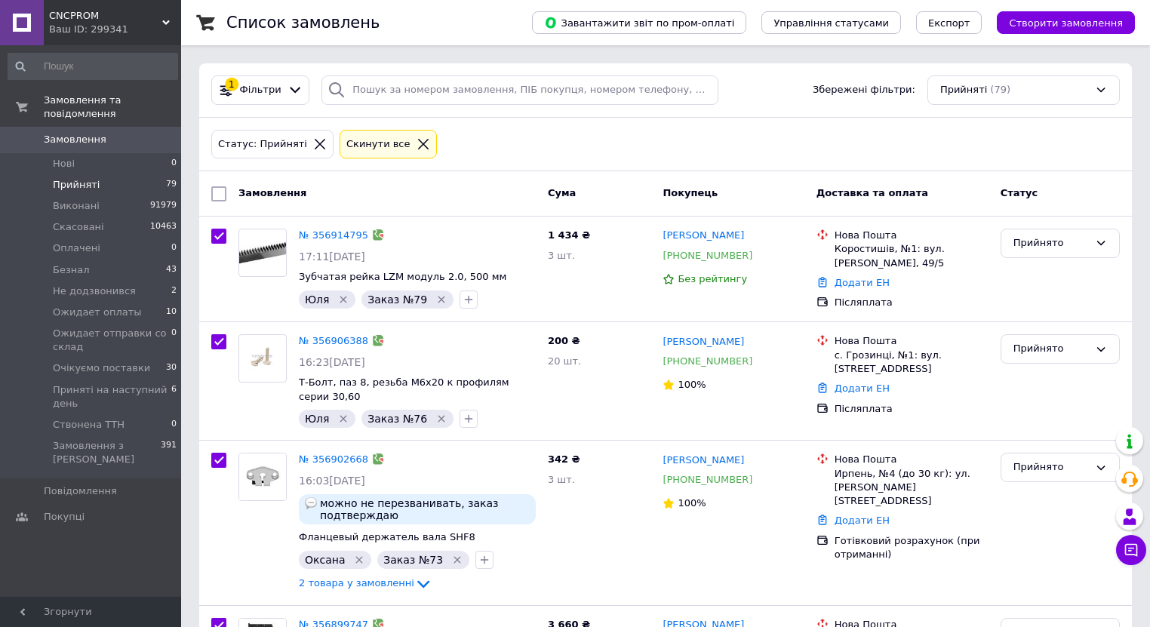
checkbox input "true"
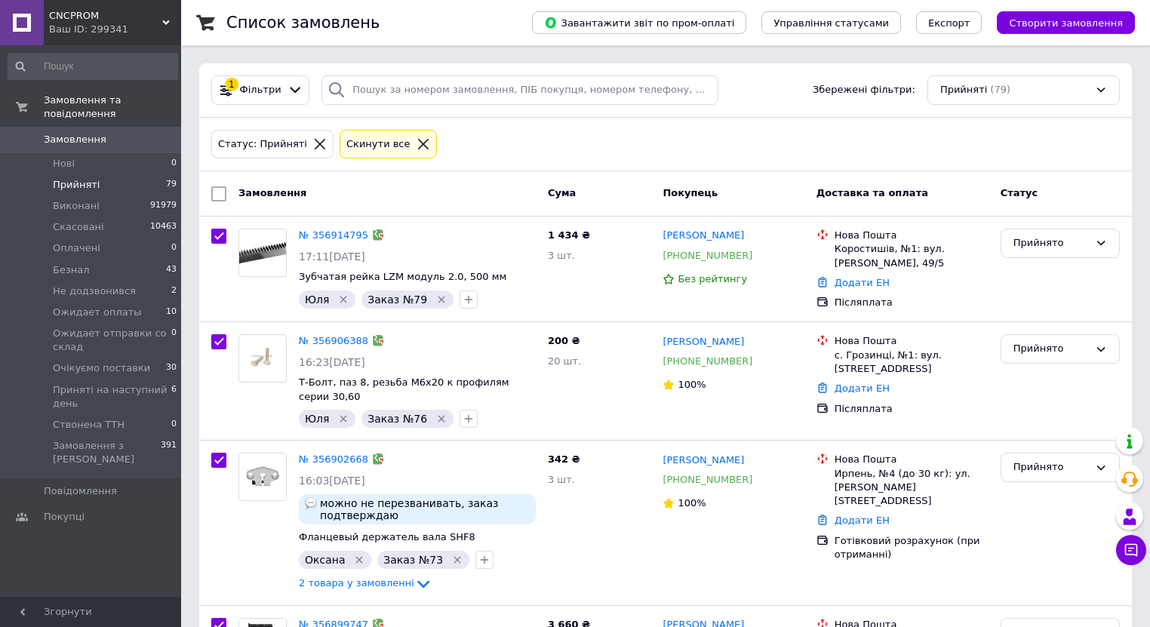
checkbox input "true"
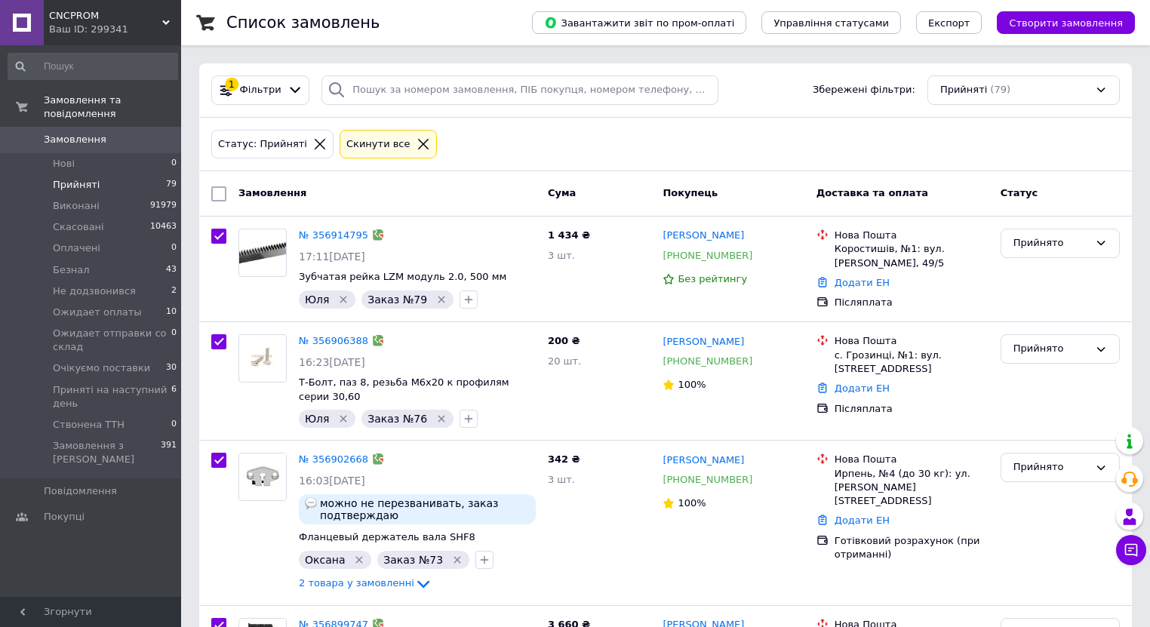
checkbox input "true"
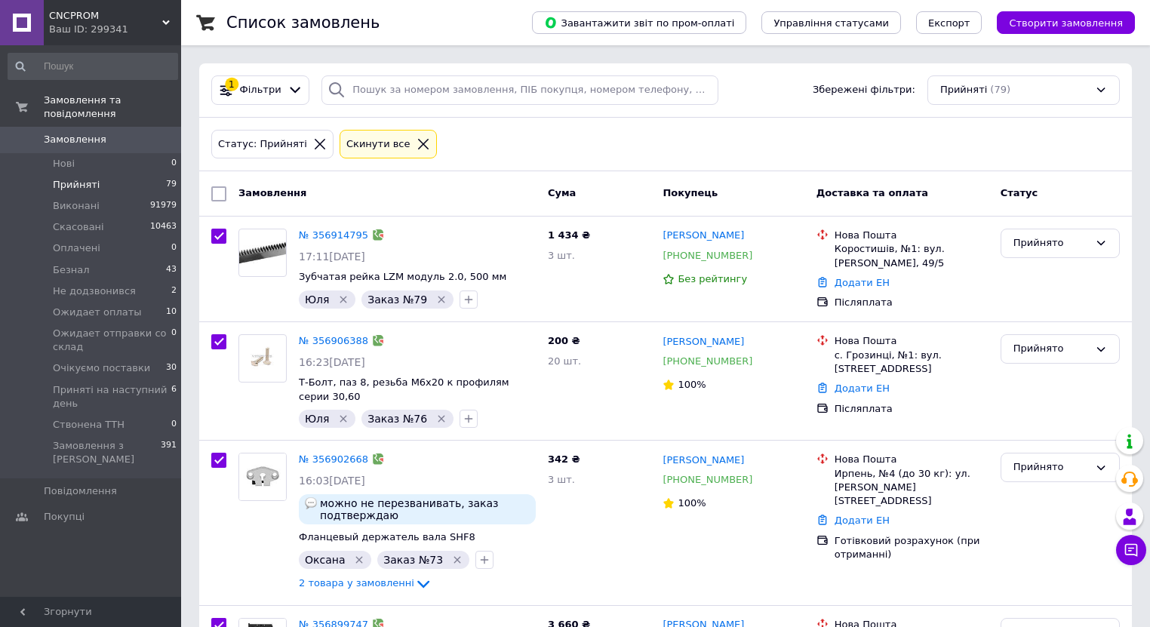
checkbox input "true"
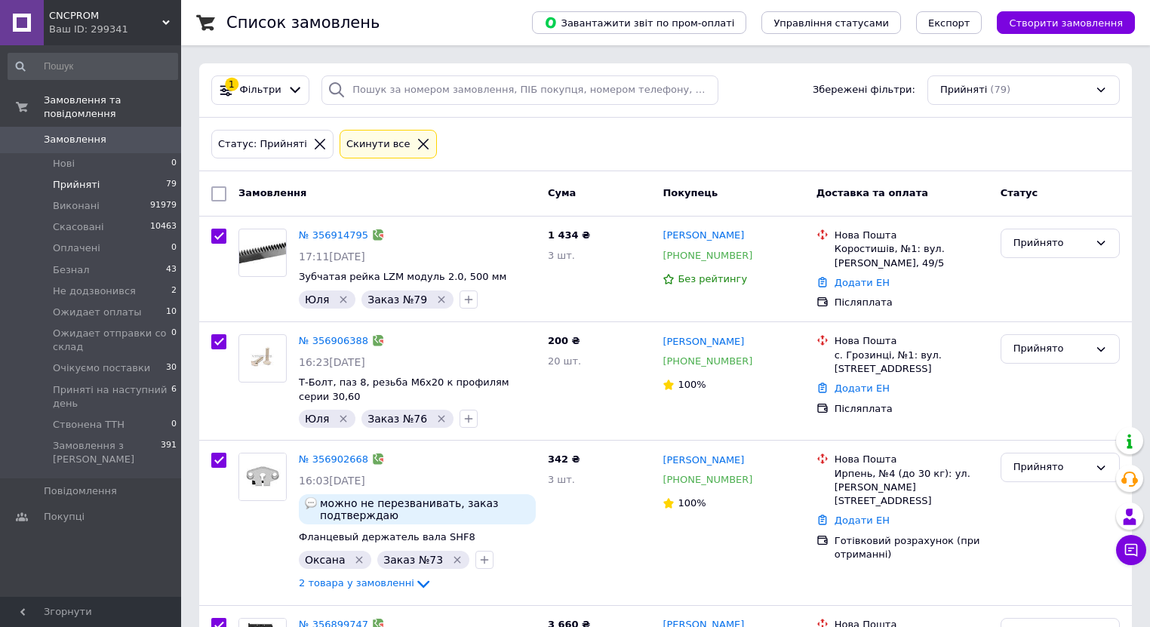
checkbox input "true"
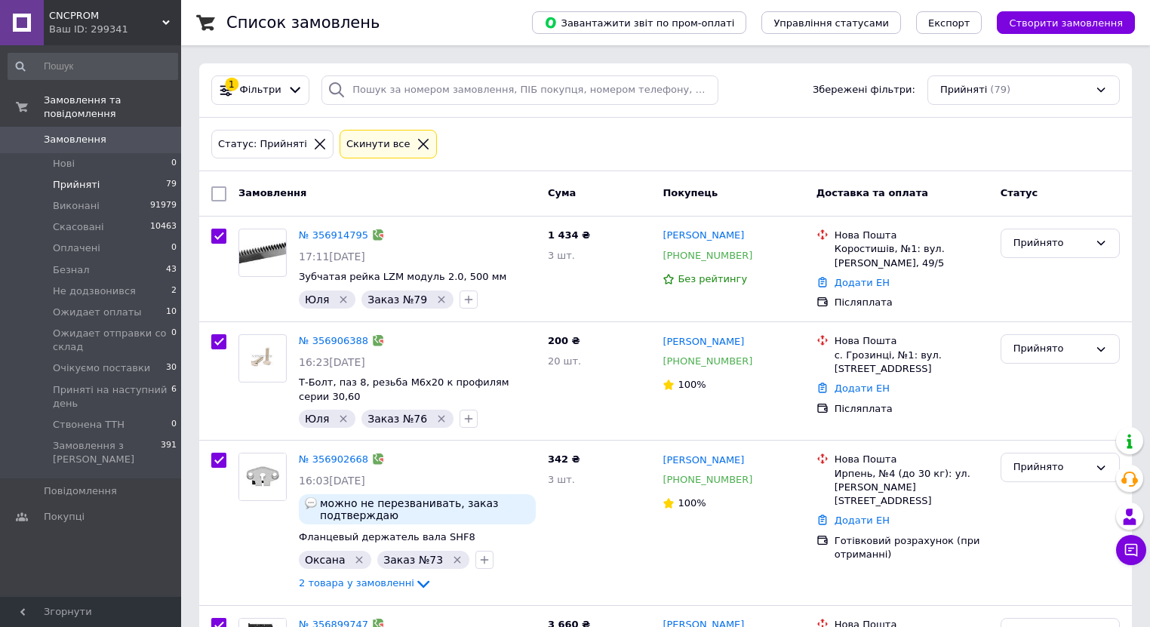
checkbox input "true"
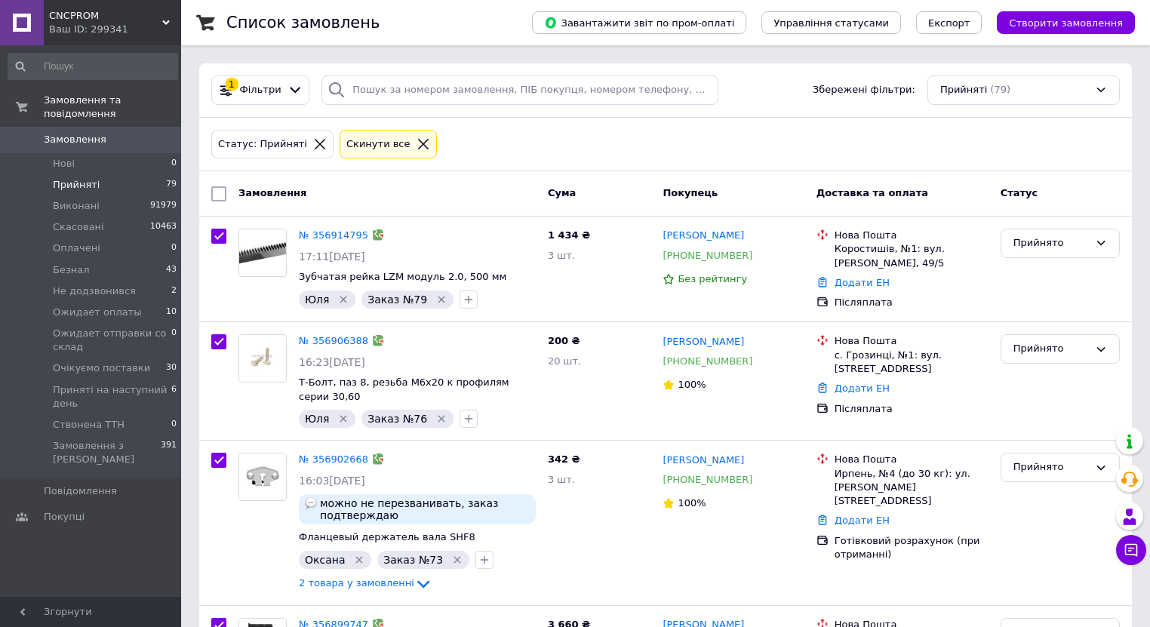
checkbox input "true"
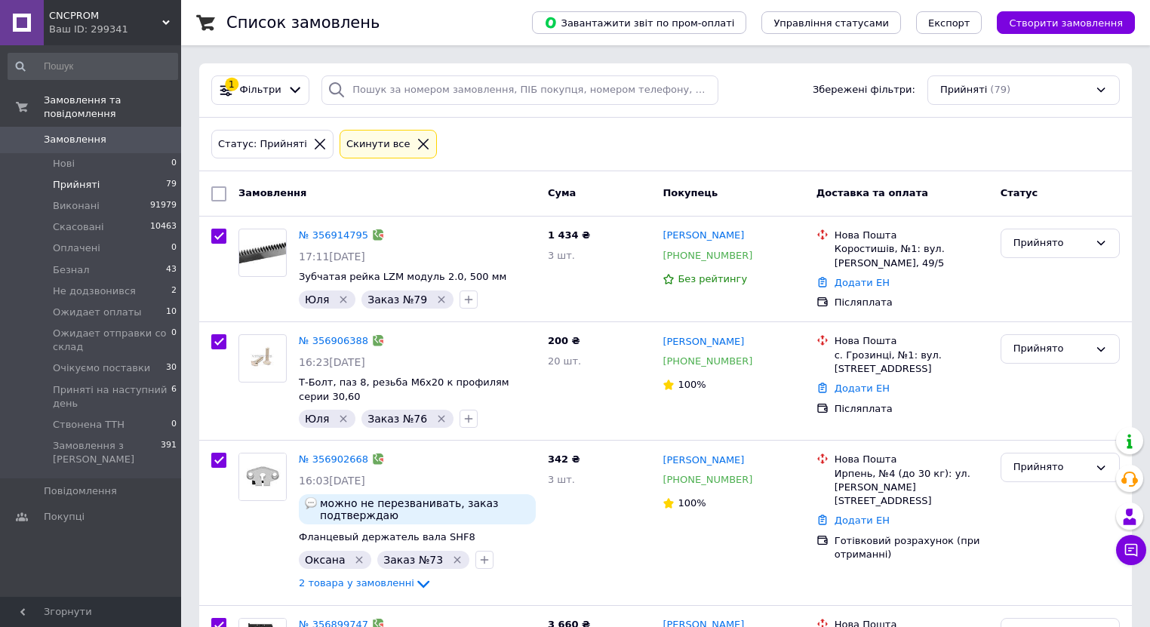
checkbox input "true"
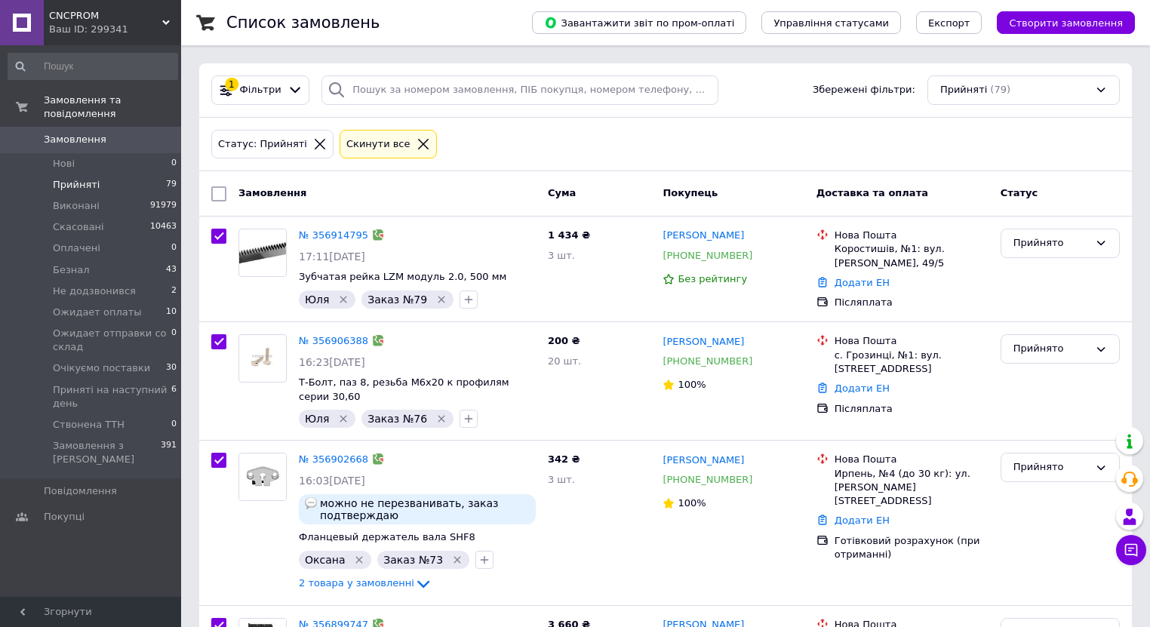
checkbox input "true"
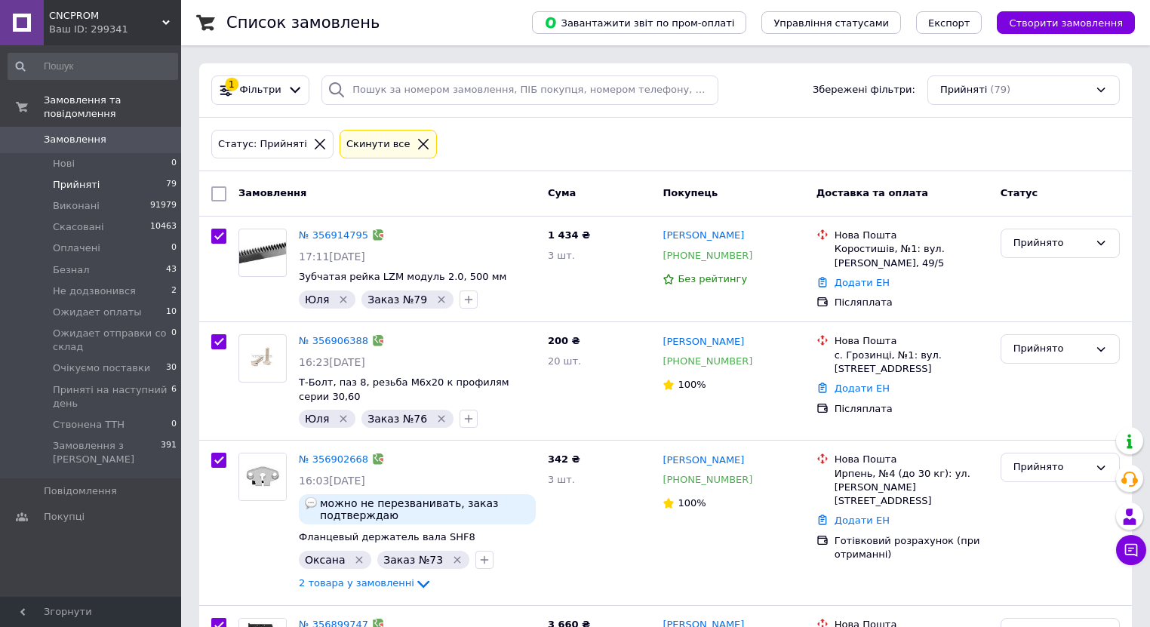
checkbox input "true"
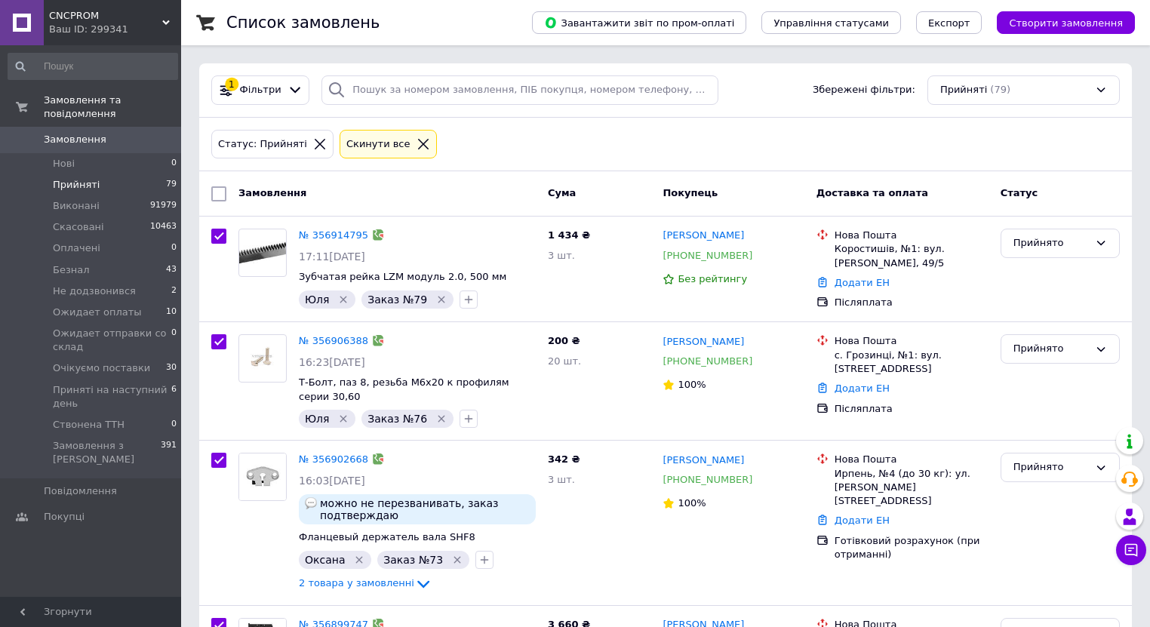
checkbox input "true"
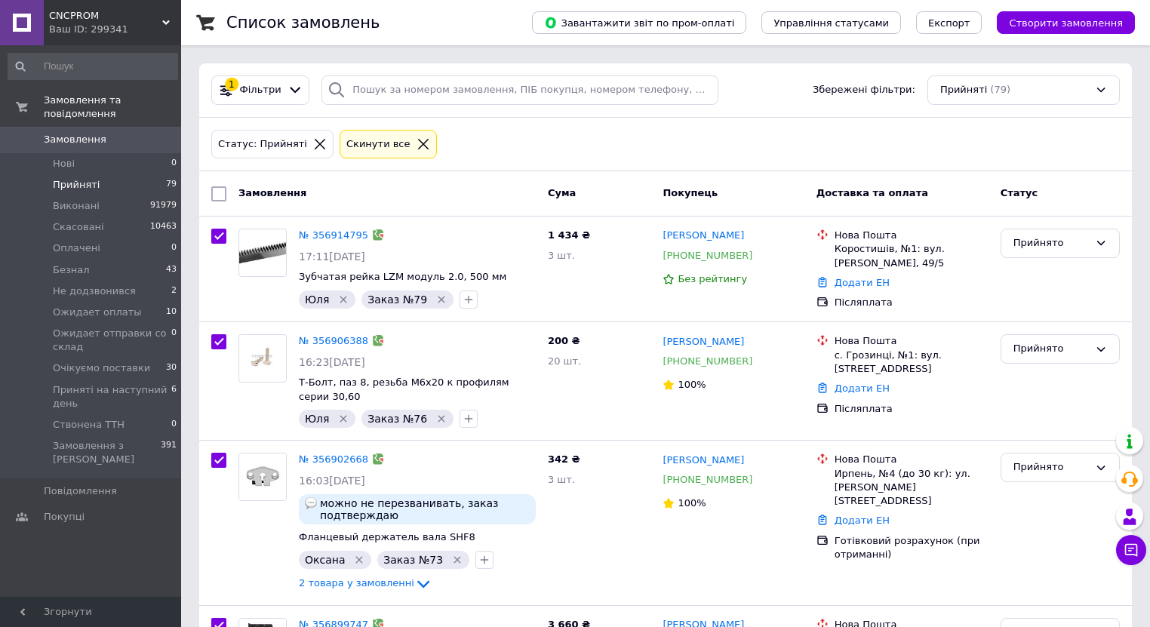
checkbox input "true"
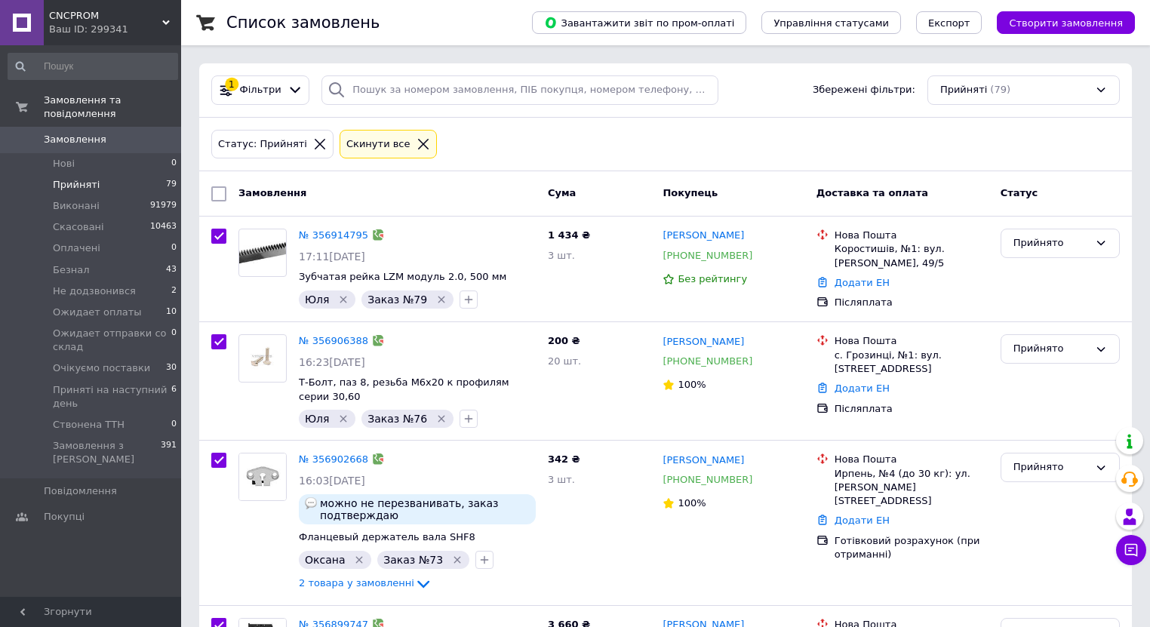
checkbox input "true"
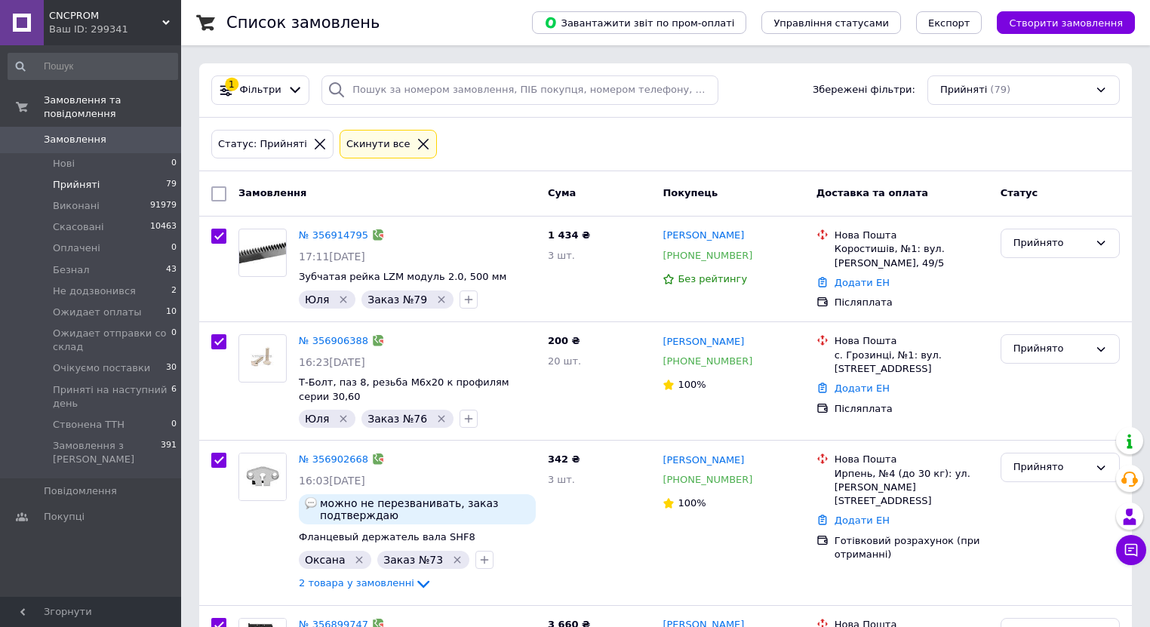
checkbox input "true"
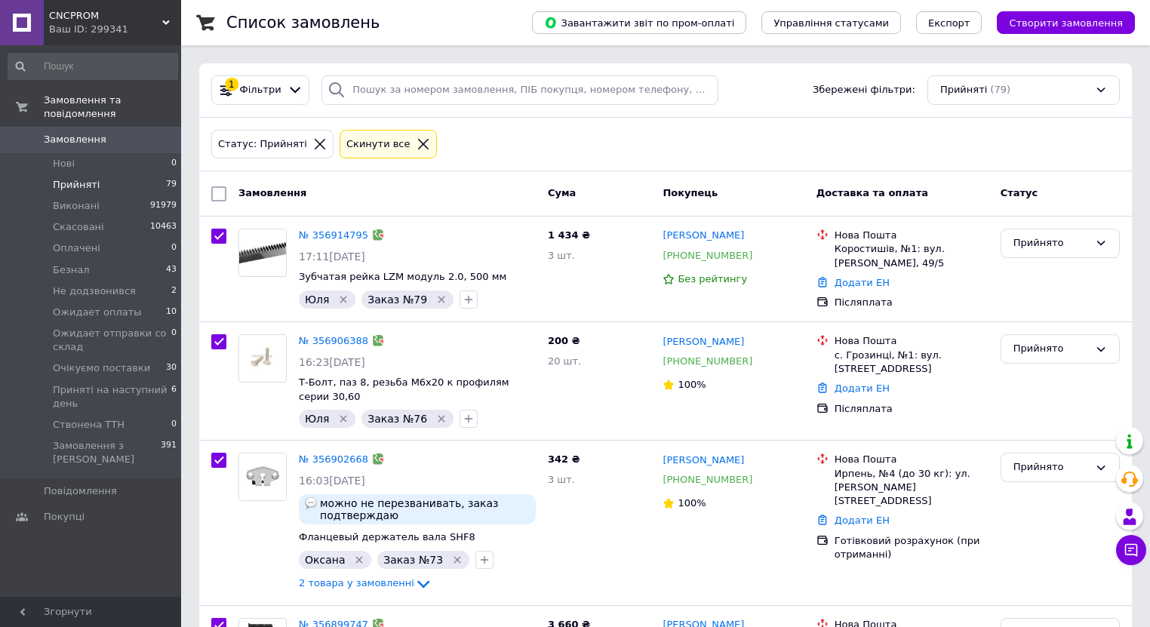
checkbox input "true"
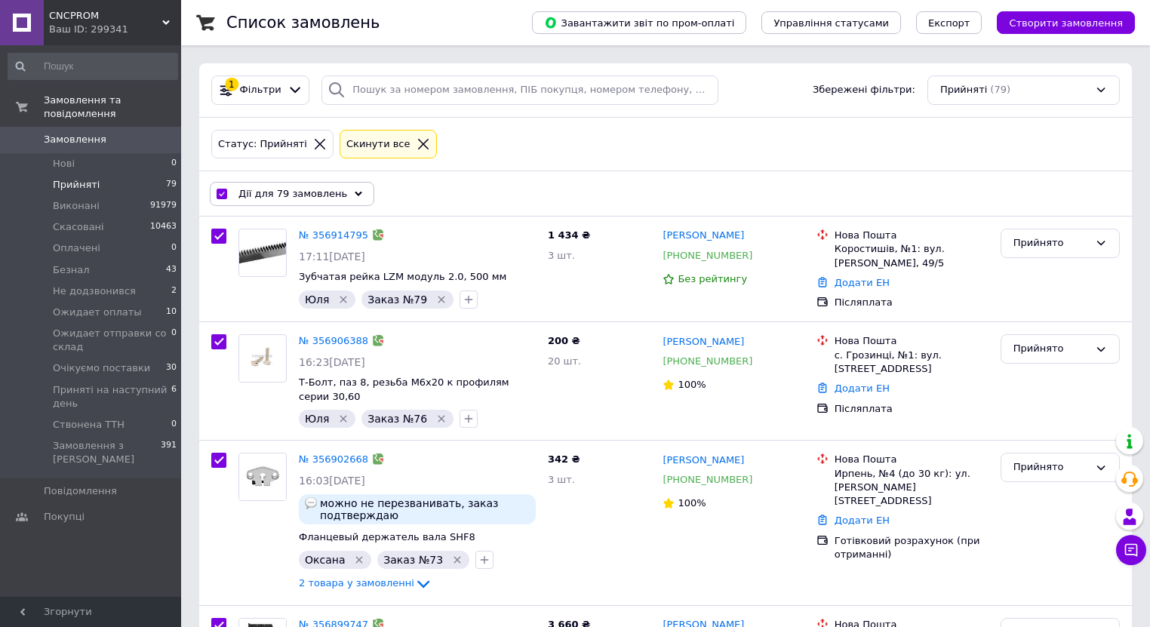
click at [347, 186] on div "Дії для 79 замовлень" at bounding box center [292, 194] width 164 height 24
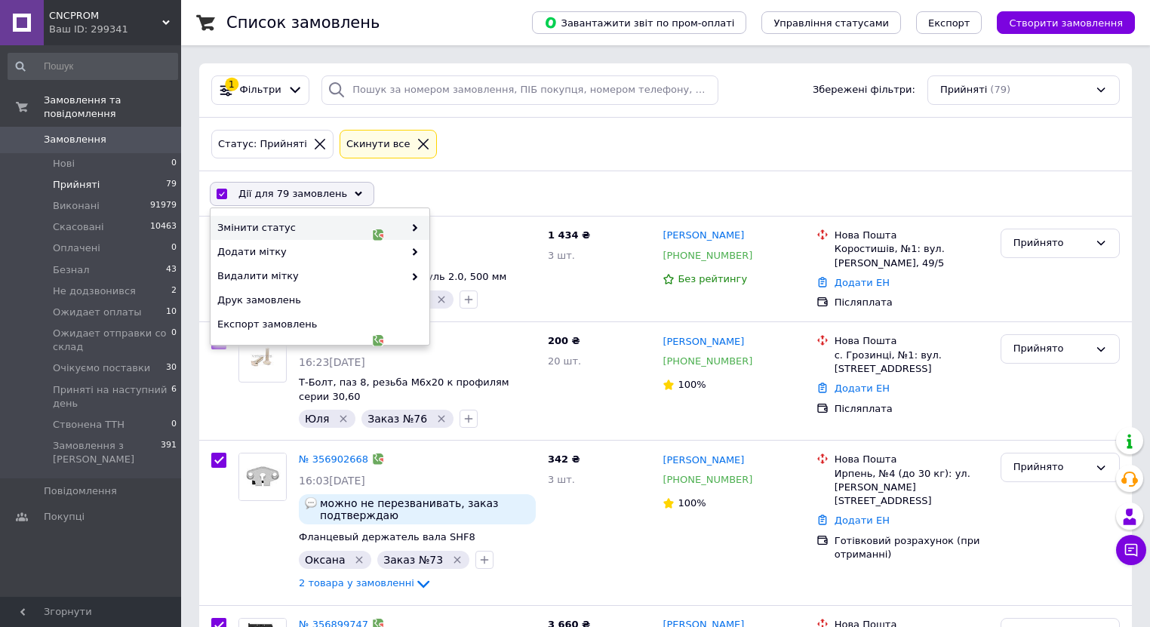
click at [416, 226] on icon at bounding box center [415, 228] width 8 height 8
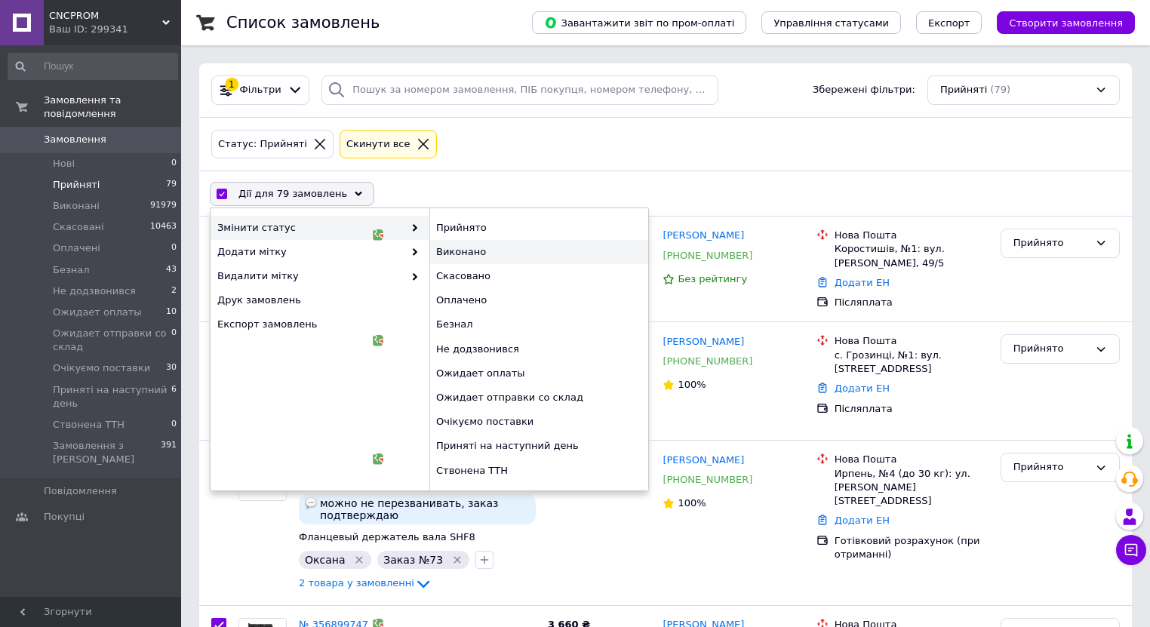
click at [447, 250] on div "Виконано" at bounding box center [538, 252] width 219 height 24
checkbox input "false"
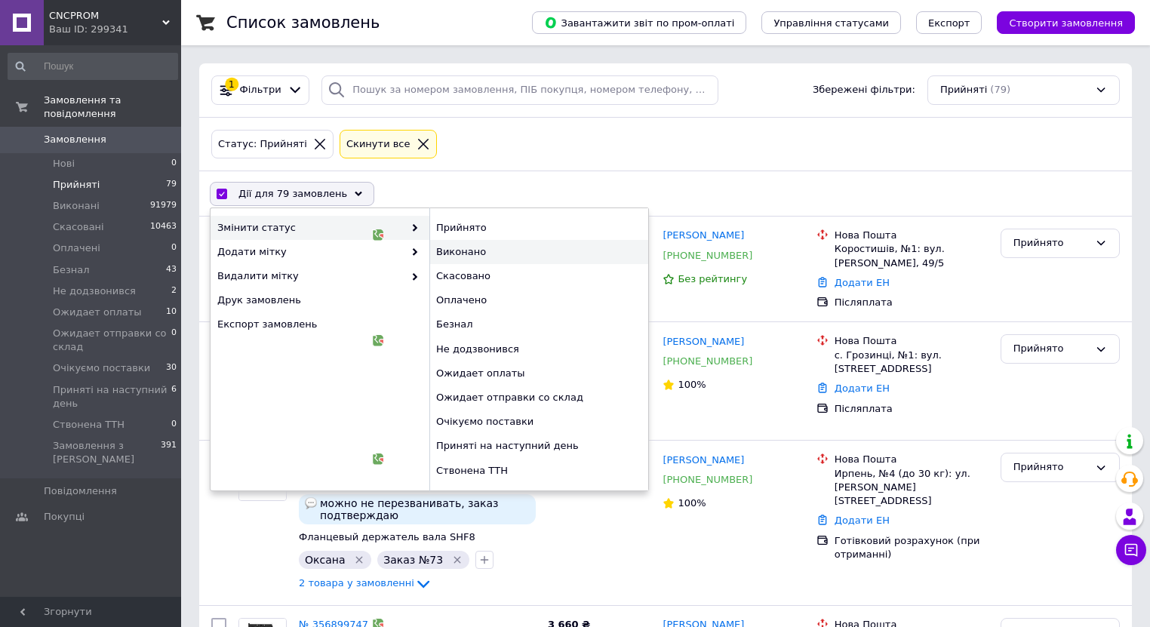
checkbox input "false"
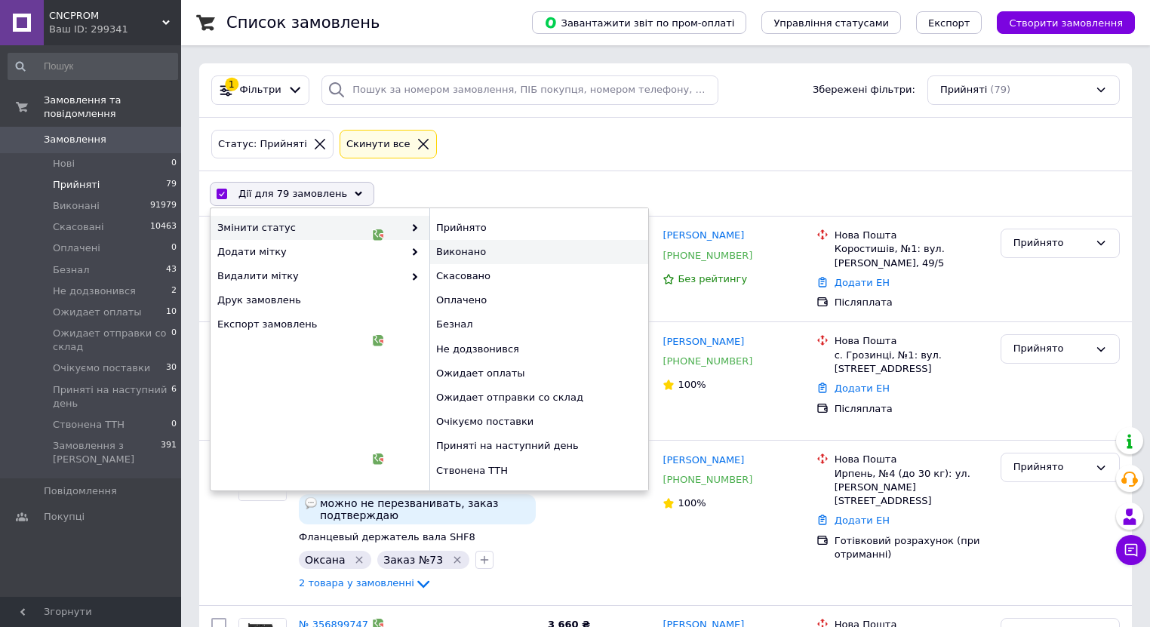
checkbox input "false"
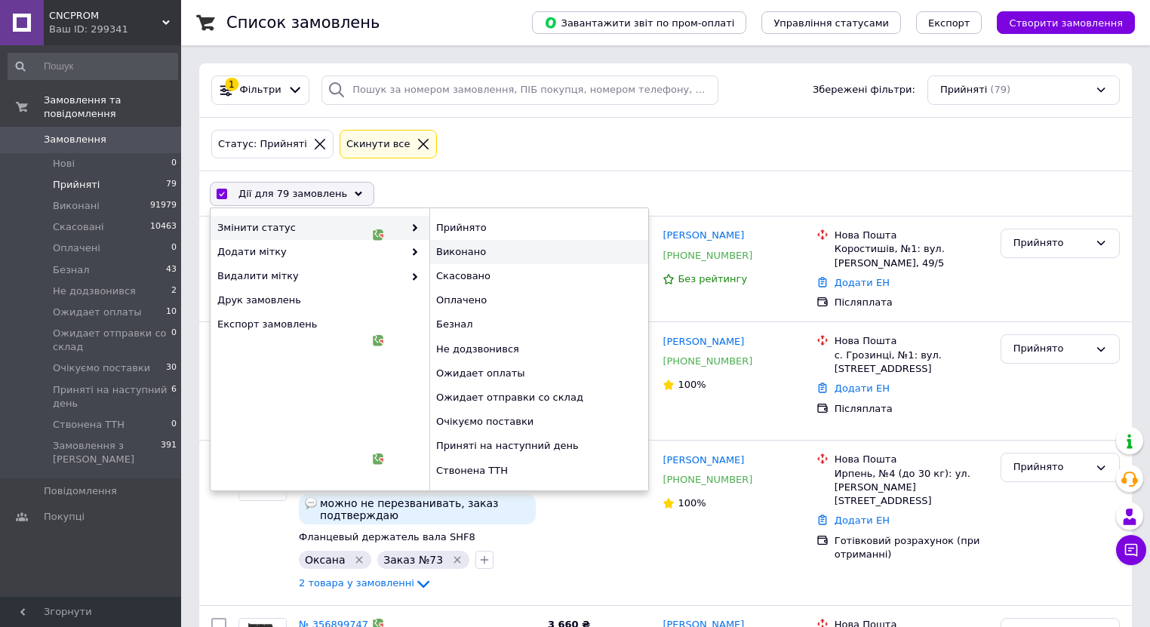
checkbox input "false"
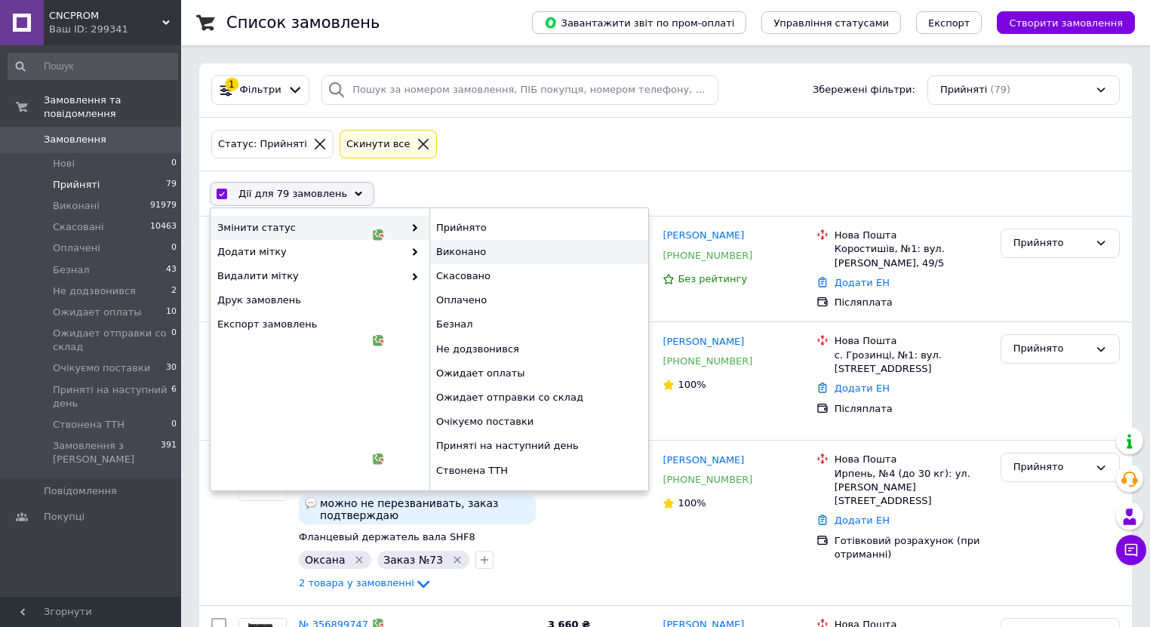
checkbox input "false"
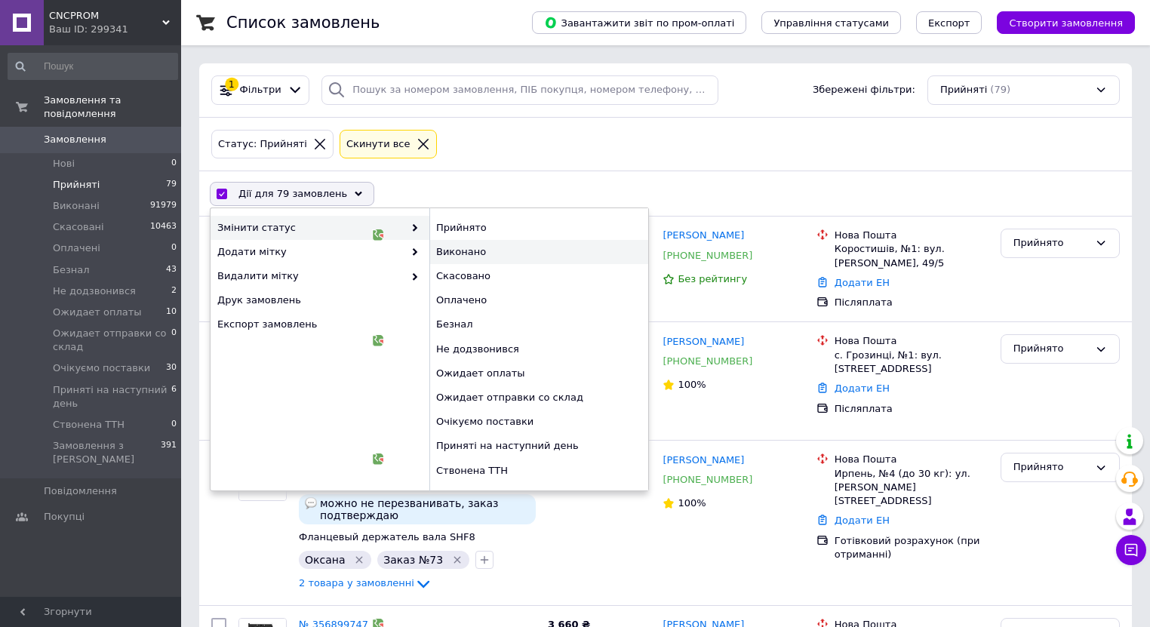
checkbox input "false"
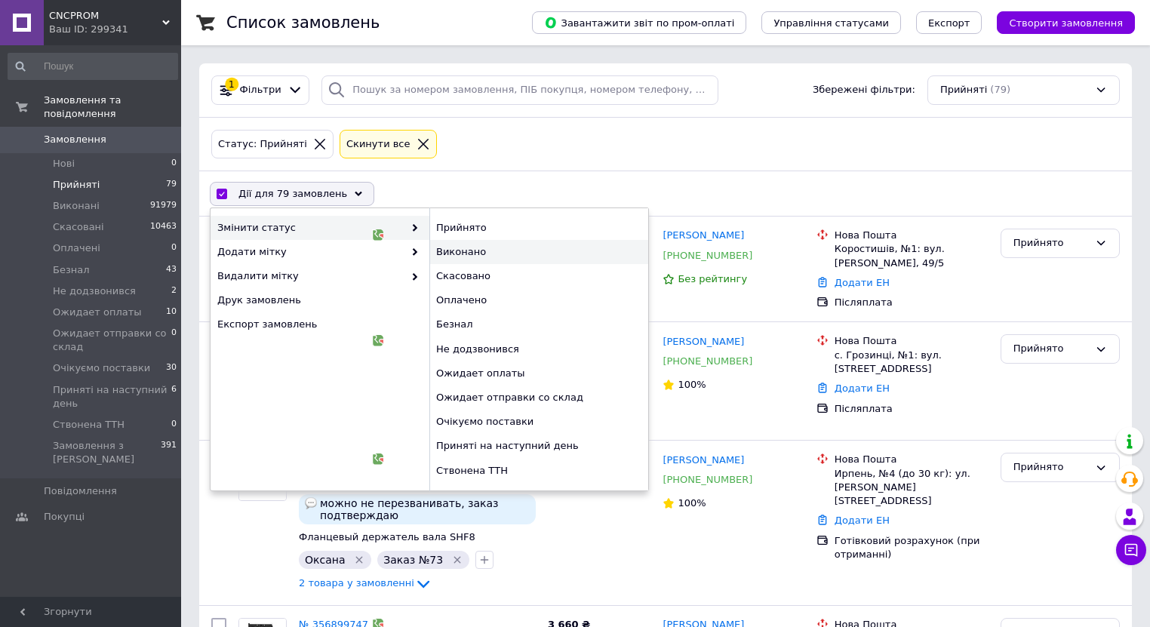
checkbox input "false"
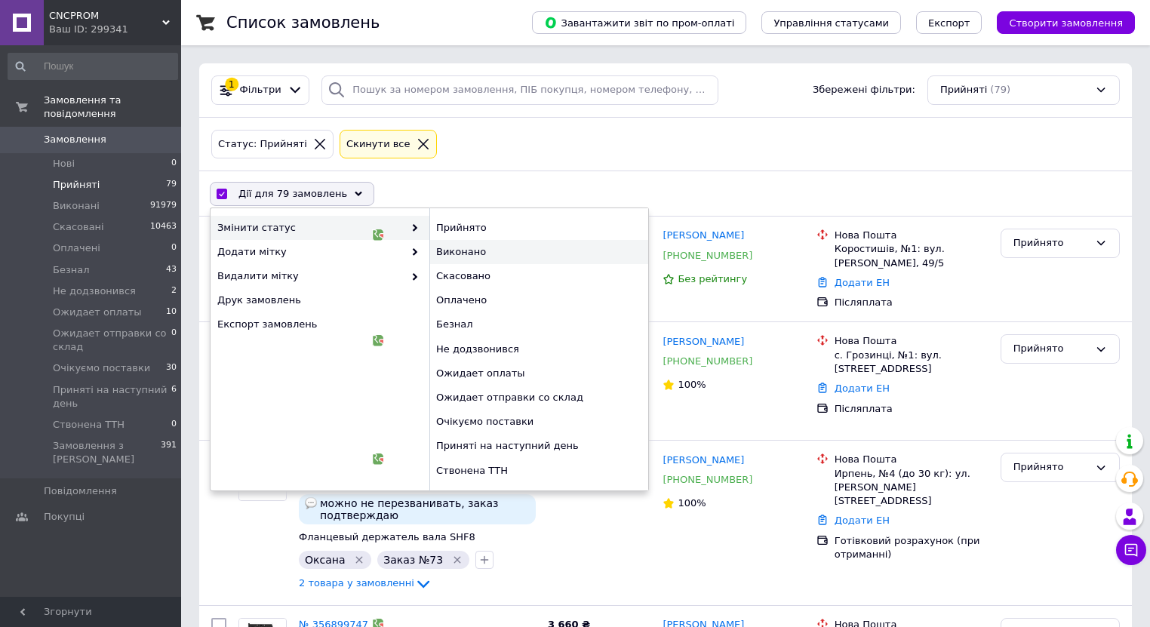
checkbox input "false"
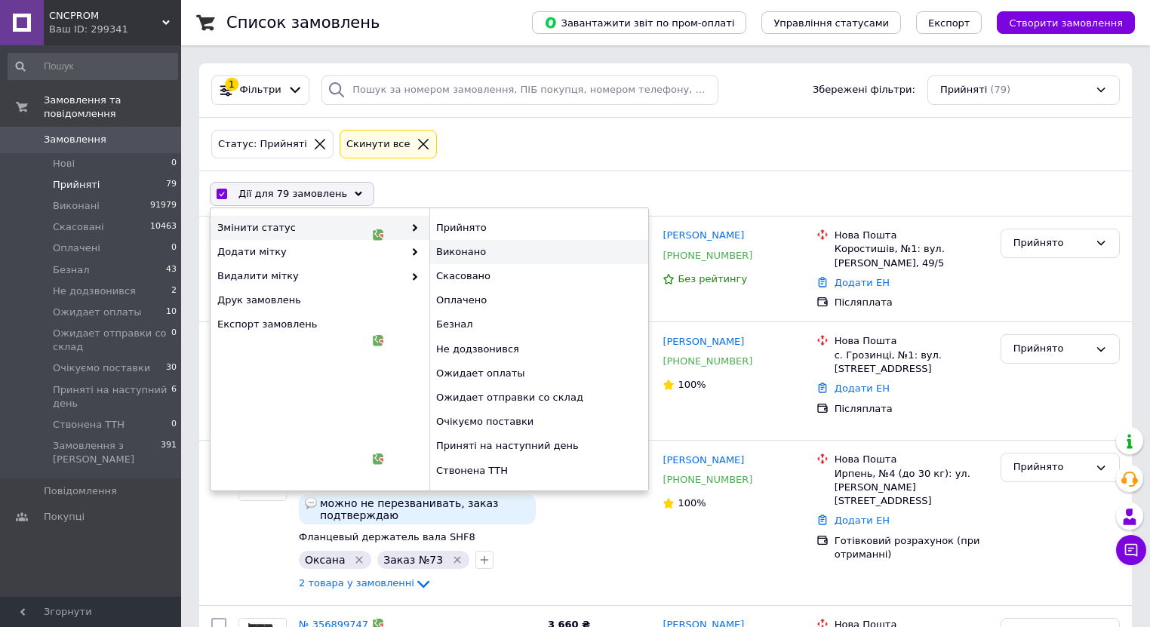
checkbox input "false"
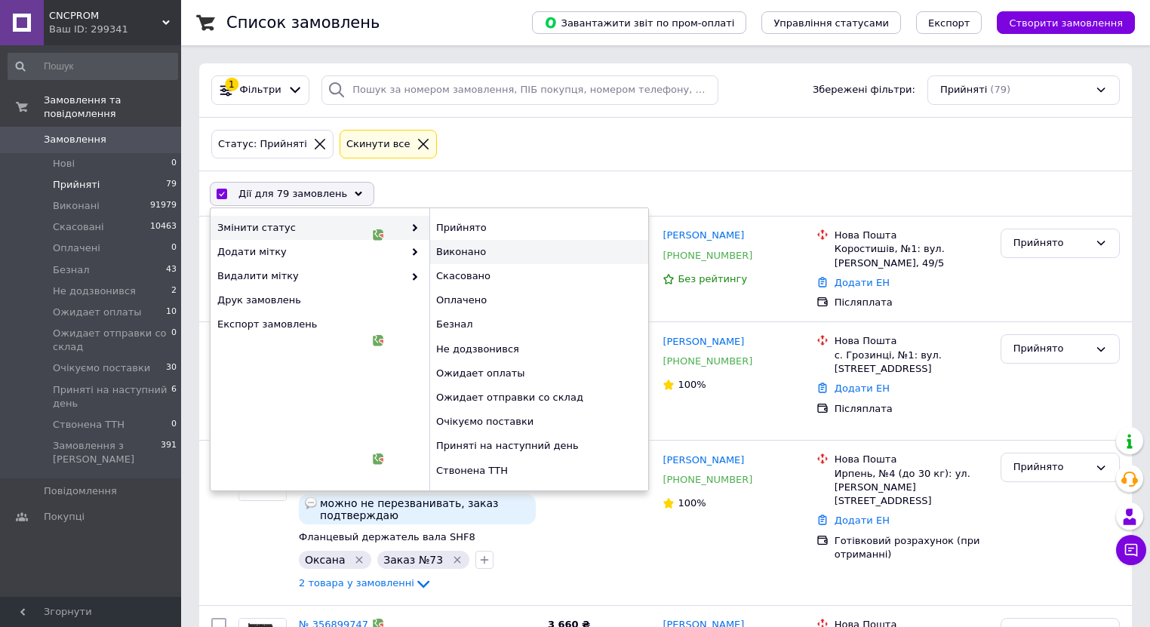
checkbox input "false"
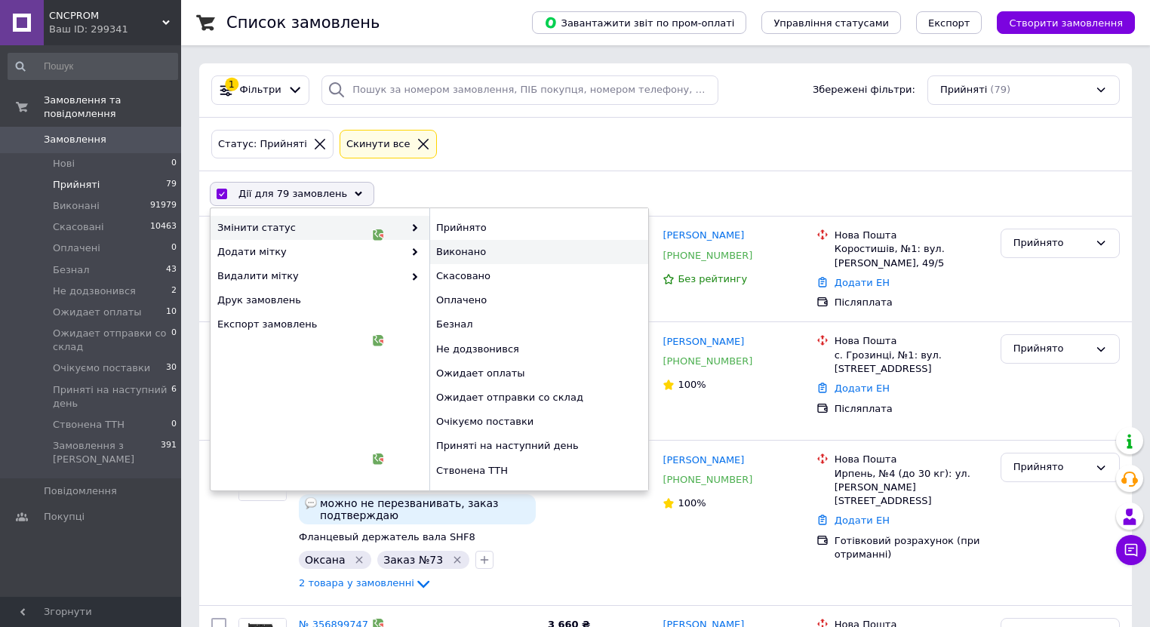
checkbox input "false"
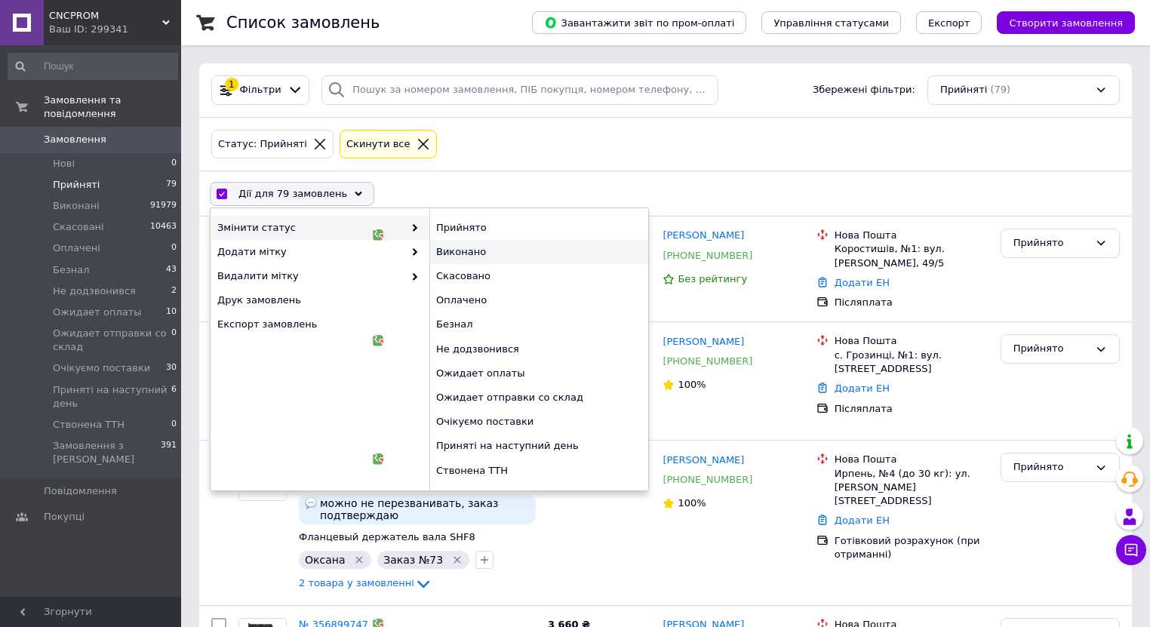
checkbox input "false"
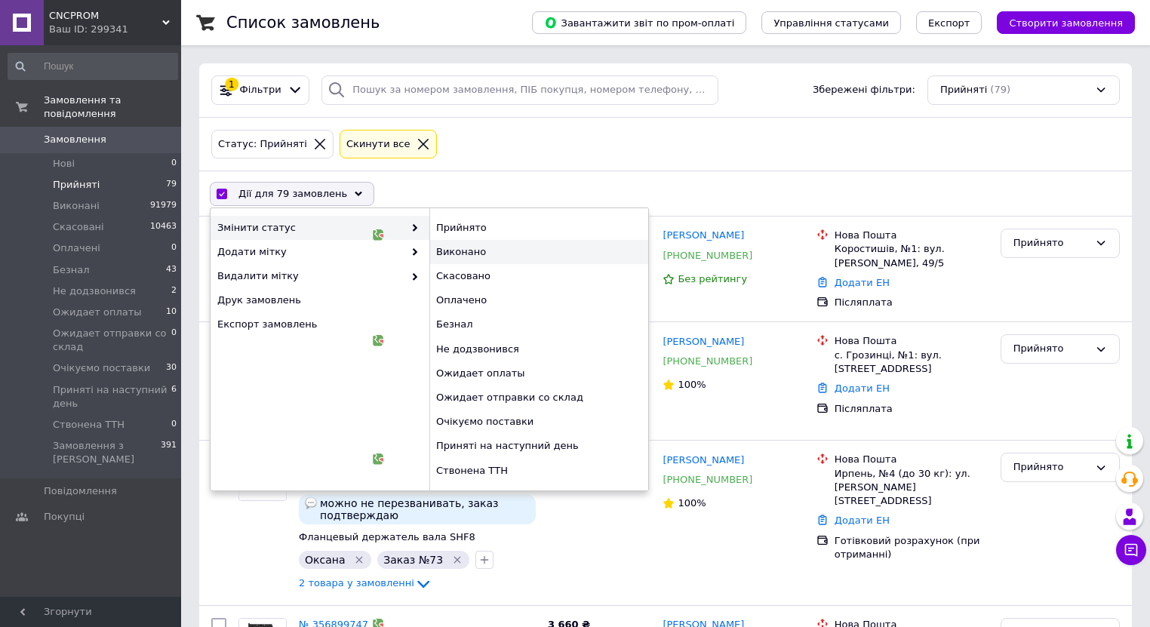
checkbox input "false"
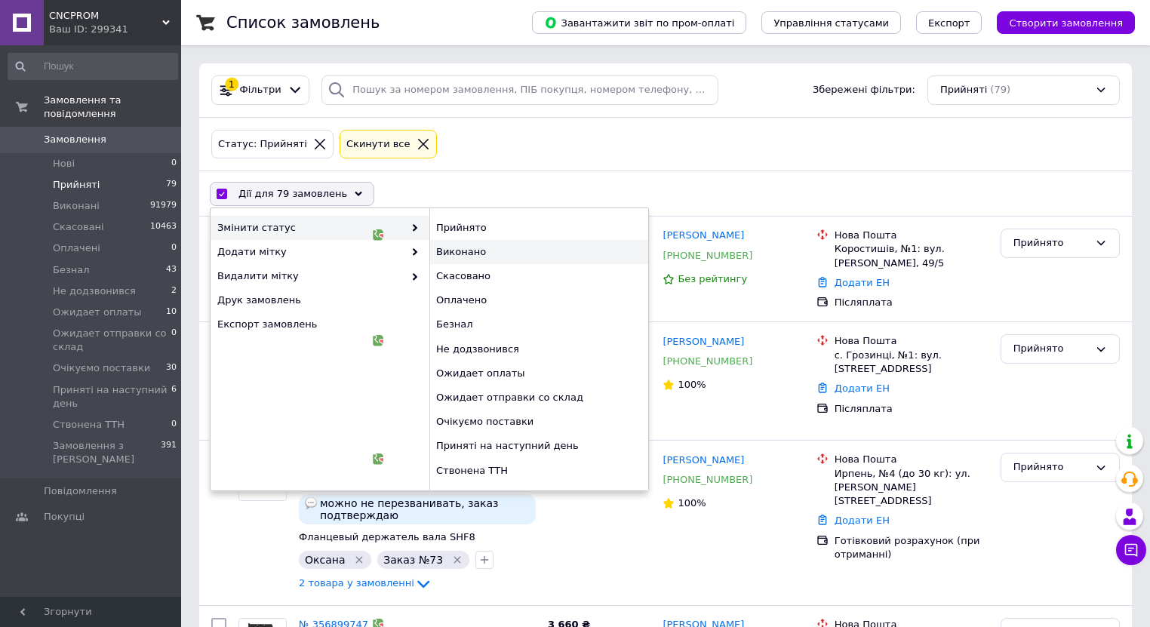
checkbox input "false"
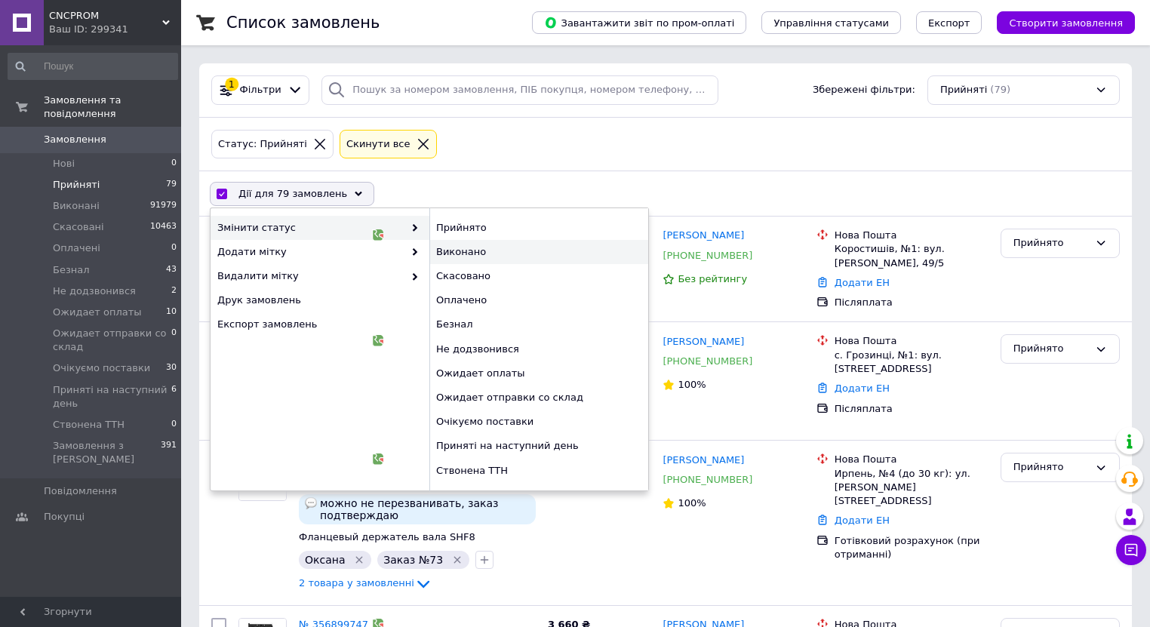
checkbox input "false"
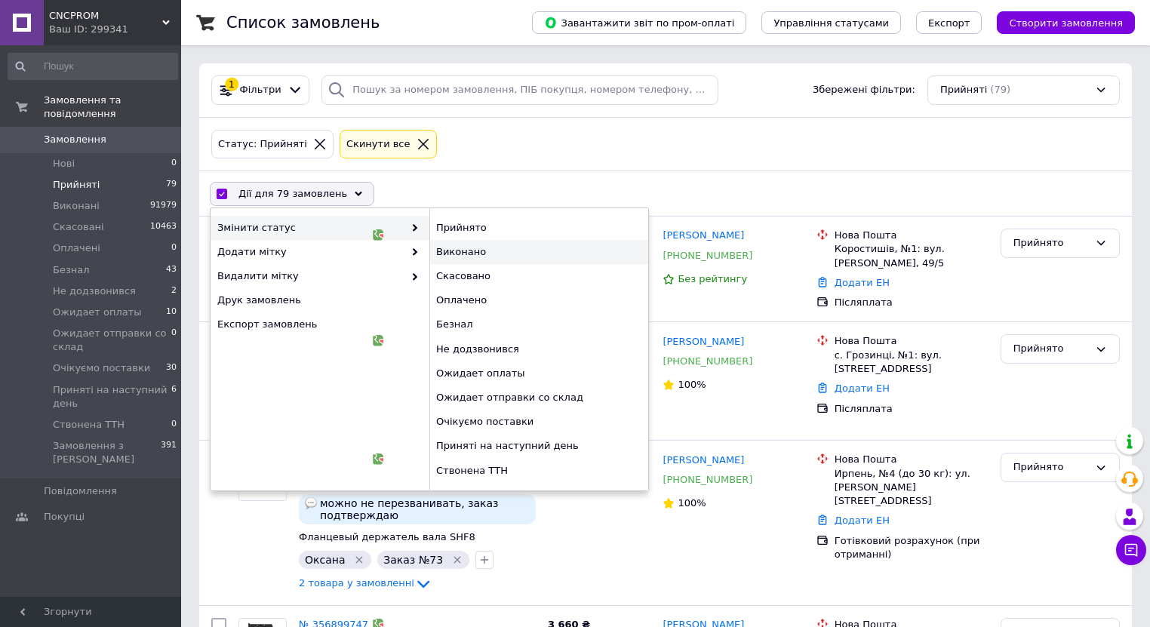
checkbox input "false"
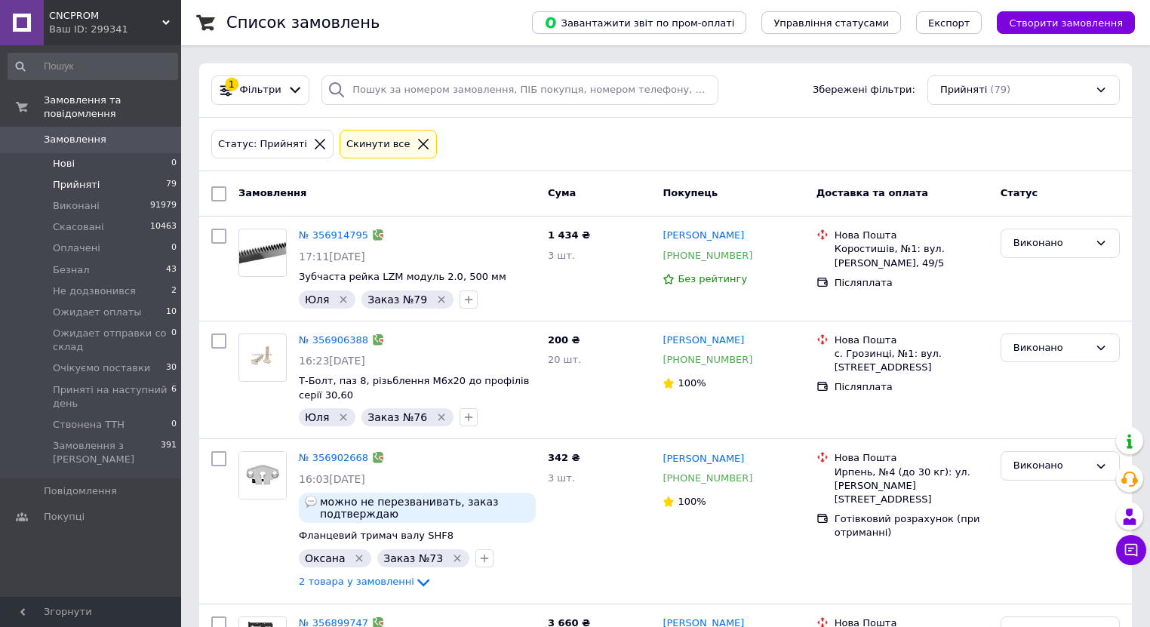
click at [69, 157] on span "Нові" at bounding box center [64, 164] width 22 height 14
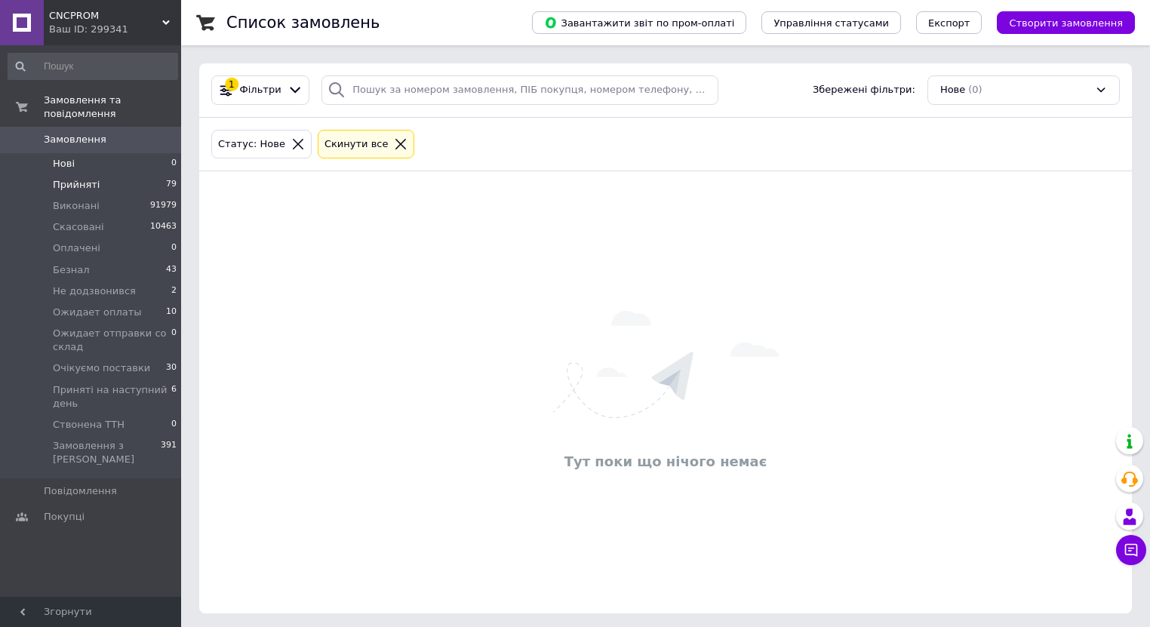
click at [76, 178] on span "Прийняті" at bounding box center [76, 185] width 47 height 14
click at [72, 133] on span "Замовлення" at bounding box center [75, 140] width 63 height 14
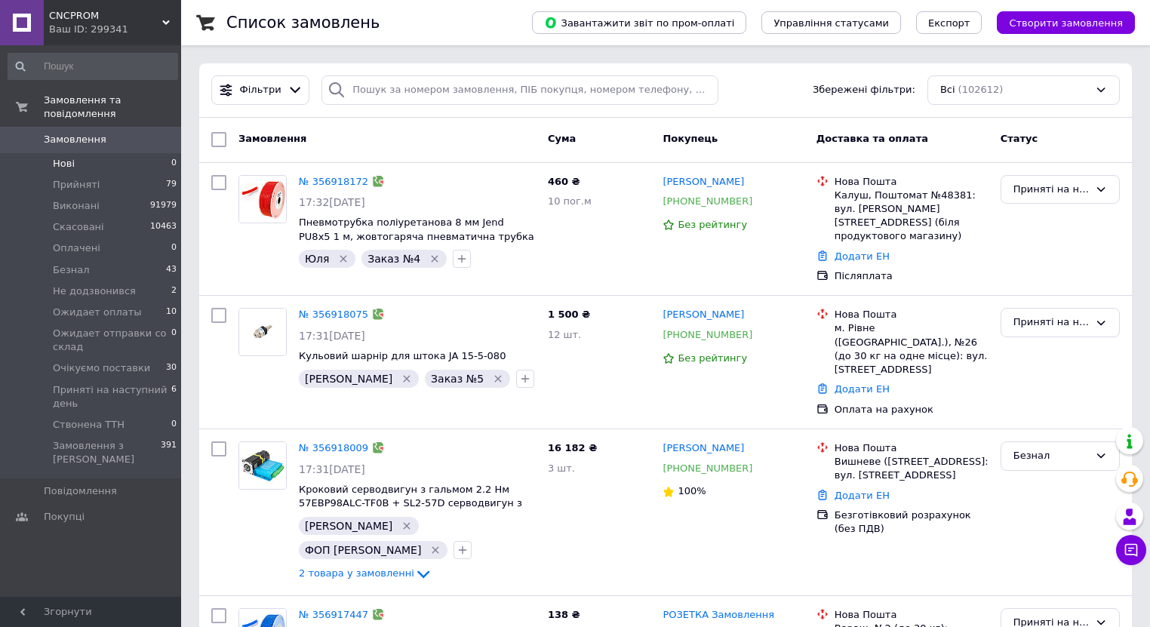
click at [72, 157] on span "Нові" at bounding box center [64, 164] width 22 height 14
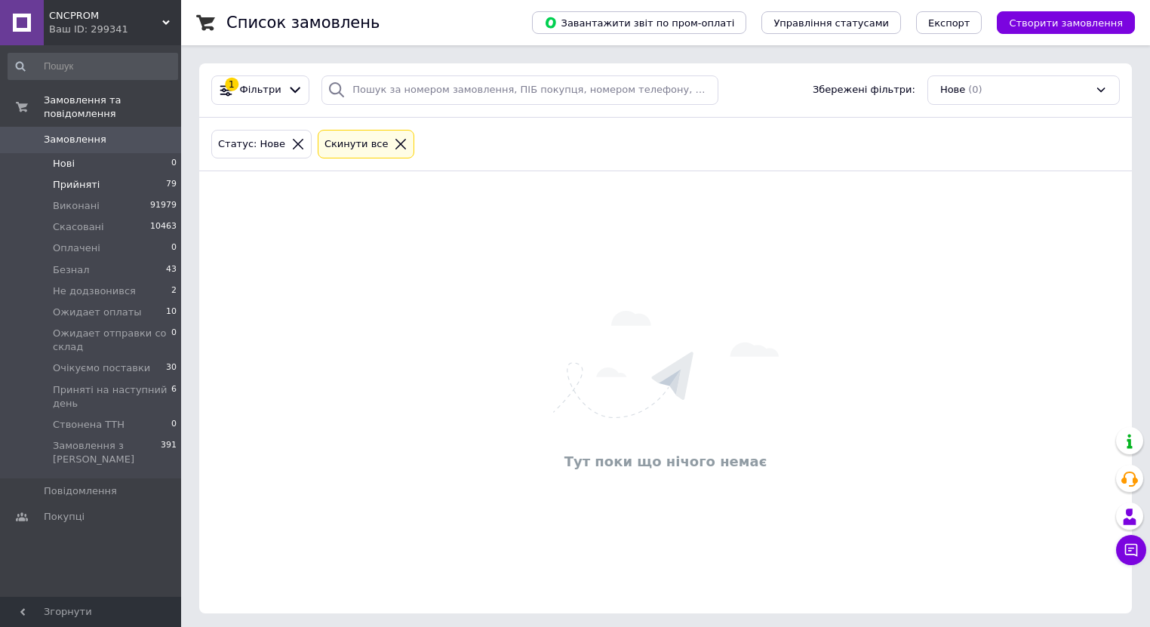
click at [80, 178] on span "Прийняті" at bounding box center [76, 185] width 47 height 14
click at [135, 383] on span "Приняті на наступний день" at bounding box center [112, 396] width 118 height 27
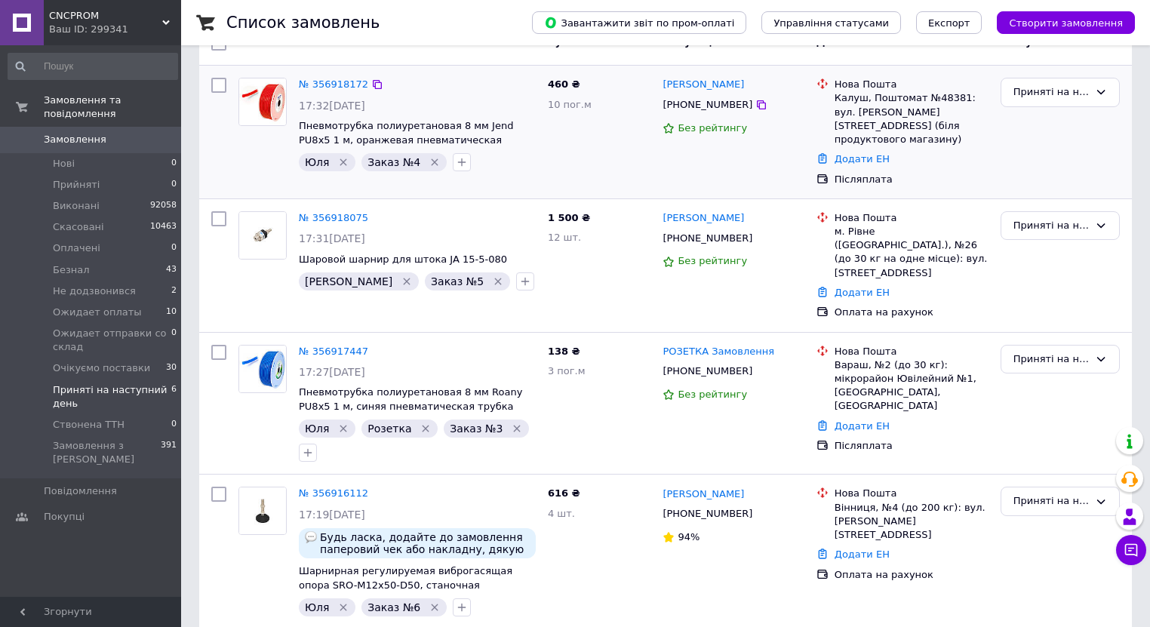
scroll to position [407, 0]
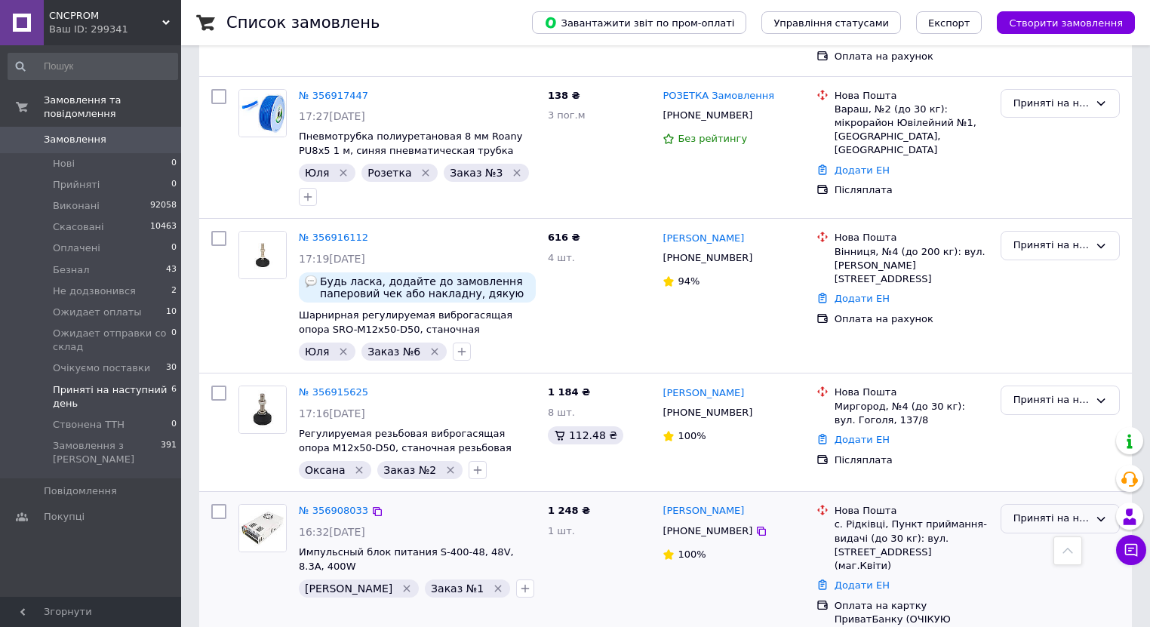
click at [1019, 511] on div "Приняті на наступний день" at bounding box center [1050, 519] width 75 height 16
click at [1022, 536] on li "Прийнято" at bounding box center [1060, 550] width 118 height 28
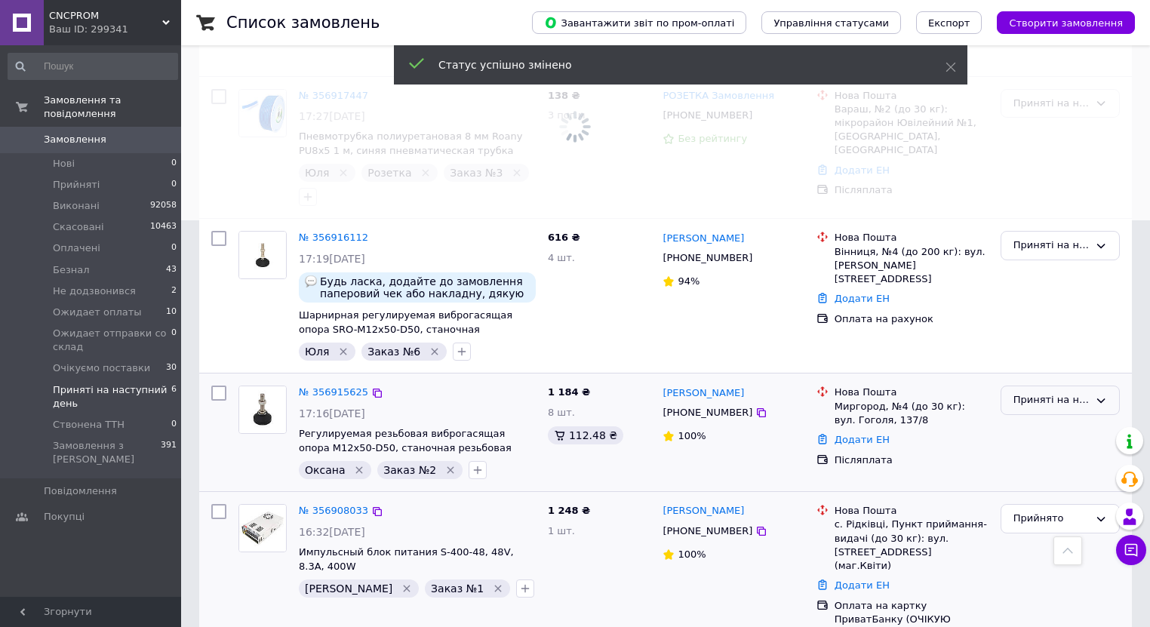
click at [1032, 392] on div "Приняті на наступний день" at bounding box center [1050, 400] width 75 height 16
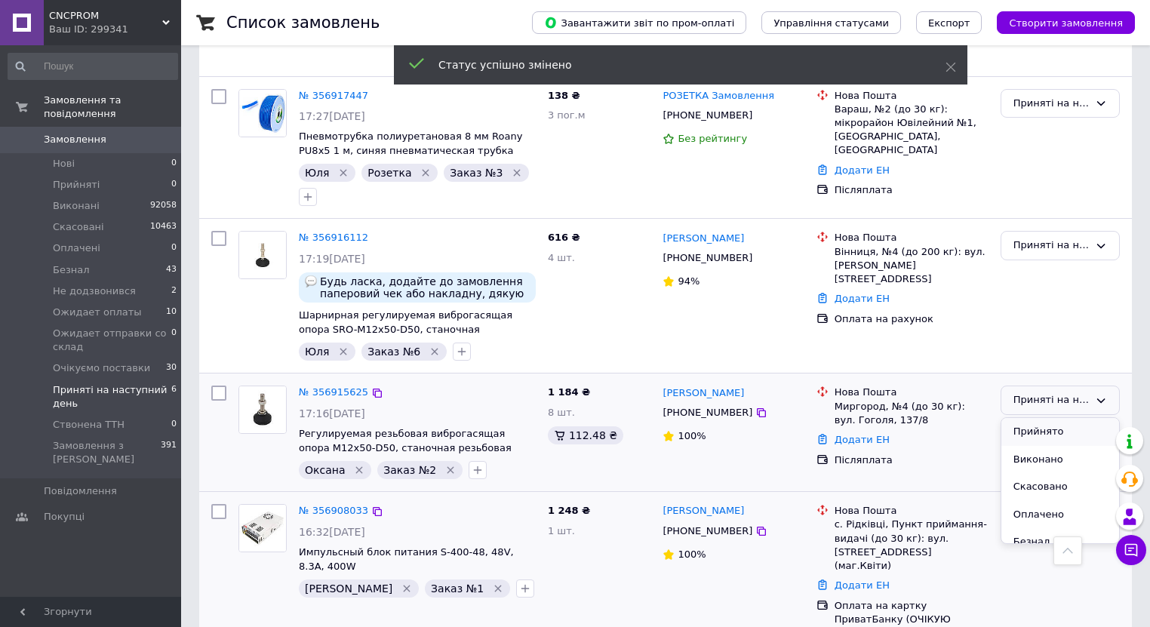
click at [1029, 418] on li "Прийнято" at bounding box center [1060, 432] width 118 height 28
click at [1042, 238] on div "Приняті на наступний день" at bounding box center [1050, 246] width 75 height 16
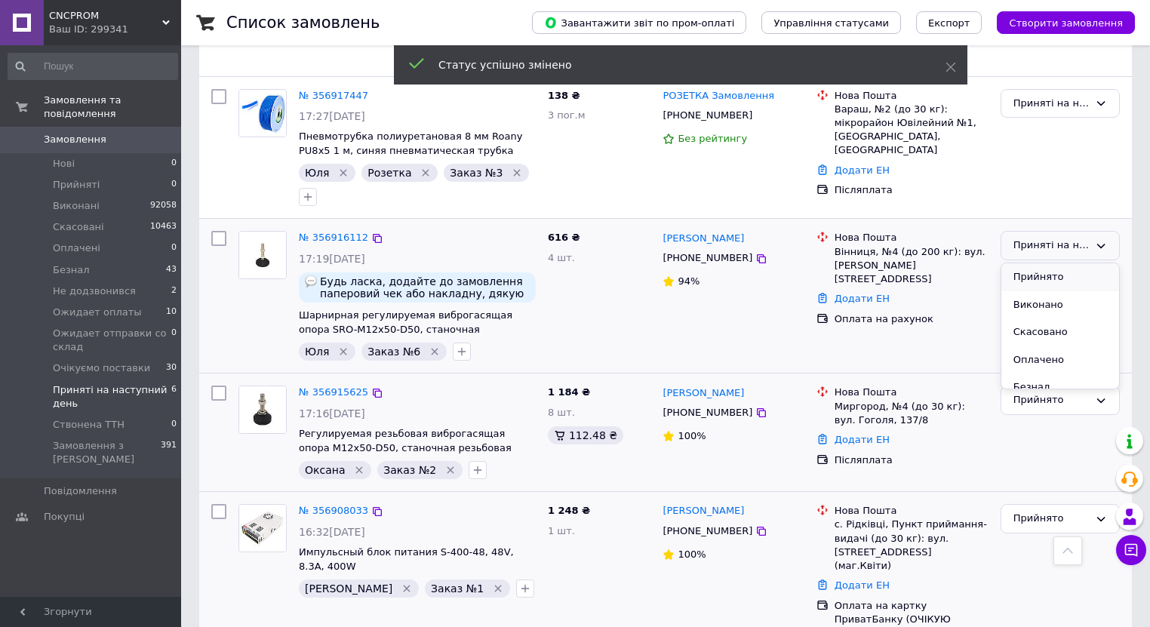
click at [1041, 263] on li "Прийнято" at bounding box center [1060, 277] width 118 height 28
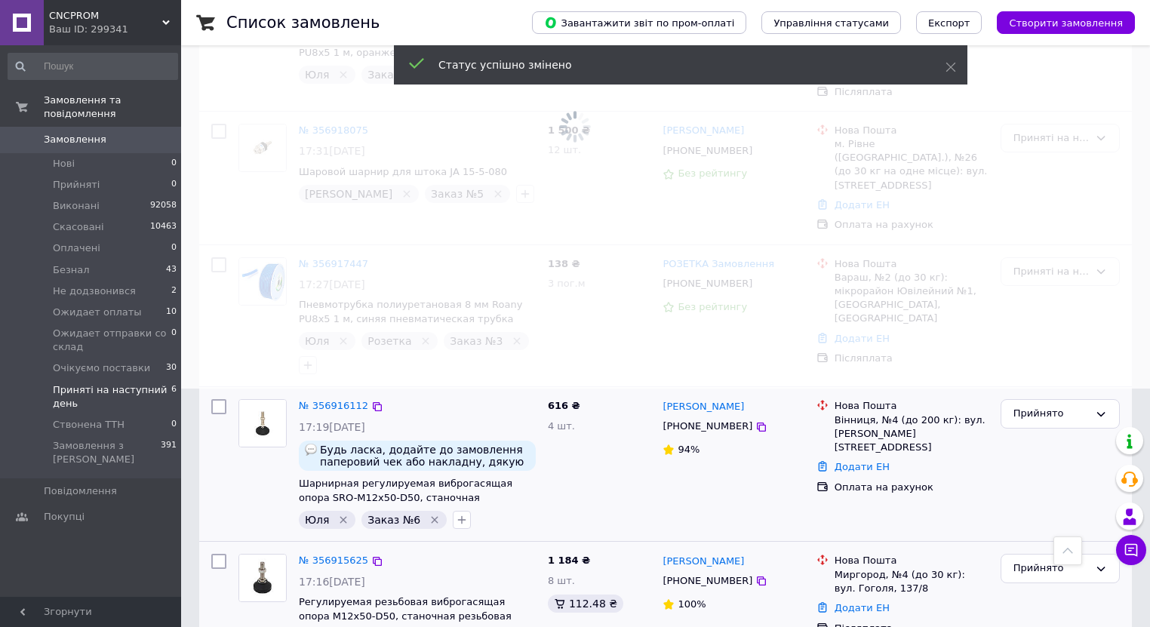
scroll to position [226, 0]
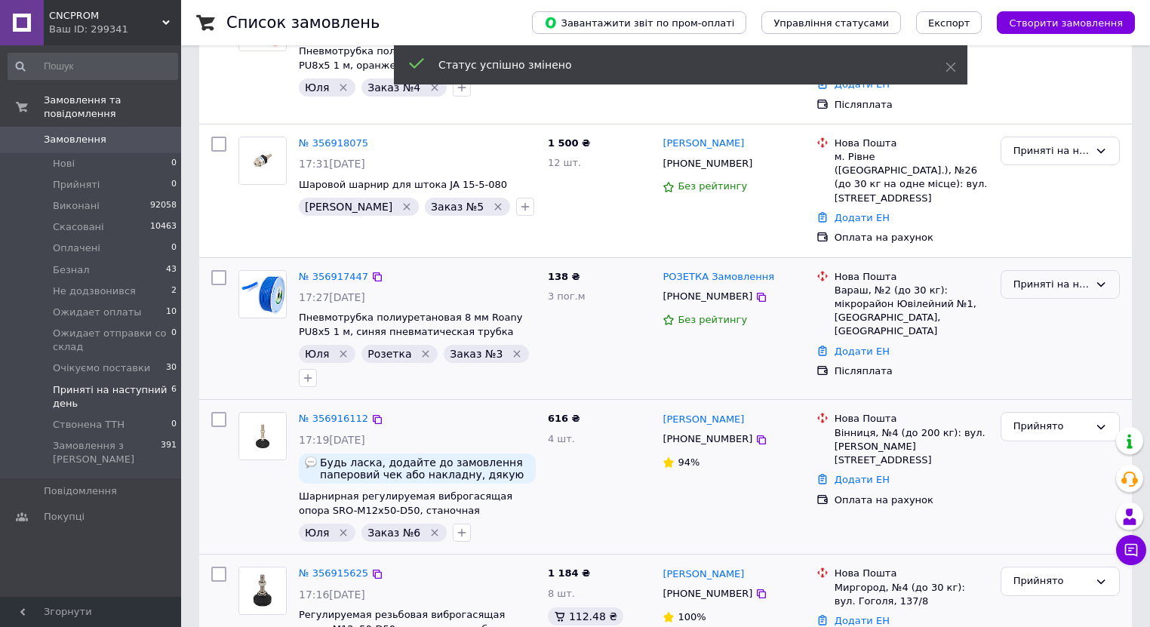
click at [1038, 277] on div "Приняті на наступний день" at bounding box center [1050, 285] width 75 height 16
click at [1035, 302] on li "Прийнято" at bounding box center [1060, 316] width 118 height 28
click at [1037, 143] on div "Приняті на наступний день" at bounding box center [1050, 151] width 75 height 16
click at [1037, 169] on li "Прийнято" at bounding box center [1060, 182] width 118 height 28
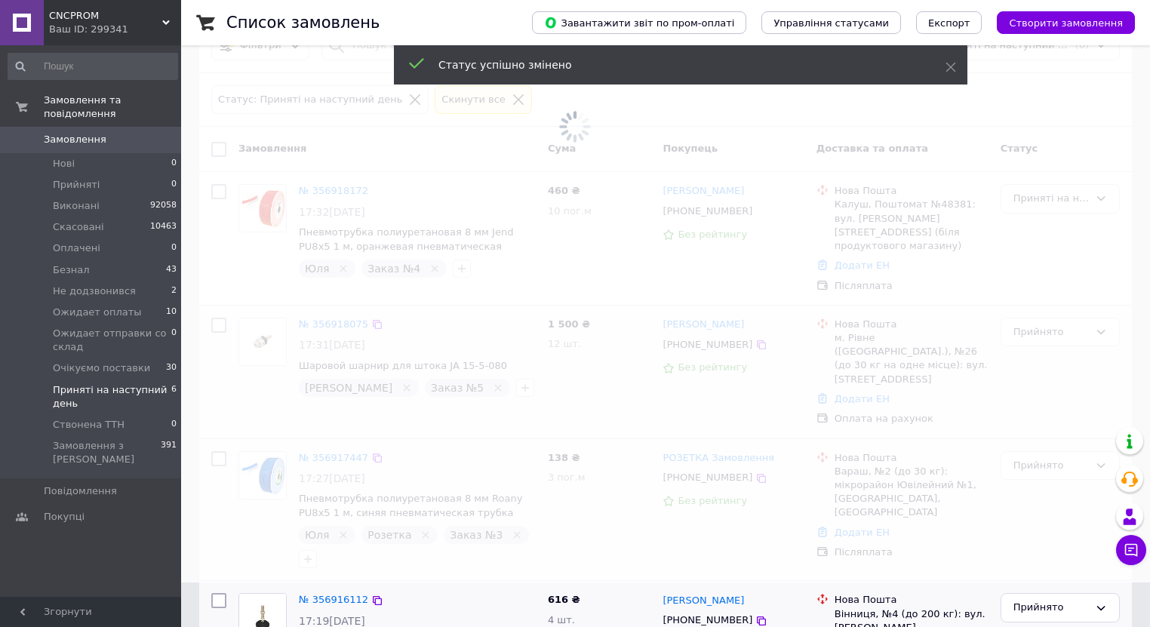
scroll to position [0, 0]
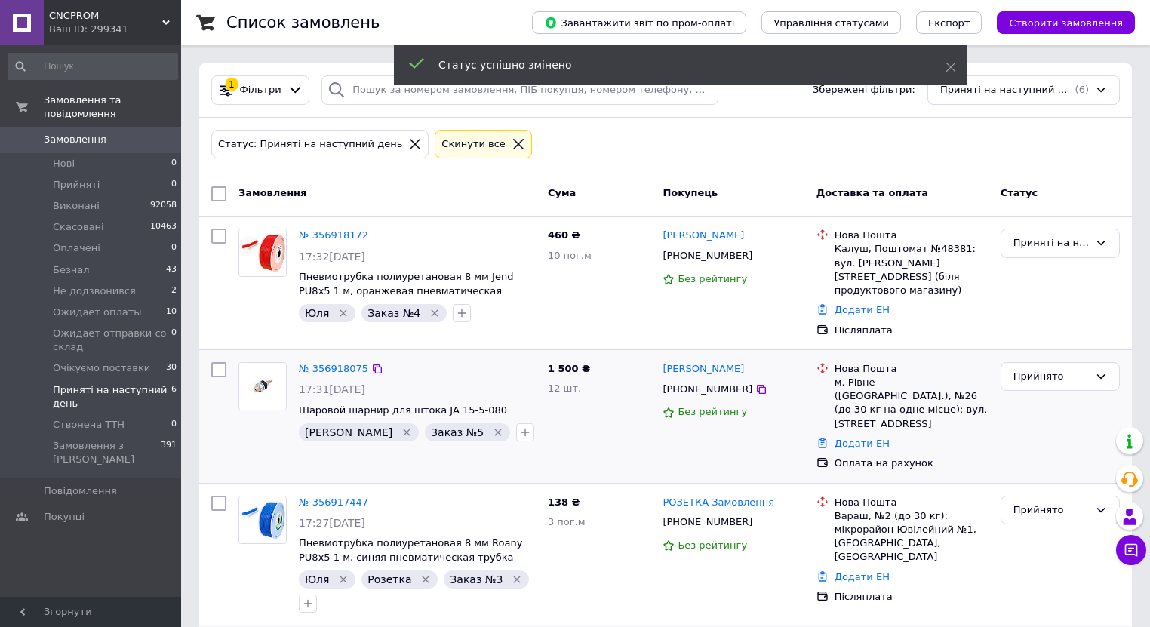
click at [1015, 247] on div "Приняті на наступний день" at bounding box center [1050, 243] width 75 height 16
click at [1017, 268] on li "Прийнято" at bounding box center [1060, 275] width 118 height 28
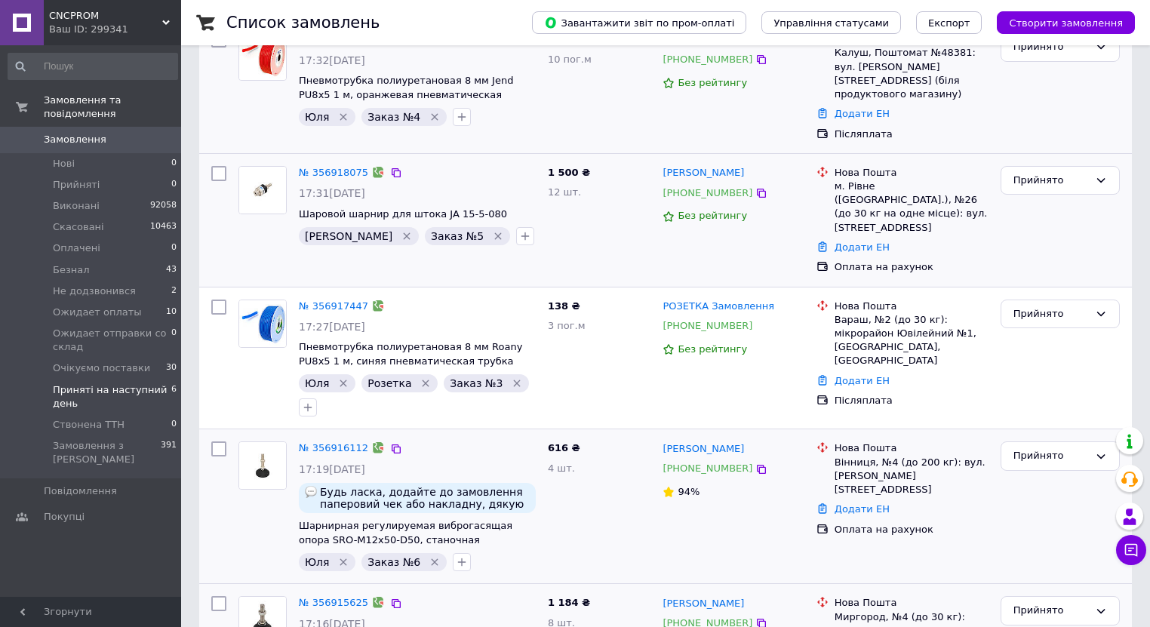
scroll to position [407, 0]
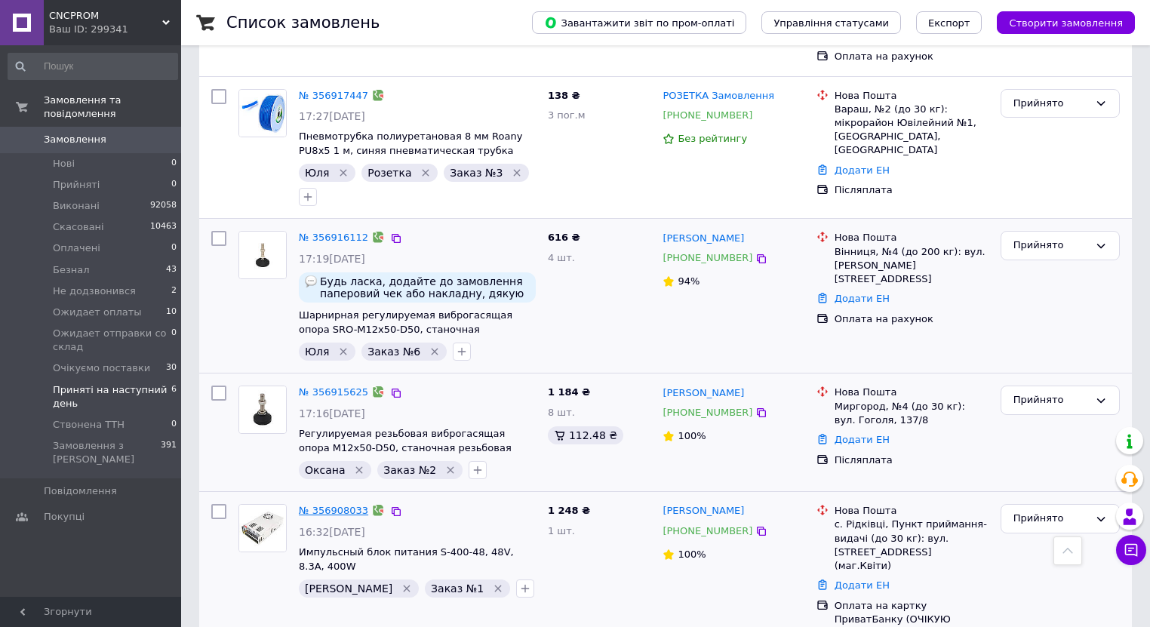
click at [341, 505] on link "№ 356908033" at bounding box center [333, 510] width 69 height 11
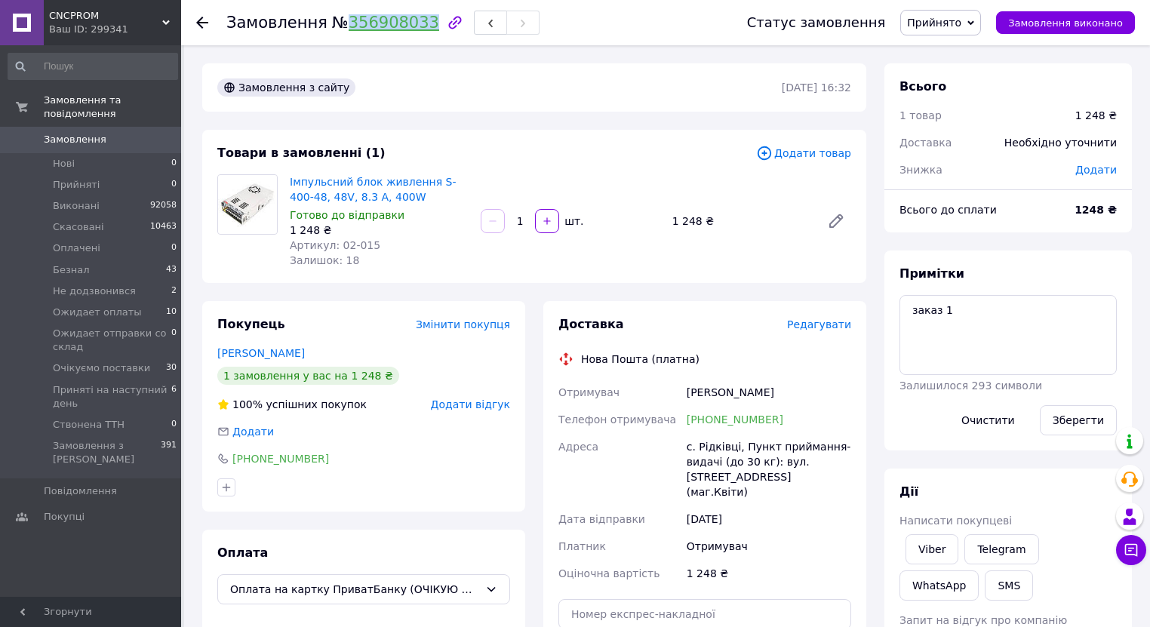
drag, startPoint x: 335, startPoint y: 24, endPoint x: 410, endPoint y: 28, distance: 75.5
click at [410, 28] on span "№ 356908033" at bounding box center [385, 23] width 107 height 18
copy link "356908033"
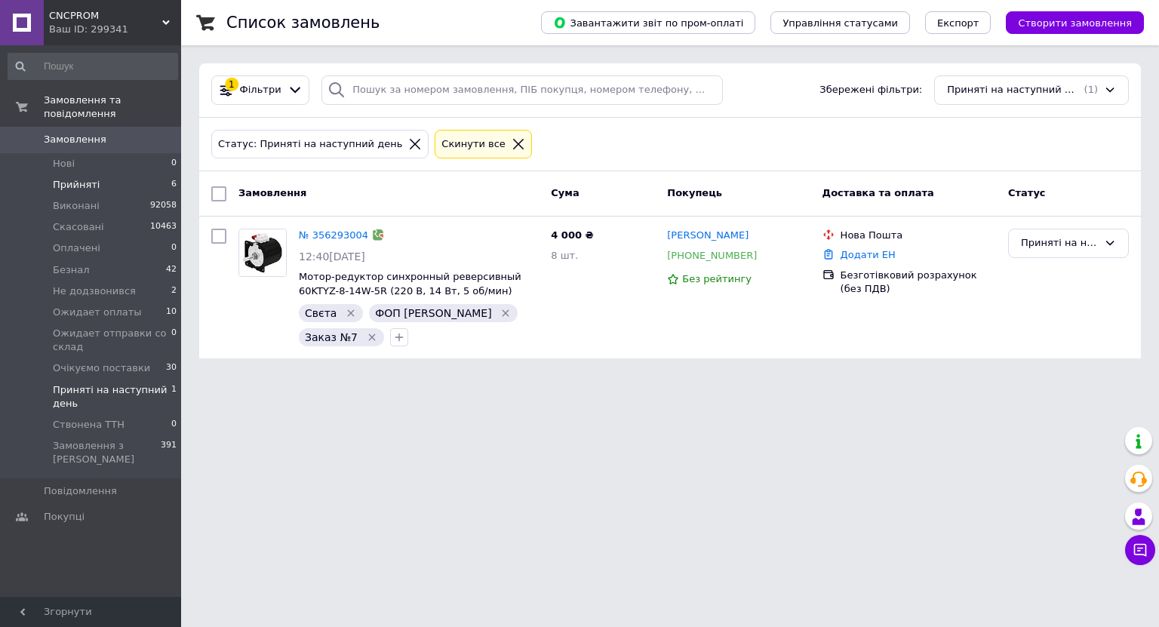
click at [86, 178] on span "Прийняті" at bounding box center [76, 185] width 47 height 14
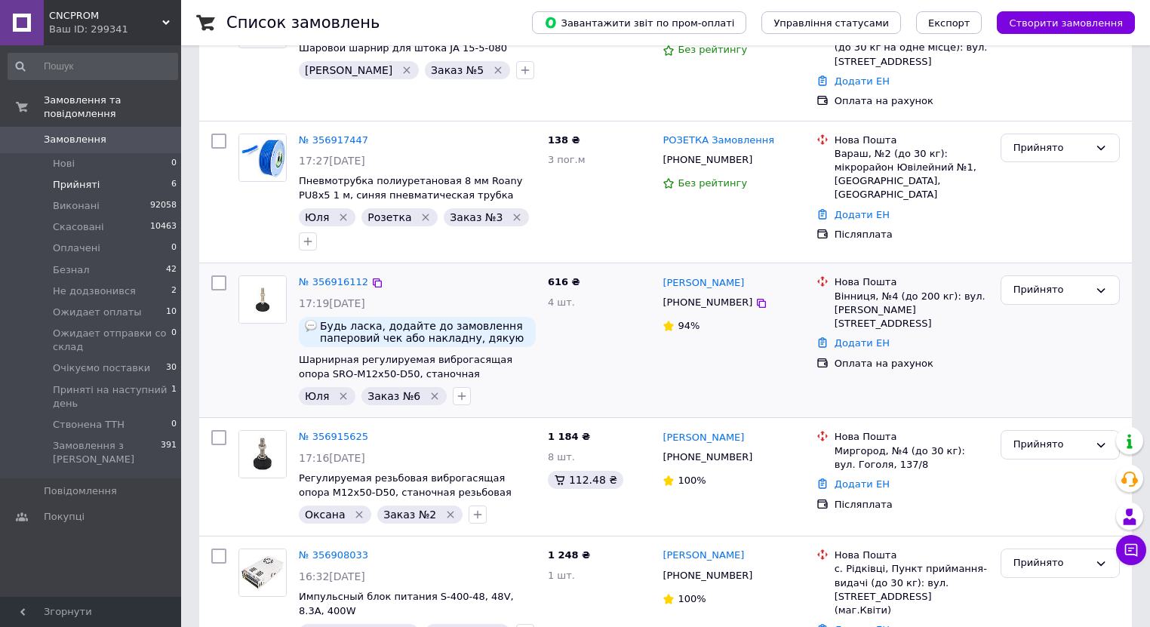
scroll to position [407, 0]
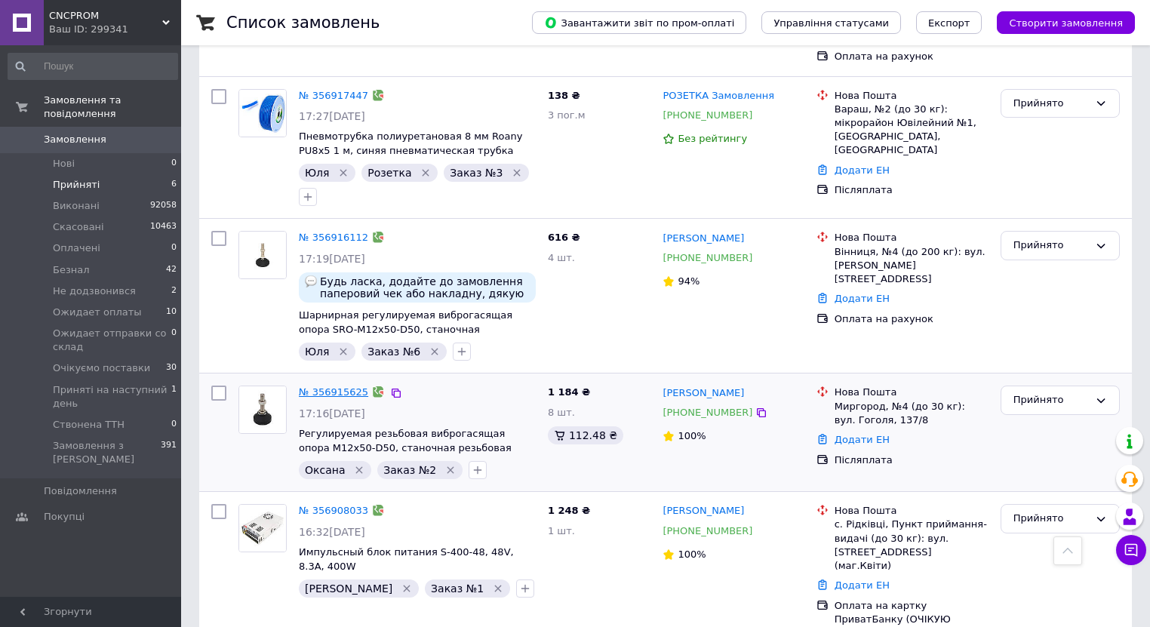
click at [333, 386] on link "№ 356915625" at bounding box center [333, 391] width 69 height 11
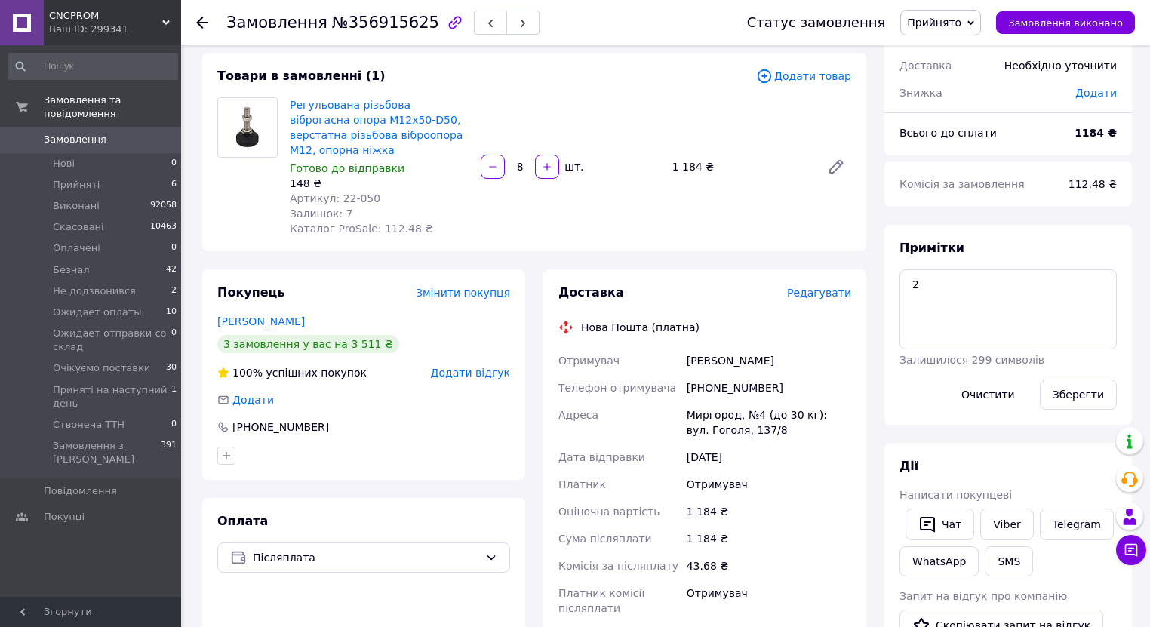
scroll to position [407, 0]
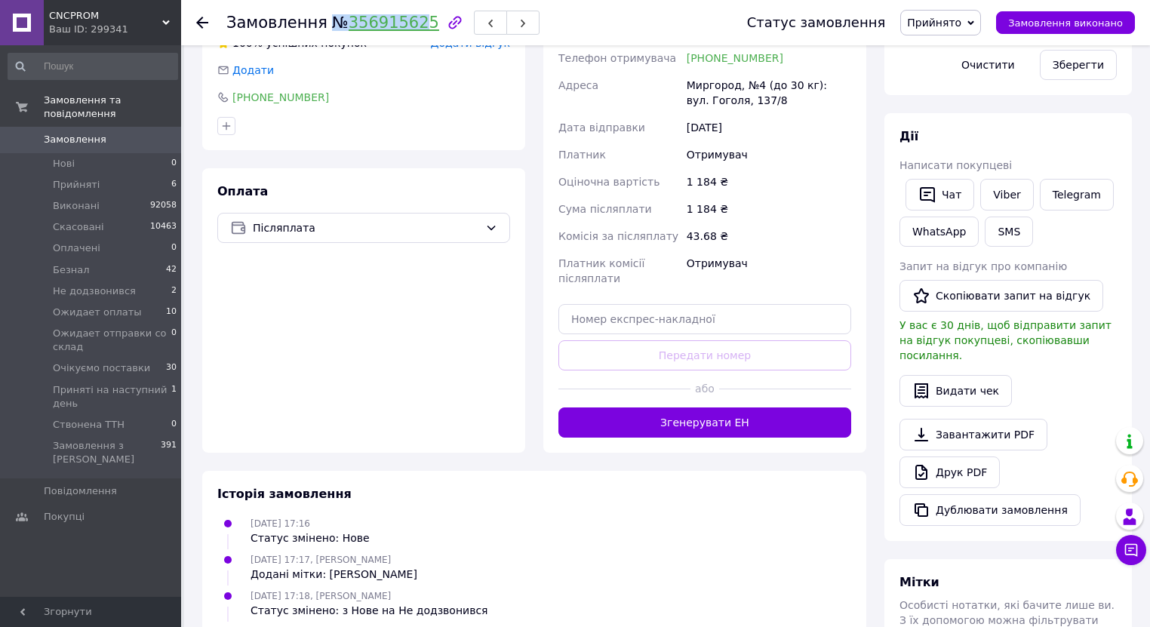
drag, startPoint x: 337, startPoint y: 25, endPoint x: 407, endPoint y: 66, distance: 81.1
click at [407, 30] on span "№ 356915625" at bounding box center [385, 23] width 107 height 18
click at [407, 66] on div "Додати" at bounding box center [363, 70] width 293 height 15
drag, startPoint x: 336, startPoint y: 20, endPoint x: 413, endPoint y: 26, distance: 77.2
click at [413, 26] on span "№ 356915625" at bounding box center [385, 23] width 107 height 18
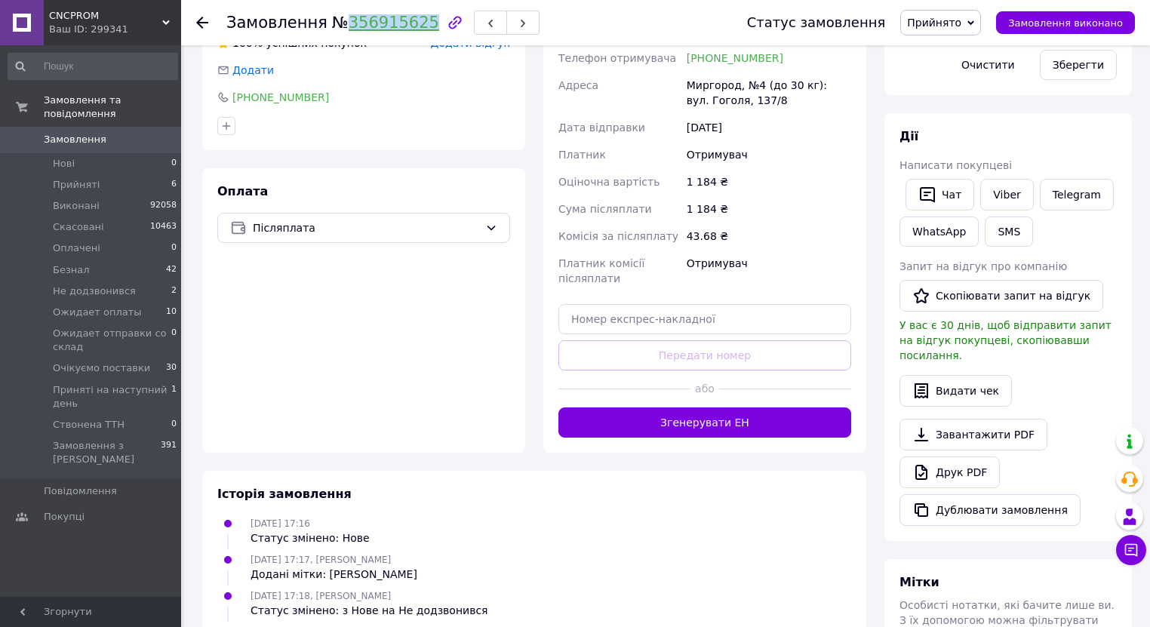
copy link "356915625"
click at [58, 178] on span "Прийняті" at bounding box center [76, 185] width 47 height 14
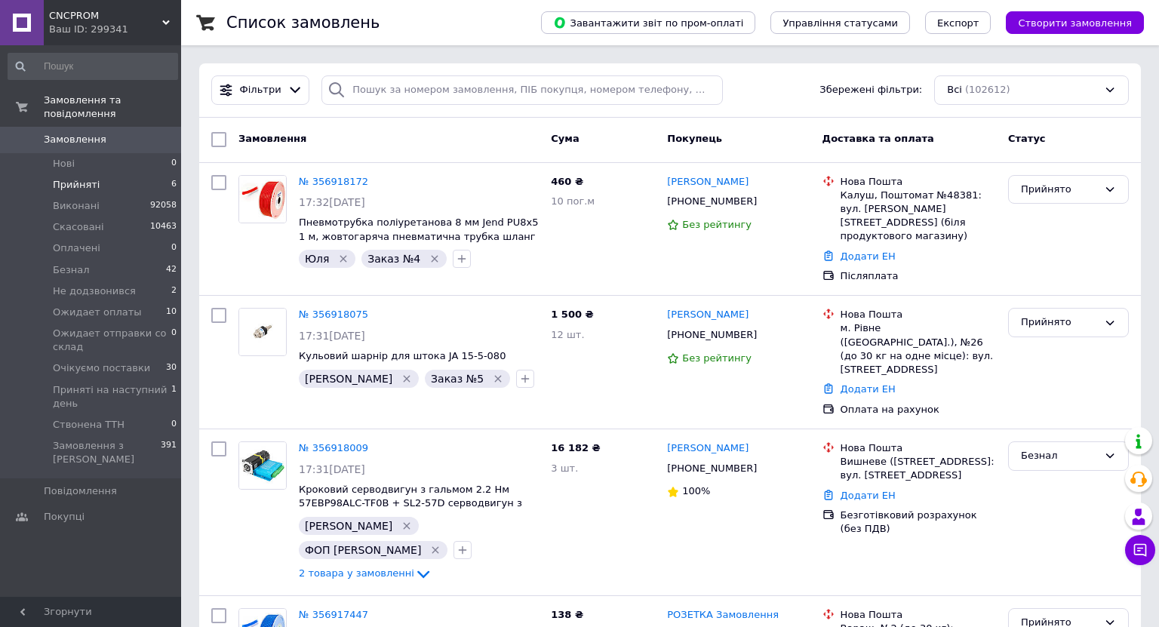
click at [58, 178] on span "Прийняті" at bounding box center [76, 185] width 47 height 14
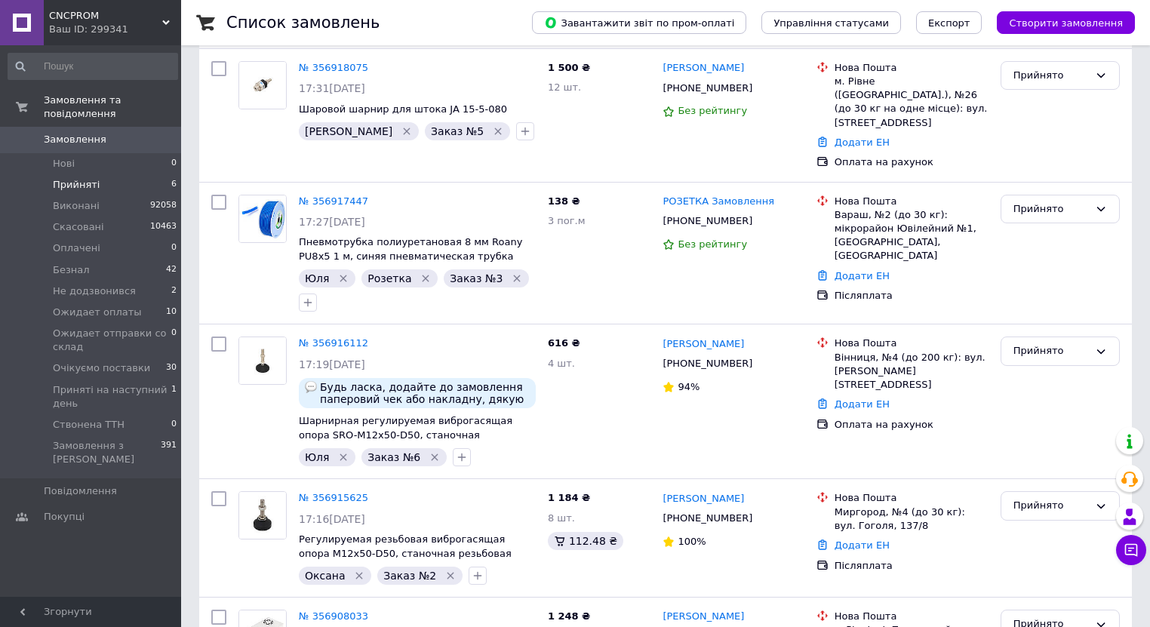
scroll to position [302, 0]
click at [390, 195] on icon at bounding box center [396, 201] width 12 height 12
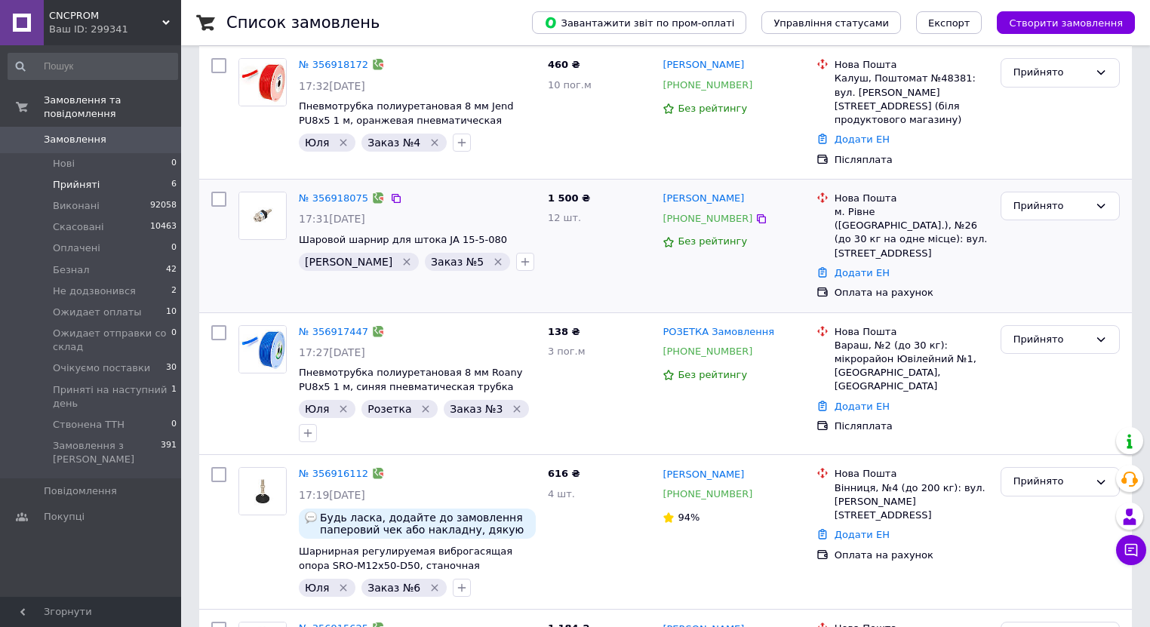
scroll to position [105, 0]
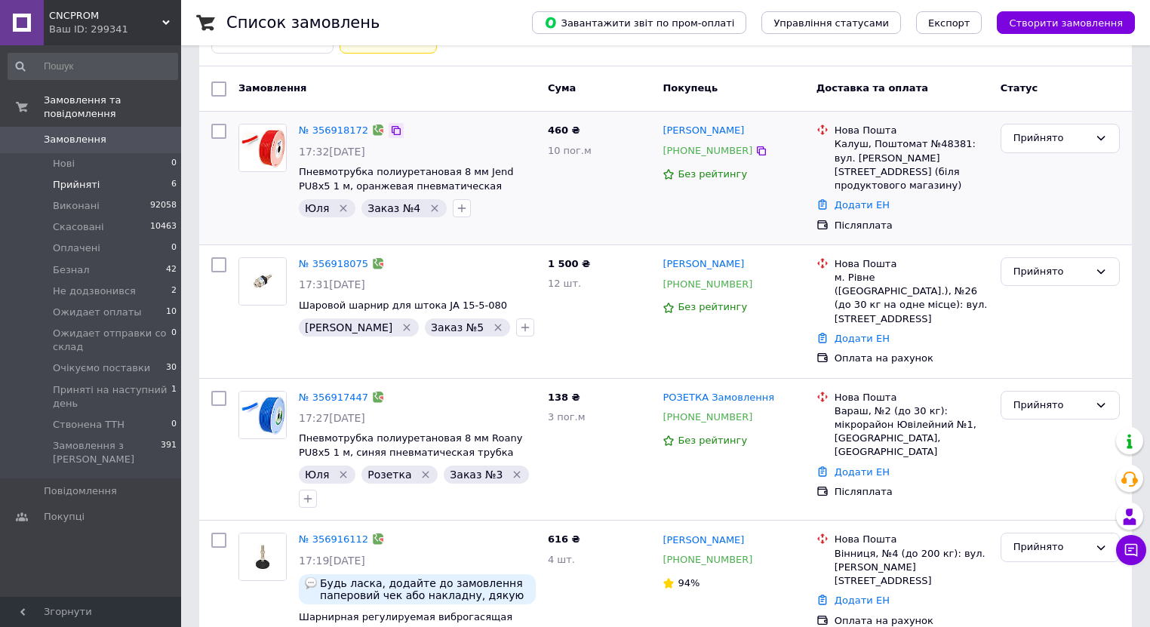
click at [390, 130] on icon at bounding box center [396, 130] width 12 height 12
click at [345, 127] on link "№ 356918172" at bounding box center [333, 129] width 69 height 11
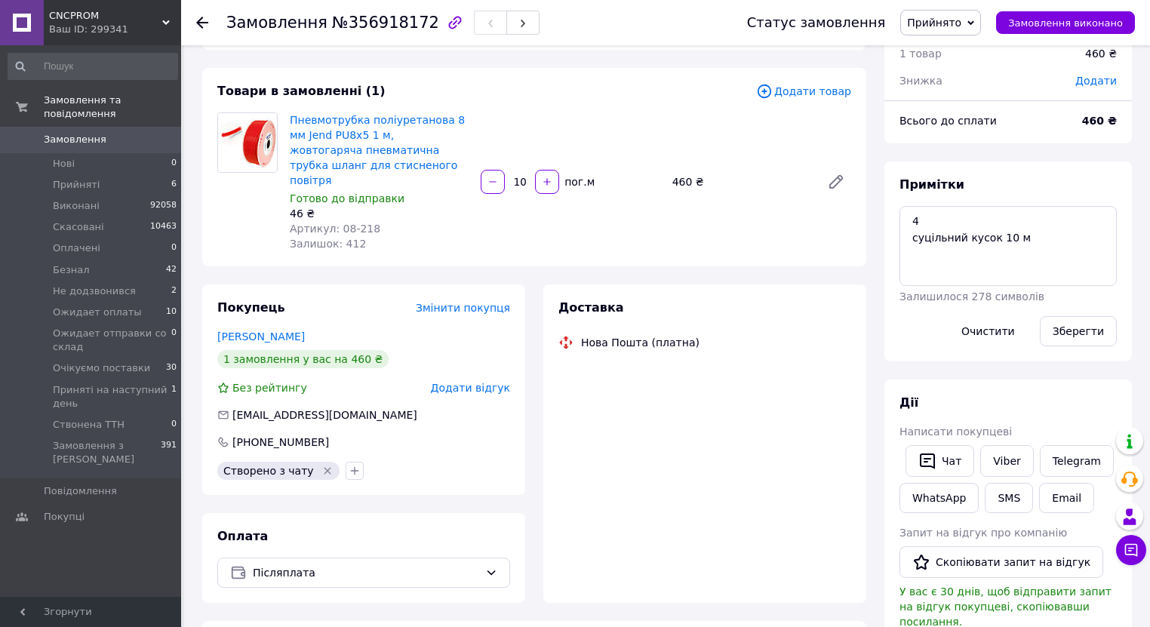
scroll to position [105, 0]
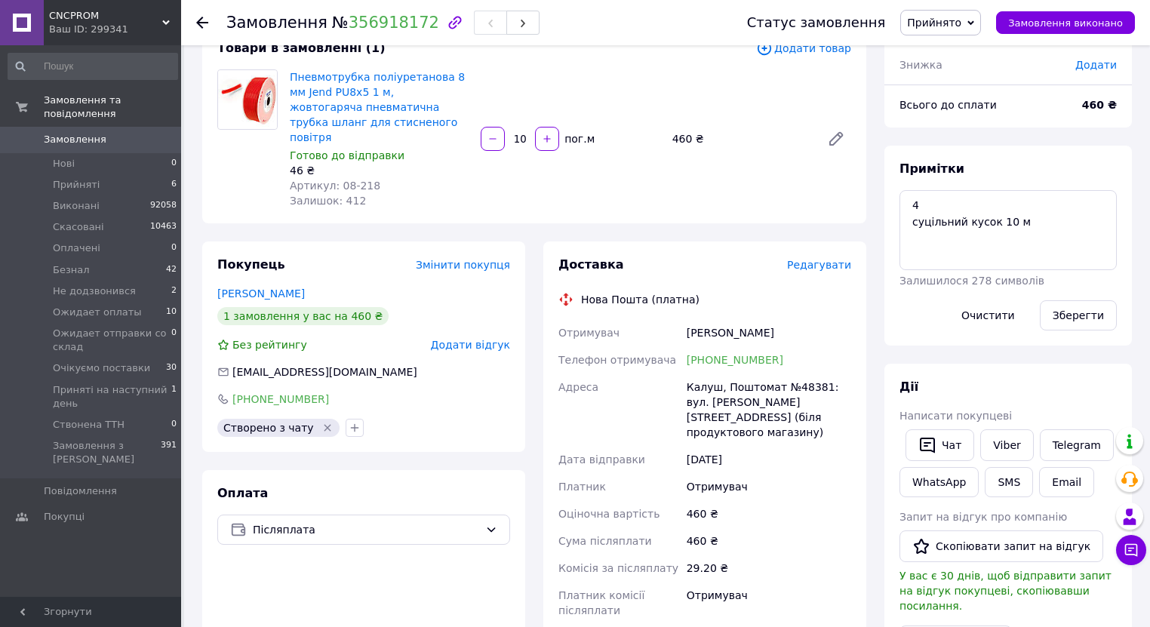
click at [803, 373] on div "Калуш, Поштомат №48381: вул. [PERSON_NAME][STREET_ADDRESS] (біля продуктового м…" at bounding box center [768, 409] width 170 height 72
copy div "48381"
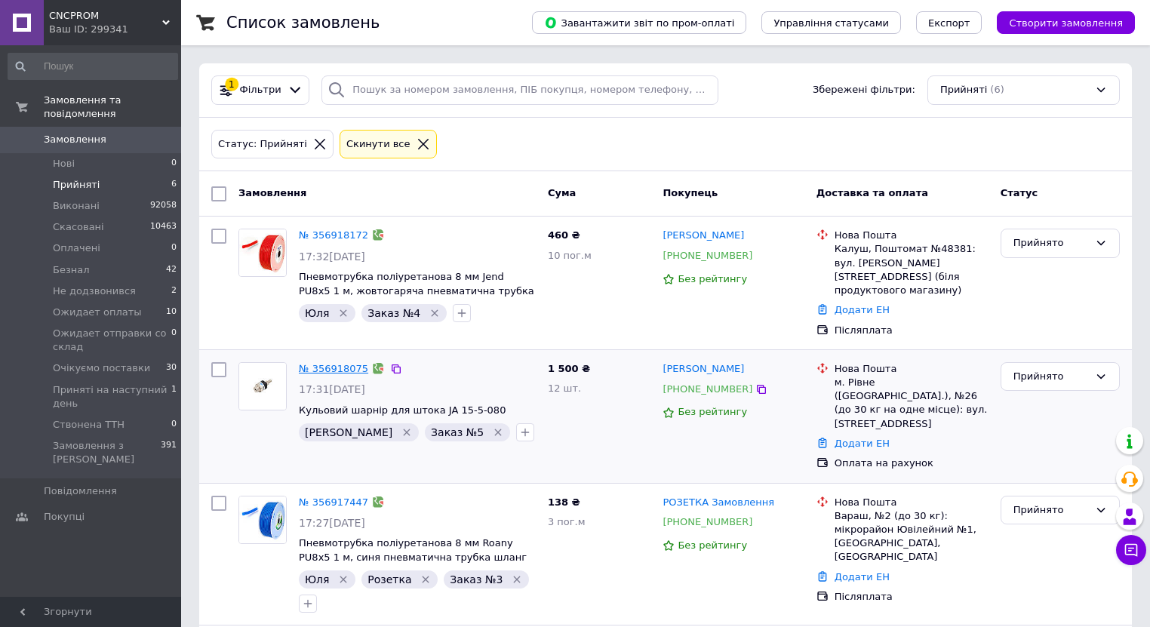
click at [330, 363] on link "№ 356918075" at bounding box center [333, 368] width 69 height 11
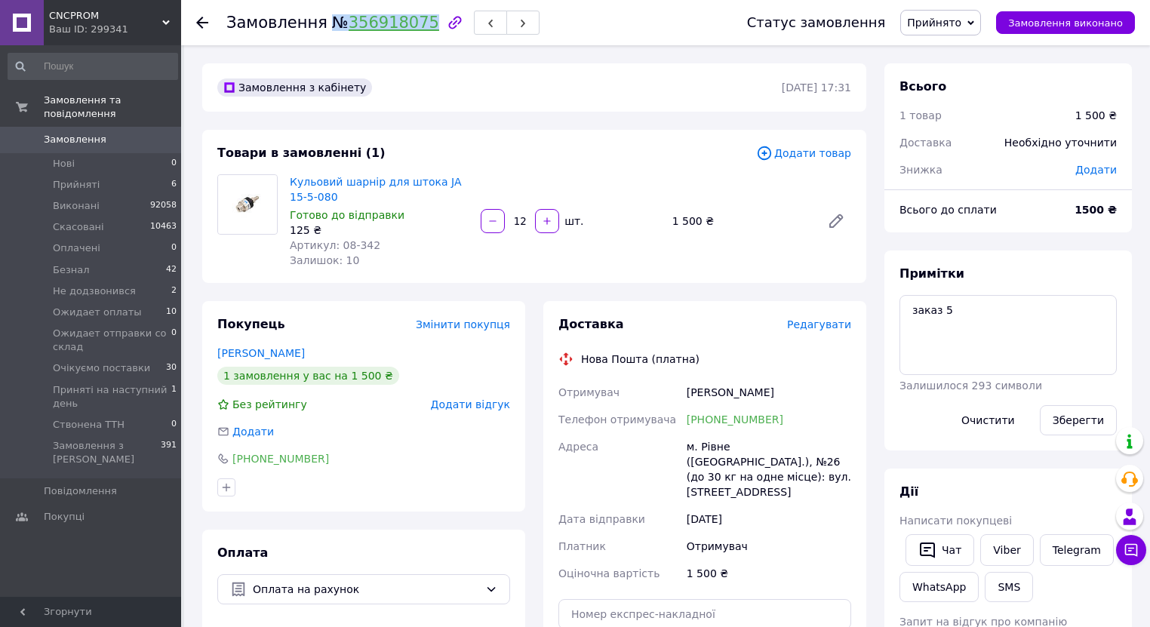
drag, startPoint x: 338, startPoint y: 25, endPoint x: 409, endPoint y: 77, distance: 88.0
click at [411, 27] on span "№ 356918075" at bounding box center [385, 23] width 107 height 18
click at [411, 78] on div "Замовлення з кабінету" at bounding box center [497, 87] width 567 height 24
drag, startPoint x: 335, startPoint y: 22, endPoint x: 412, endPoint y: 25, distance: 77.0
click at [412, 25] on span "№ 356918075" at bounding box center [385, 23] width 107 height 18
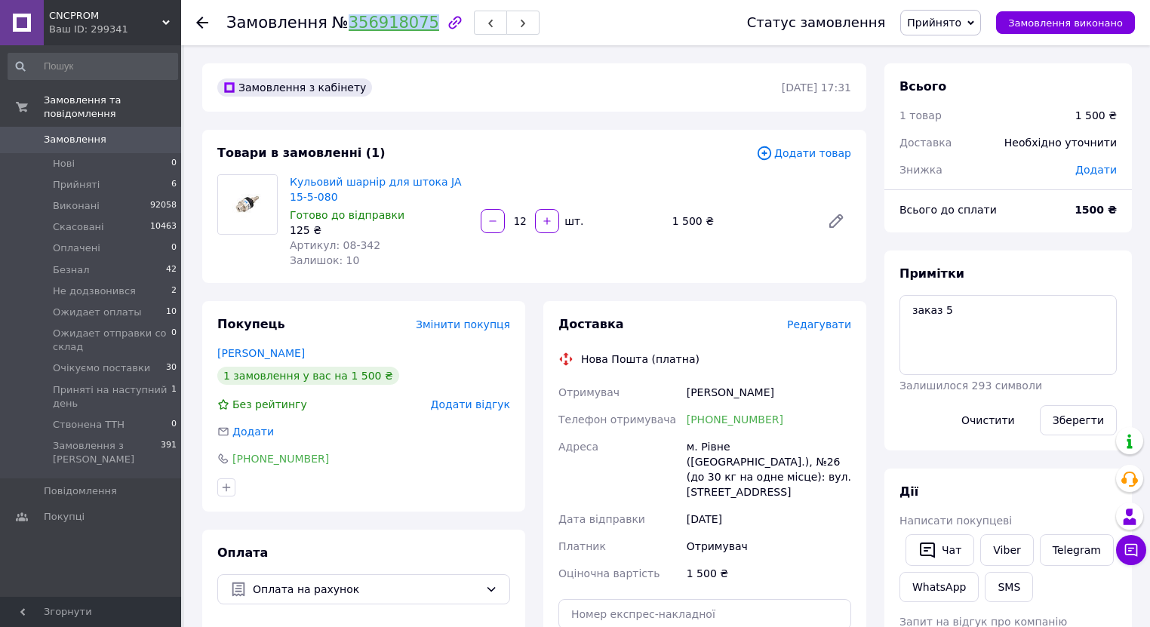
copy link "356918075"
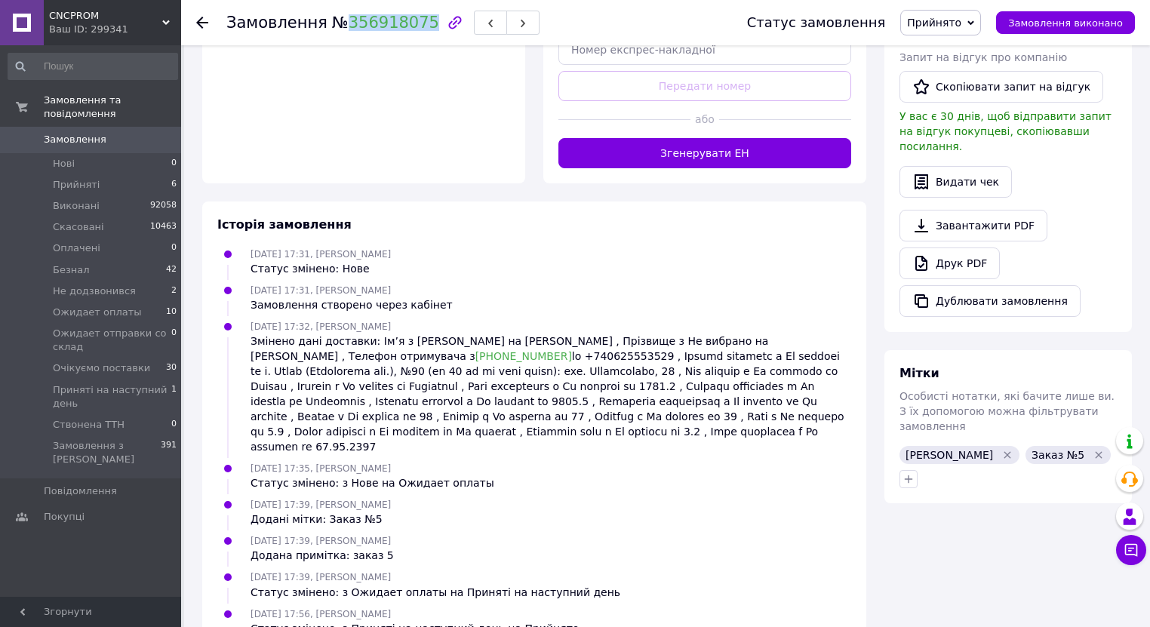
scroll to position [576, 0]
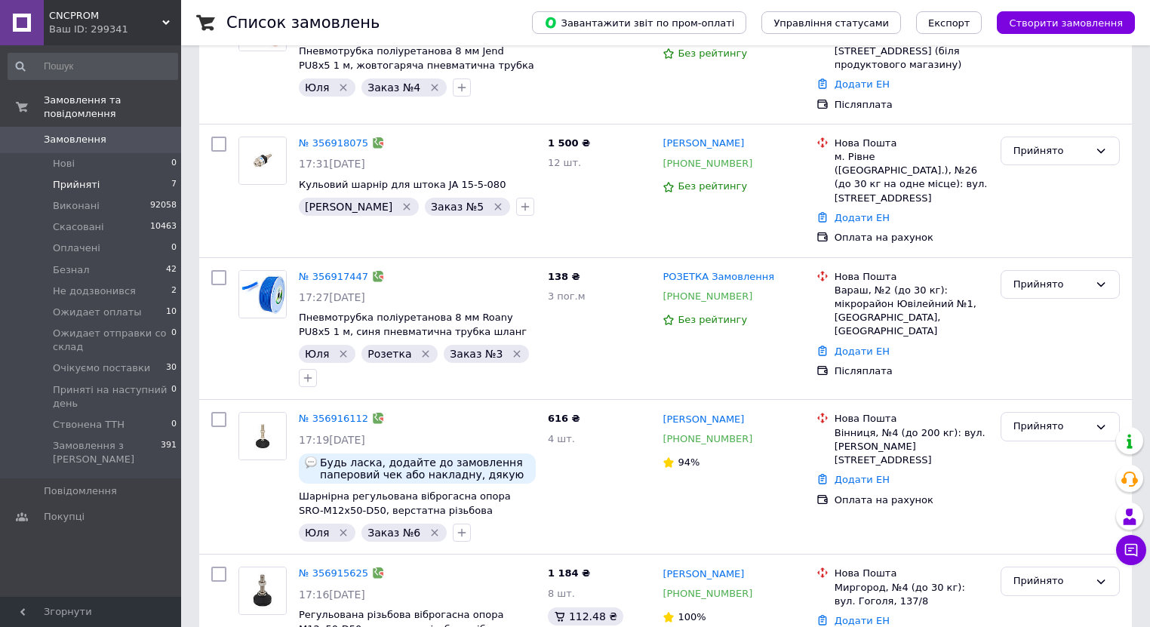
scroll to position [302, 0]
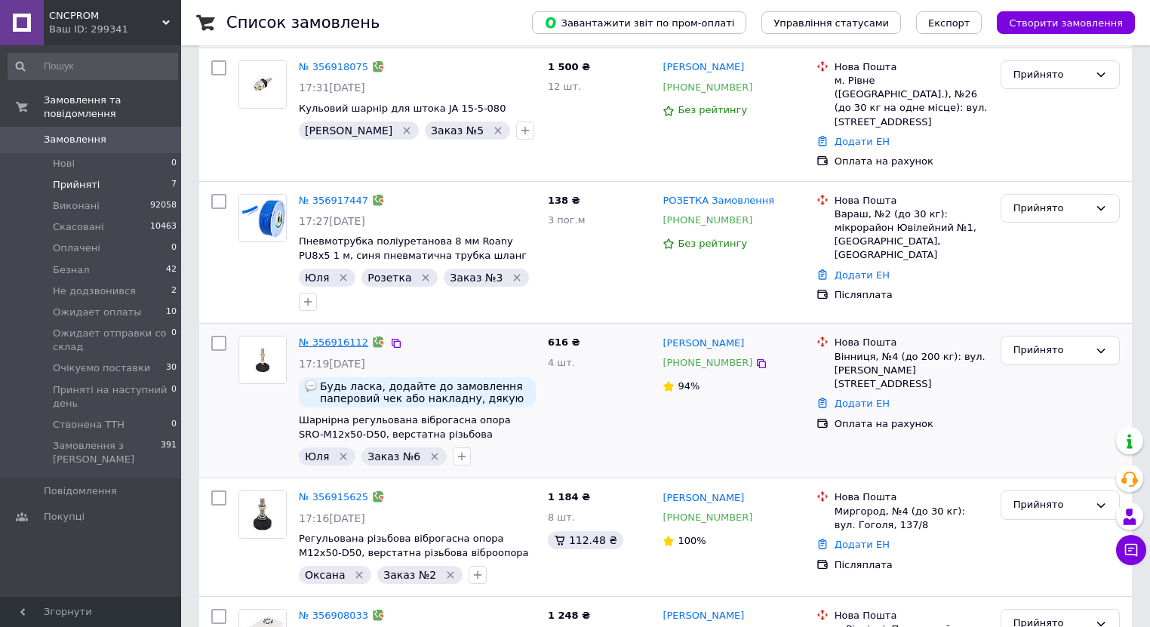
click at [333, 336] on link "№ 356916112" at bounding box center [333, 341] width 69 height 11
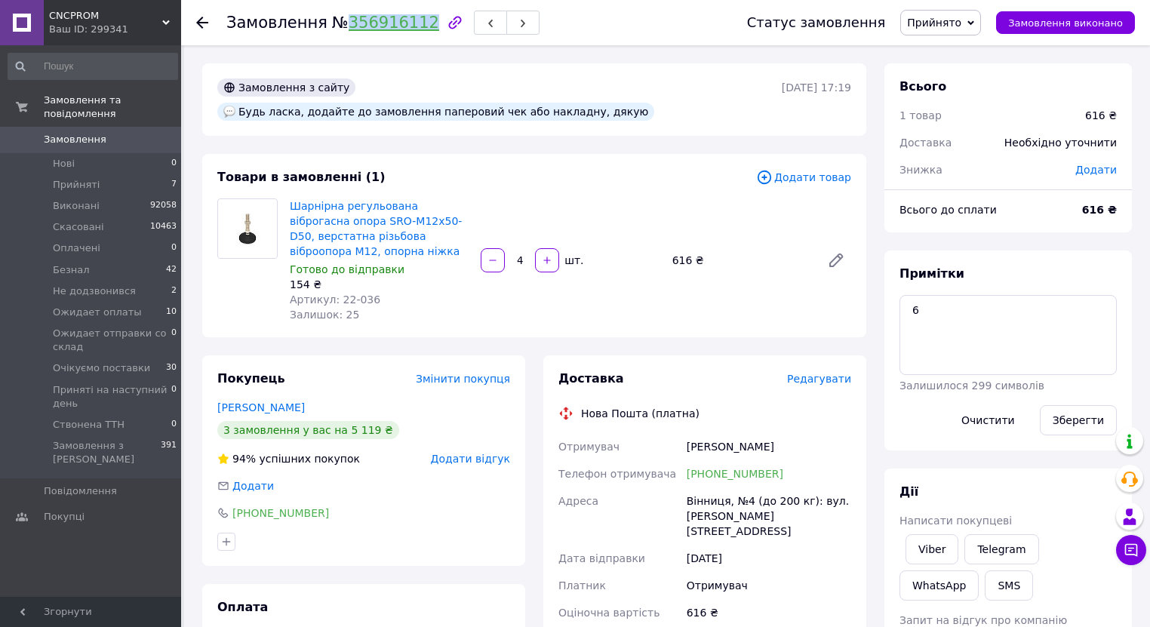
drag, startPoint x: 335, startPoint y: 24, endPoint x: 412, endPoint y: 29, distance: 77.1
click at [412, 29] on span "№ 356916112" at bounding box center [385, 23] width 107 height 18
copy link "356916112"
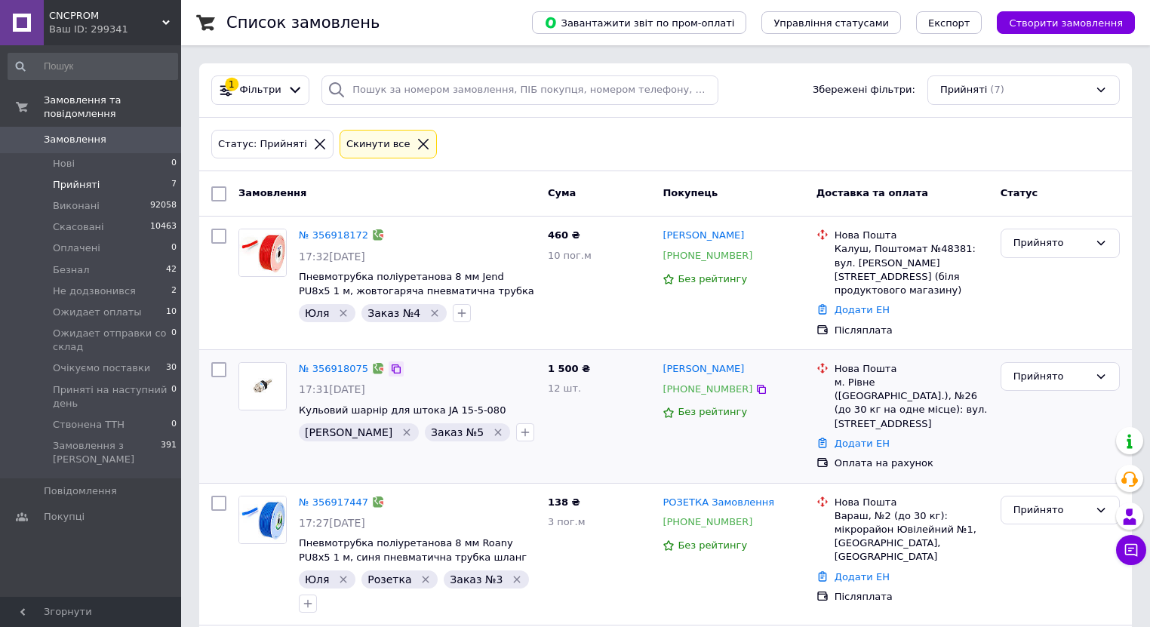
click at [390, 363] on icon at bounding box center [396, 369] width 12 height 12
